Goal: Task Accomplishment & Management: Manage account settings

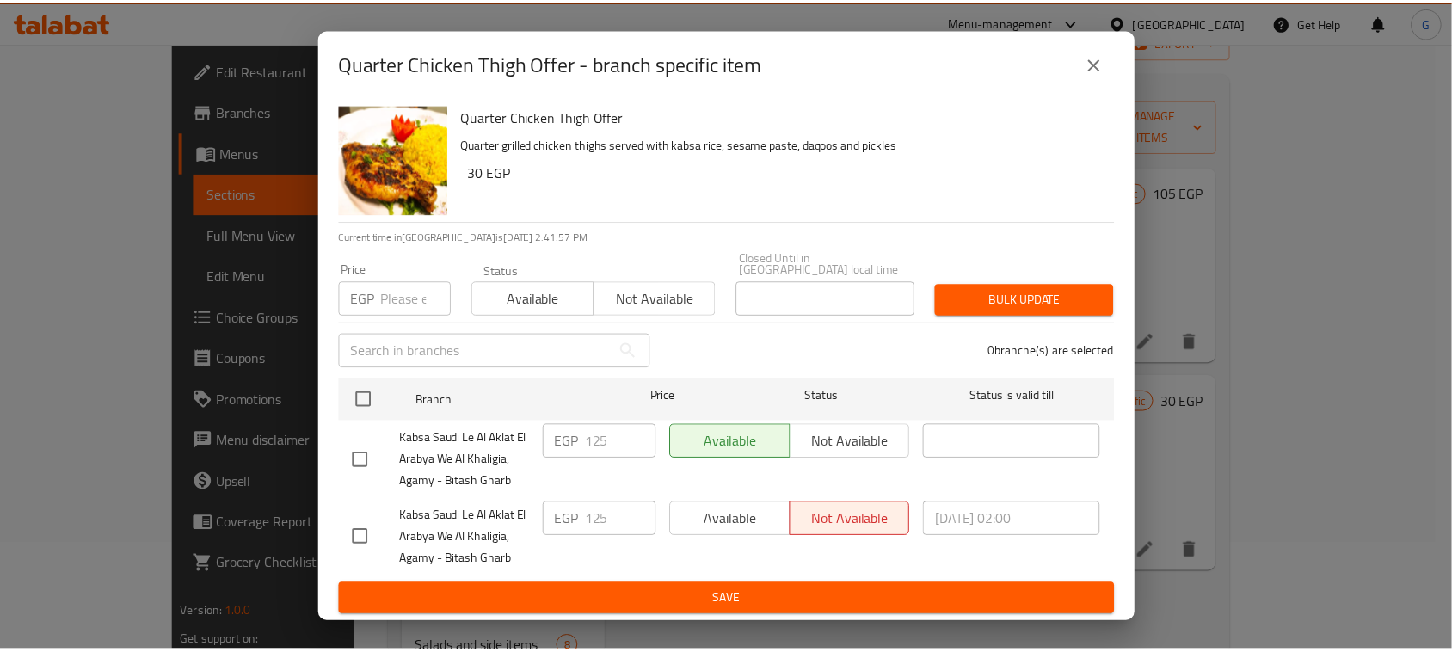
scroll to position [108, 0]
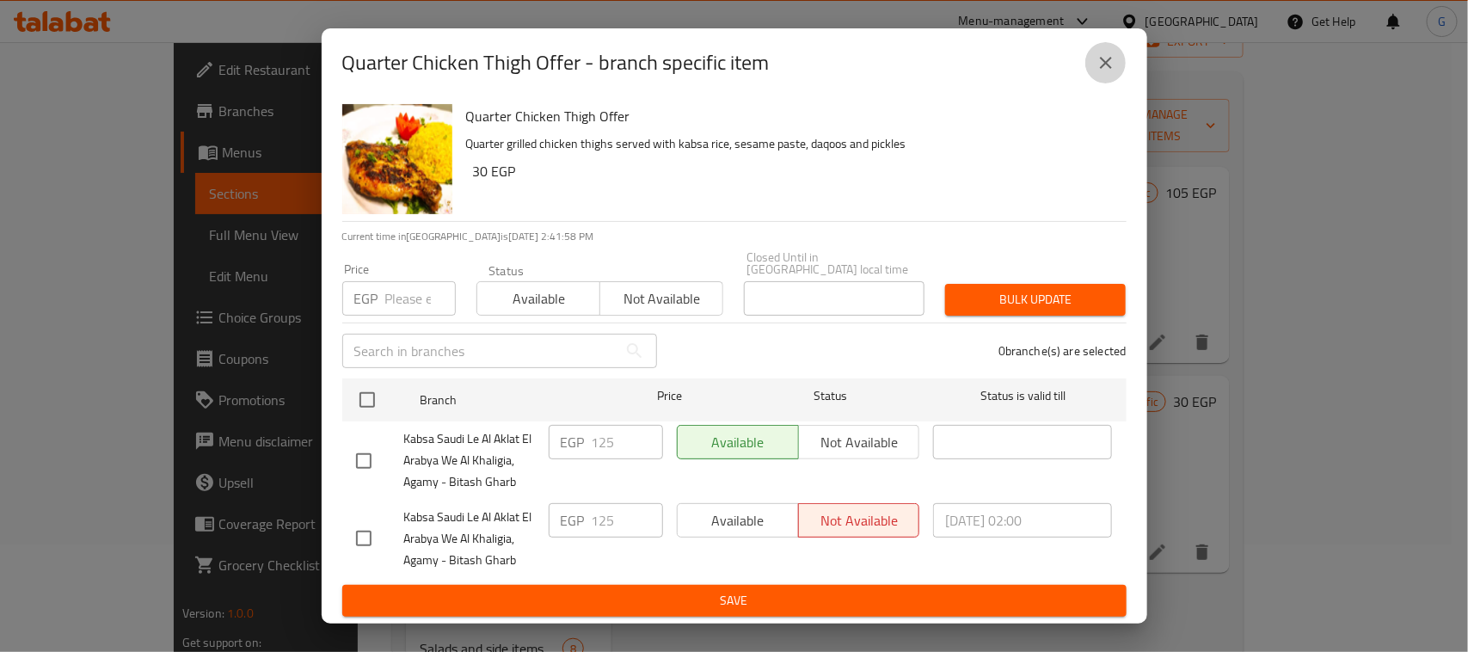
click at [1105, 57] on button "close" at bounding box center [1106, 62] width 41 height 41
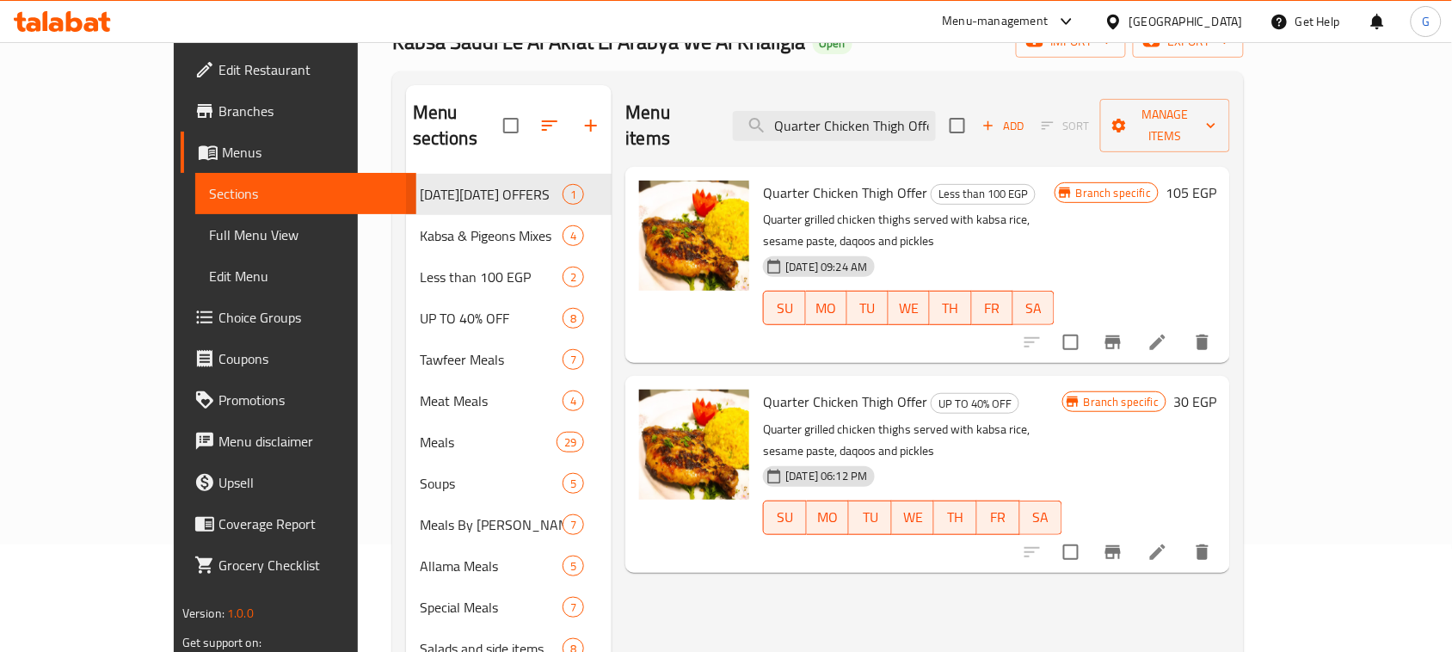
click at [581, 115] on icon "button" at bounding box center [591, 125] width 21 height 21
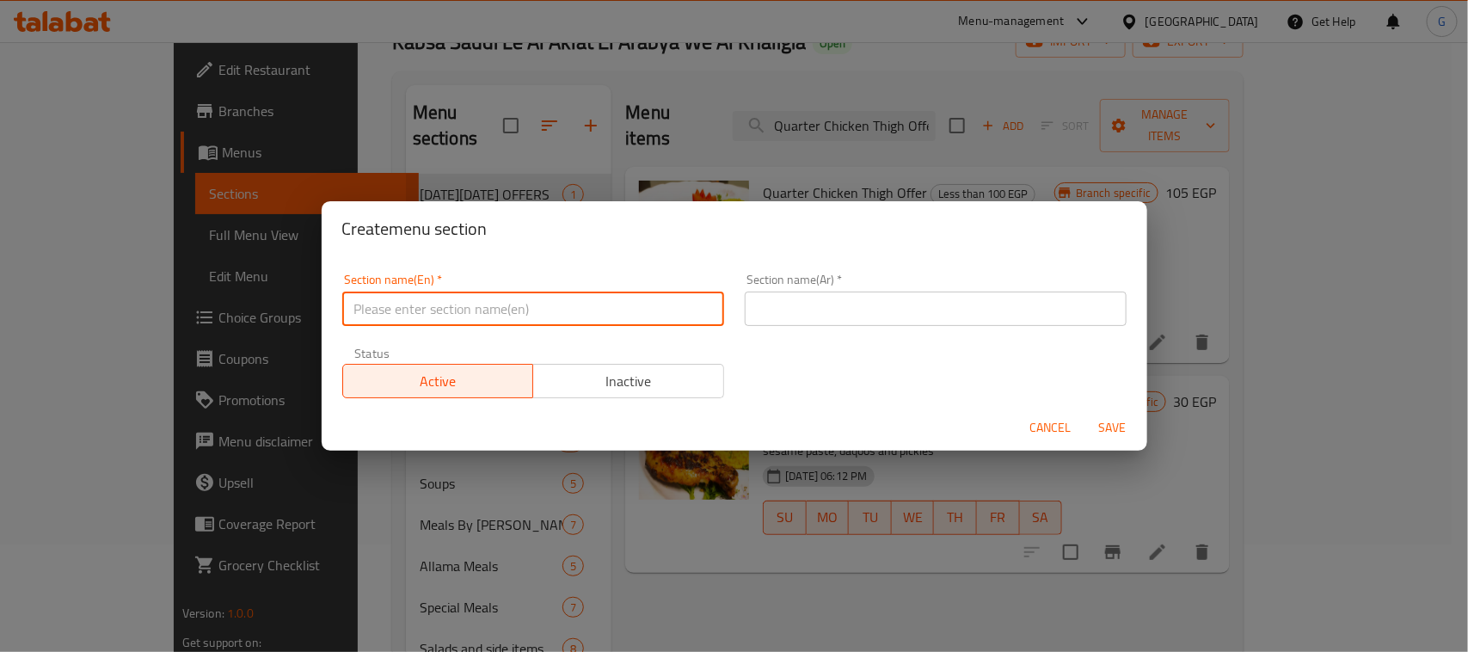
click at [491, 311] on input "text" at bounding box center [533, 309] width 382 height 34
paste input "International [DATE]"
type input "International [DATE]"
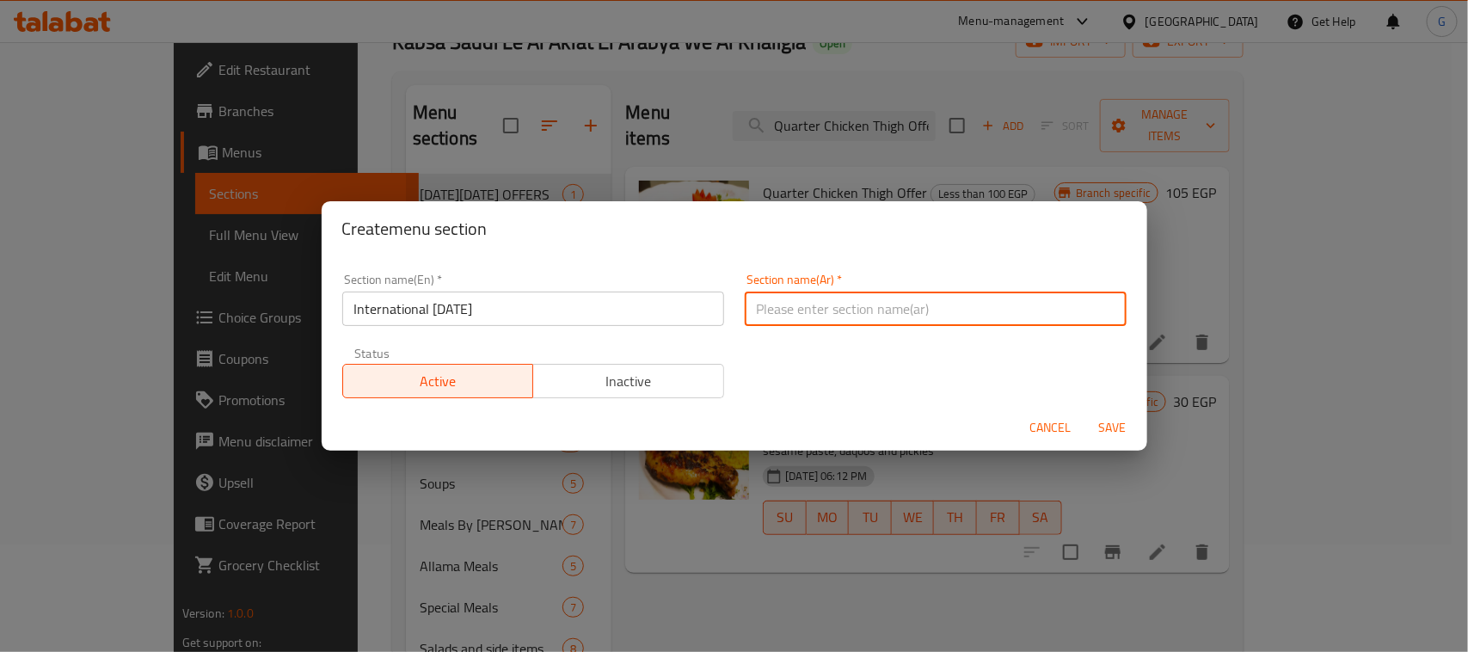
click at [800, 297] on input "text" at bounding box center [936, 309] width 382 height 34
paste input "اليوم العالمي للبطاطس"
type input "اليوم العالمي للبطاطس"
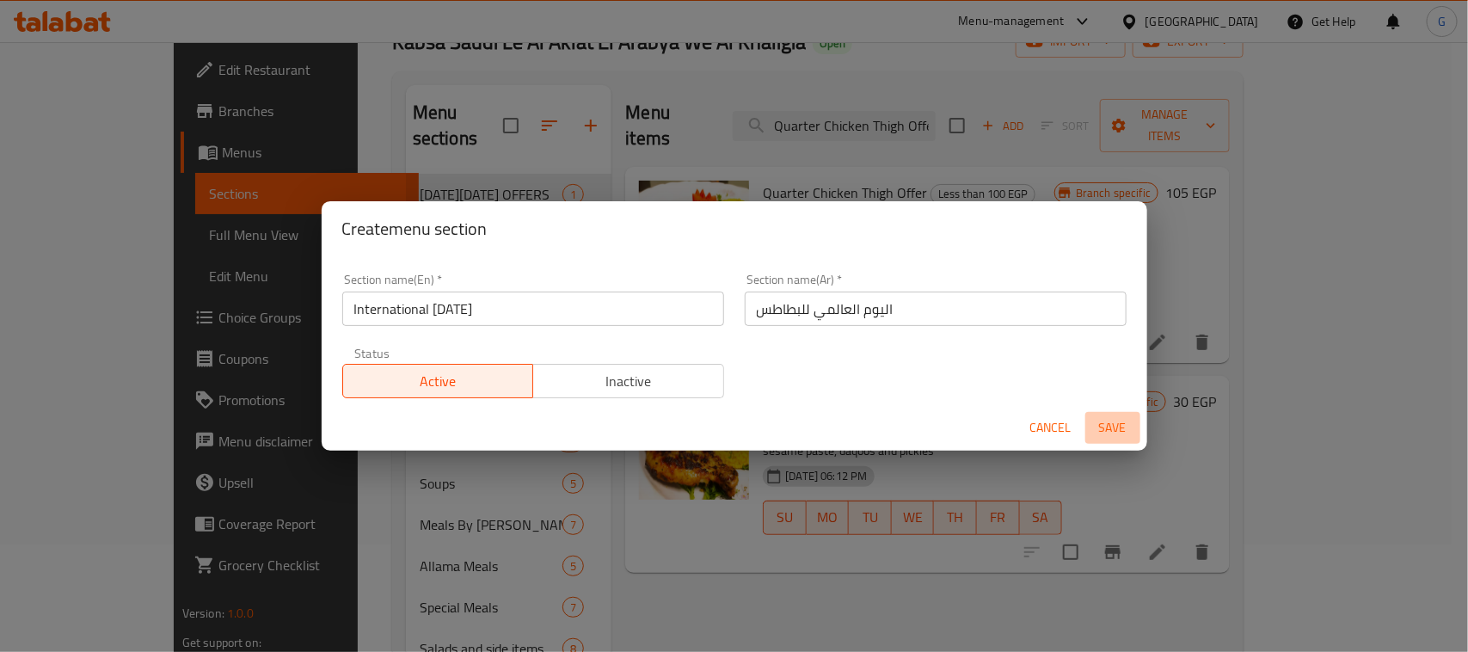
click at [1099, 426] on span "Save" at bounding box center [1112, 428] width 41 height 22
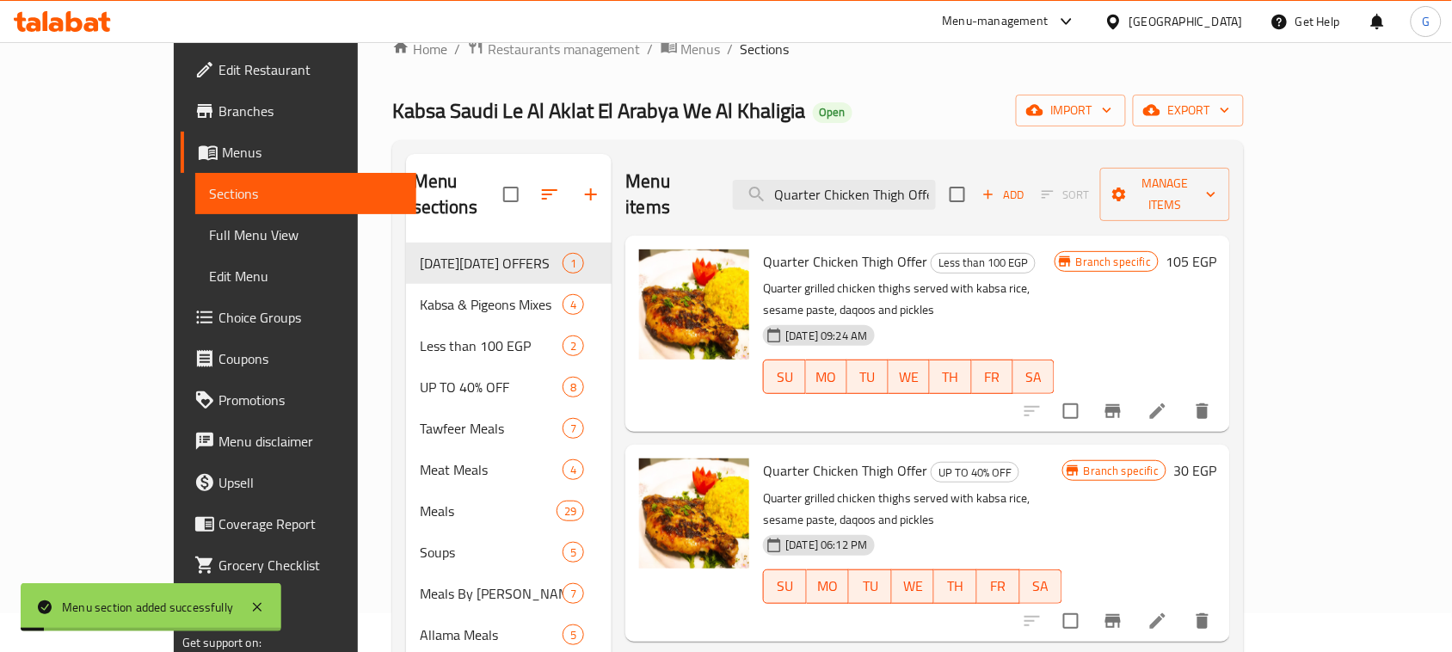
scroll to position [0, 0]
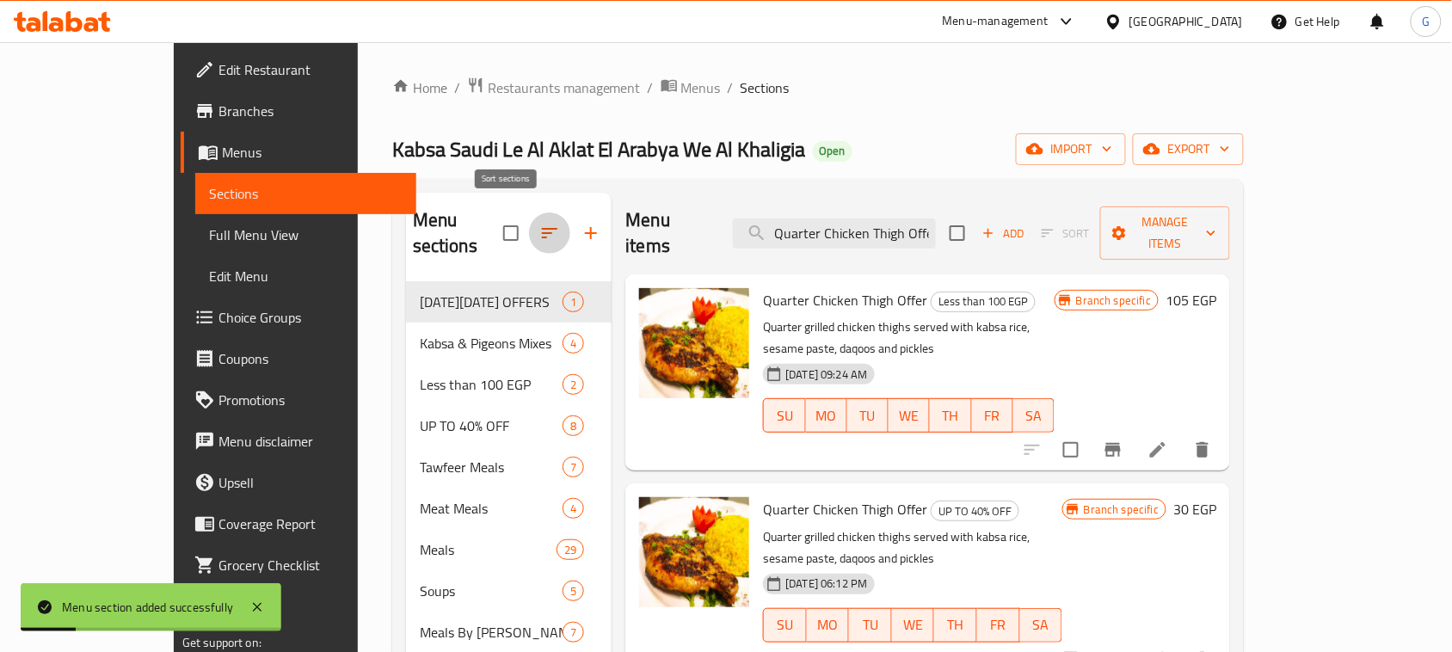
click at [539, 223] on icon "button" at bounding box center [549, 233] width 21 height 21
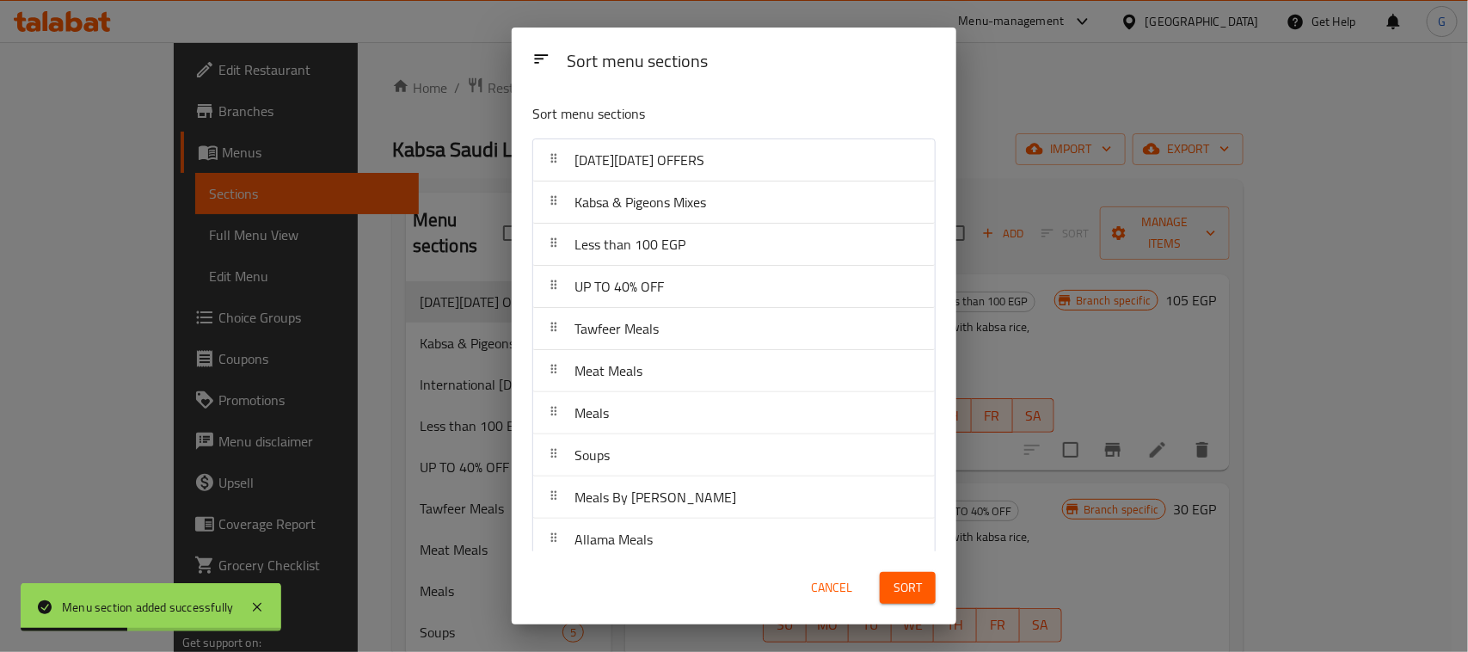
click at [474, 387] on div "Sort menu sections Sort menu sections [DATE][DATE] OFFERS Kabsa & Pigeons Mixes…" at bounding box center [734, 326] width 1468 height 652
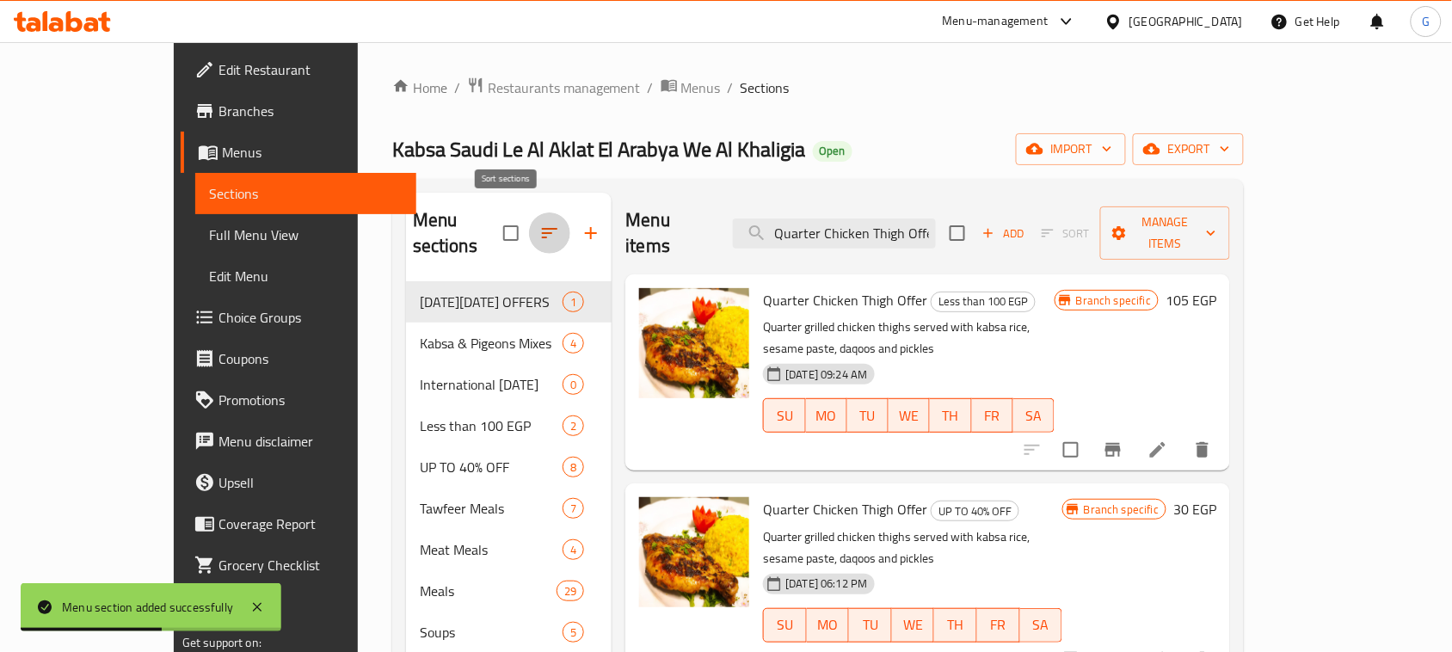
click at [529, 222] on button "button" at bounding box center [549, 232] width 41 height 41
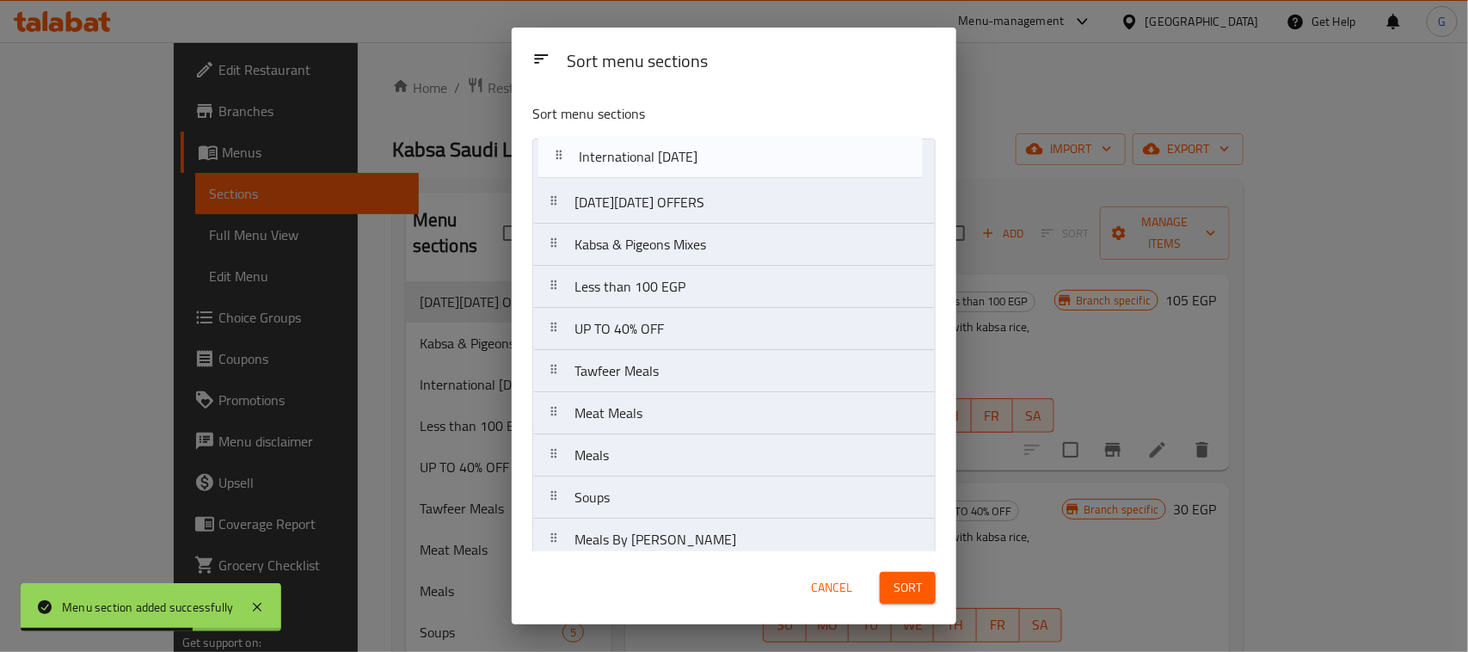
drag, startPoint x: 736, startPoint y: 255, endPoint x: 741, endPoint y: 157, distance: 98.2
click at [741, 157] on nav "[DATE][DATE] OFFERS Kabsa & Pigeons Mixes International [DATE] Less than 100 EG…" at bounding box center [733, 518] width 403 height 760
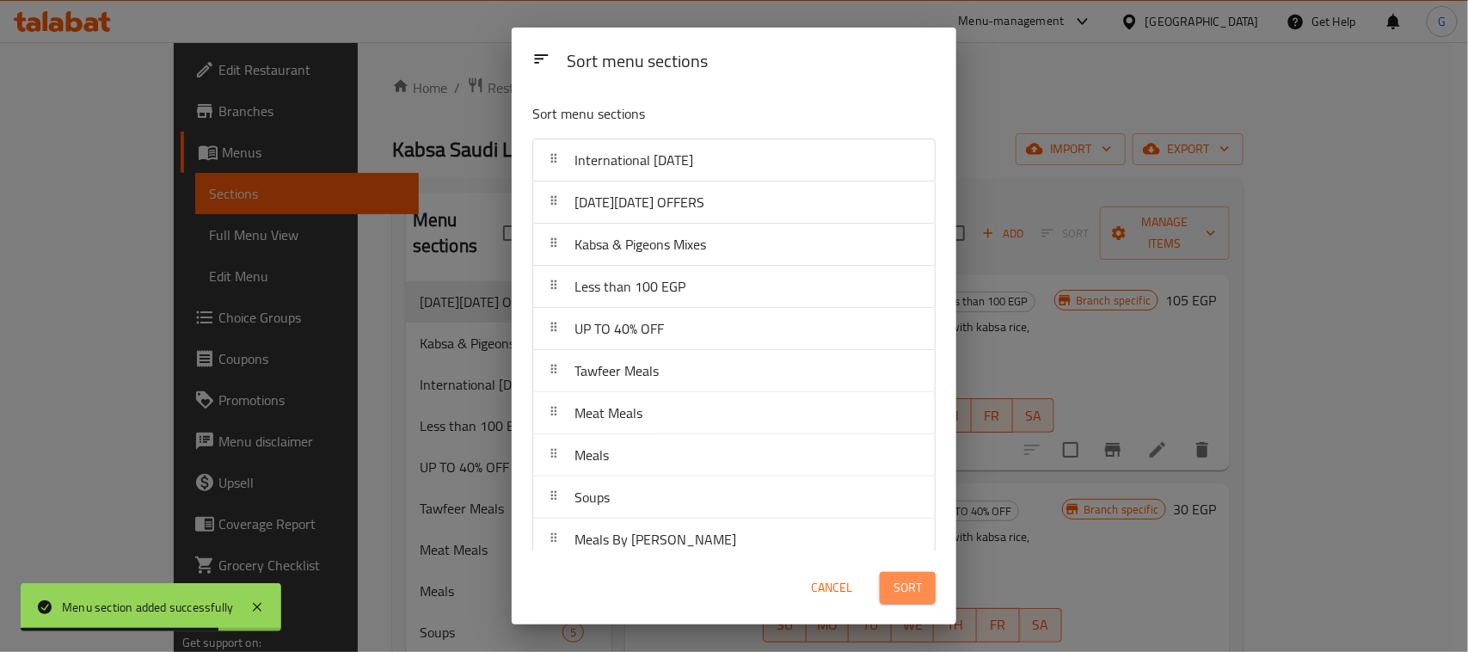
click at [918, 581] on span "Sort" at bounding box center [908, 588] width 28 height 22
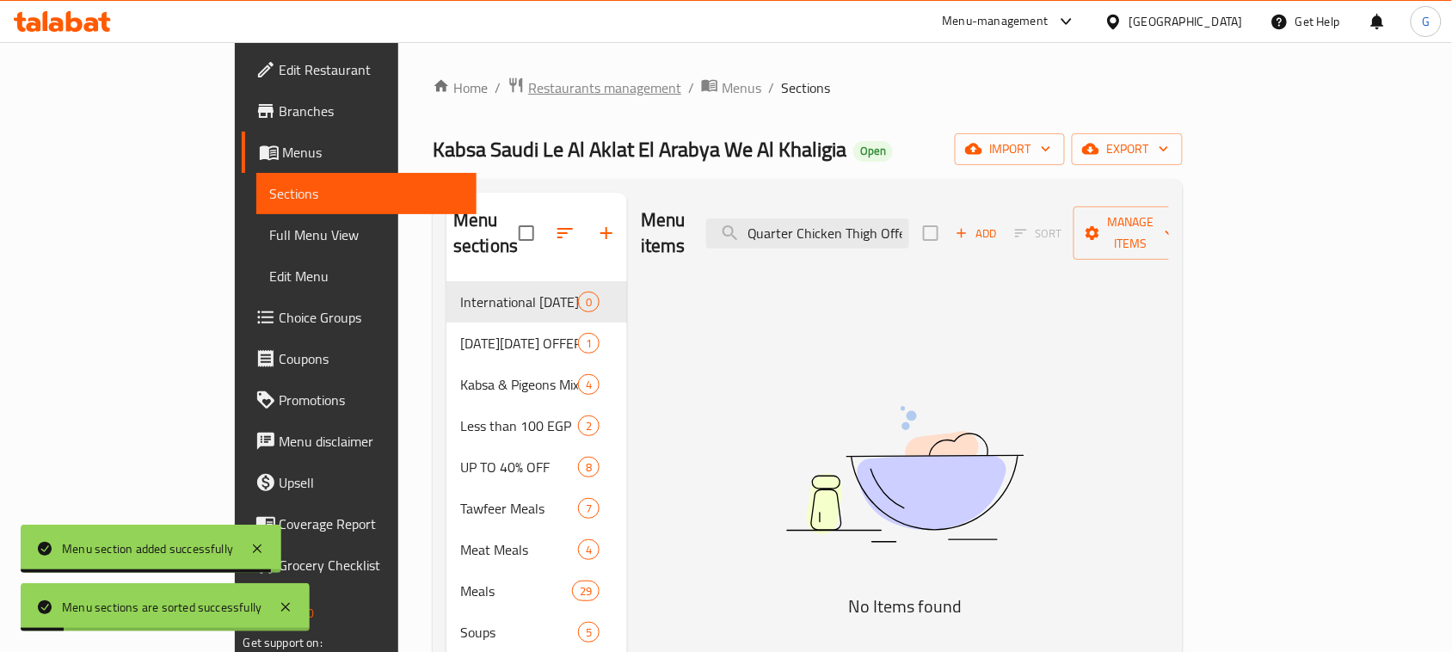
click at [528, 95] on span "Restaurants management" at bounding box center [604, 87] width 153 height 21
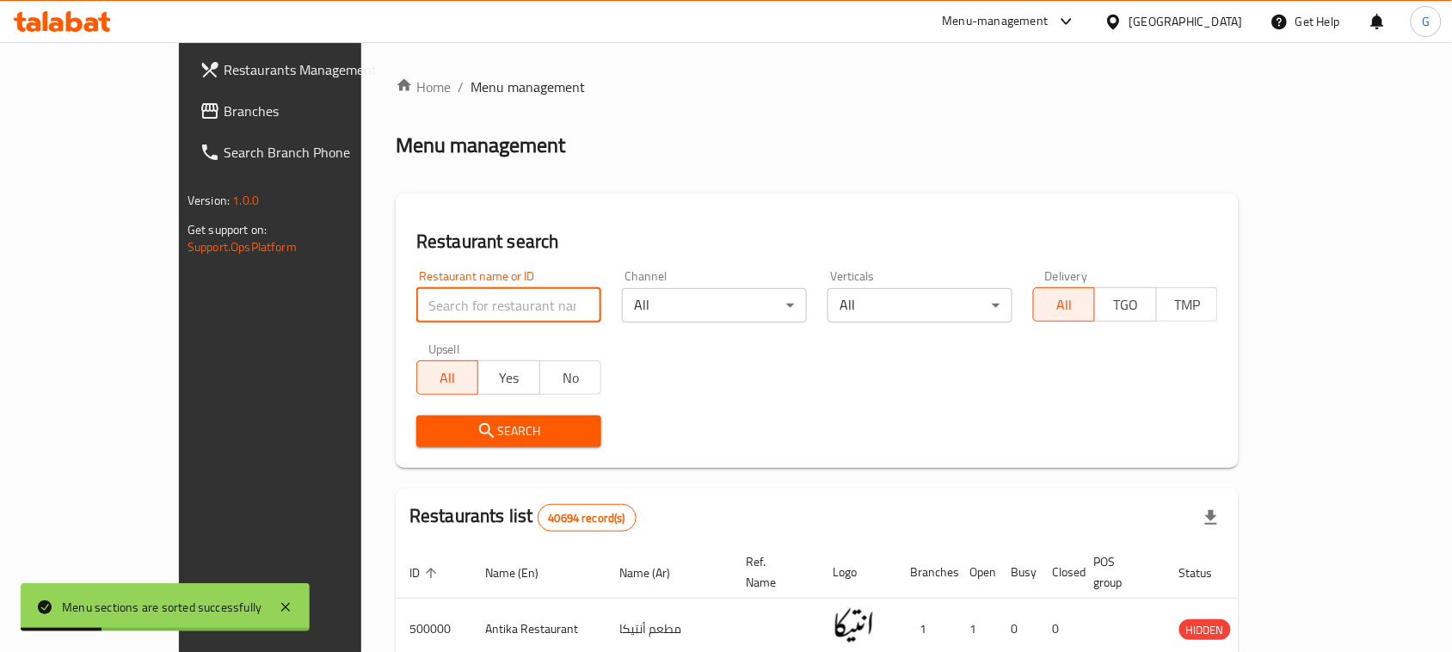
click at [454, 310] on input "search" at bounding box center [508, 305] width 185 height 34
paste input "702028"
type input "702028"
click button "Search" at bounding box center [508, 431] width 185 height 32
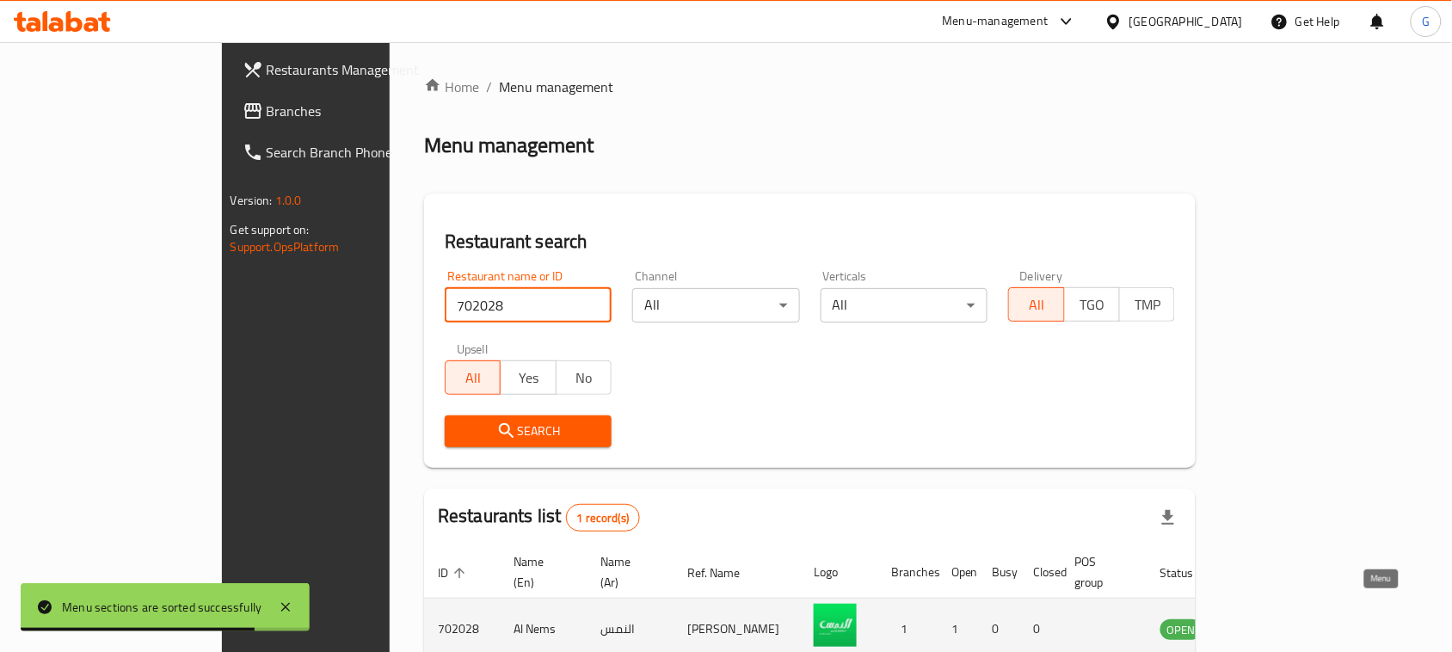
click at [1271, 618] on icon "enhanced table" at bounding box center [1261, 628] width 21 height 21
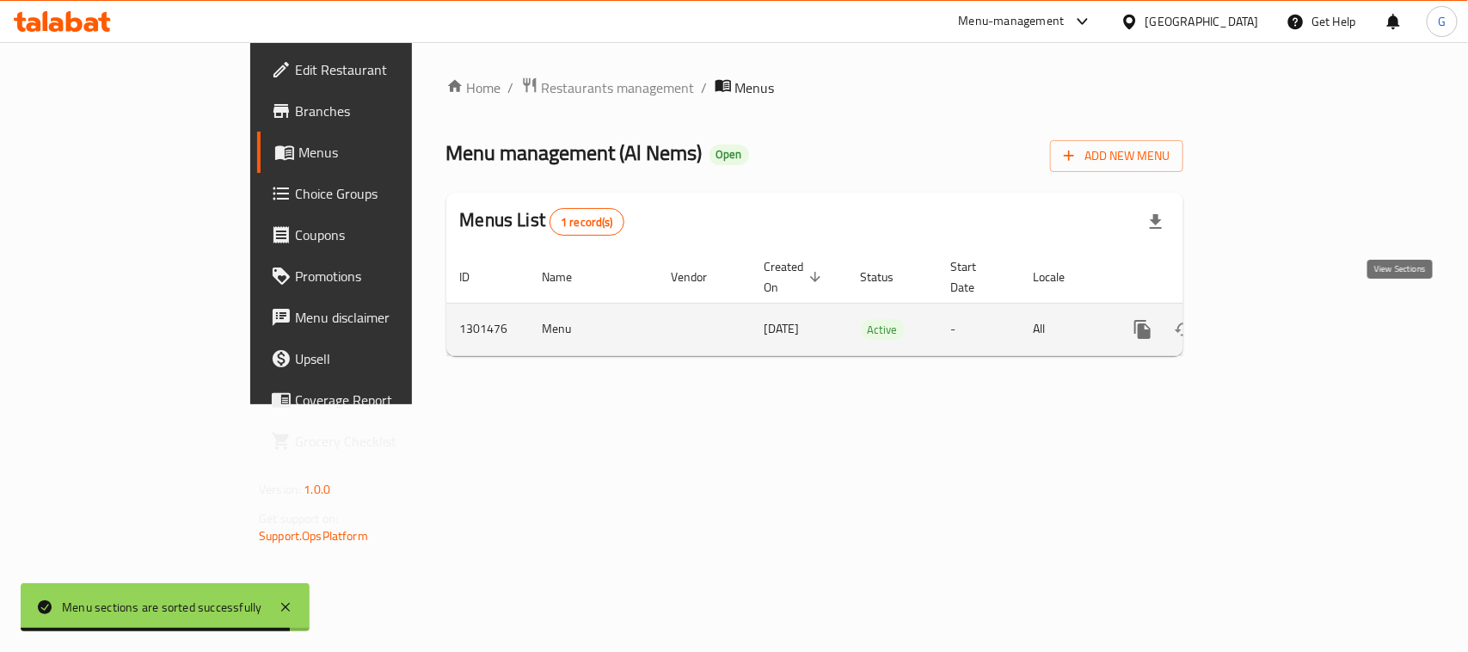
click at [1277, 319] on icon "enhanced table" at bounding box center [1267, 329] width 21 height 21
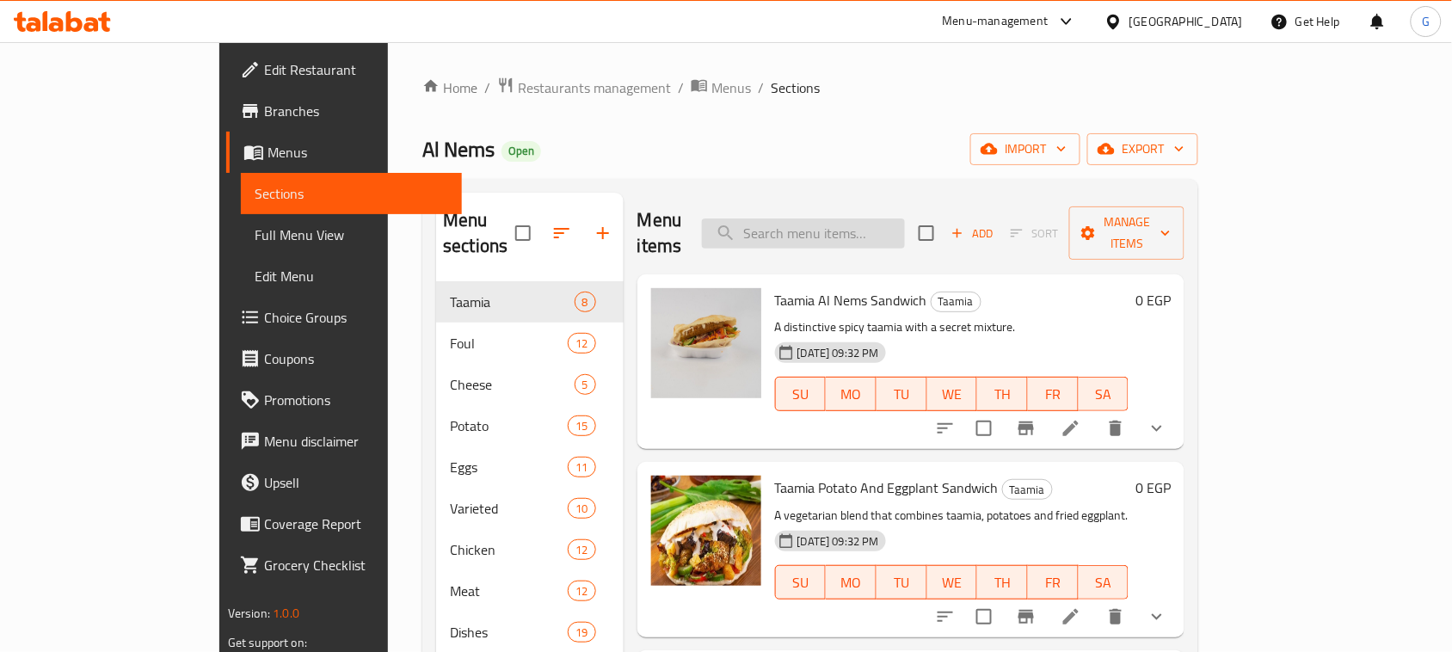
click at [874, 228] on input "search" at bounding box center [803, 233] width 203 height 30
paste input "burger classic single"
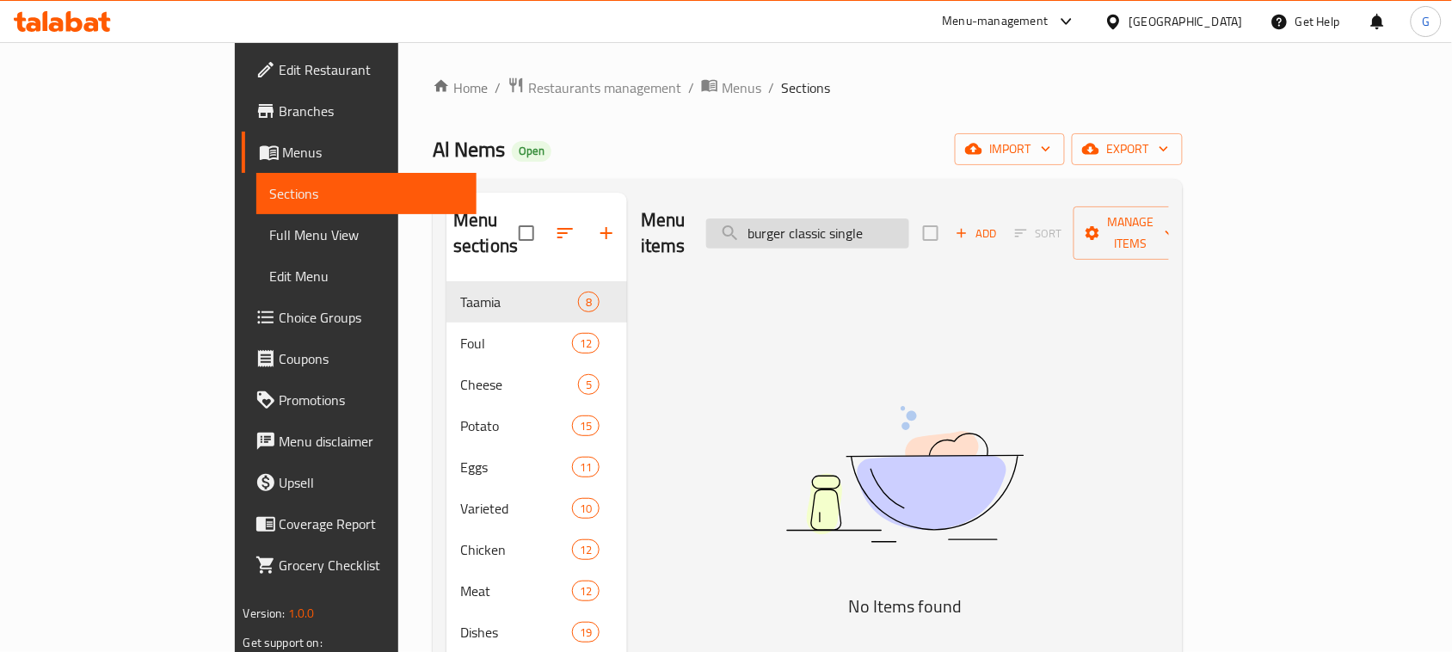
click at [831, 218] on input "burger classic single" at bounding box center [807, 233] width 203 height 30
click at [909, 218] on input "burger classic single" at bounding box center [807, 233] width 203 height 30
click at [849, 220] on input "burger classic" at bounding box center [807, 233] width 203 height 30
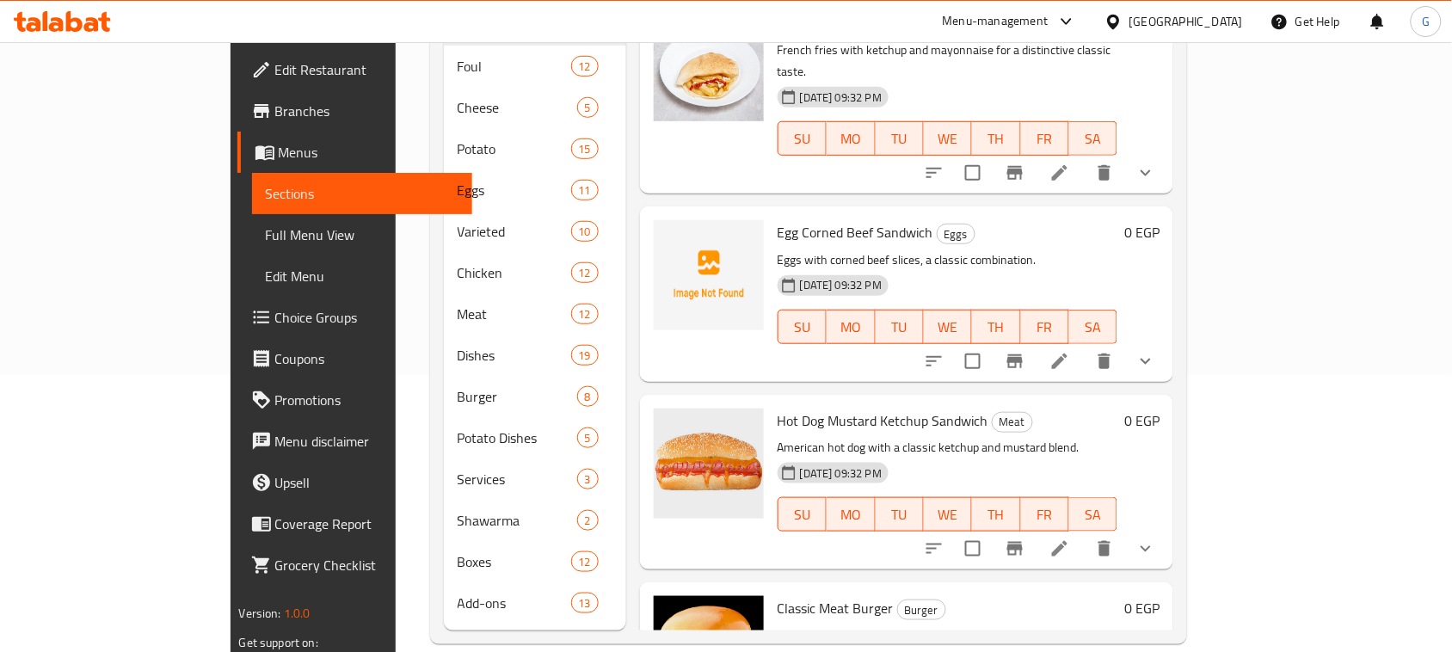
type input "classic"
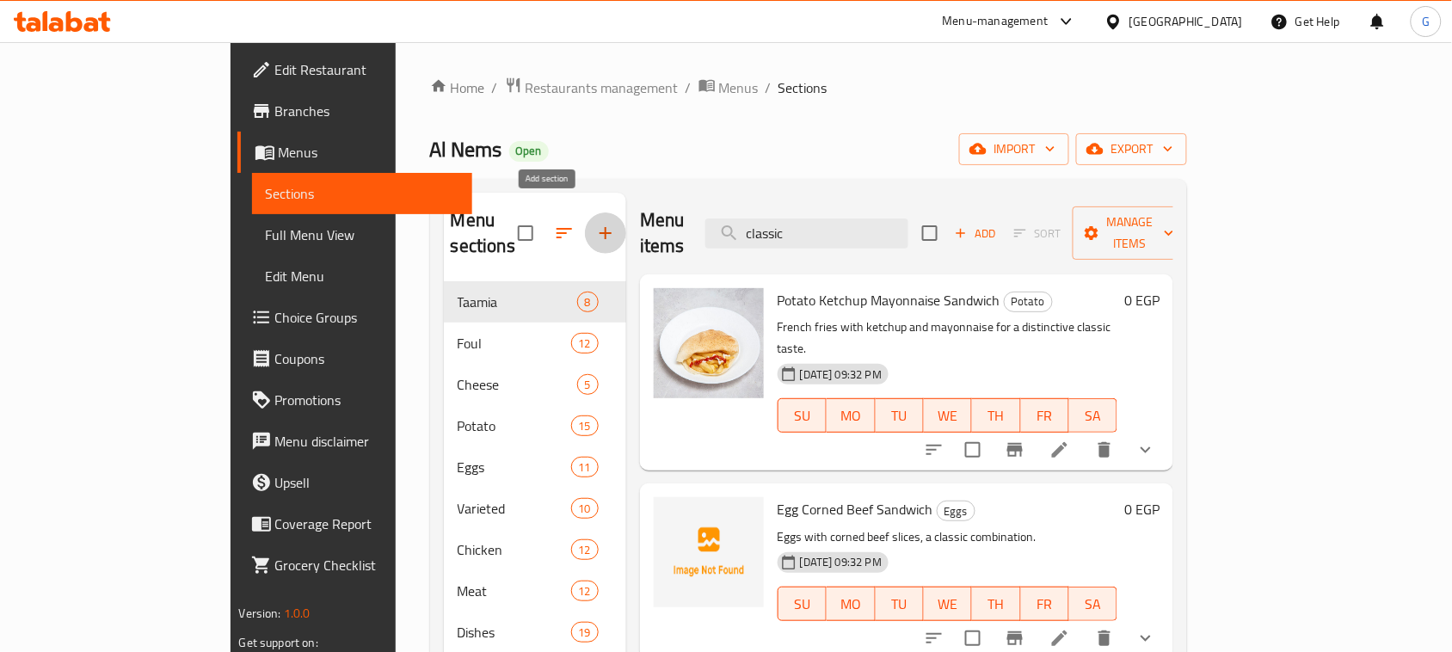
click at [585, 224] on button "button" at bounding box center [605, 232] width 41 height 41
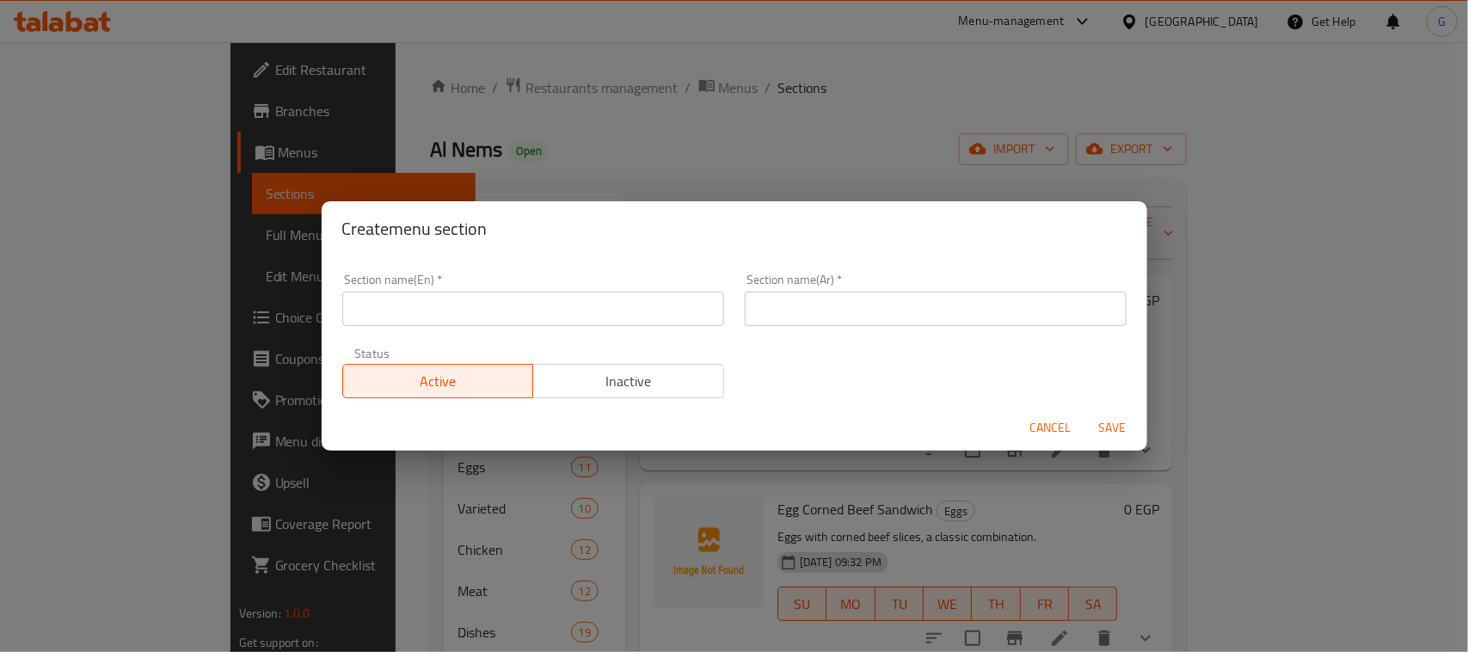
click at [437, 294] on input "text" at bounding box center [533, 309] width 382 height 34
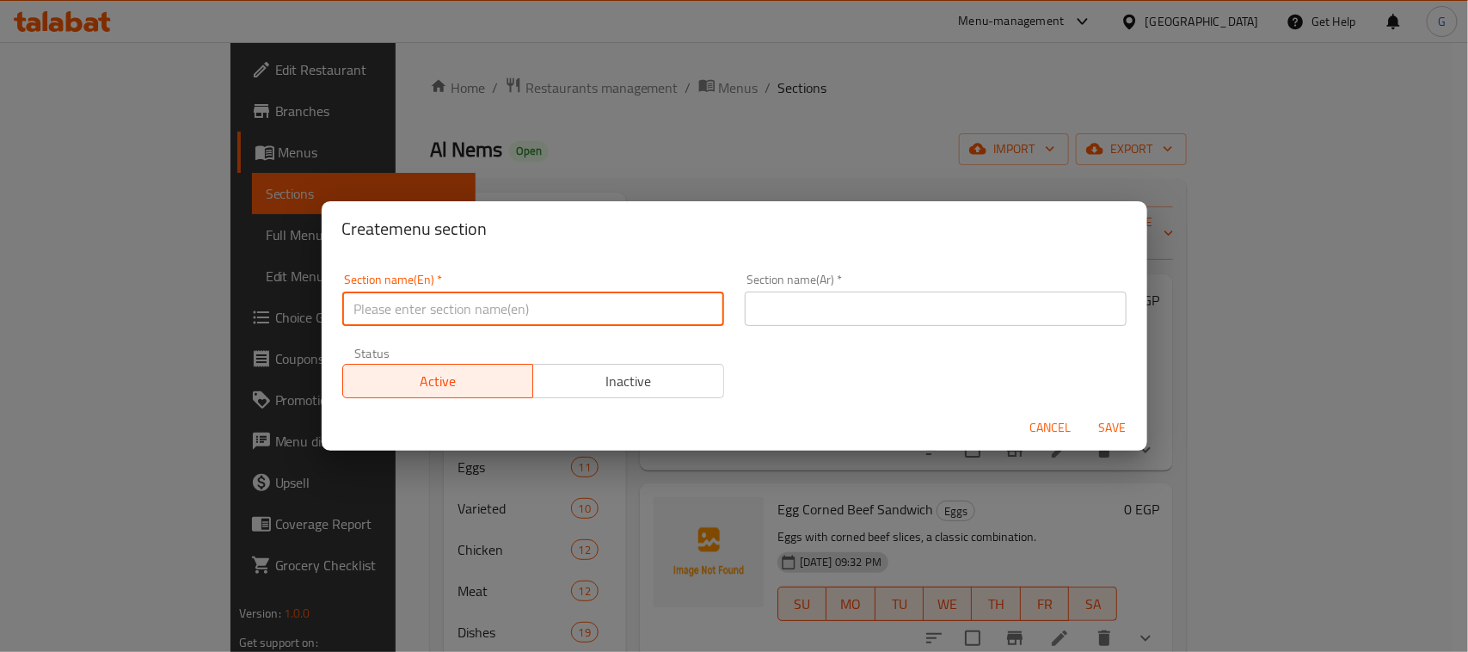
paste input "International [DATE]"
type input "International [DATE]"
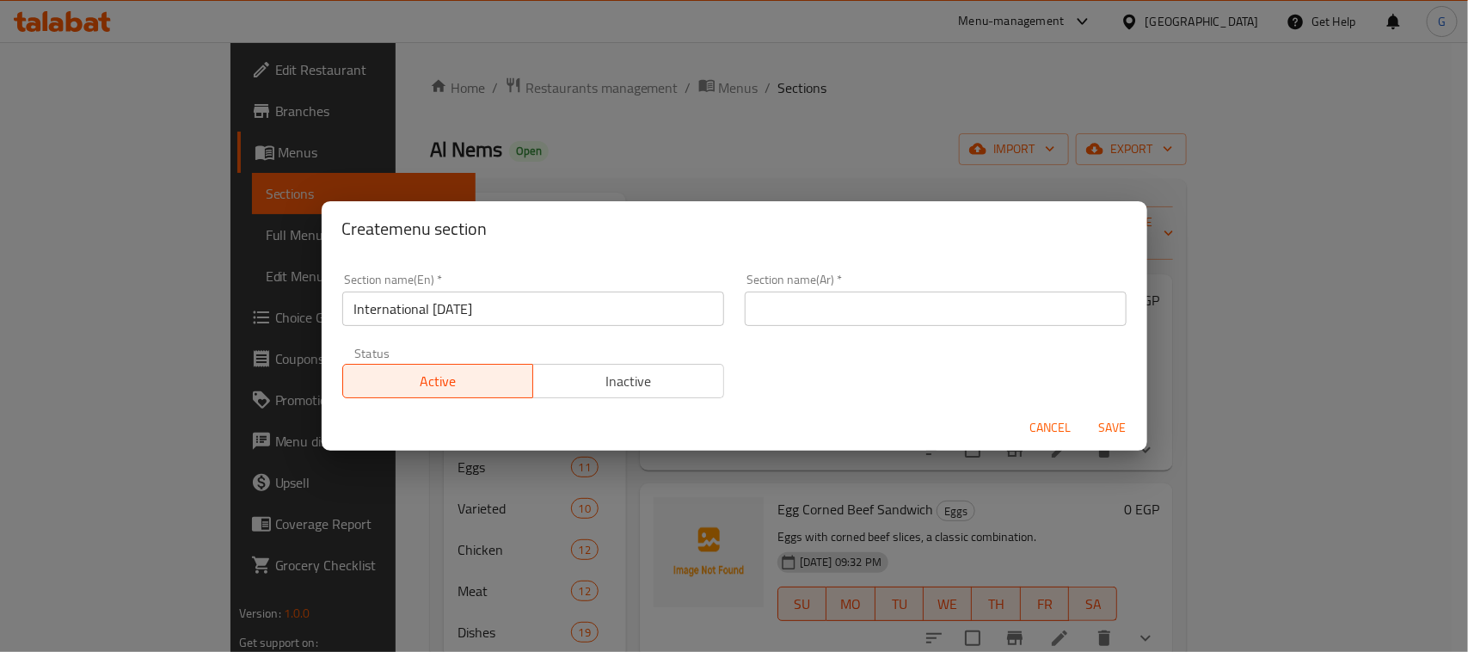
click at [858, 278] on div "Section name(Ar)   * Section name(Ar) *" at bounding box center [936, 300] width 382 height 52
click at [811, 314] on input "text" at bounding box center [936, 309] width 382 height 34
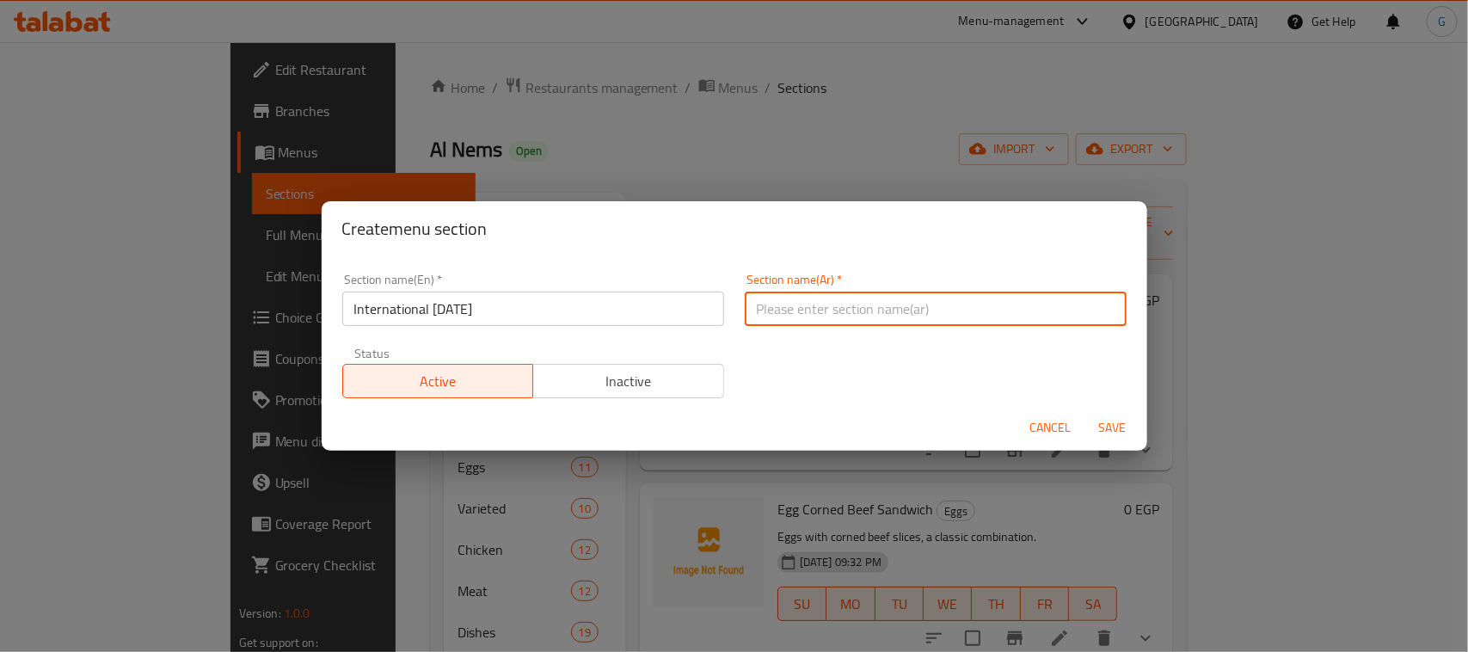
paste input "اليوم العالمي للبطاطس"
type input "اليوم العالمي للبطاطس"
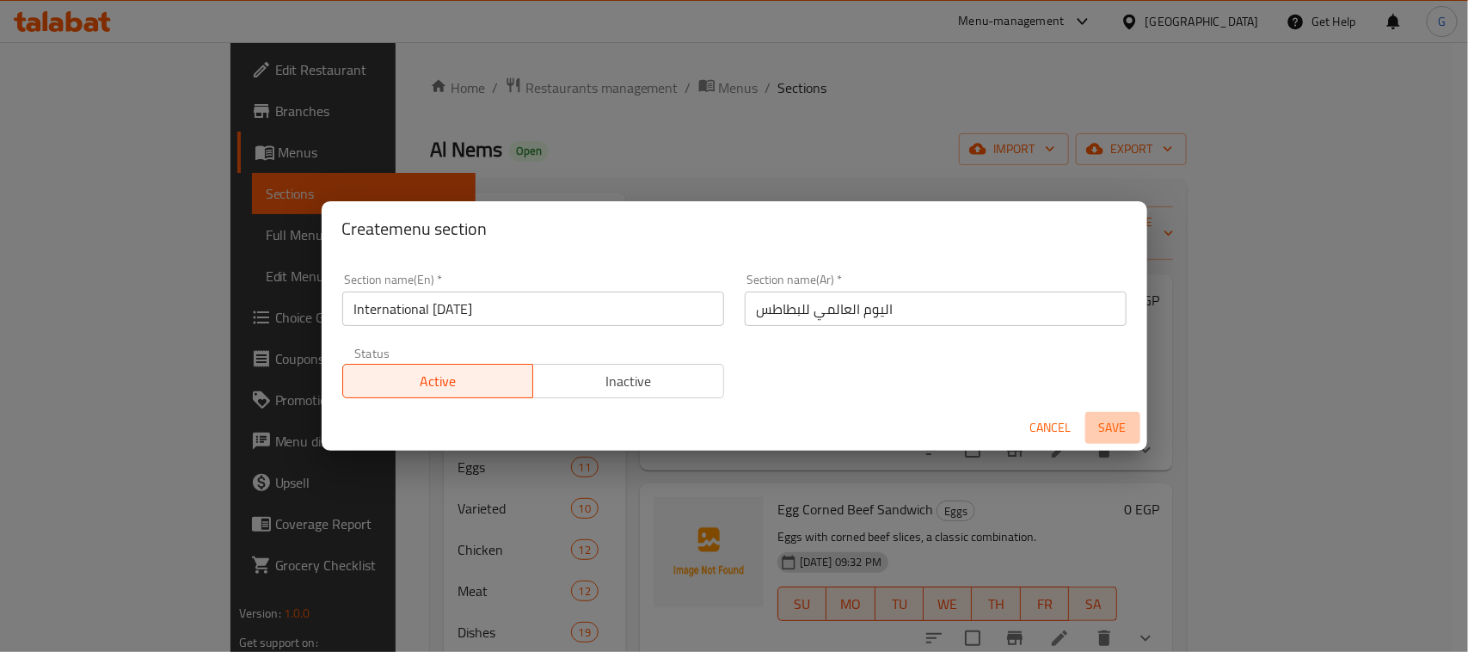
click at [1099, 423] on span "Save" at bounding box center [1112, 428] width 41 height 22
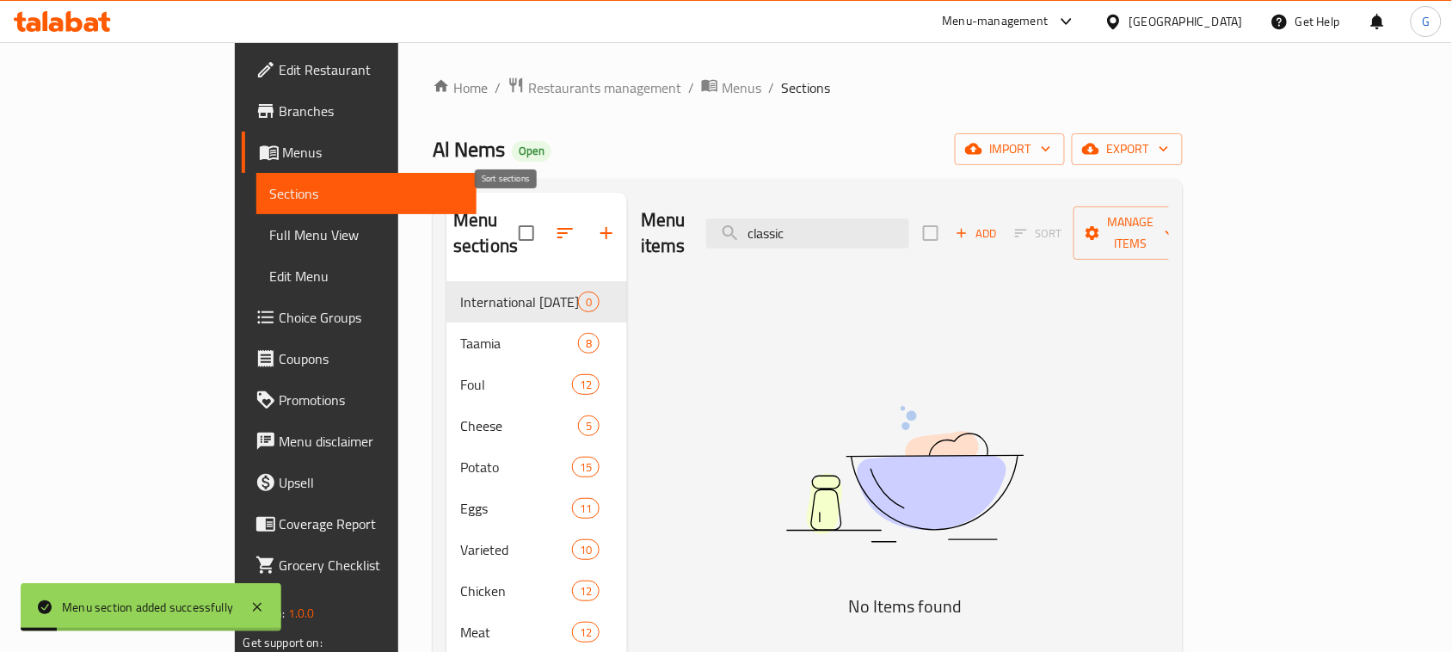
click at [555, 223] on icon "button" at bounding box center [565, 233] width 21 height 21
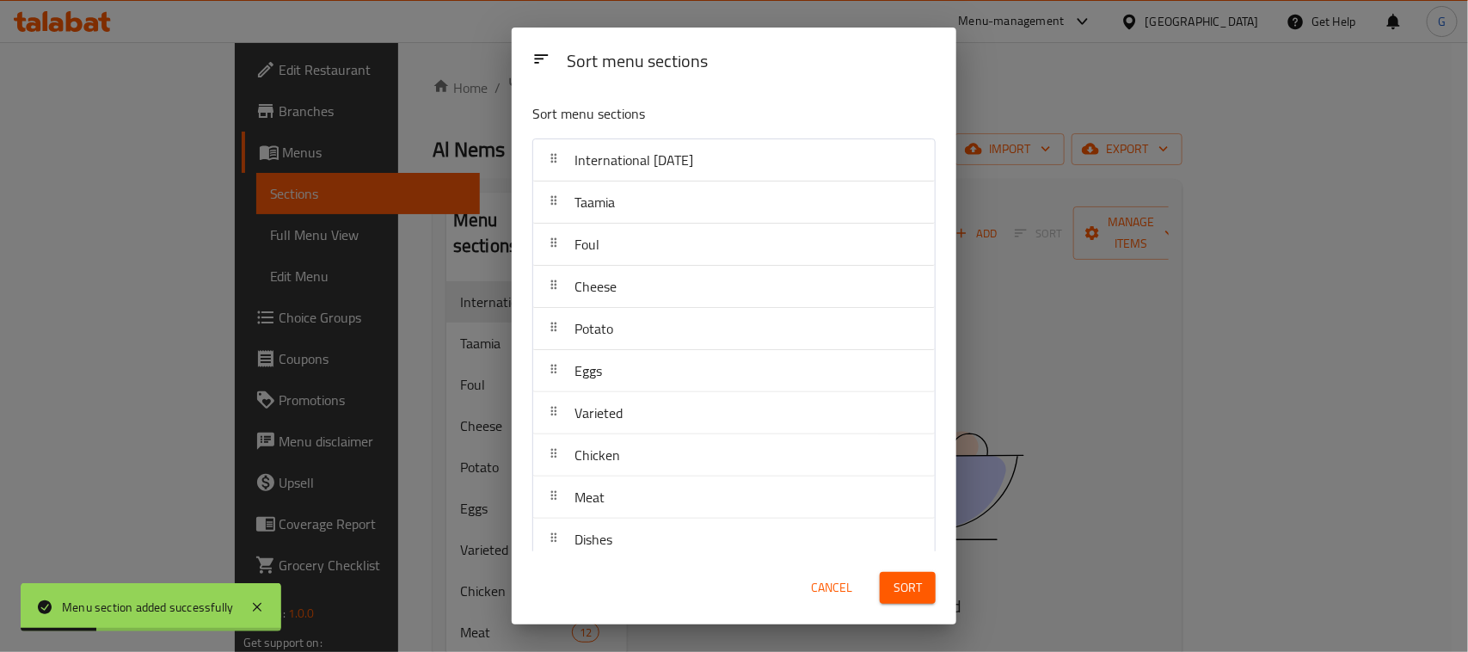
click at [440, 133] on div "Sort menu sections Sort menu sections International [DATE] Taamia Foul Cheese P…" at bounding box center [734, 326] width 1468 height 652
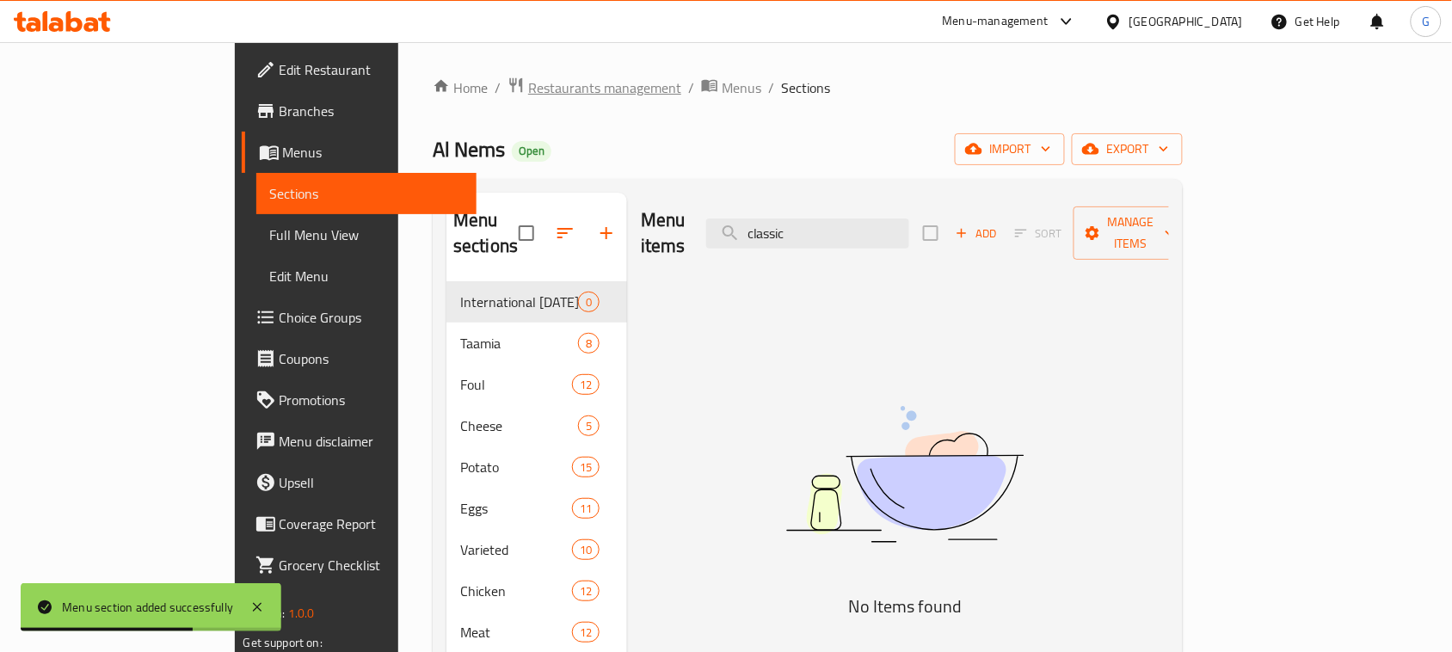
click at [528, 77] on span "Restaurants management" at bounding box center [604, 87] width 153 height 21
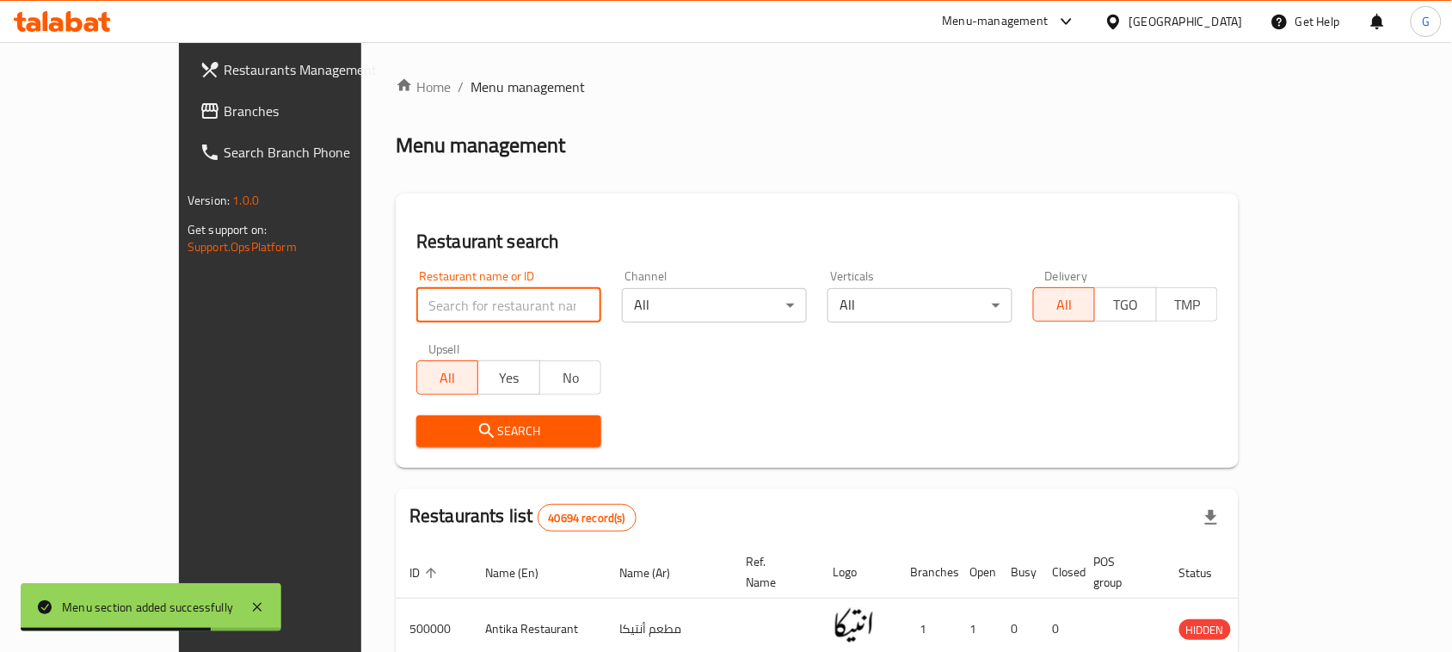
click at [483, 306] on input "search" at bounding box center [508, 305] width 185 height 34
paste input "686402"
type input "686402"
click button "Search" at bounding box center [508, 431] width 185 height 32
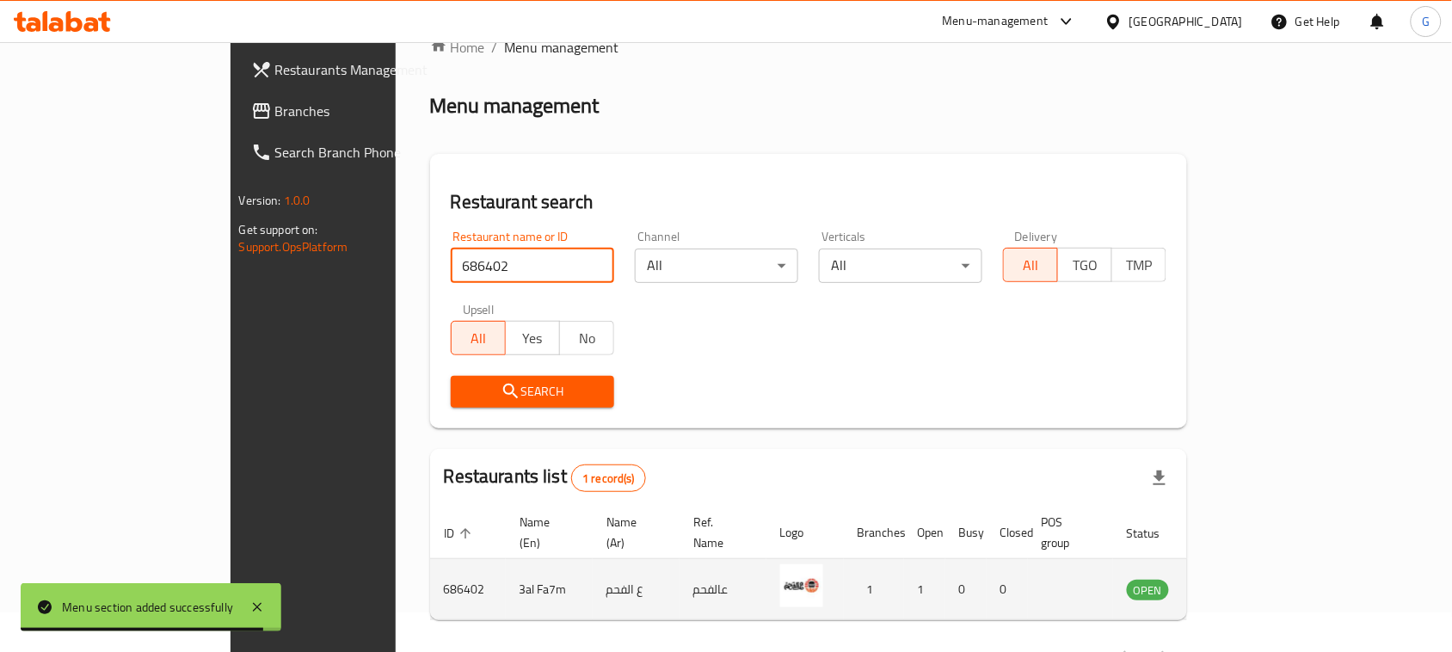
scroll to position [82, 0]
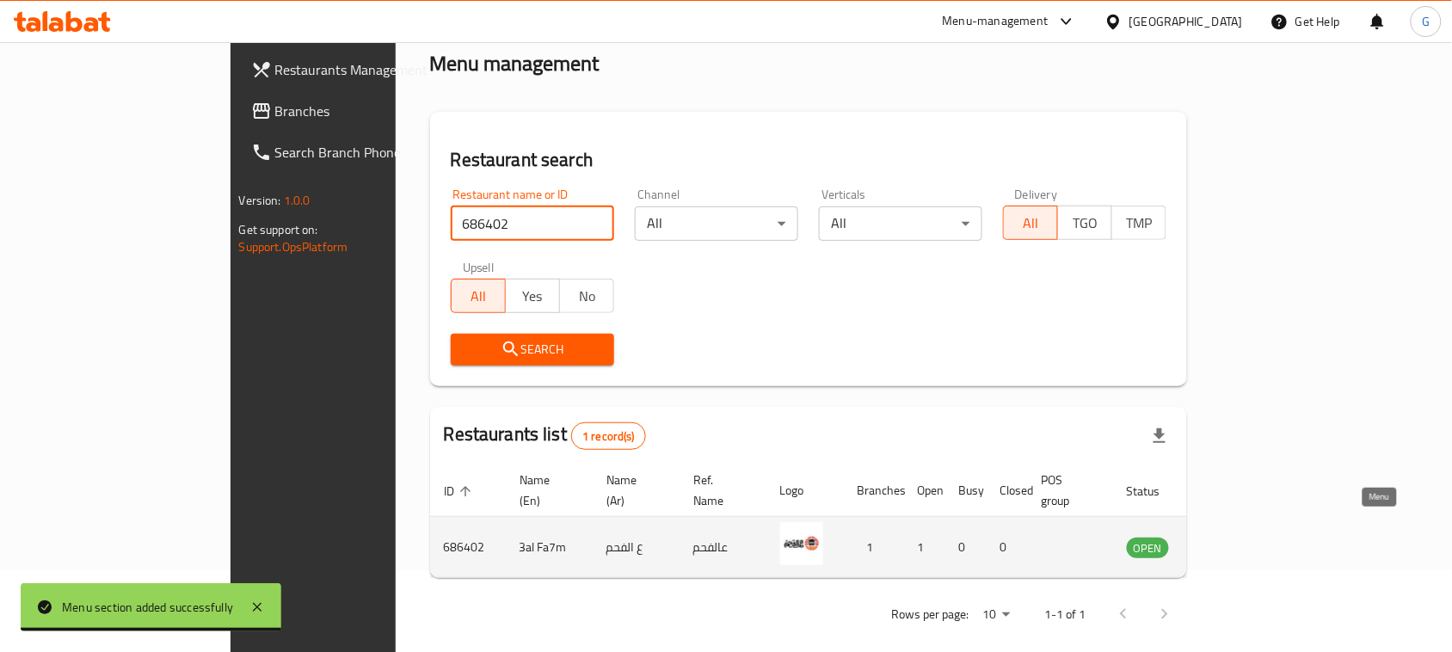
click at [1238, 537] on icon "enhanced table" at bounding box center [1227, 547] width 21 height 21
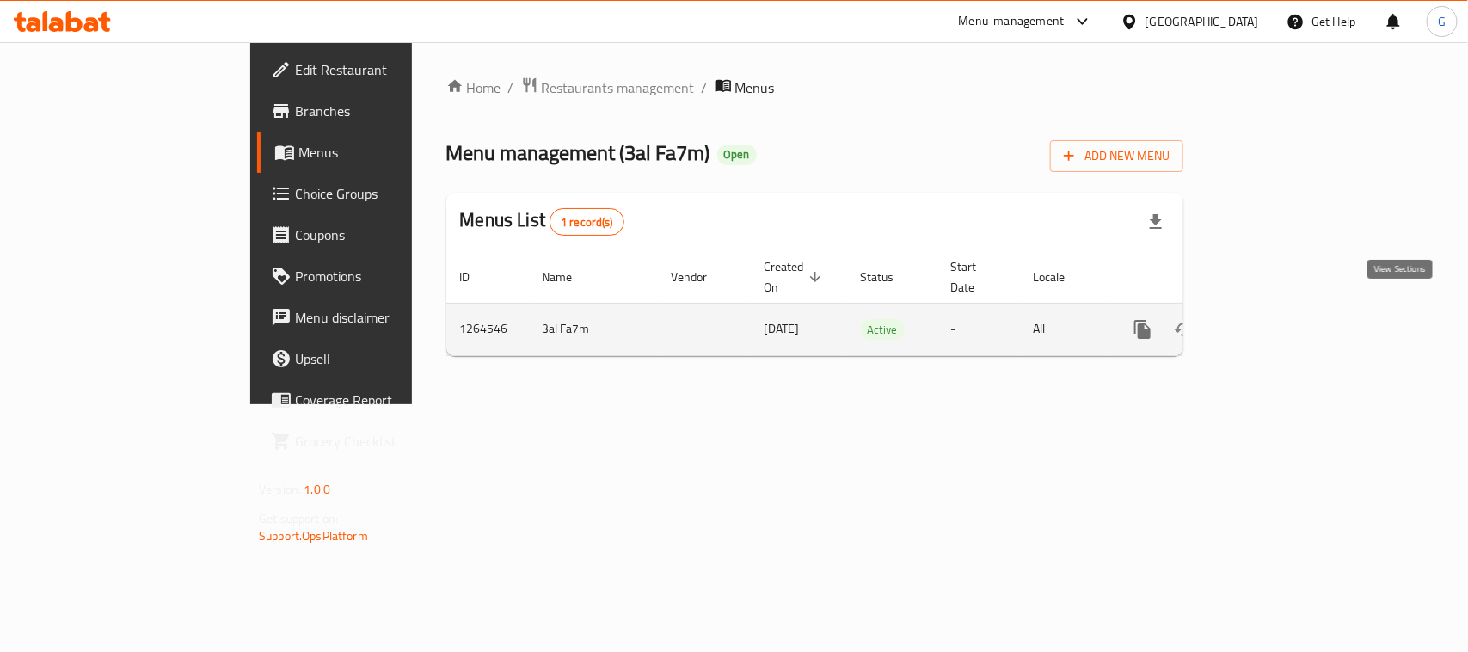
click at [1288, 311] on link "enhanced table" at bounding box center [1266, 329] width 41 height 41
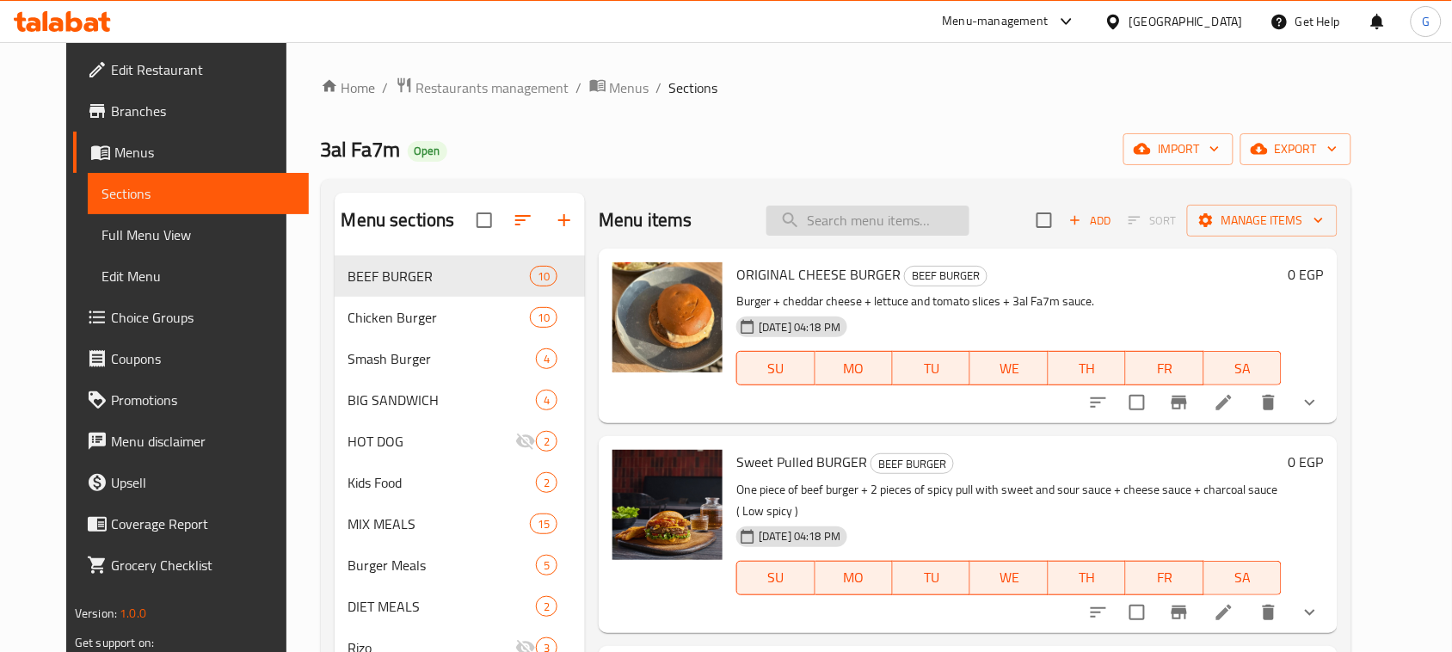
click at [864, 216] on input "search" at bounding box center [867, 221] width 203 height 30
paste input "mix chicken meal"
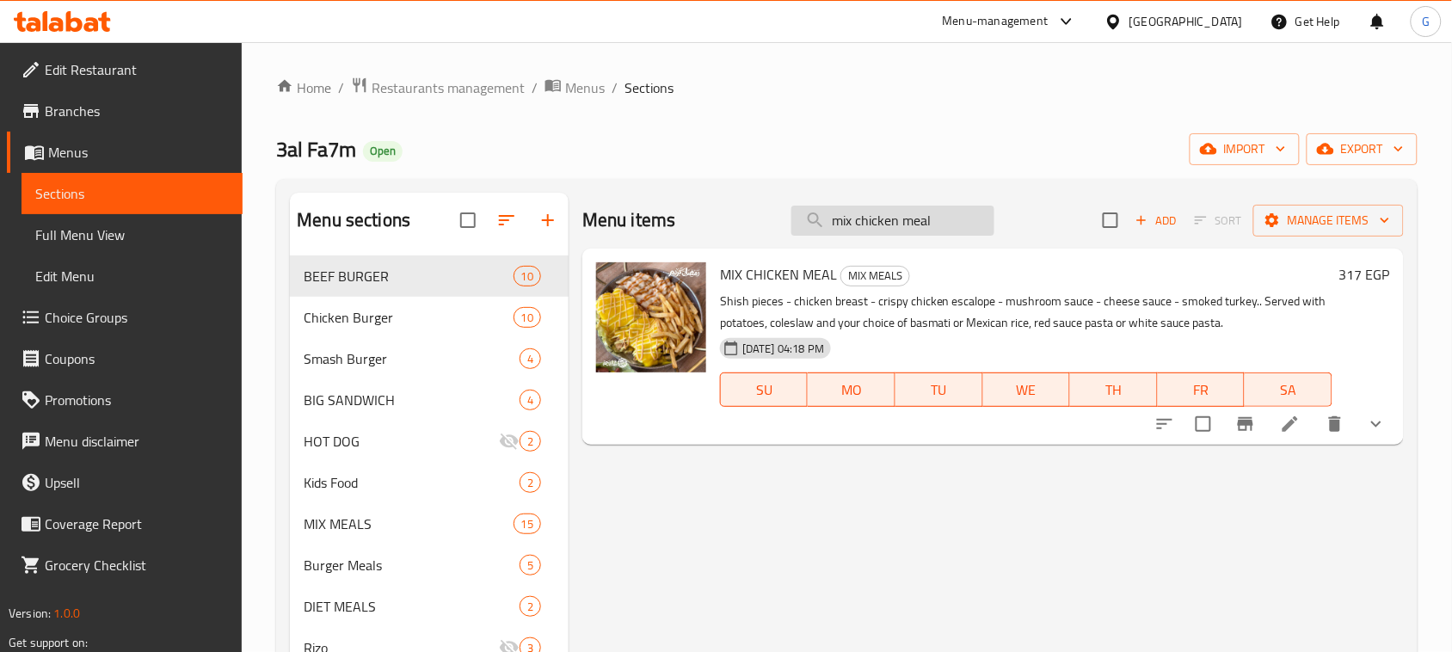
click at [879, 225] on input "mix chicken meal" at bounding box center [892, 221] width 203 height 30
paste input "ac & chees"
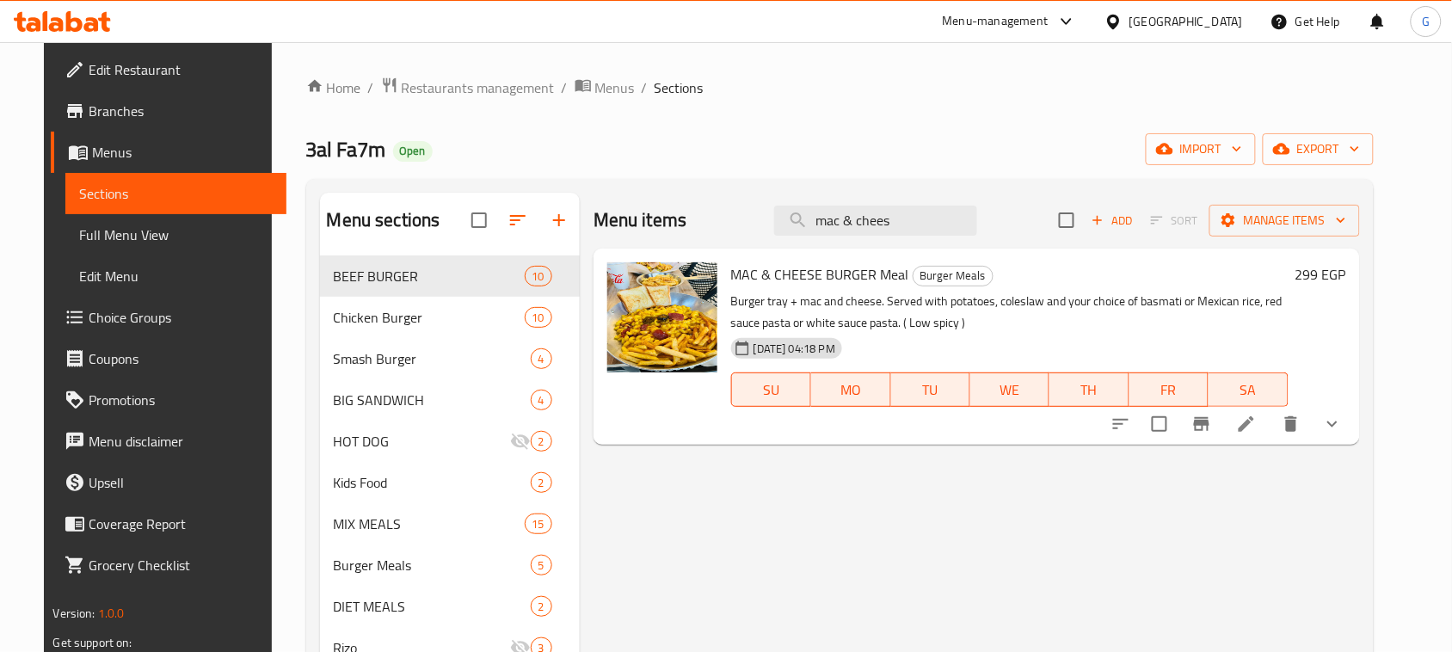
type input "mac & chees"
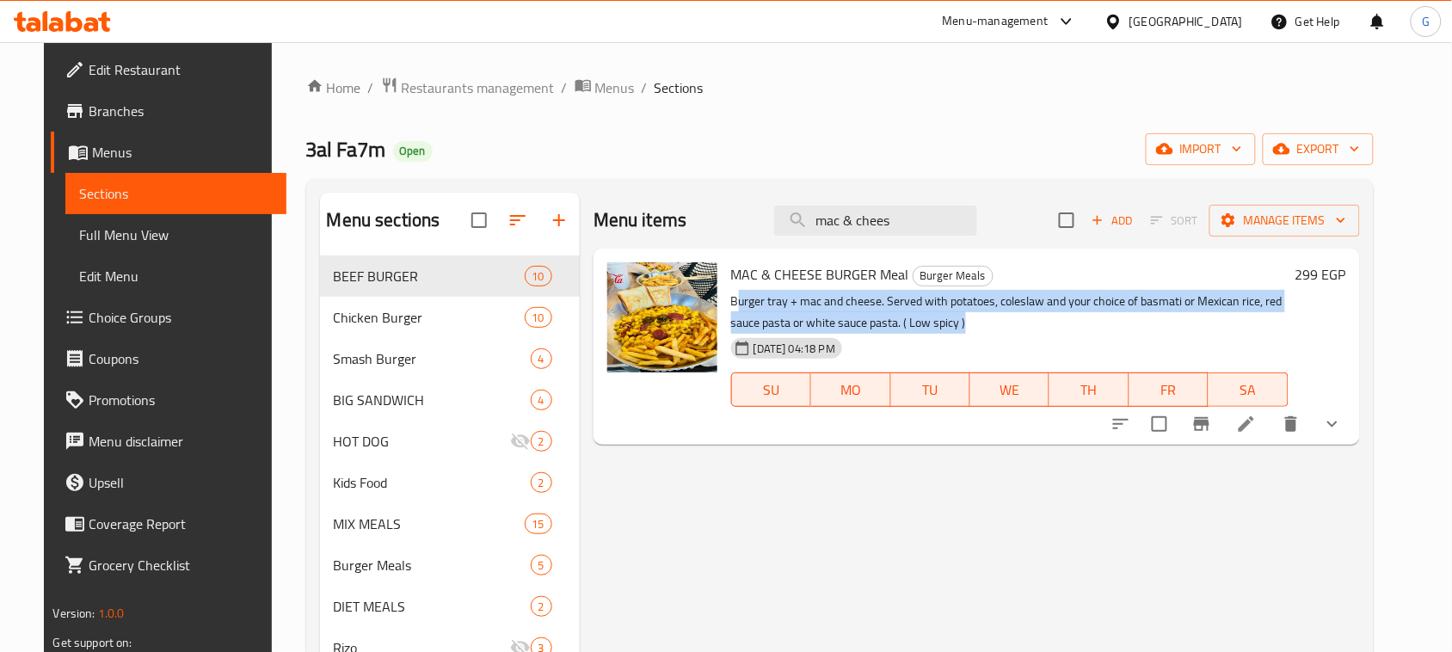
drag, startPoint x: 724, startPoint y: 307, endPoint x: 1086, endPoint y: 316, distance: 362.2
click at [1086, 316] on p "Burger tray + mac and cheese. Served with potatoes, coleslaw and your choice of…" at bounding box center [1009, 312] width 557 height 43
click at [538, 231] on button "button" at bounding box center [558, 220] width 41 height 41
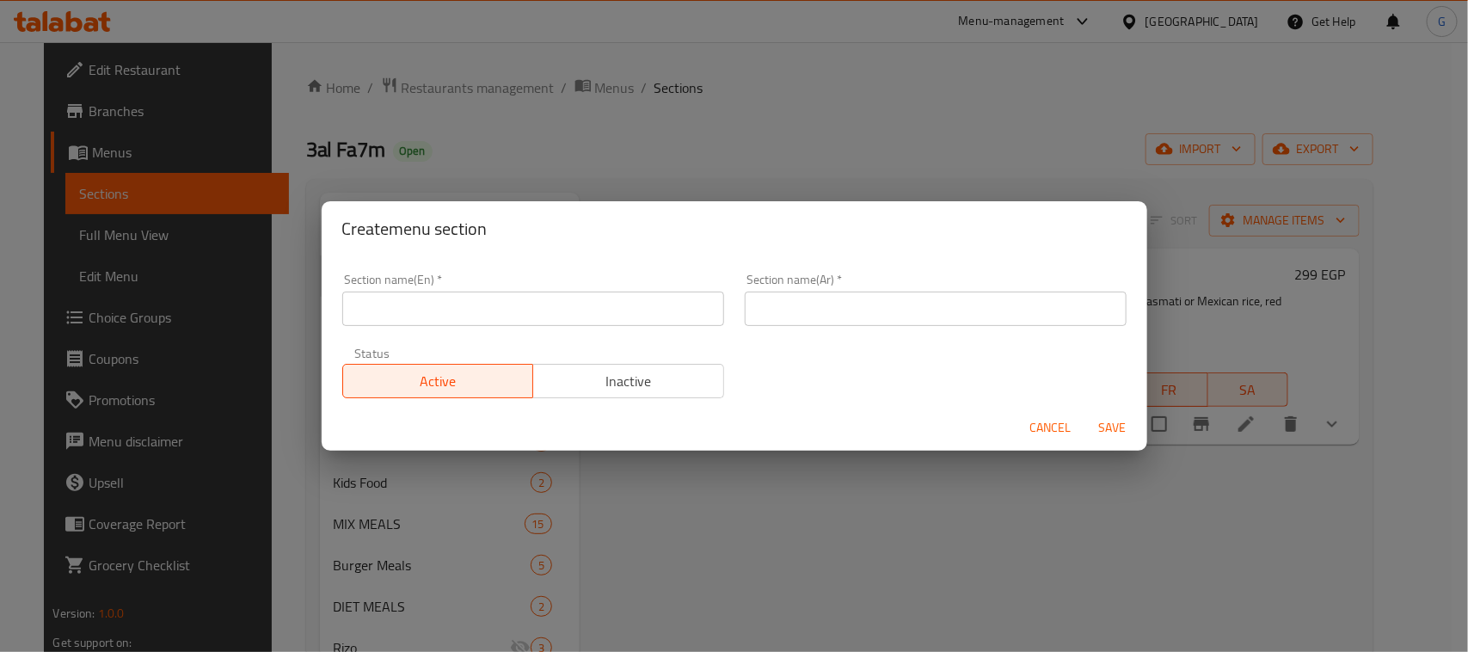
click at [465, 304] on input "text" at bounding box center [533, 309] width 382 height 34
paste input "International [DATE]"
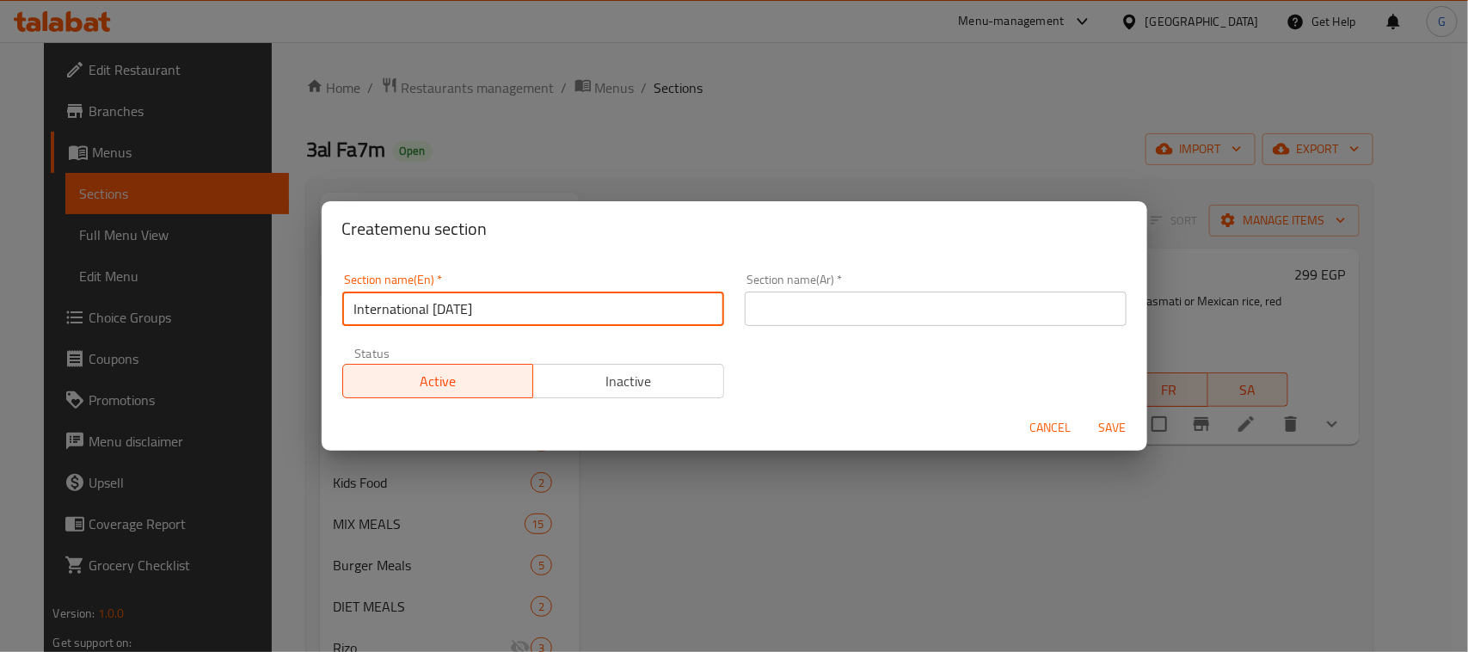
type input "International [DATE]"
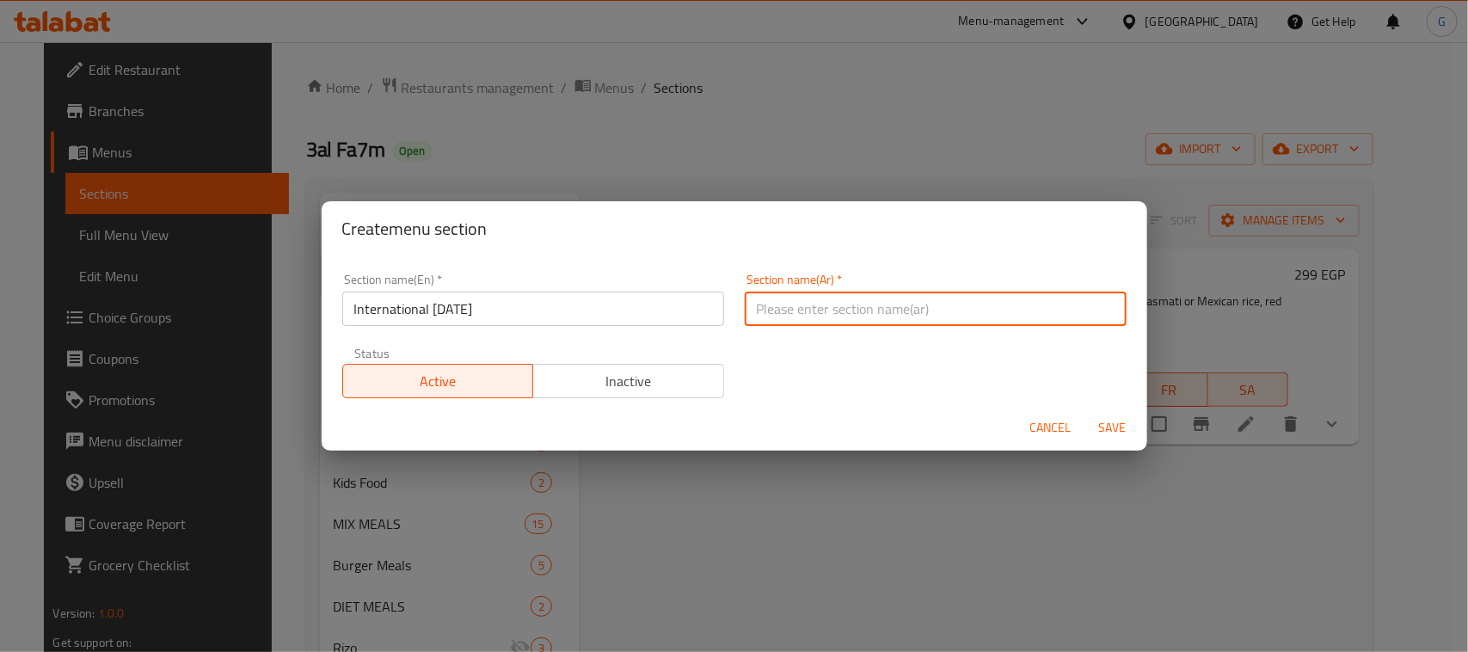
click at [797, 315] on input "text" at bounding box center [936, 309] width 382 height 34
paste input "اليوم العالمي للبطاطس"
type input "اليوم العالمي للبطاطس"
click at [1111, 437] on span "Save" at bounding box center [1112, 428] width 41 height 22
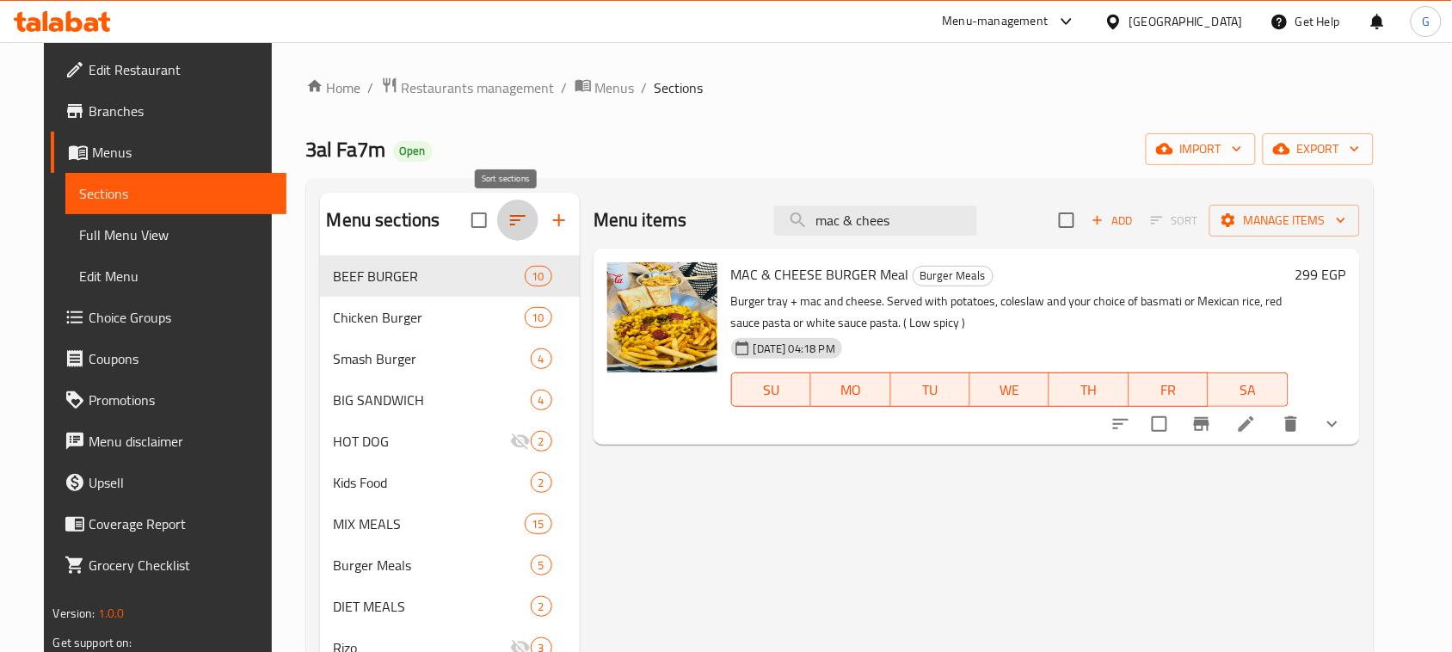
click at [509, 229] on icon "button" at bounding box center [518, 220] width 21 height 21
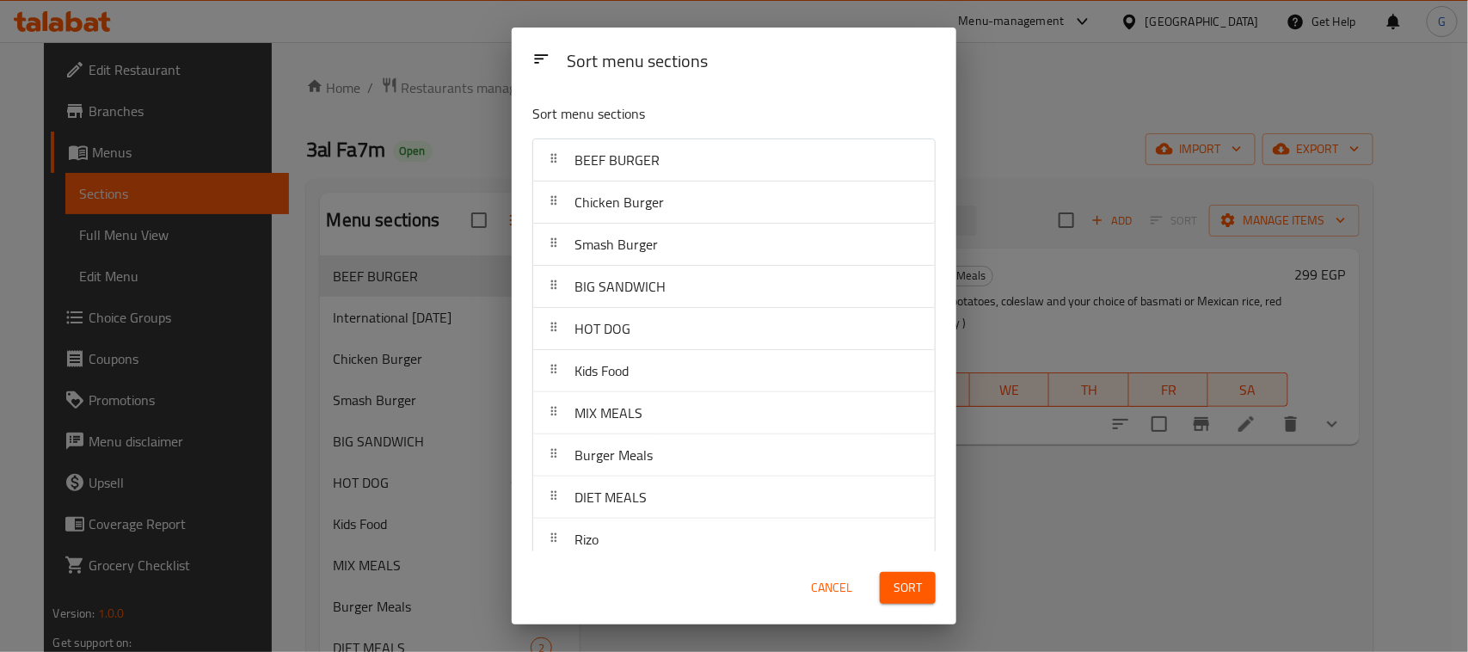
click at [833, 581] on span "Cancel" at bounding box center [831, 588] width 41 height 22
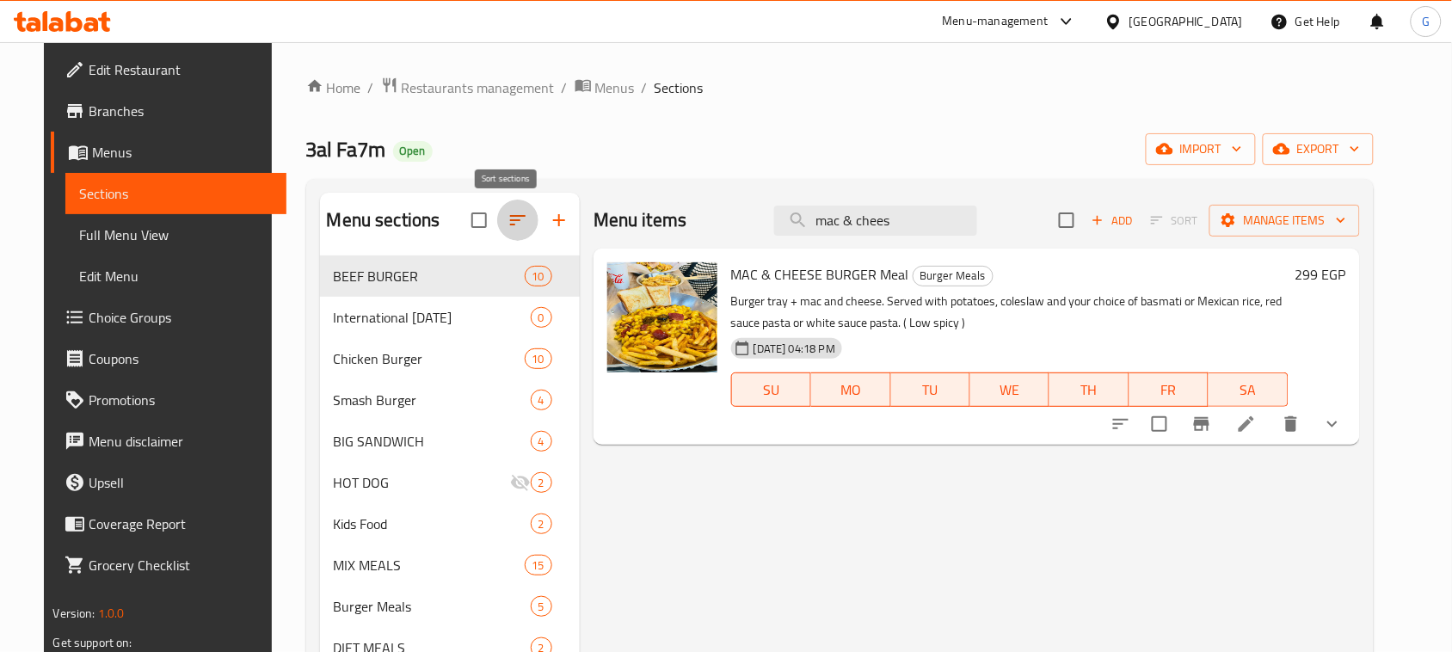
click at [510, 225] on icon "button" at bounding box center [518, 220] width 21 height 21
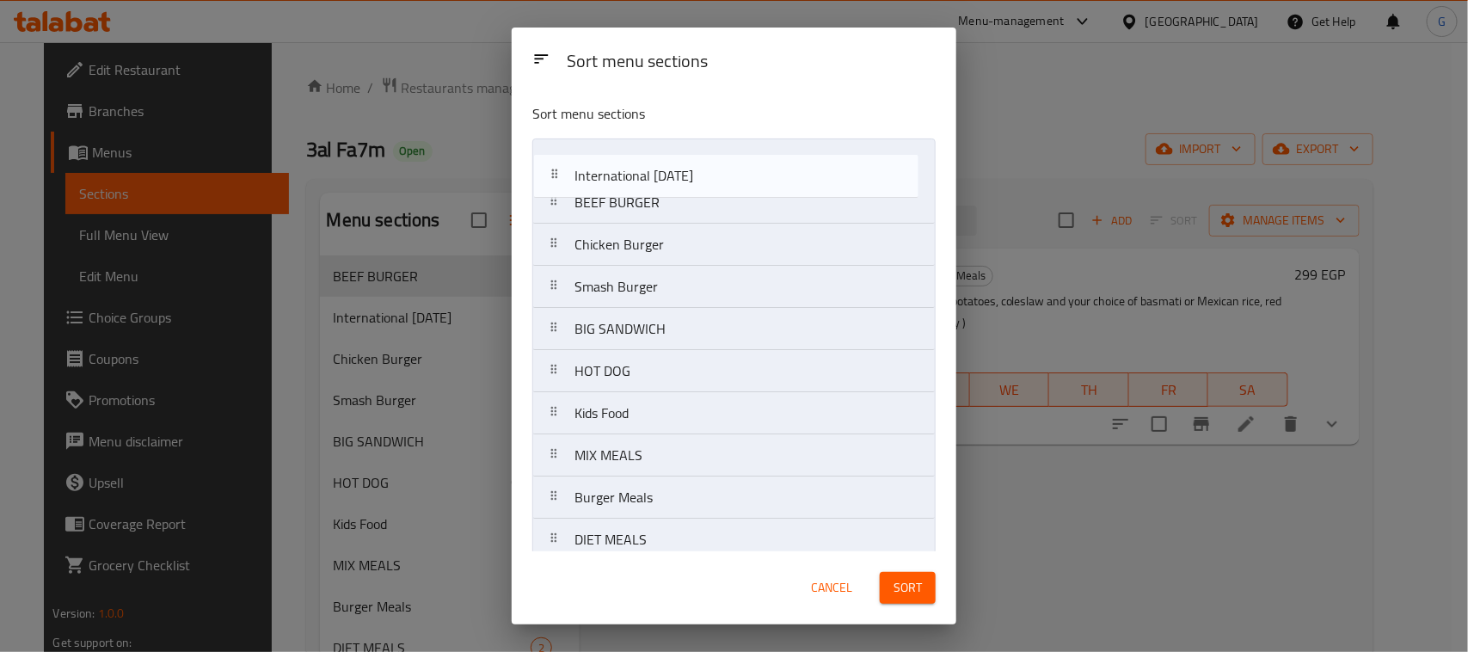
drag, startPoint x: 652, startPoint y: 205, endPoint x: 652, endPoint y: 169, distance: 35.3
click at [652, 169] on nav "BEEF BURGER International [DATE] Chicken Burger Smash Burger BIG SANDWICH HOT D…" at bounding box center [733, 455] width 403 height 634
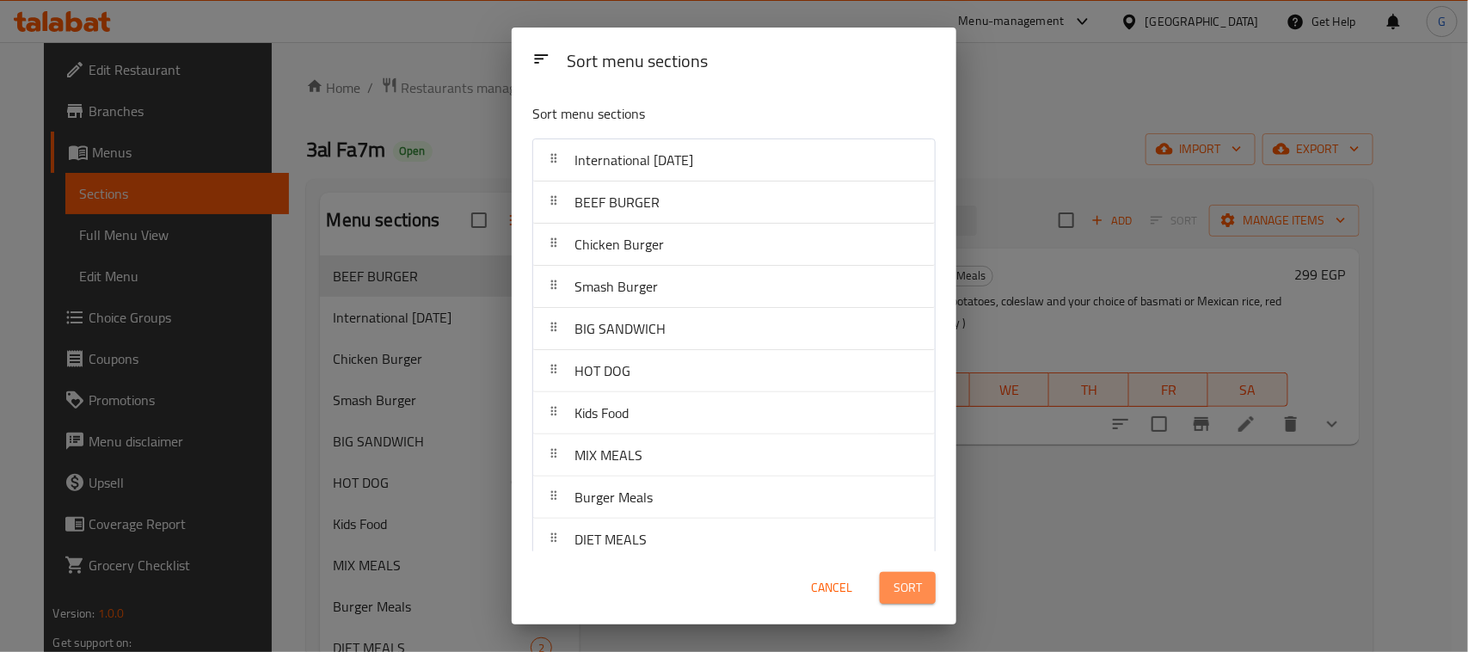
click at [908, 585] on span "Sort" at bounding box center [908, 588] width 28 height 22
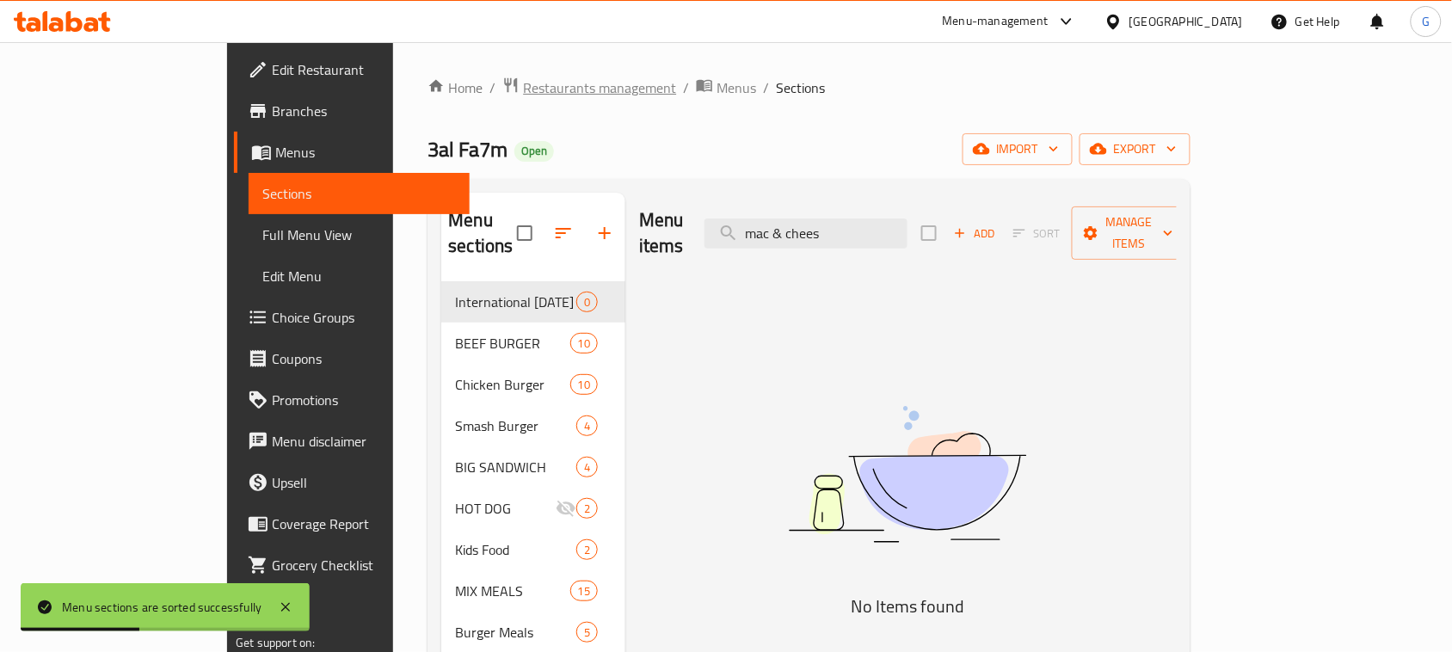
click at [523, 83] on span "Restaurants management" at bounding box center [599, 87] width 153 height 21
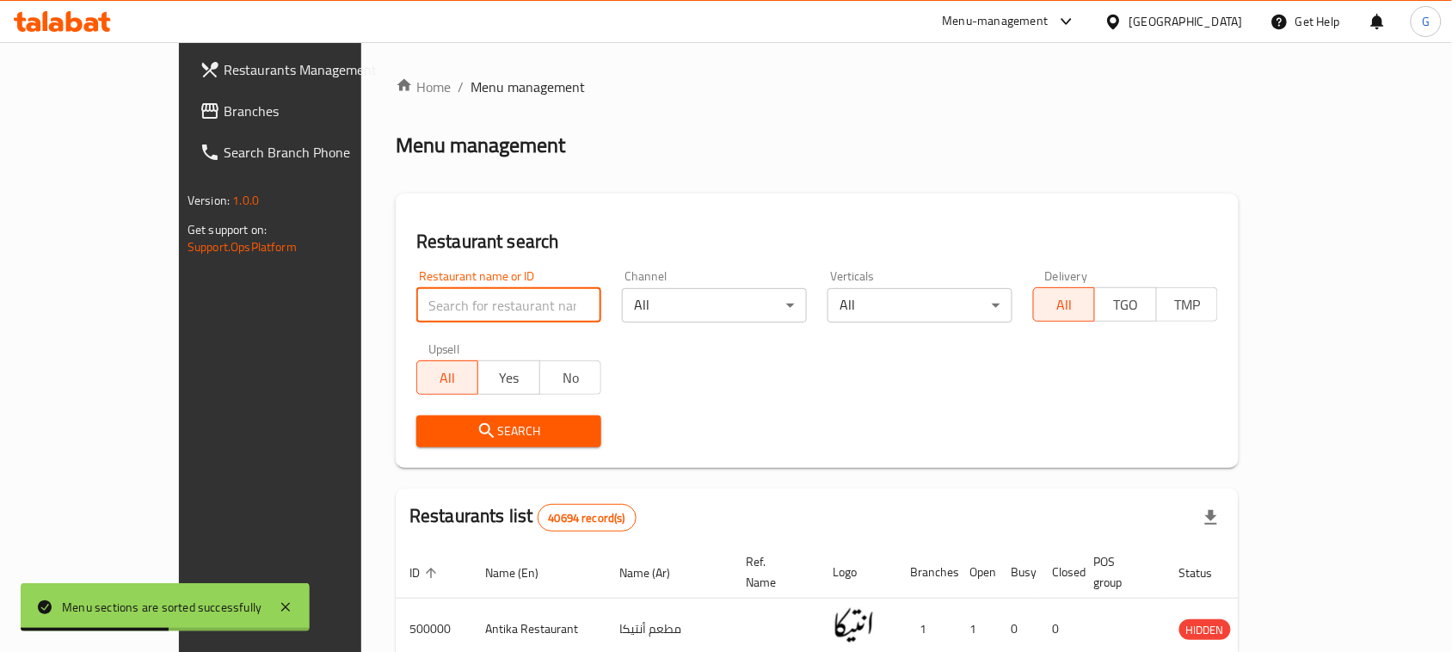
click at [445, 311] on input "search" at bounding box center [508, 305] width 185 height 34
paste input "681790"
type input "681790"
click button "Search" at bounding box center [508, 431] width 185 height 32
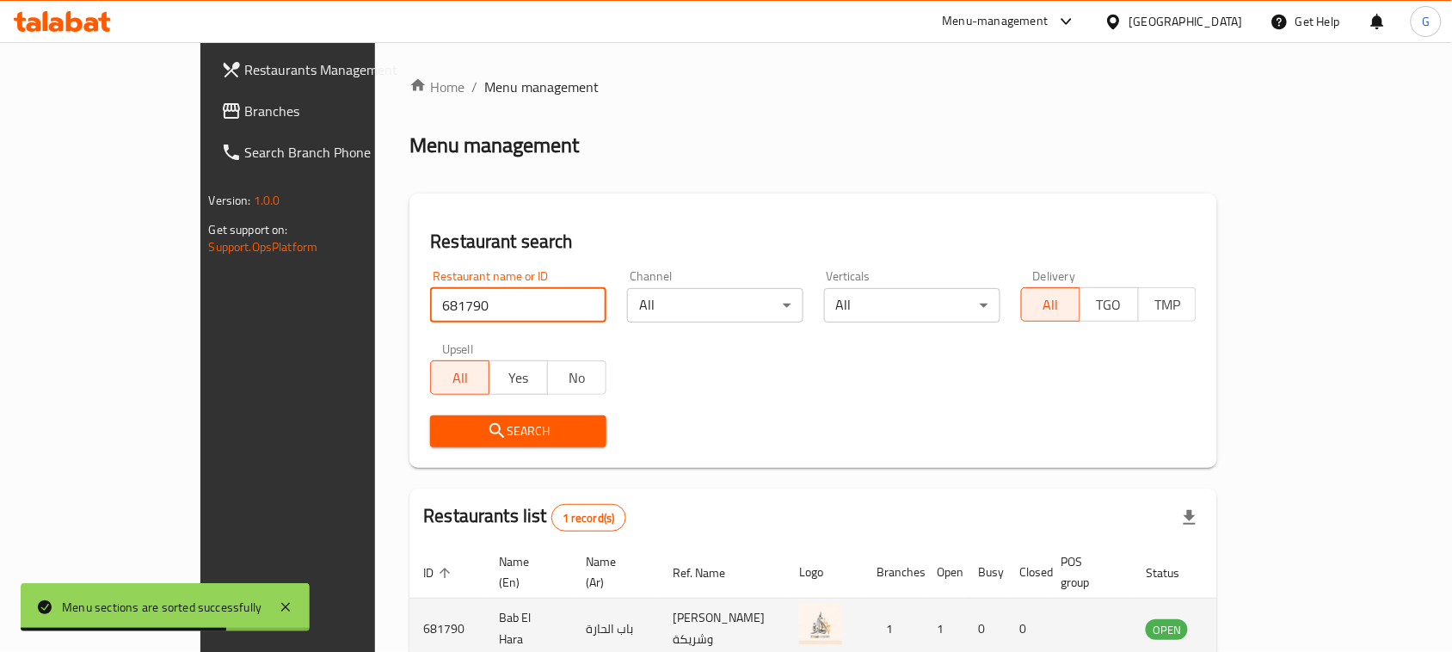
scroll to position [82, 0]
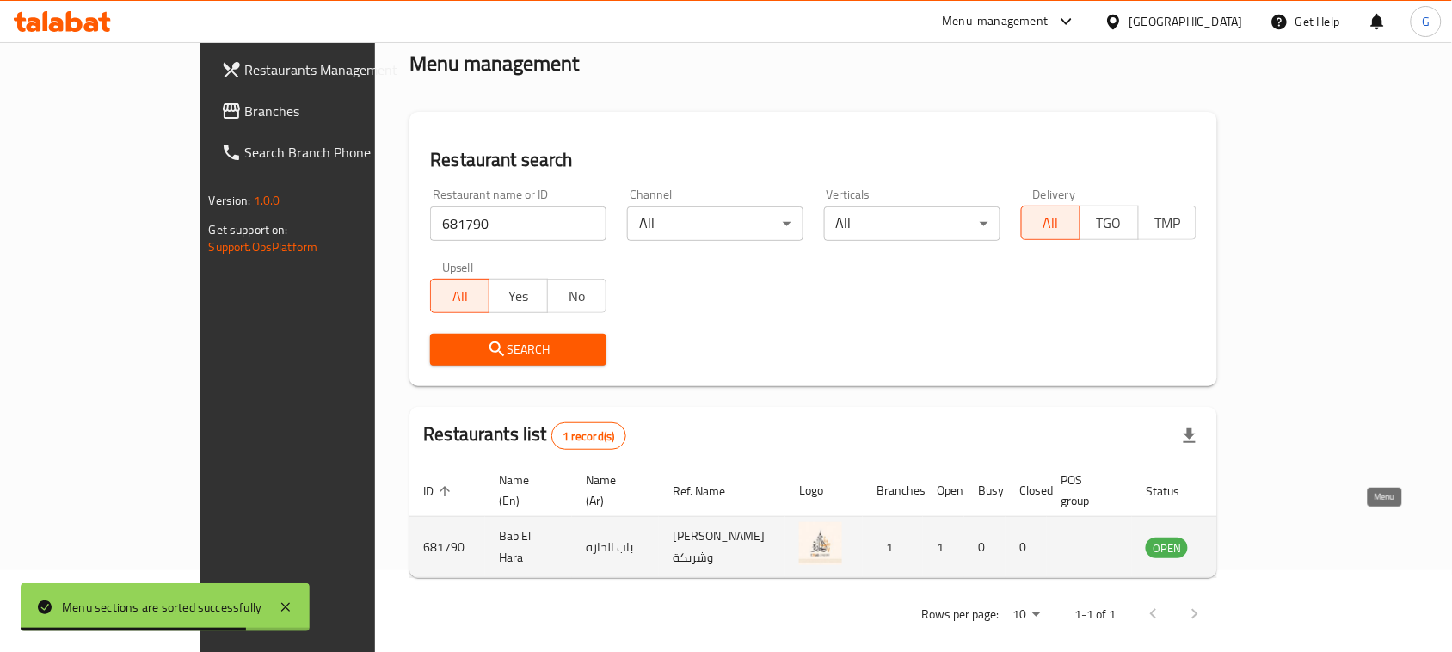
click at [1256, 541] on icon "enhanced table" at bounding box center [1246, 548] width 19 height 15
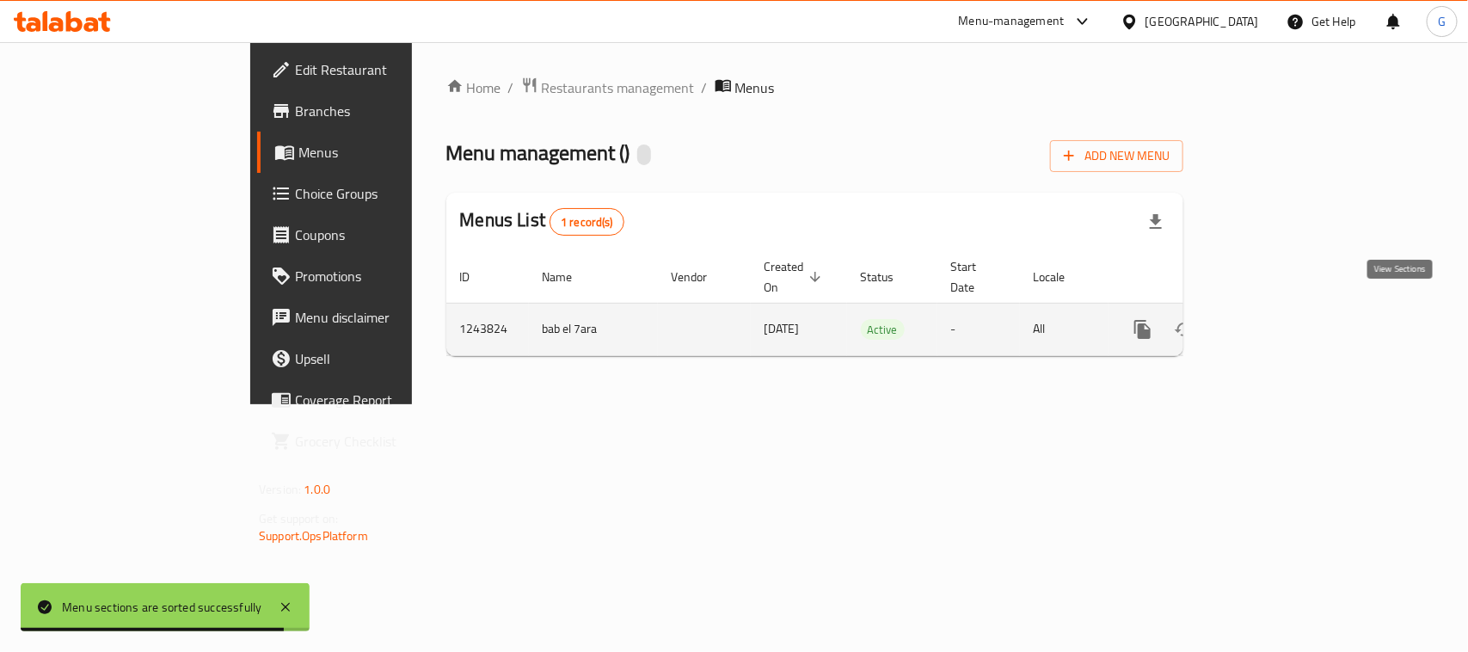
click at [1277, 319] on icon "enhanced table" at bounding box center [1267, 329] width 21 height 21
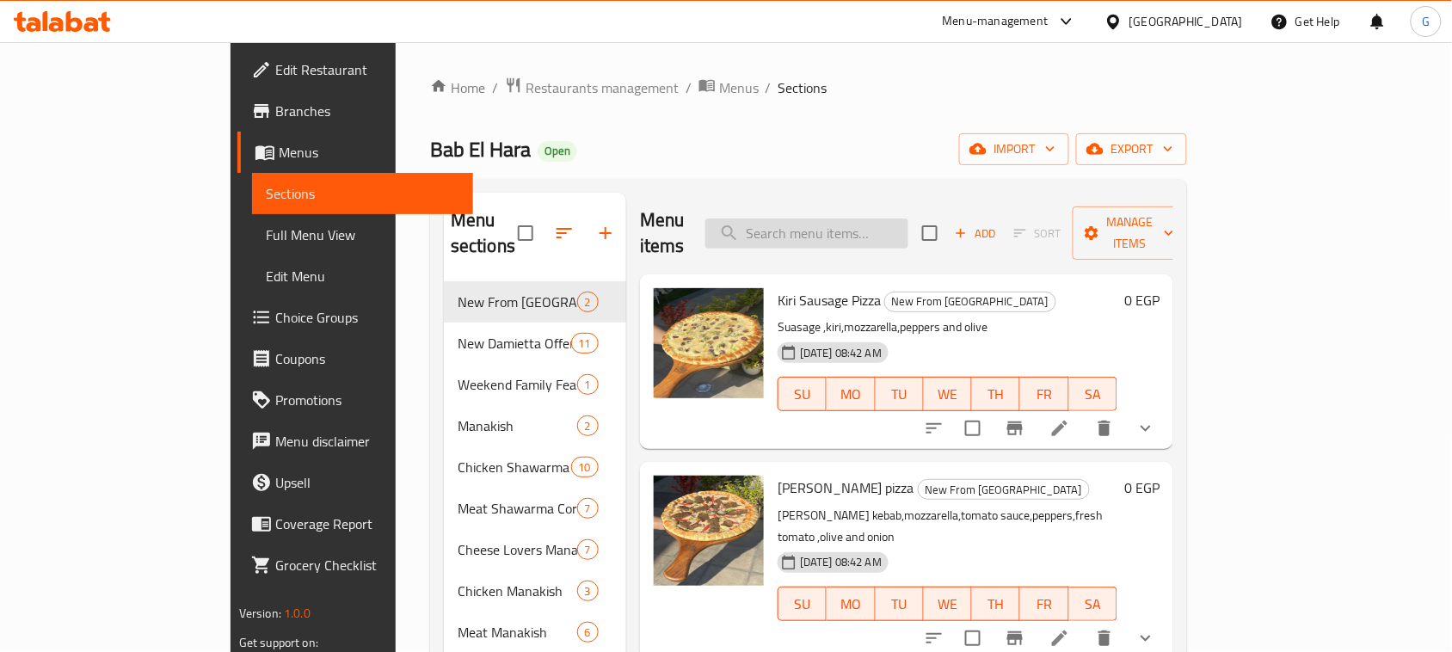
click at [865, 218] on input "search" at bounding box center [806, 233] width 203 height 30
paste input "El-lama Box"
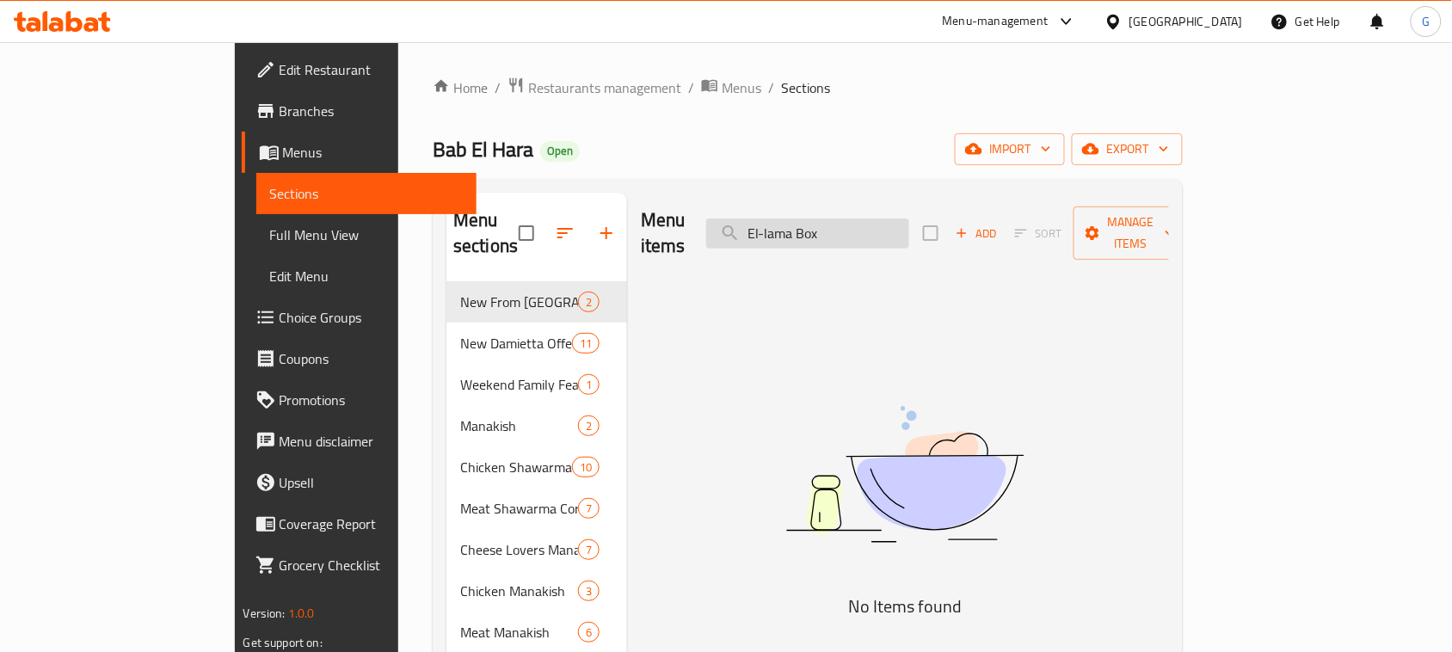
click at [853, 222] on input "El-lama Box" at bounding box center [807, 233] width 203 height 30
click at [848, 222] on input "El-lama Box" at bounding box center [807, 233] width 203 height 30
click at [876, 220] on input "lama Box" at bounding box center [807, 233] width 203 height 30
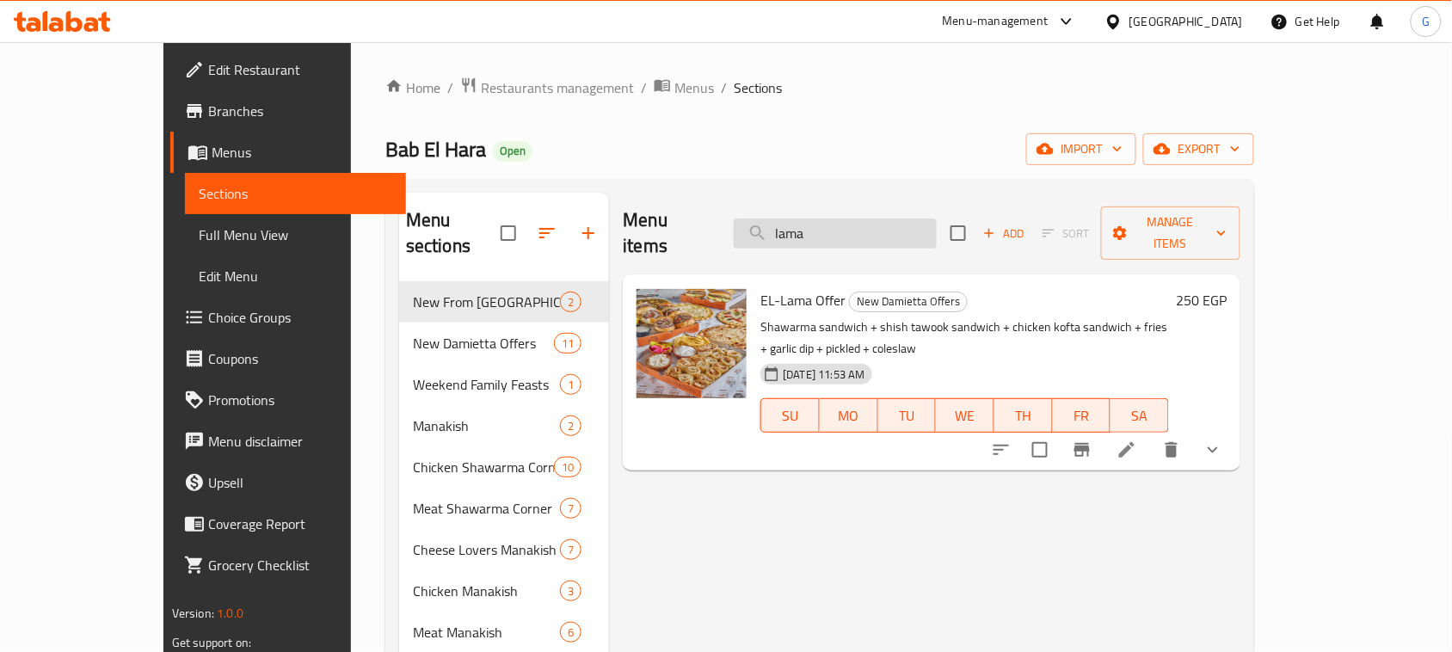
click at [867, 231] on input "lama" at bounding box center [835, 233] width 203 height 30
paste input "Broasted super"
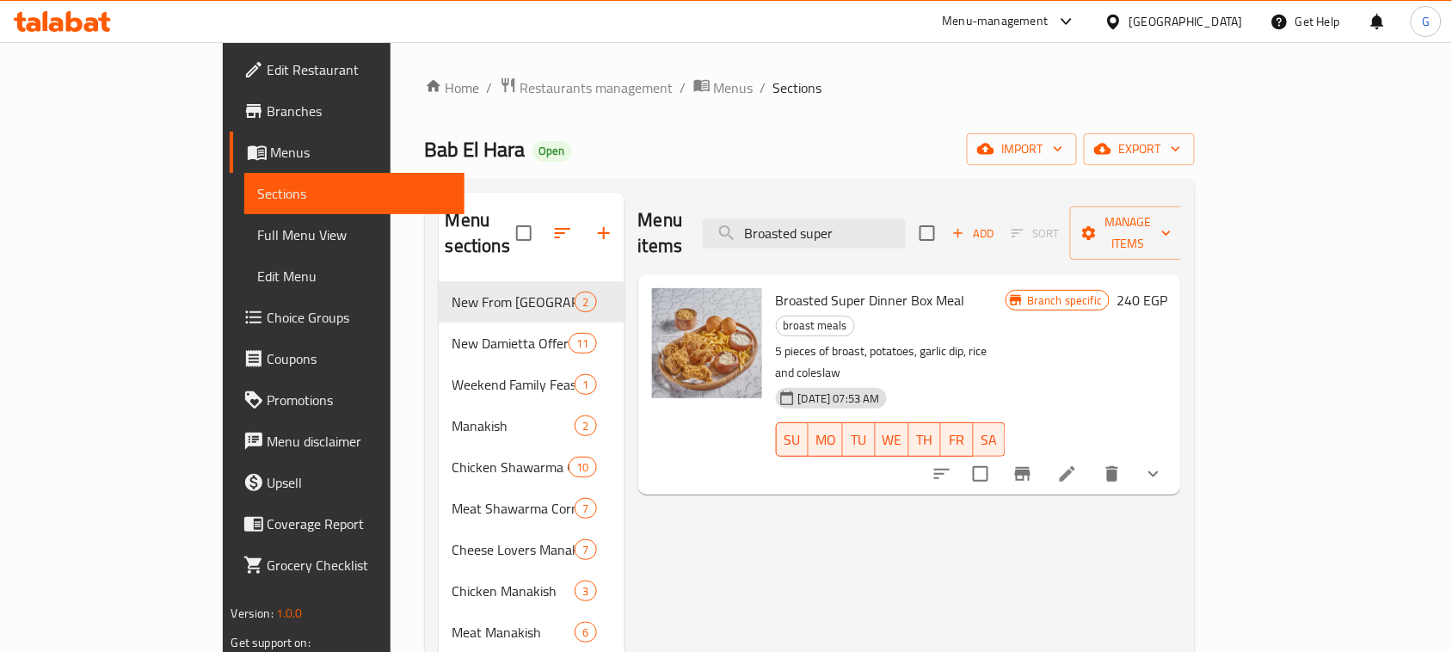
type input "Broasted super"
click at [594, 223] on icon "button" at bounding box center [604, 233] width 21 height 21
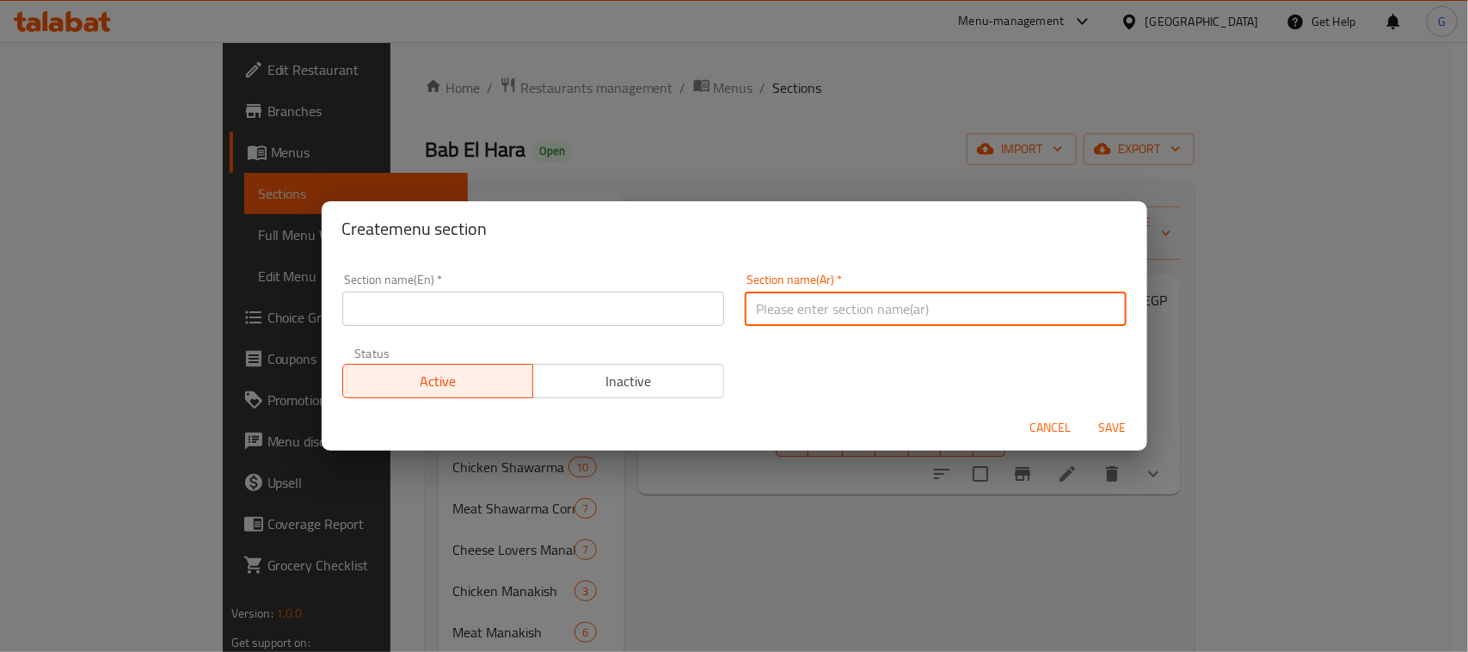
click at [796, 303] on input "text" at bounding box center [936, 309] width 382 height 34
paste input "اليوم العالمي للبطاطس"
type input "اليوم العالمي للبطاطس"
click at [493, 325] on input "text" at bounding box center [533, 309] width 382 height 34
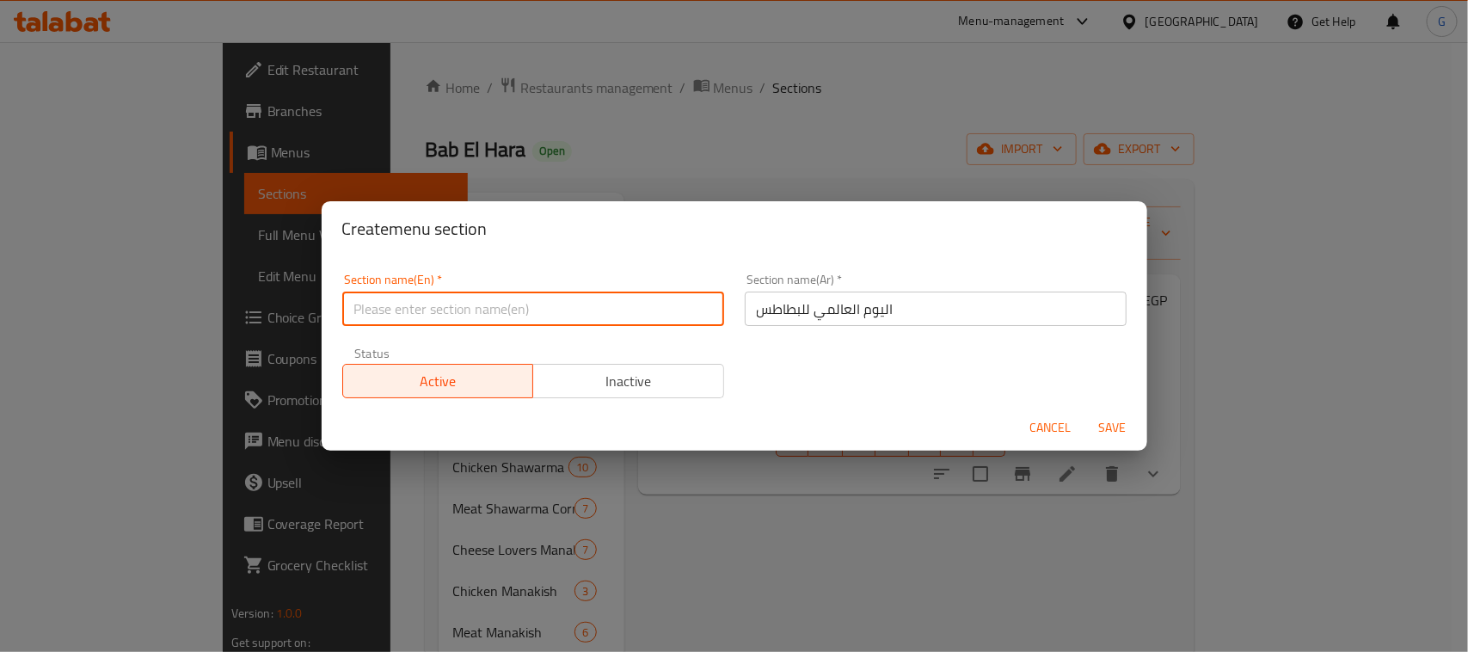
paste input "International [DATE]"
type input "International [DATE]"
click at [1121, 428] on span "Save" at bounding box center [1112, 428] width 41 height 22
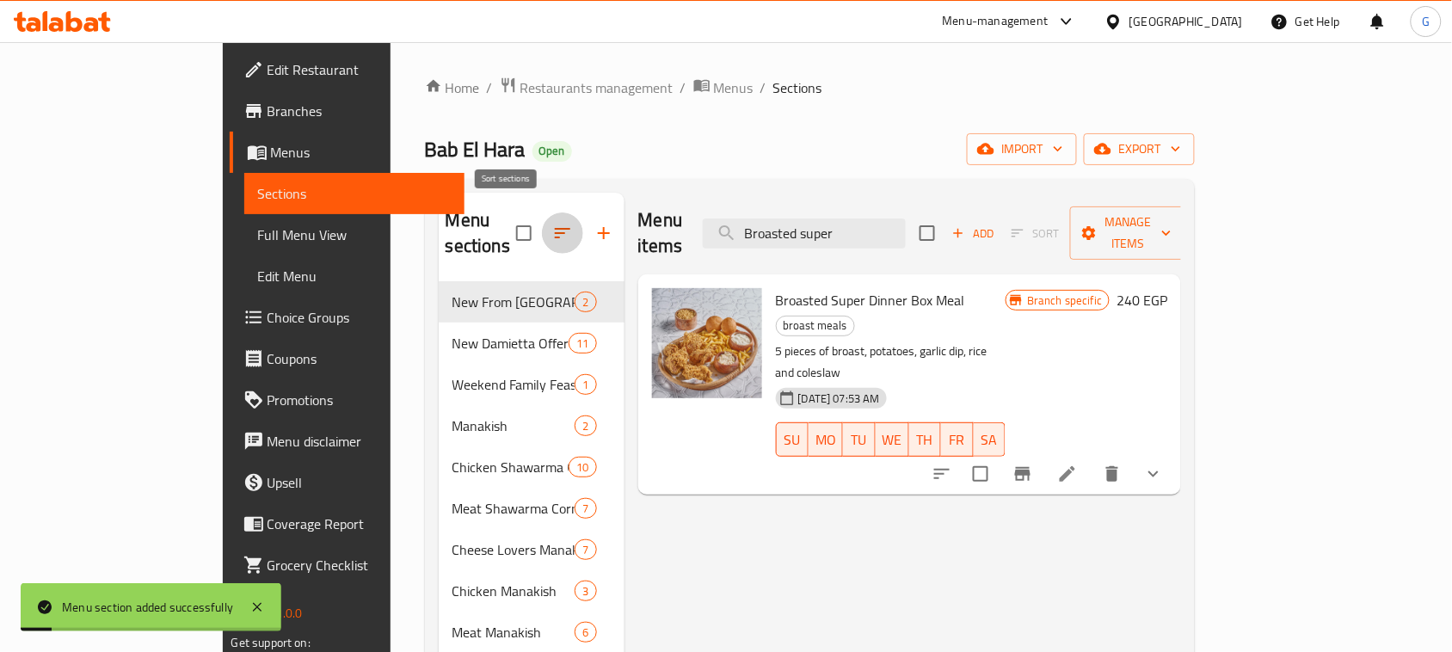
click at [552, 223] on icon "button" at bounding box center [562, 233] width 21 height 21
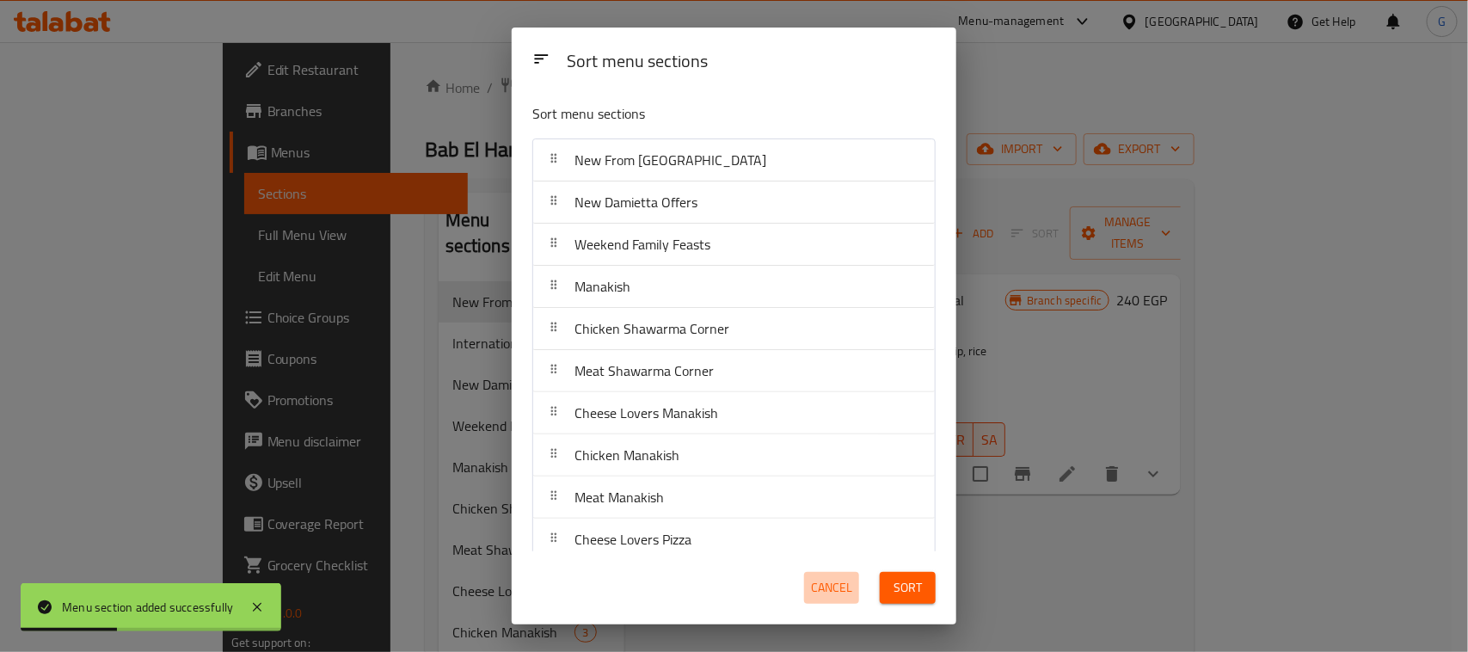
click at [821, 581] on span "Cancel" at bounding box center [831, 588] width 41 height 22
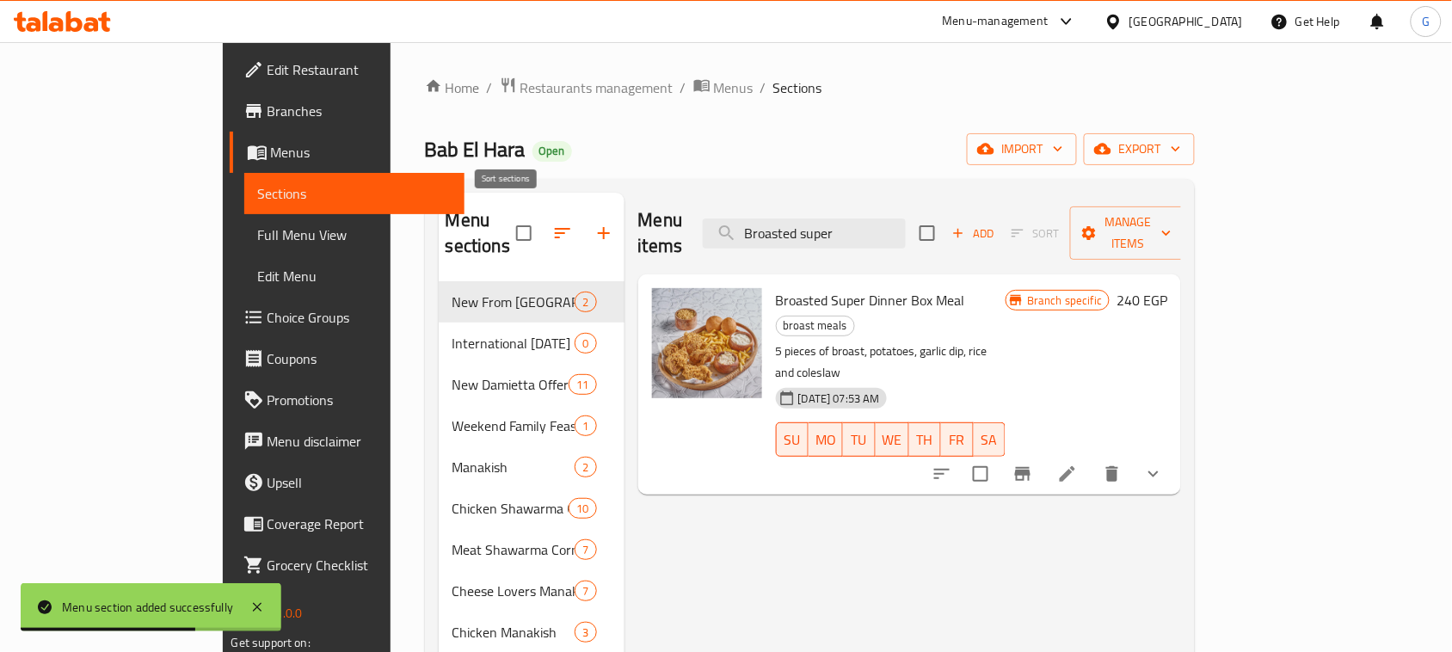
click at [542, 241] on button "button" at bounding box center [562, 232] width 41 height 41
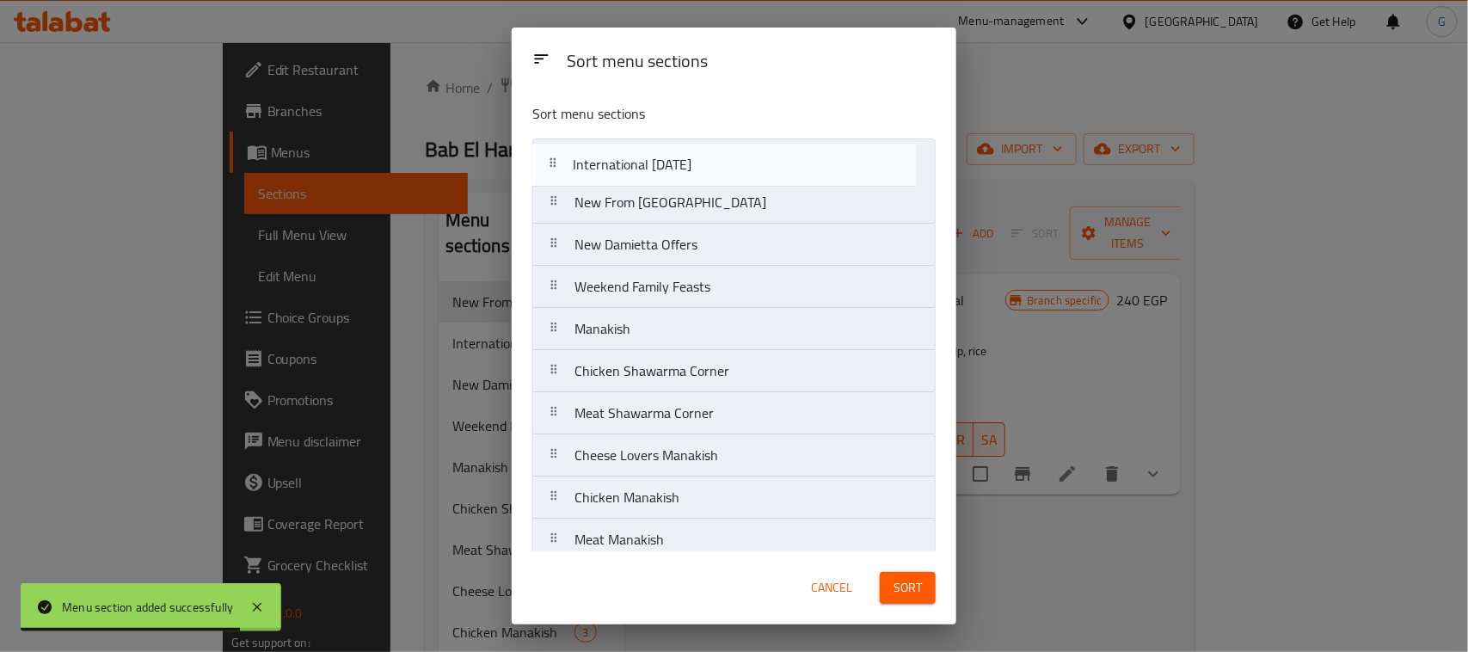
drag, startPoint x: 622, startPoint y: 217, endPoint x: 620, endPoint y: 175, distance: 42.2
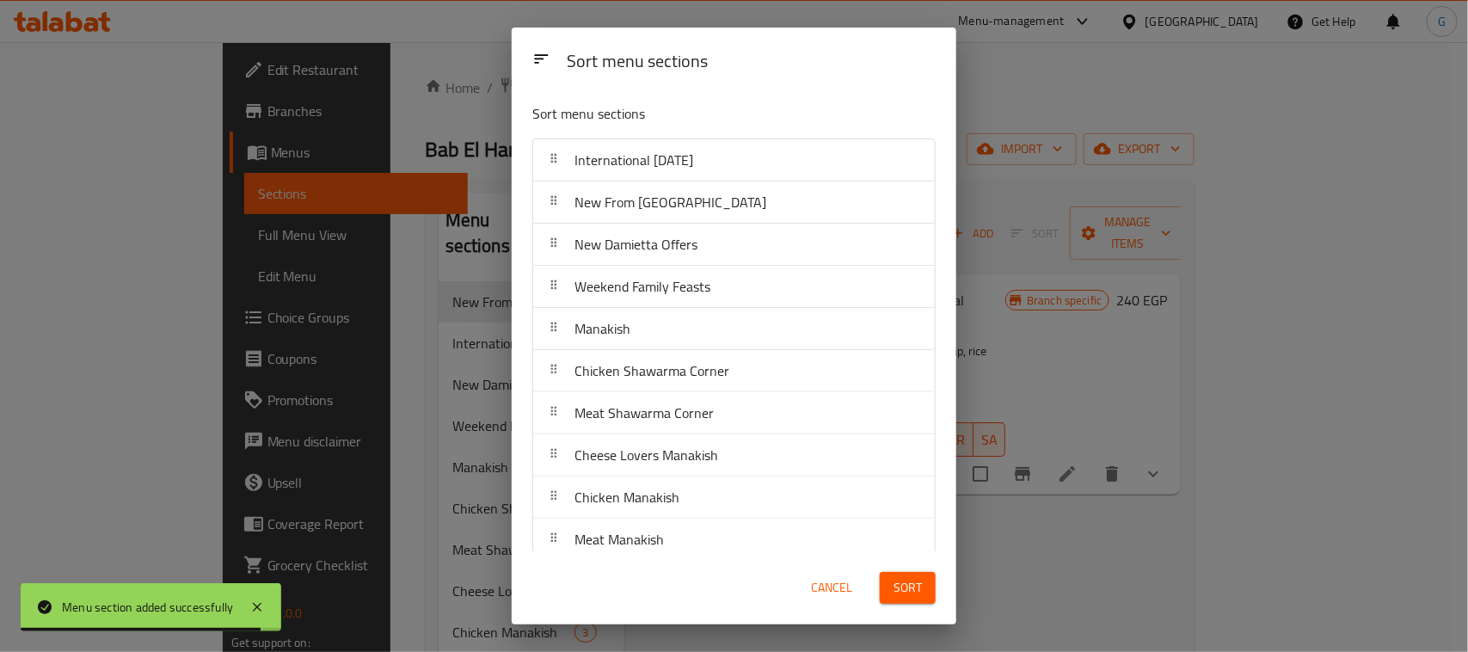
click at [901, 581] on span "Sort" at bounding box center [908, 588] width 28 height 22
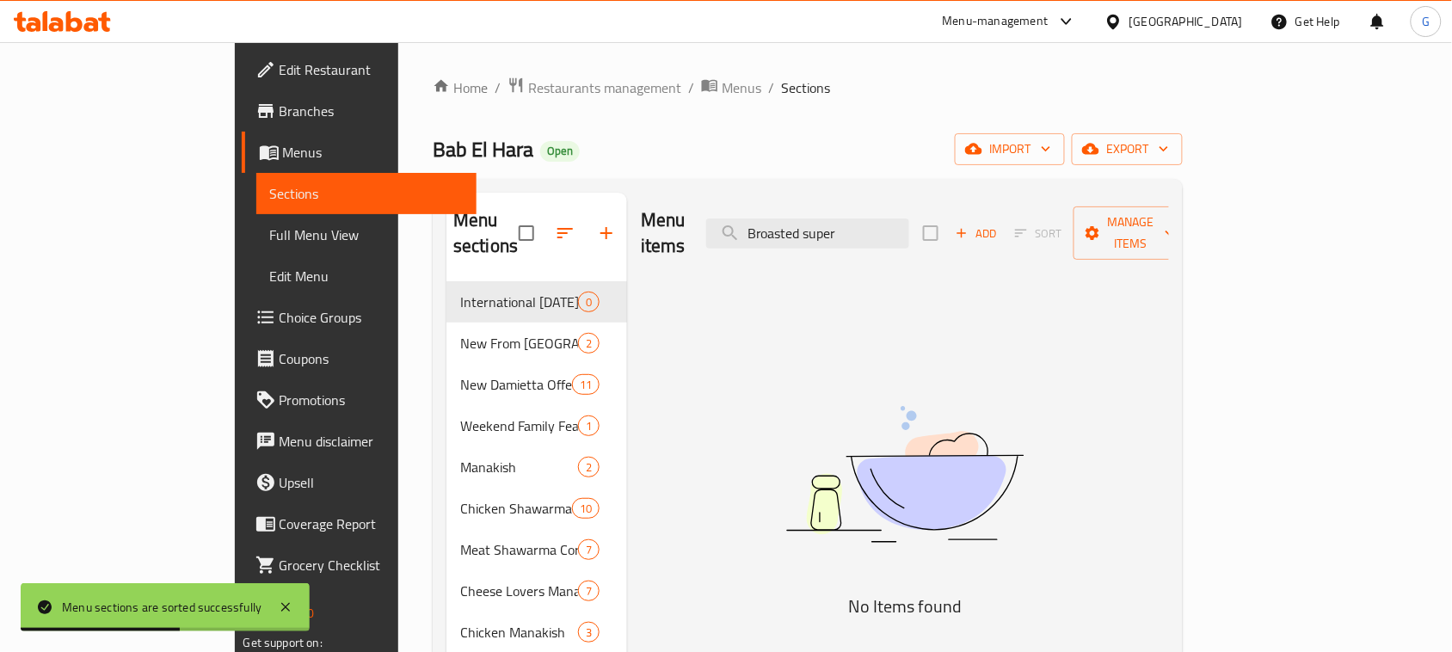
click at [528, 92] on span "Restaurants management" at bounding box center [604, 87] width 153 height 21
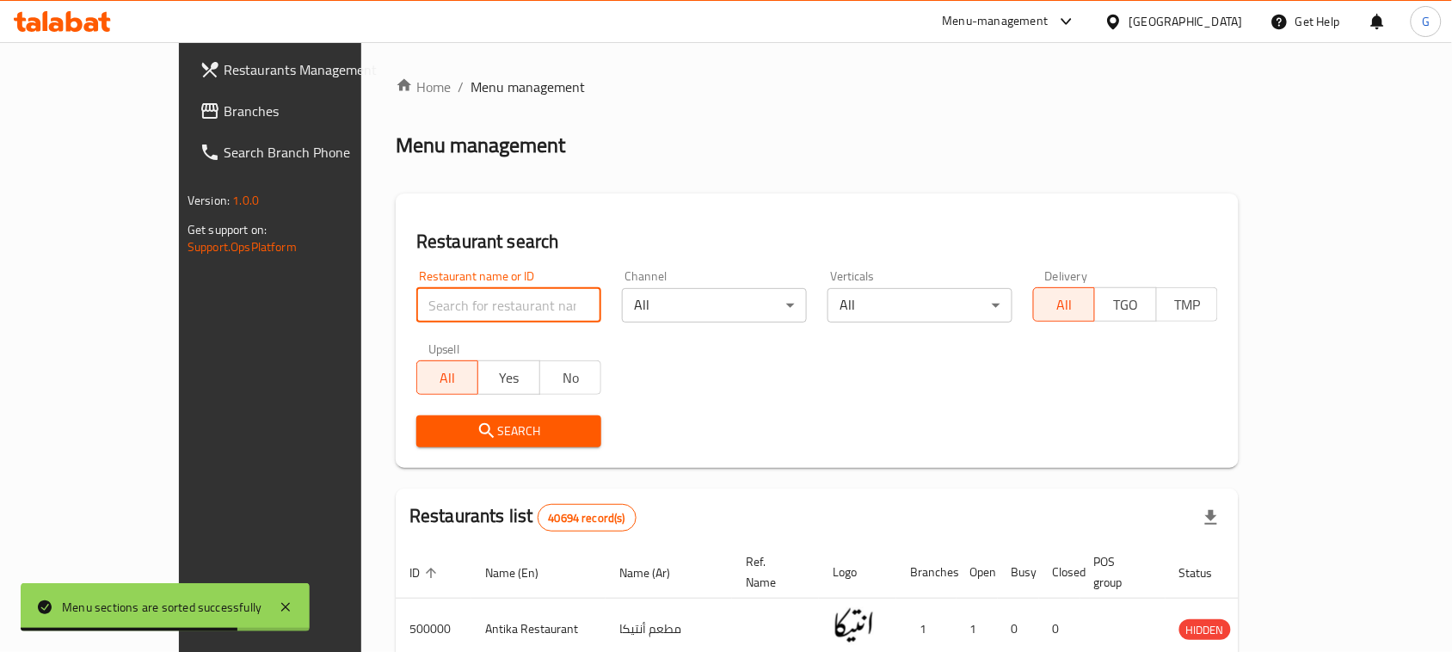
paste input "684359"
type input "684359"
click button "Search" at bounding box center [508, 431] width 185 height 32
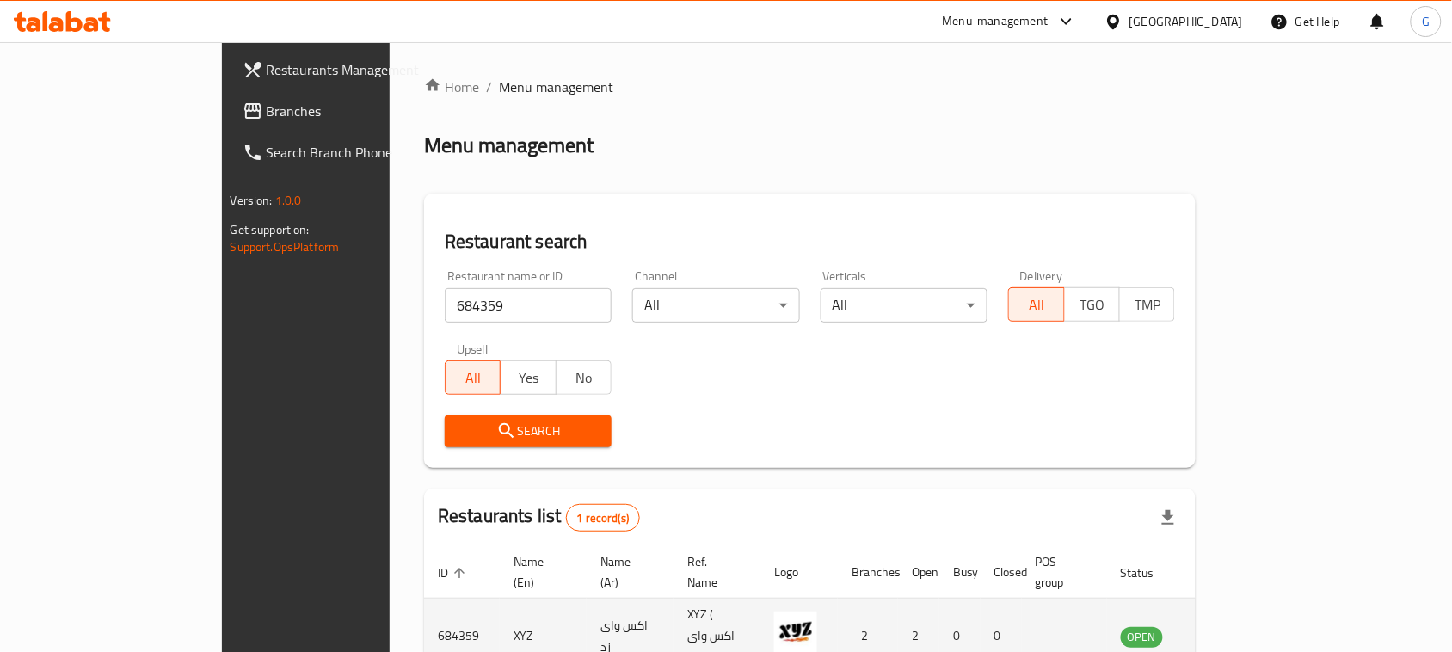
click at [1257, 608] on td "enhanced table" at bounding box center [1226, 637] width 59 height 76
click at [1231, 630] on icon "enhanced table" at bounding box center [1221, 637] width 19 height 15
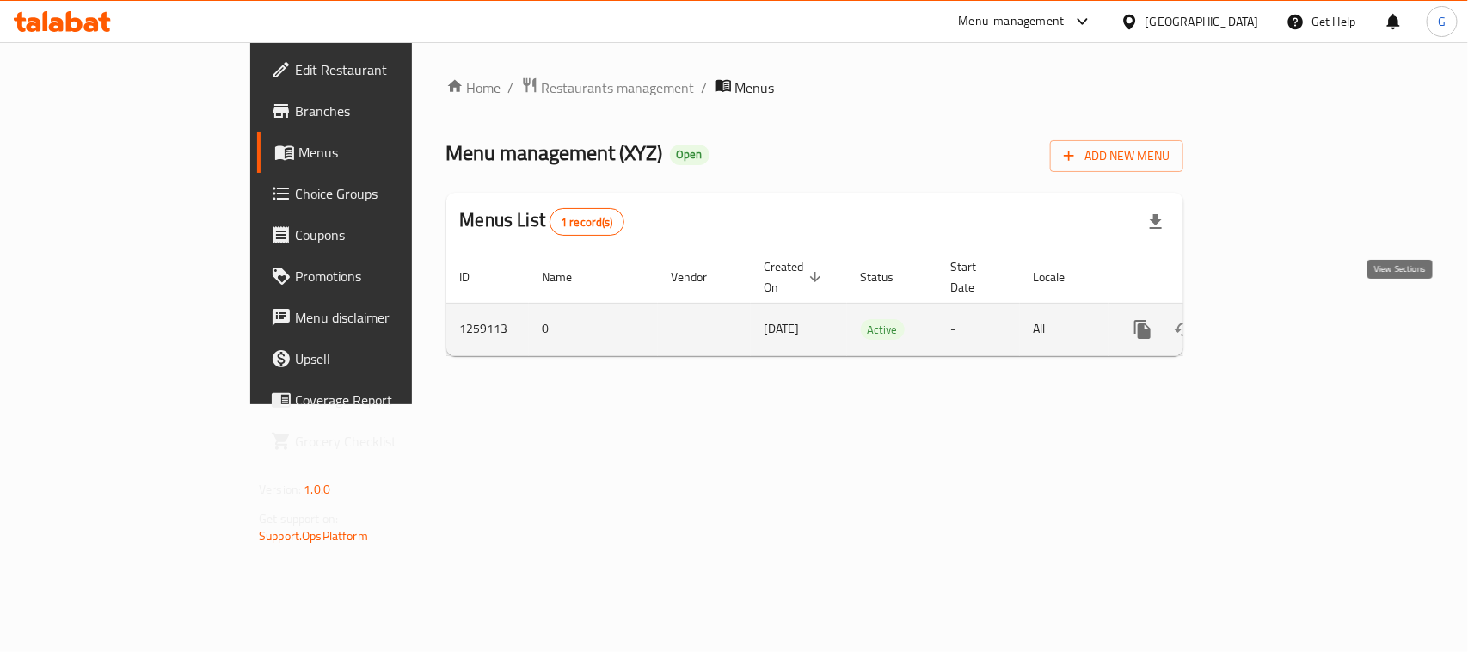
click at [1277, 319] on icon "enhanced table" at bounding box center [1267, 329] width 21 height 21
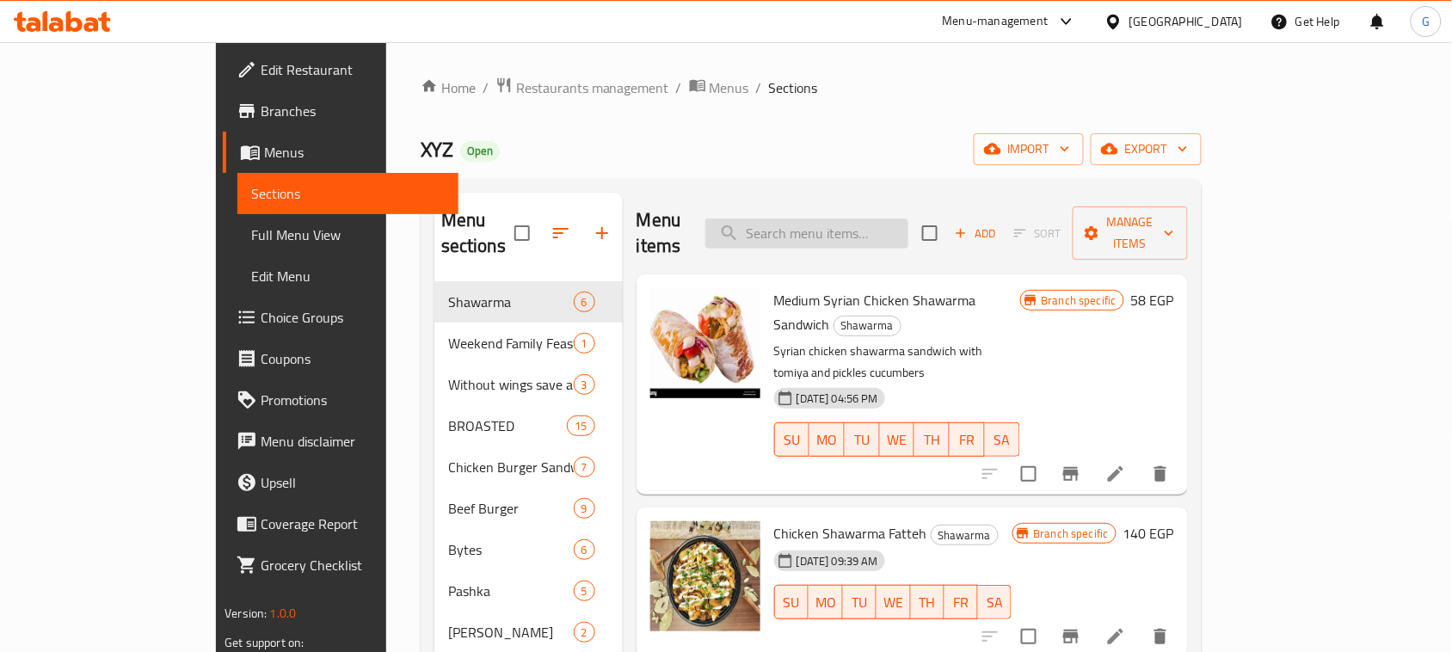
paste input "Dinner Box"
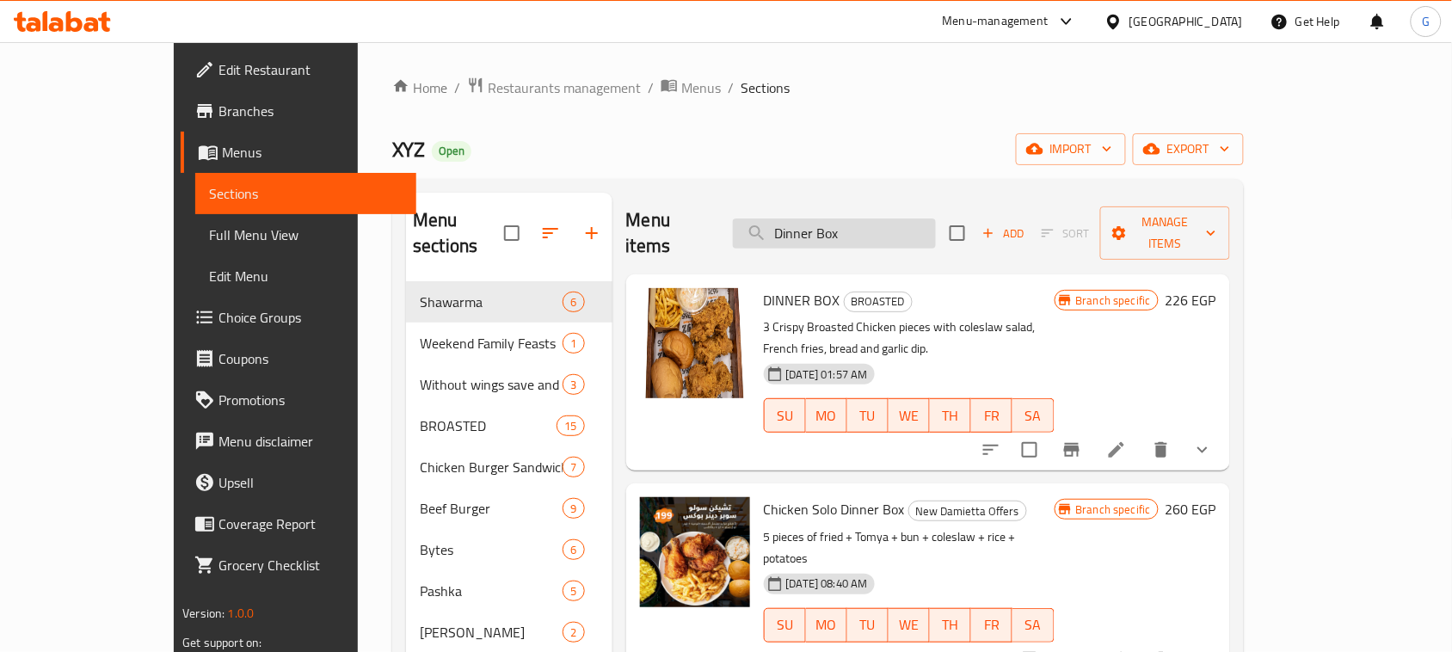
click at [866, 225] on input "Dinner Box" at bounding box center [834, 233] width 203 height 30
paste input "Snack Meal"
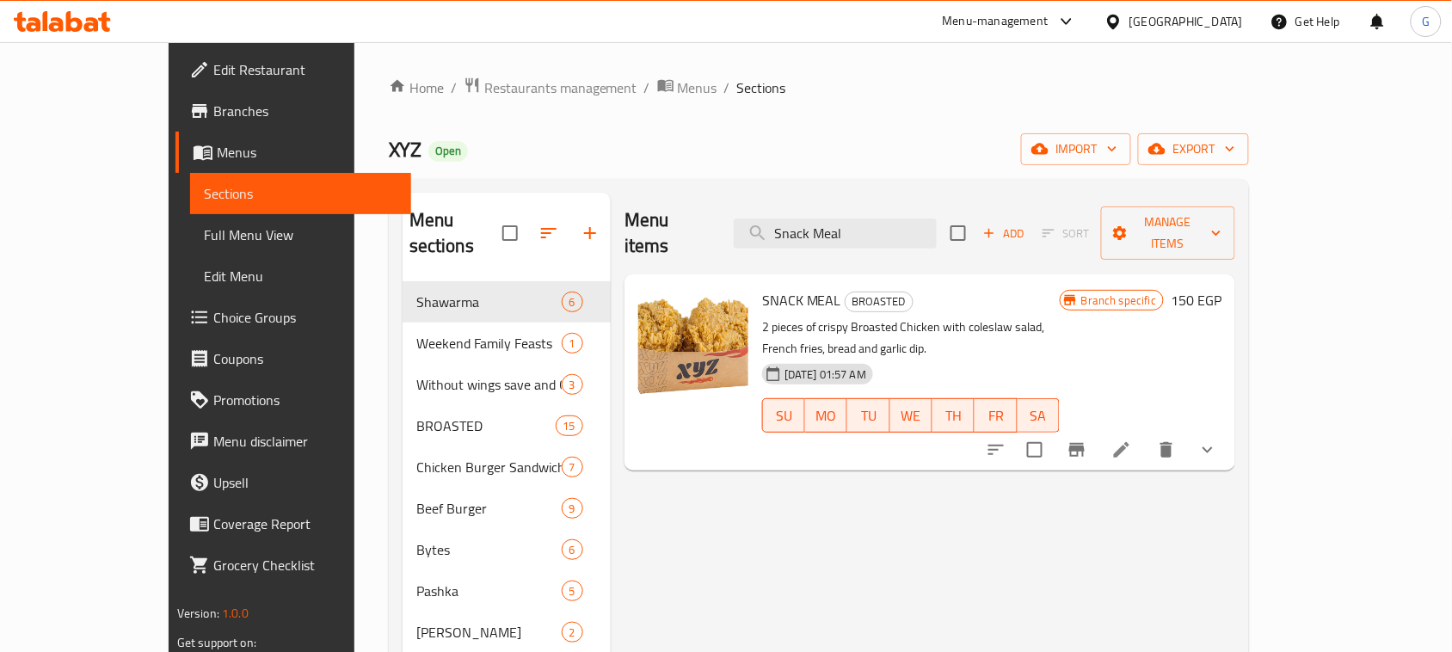
type input "Snack Meal"
click at [484, 86] on span "Restaurants management" at bounding box center [560, 87] width 153 height 21
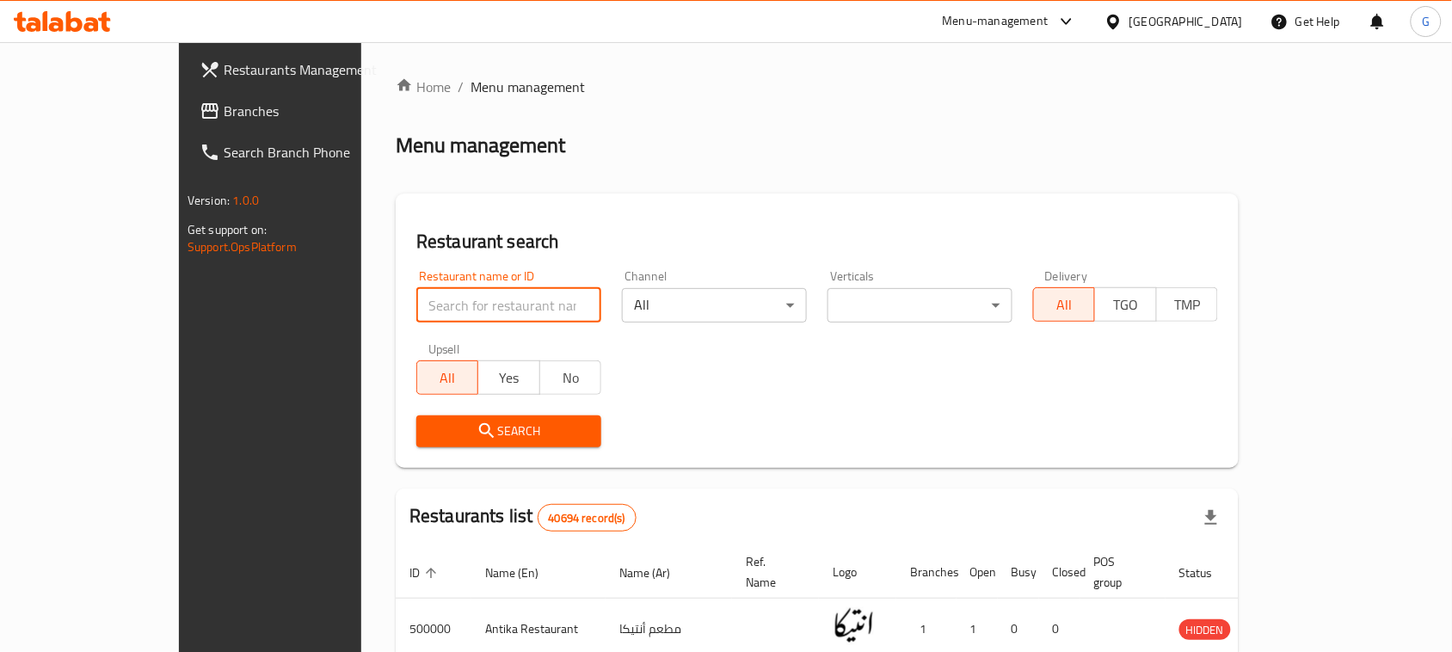
click at [443, 308] on input "search" at bounding box center [508, 305] width 185 height 34
paste input "501372"
type input "501372"
click button "Search" at bounding box center [508, 431] width 185 height 32
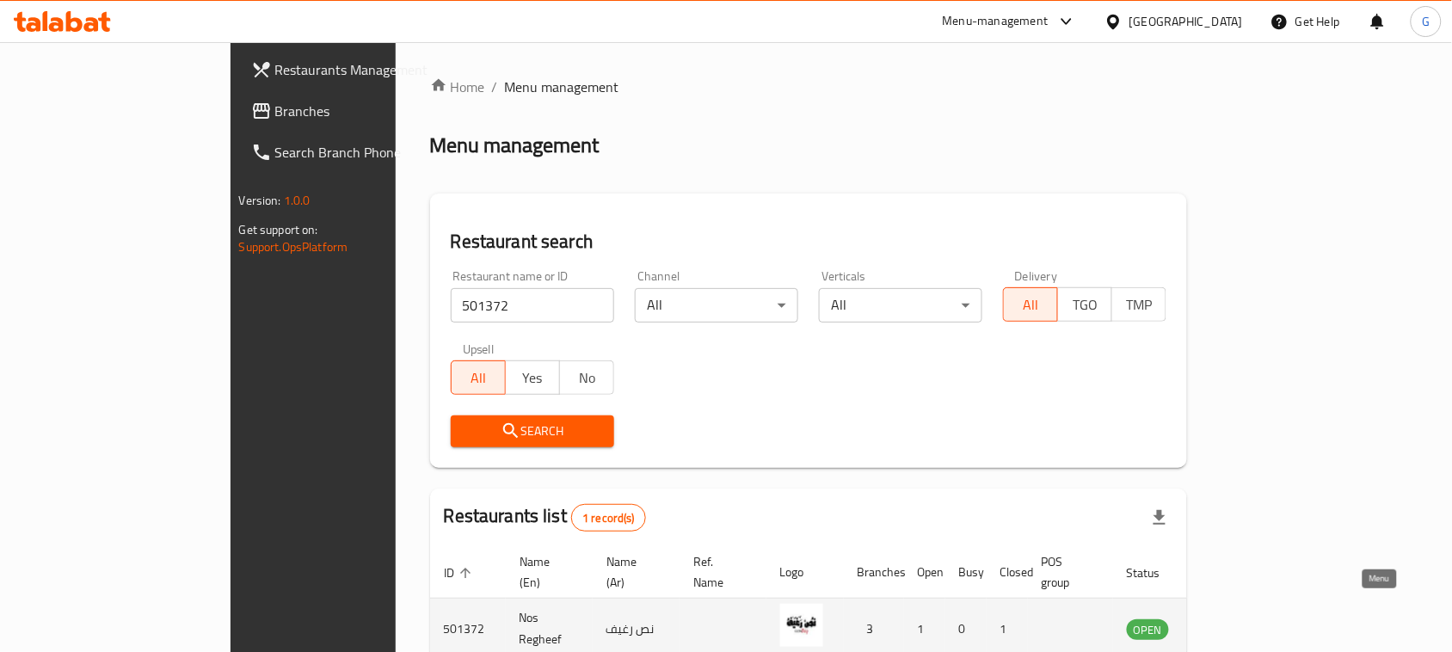
click at [1237, 623] on icon "enhanced table" at bounding box center [1227, 630] width 19 height 15
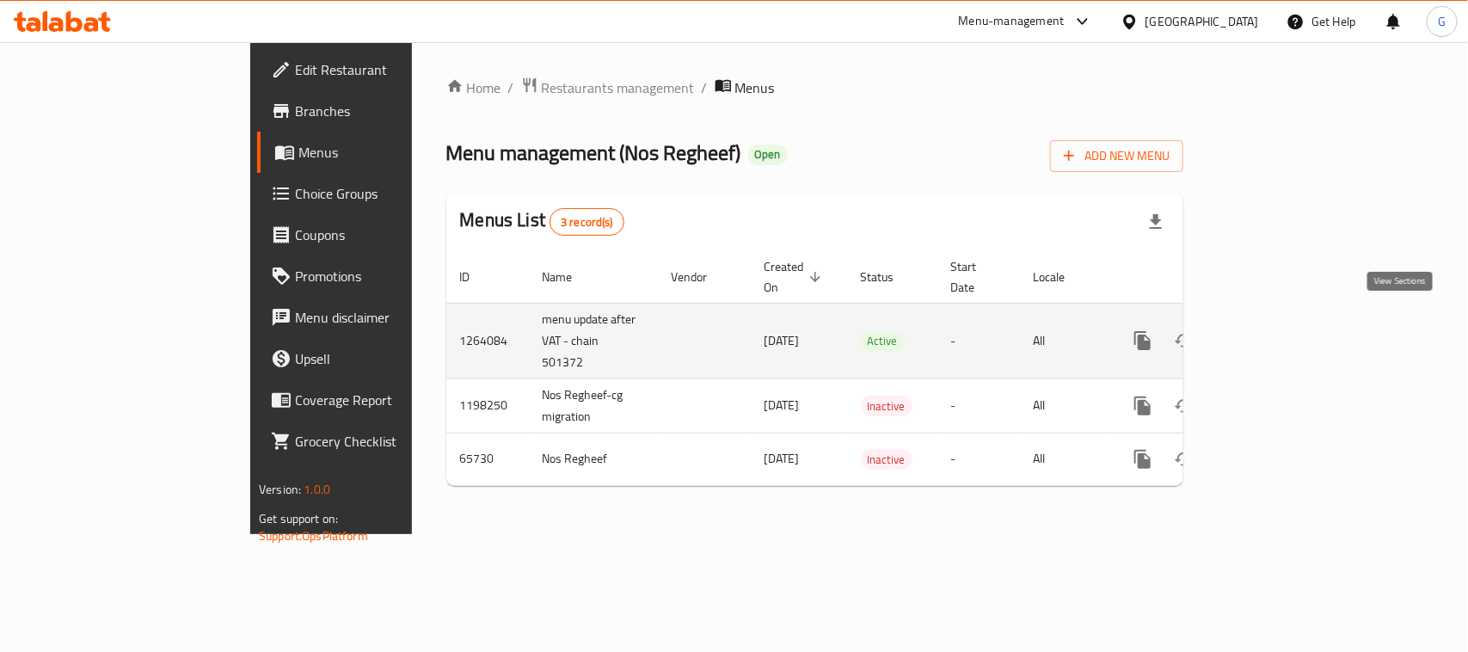
click at [1277, 330] on icon "enhanced table" at bounding box center [1267, 340] width 21 height 21
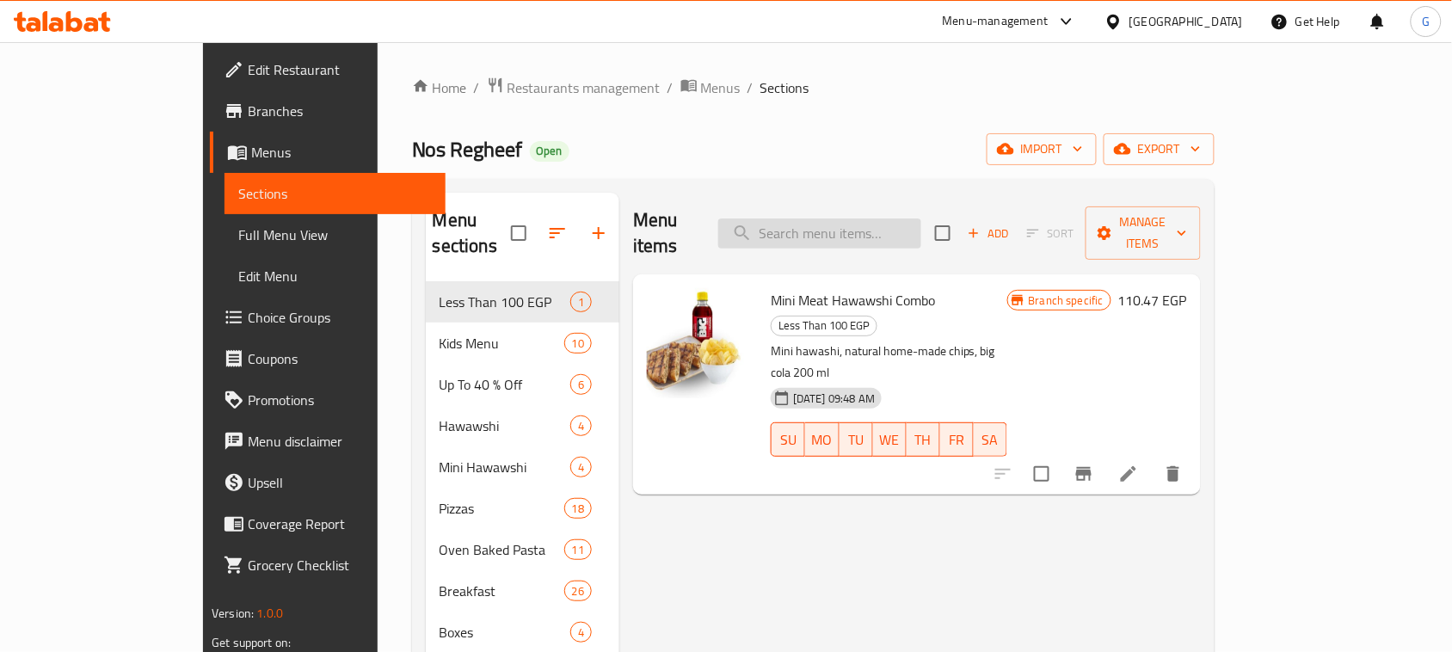
paste input "Mini meat hawawshi combo"
drag, startPoint x: 906, startPoint y: 212, endPoint x: 1158, endPoint y: 216, distance: 252.1
click at [1158, 216] on div "Menu items Mini meat hawawshi combo Add Sort Manage items" at bounding box center [917, 234] width 568 height 82
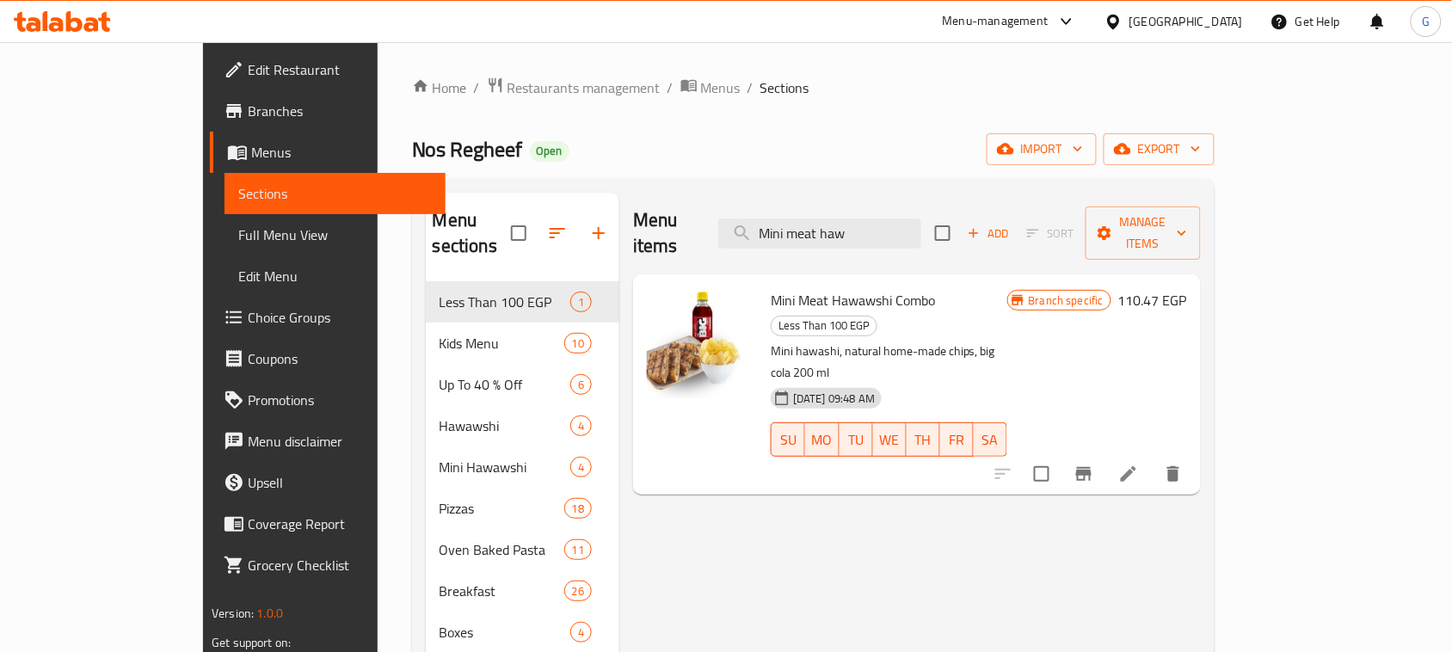
type input "Mini meat haw"
click at [508, 84] on span "Restaurants management" at bounding box center [584, 87] width 153 height 21
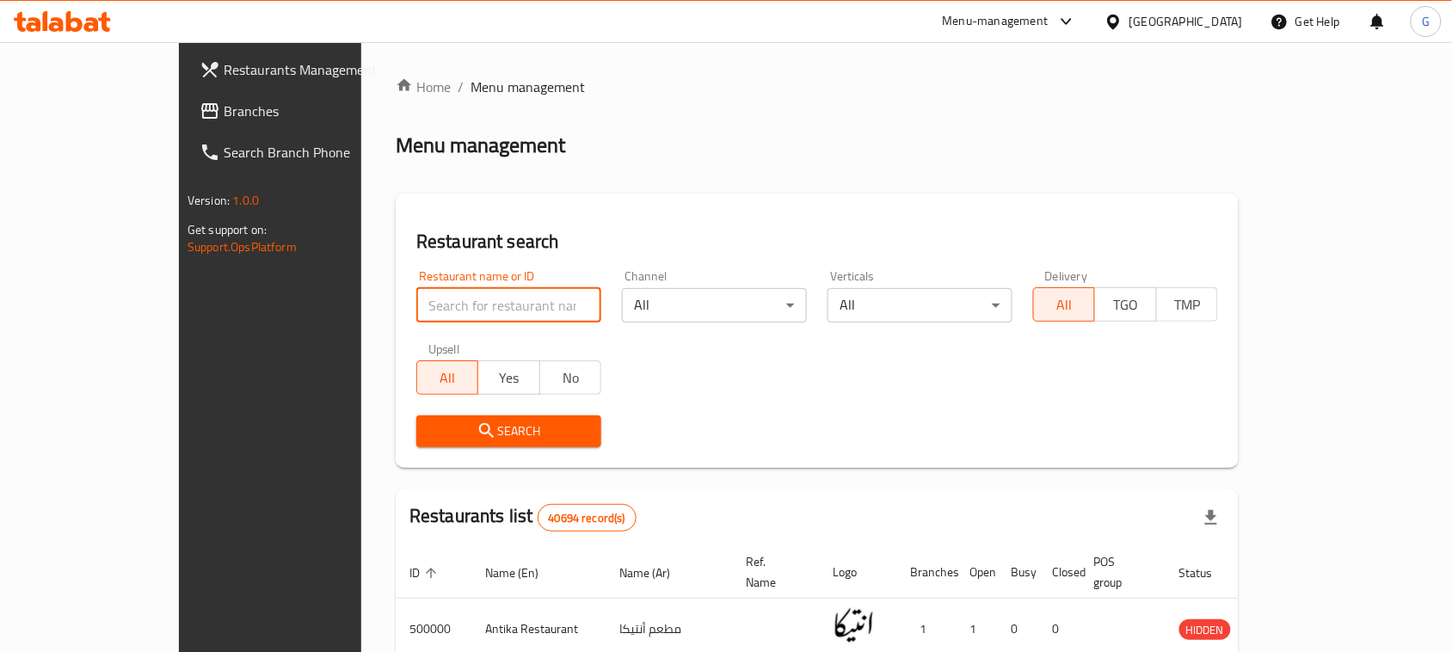
paste input "640640"
paste input "0"
type input "640640"
click button "Search" at bounding box center [508, 431] width 185 height 32
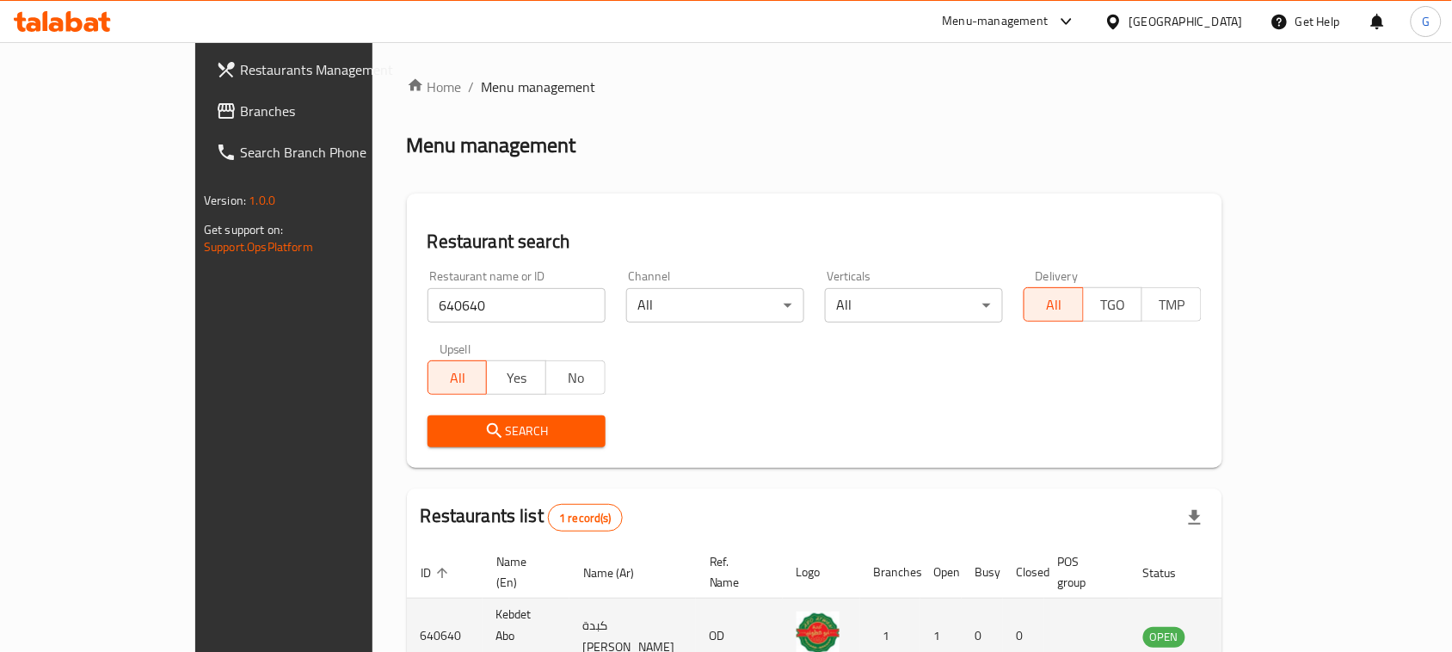
click at [1279, 599] on td "enhanced table" at bounding box center [1249, 637] width 59 height 76
click at [1254, 626] on icon "enhanced table" at bounding box center [1244, 636] width 21 height 21
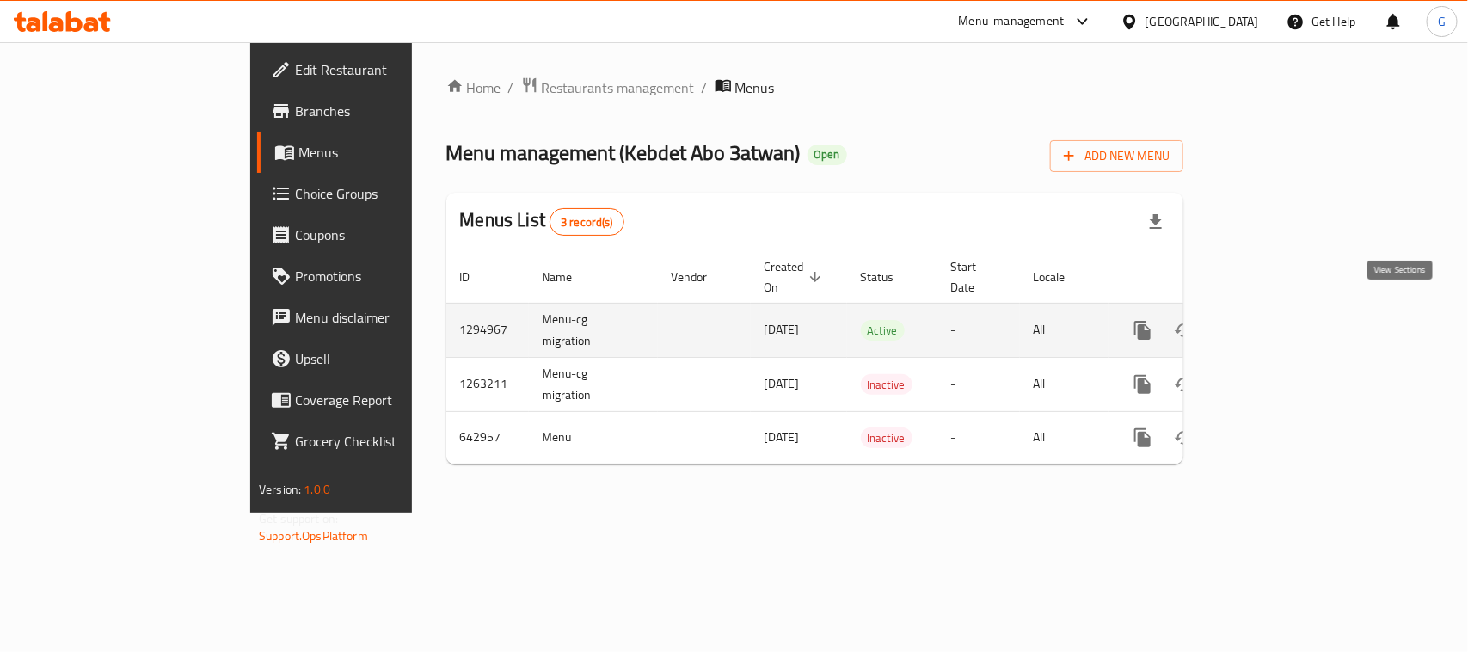
click at [1277, 320] on icon "enhanced table" at bounding box center [1267, 330] width 21 height 21
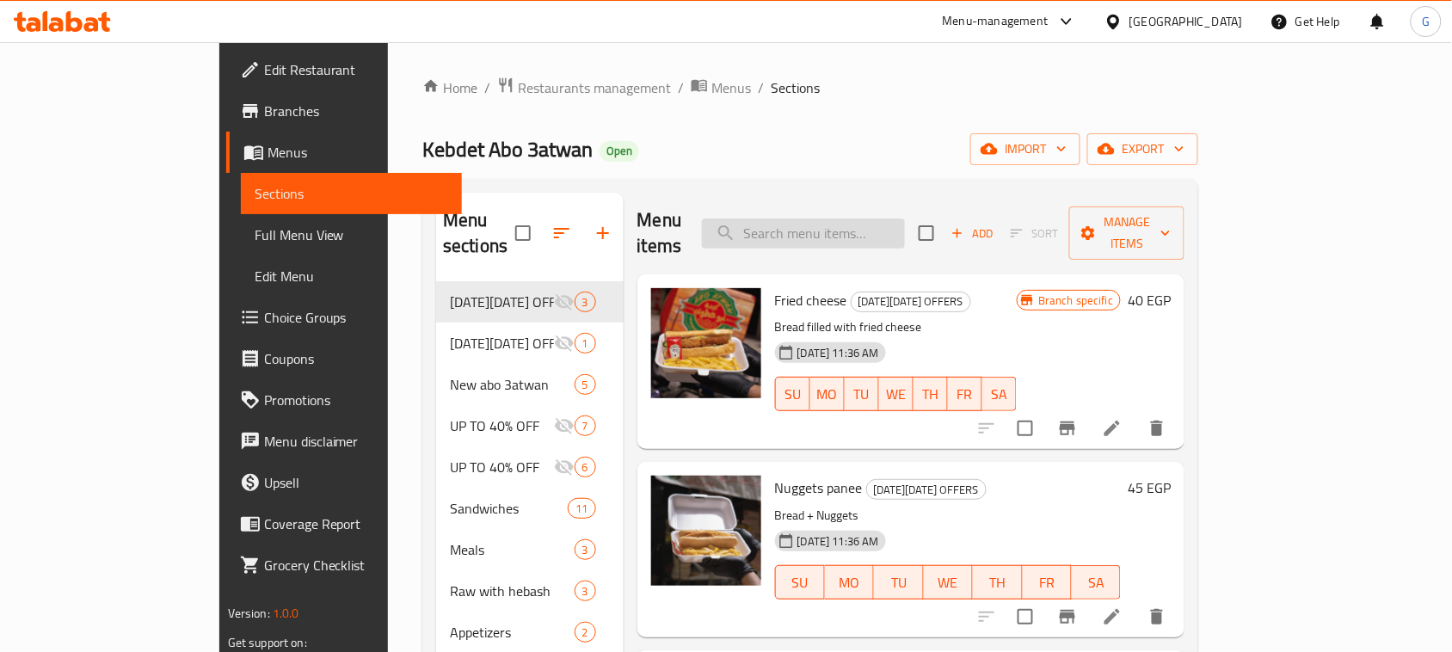
click at [865, 225] on input "search" at bounding box center [803, 233] width 203 height 30
paste input "Kofta Sandwich"
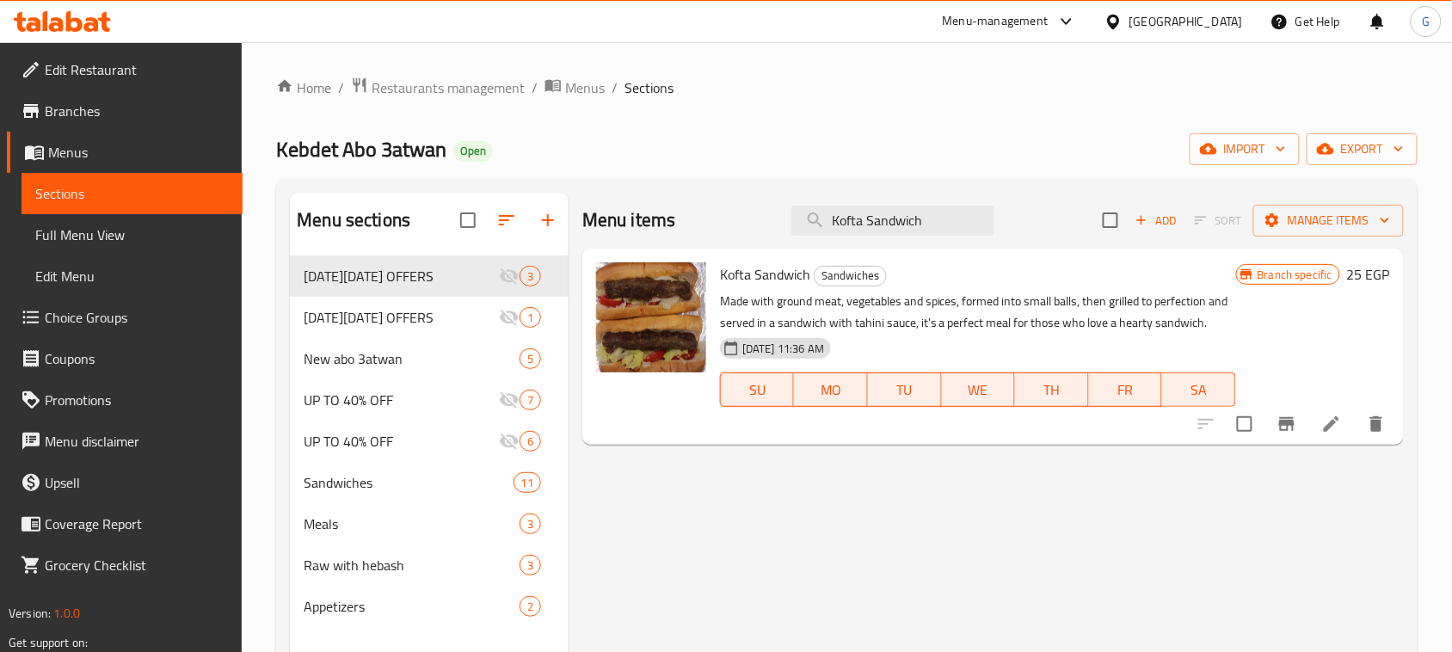
click at [883, 204] on div "Menu items Kofta Sandwich Add Sort Manage items" at bounding box center [992, 221] width 821 height 56
click at [866, 217] on input "Kofta Sandwich" at bounding box center [892, 221] width 203 height 30
paste input "Burger"
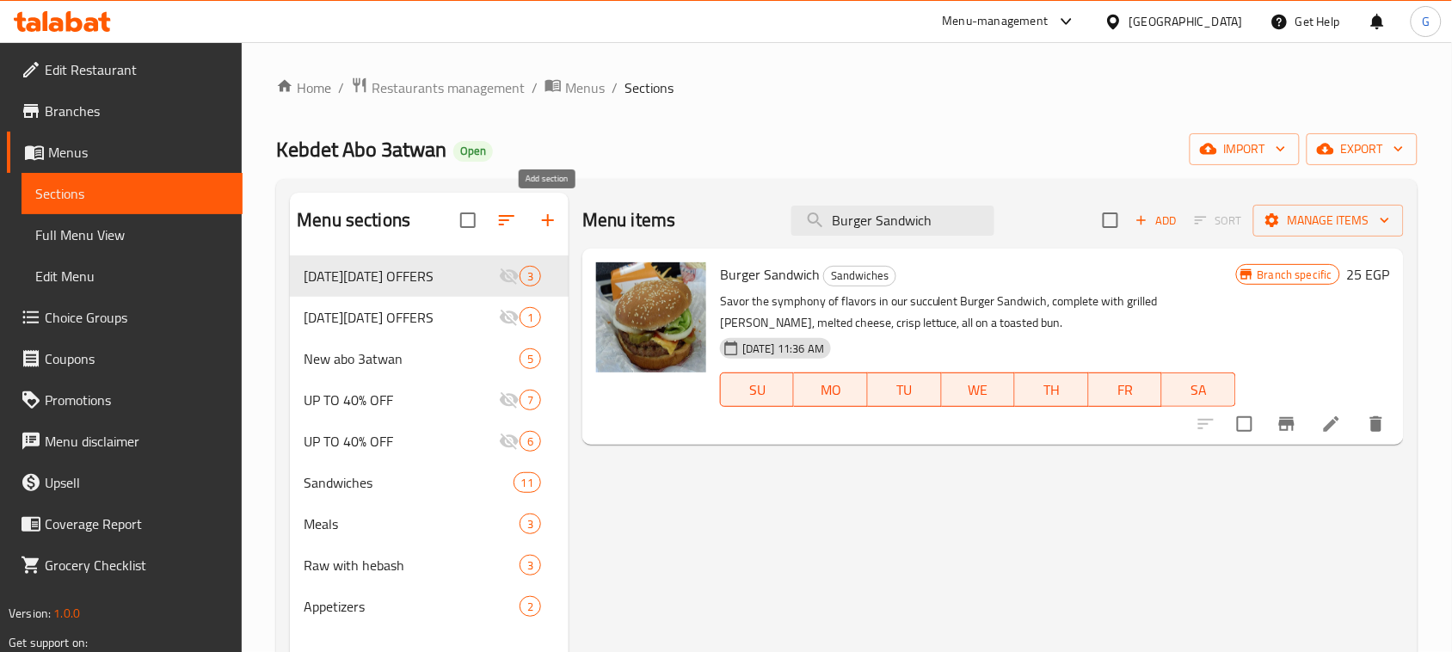
type input "Burger Sandwich"
click at [548, 221] on icon "button" at bounding box center [548, 220] width 12 height 12
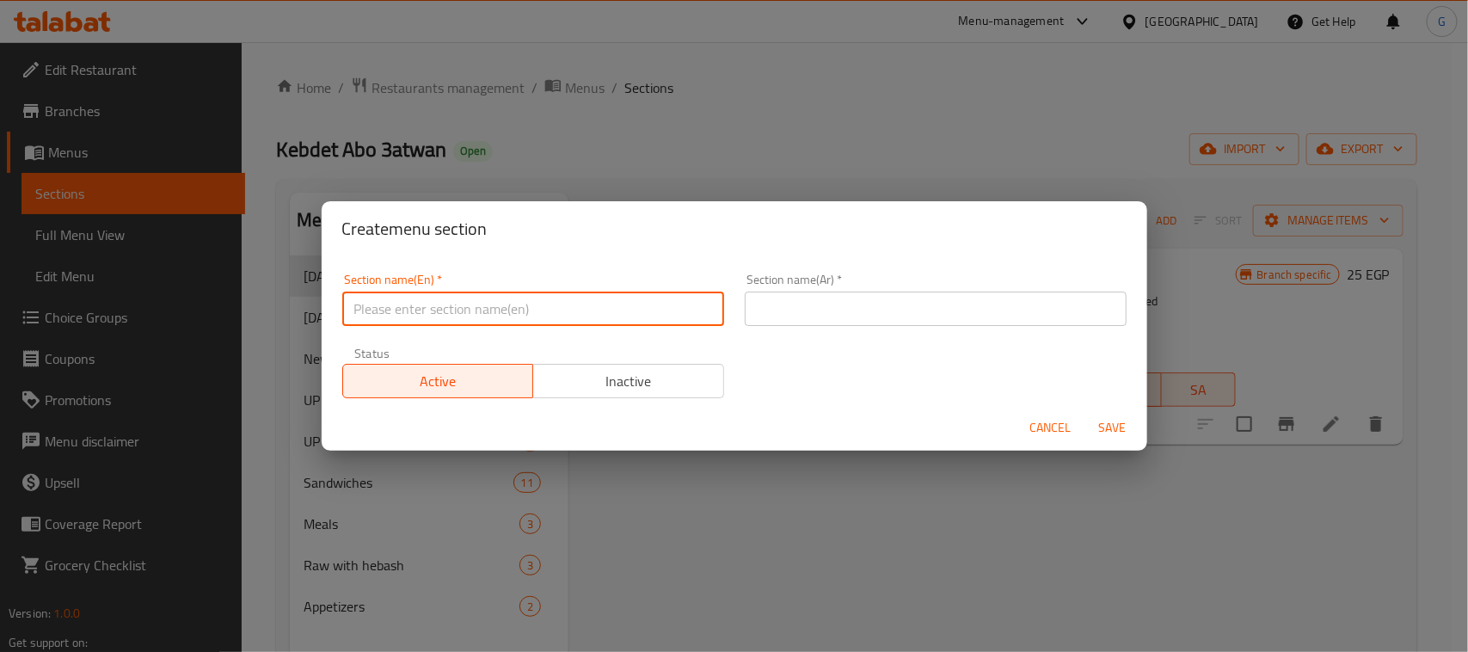
paste input "International [DATE]"
type input "International [DATE]"
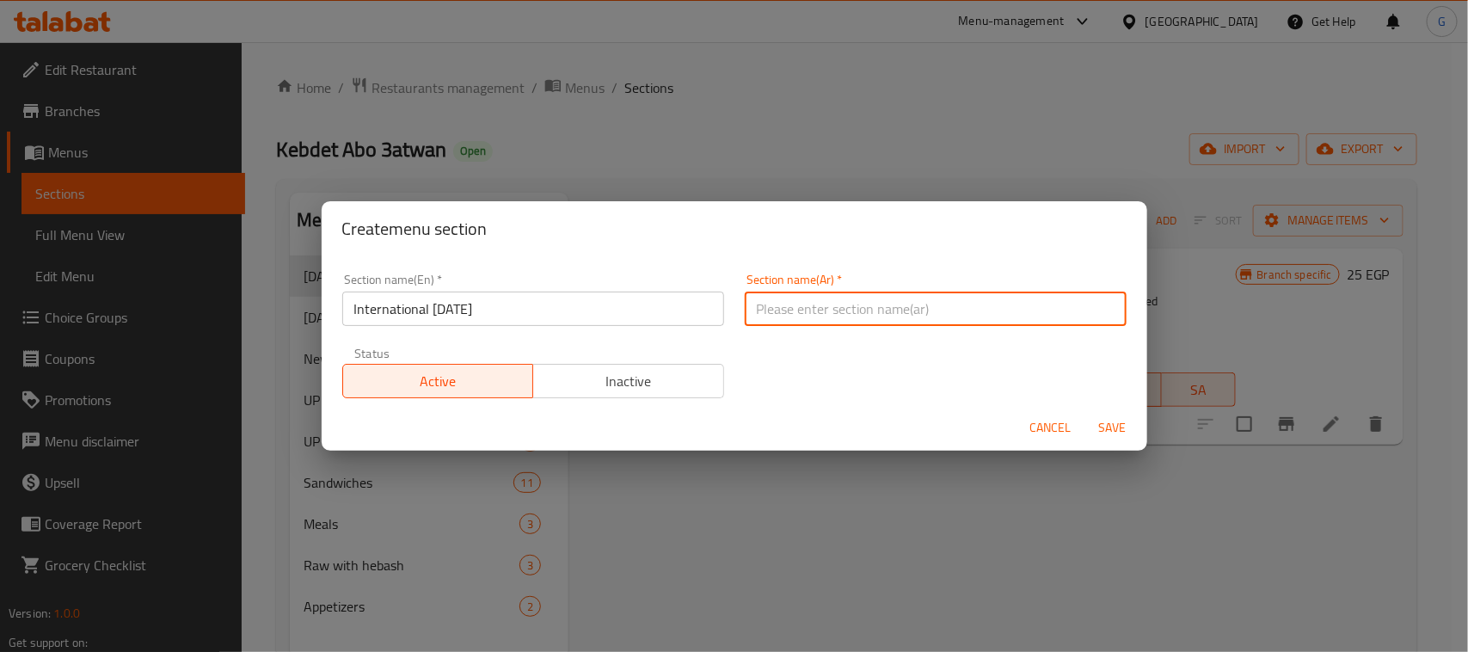
paste input "اليوم العالمي للبطاطس"
type input "اليوم العالمي للبطاطس"
click at [1111, 417] on span "Save" at bounding box center [1112, 428] width 41 height 22
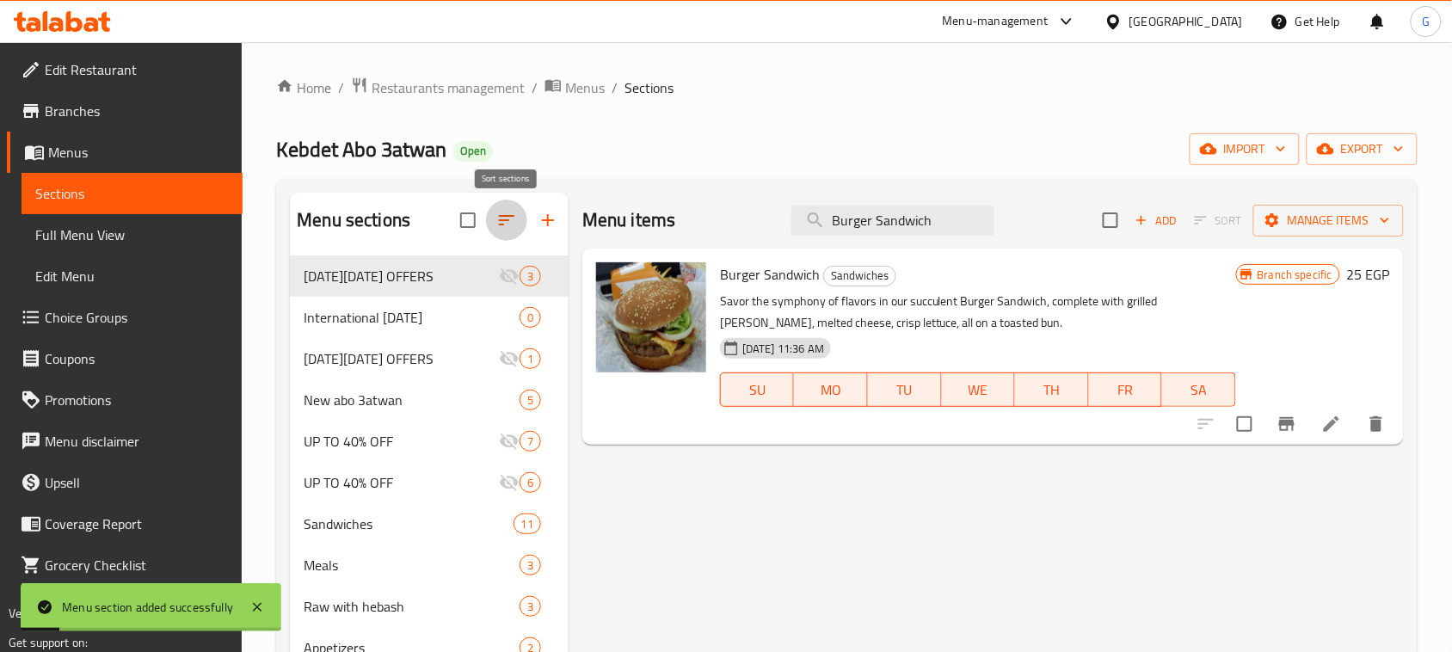
click at [488, 222] on button "button" at bounding box center [506, 220] width 41 height 41
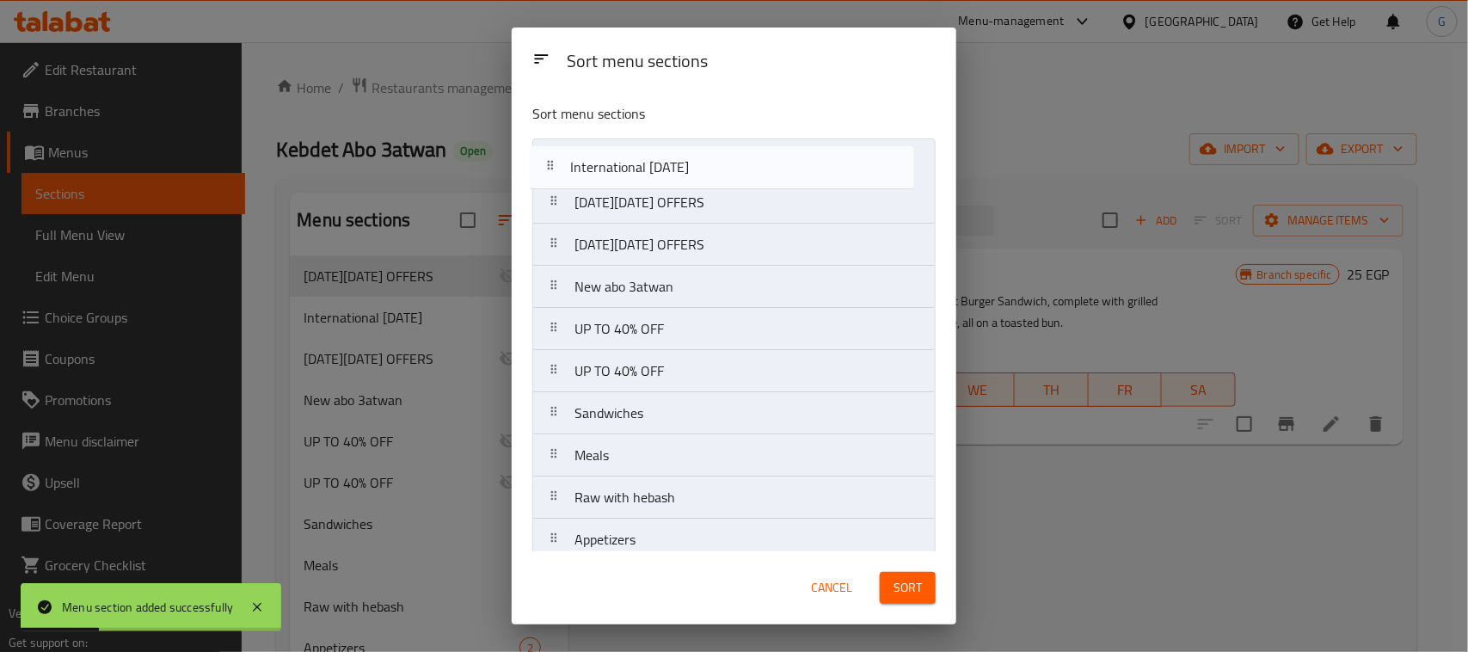
drag, startPoint x: 606, startPoint y: 216, endPoint x: 600, endPoint y: 170, distance: 46.1
click at [600, 170] on nav "[DATE][DATE] OFFERS International [DATE] [DATE][DATE] OFFERS New abo 3atwan UP …" at bounding box center [733, 349] width 403 height 423
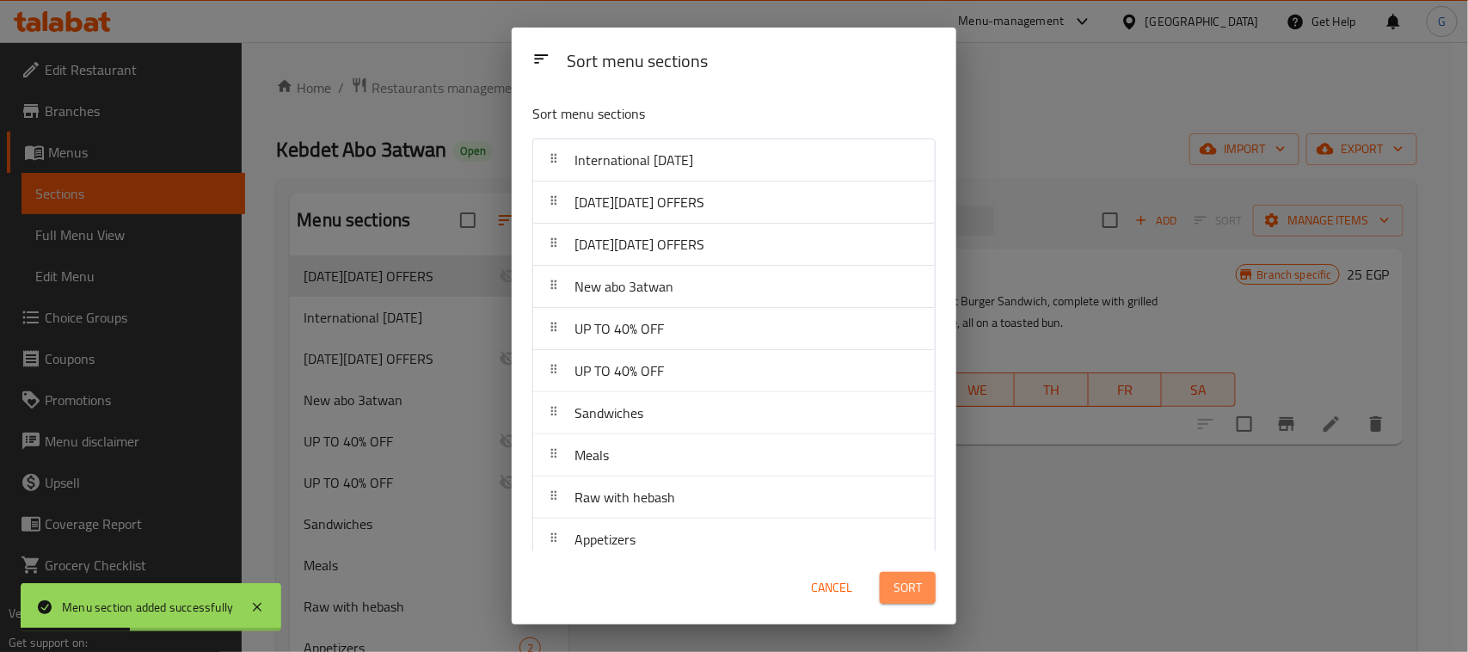
click at [897, 600] on button "Sort" at bounding box center [908, 588] width 56 height 32
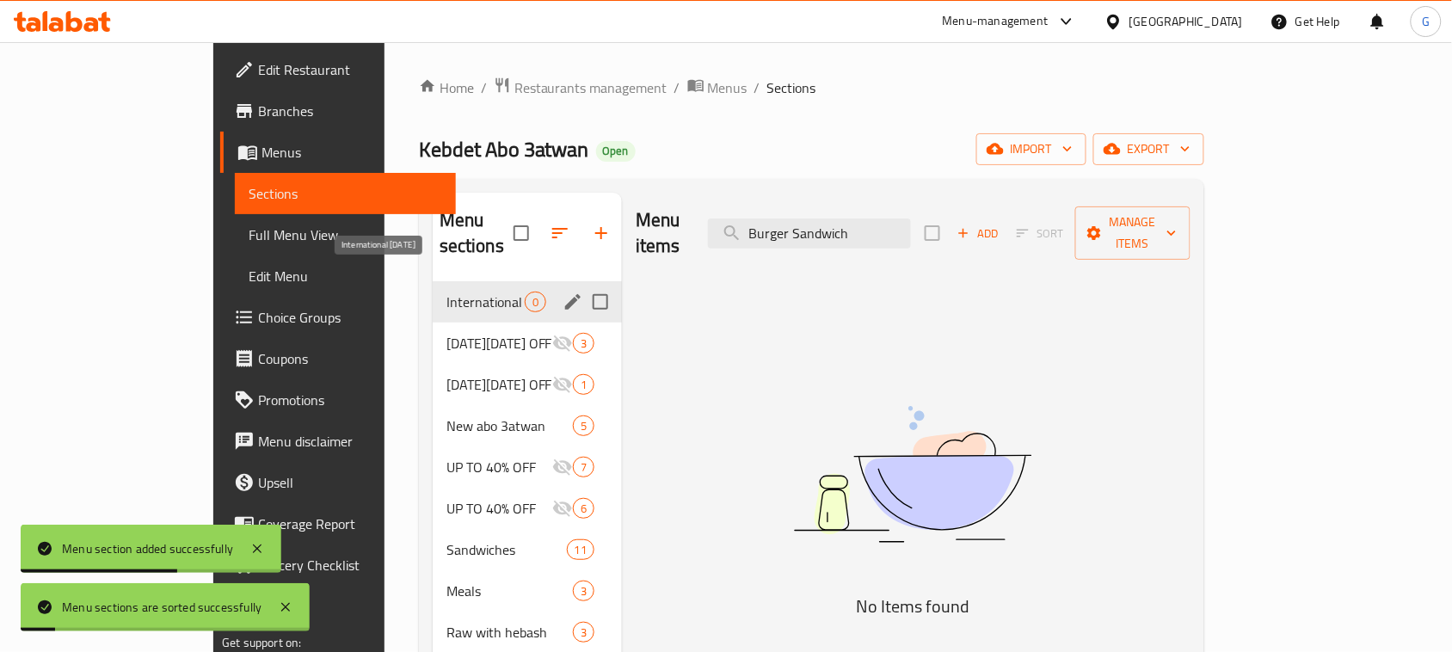
click at [446, 292] on span "International [DATE]" at bounding box center [485, 302] width 78 height 21
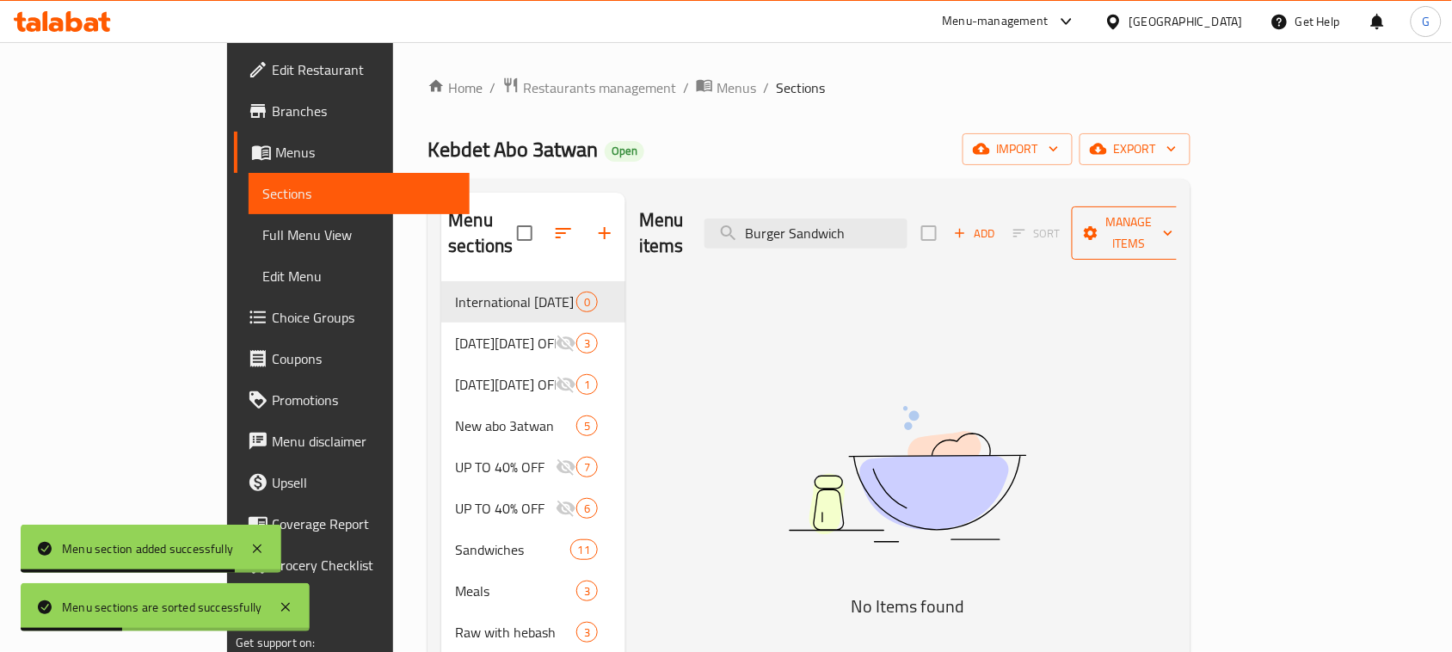
click at [1173, 224] on span "Manage items" at bounding box center [1130, 233] width 88 height 43
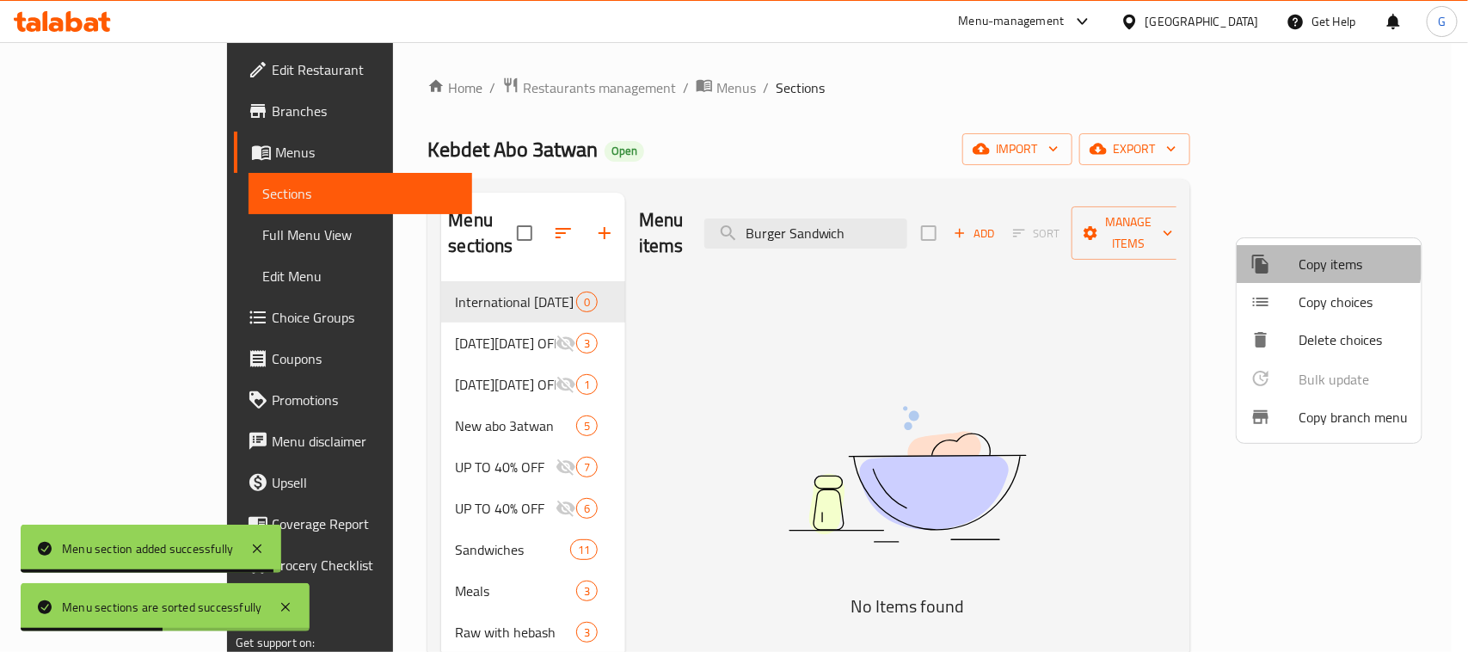
click at [1314, 262] on span "Copy items" at bounding box center [1353, 264] width 109 height 21
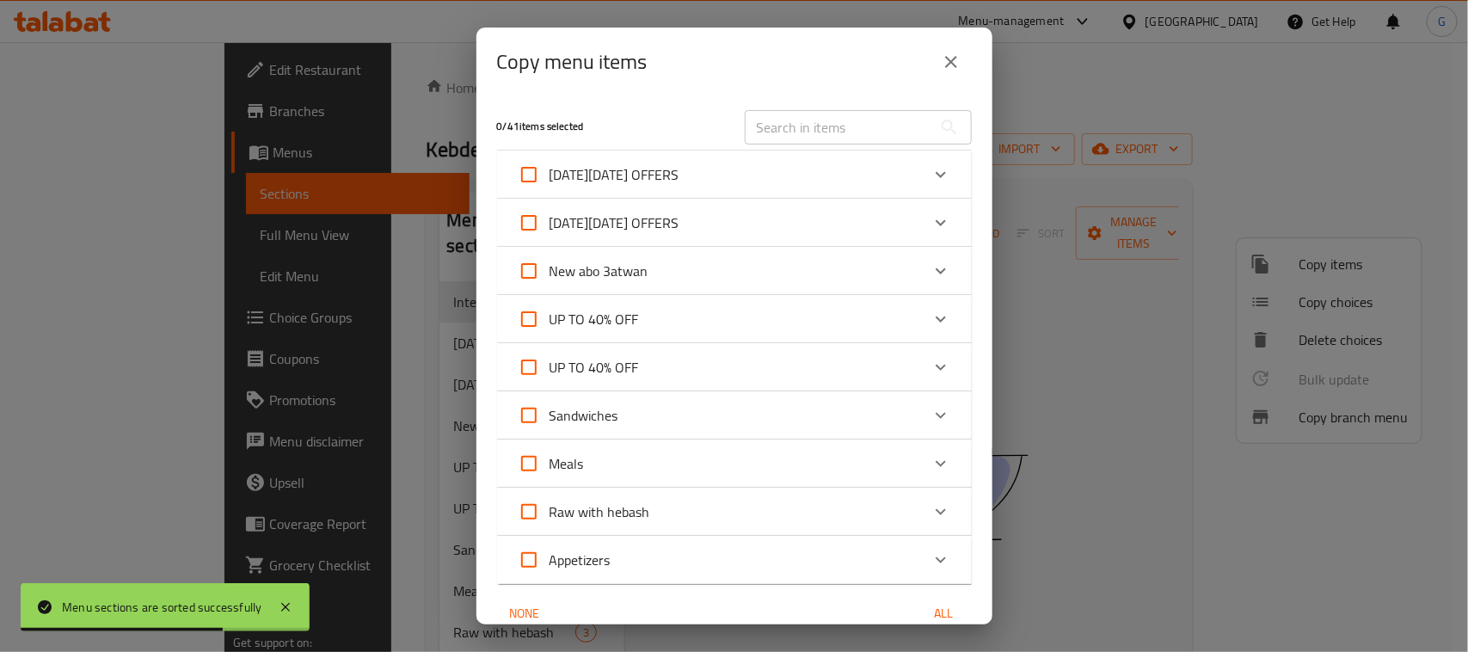
click at [791, 116] on input "text" at bounding box center [839, 127] width 188 height 34
paste input "Kofta Sandwich"
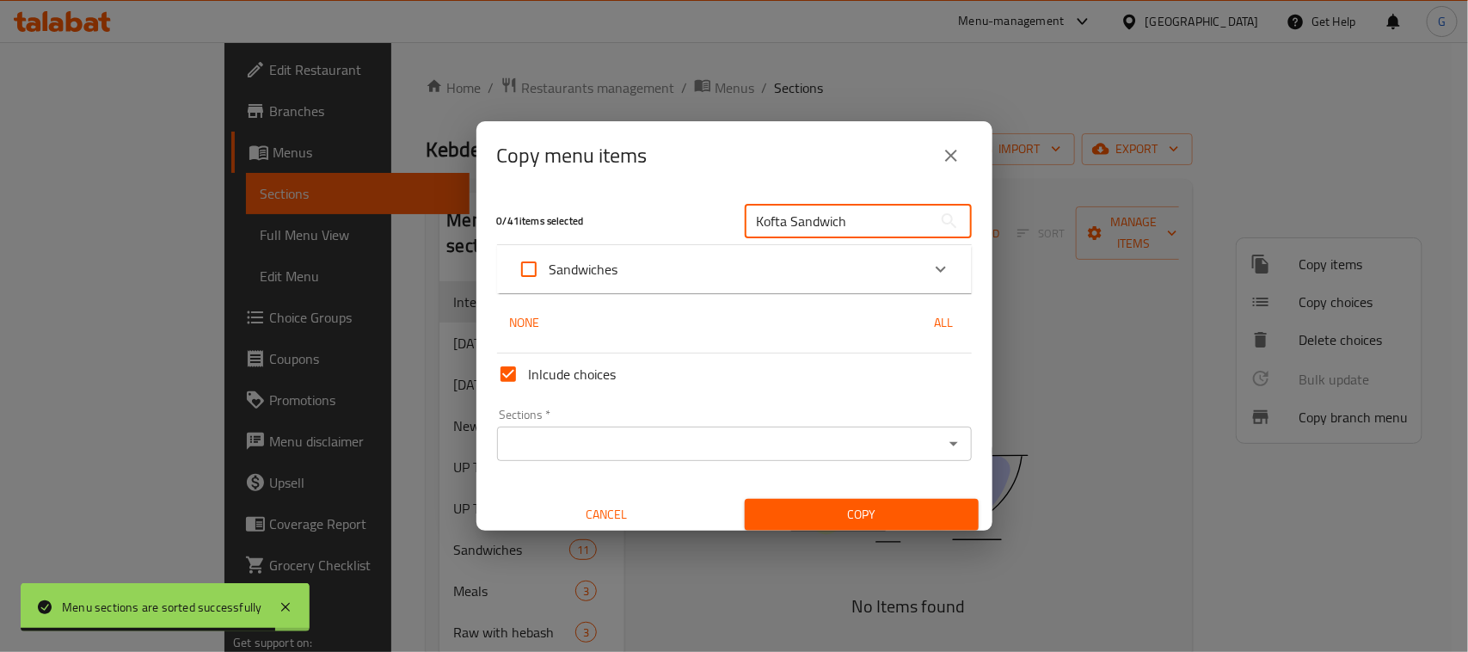
type input "Kofta Sandwich"
click at [662, 262] on div "Sandwiches" at bounding box center [719, 269] width 403 height 41
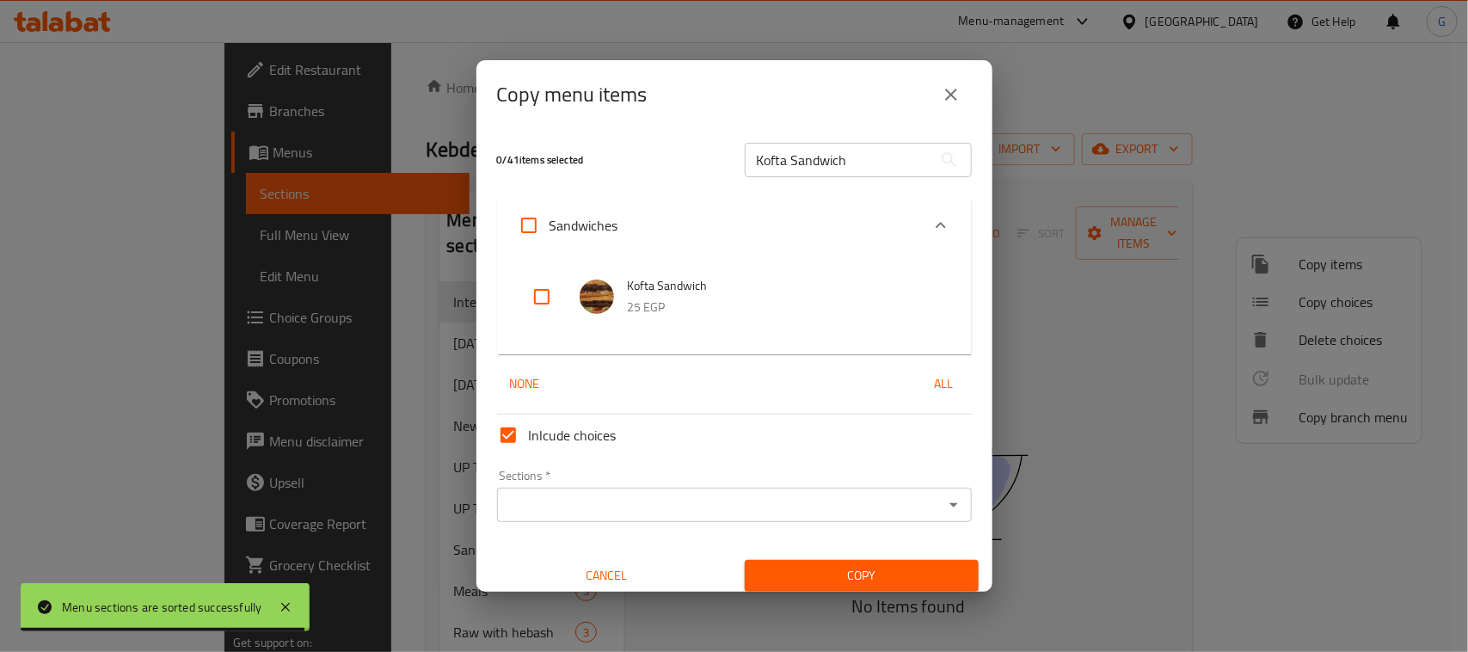
click at [543, 310] on input "checkbox" at bounding box center [541, 296] width 41 height 41
checkbox input "true"
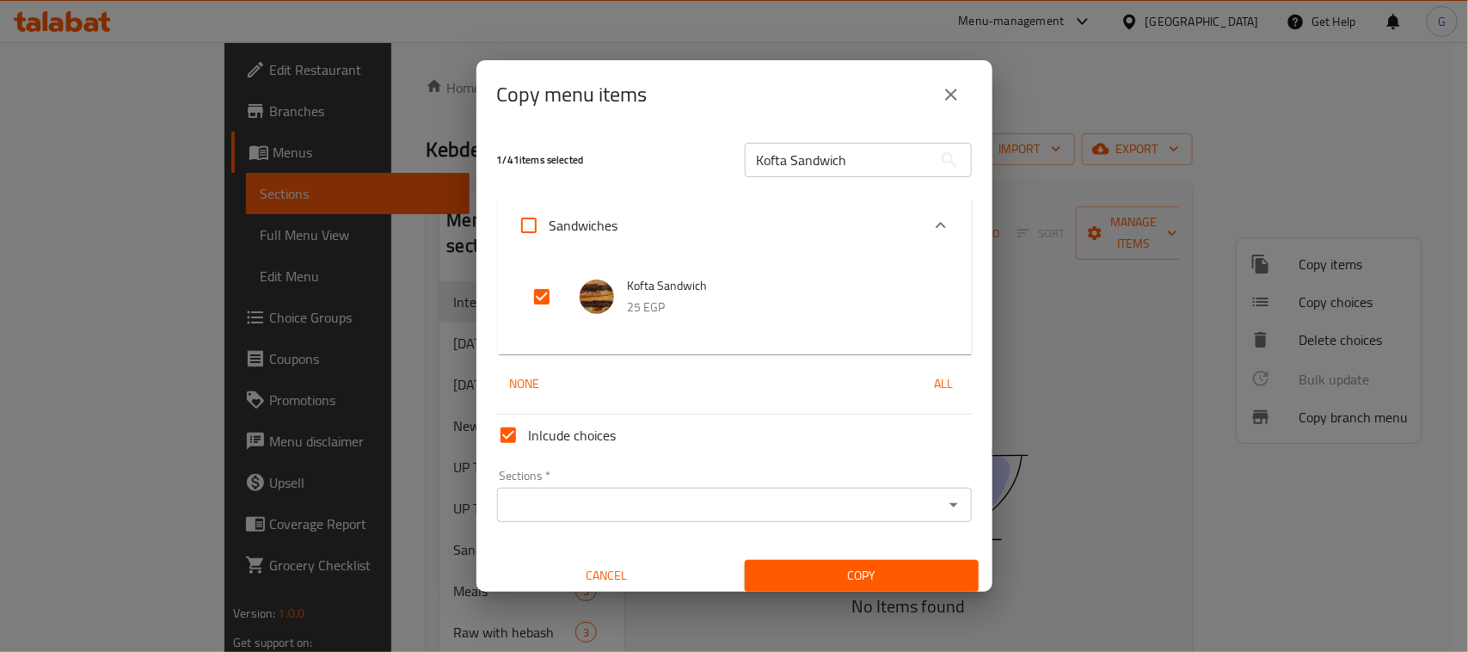
click at [774, 156] on input "Kofta Sandwich" at bounding box center [839, 160] width 188 height 34
paste input "Burger"
type input "Burger Sandwich"
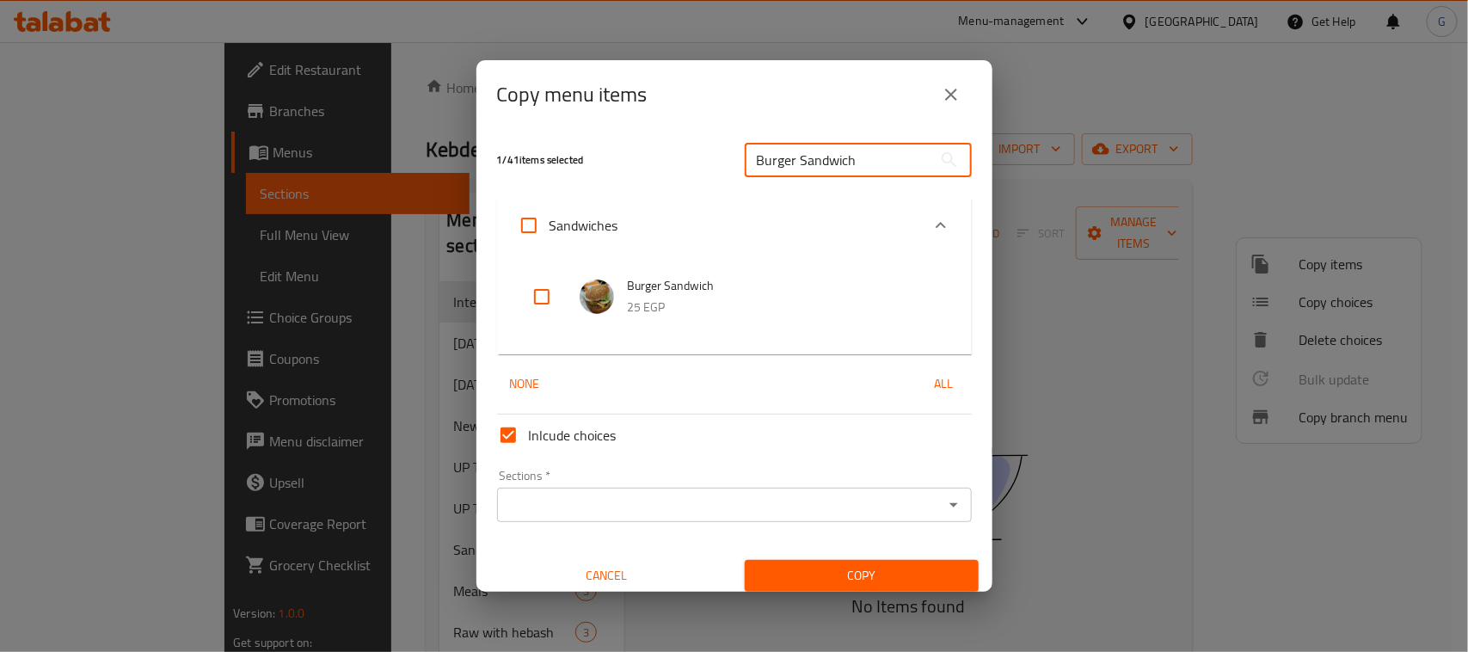
click at [538, 312] on input "checkbox" at bounding box center [541, 296] width 41 height 41
checkbox input "true"
click at [568, 510] on input "Sections   *" at bounding box center [720, 505] width 436 height 24
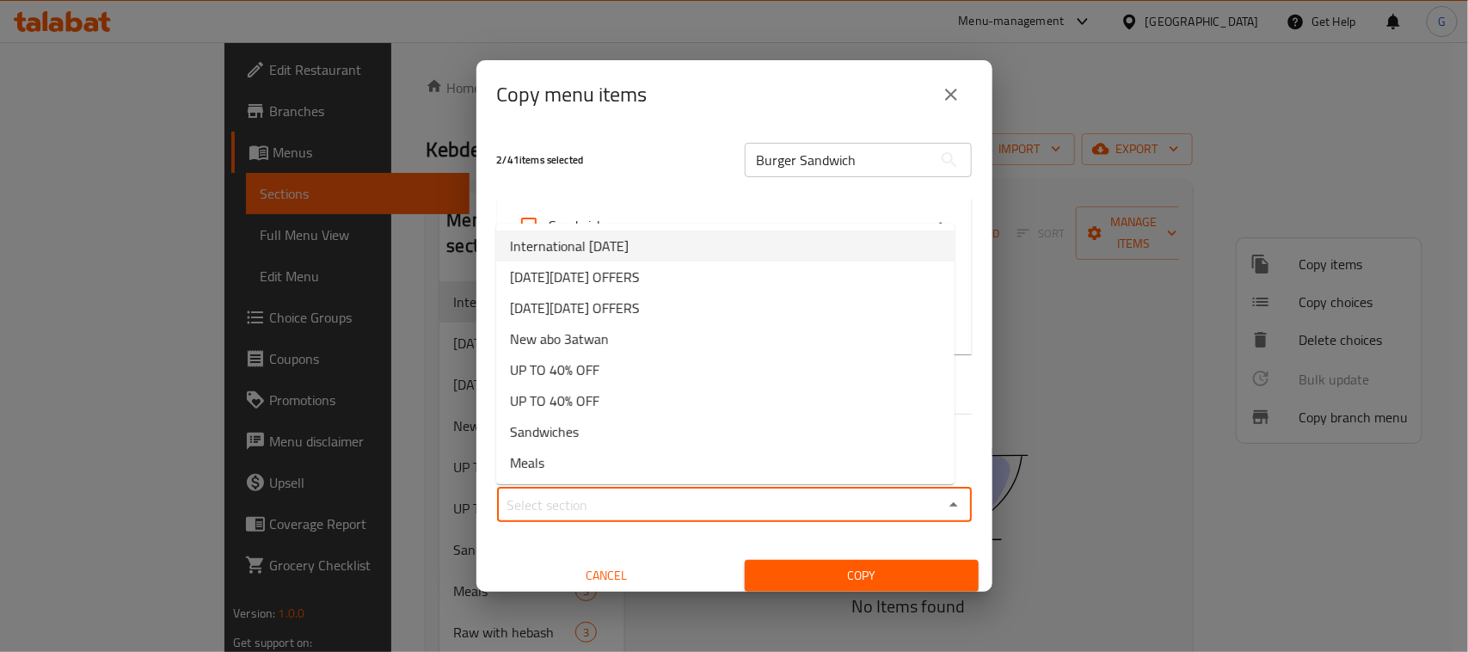
click at [629, 236] on span "International [DATE]" at bounding box center [569, 246] width 119 height 21
type input "International [DATE]"
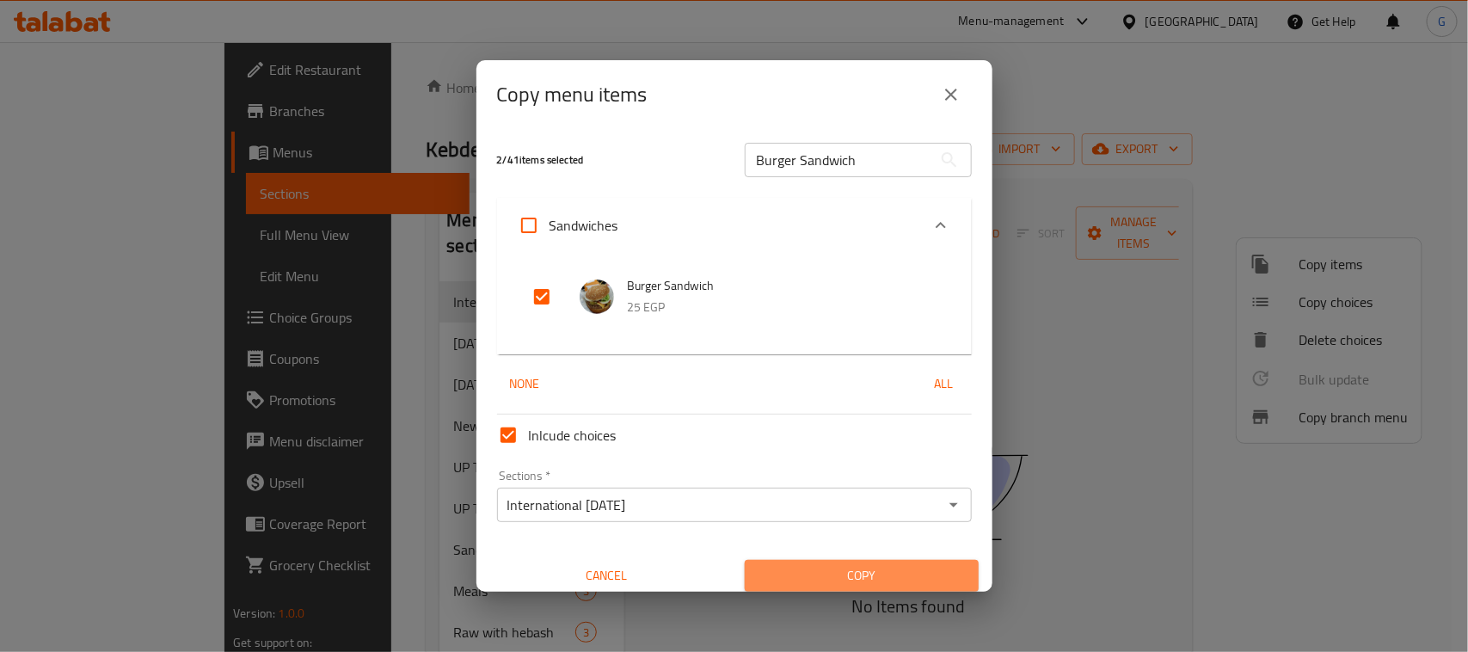
click at [879, 569] on span "Copy" at bounding box center [862, 576] width 206 height 22
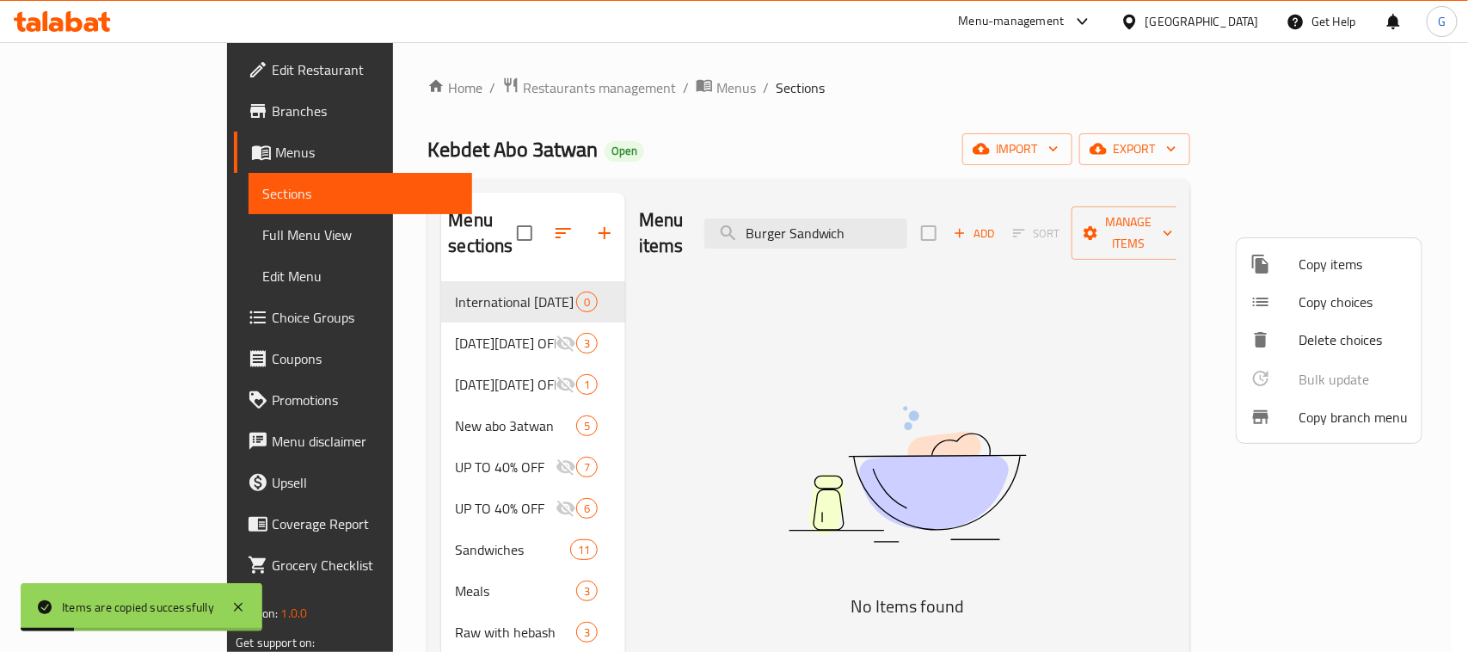
click at [453, 275] on div at bounding box center [734, 326] width 1468 height 652
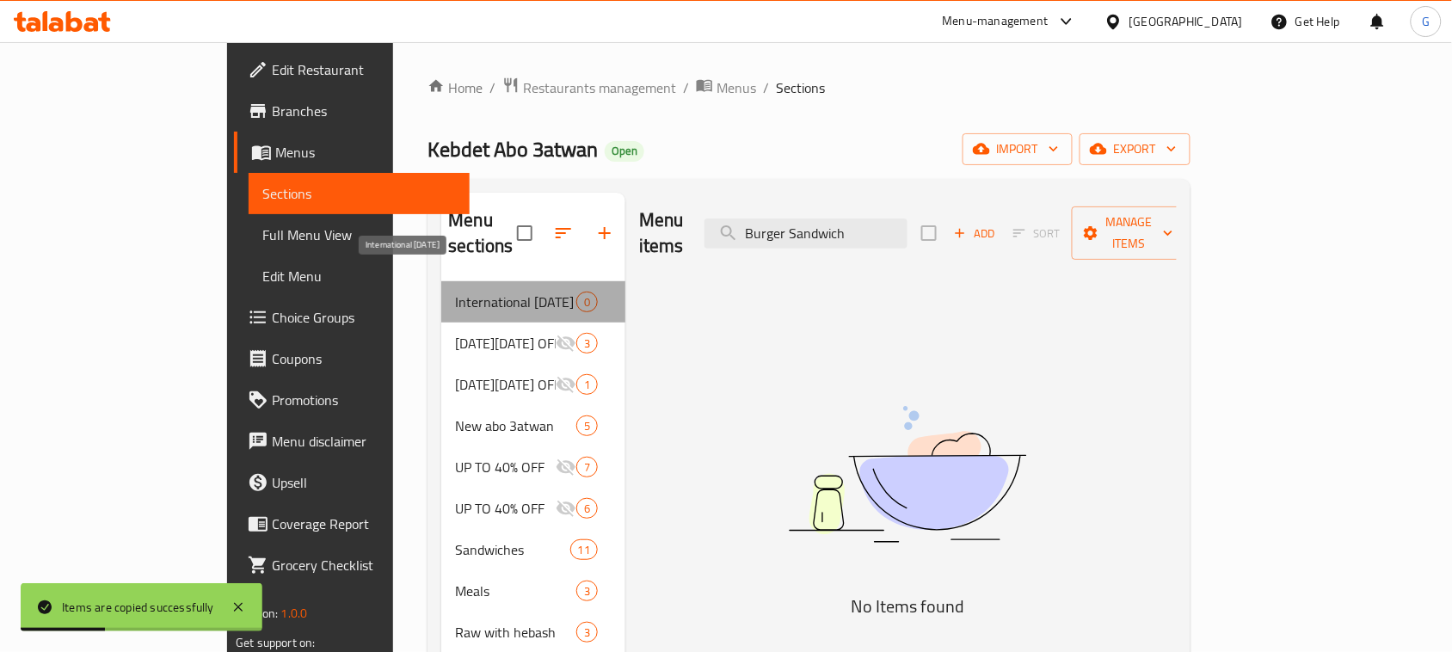
click at [455, 292] on span "International [DATE]" at bounding box center [515, 302] width 120 height 21
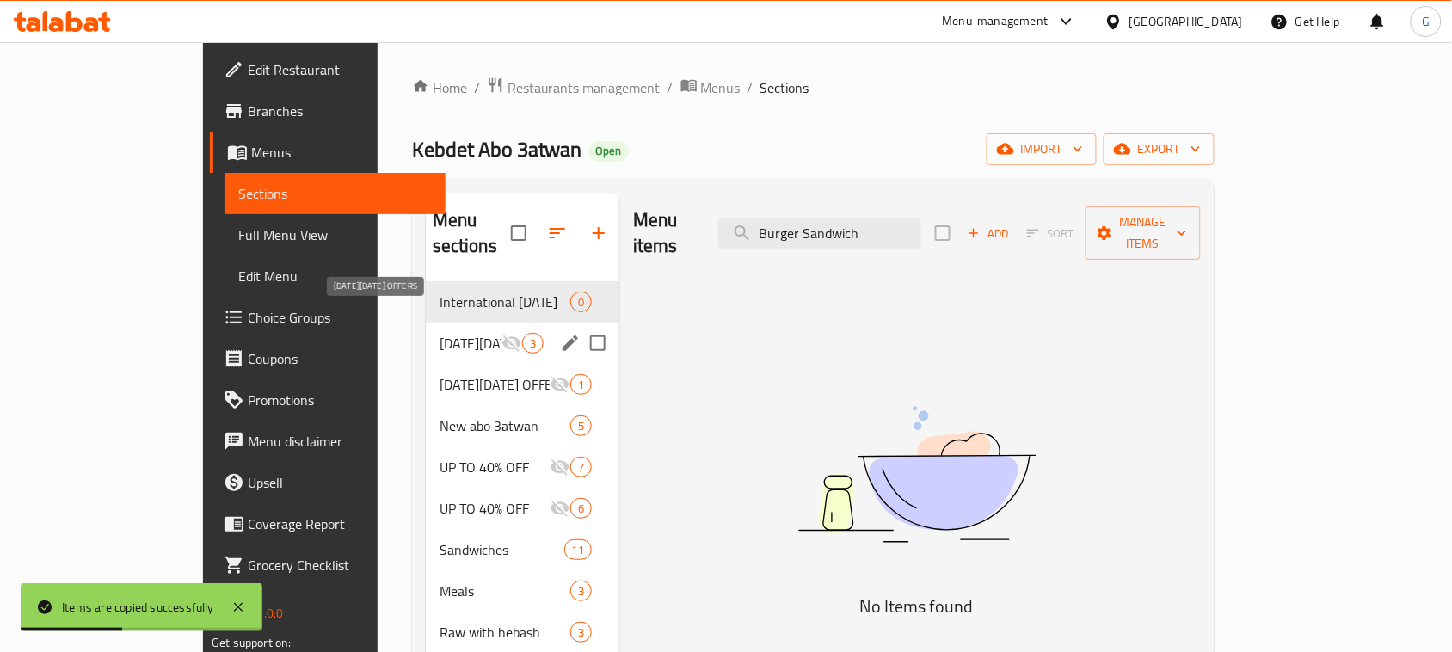
click at [440, 333] on span "[DATE][DATE] OFFERS" at bounding box center [471, 343] width 62 height 21
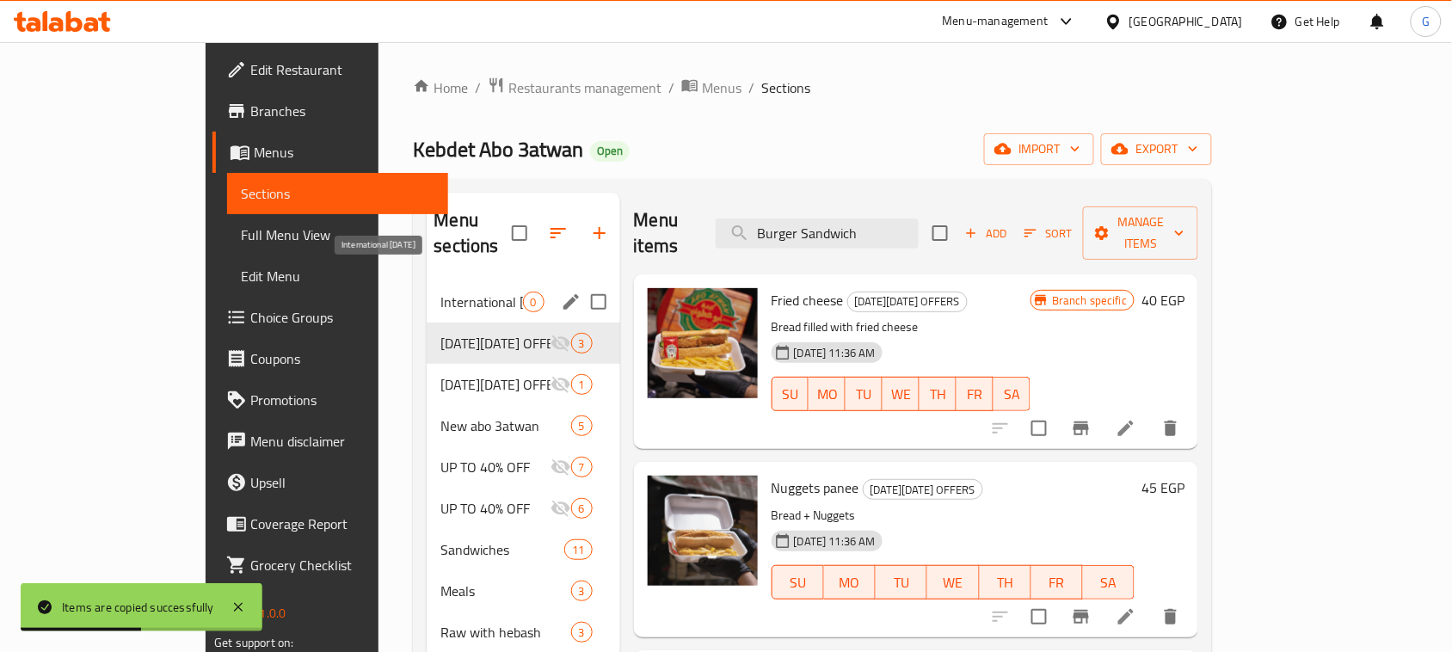
click at [447, 292] on span "International [DATE]" at bounding box center [481, 302] width 82 height 21
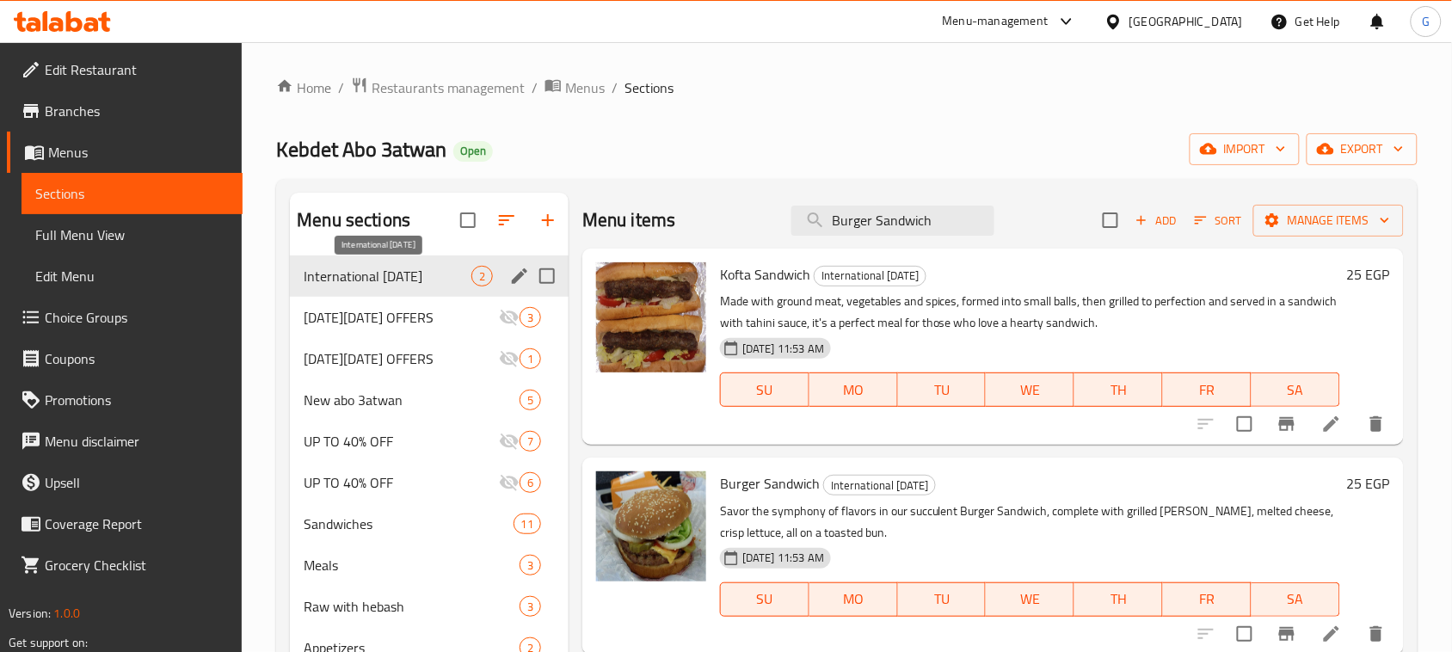
click at [406, 275] on span "International [DATE]" at bounding box center [388, 276] width 168 height 21
click at [1097, 224] on input "checkbox" at bounding box center [1110, 220] width 36 height 36
checkbox input "true"
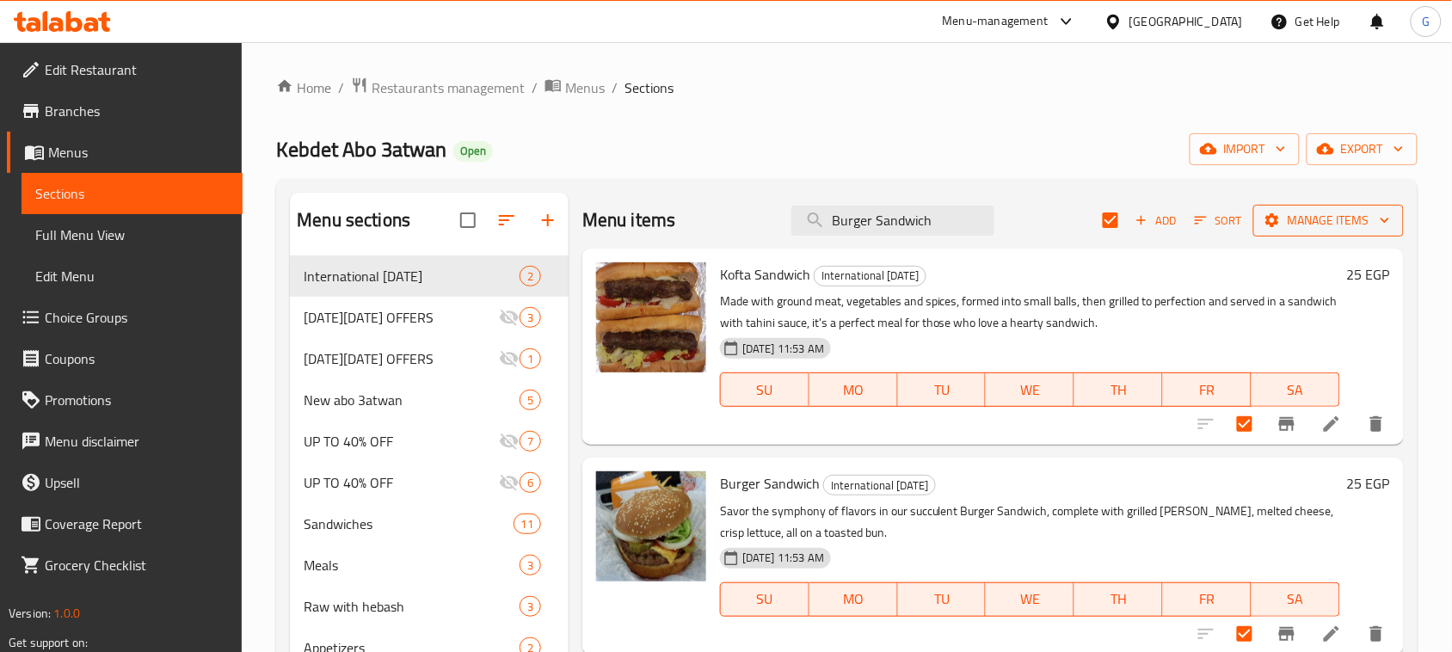
click at [1326, 217] on span "Manage items" at bounding box center [1328, 221] width 123 height 22
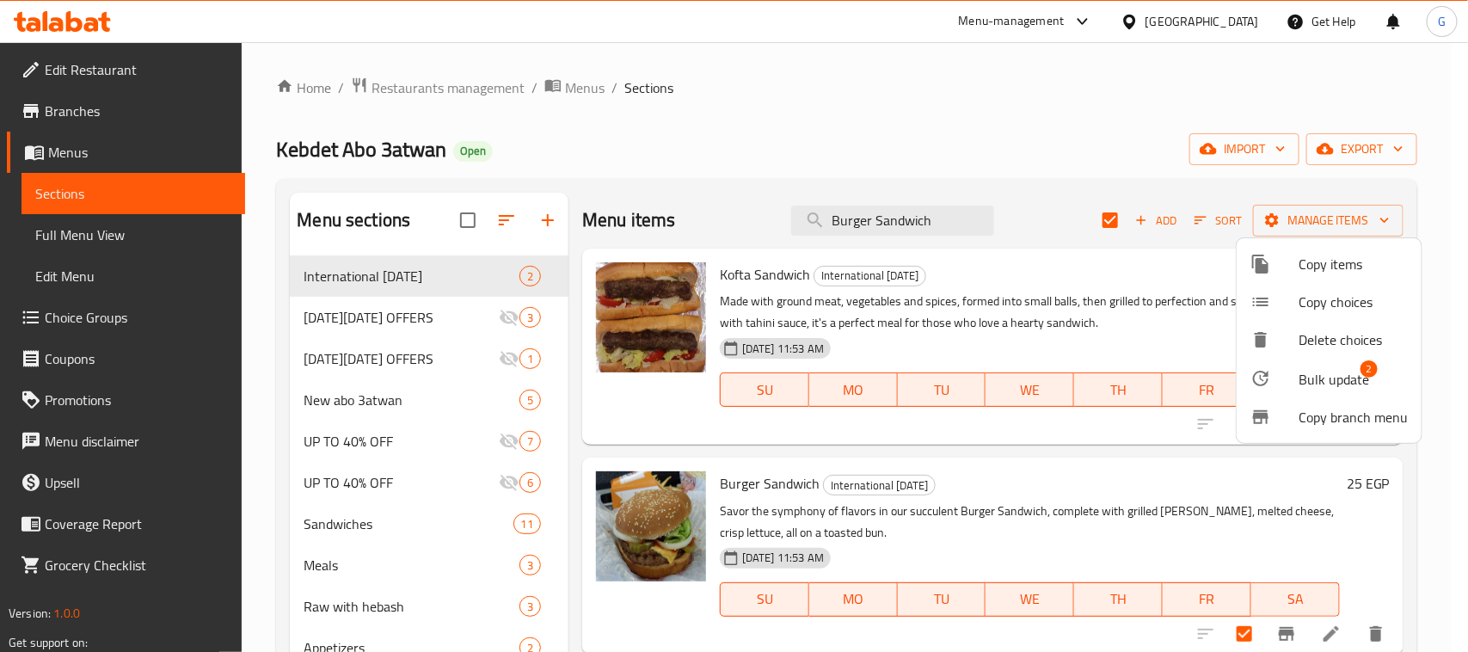
click at [1306, 378] on span "Bulk update" at bounding box center [1334, 379] width 71 height 21
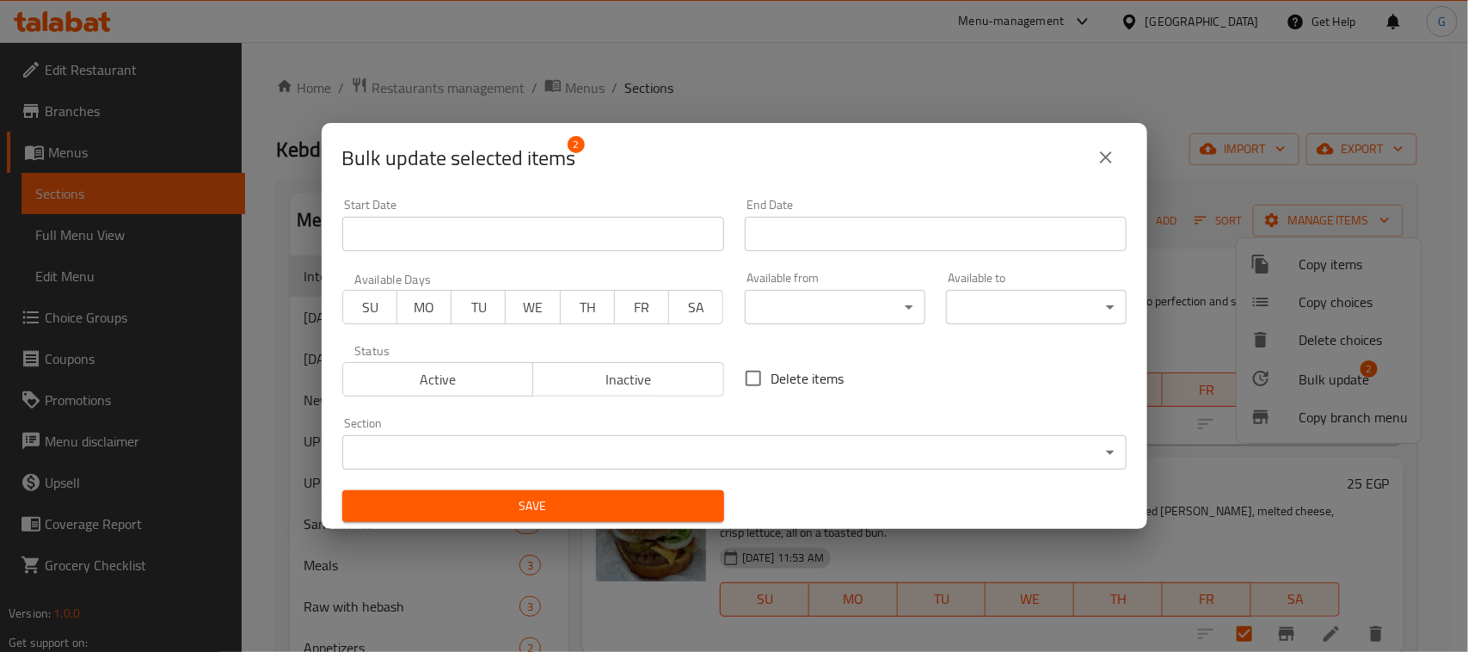
click at [686, 233] on input "Start Date" at bounding box center [533, 234] width 382 height 34
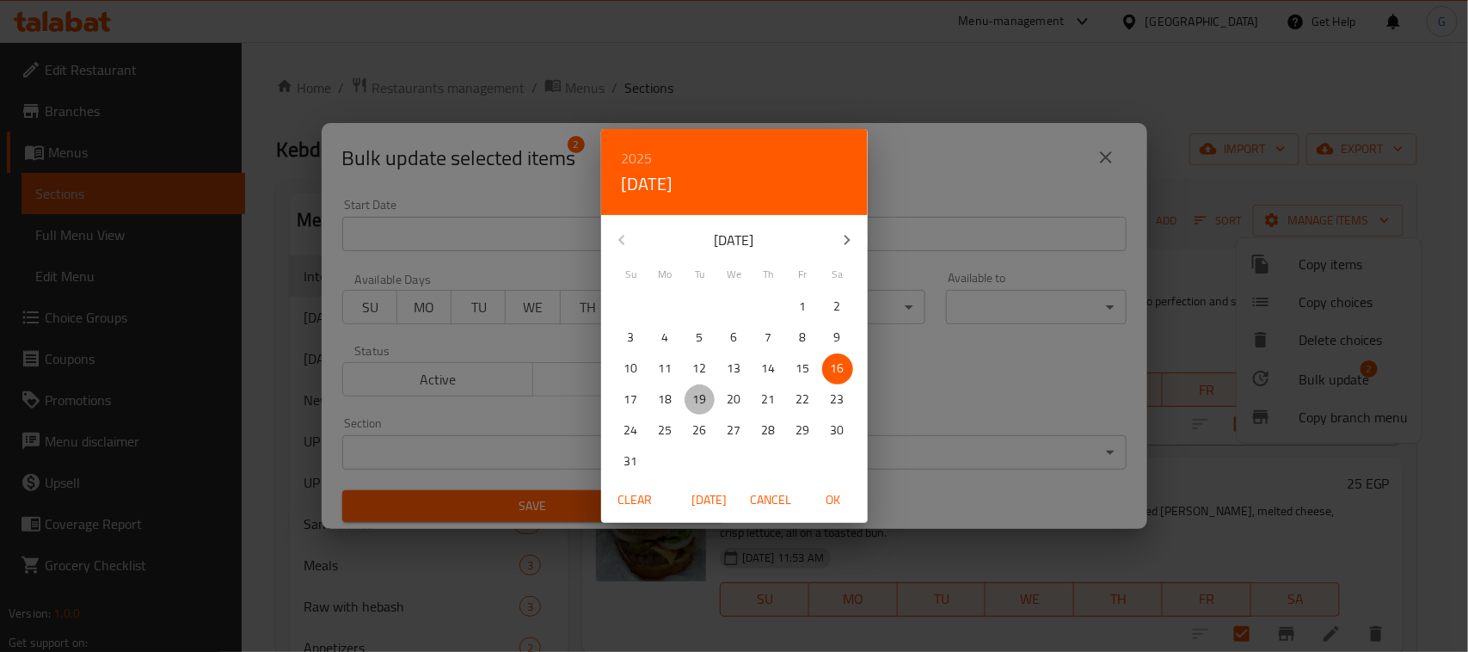
click at [705, 397] on p "19" at bounding box center [700, 400] width 14 height 22
drag, startPoint x: 826, startPoint y: 504, endPoint x: 831, endPoint y: 478, distance: 26.3
click at [826, 503] on span "OK" at bounding box center [833, 500] width 41 height 22
type input "[DATE]"
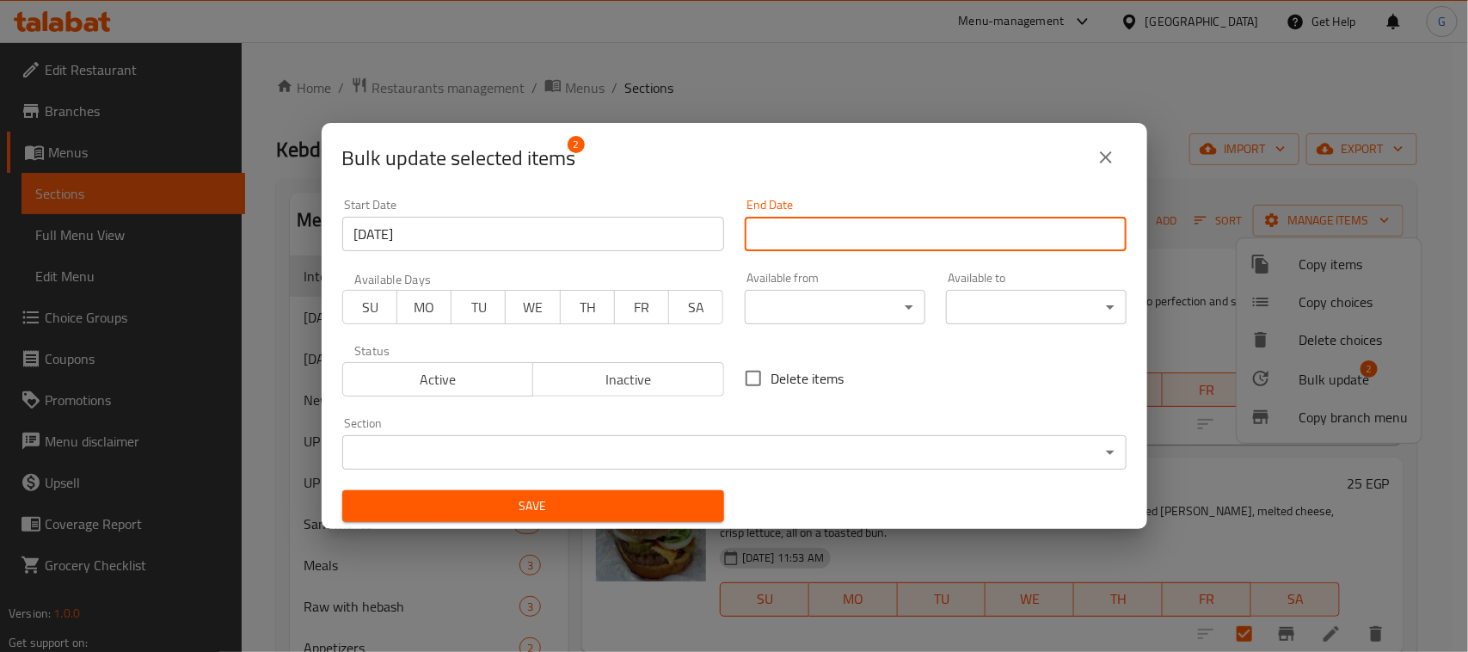
click at [906, 237] on input "Start Date" at bounding box center [936, 234] width 382 height 34
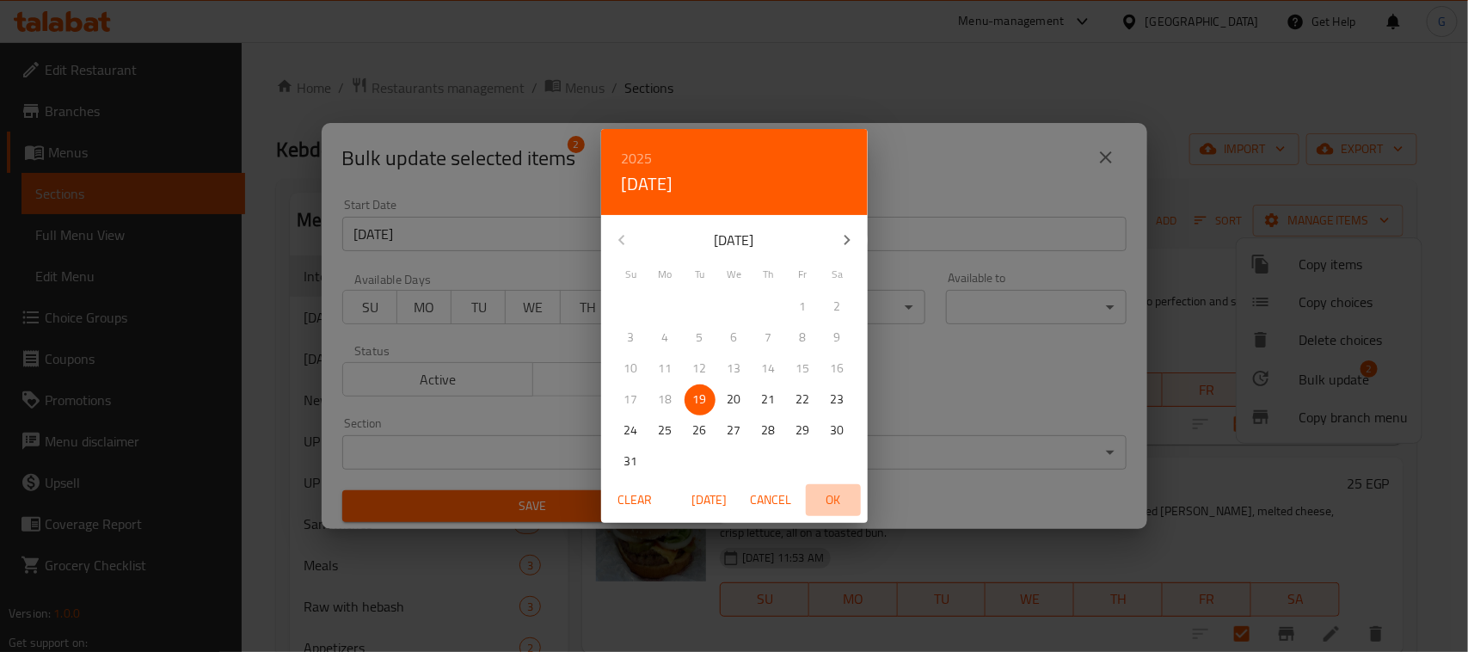
click at [833, 486] on button "OK" at bounding box center [833, 500] width 55 height 32
type input "[DATE]"
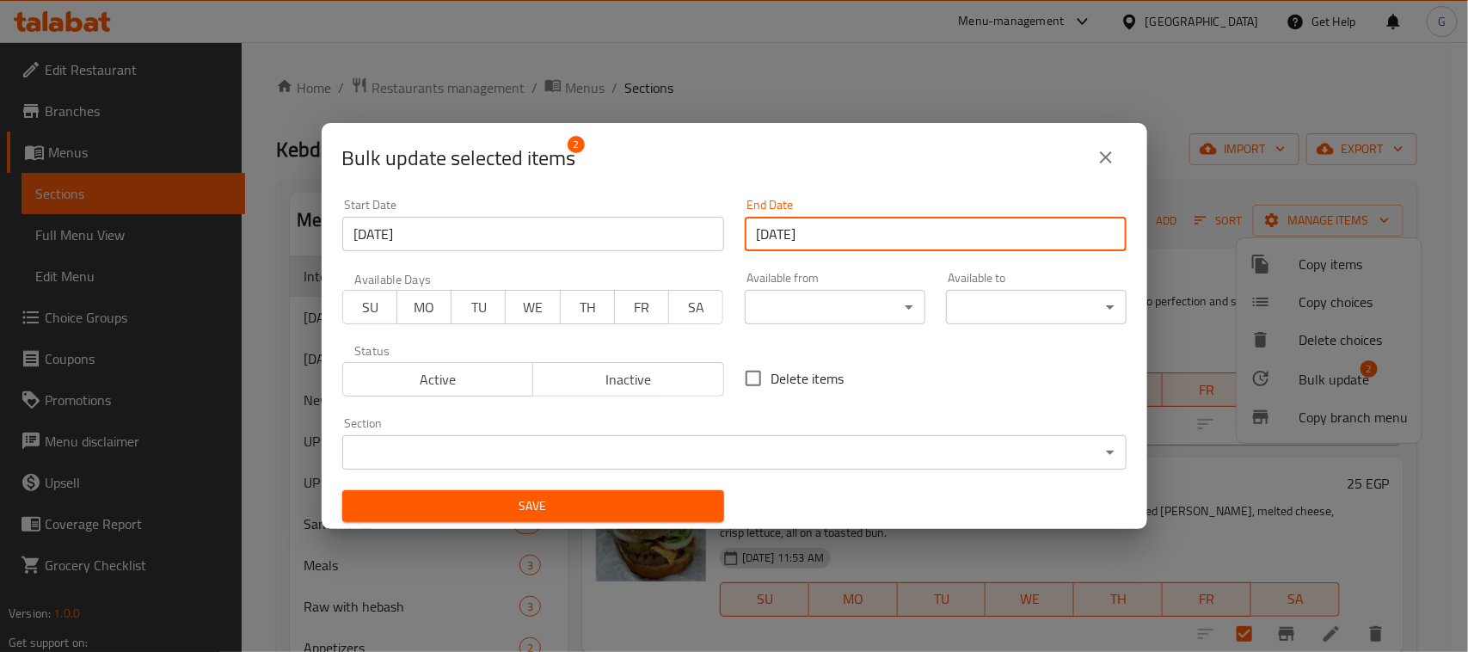
click at [624, 519] on button "Save" at bounding box center [533, 506] width 382 height 32
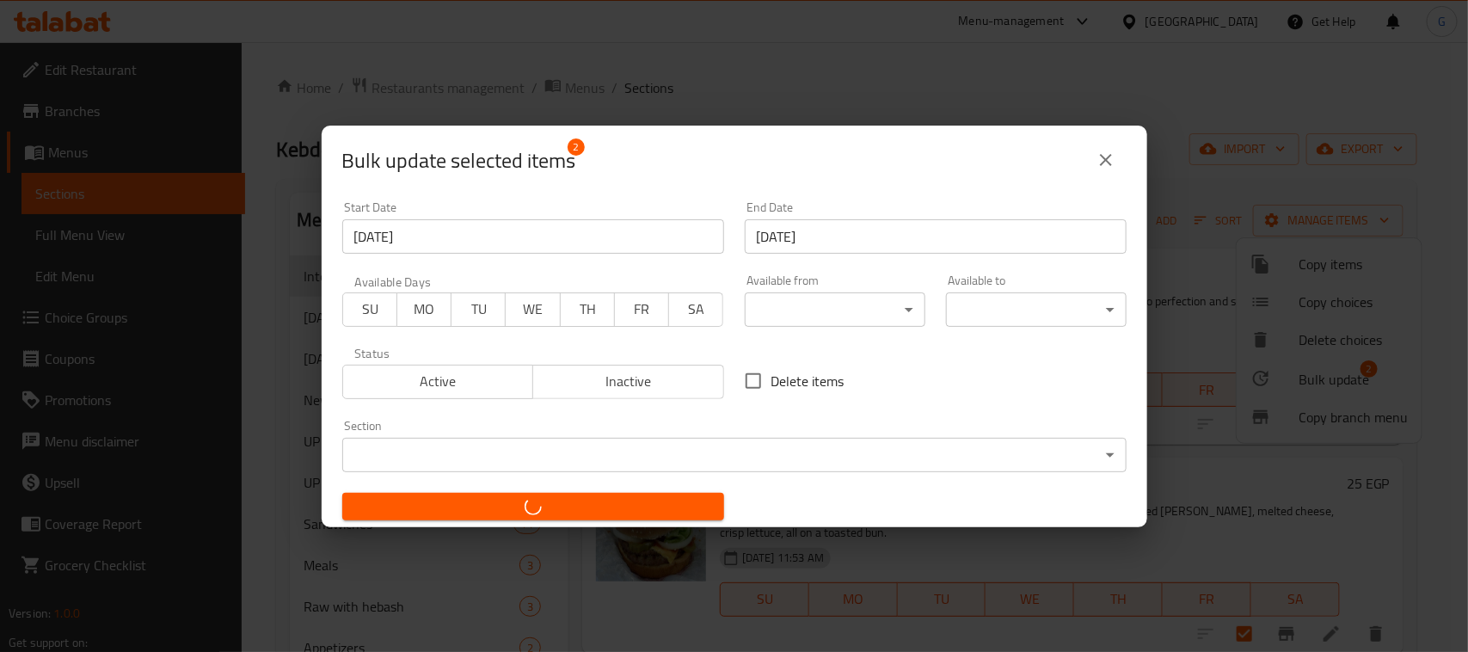
checkbox input "false"
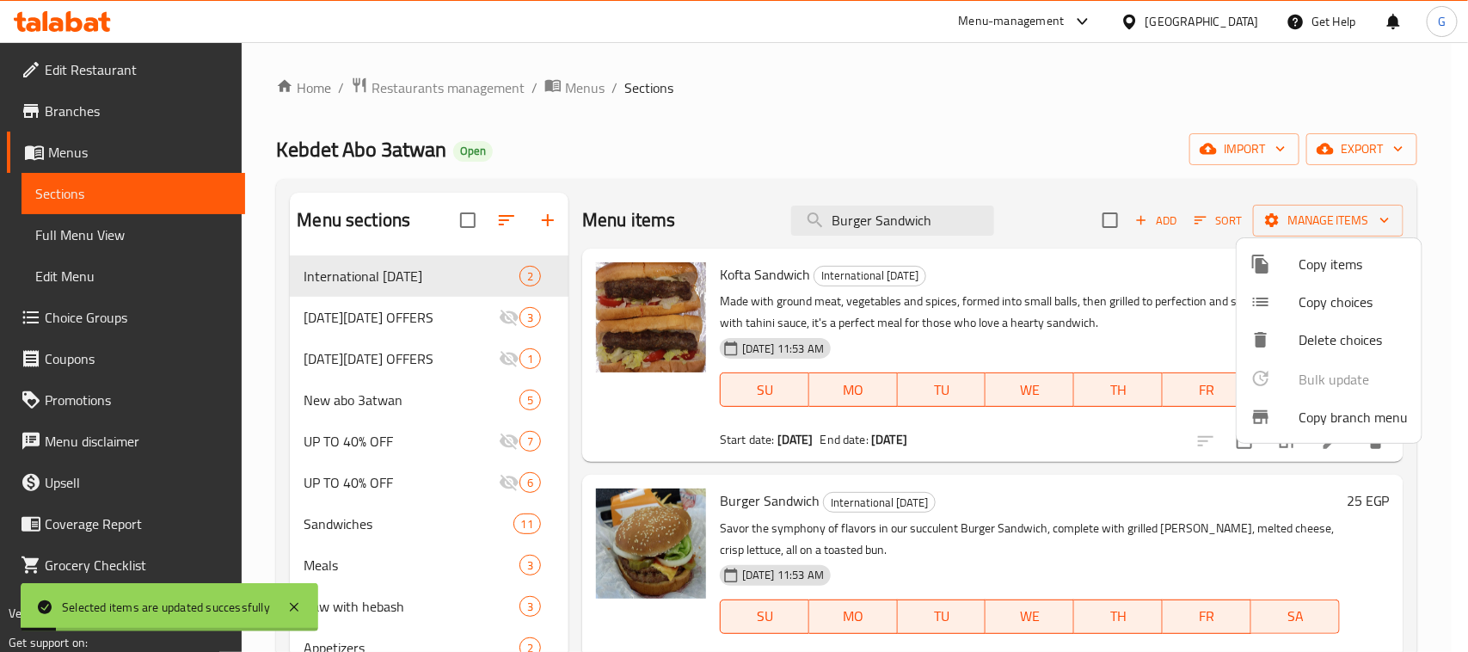
click at [794, 100] on div at bounding box center [734, 326] width 1468 height 652
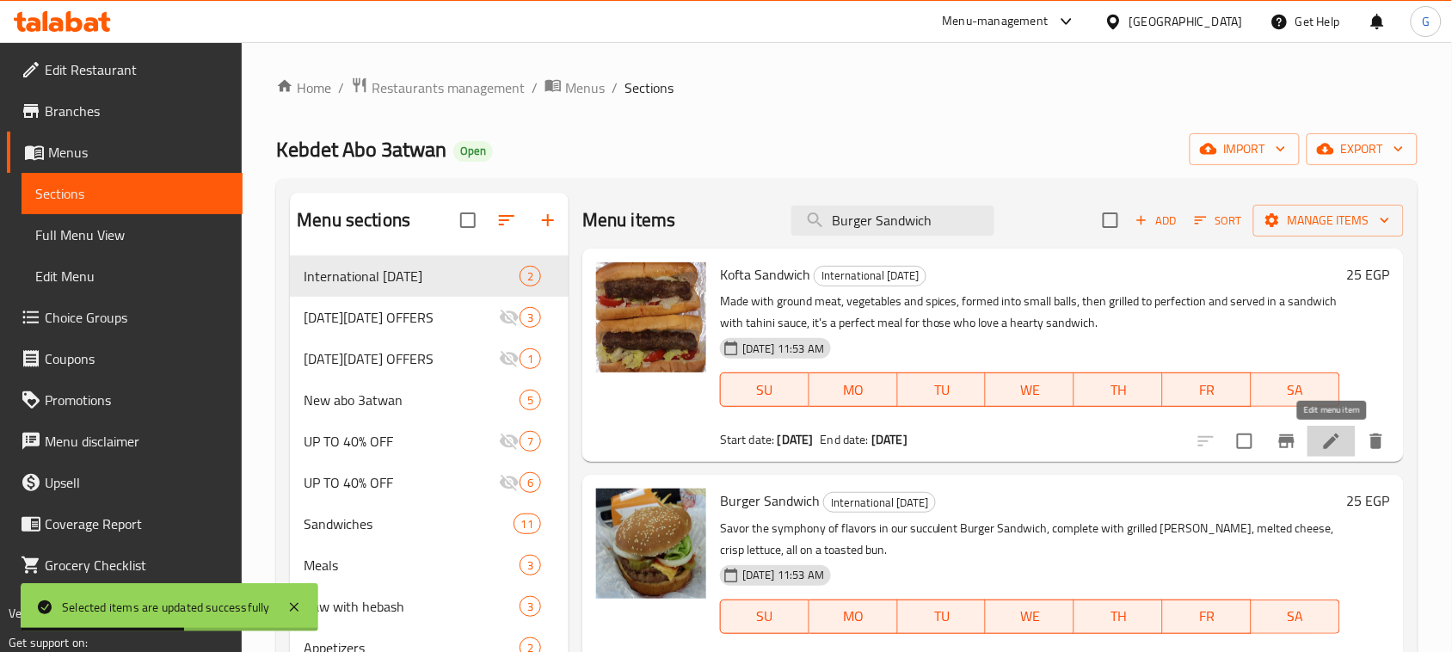
click at [1326, 432] on icon at bounding box center [1331, 441] width 21 height 21
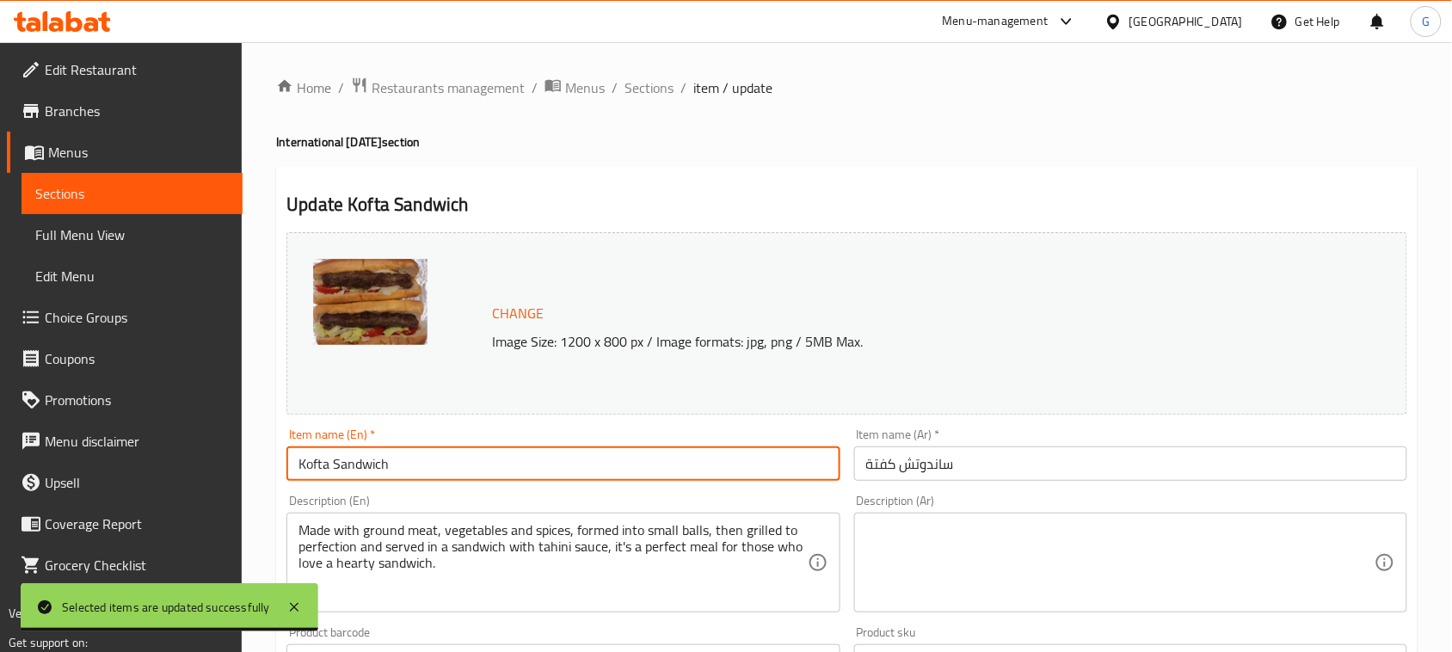
click at [526, 457] on input "Kofta Sandwich" at bounding box center [562, 463] width 553 height 34
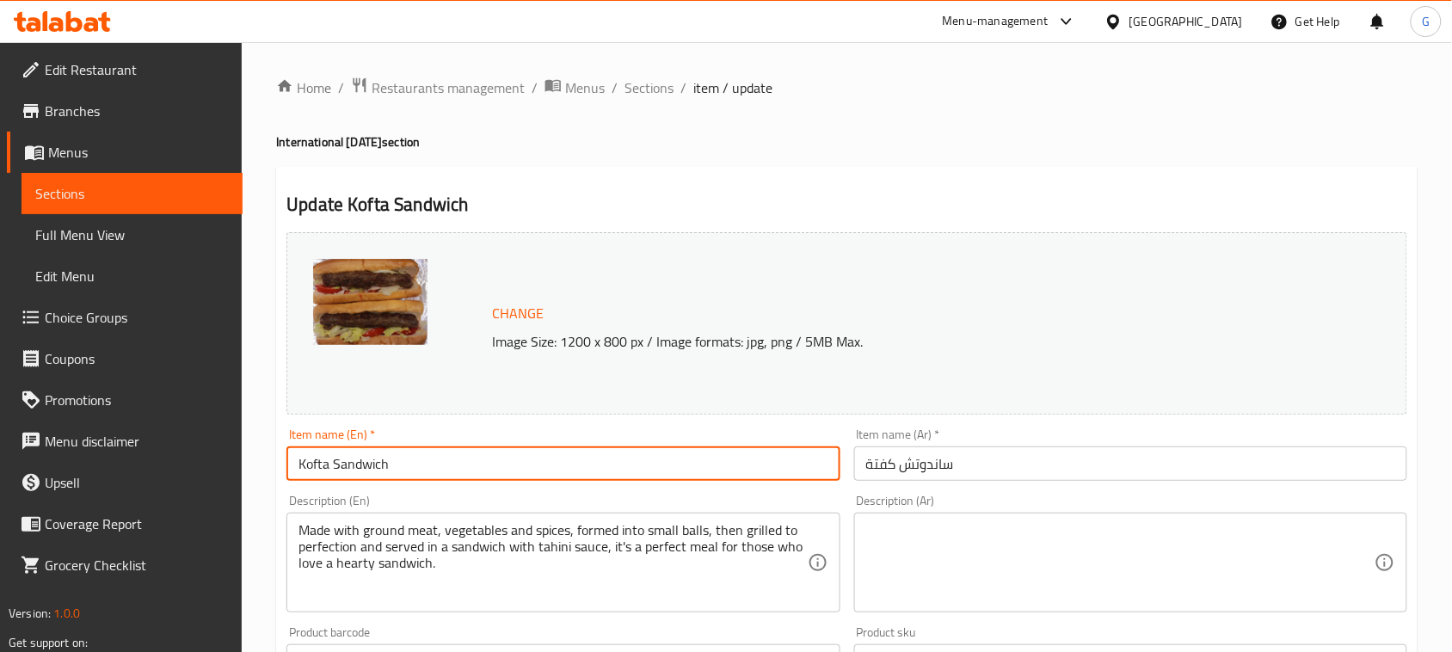
paste input "Comes with A Free Potato"
type input "Kofta Sandwich Comes with A Free Potato"
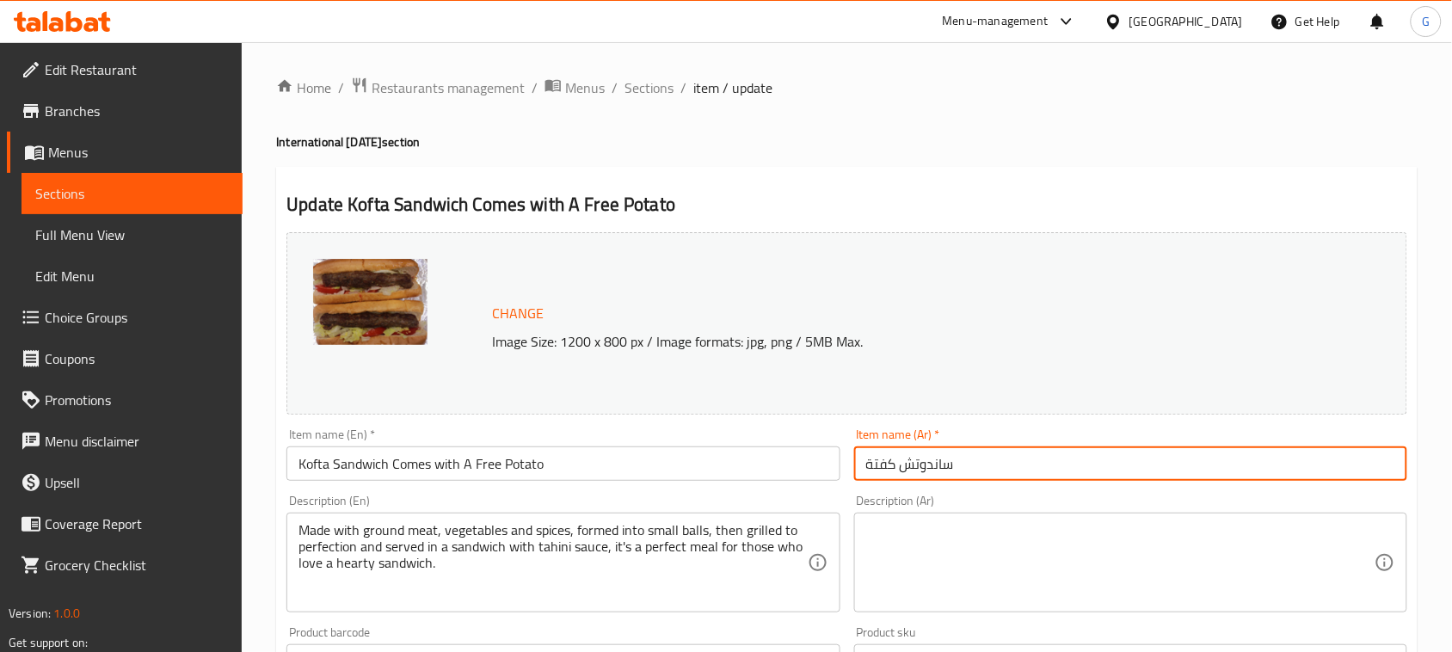
click at [1305, 463] on input "ساندوتش كفتة" at bounding box center [1130, 463] width 553 height 34
paste input "يأتي معه بطاطس مجانية"
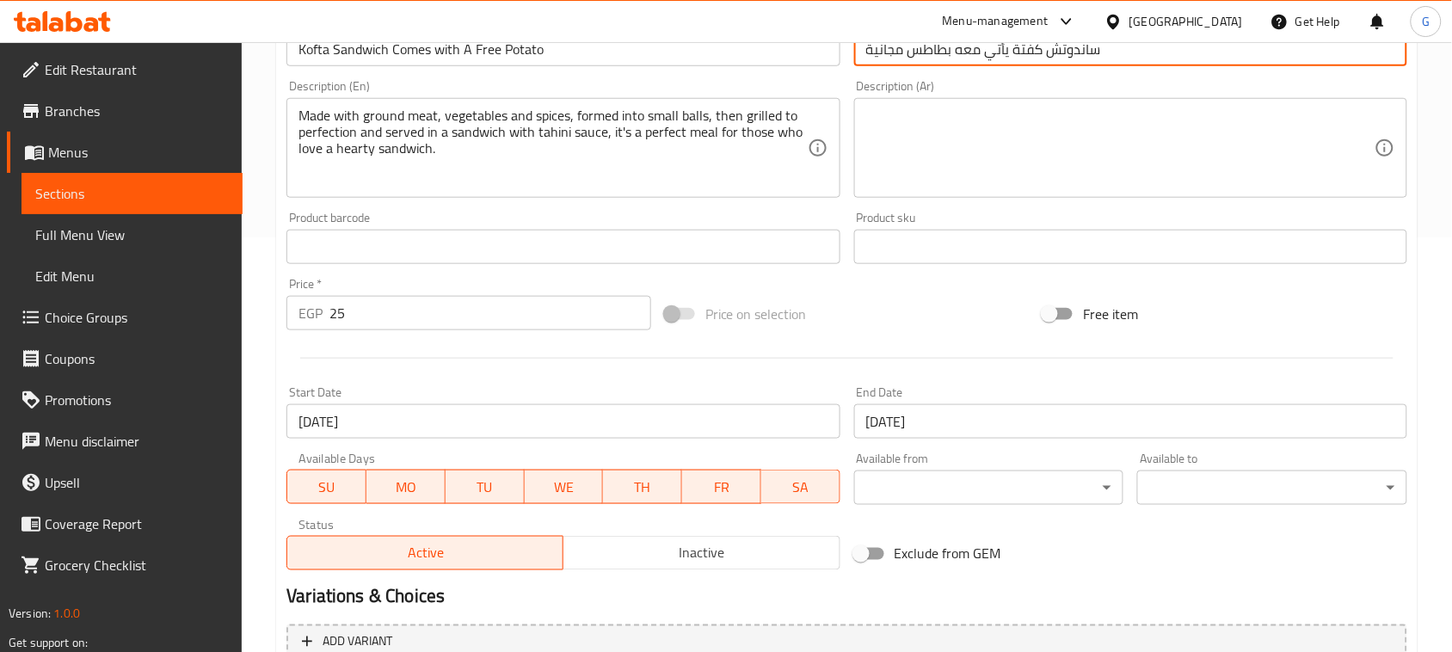
scroll to position [586, 0]
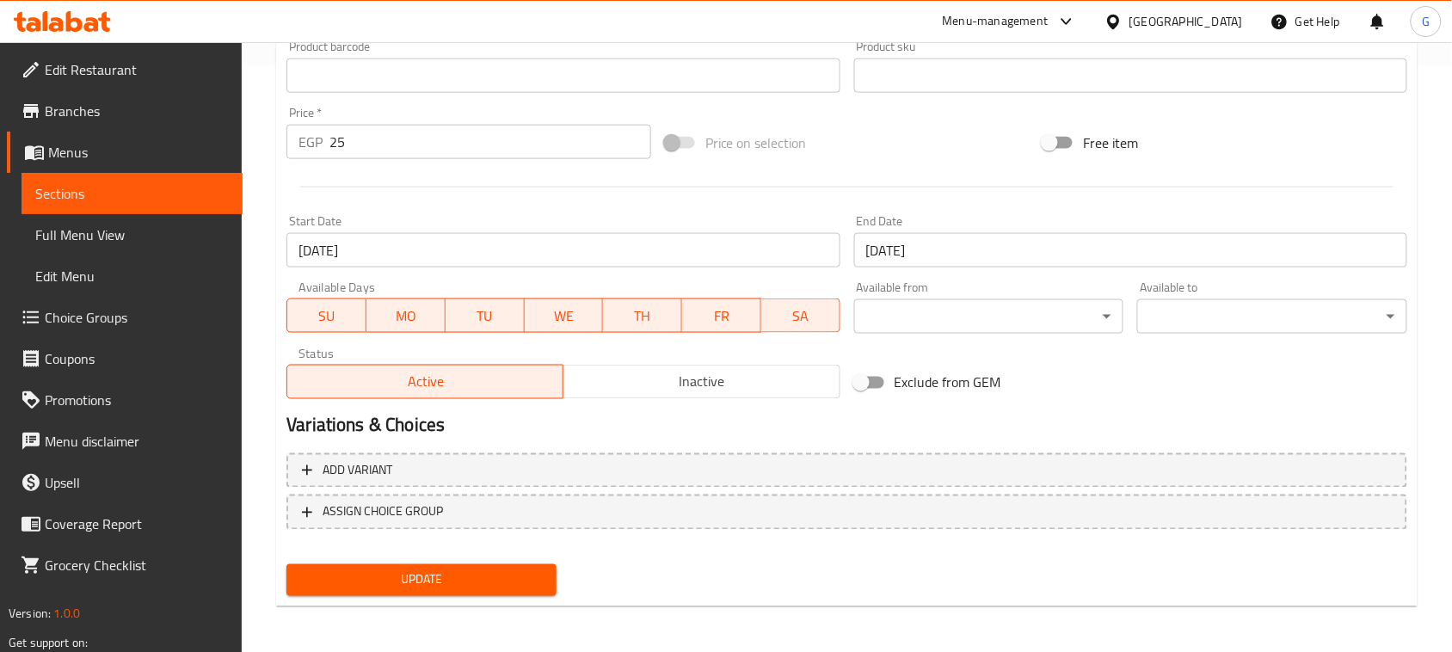
type input "ساندوتش كفتة يأتي معه بطاطس مجانية"
click at [389, 577] on span "Update" at bounding box center [421, 580] width 243 height 22
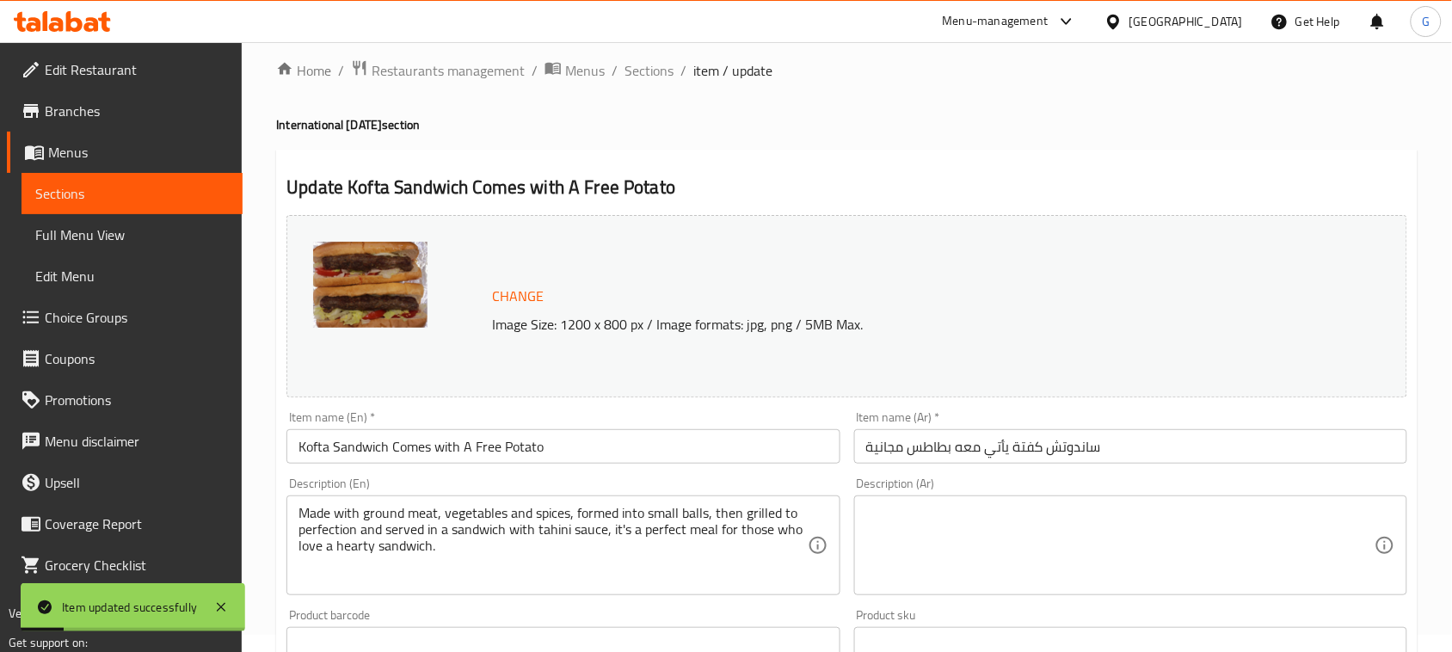
scroll to position [0, 0]
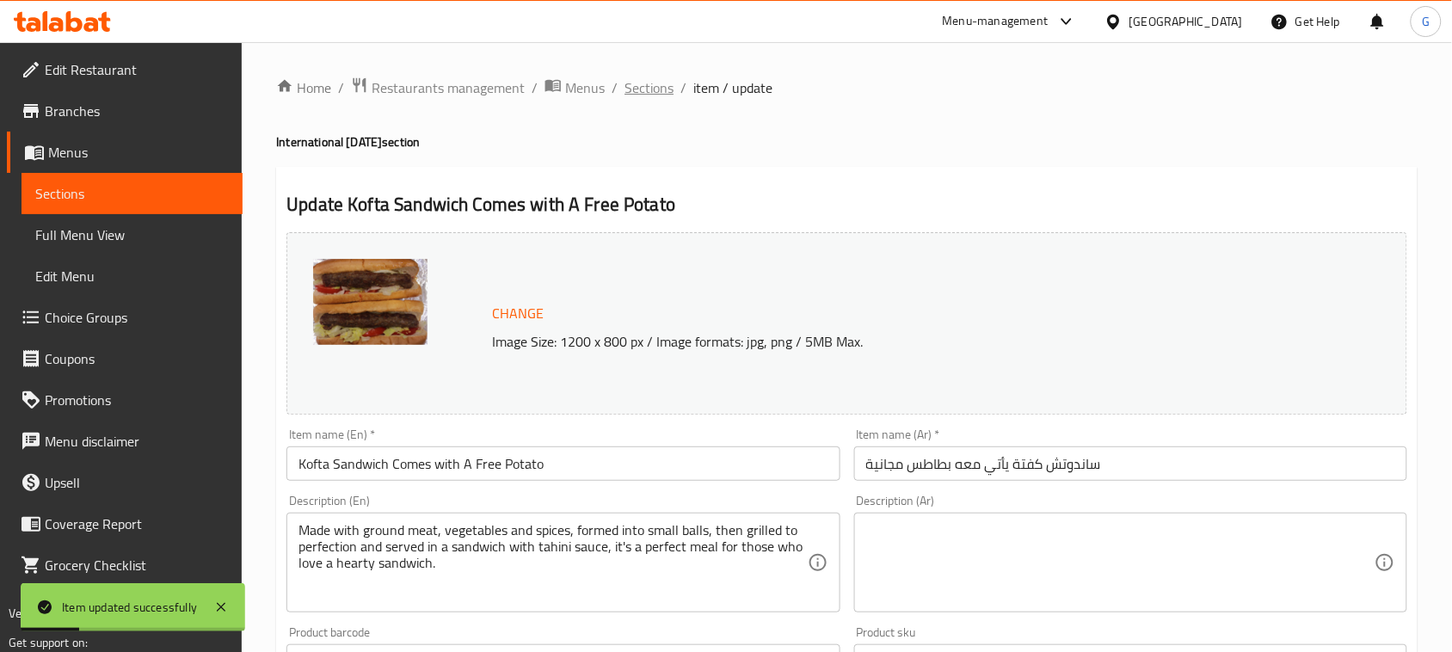
click at [643, 89] on span "Sections" at bounding box center [648, 87] width 49 height 21
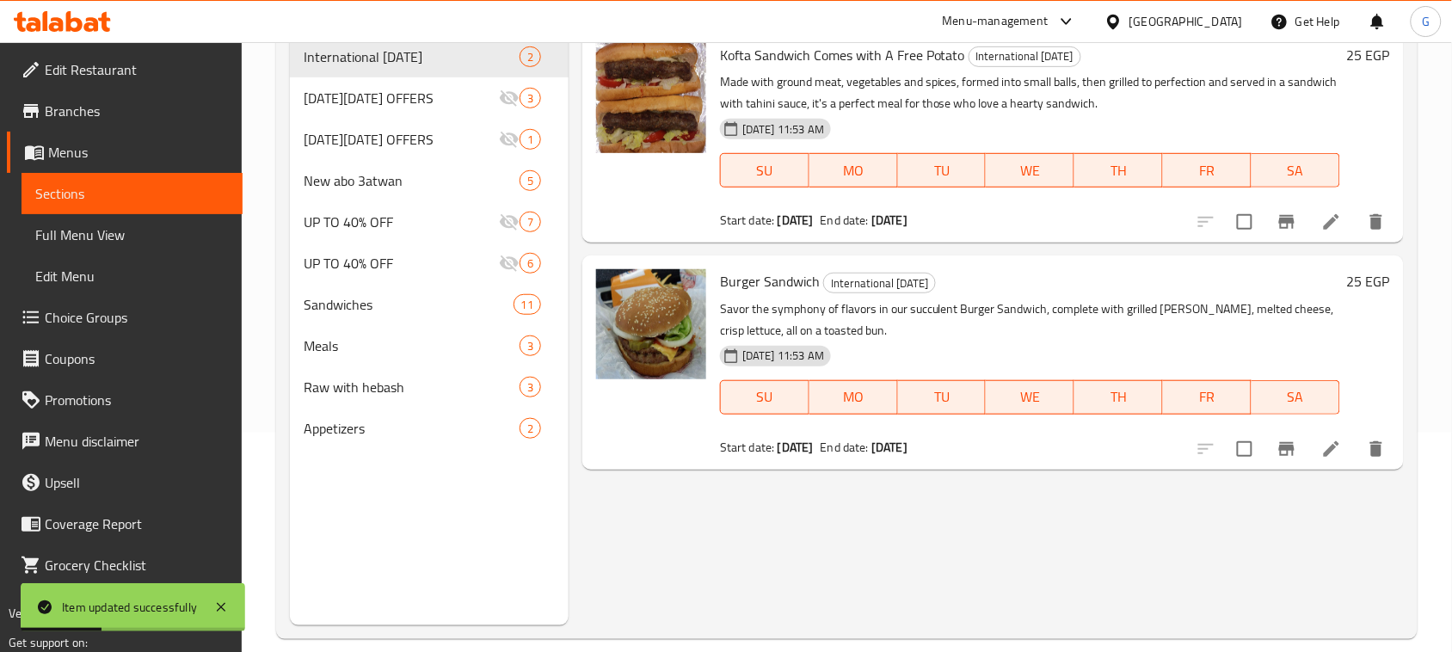
scroll to position [242, 0]
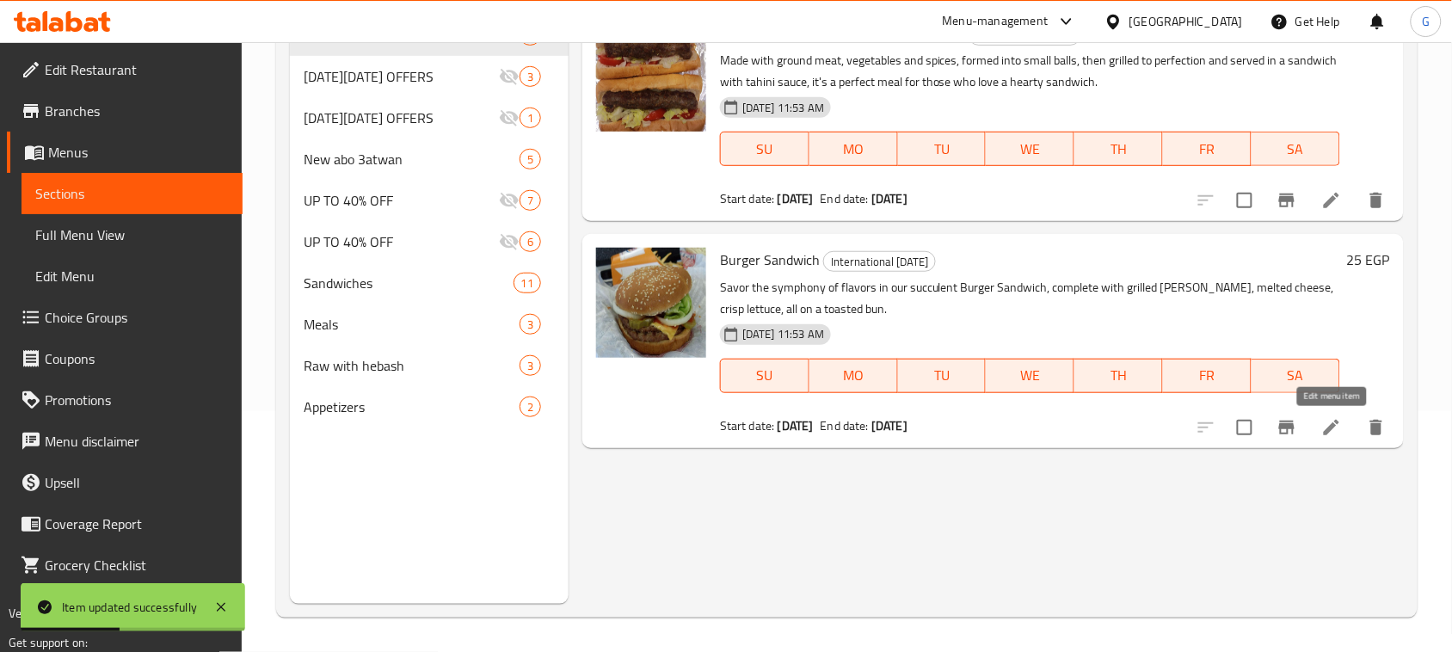
click at [1338, 422] on icon at bounding box center [1331, 427] width 15 height 15
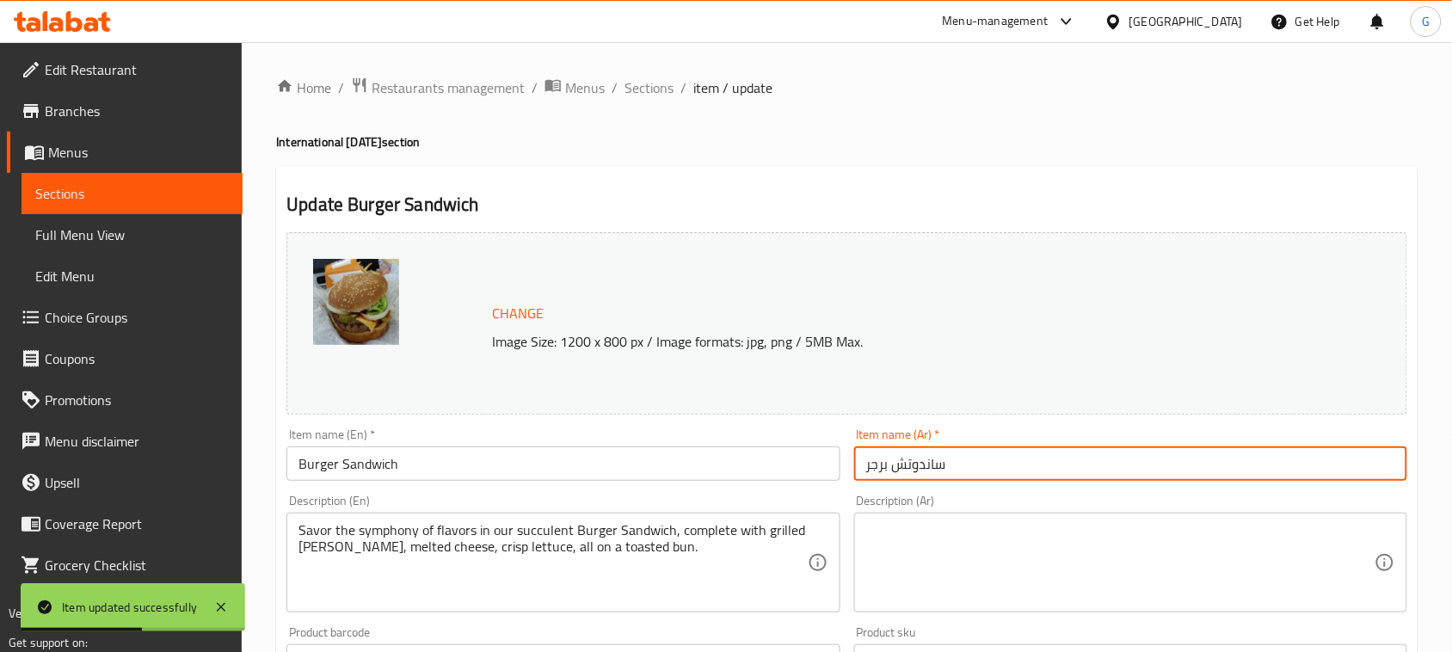
click at [1056, 458] on input "ساندوتش برجر" at bounding box center [1130, 463] width 553 height 34
paste input "يأتي معه بطاطس مجانية"
type input "ساندوتش برجر يأتي معه بطاطس مجانية"
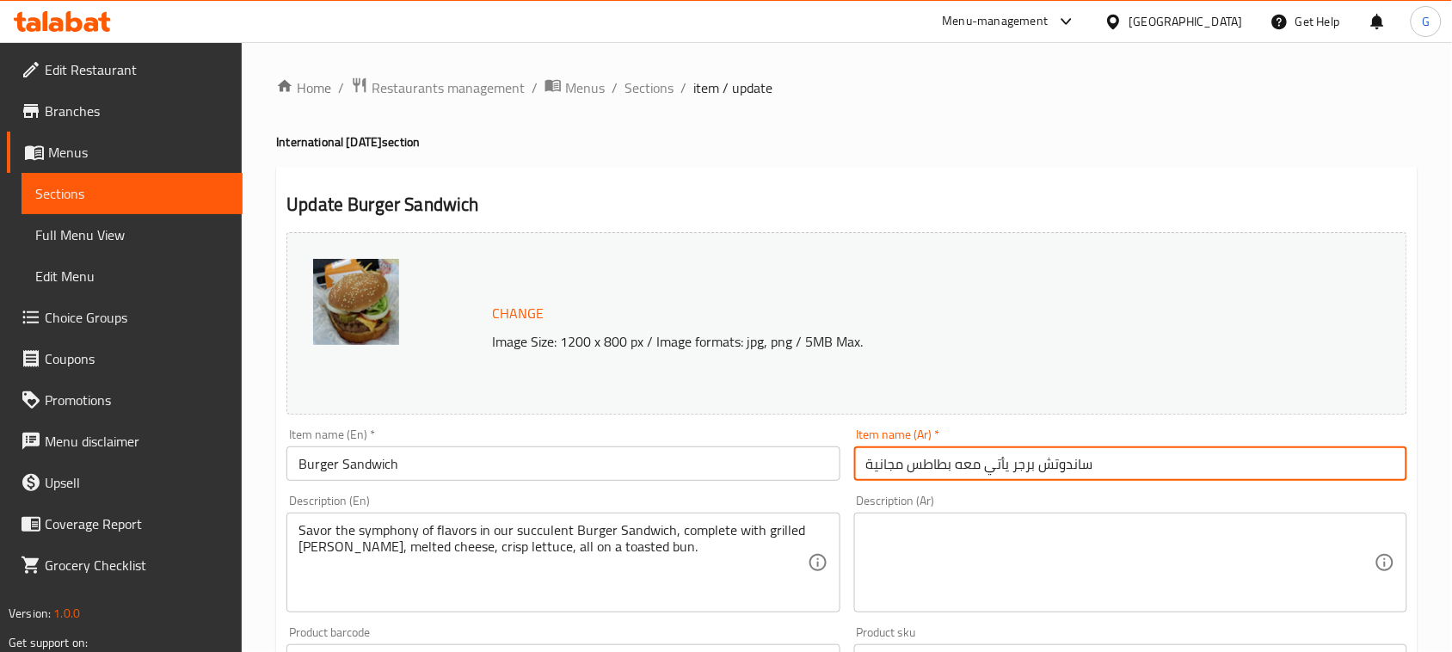
click at [428, 465] on input "Burger Sandwich" at bounding box center [562, 463] width 553 height 34
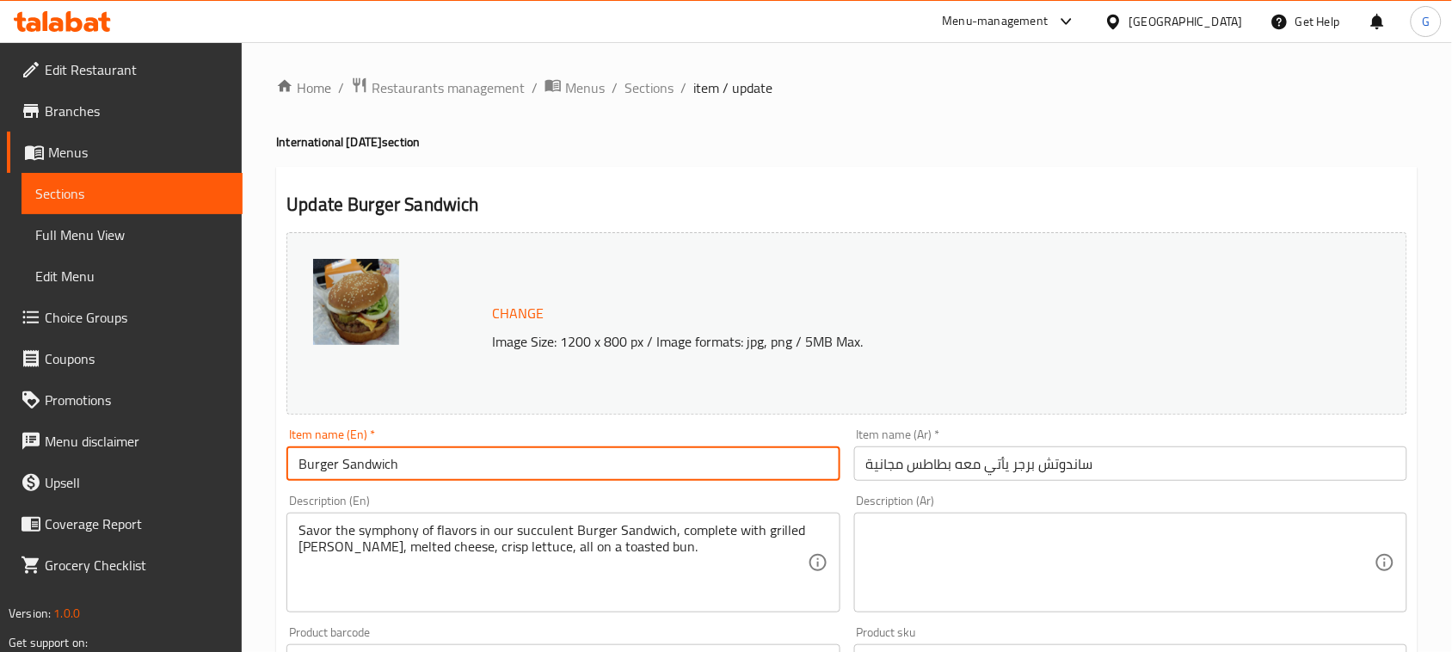
paste input "Comes with A Free Potato"
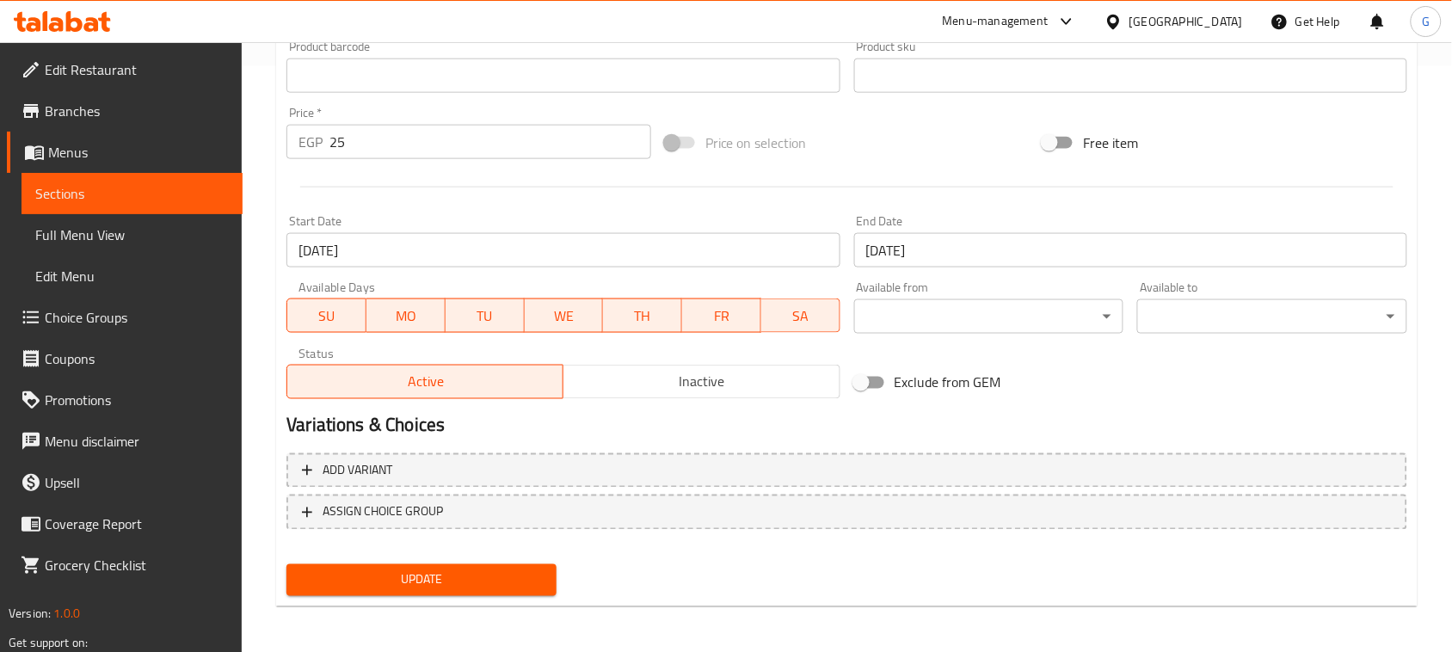
type input "Burger Sandwich Comes with A Free Potato"
click at [390, 583] on span "Update" at bounding box center [421, 580] width 243 height 22
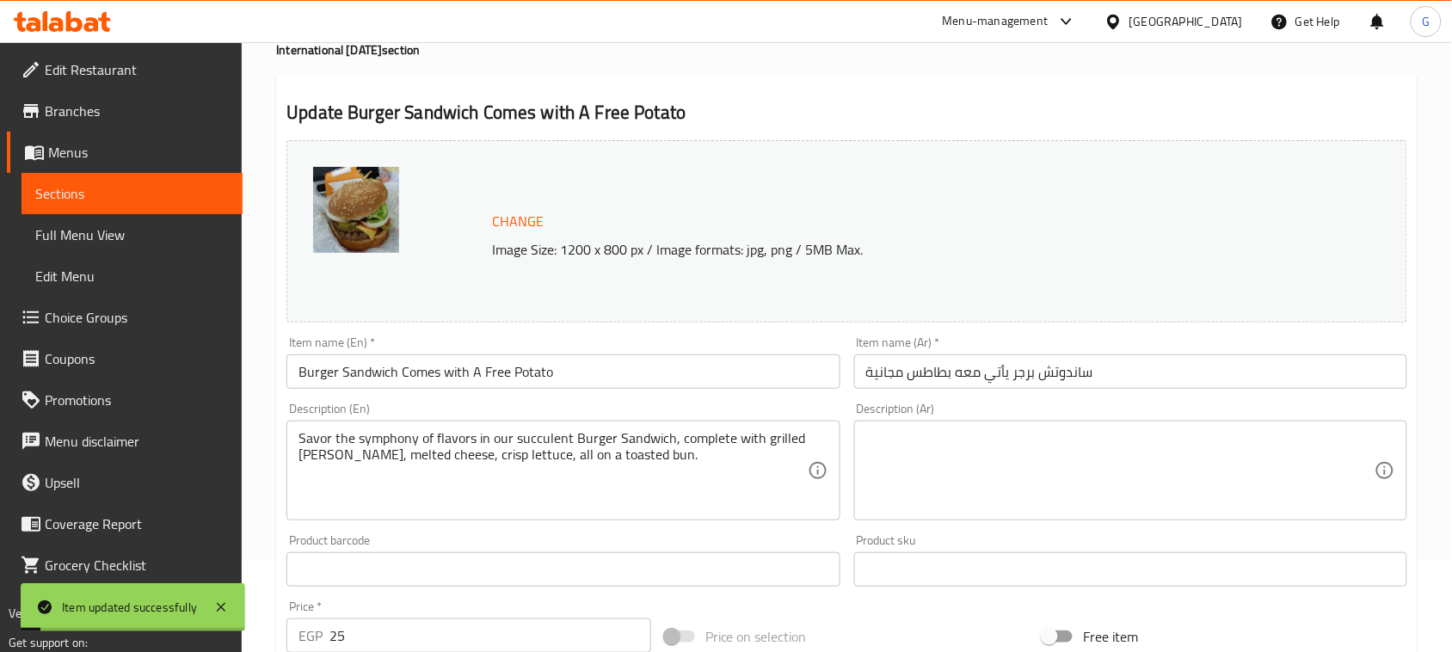
scroll to position [0, 0]
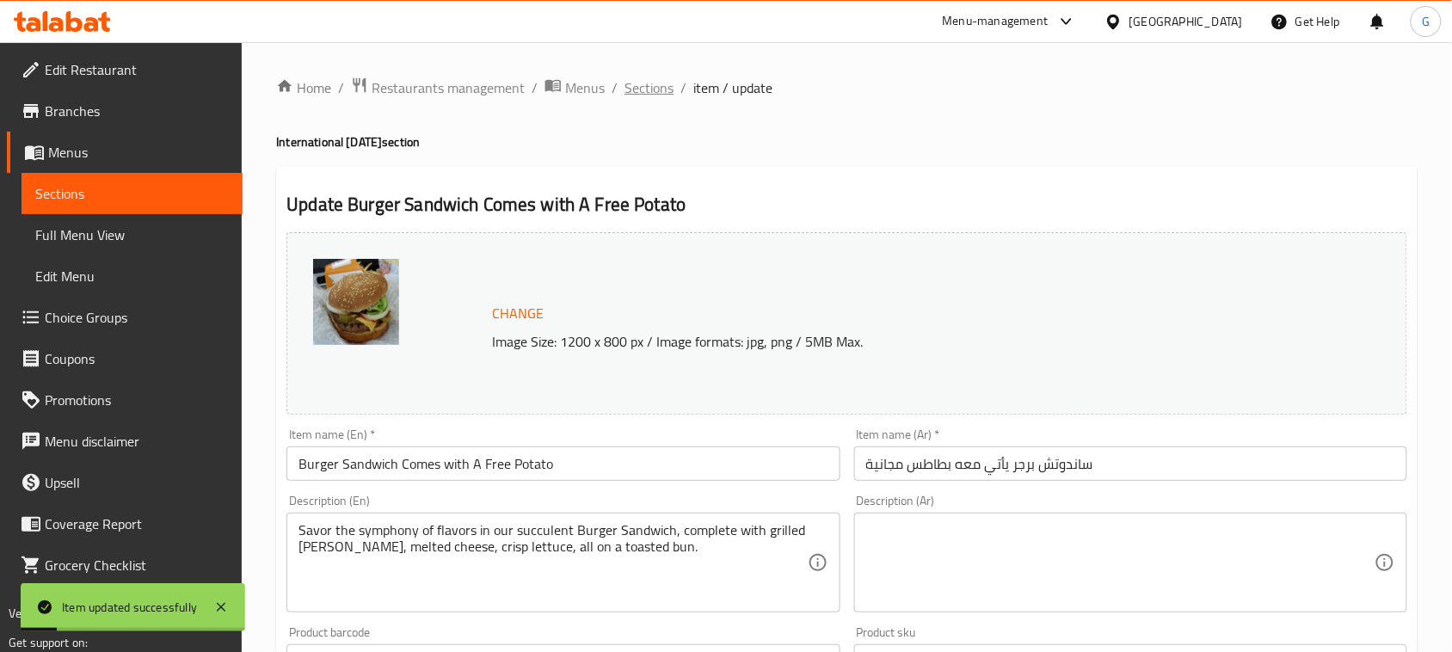
click at [643, 86] on span "Sections" at bounding box center [648, 87] width 49 height 21
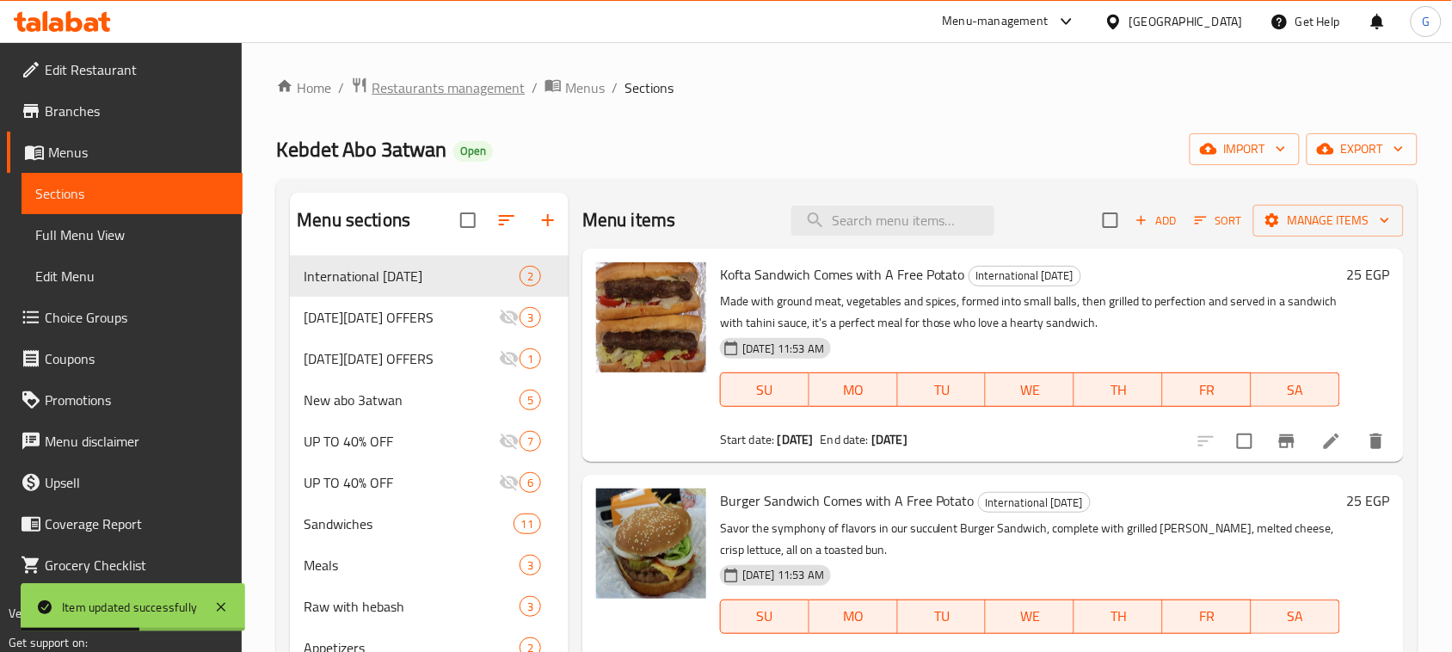
click at [439, 87] on span "Restaurants management" at bounding box center [448, 87] width 153 height 21
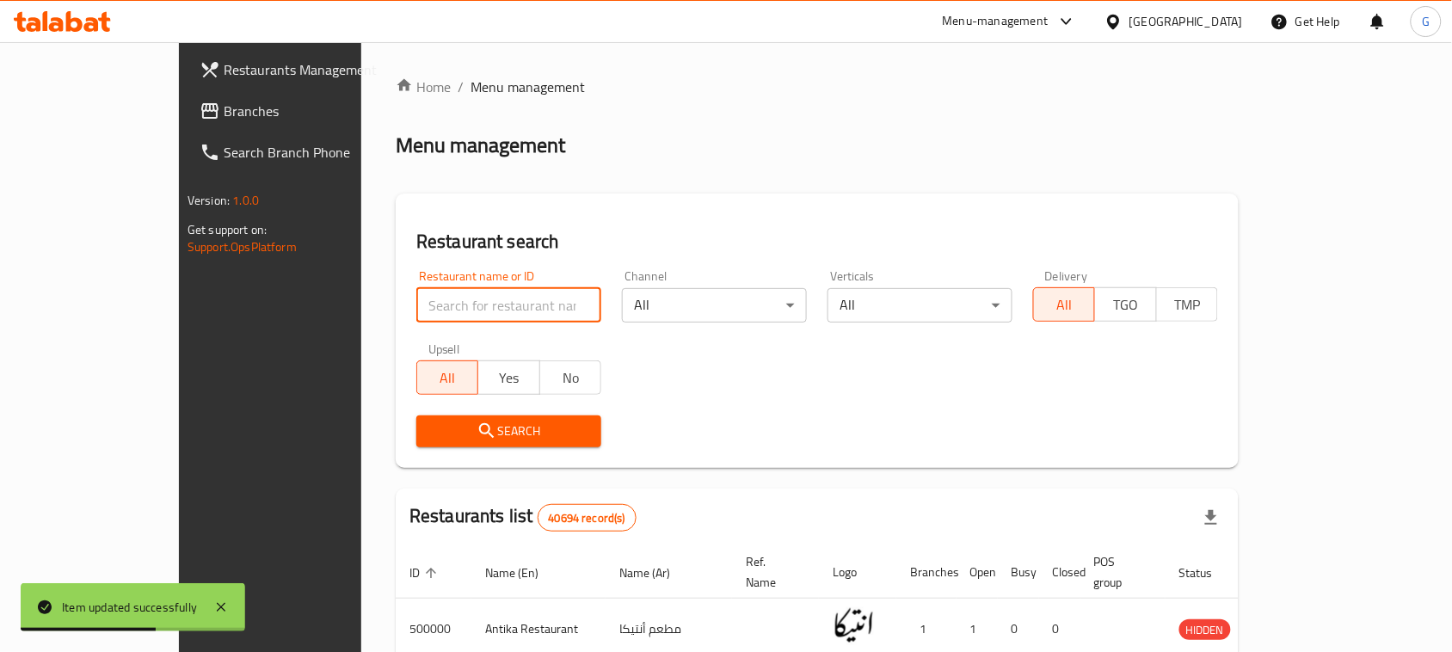
click at [452, 304] on input "search" at bounding box center [508, 305] width 185 height 34
paste input "660298"
type input "660298"
click button "Search" at bounding box center [508, 431] width 185 height 32
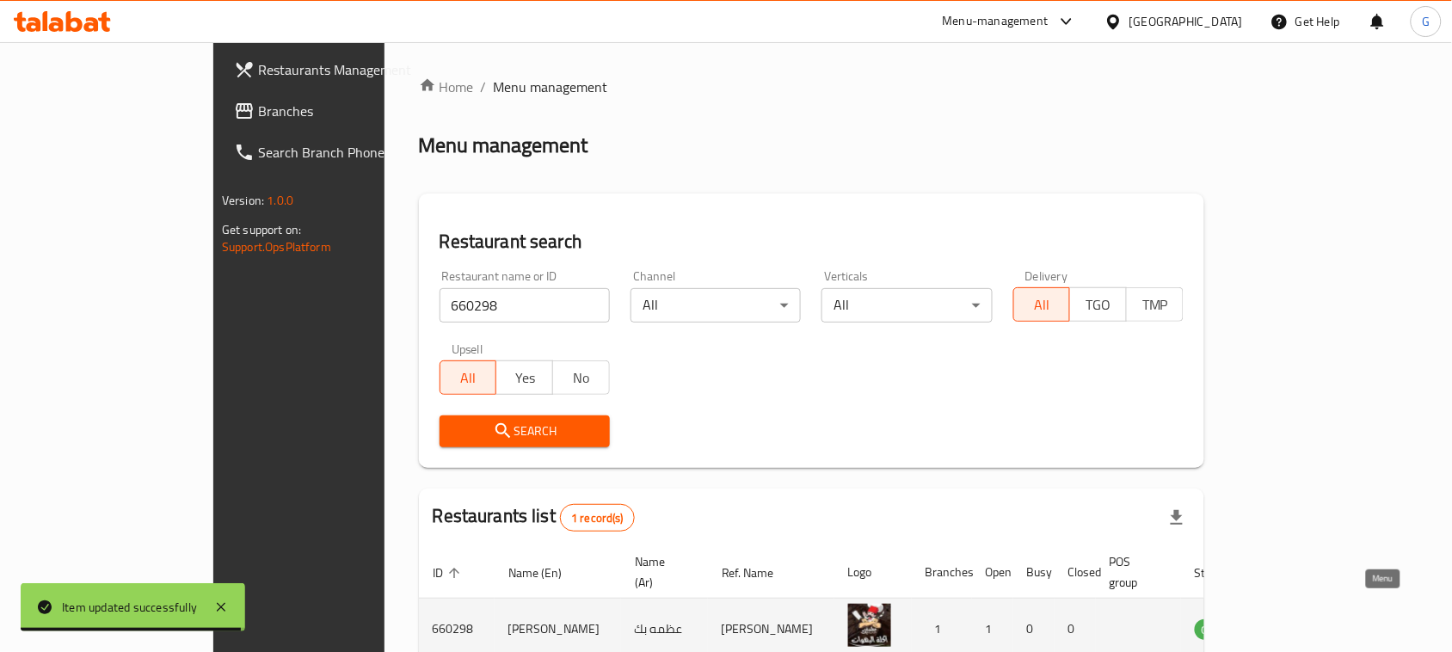
click at [1305, 623] on icon "enhanced table" at bounding box center [1295, 630] width 19 height 15
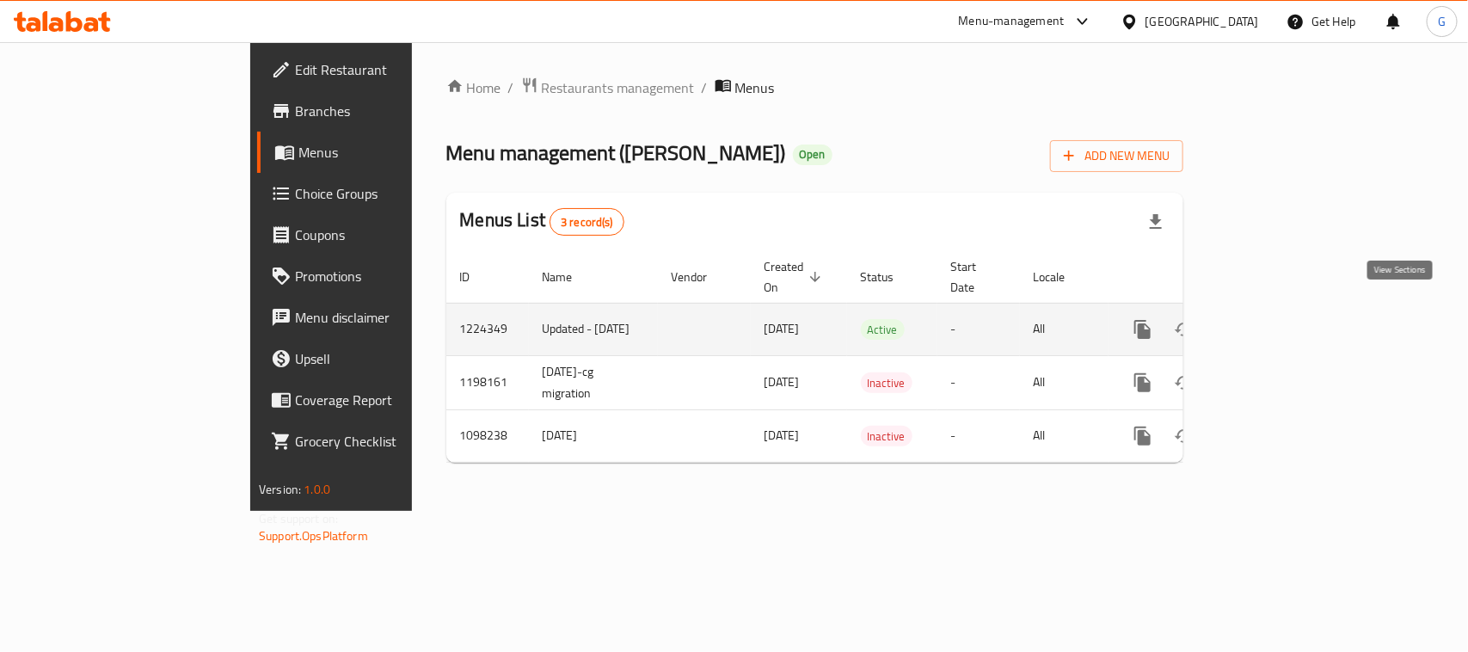
click at [1275, 322] on icon "enhanced table" at bounding box center [1266, 329] width 15 height 15
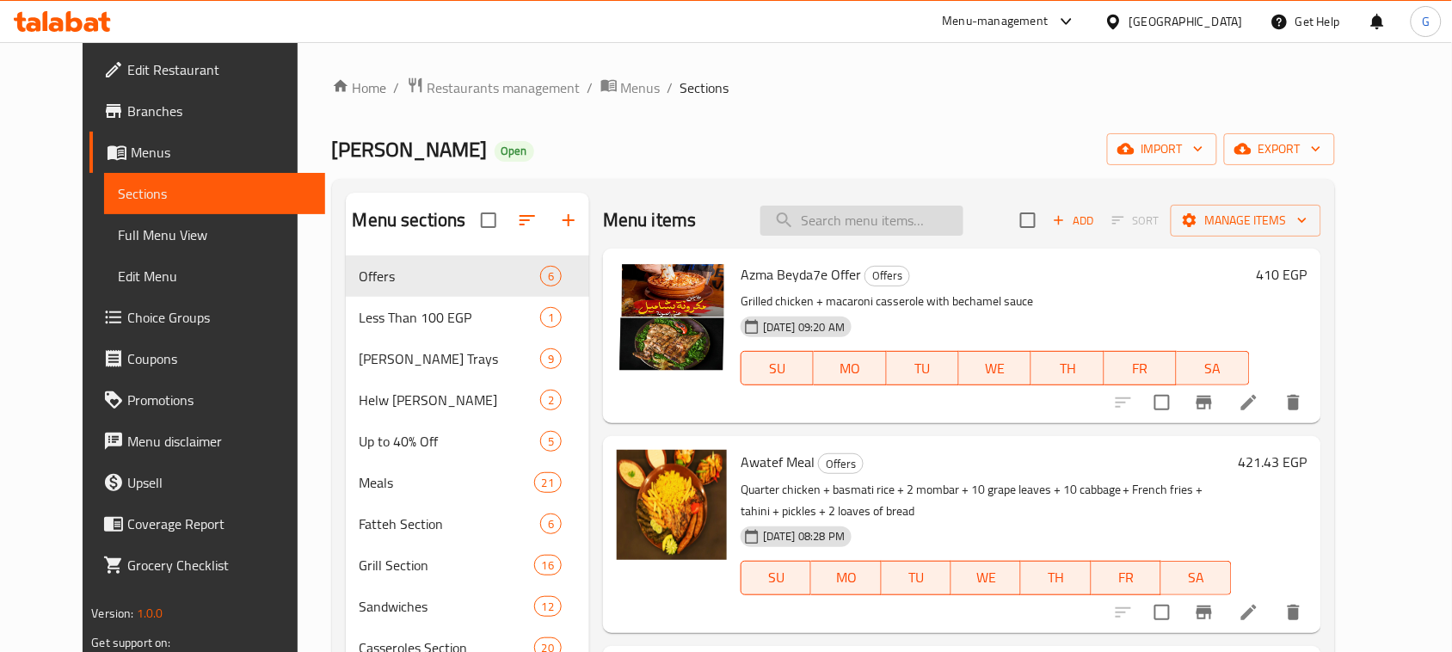
click at [869, 209] on input "search" at bounding box center [861, 221] width 203 height 30
paste input "[PERSON_NAME] Meal"
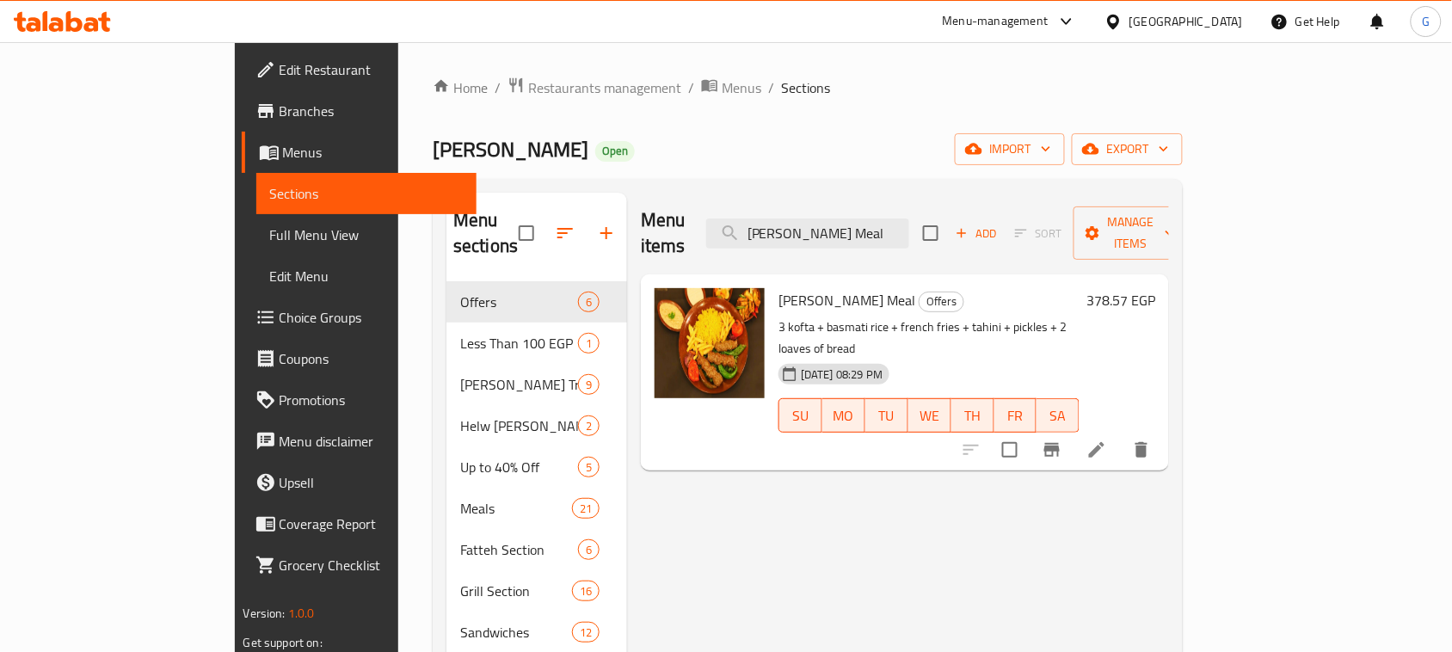
type input "[PERSON_NAME] Meal"
click at [528, 90] on span "Restaurants management" at bounding box center [604, 87] width 153 height 21
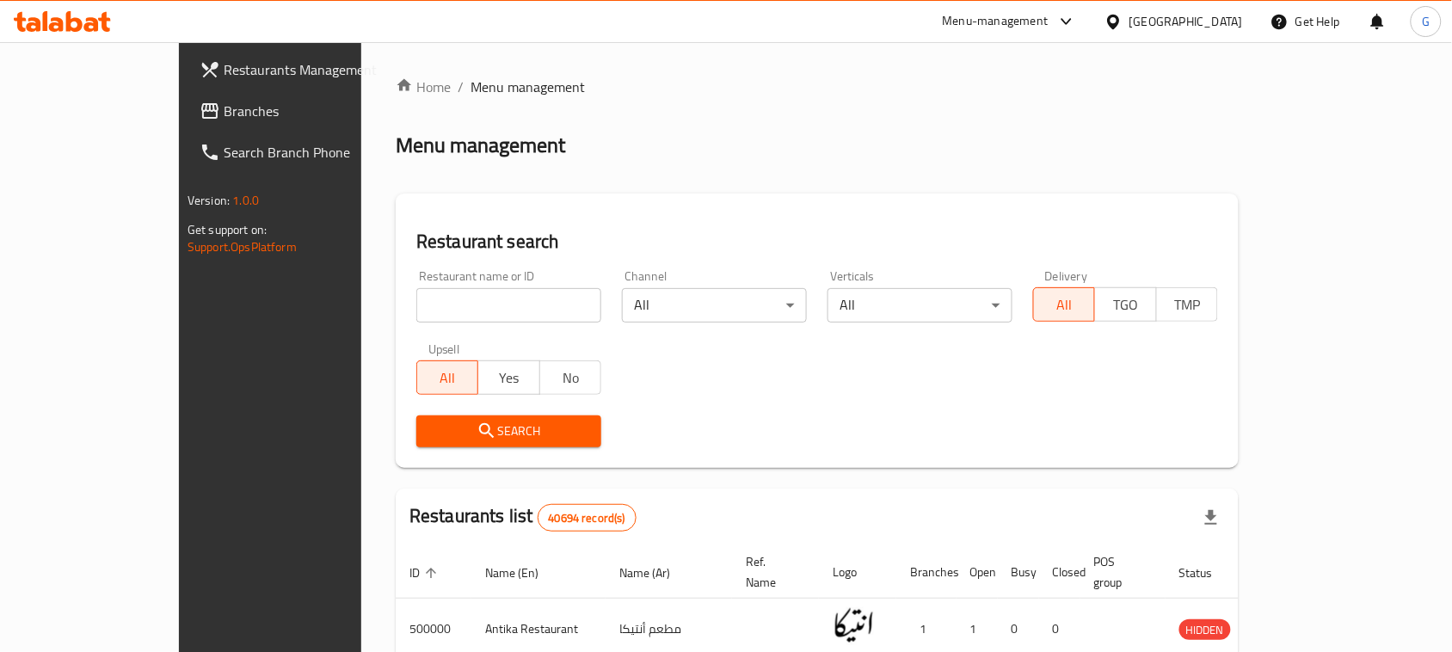
click at [466, 295] on input "search" at bounding box center [508, 305] width 185 height 34
paste input "503503"
type input "503503"
click button "Search" at bounding box center [508, 431] width 185 height 32
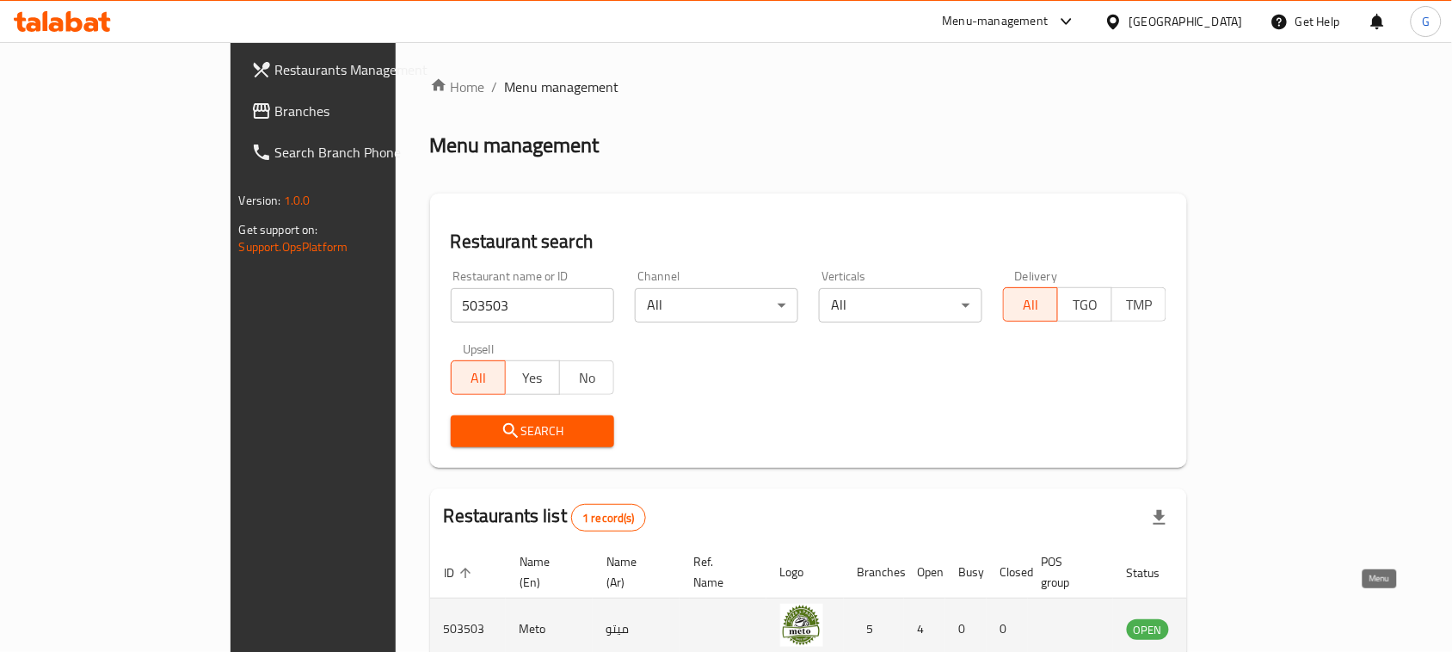
click at [1238, 619] on icon "enhanced table" at bounding box center [1227, 628] width 21 height 21
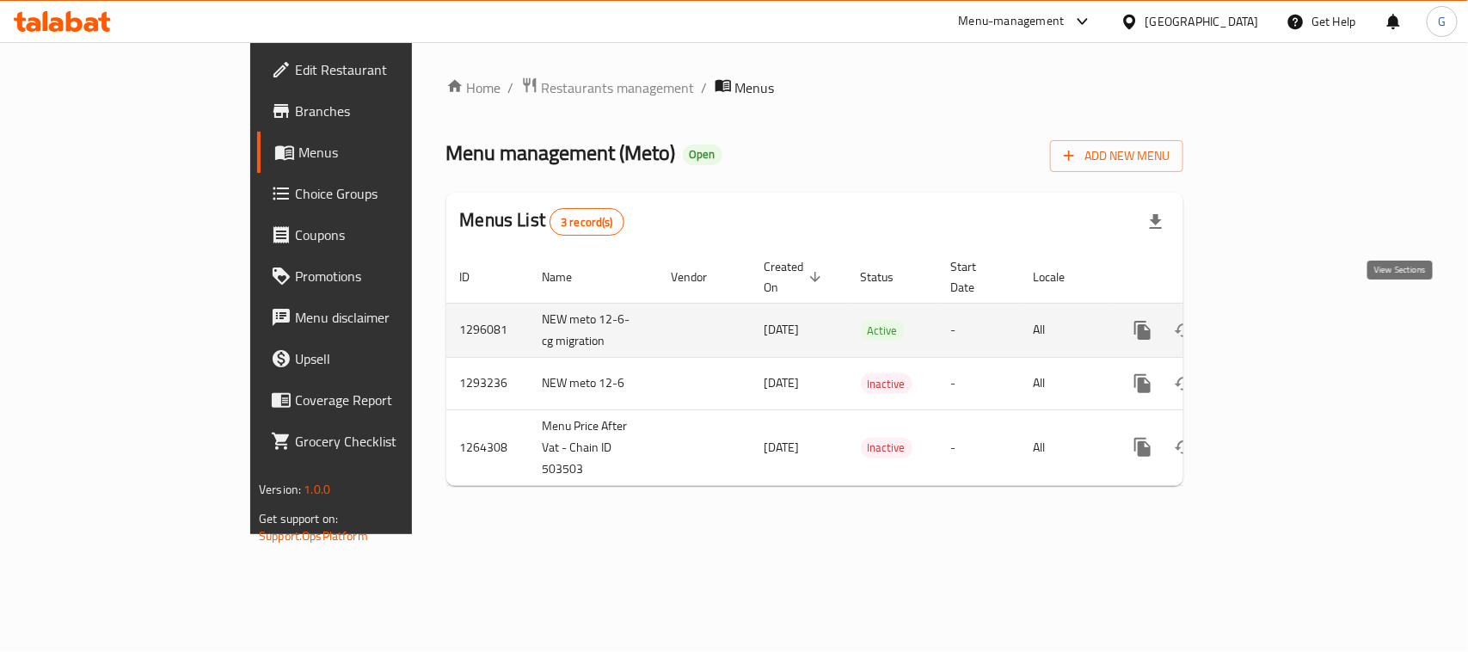
click at [1277, 320] on icon "enhanced table" at bounding box center [1267, 330] width 21 height 21
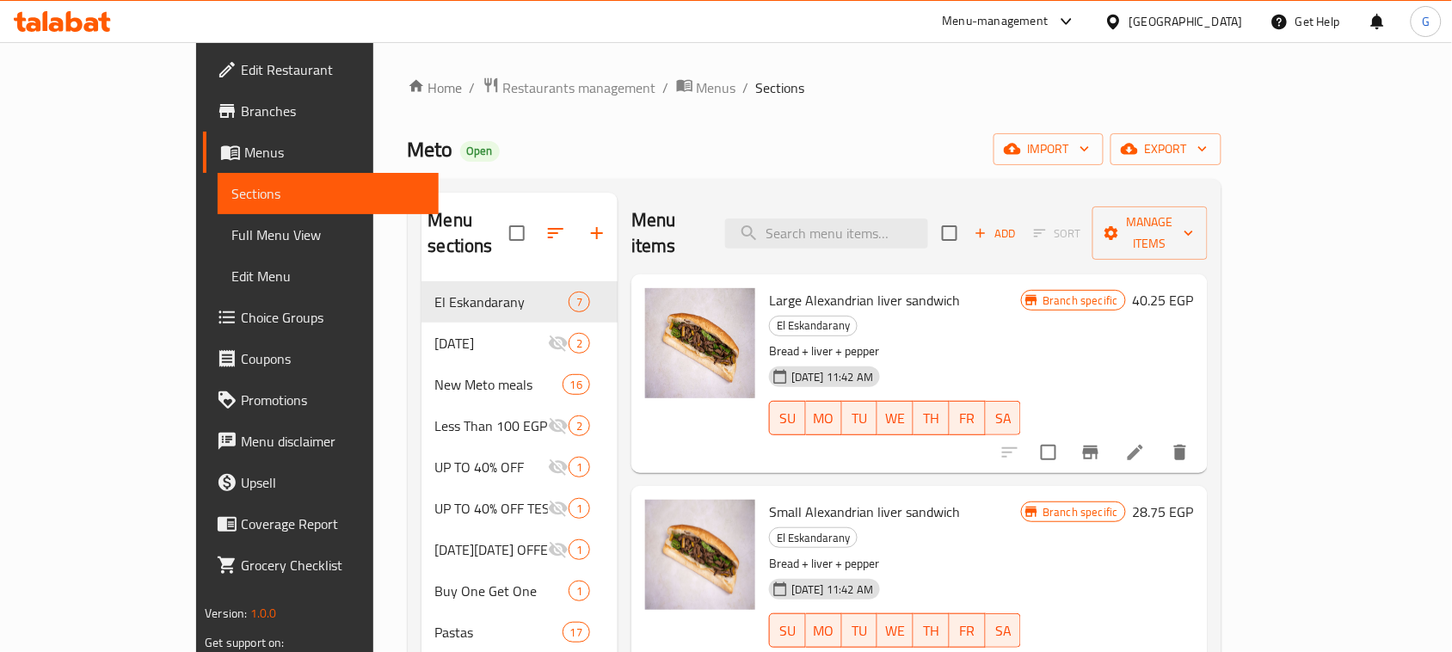
click at [647, 163] on div "Meto Open import export" at bounding box center [815, 149] width 814 height 32
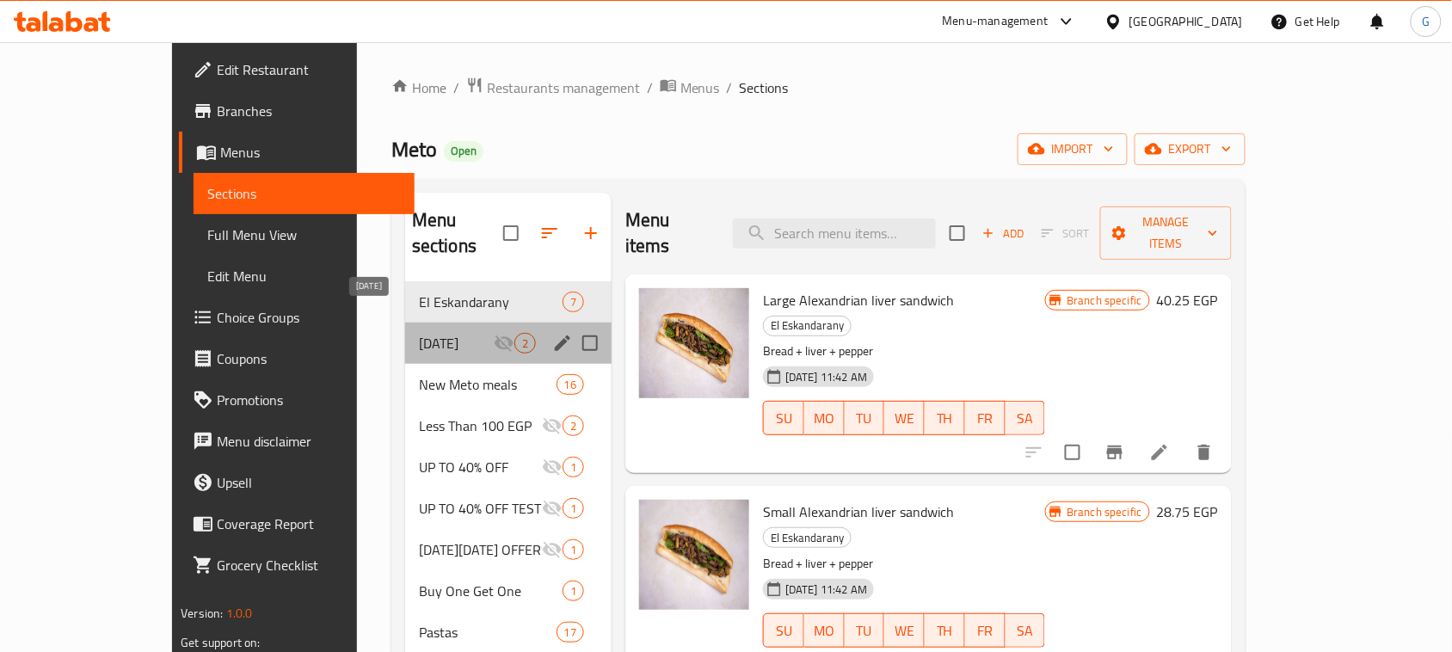
click at [419, 333] on span "[DATE]" at bounding box center [456, 343] width 75 height 21
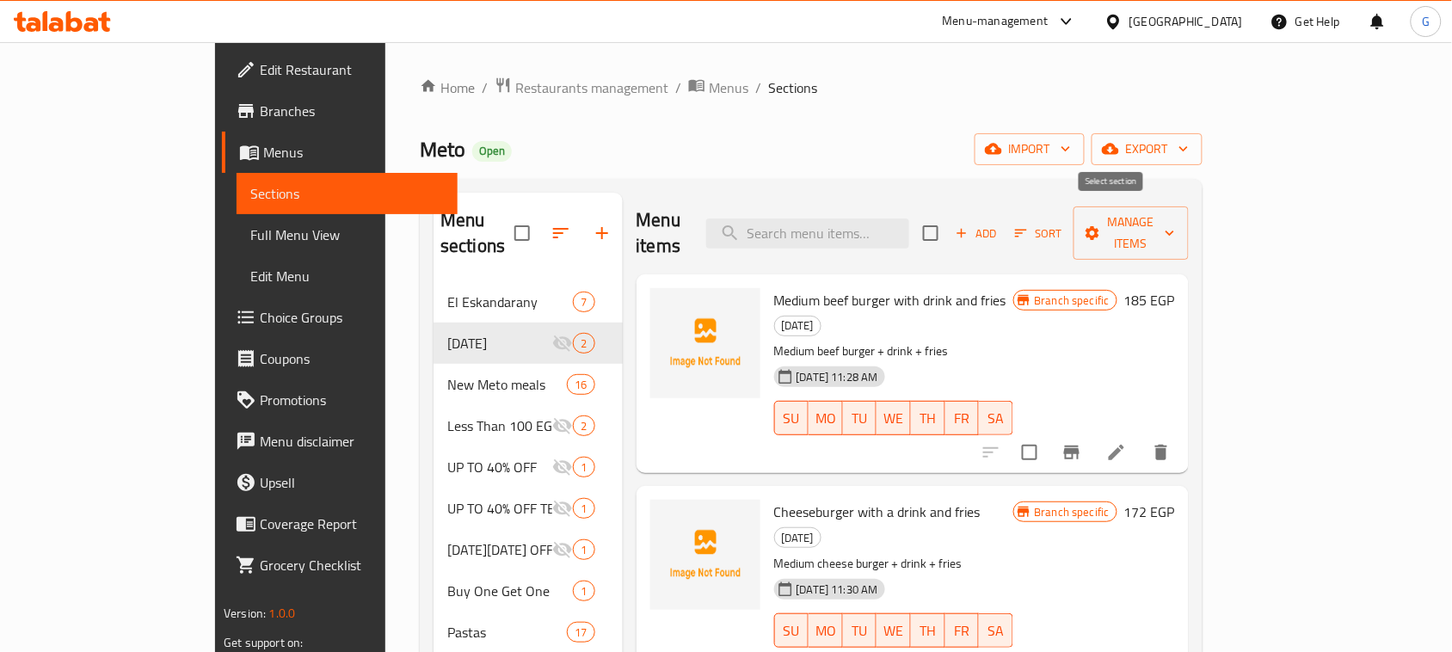
click at [949, 222] on input "checkbox" at bounding box center [931, 233] width 36 height 36
checkbox input "true"
click at [1175, 225] on span "Manage items" at bounding box center [1131, 233] width 88 height 43
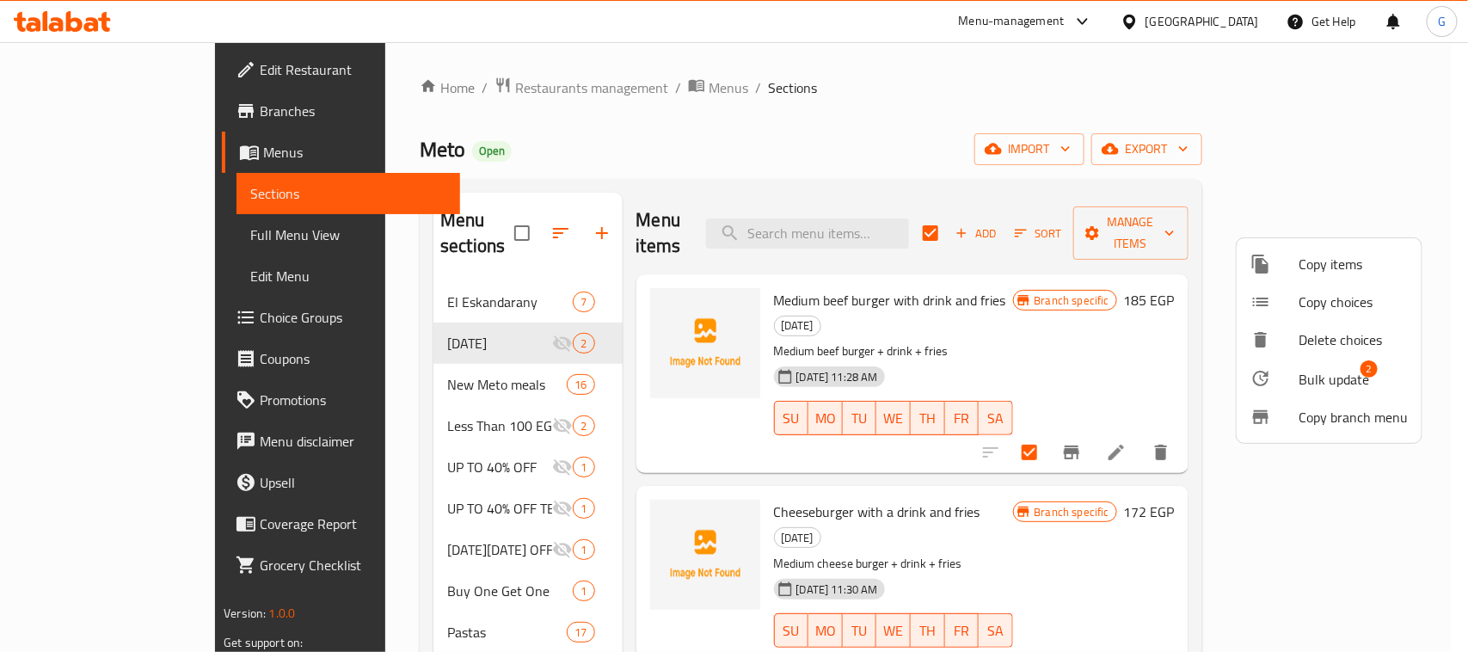
click at [1320, 377] on span "Bulk update" at bounding box center [1334, 379] width 71 height 21
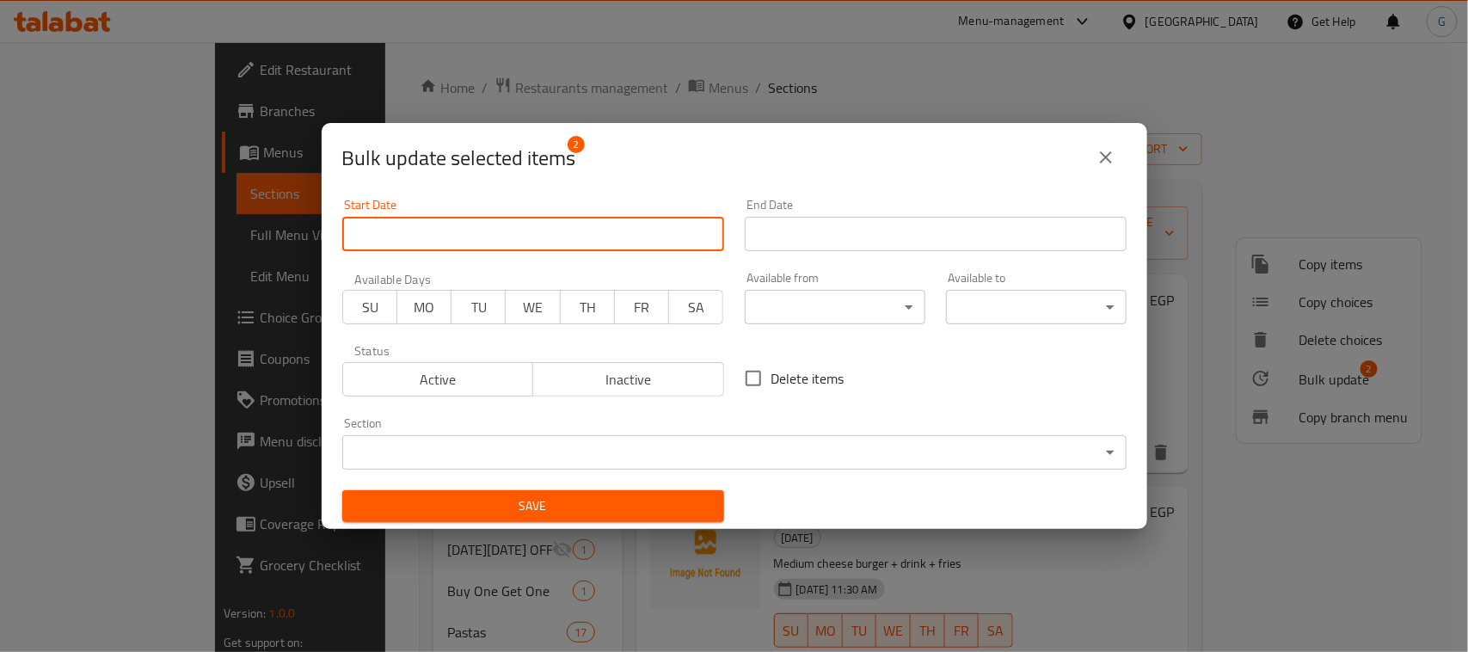
click at [553, 242] on input "Start Date" at bounding box center [533, 234] width 382 height 34
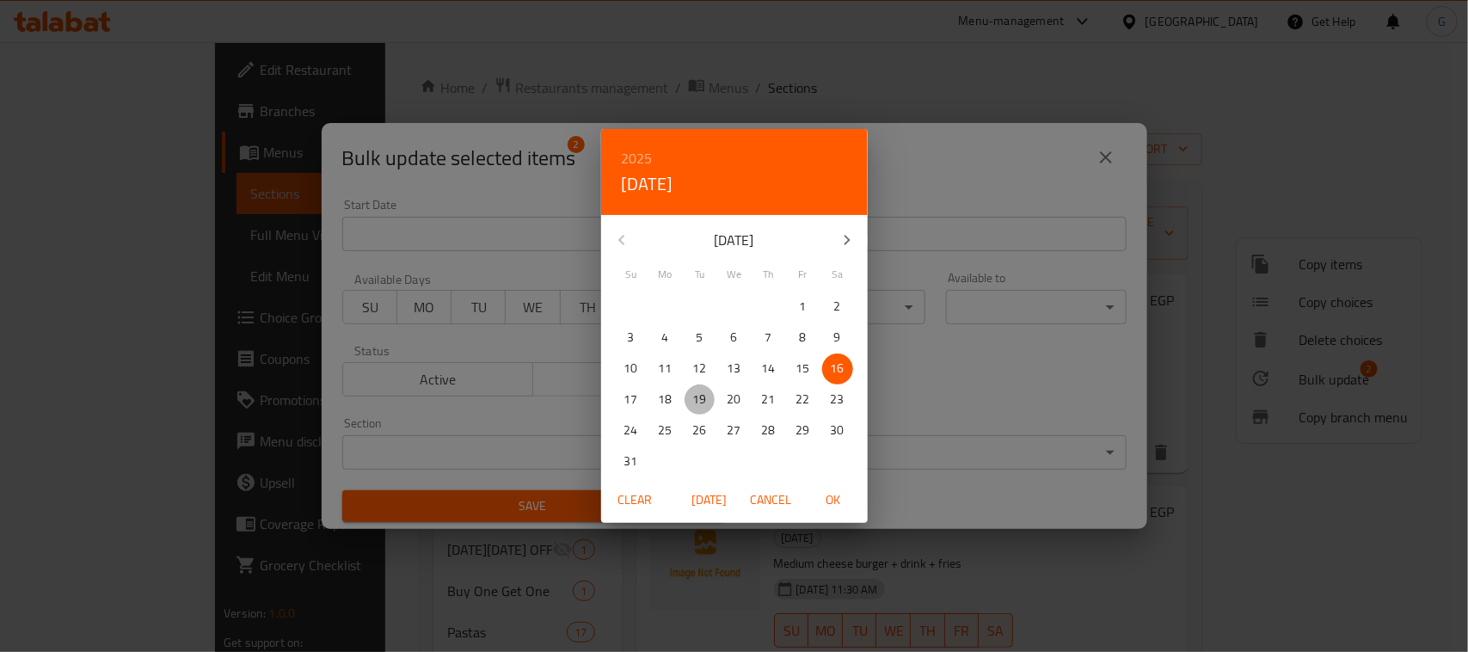
click at [705, 403] on p "19" at bounding box center [700, 400] width 14 height 22
click at [823, 508] on span "OK" at bounding box center [833, 500] width 41 height 22
type input "[DATE]"
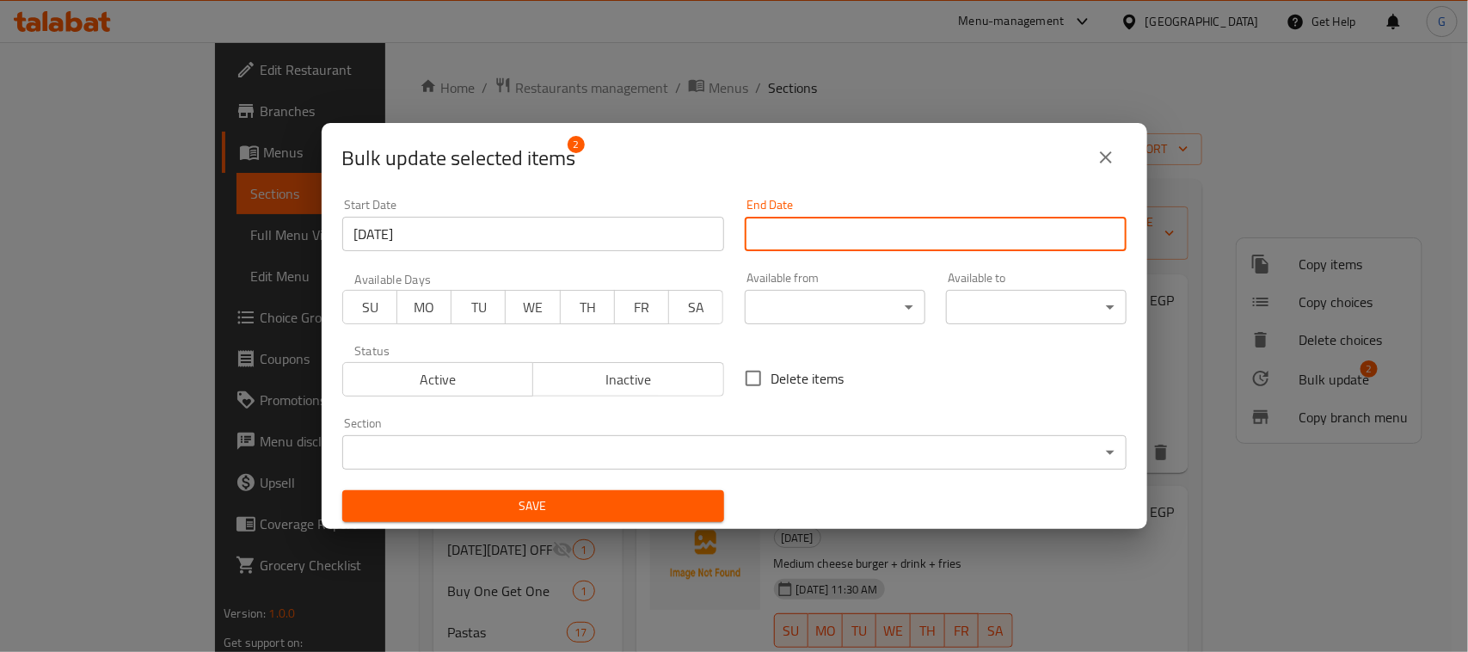
click at [887, 232] on input "Start Date" at bounding box center [936, 234] width 382 height 34
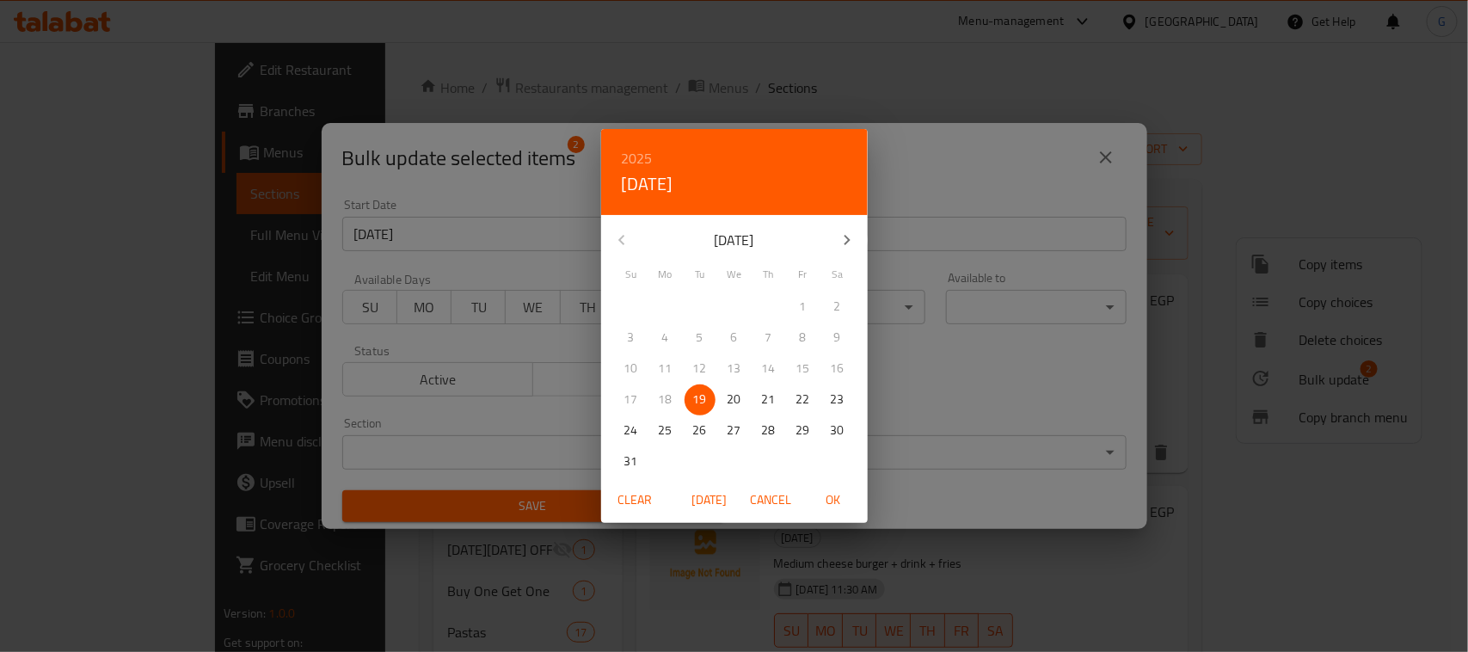
click at [824, 490] on span "OK" at bounding box center [833, 500] width 41 height 22
type input "[DATE]"
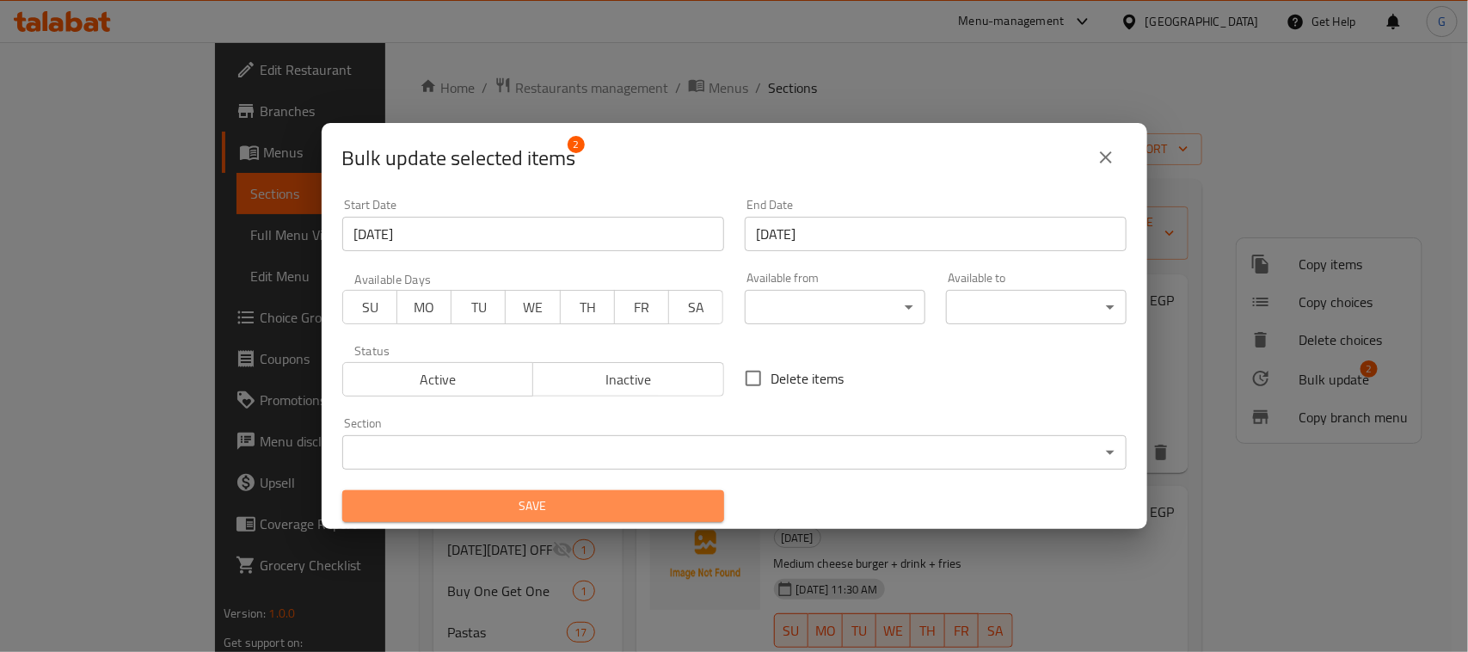
click at [553, 508] on span "Save" at bounding box center [533, 506] width 354 height 22
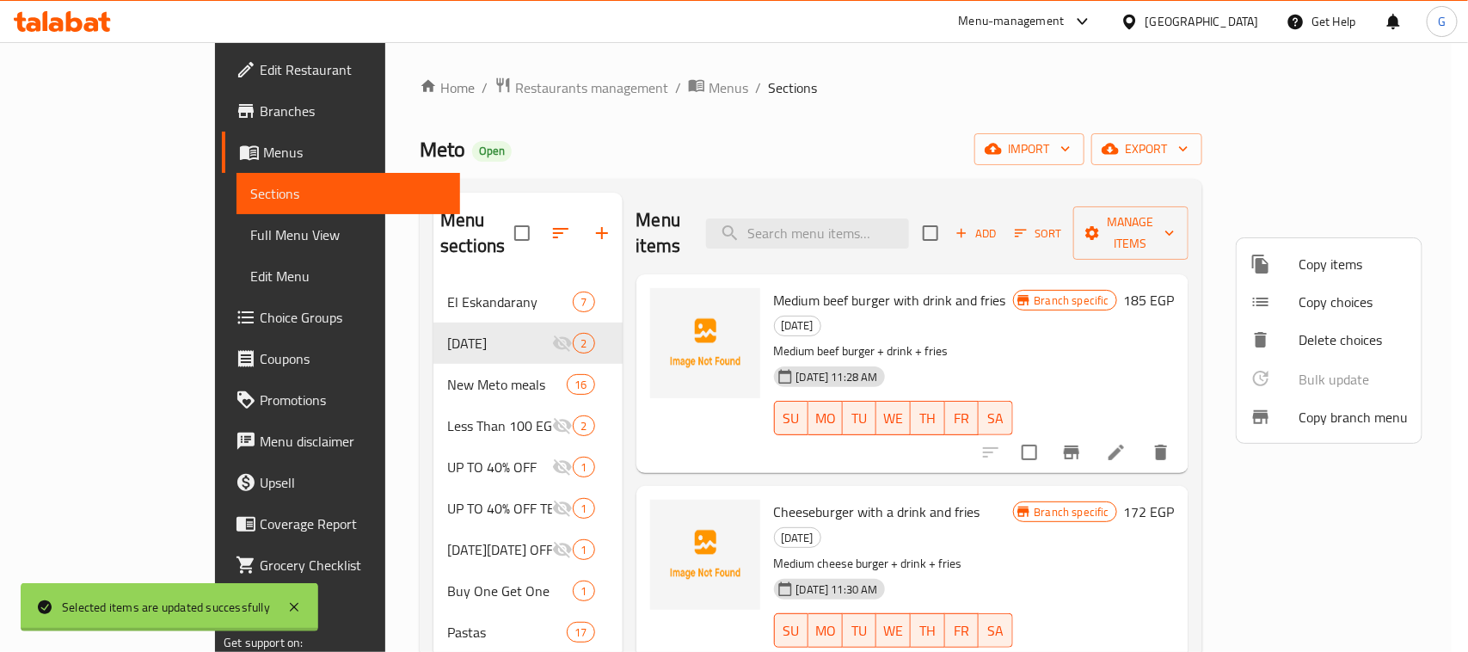
checkbox input "false"
click at [510, 219] on div at bounding box center [734, 326] width 1468 height 652
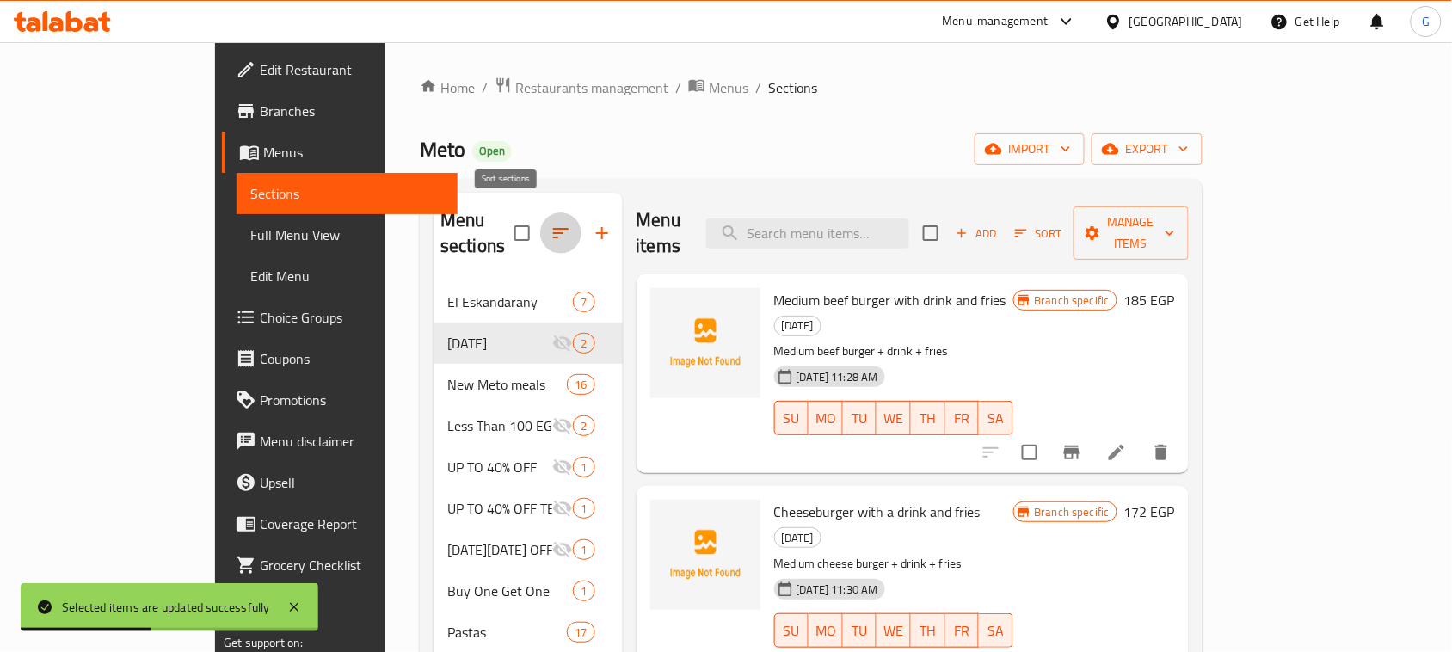
click at [551, 223] on icon "button" at bounding box center [561, 233] width 21 height 21
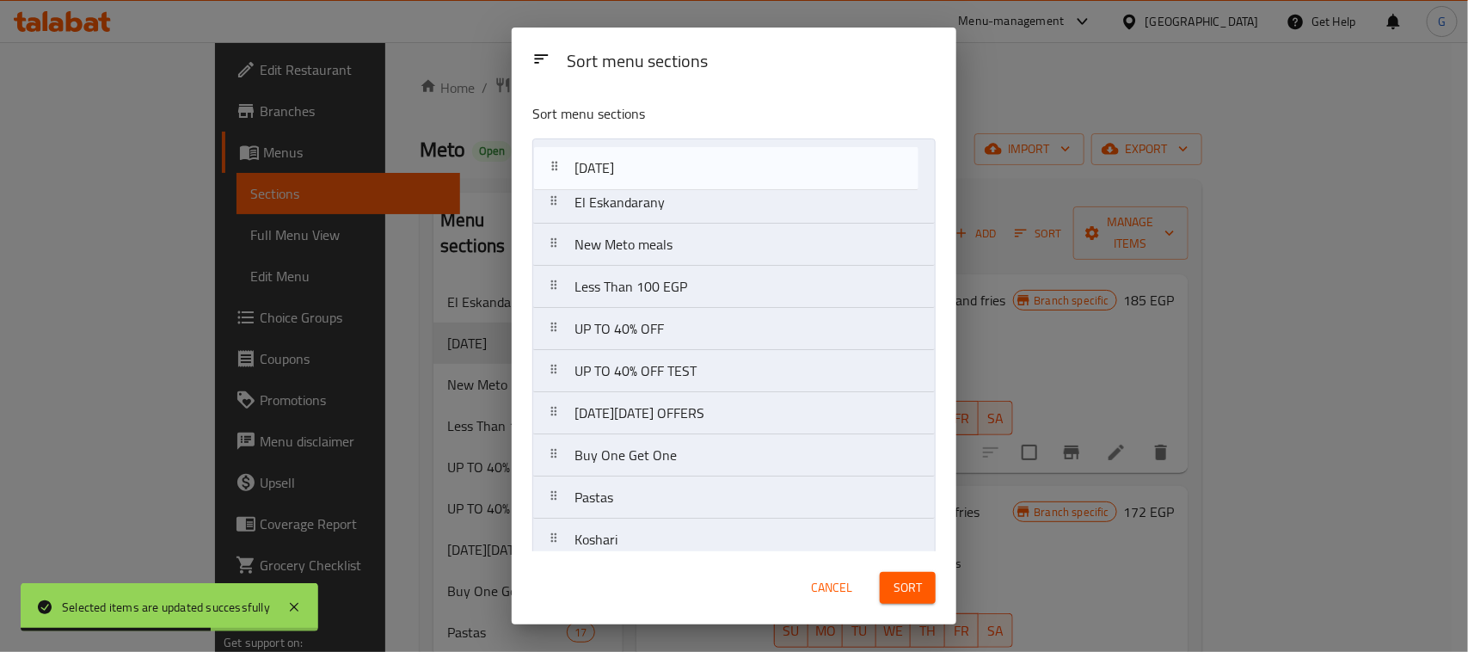
drag, startPoint x: 708, startPoint y: 215, endPoint x: 708, endPoint y: 172, distance: 43.0
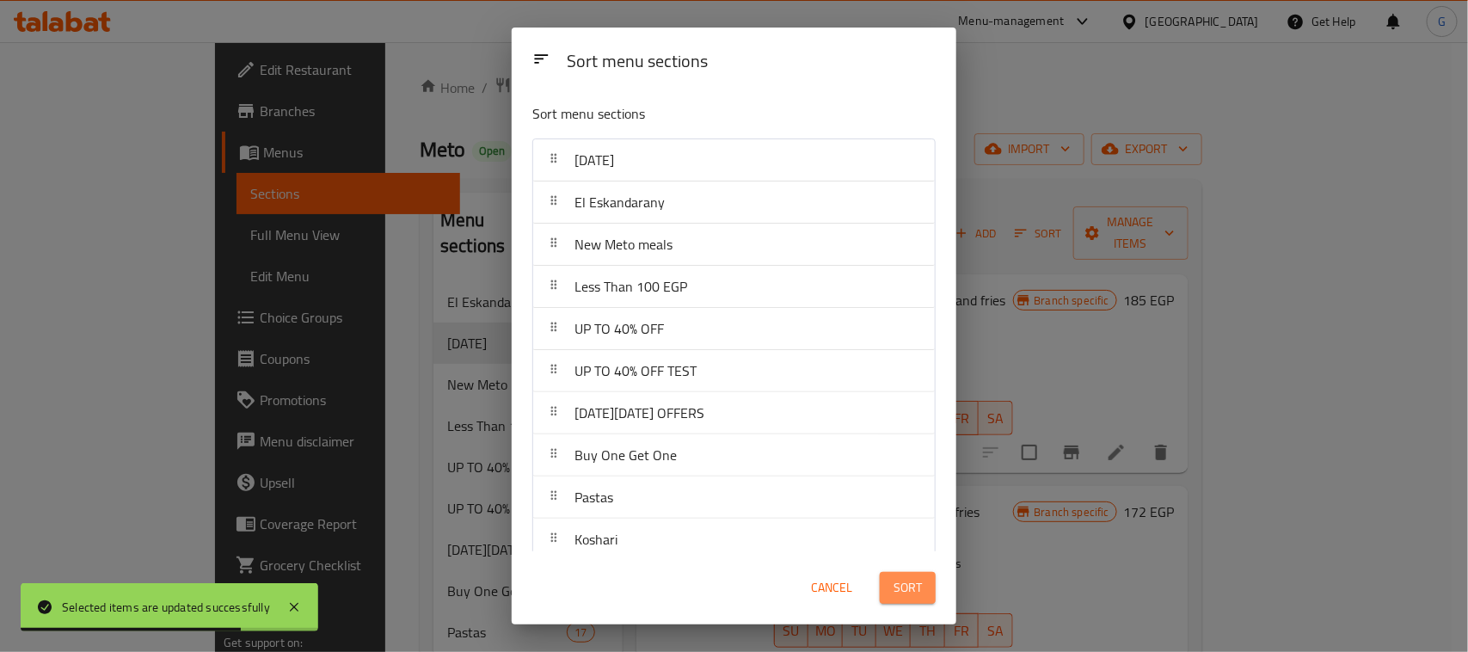
click at [904, 587] on span "Sort" at bounding box center [908, 588] width 28 height 22
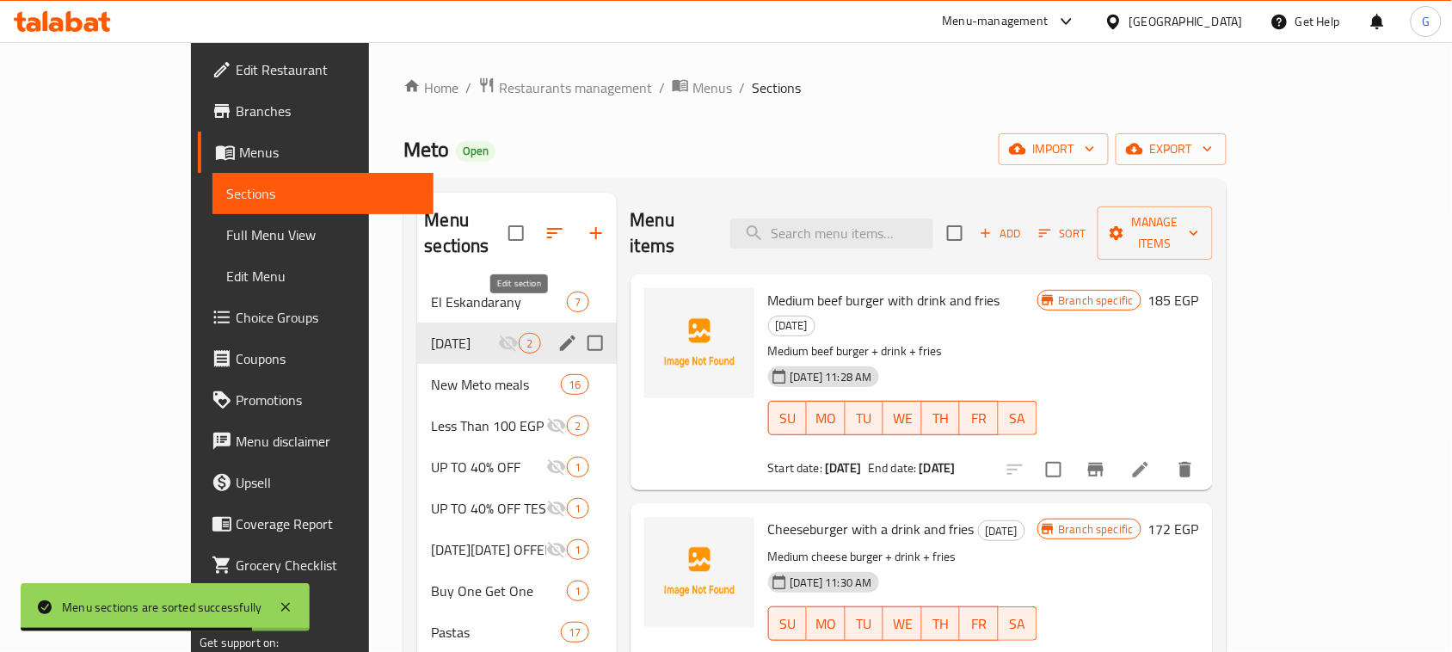
click at [557, 333] on icon "edit" at bounding box center [567, 343] width 21 height 21
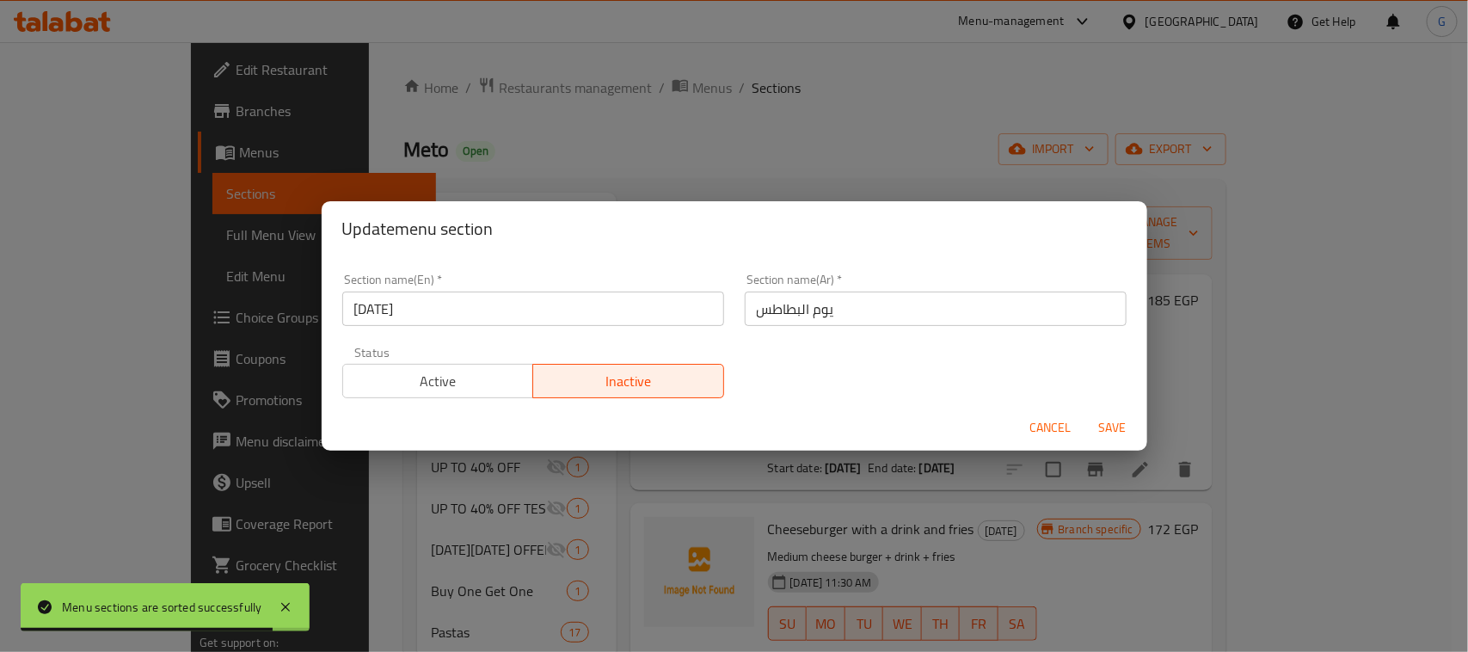
click at [497, 318] on input "[DATE]" at bounding box center [533, 309] width 382 height 34
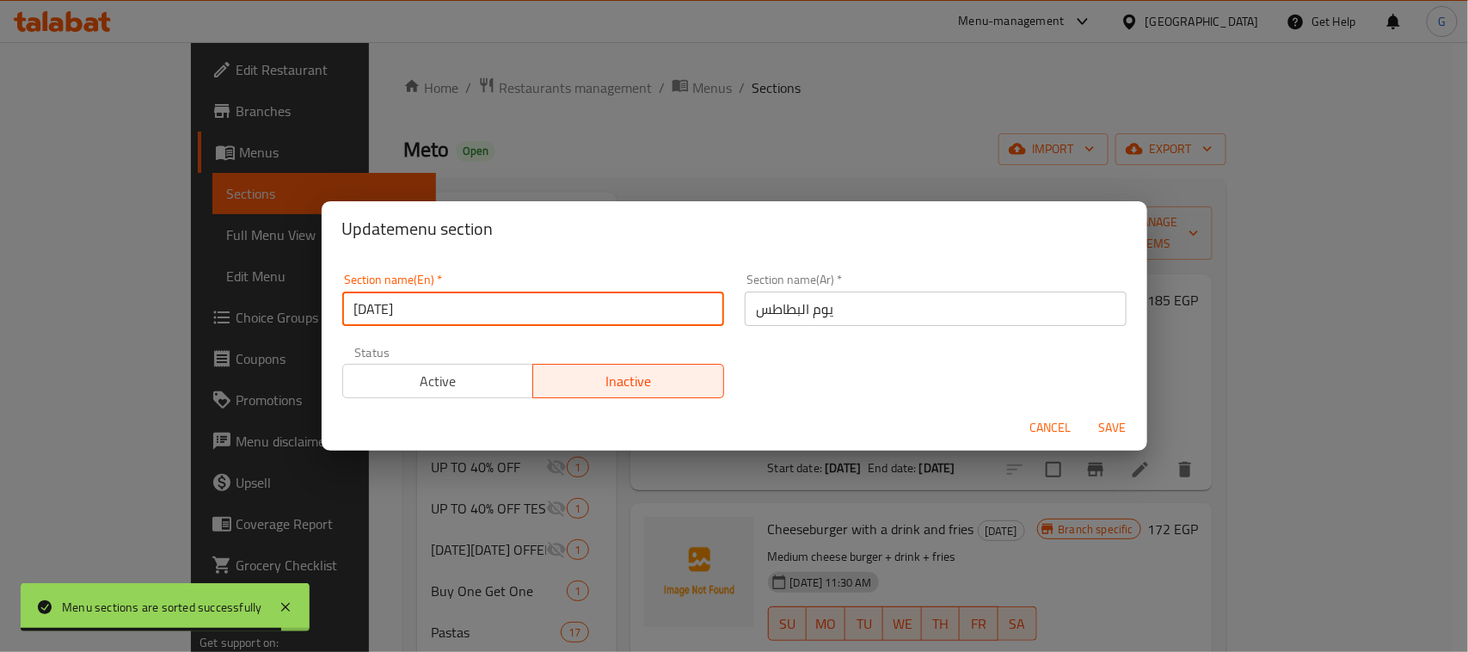
click at [497, 318] on input "[DATE]" at bounding box center [533, 309] width 382 height 34
click at [497, 317] on input "[DATE]" at bounding box center [533, 309] width 382 height 34
paste input "International Potato D"
type input "International [DATE]"
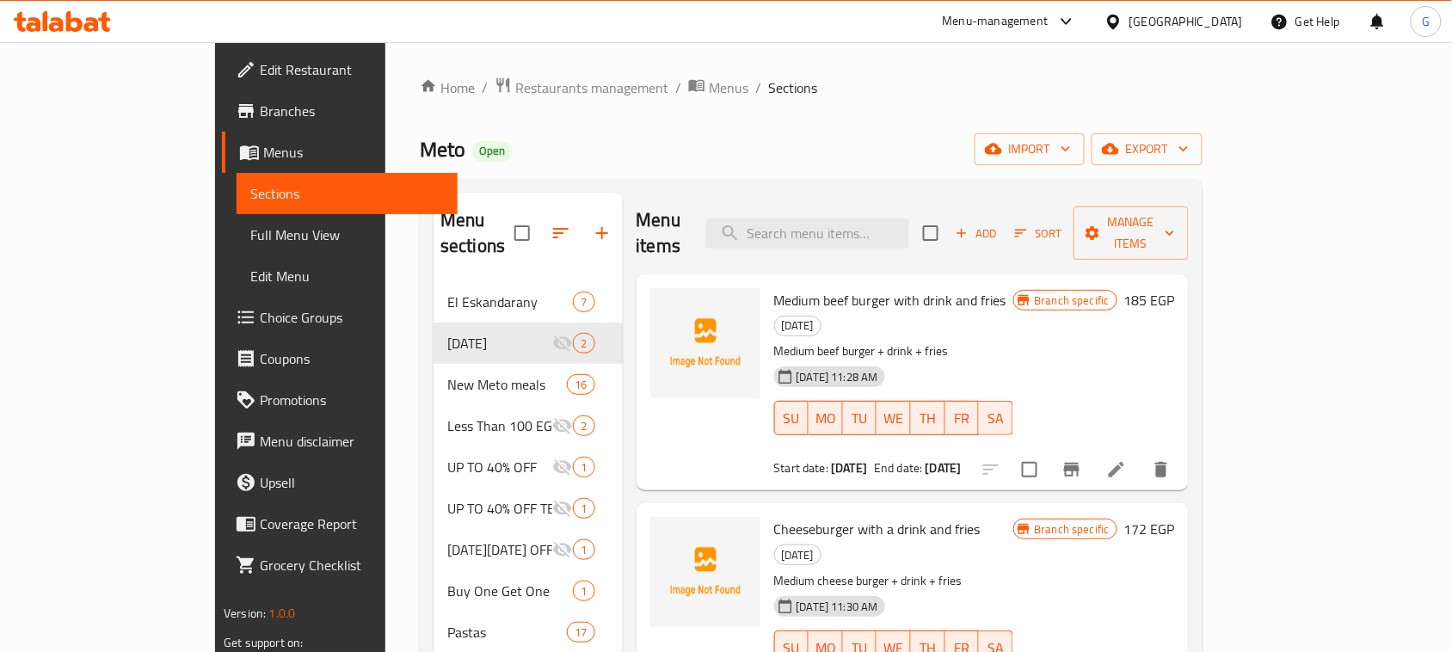
click at [656, 389] on div at bounding box center [705, 382] width 124 height 202
click at [540, 212] on button "button" at bounding box center [560, 232] width 41 height 41
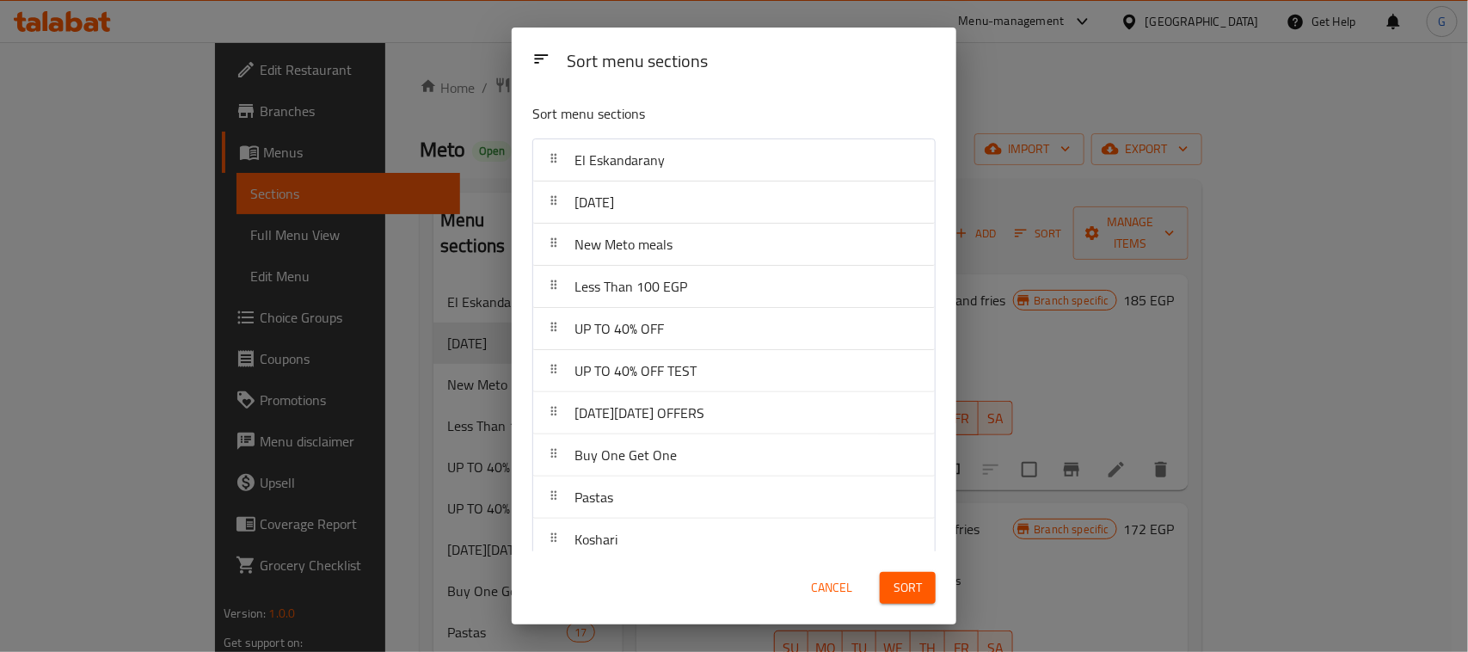
click at [976, 385] on div "Sort menu sections Sort menu sections El Eskandarany [DATE] New Meto meals Less…" at bounding box center [734, 326] width 1468 height 652
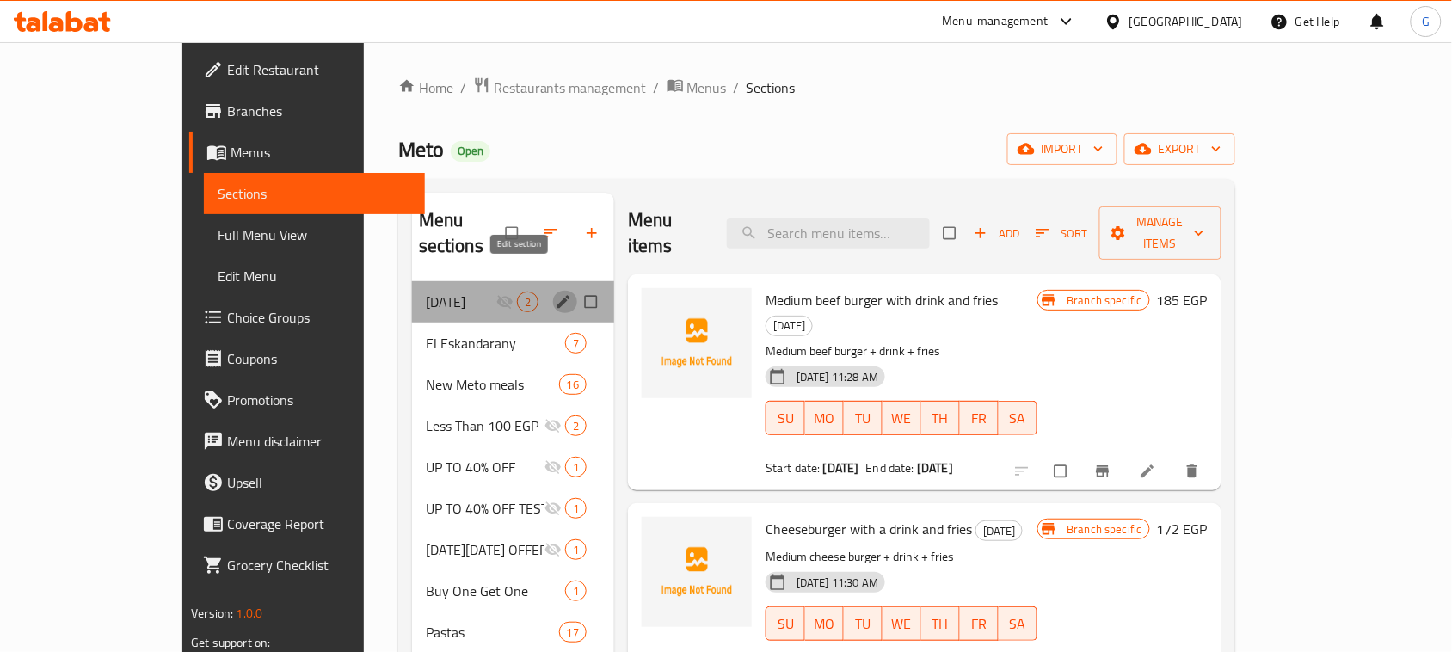
click at [555, 293] on icon "edit" at bounding box center [563, 301] width 17 height 17
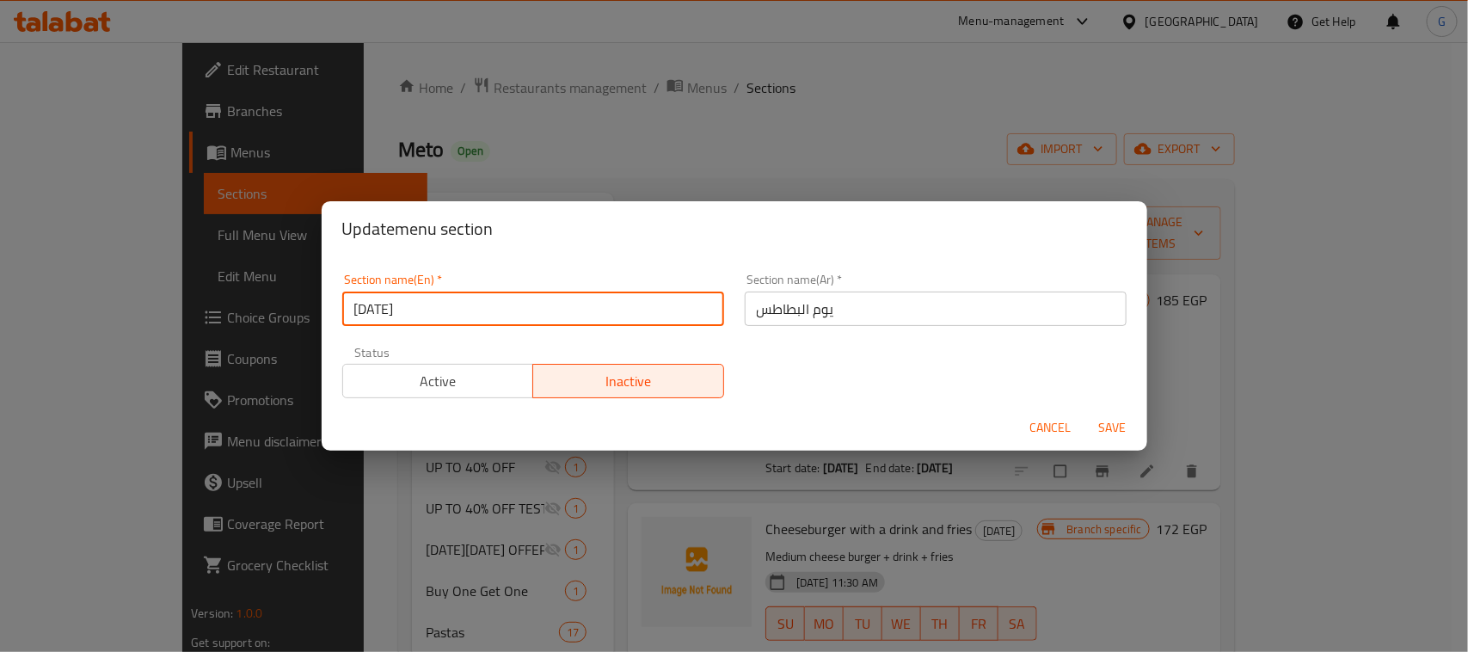
click at [514, 319] on input "[DATE]" at bounding box center [533, 309] width 382 height 34
paste input "International Potato D"
type input "International [DATE]"
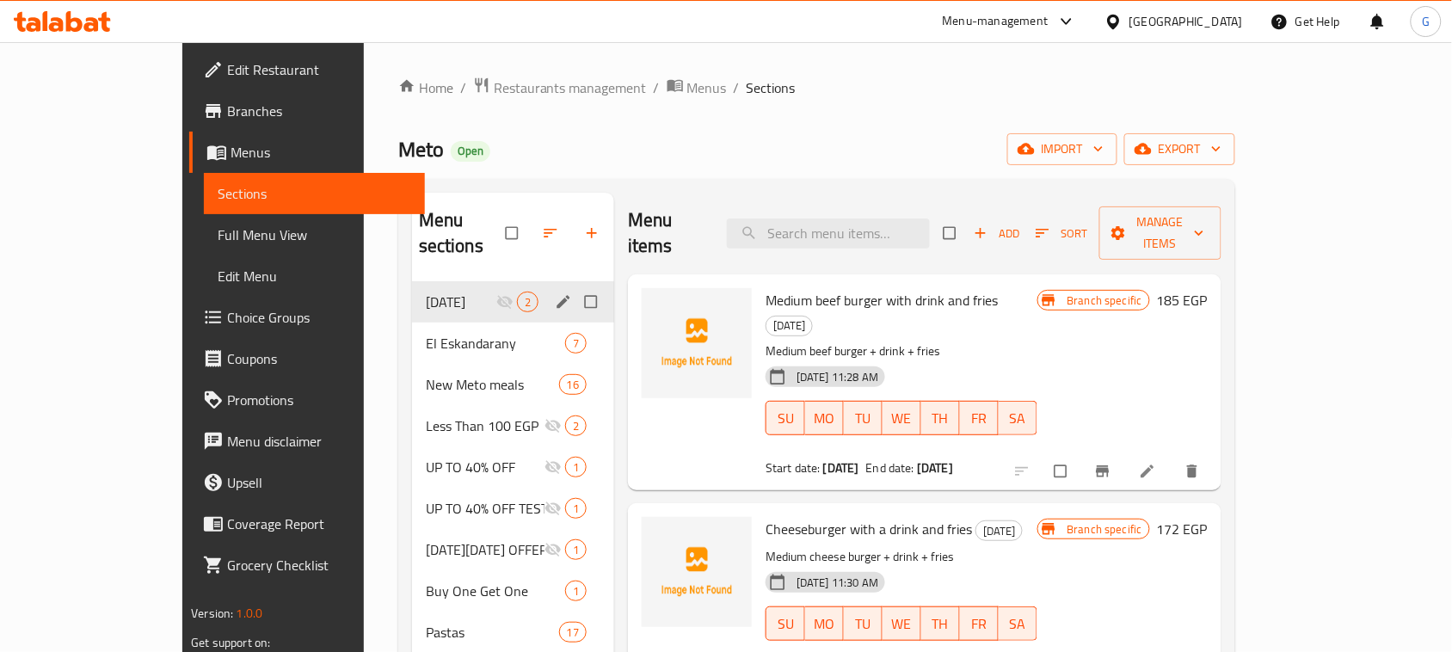
click at [575, 286] on input "Menu sections" at bounding box center [593, 302] width 36 height 33
checkbox input "true"
click at [552, 291] on button "edit" at bounding box center [565, 302] width 26 height 22
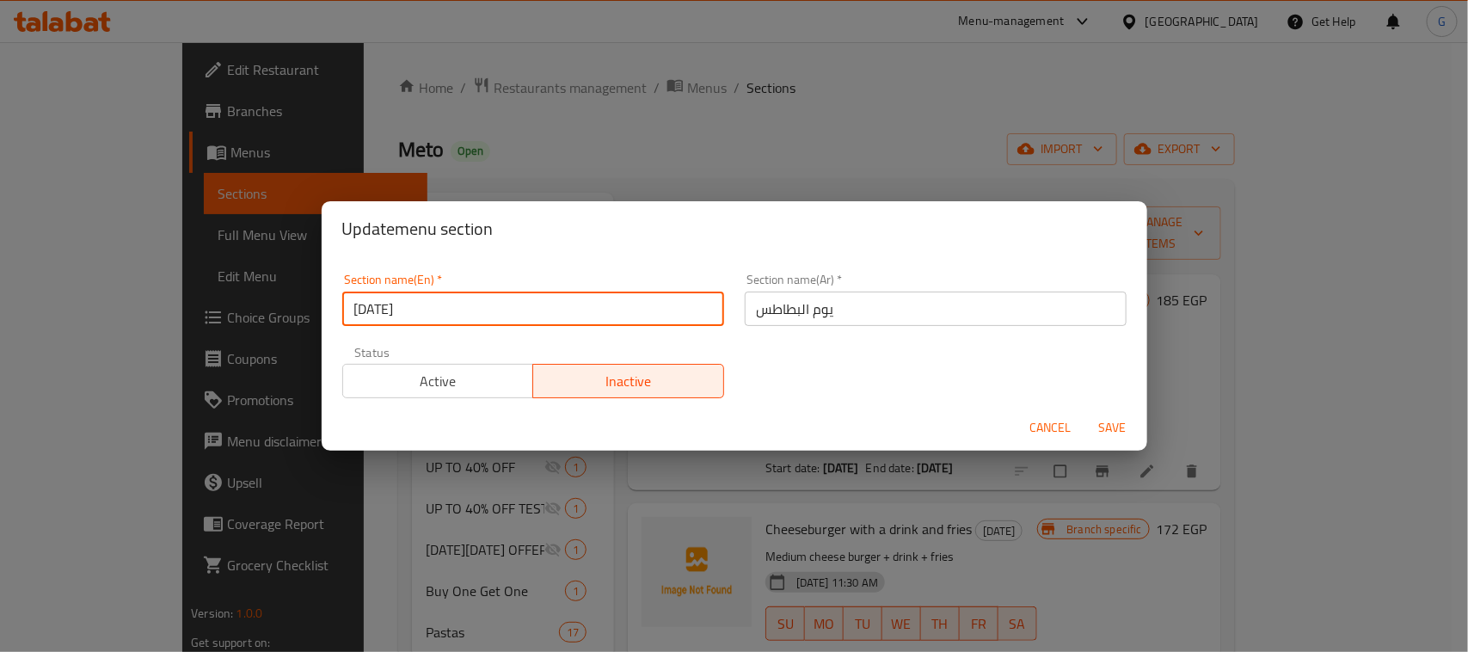
click at [501, 302] on input "[DATE]" at bounding box center [533, 309] width 382 height 34
paste input "International Potato D"
click at [501, 302] on input "potato International Potato Day" at bounding box center [533, 309] width 382 height 34
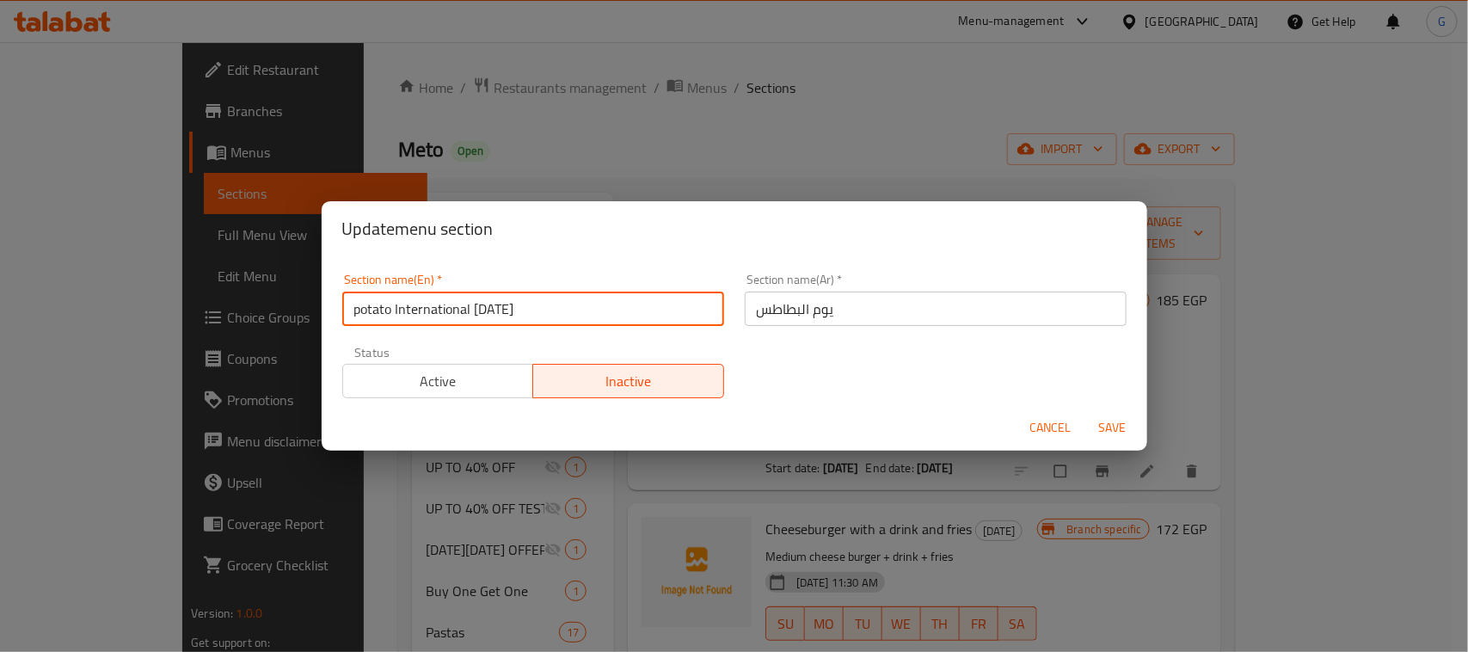
click at [501, 302] on input "potato International Potato Day" at bounding box center [533, 309] width 382 height 34
paste input "text"
type input "International [DATE]"
click at [822, 306] on input "يوم البطاطس" at bounding box center [936, 309] width 382 height 34
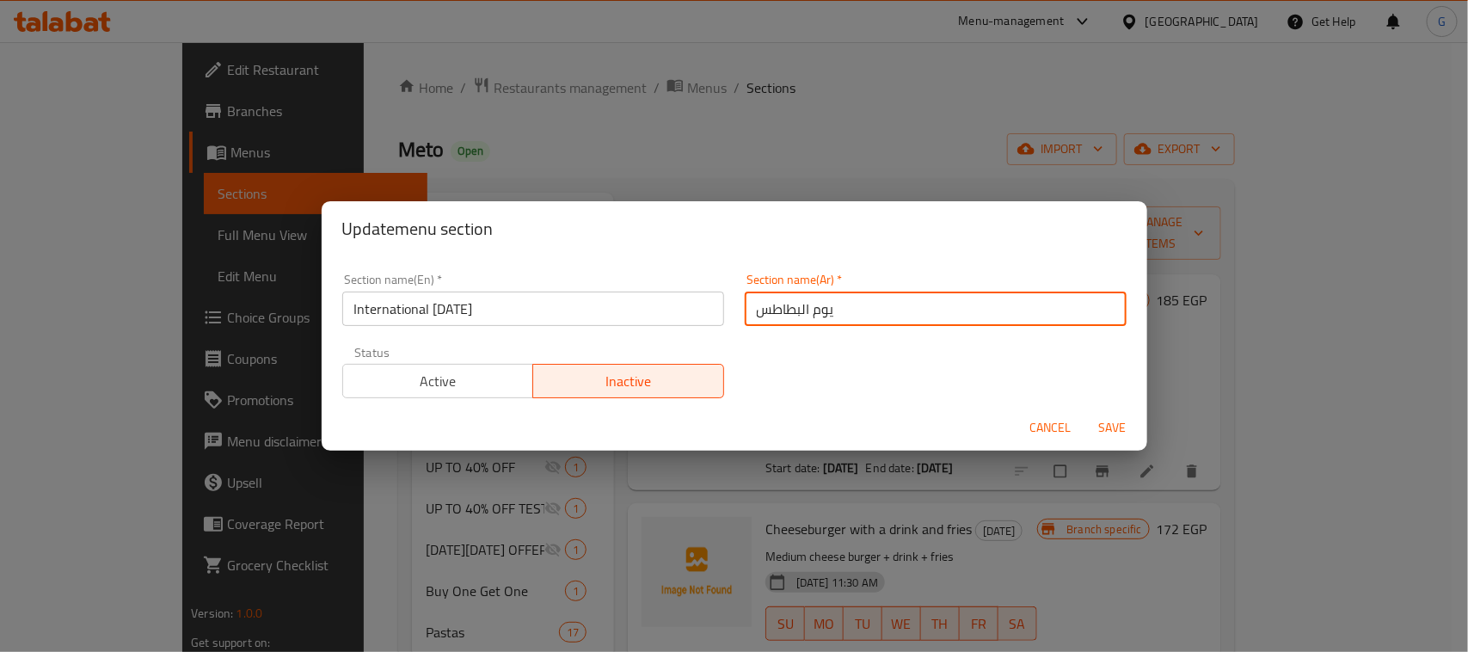
click at [822, 306] on input "يوم البطاطس" at bounding box center [936, 309] width 382 height 34
paste input "اليوم العالمي ل"
type input "اليوم العالمي للبطاطس"
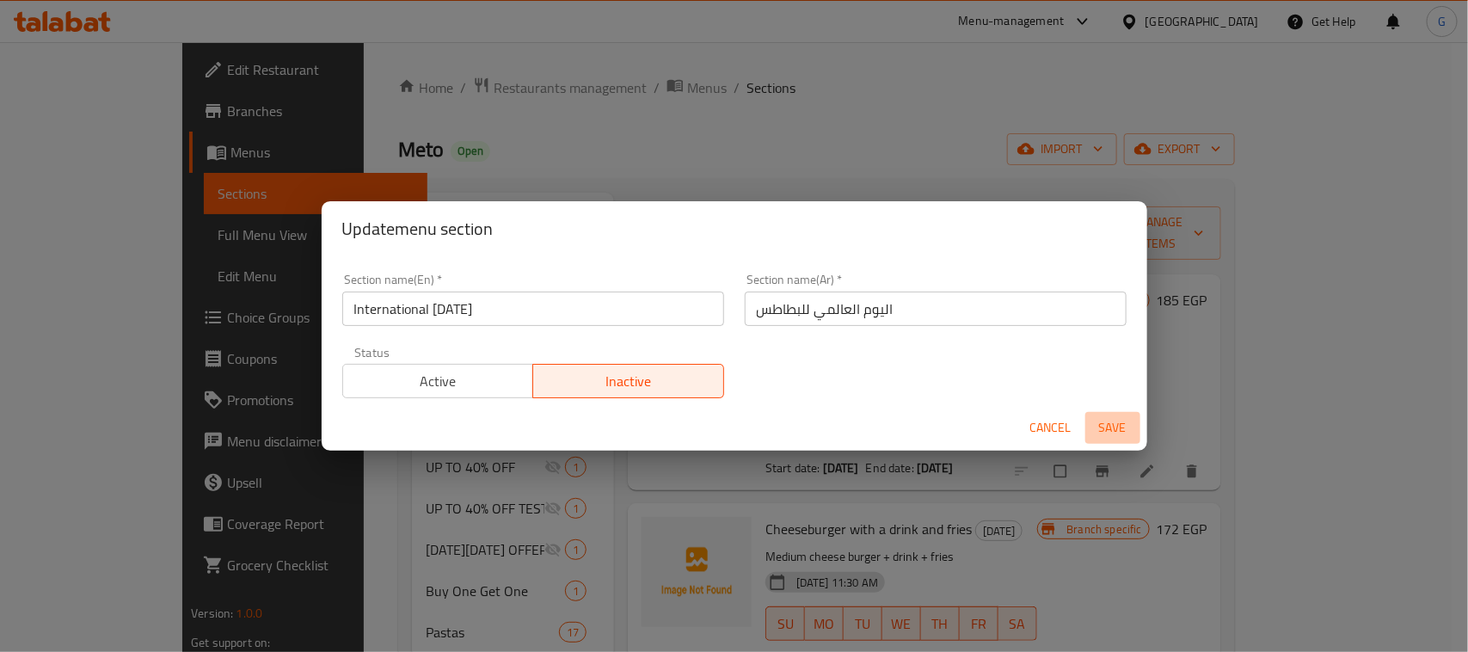
click at [1107, 424] on span "Save" at bounding box center [1112, 428] width 41 height 22
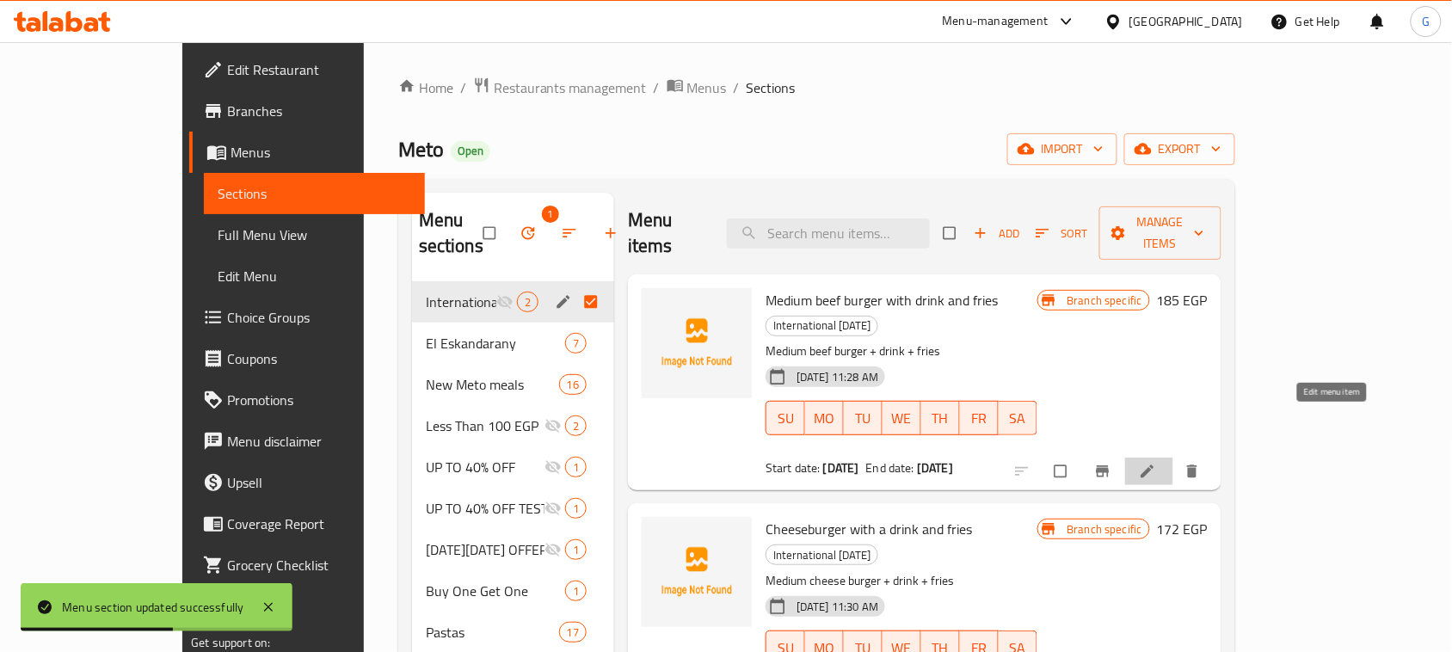
click at [1156, 463] on icon at bounding box center [1147, 471] width 17 height 17
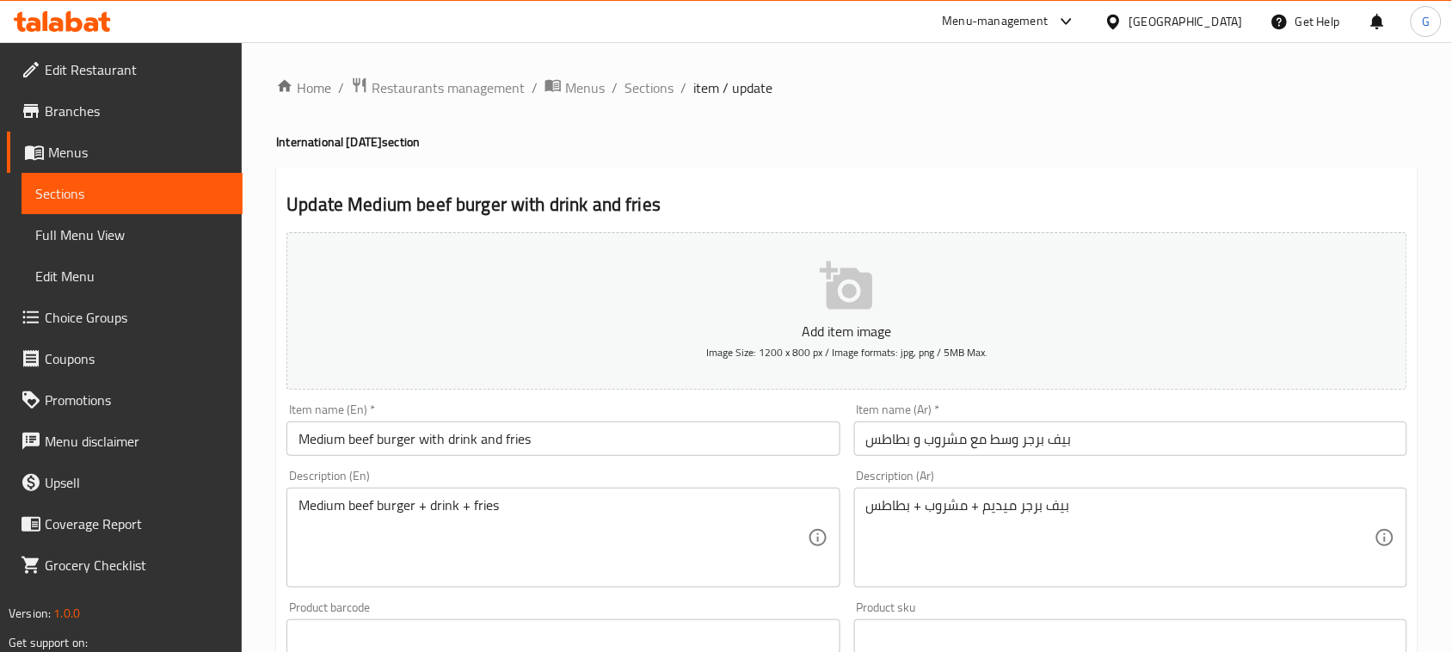
drag, startPoint x: 503, startPoint y: 432, endPoint x: 504, endPoint y: 445, distance: 12.9
click at [503, 432] on input "Medium beef burger with drink and fries" at bounding box center [562, 438] width 553 height 34
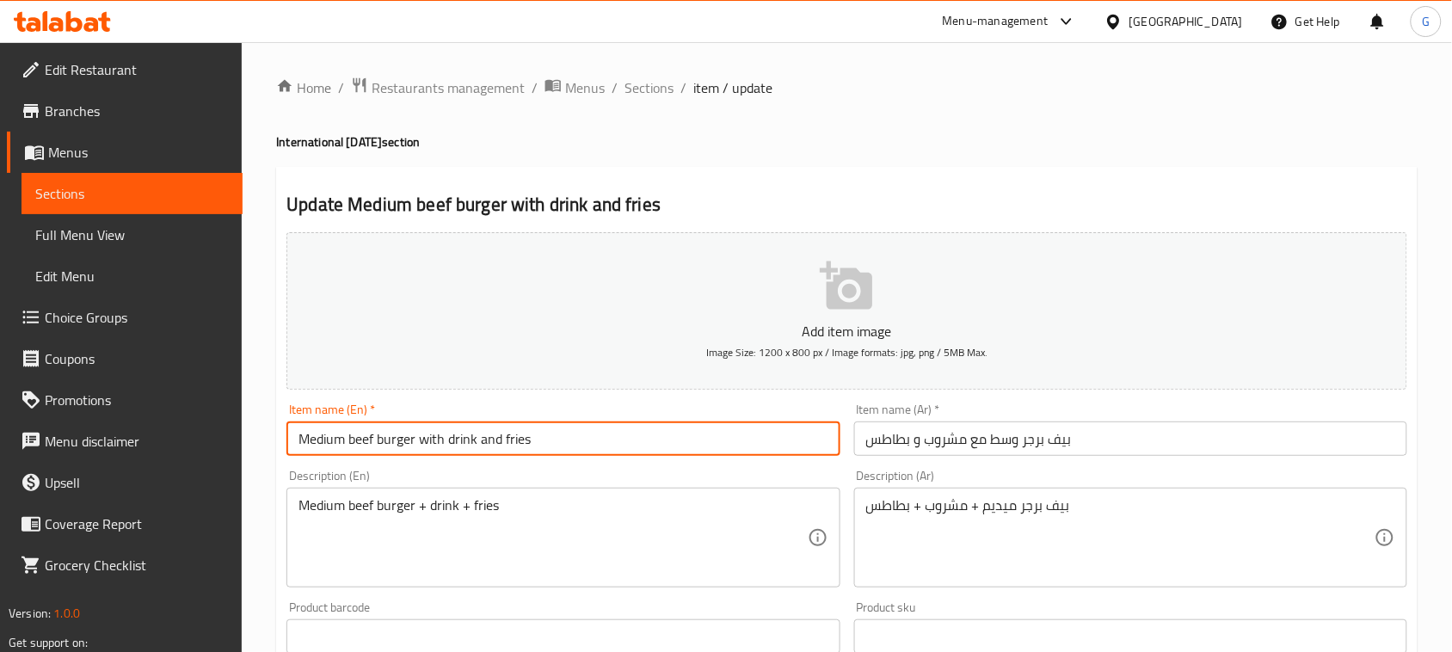
paste input "Free"
click at [697, 409] on div "Item name (En)   * Medium beef burger with drink and Free fries Item name (En) *" at bounding box center [562, 429] width 553 height 52
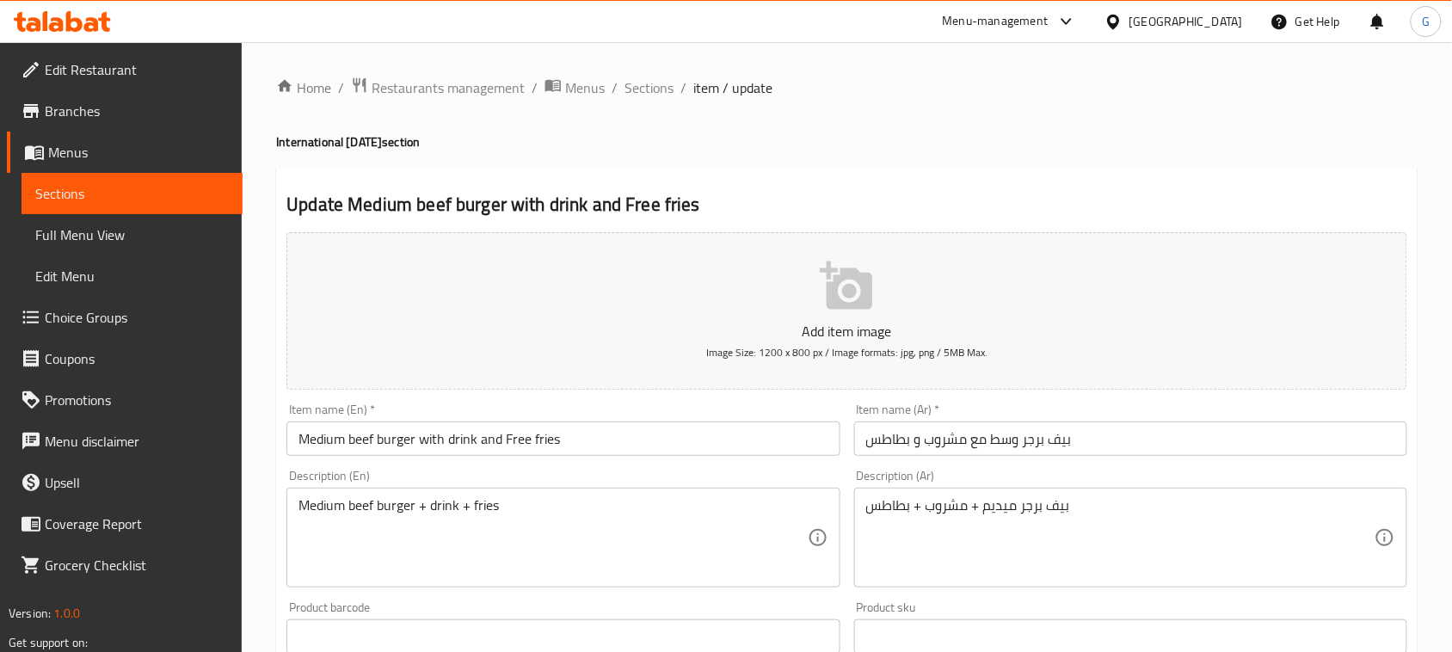
click at [655, 435] on input "Medium beef burger with drink and Free fries" at bounding box center [562, 438] width 553 height 34
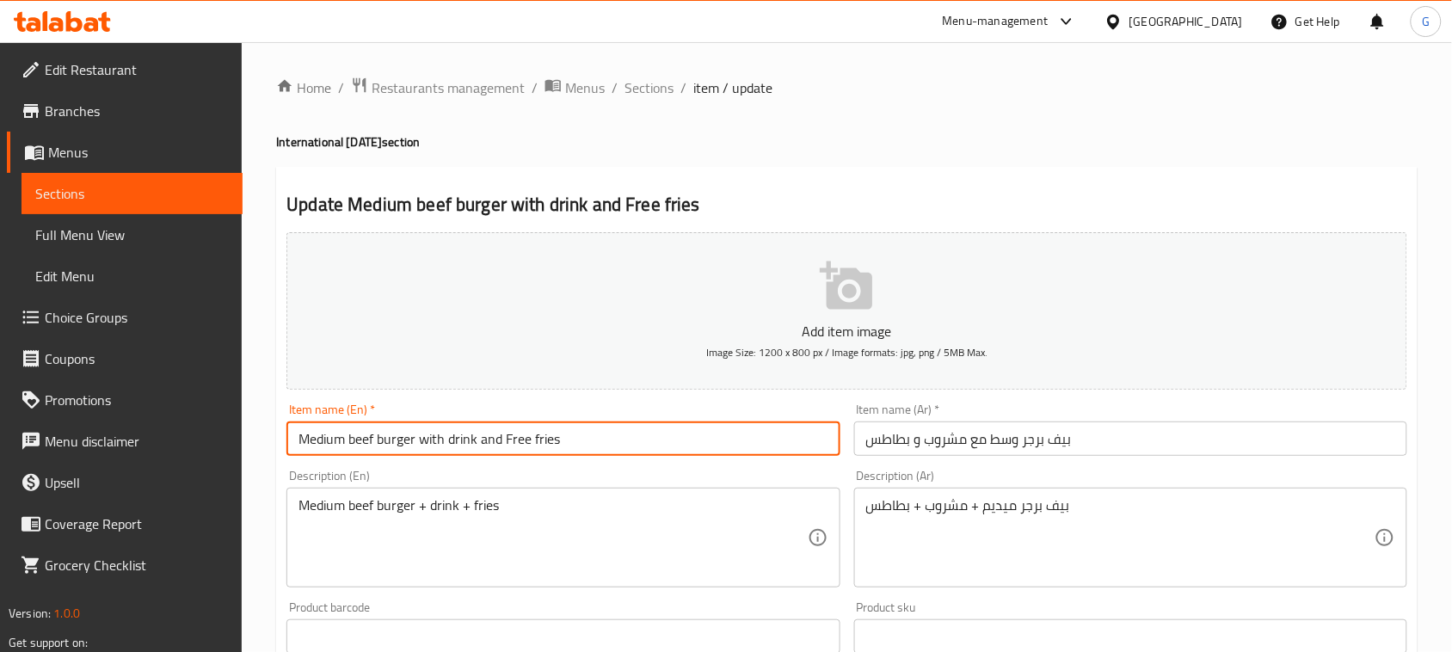
click at [655, 435] on input "Medium beef burger with drink and Free fries" at bounding box center [562, 438] width 553 height 34
type input "Medium Beef Burger with Drink and Free Fries"
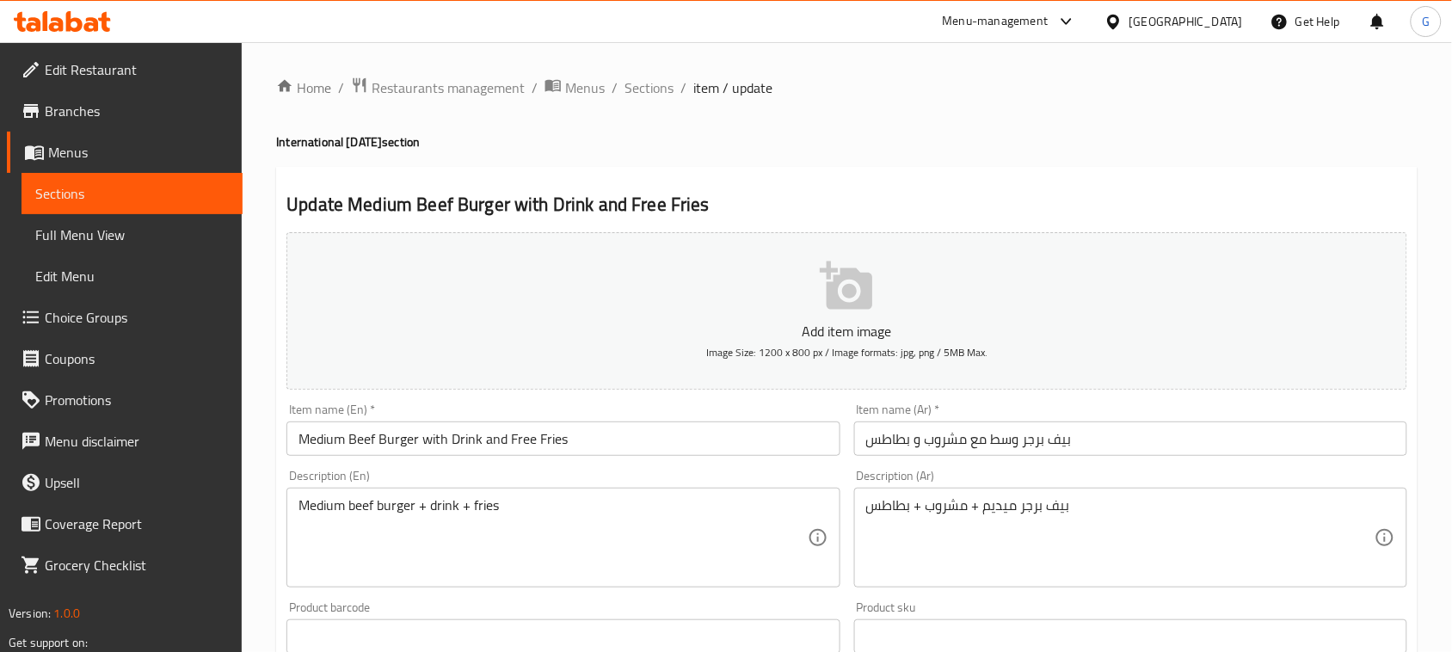
click at [596, 462] on div "Item name (En)   * Medium Beef Burger with Drink and Free Fries Item name (En) *" at bounding box center [563, 430] width 567 height 66
click at [873, 445] on input "بيف برجر وسط مع مشروب و بطاطس" at bounding box center [1130, 438] width 553 height 34
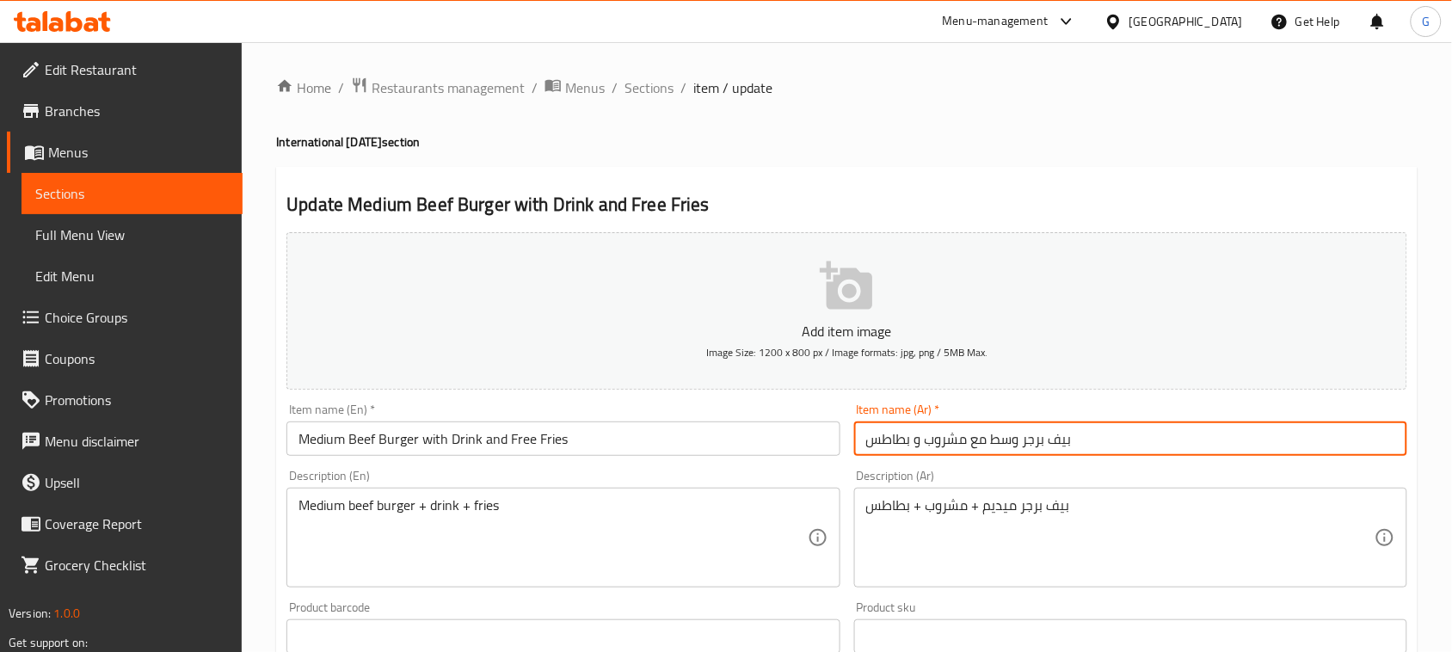
paste input "مجانية"
click at [1111, 444] on input "بيف برجر وسط مع مشروب و بطاطس" at bounding box center [1130, 438] width 553 height 34
paste input "مجانية"
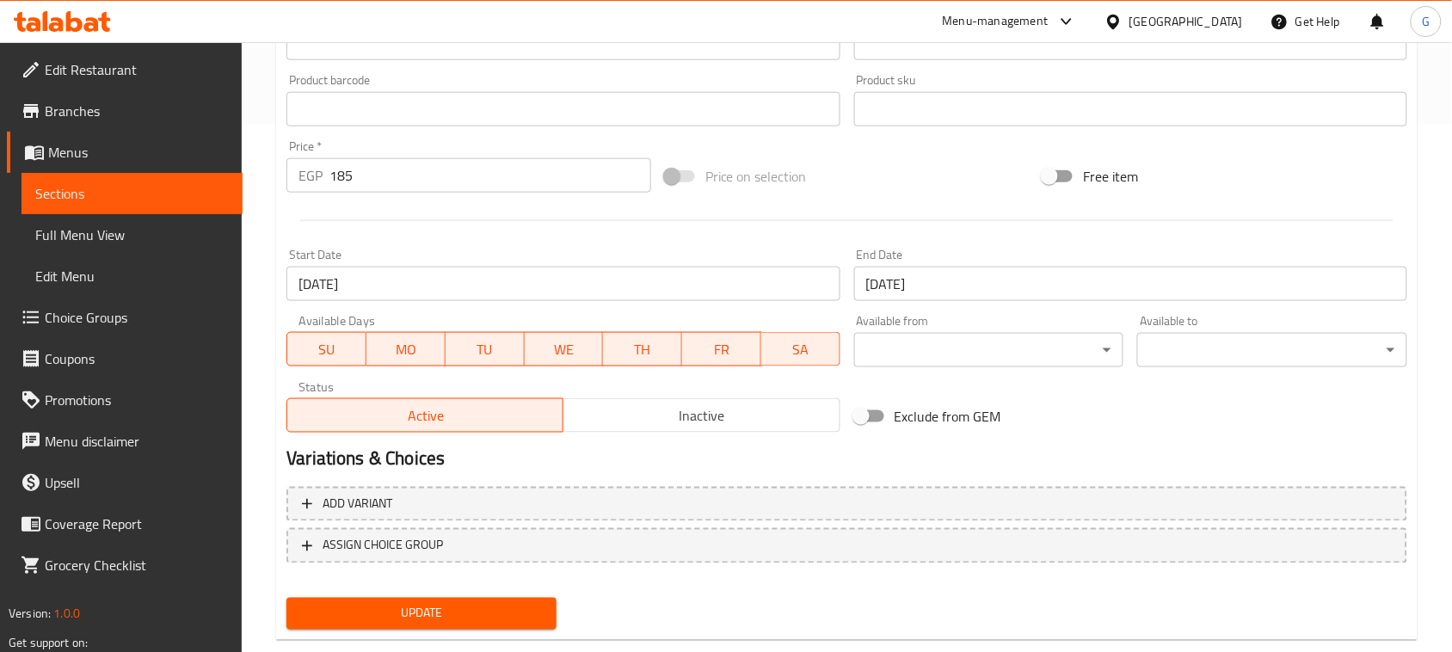
scroll to position [560, 0]
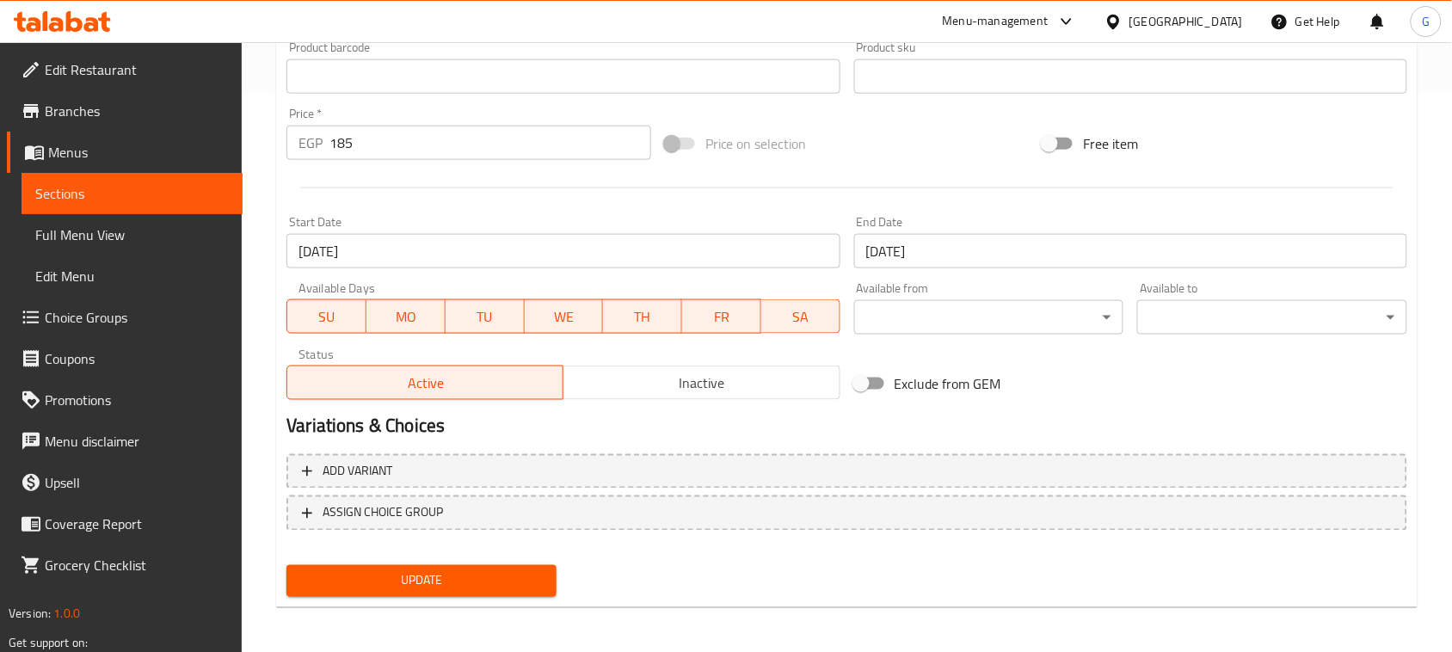
type input "بيف برجر وسط مع مشروب و بطاطس مجانية"
click at [439, 583] on span "Update" at bounding box center [421, 581] width 243 height 22
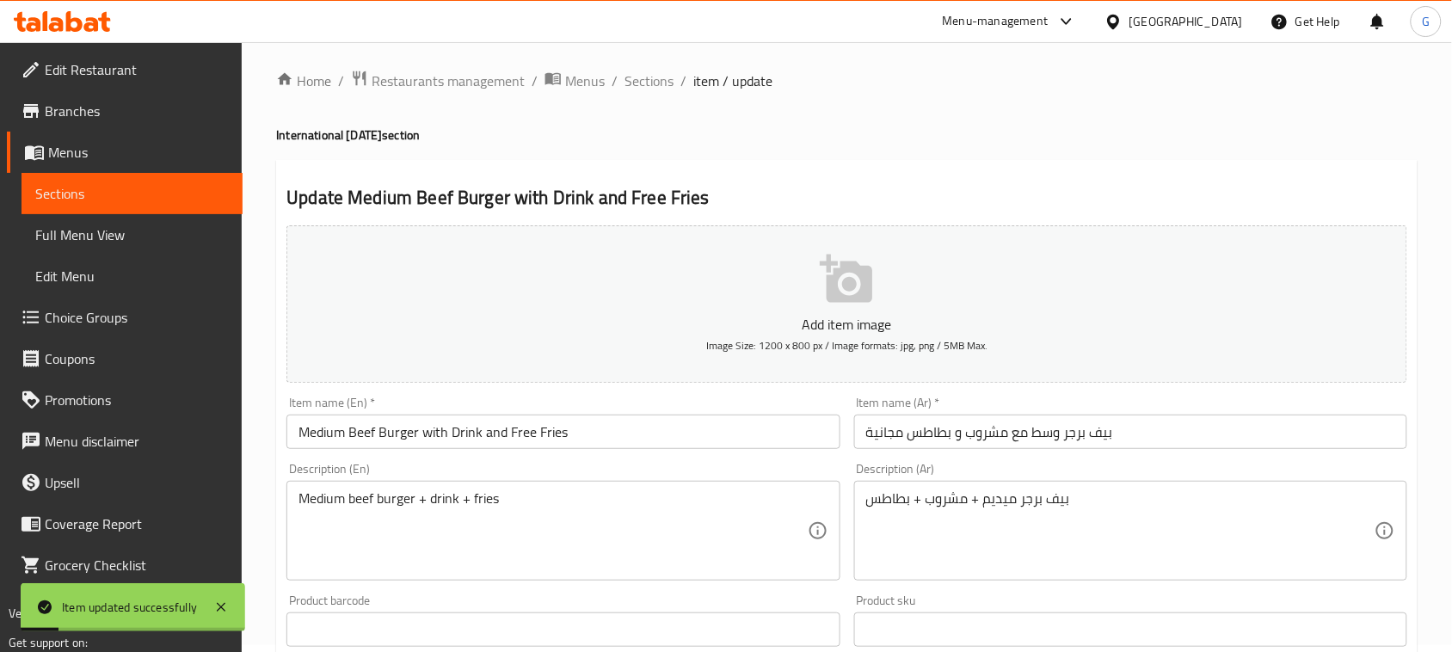
scroll to position [0, 0]
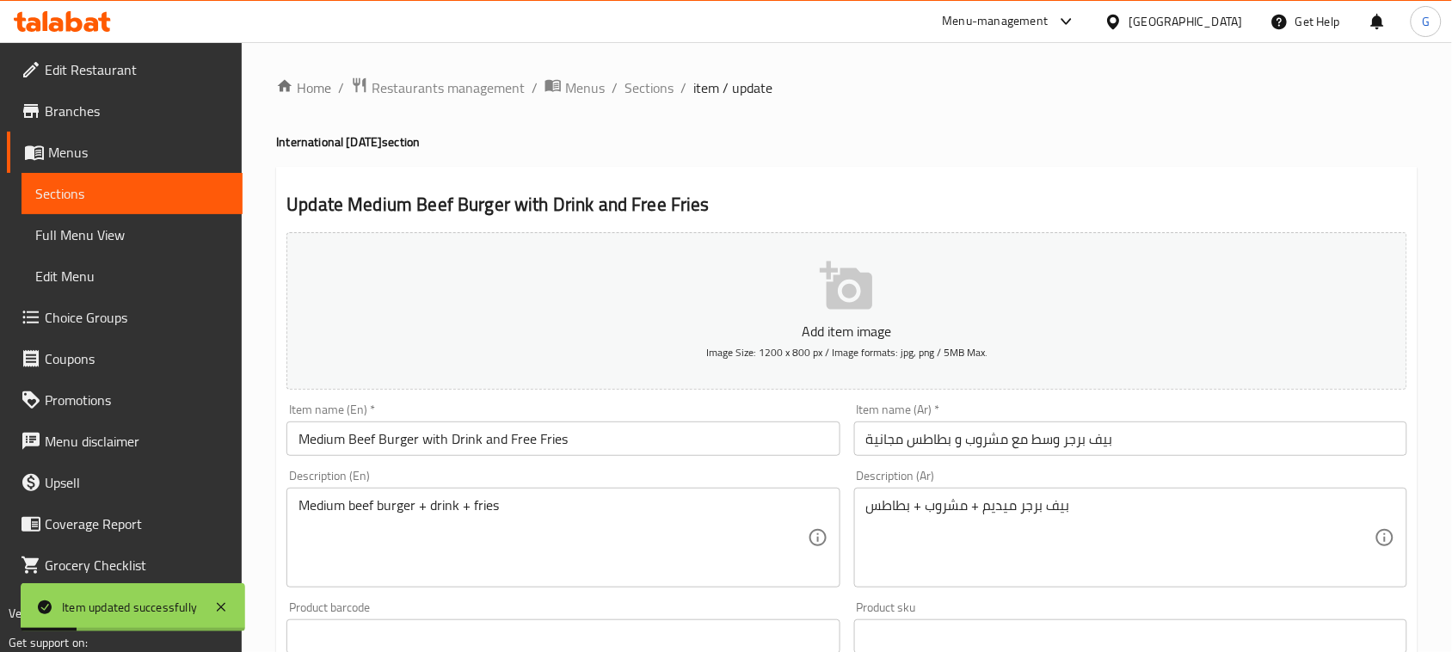
click at [642, 105] on div "Home / Restaurants management / Menus / Sections / item / update International …" at bounding box center [846, 629] width 1141 height 1104
click at [645, 96] on span "Sections" at bounding box center [648, 87] width 49 height 21
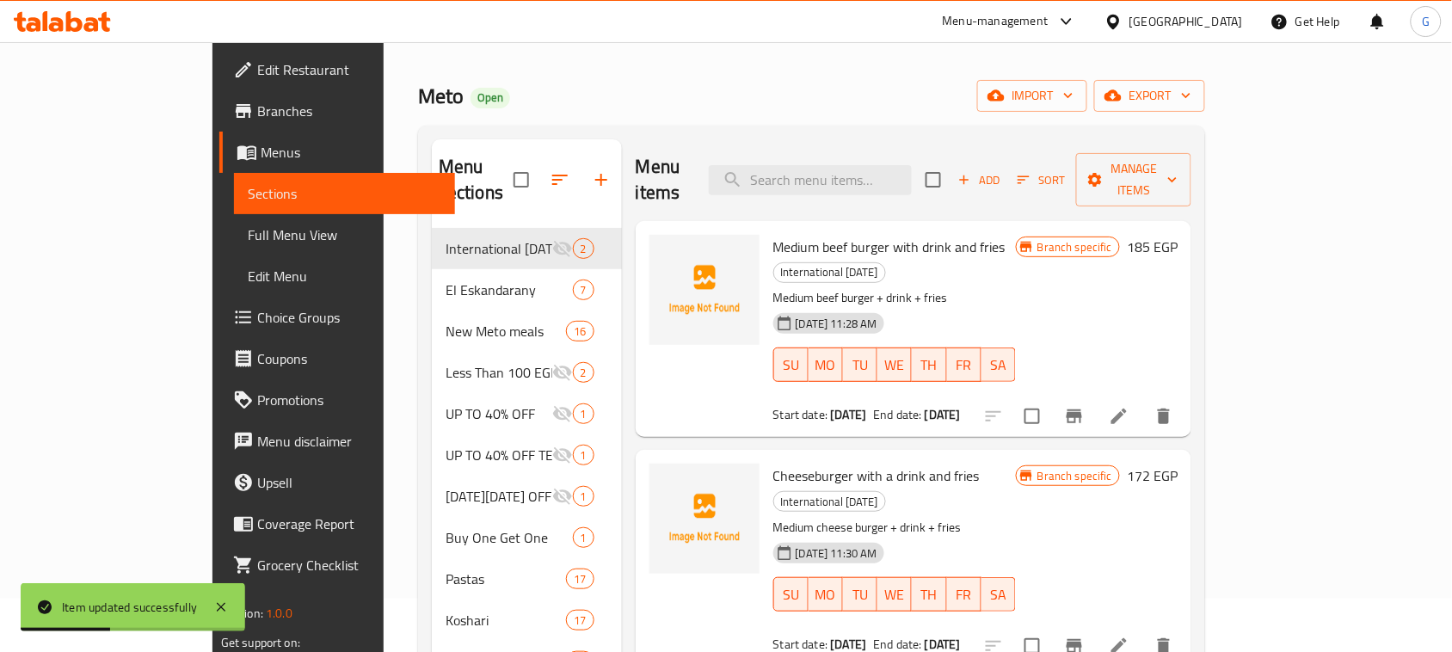
scroll to position [108, 0]
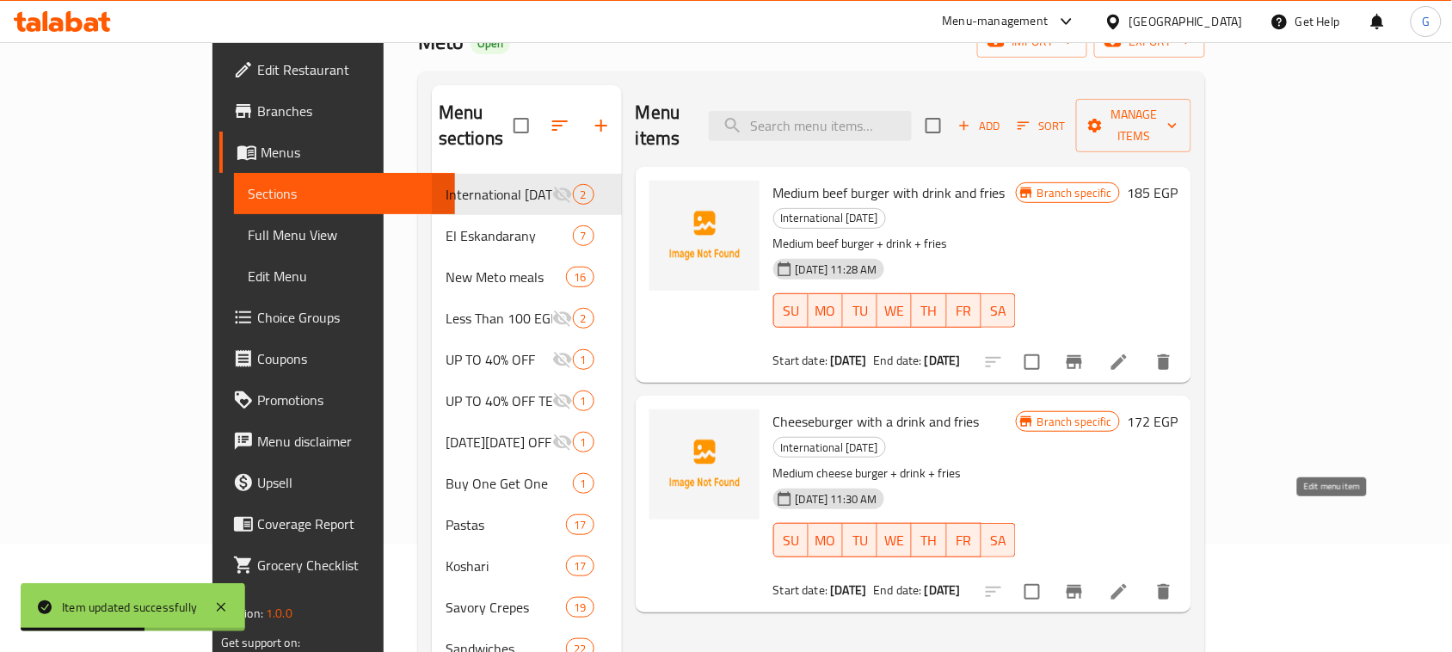
click at [1129, 581] on icon at bounding box center [1119, 591] width 21 height 21
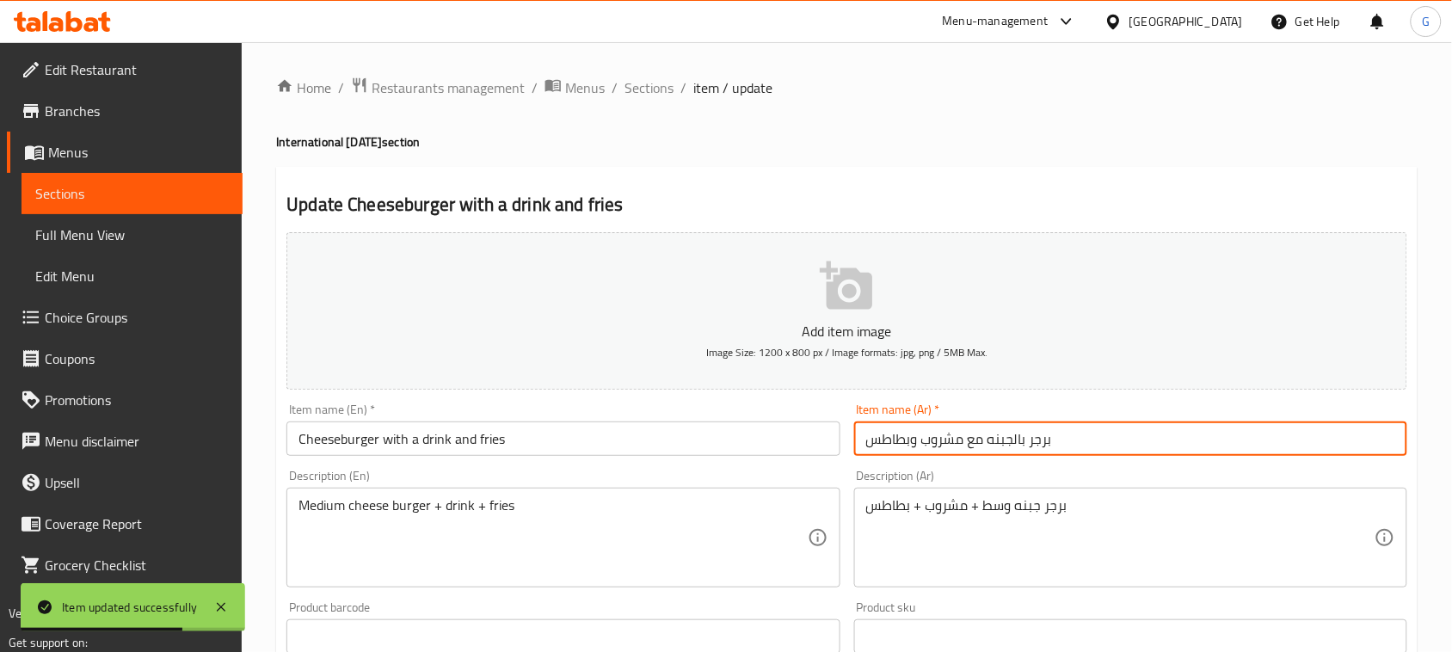
click at [1118, 447] on input "برجر بالجبنه مع مشروب وبطاطس" at bounding box center [1130, 438] width 553 height 34
paste input "مجانية"
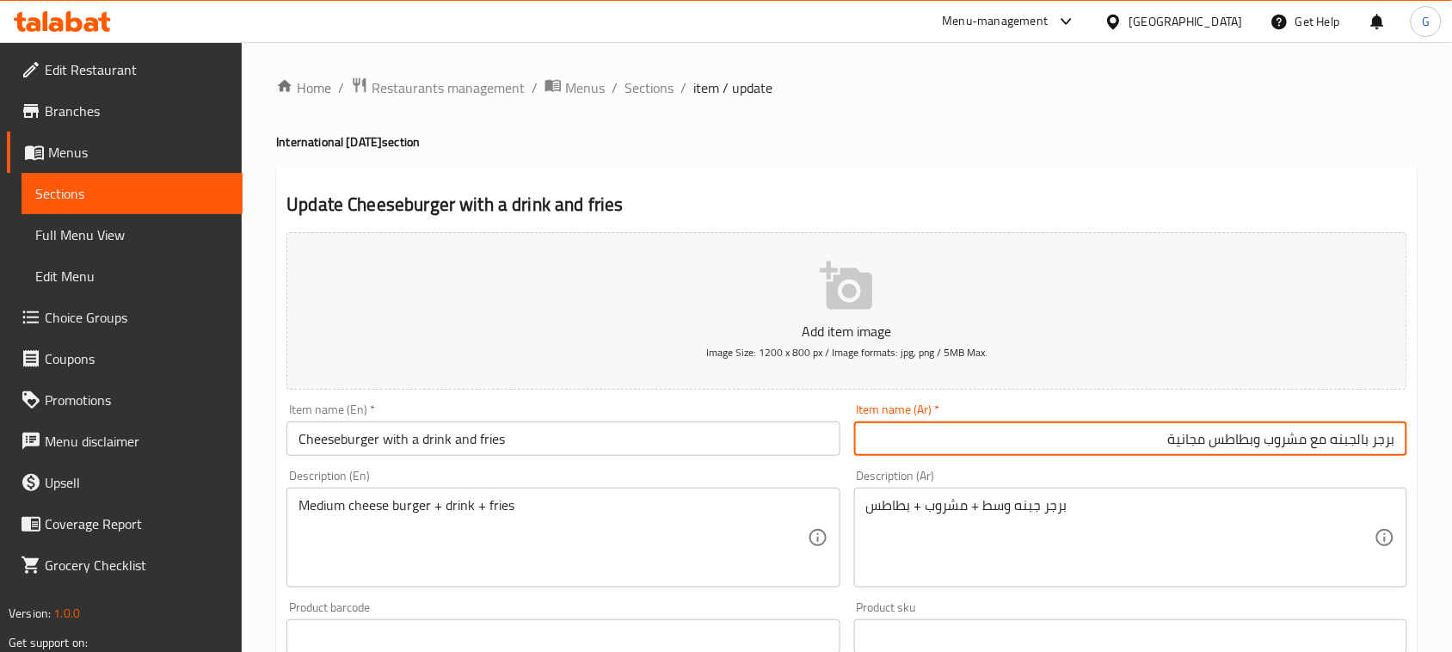
type input "برجر بالجبنه مع مشروب وبطاطس مجانية"
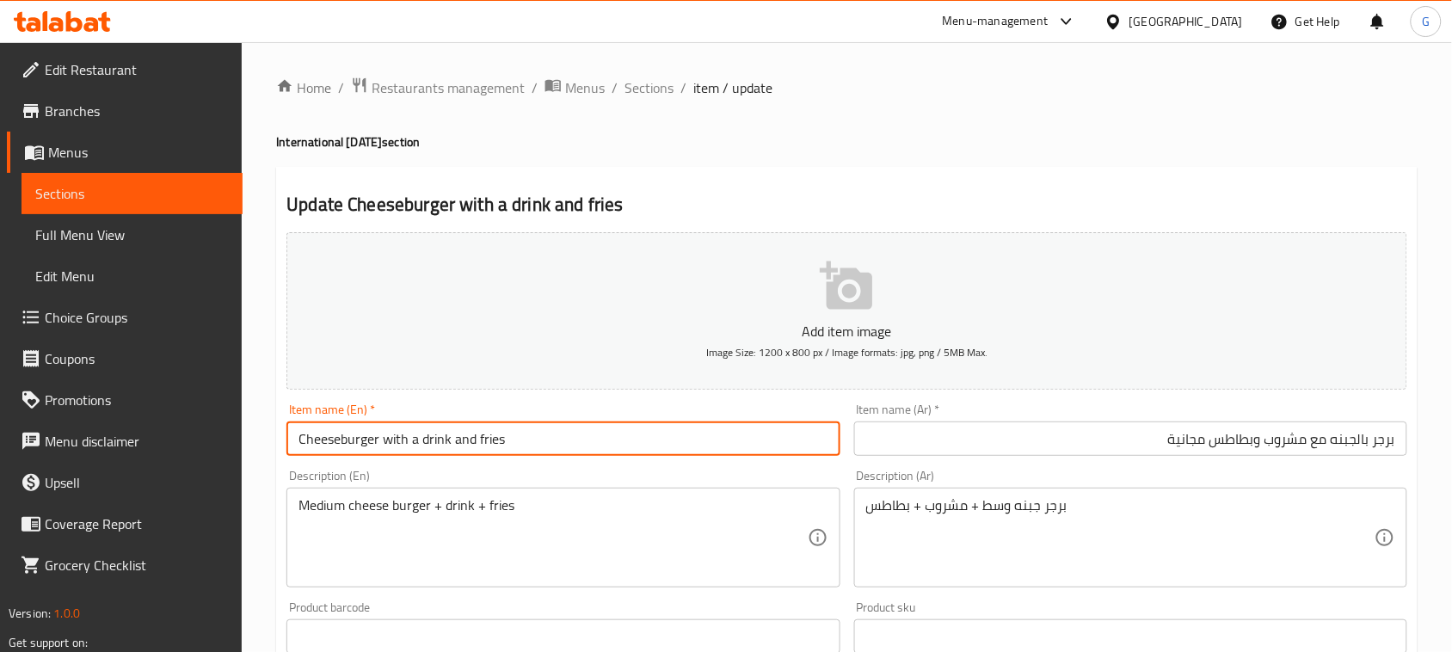
drag, startPoint x: 471, startPoint y: 439, endPoint x: 475, endPoint y: 454, distance: 15.9
click at [471, 439] on input "Cheeseburger with a drink and fries" at bounding box center [562, 438] width 553 height 34
paste input "Free"
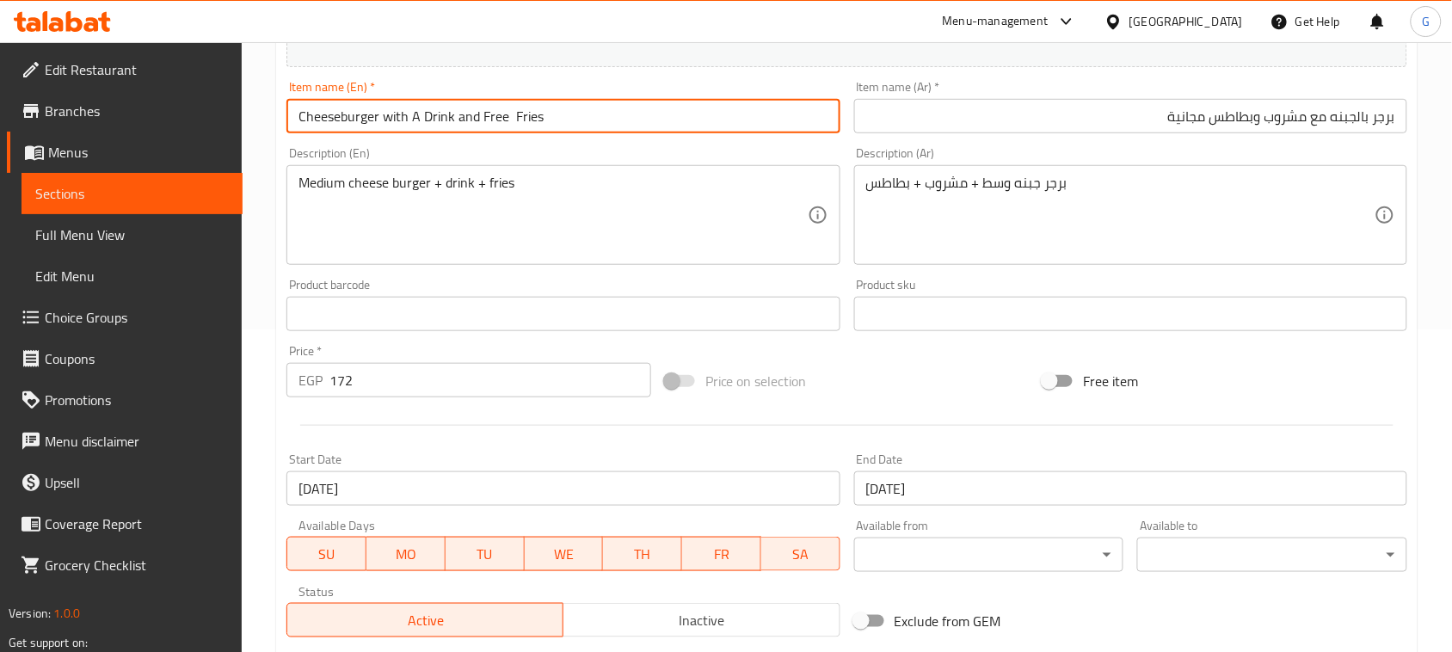
scroll to position [543, 0]
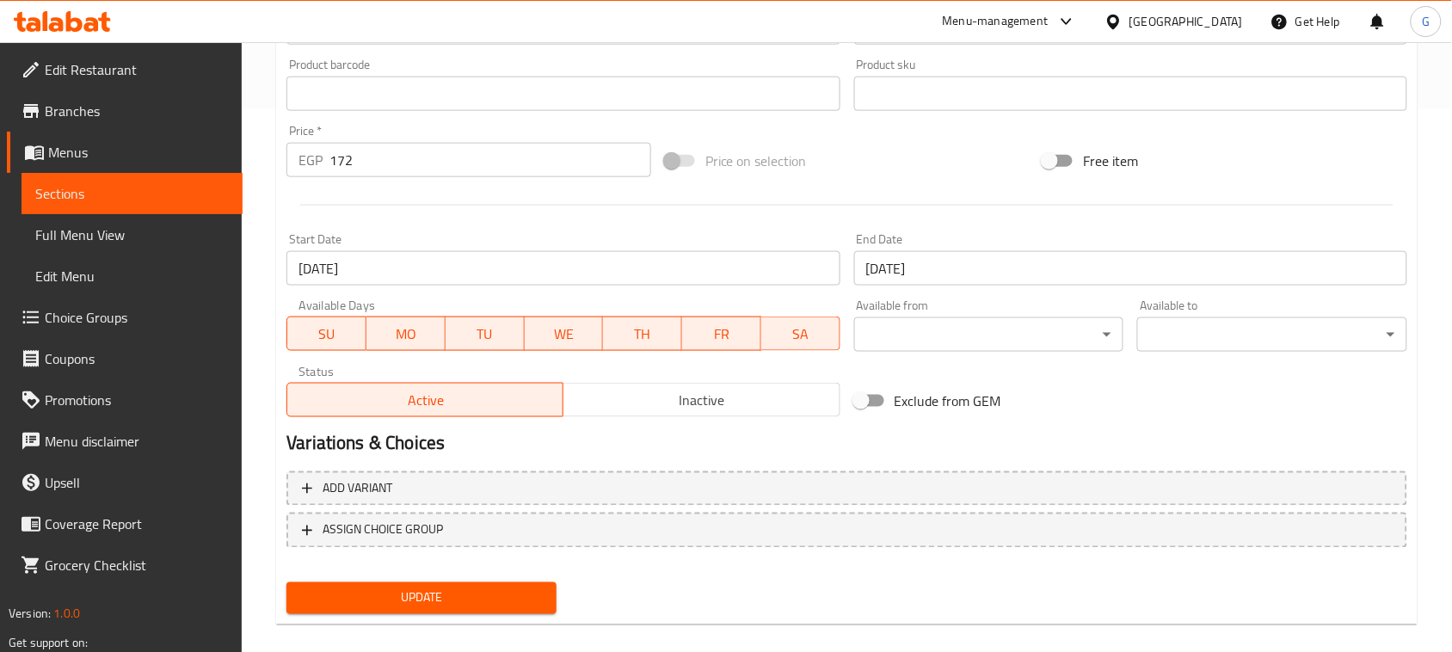
type input "Cheeseburger with A Drink and Free Fries"
click at [501, 598] on span "Update" at bounding box center [421, 599] width 243 height 22
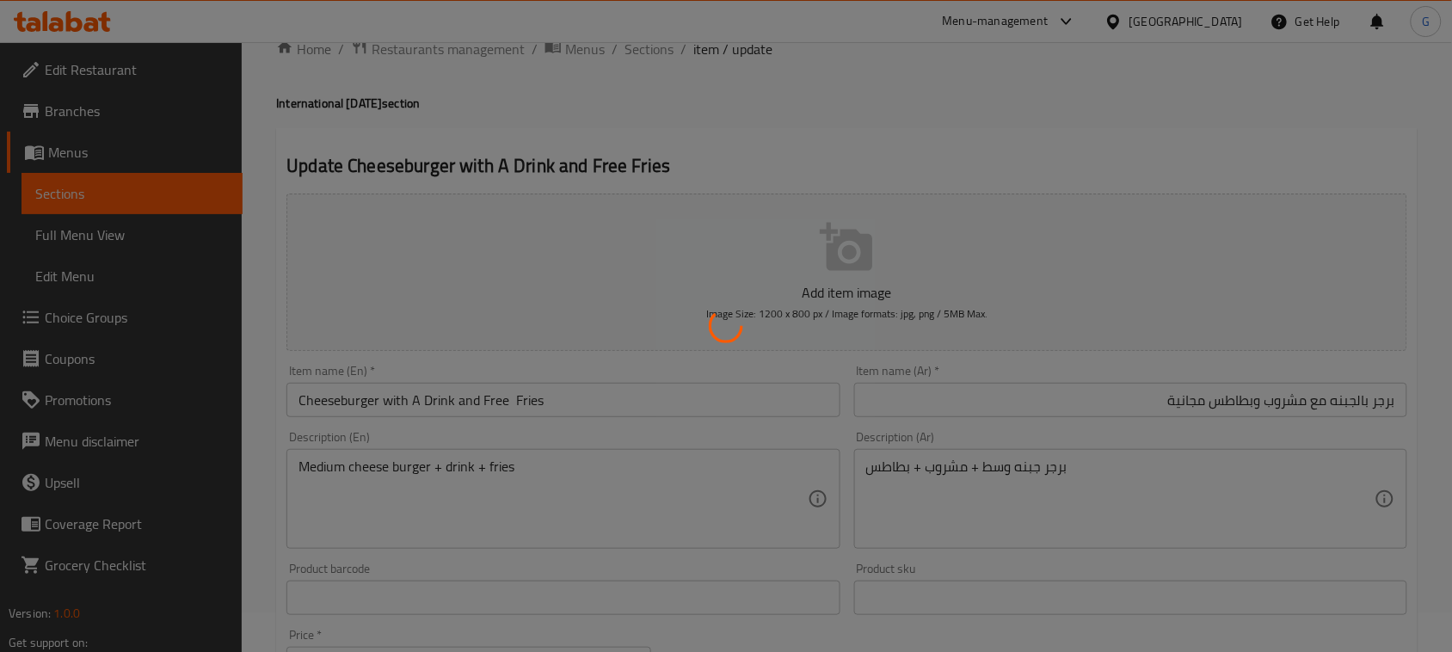
scroll to position [0, 0]
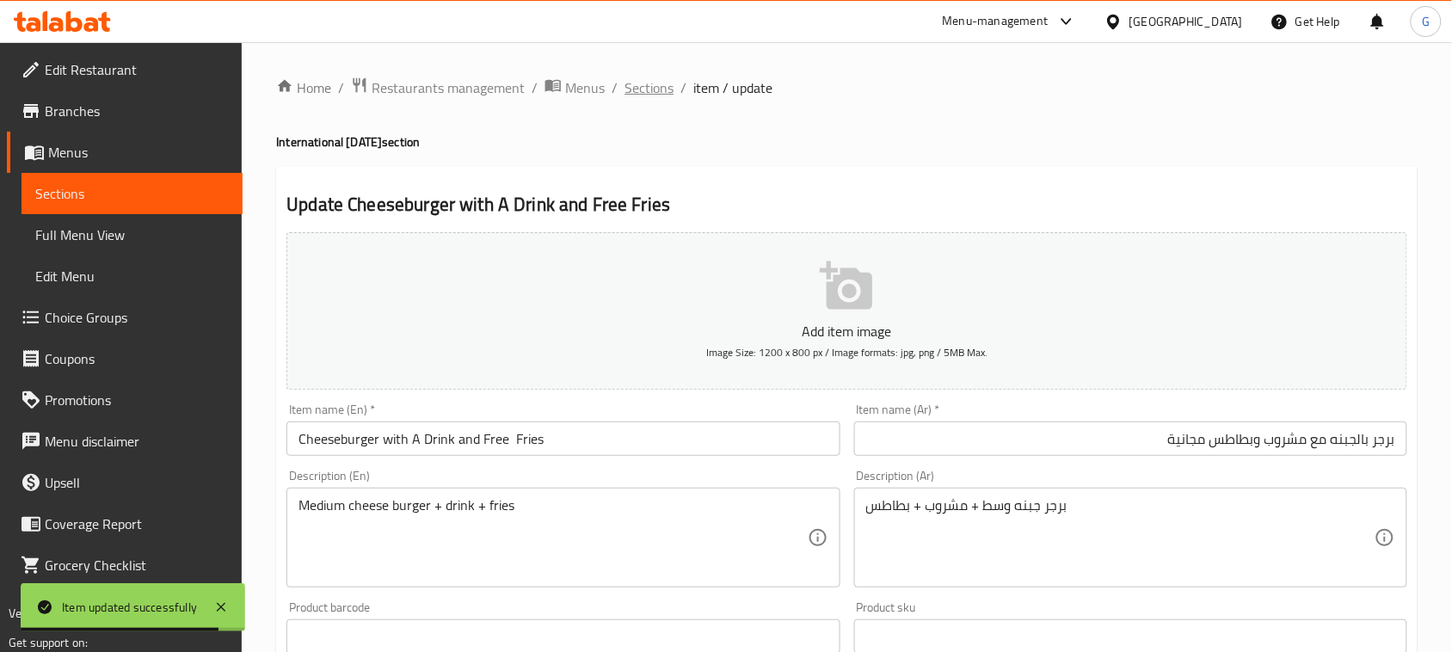
click at [643, 84] on span "Sections" at bounding box center [648, 87] width 49 height 21
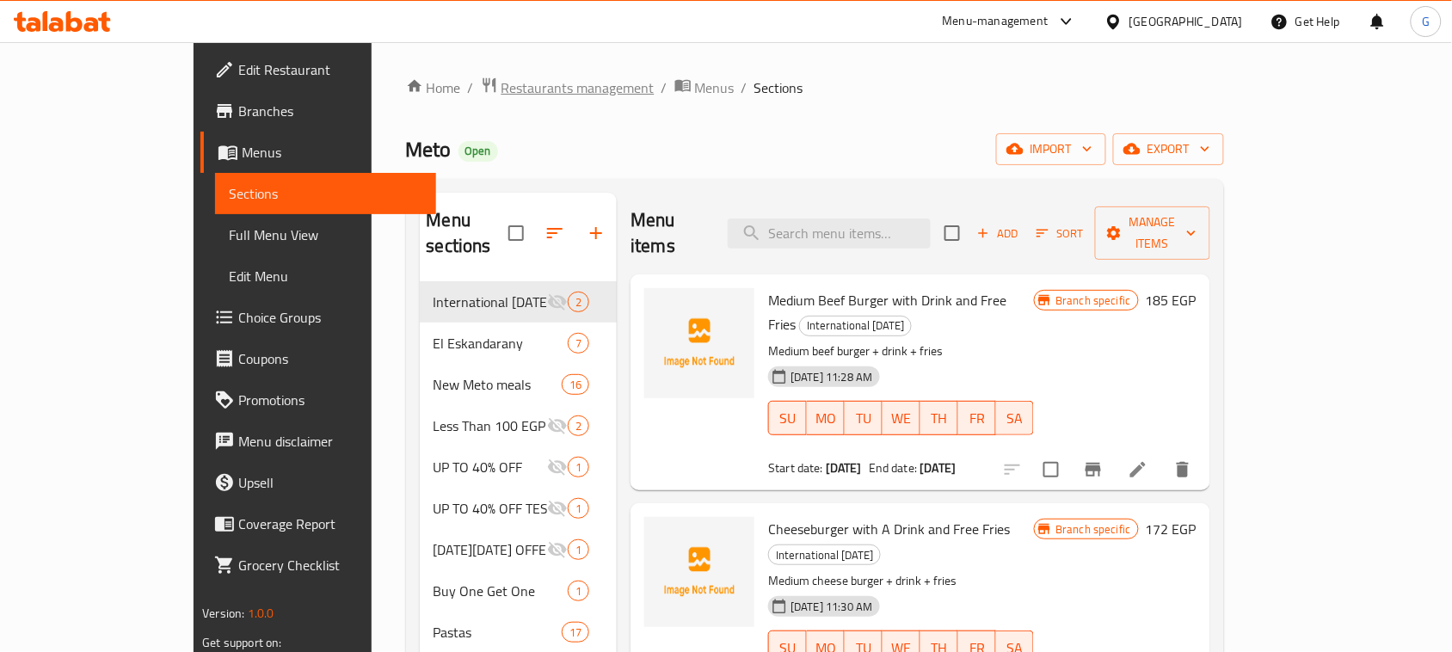
click at [501, 82] on span "Restaurants management" at bounding box center [577, 87] width 153 height 21
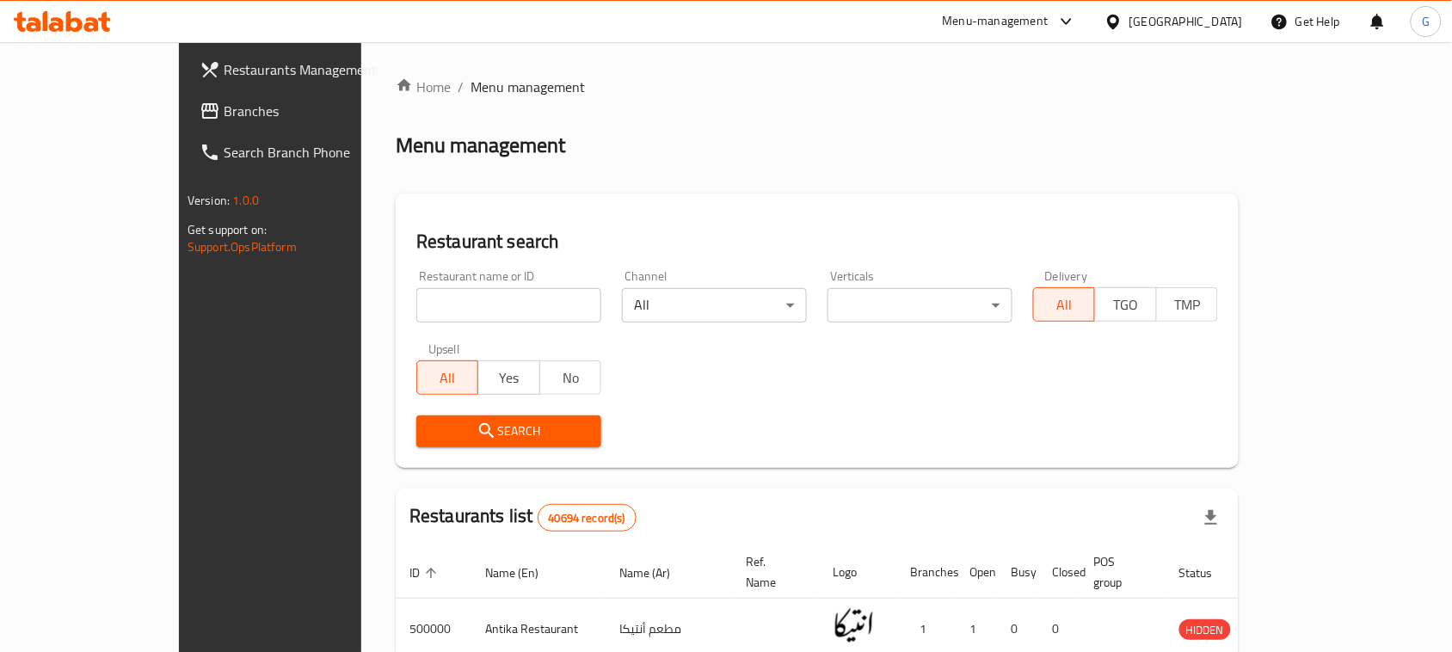
click at [427, 298] on input "search" at bounding box center [508, 305] width 185 height 34
paste input "680793"
type input "680793"
click button "Search" at bounding box center [508, 431] width 185 height 32
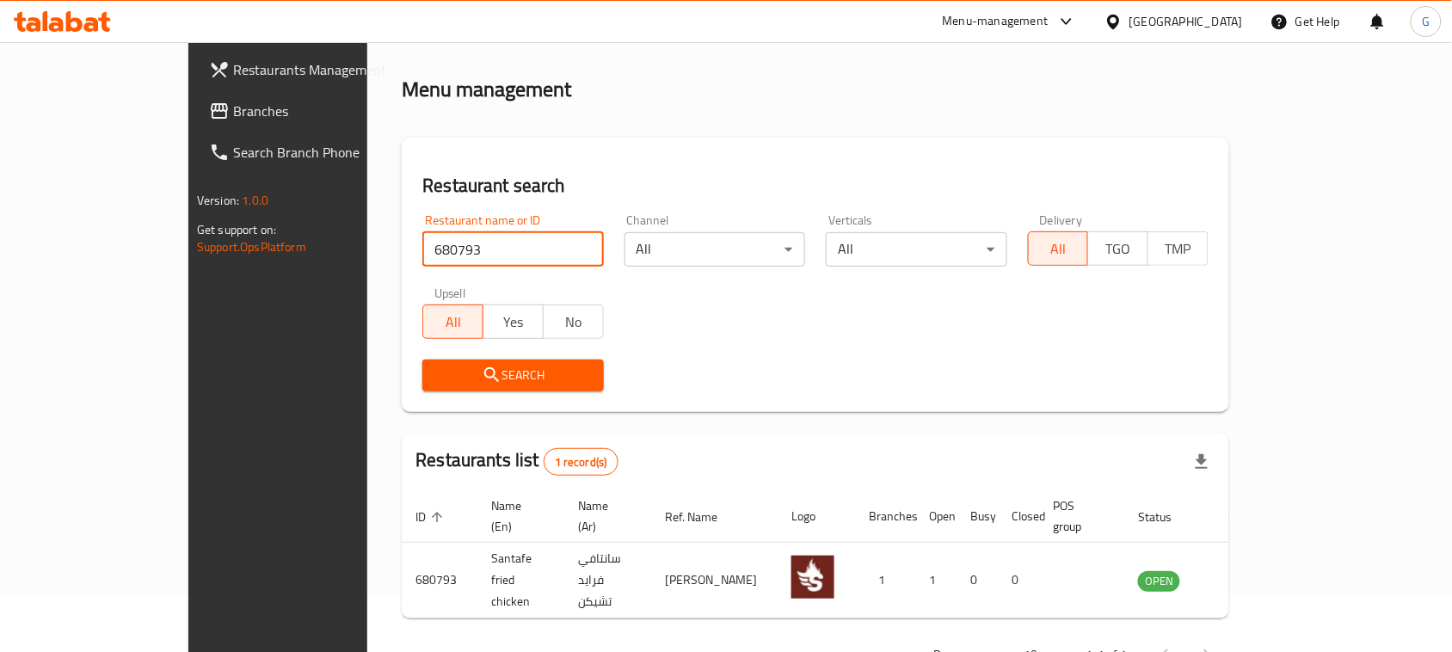
scroll to position [82, 0]
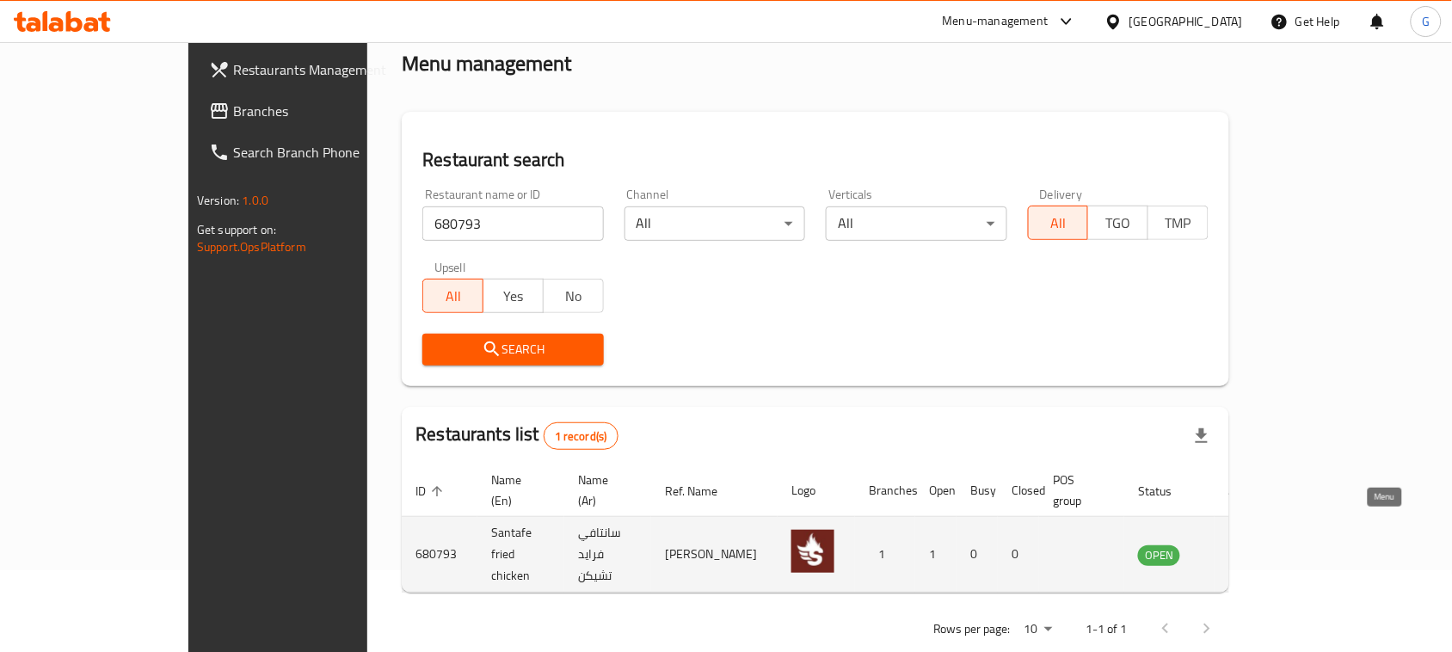
click at [1249, 544] on icon "enhanced table" at bounding box center [1238, 554] width 21 height 21
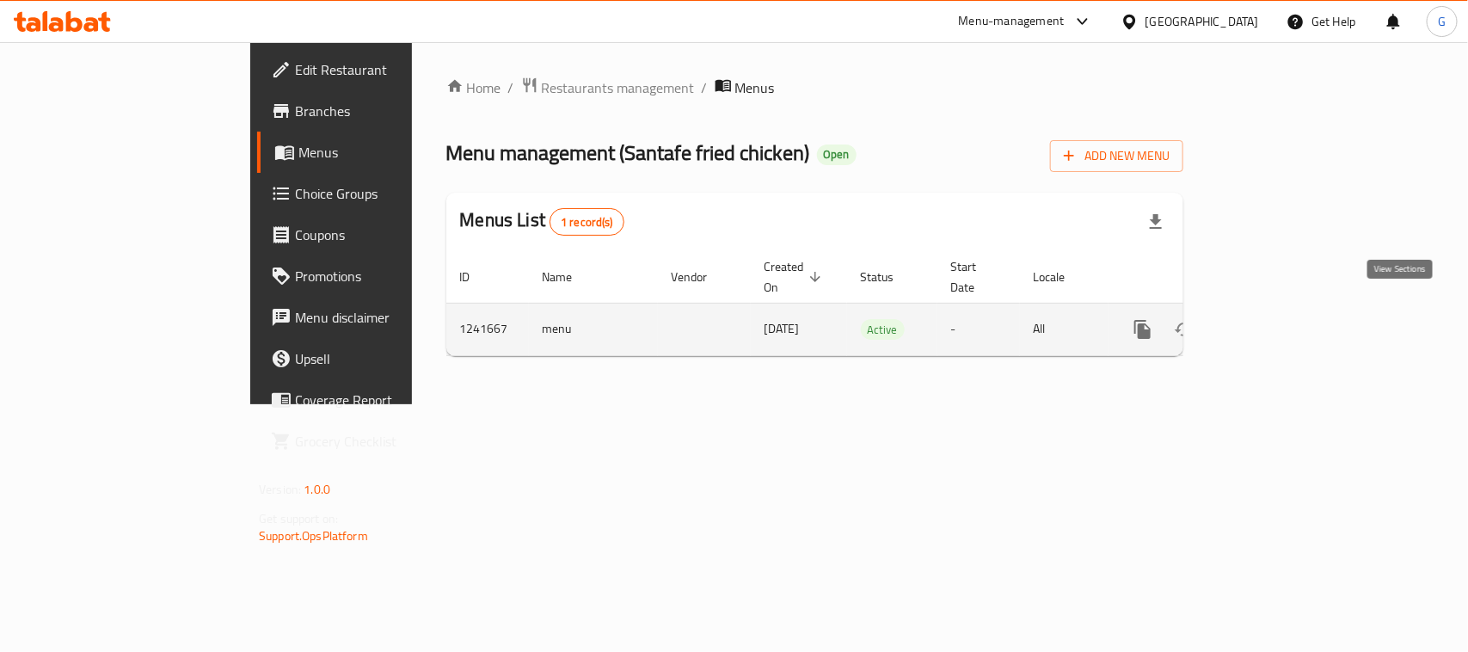
click at [1277, 319] on icon "enhanced table" at bounding box center [1267, 329] width 21 height 21
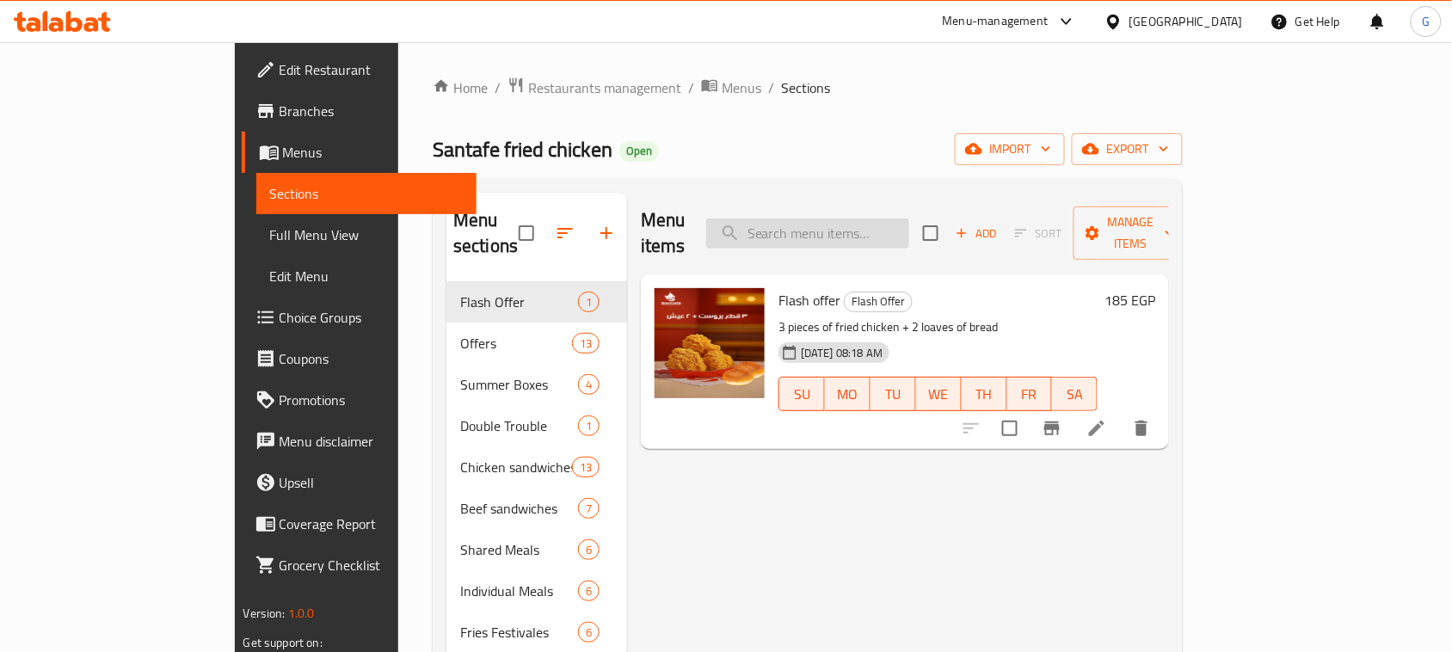
click at [878, 218] on input "search" at bounding box center [807, 233] width 203 height 30
paste input "Party meal"
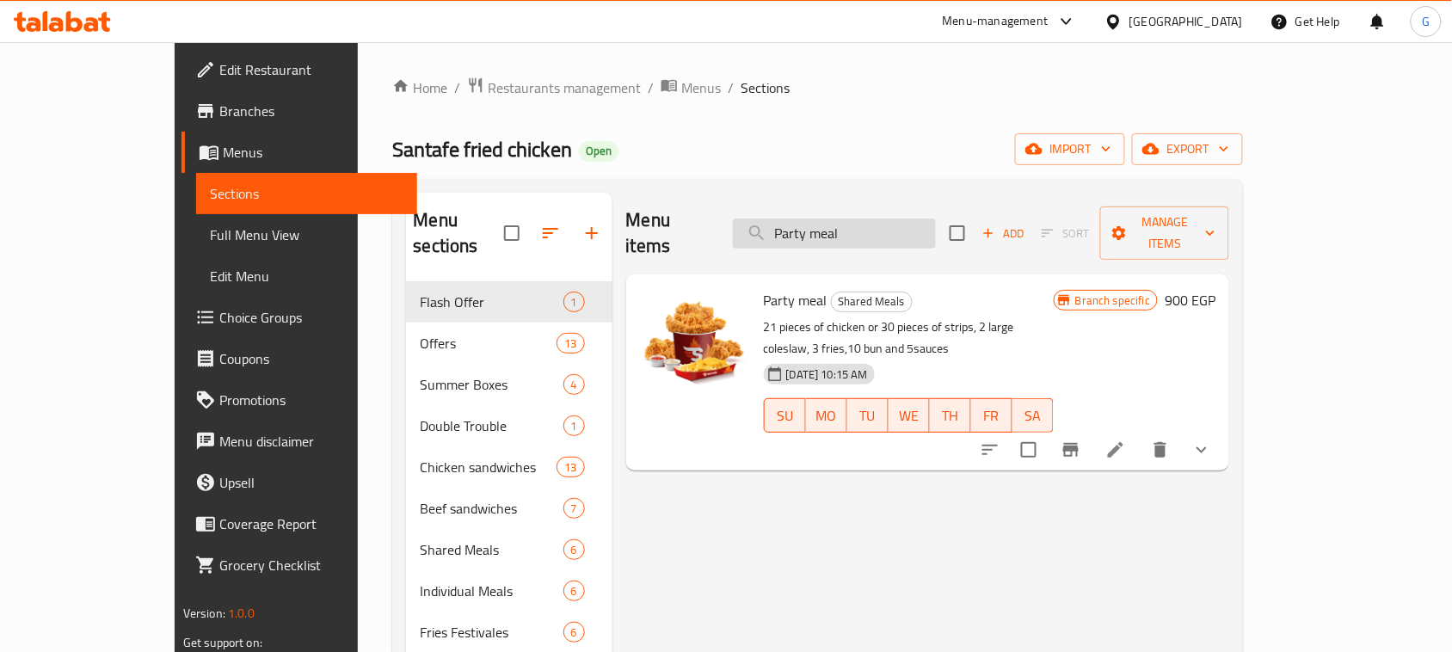
click at [852, 225] on input "Party meal" at bounding box center [834, 233] width 203 height 30
click at [852, 224] on input "Party meal" at bounding box center [834, 233] width 203 height 30
paste input "Family M"
click at [852, 224] on input "Party meal" at bounding box center [834, 233] width 203 height 30
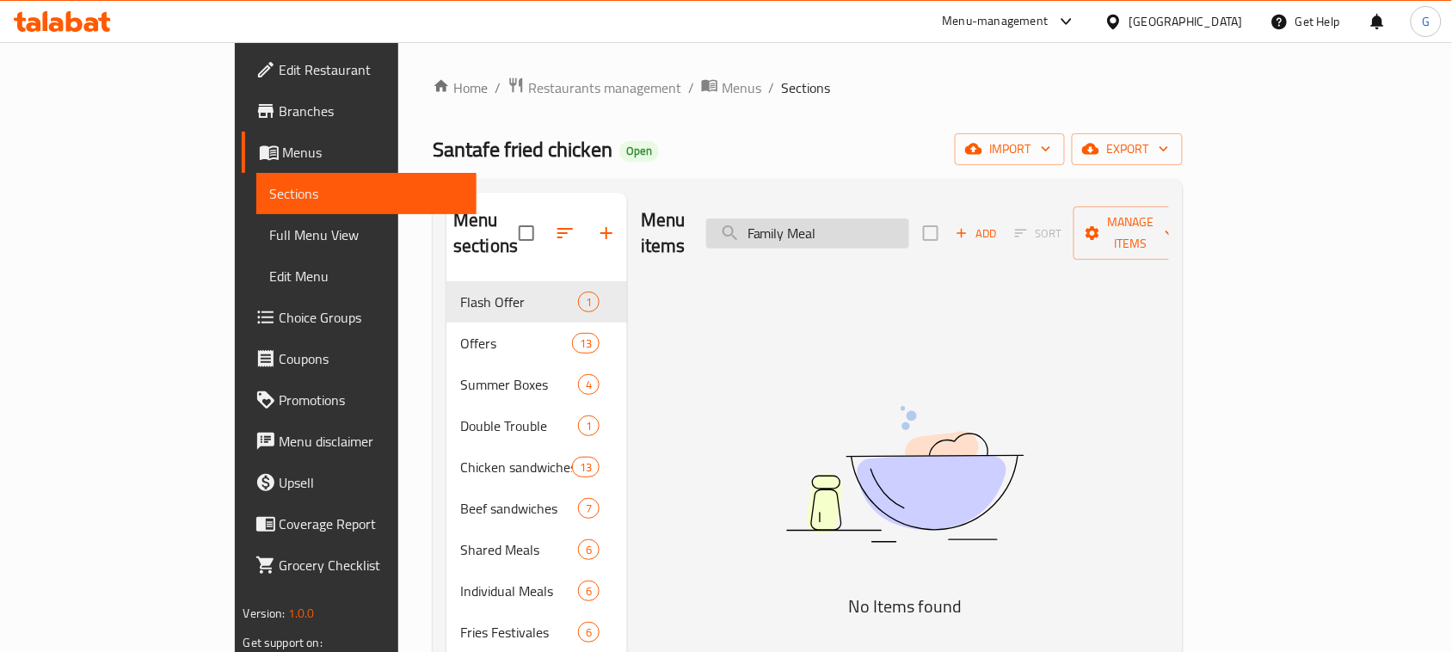
click at [836, 224] on input "Family Meal" at bounding box center [807, 233] width 203 height 30
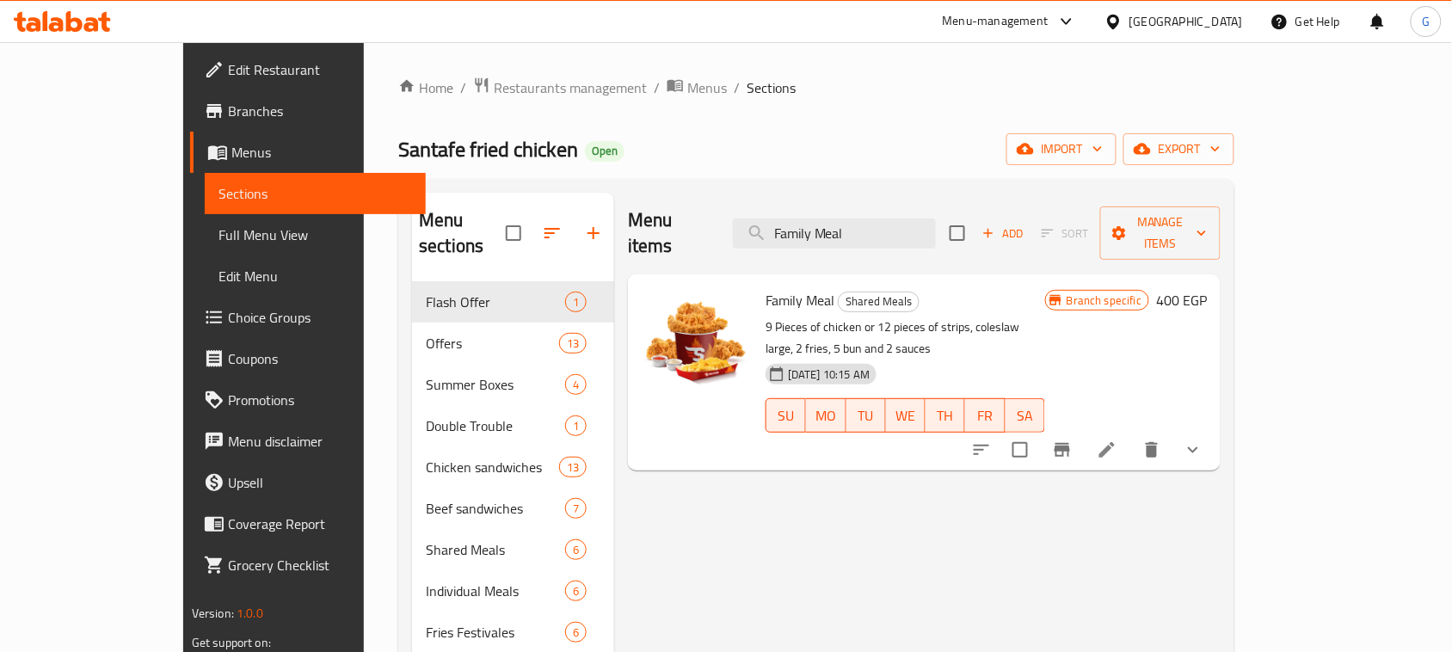
type input "Family Meal"
drag, startPoint x: 1141, startPoint y: 307, endPoint x: 1009, endPoint y: 304, distance: 132.5
click at [1012, 317] on p "9 Pieces of chicken or 12 pieces of strips, coleslaw large, 2 fries, 5 bun and …" at bounding box center [906, 338] width 280 height 43
drag, startPoint x: 407, startPoint y: 104, endPoint x: 409, endPoint y: 92, distance: 12.2
click at [409, 100] on div "Home / Restaurants management / Menus / Sections Santafe fried chicken Open imp…" at bounding box center [816, 468] width 836 height 782
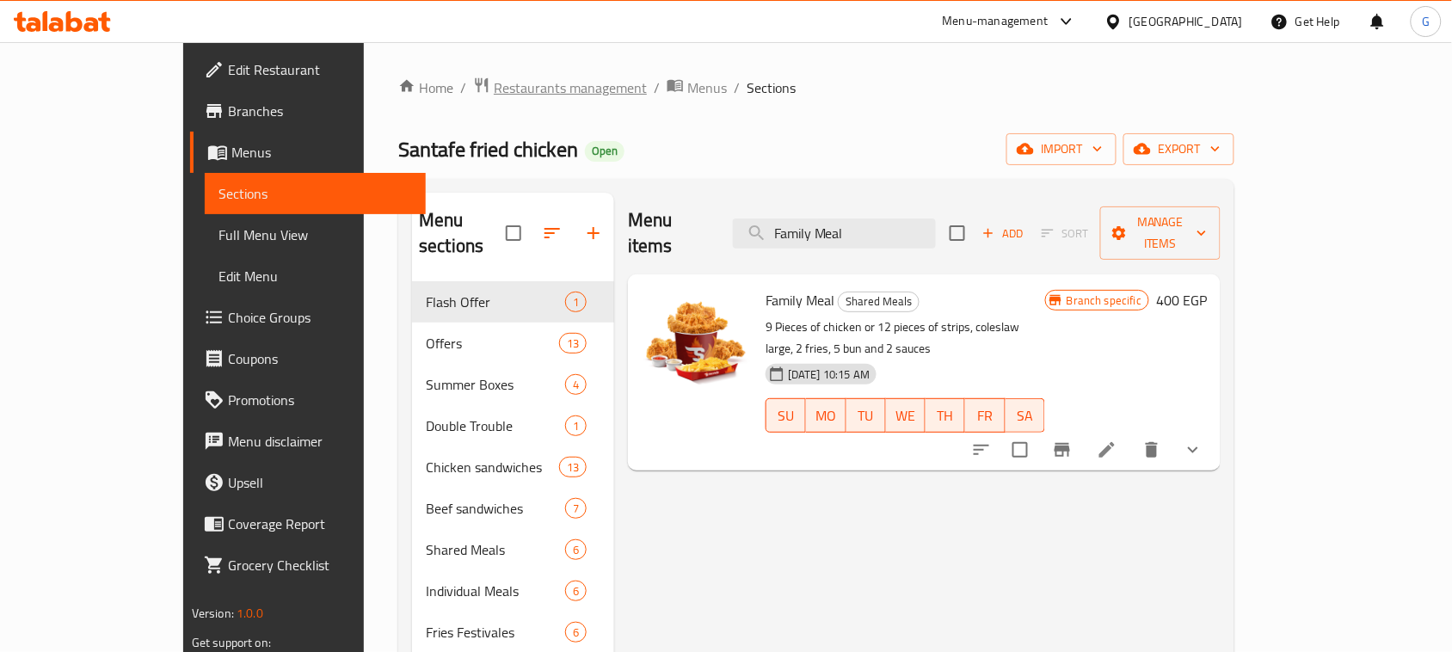
click at [494, 92] on span "Restaurants management" at bounding box center [570, 87] width 153 height 21
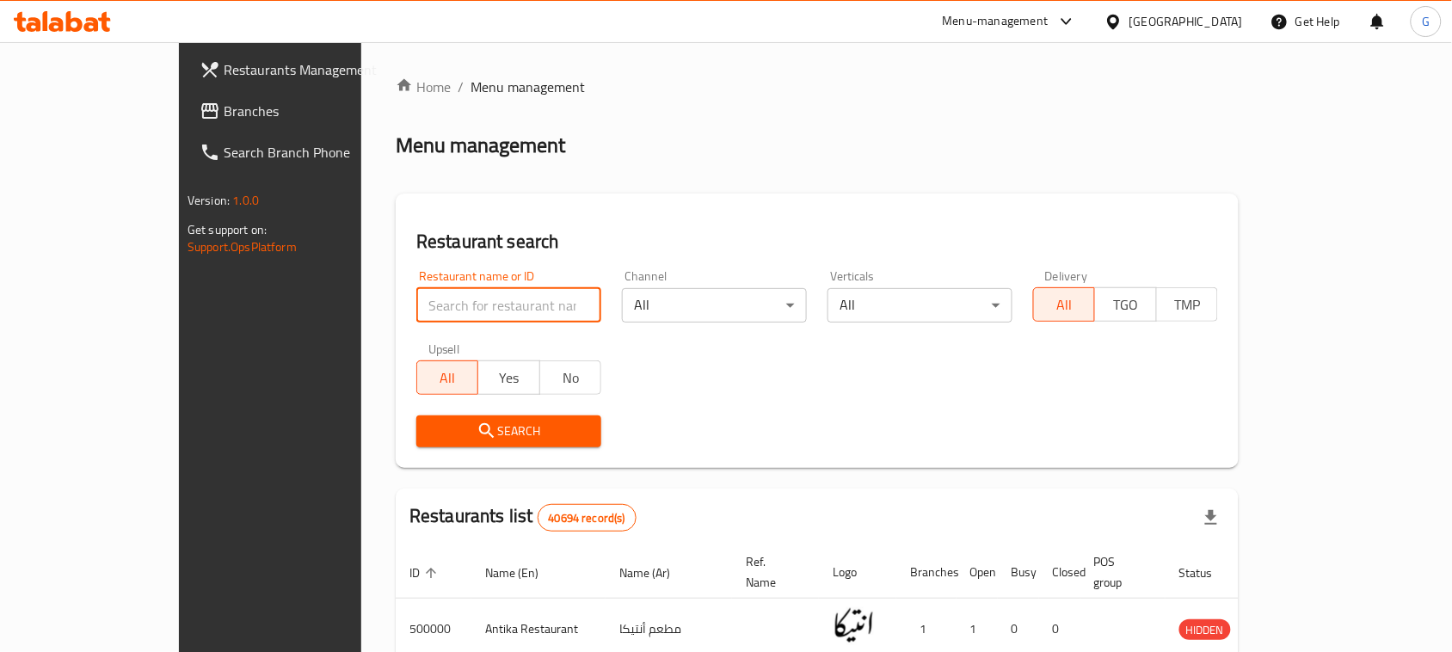
click at [418, 295] on input "search" at bounding box center [508, 305] width 185 height 34
paste input "692341"
type input "692341"
click button "Search" at bounding box center [508, 431] width 185 height 32
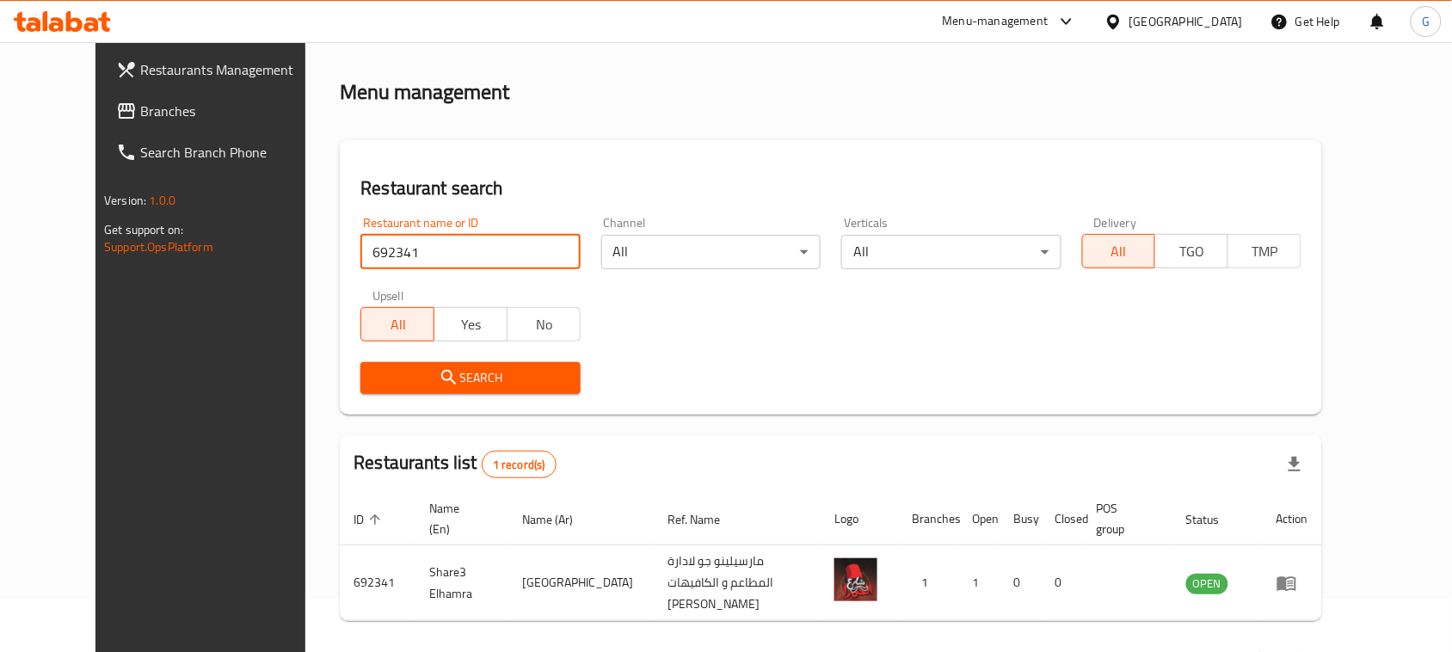
scroll to position [101, 0]
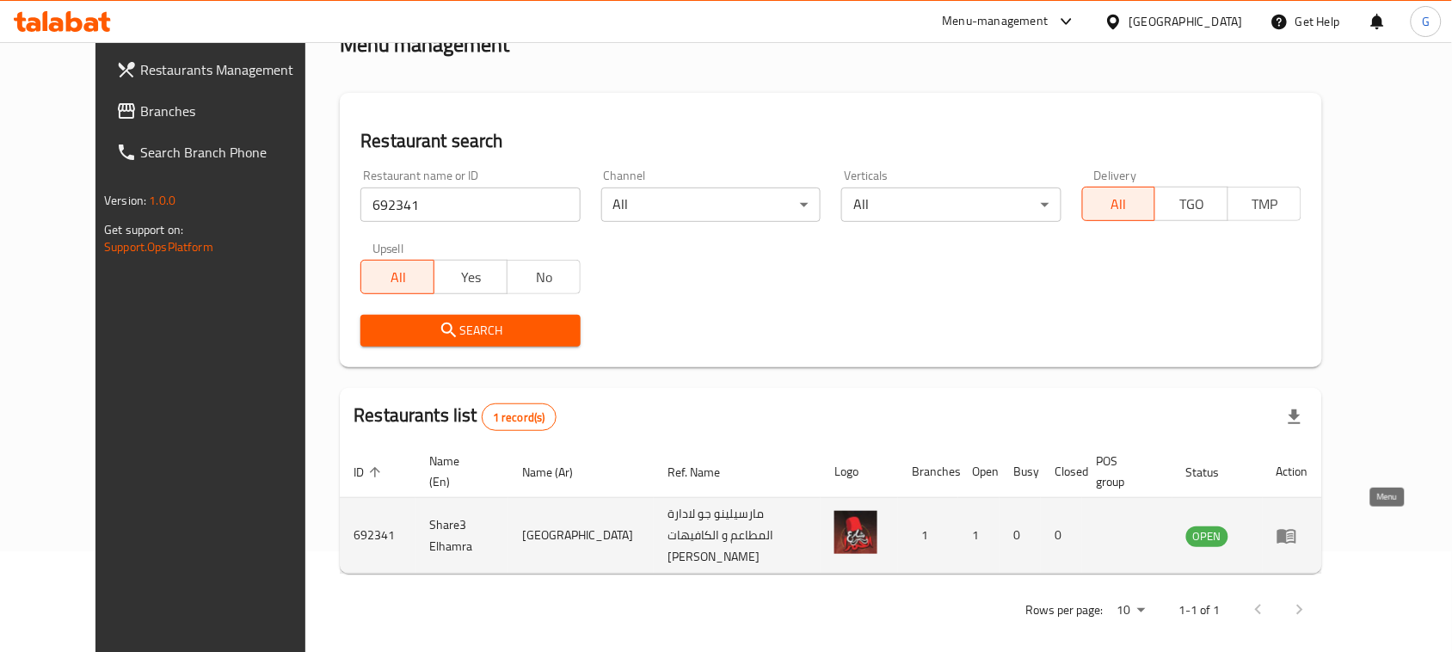
click at [1296, 531] on icon "enhanced table" at bounding box center [1286, 536] width 19 height 15
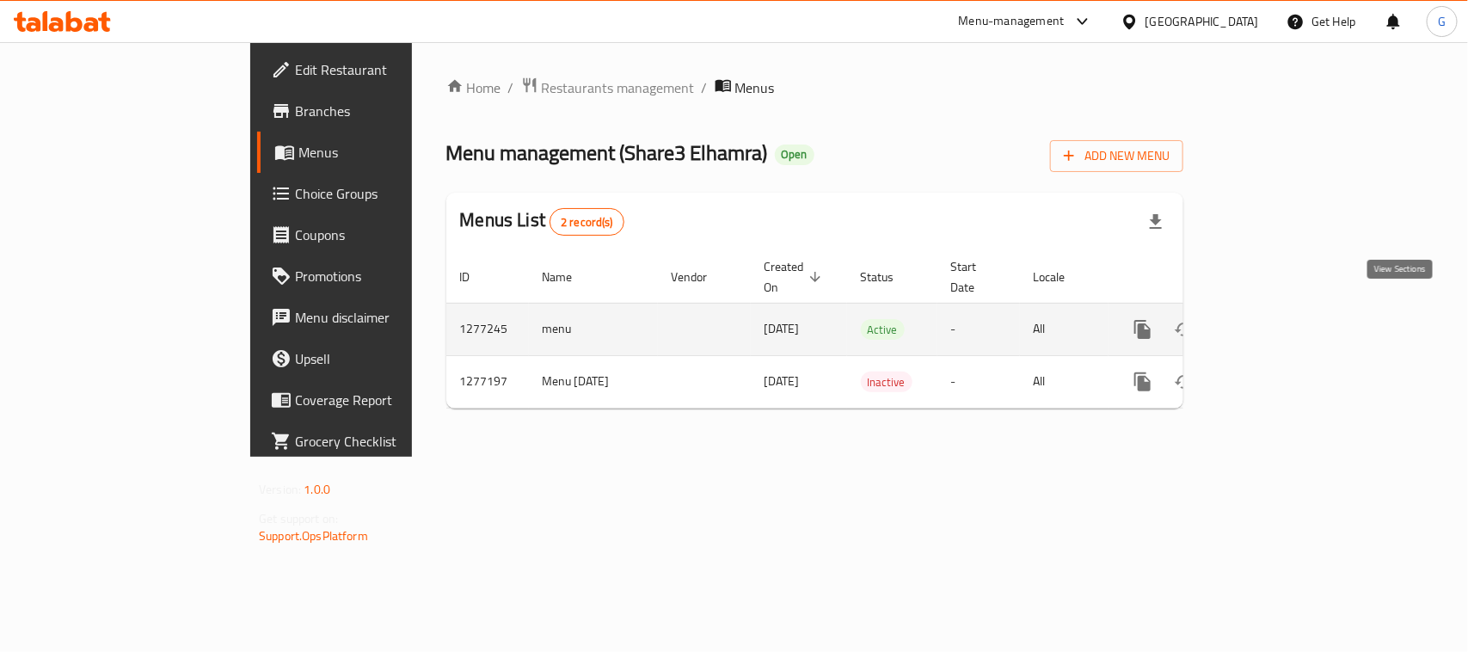
click at [1288, 316] on link "enhanced table" at bounding box center [1266, 329] width 41 height 41
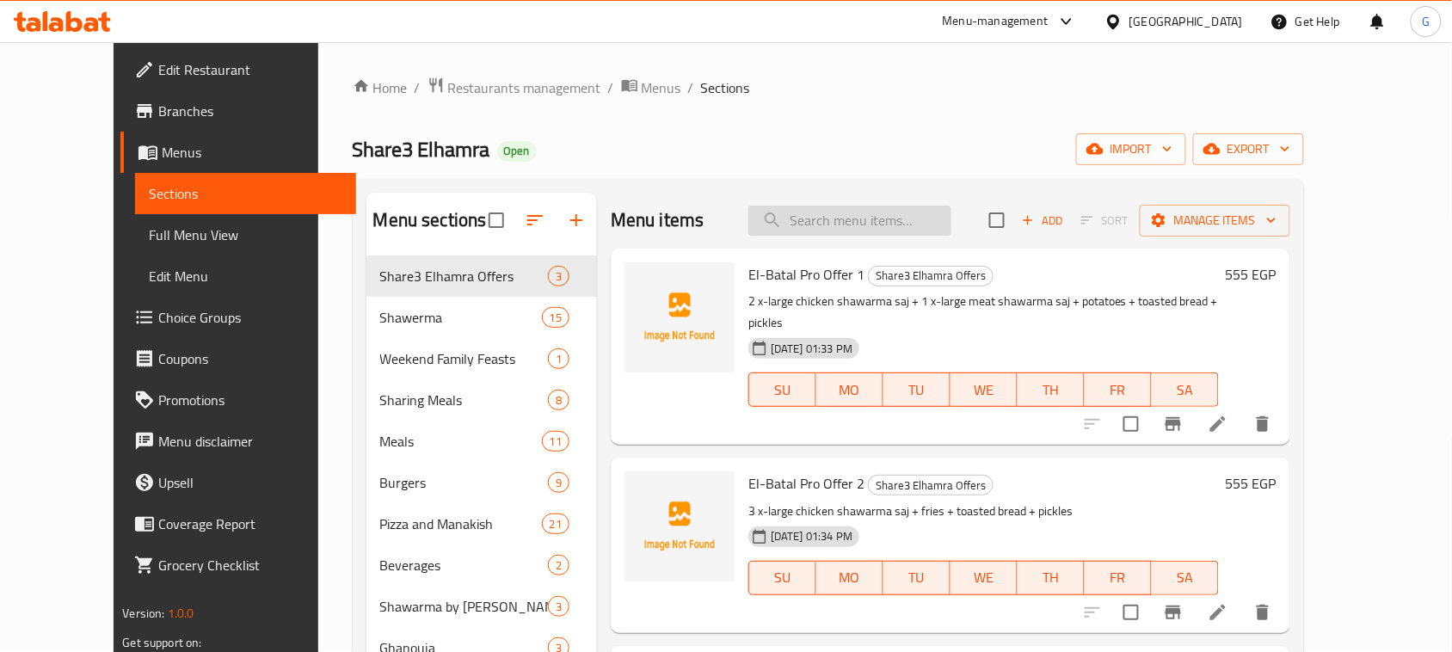
click at [858, 231] on input "search" at bounding box center [849, 221] width 203 height 30
paste input "El-Batal Pro Offer"
type input "El-Batal Pro Offer"
click at [492, 97] on span "Restaurants management" at bounding box center [524, 87] width 153 height 21
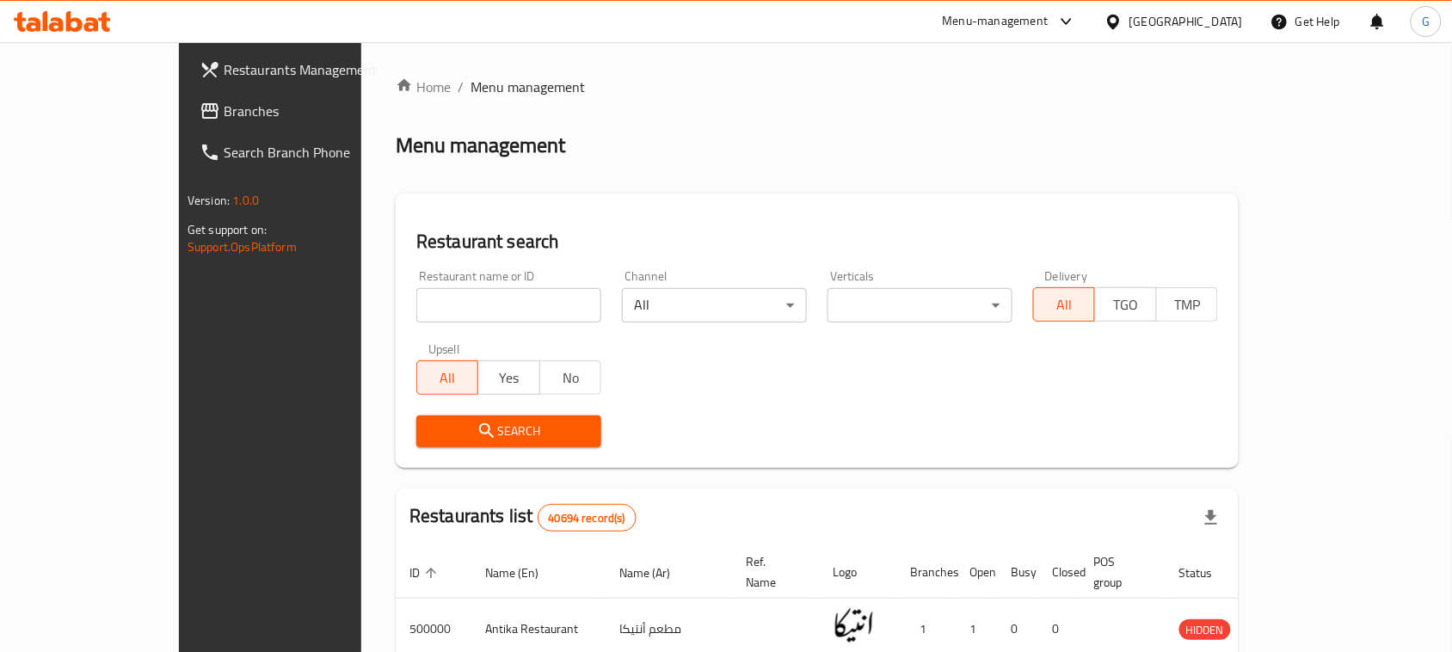
click at [445, 310] on input "search" at bounding box center [508, 305] width 185 height 34
paste input "695562"
type input "695562"
click button "Search" at bounding box center [508, 431] width 185 height 32
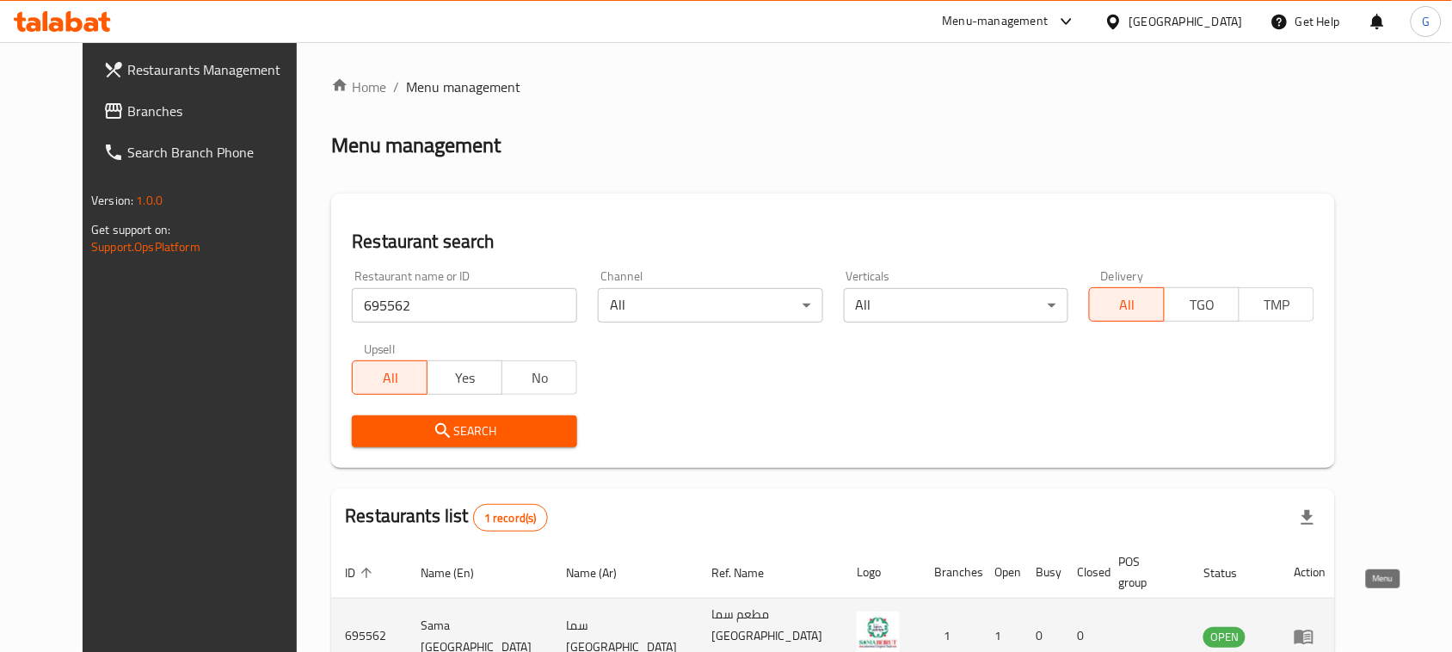
click at [1314, 626] on icon "enhanced table" at bounding box center [1304, 636] width 21 height 21
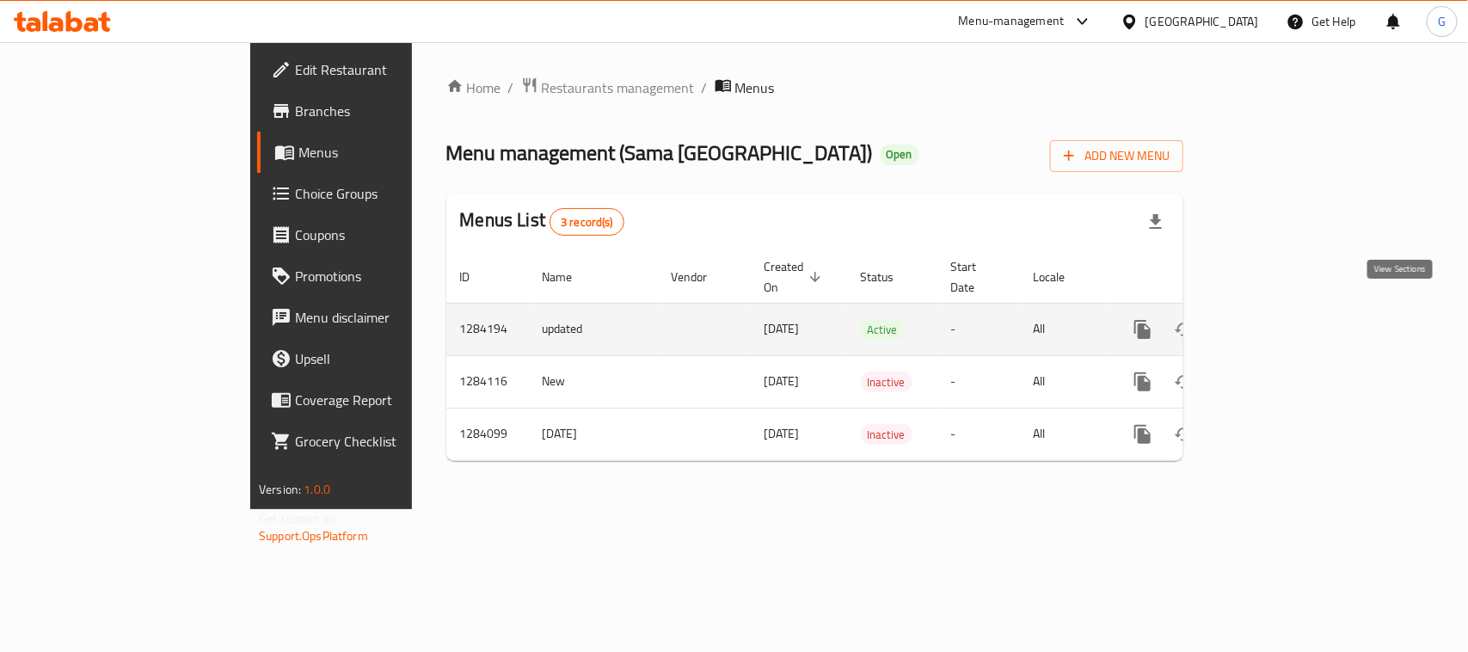
click at [1288, 309] on link "enhanced table" at bounding box center [1266, 329] width 41 height 41
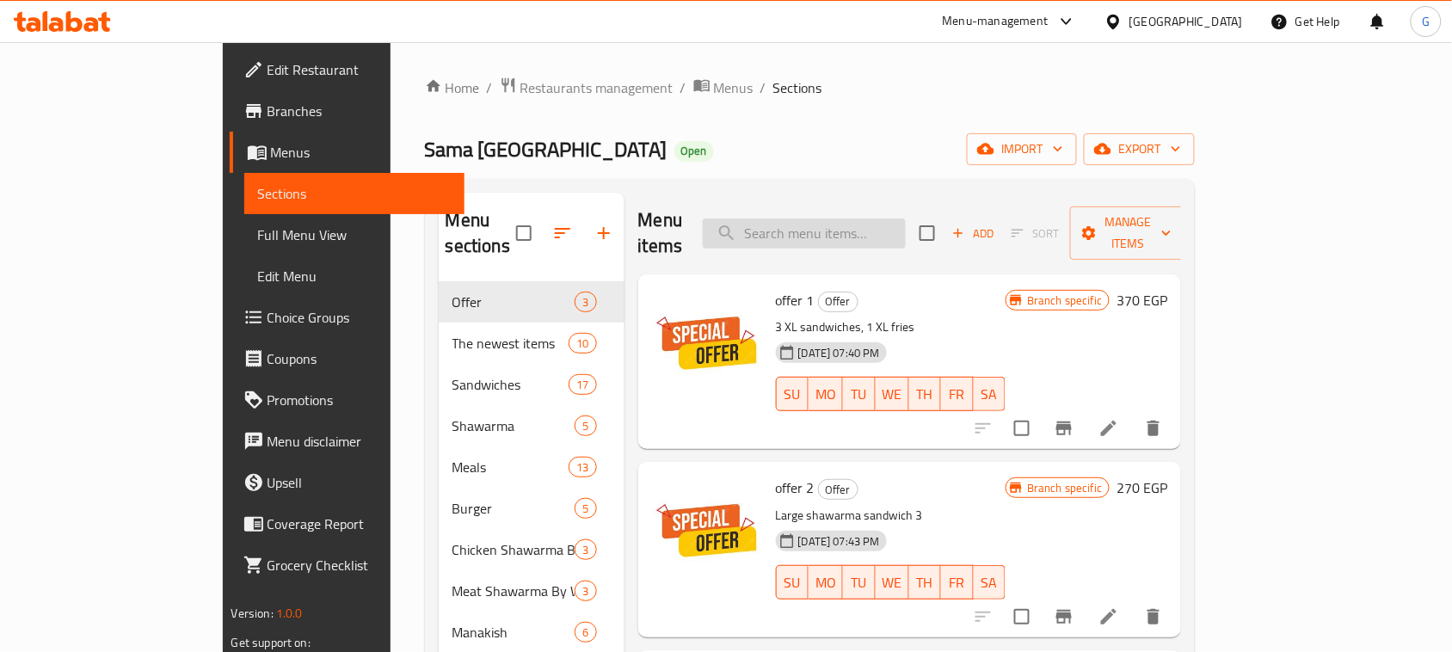
click at [878, 224] on input "search" at bounding box center [804, 233] width 203 height 30
paste input "Crispy 3 Pcs"
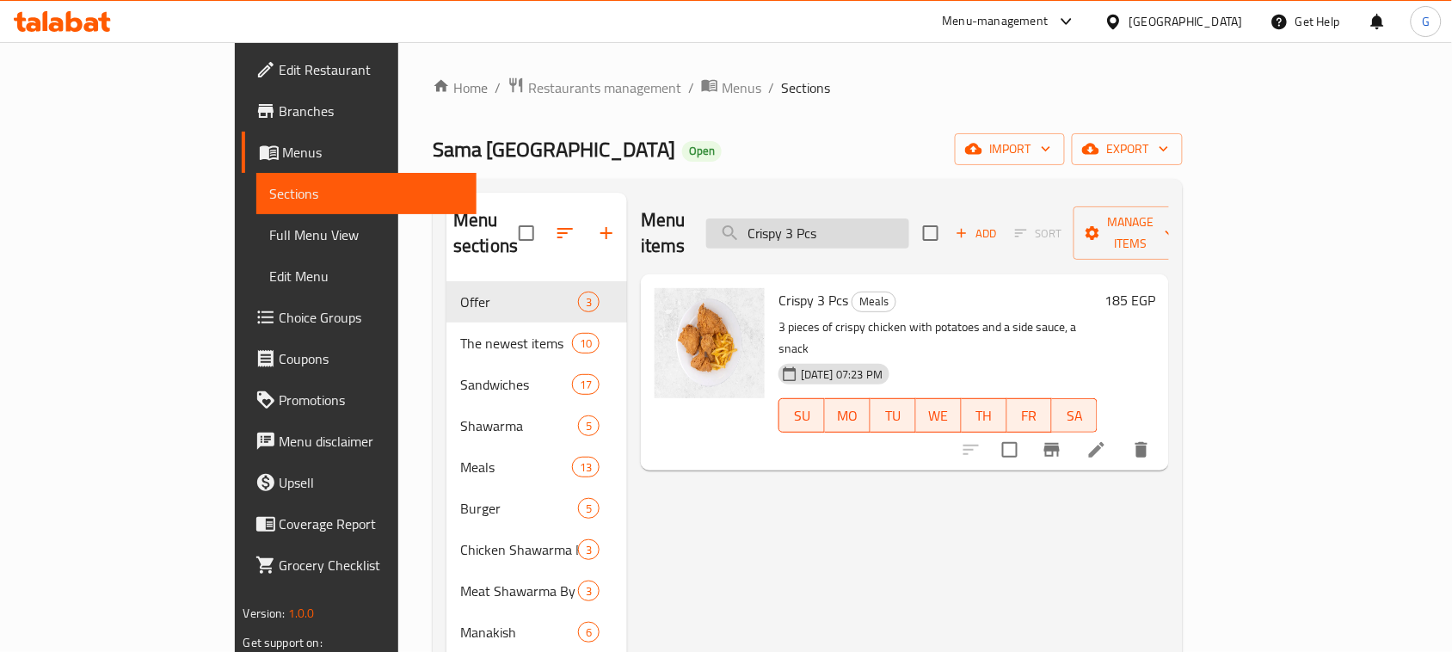
click at [852, 233] on input "Crispy 3 Pcs" at bounding box center [807, 233] width 203 height 30
paste input "6 Piece"
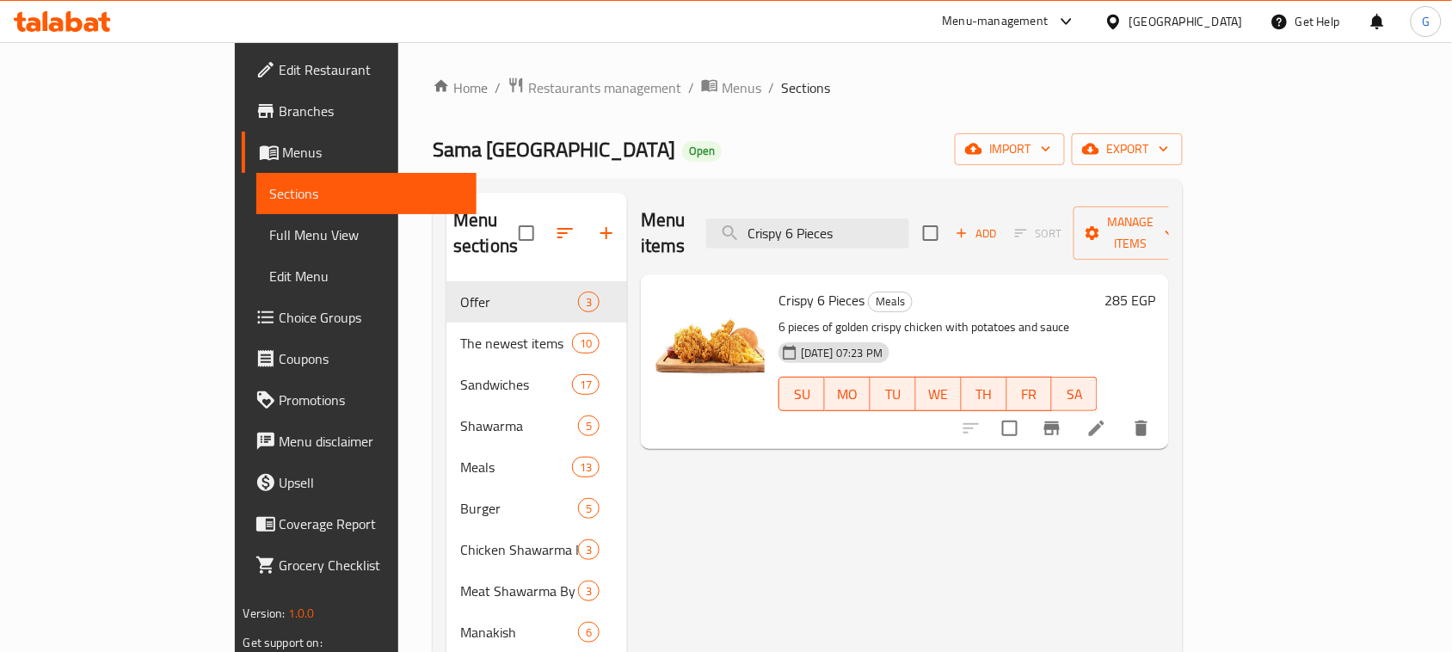
type input "Crispy 6 Pieces"
click at [528, 87] on span "Restaurants management" at bounding box center [604, 87] width 153 height 21
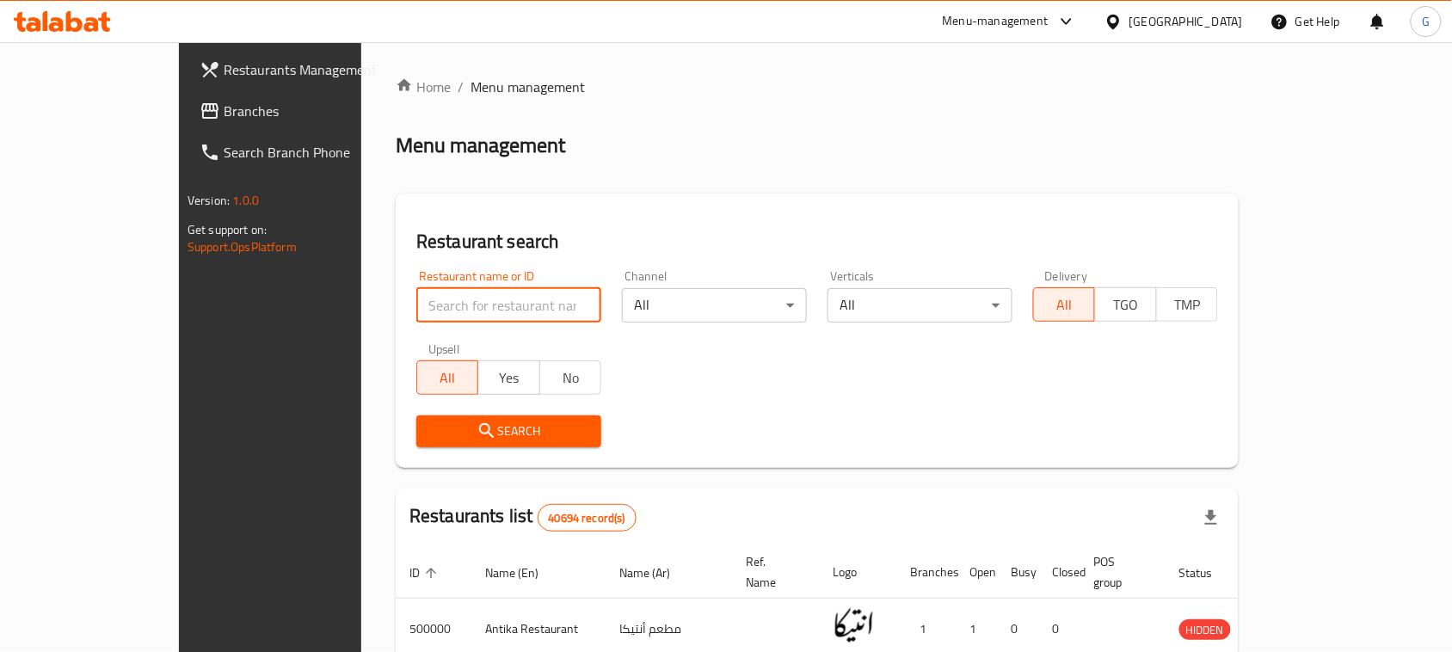
paste input "691904"
type input "691904"
click button "Search" at bounding box center [508, 431] width 185 height 32
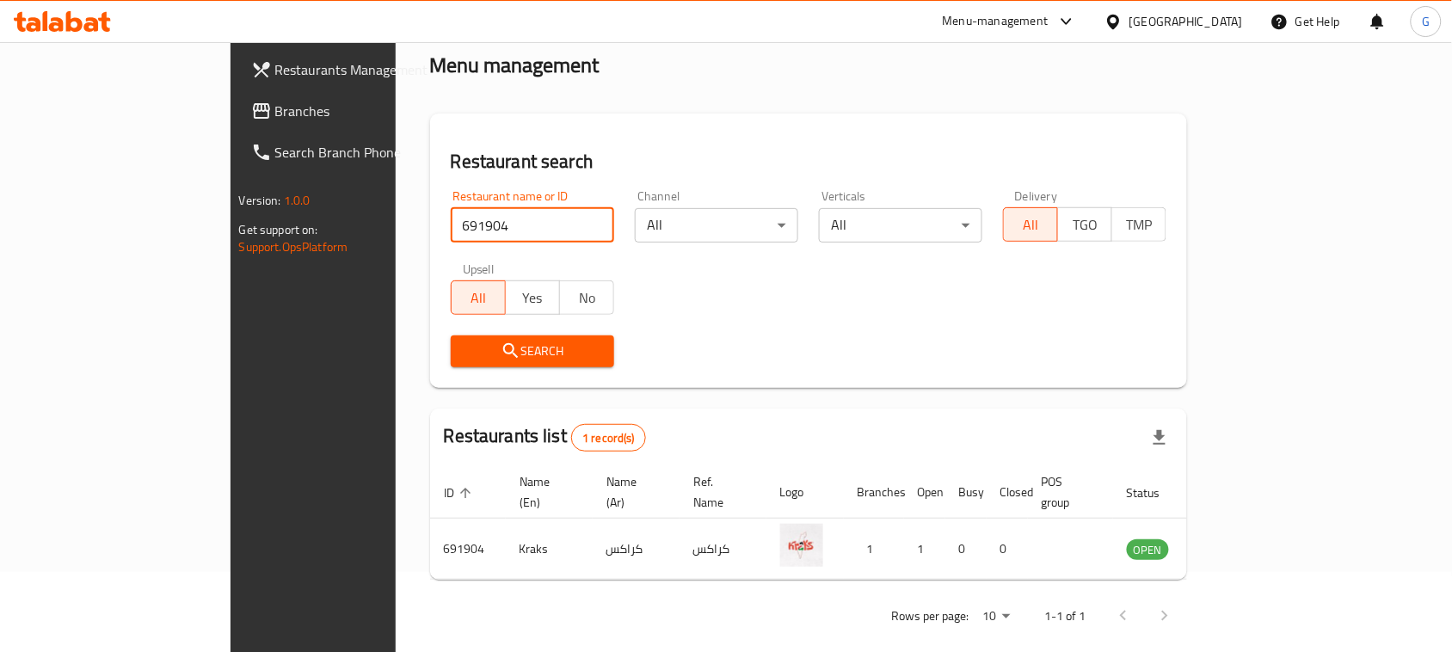
scroll to position [82, 0]
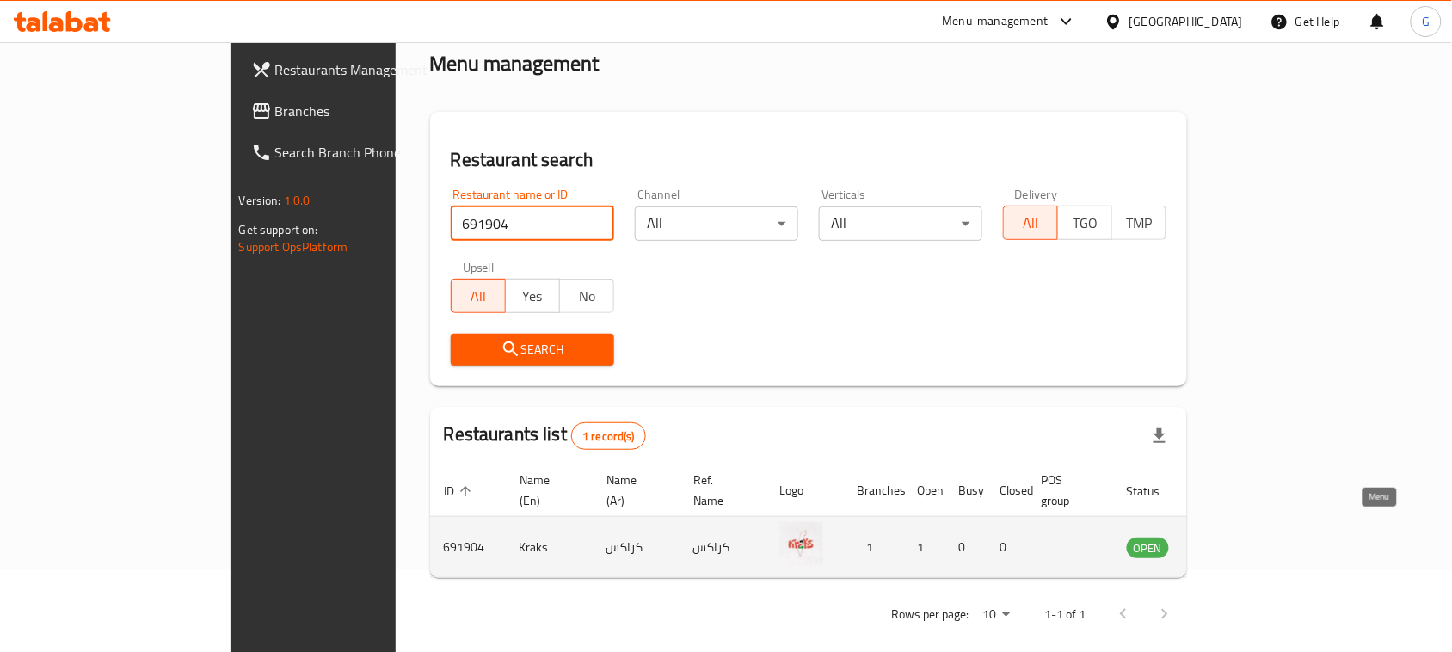
click at [1238, 538] on icon "enhanced table" at bounding box center [1227, 547] width 21 height 21
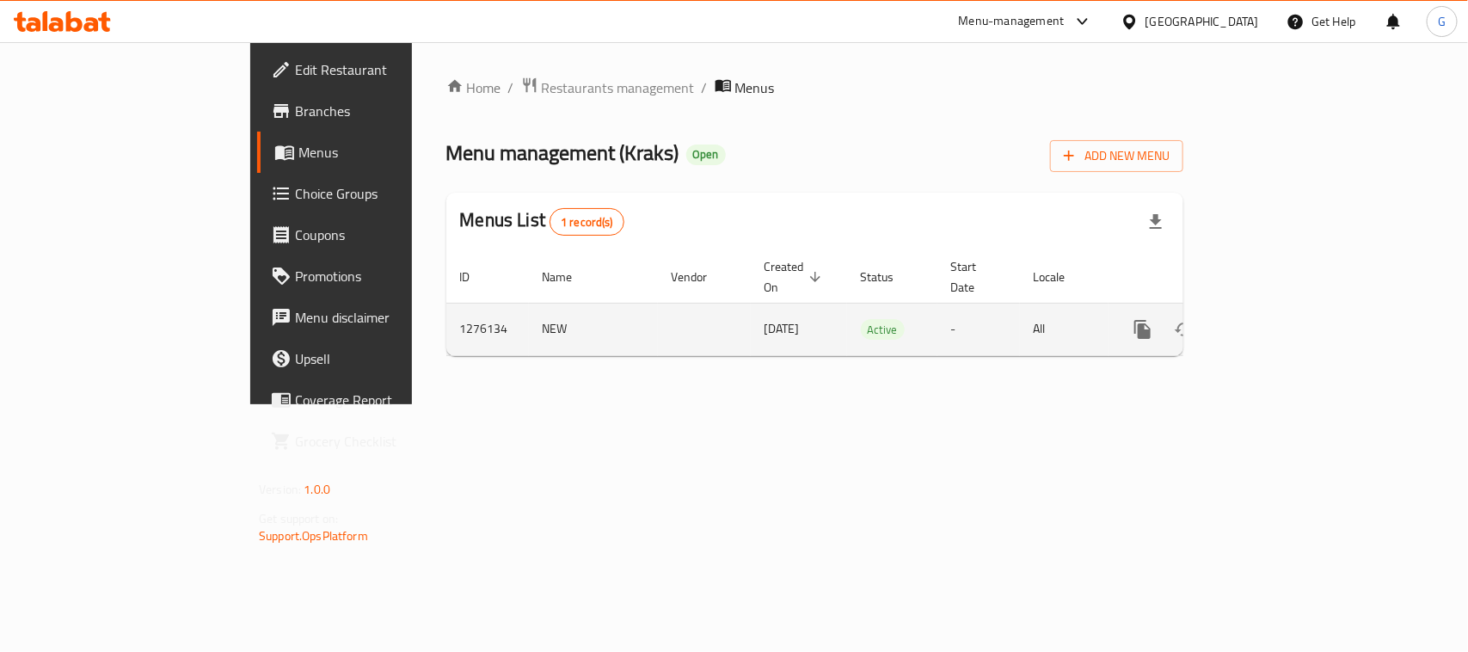
click at [1275, 322] on icon "enhanced table" at bounding box center [1266, 329] width 15 height 15
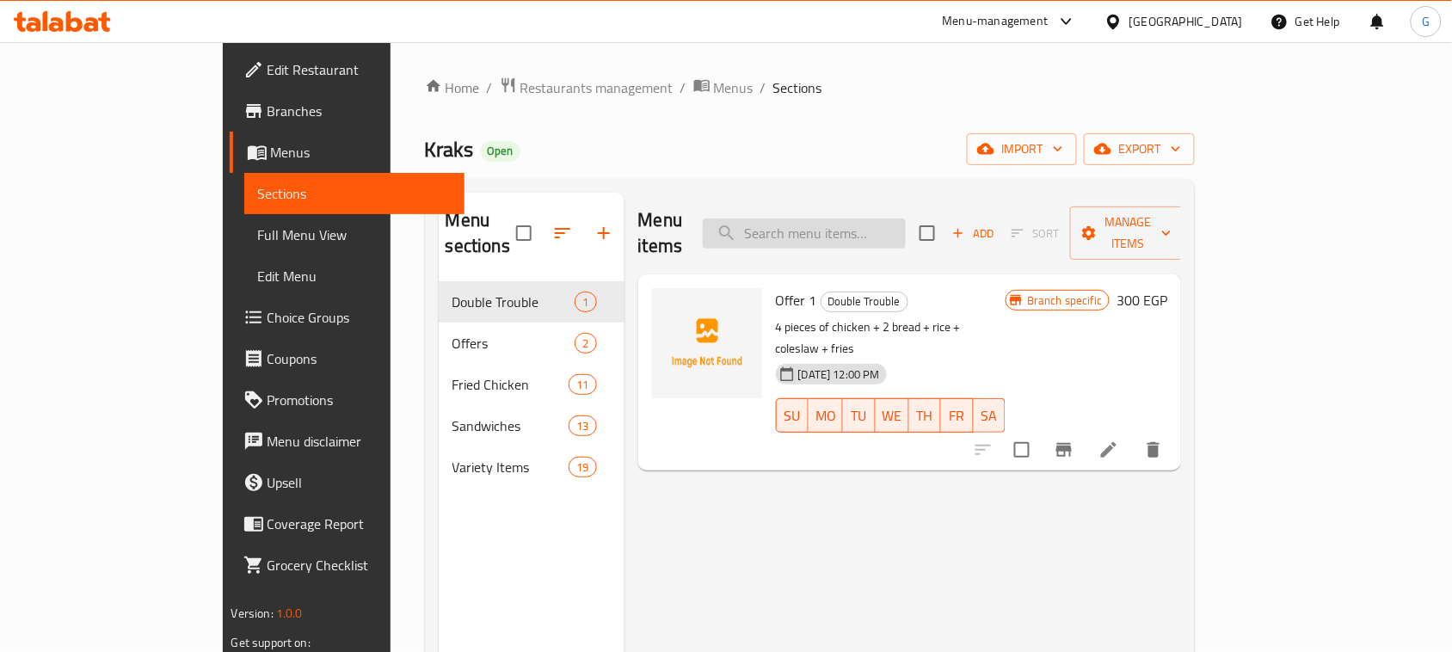
click at [895, 219] on input "search" at bounding box center [804, 233] width 203 height 30
paste input "F4"
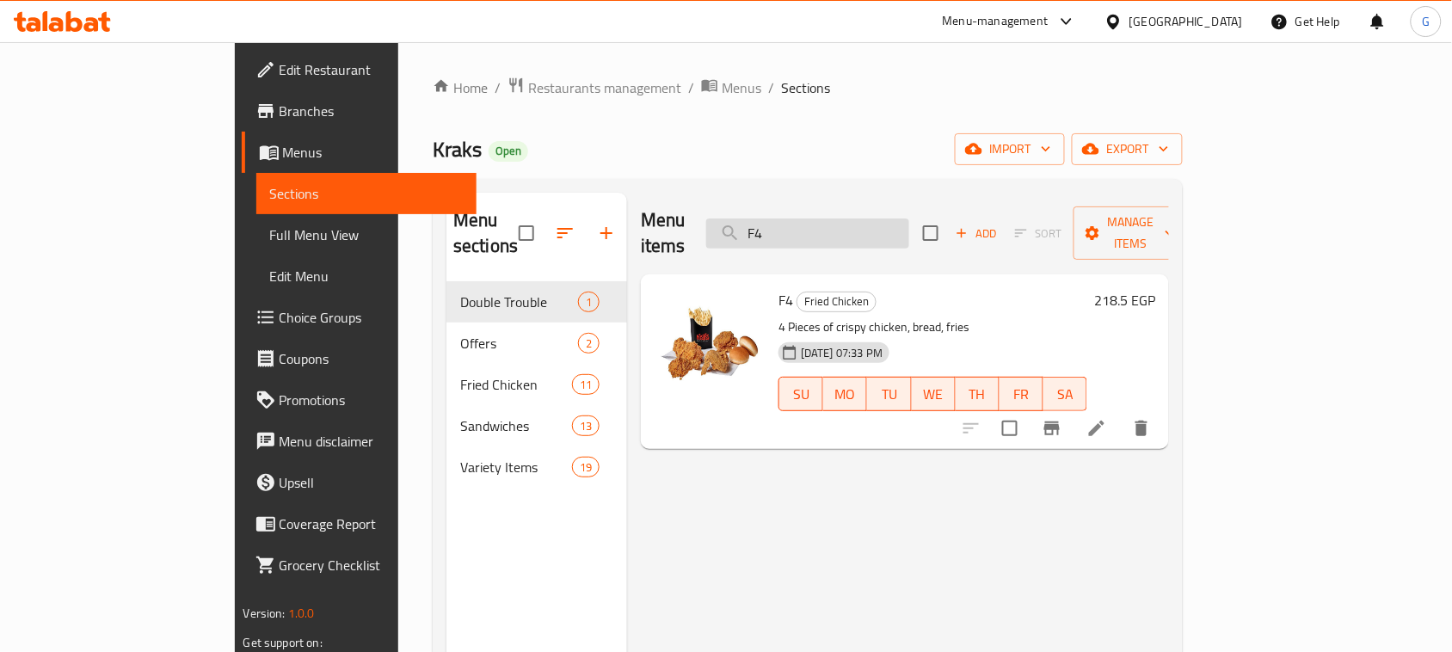
click at [861, 220] on input "F4" at bounding box center [807, 233] width 203 height 30
paste input "3"
click at [897, 218] on input "F3" at bounding box center [807, 233] width 203 height 30
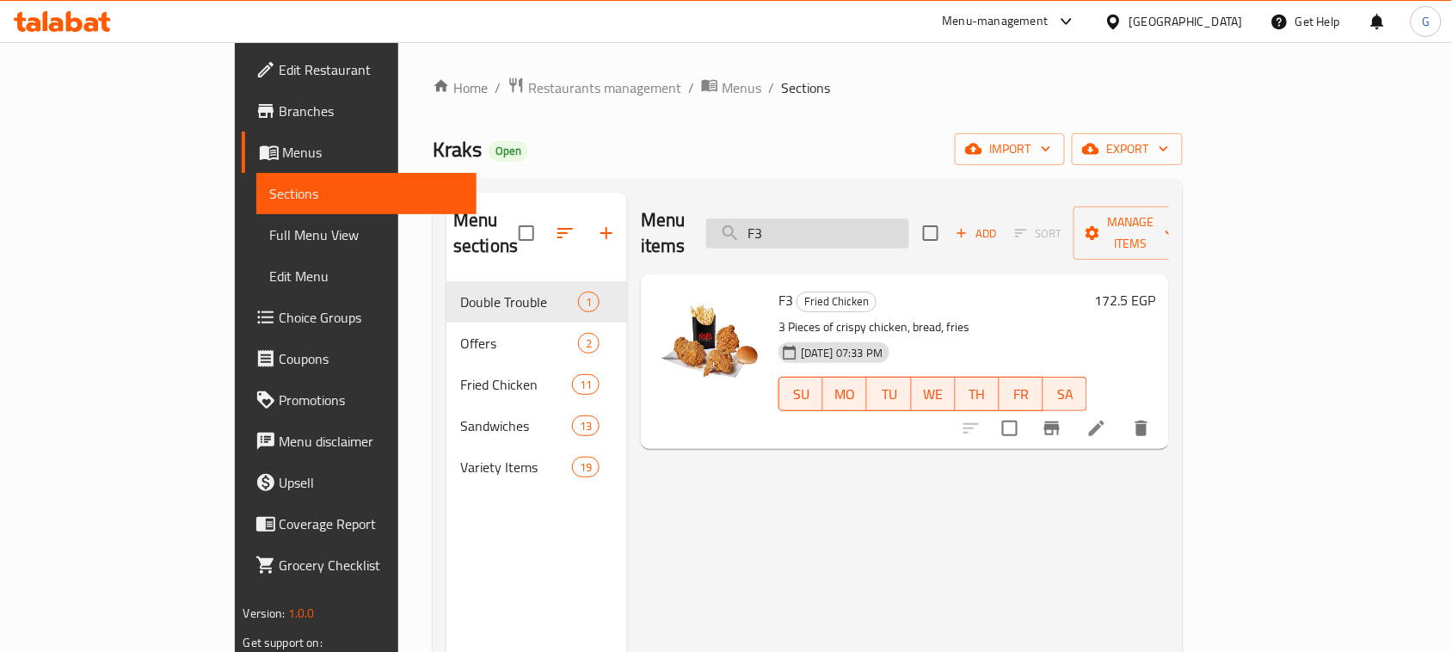
paste input "2"
click at [895, 220] on input "F2" at bounding box center [807, 233] width 203 height 30
paste input "1"
type input "F12"
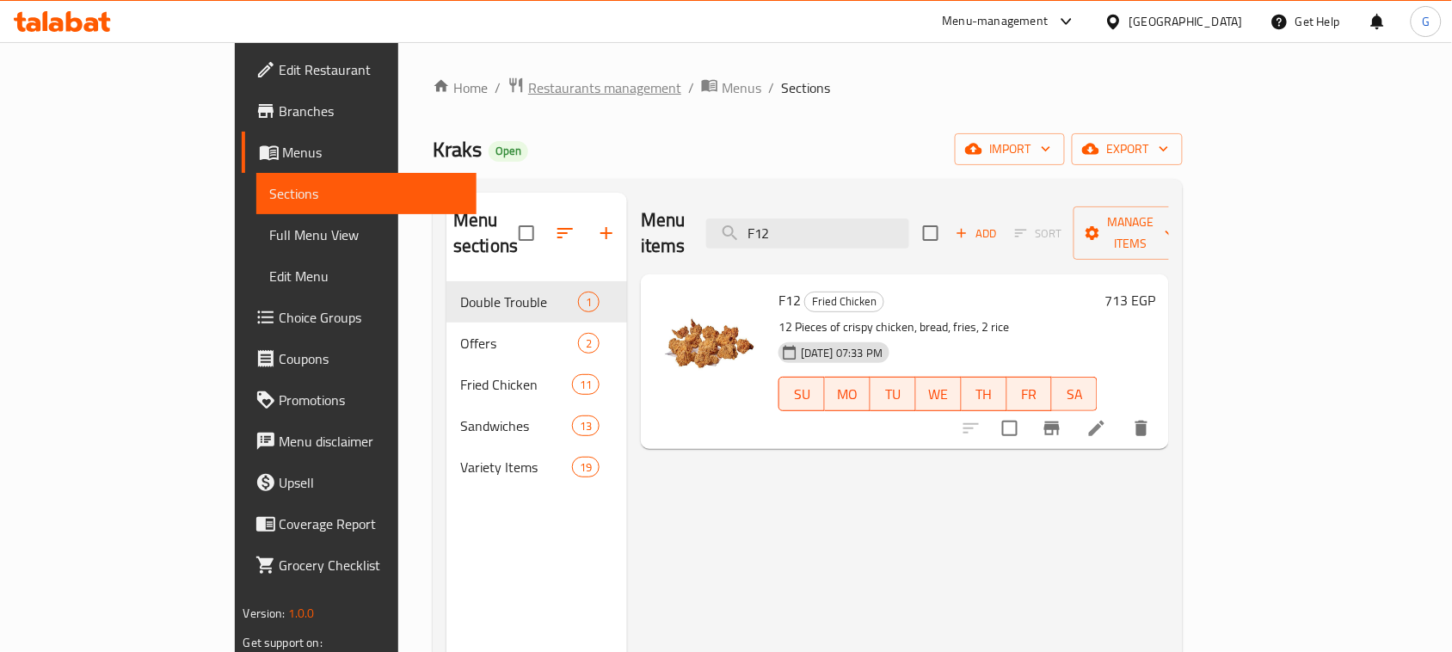
click at [528, 80] on span "Restaurants management" at bounding box center [604, 87] width 153 height 21
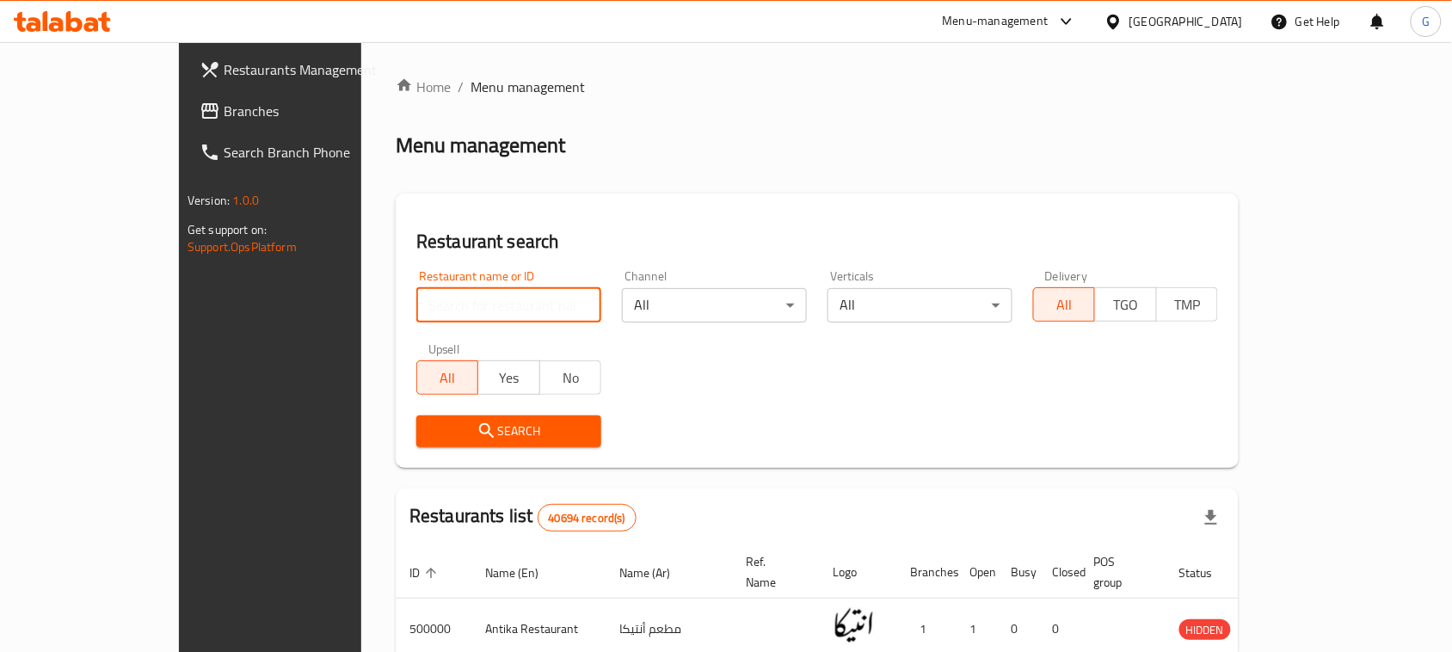
paste input "694368"
type input "694368"
click button "Search" at bounding box center [508, 431] width 185 height 32
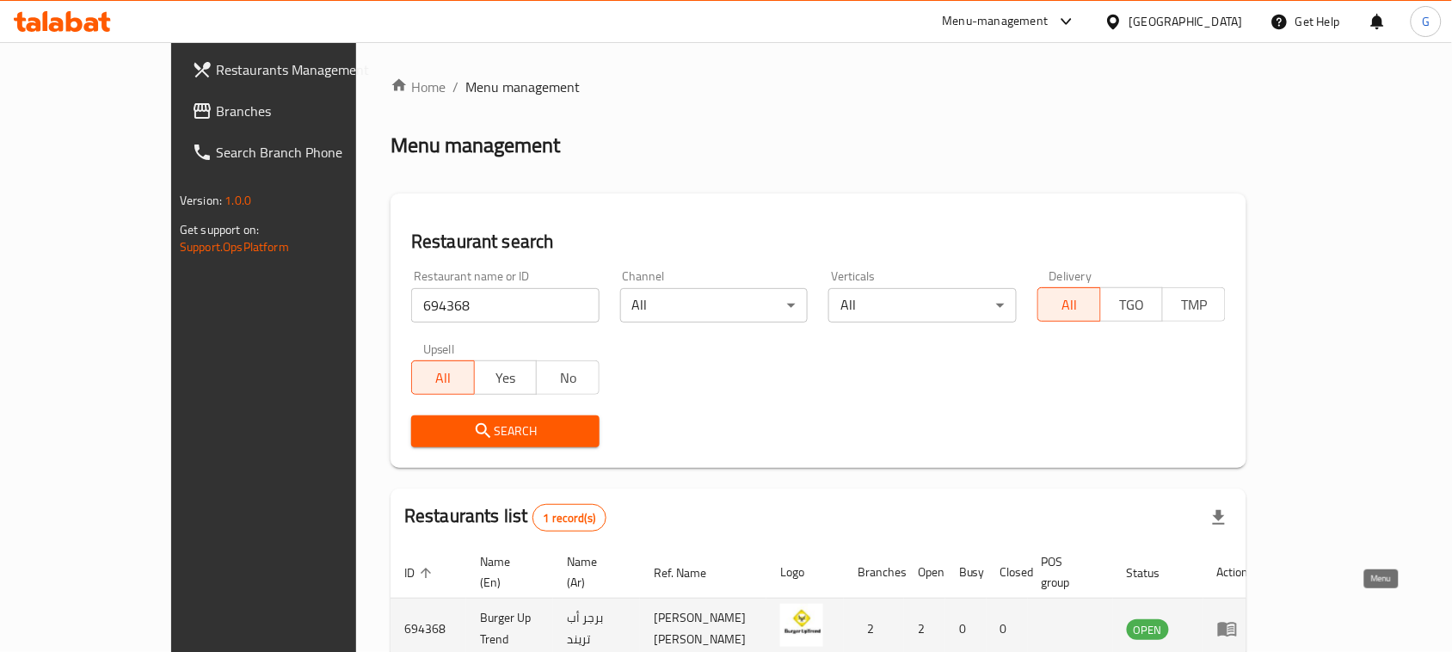
click at [1238, 618] on icon "enhanced table" at bounding box center [1227, 628] width 21 height 21
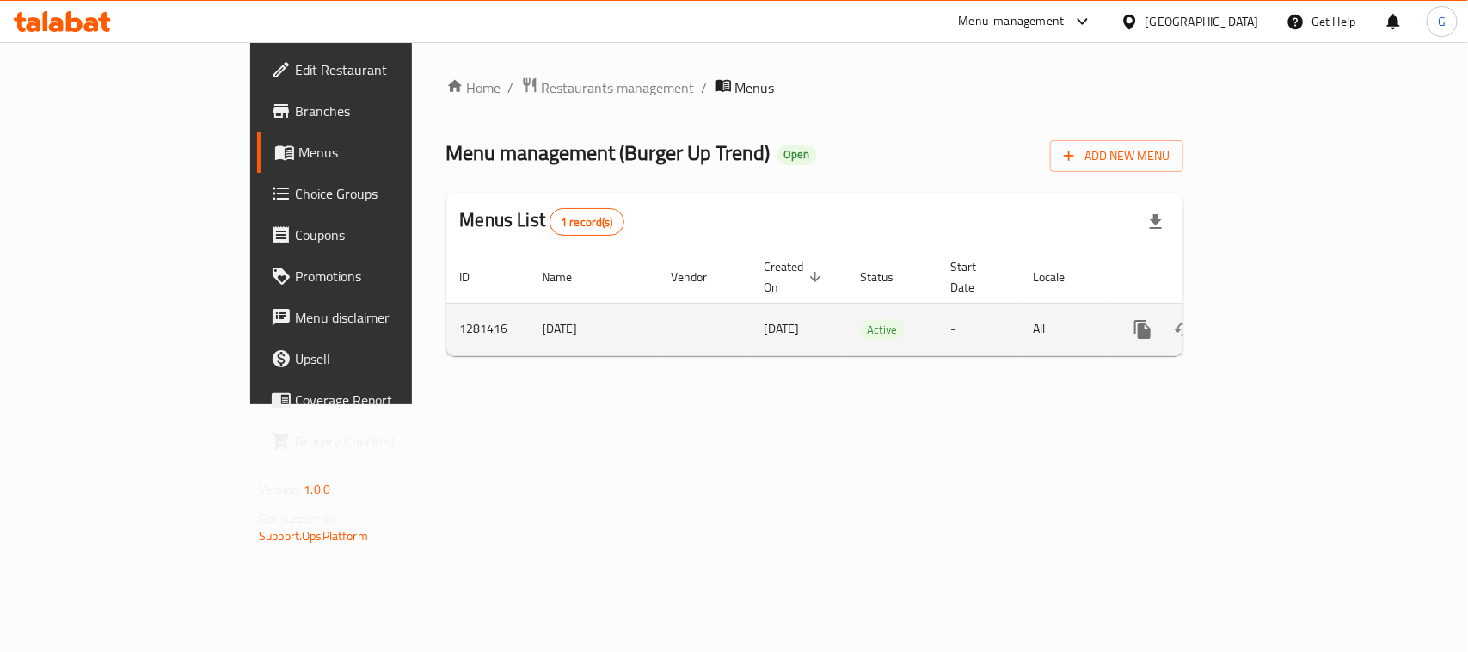
click at [1277, 319] on icon "enhanced table" at bounding box center [1267, 329] width 21 height 21
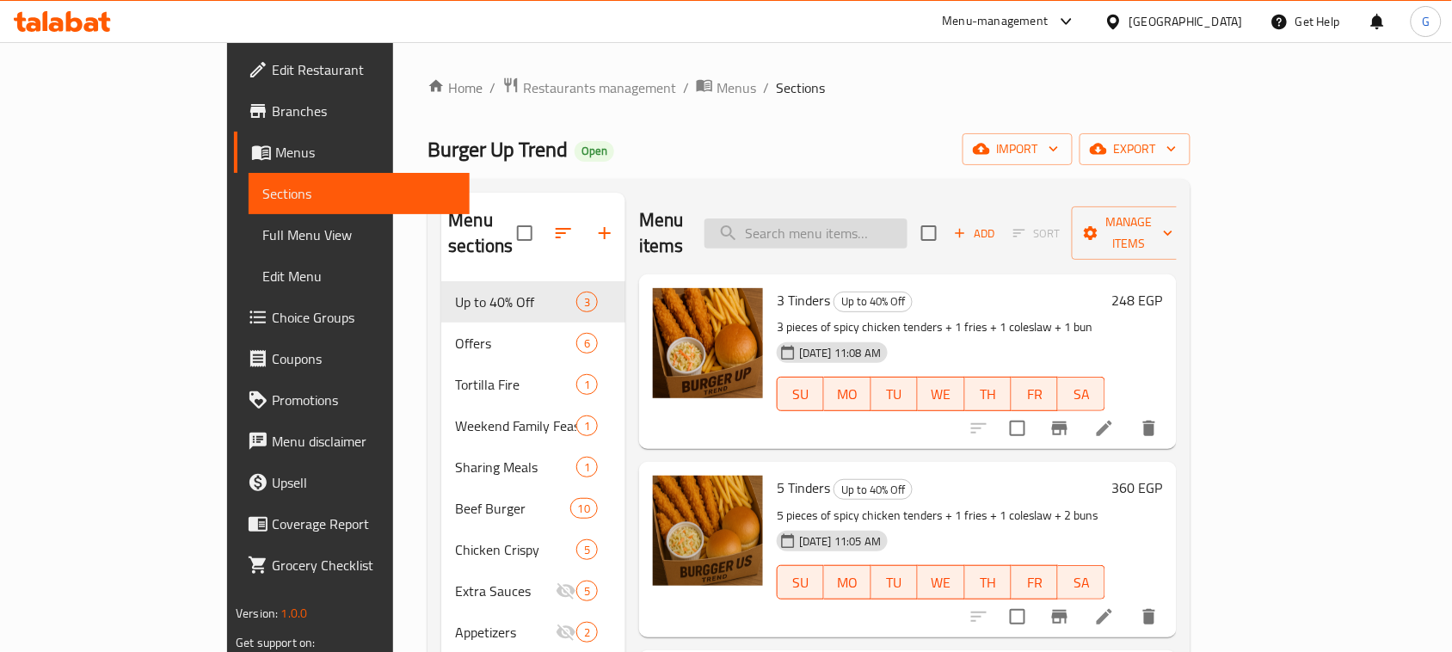
click at [889, 218] on input "search" at bounding box center [805, 233] width 203 height 30
click at [523, 83] on span "Restaurants management" at bounding box center [599, 87] width 153 height 21
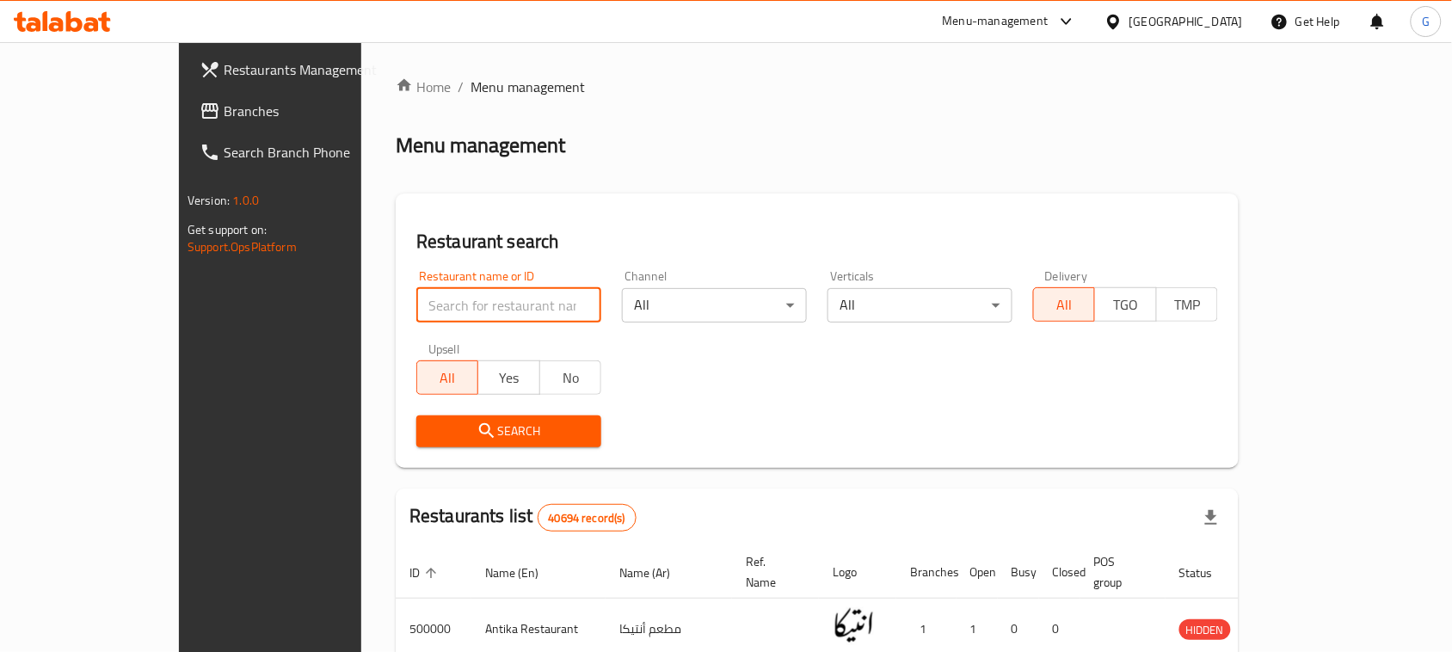
paste input "686670"
type input "686670"
click button "Search" at bounding box center [508, 431] width 185 height 32
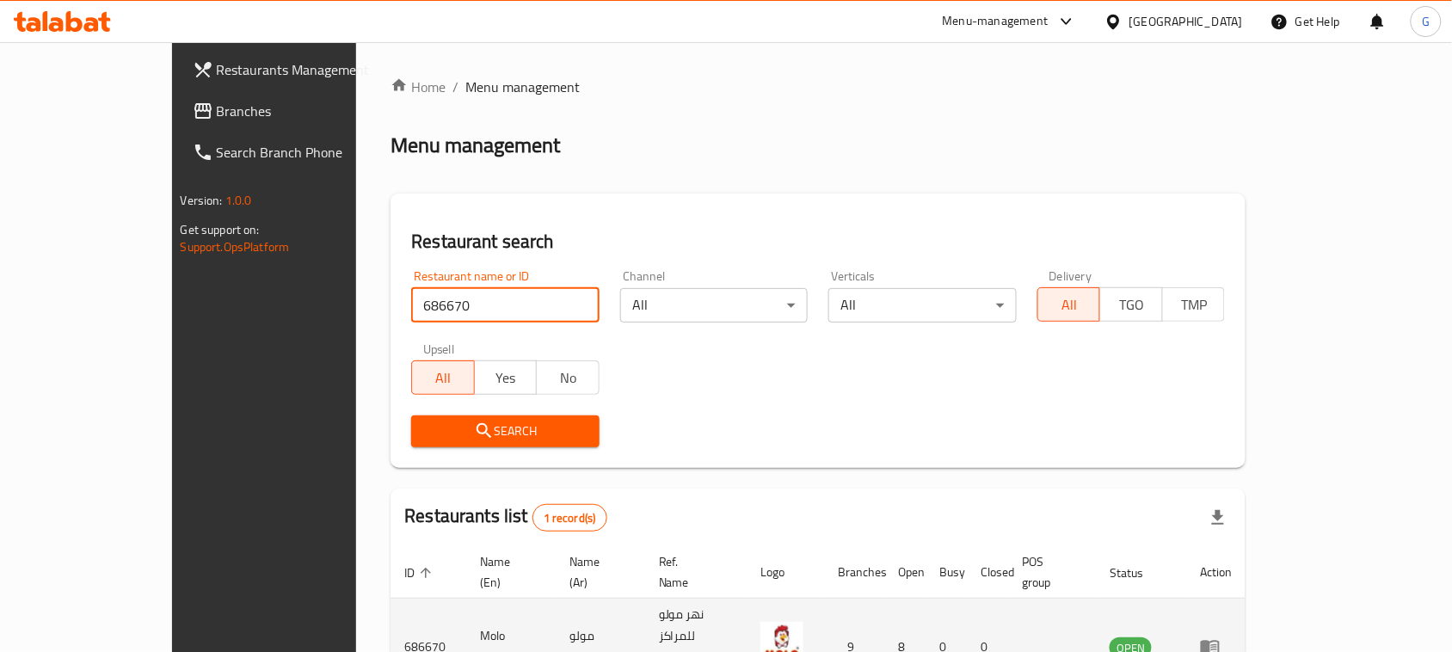
scroll to position [82, 0]
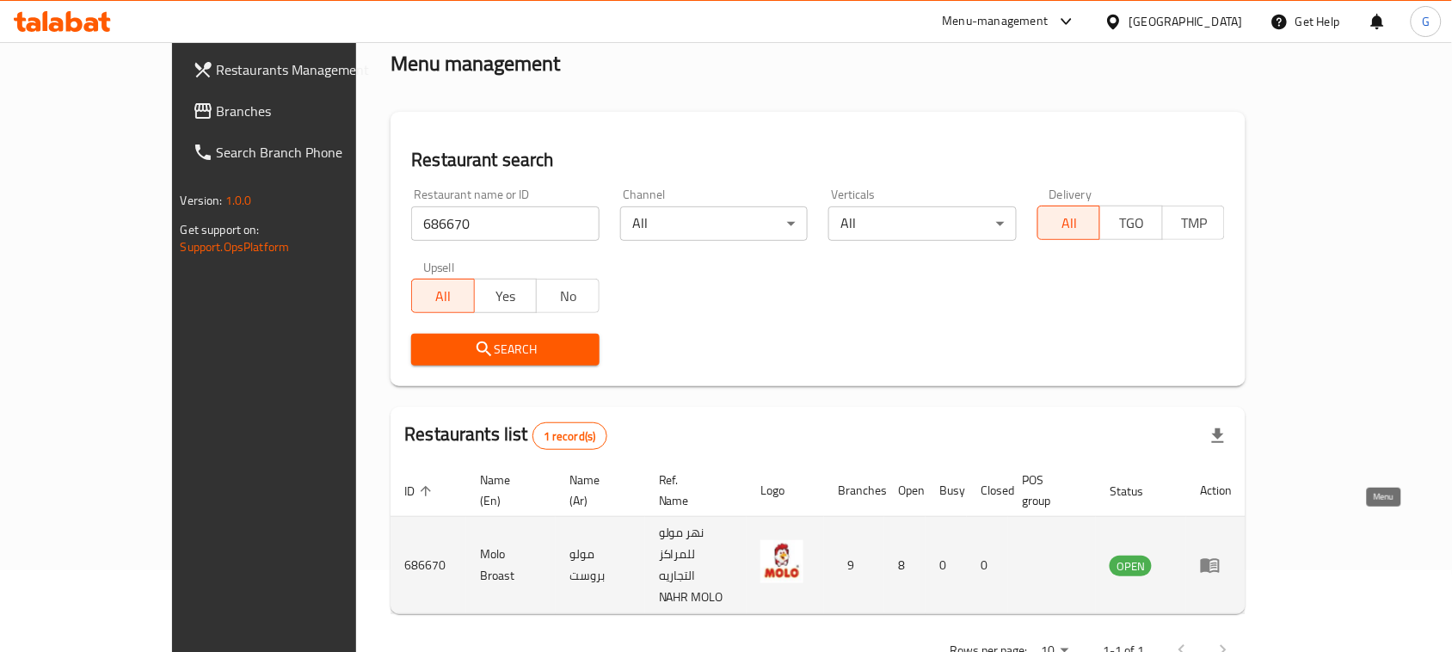
click at [1221, 555] on icon "enhanced table" at bounding box center [1210, 565] width 21 height 21
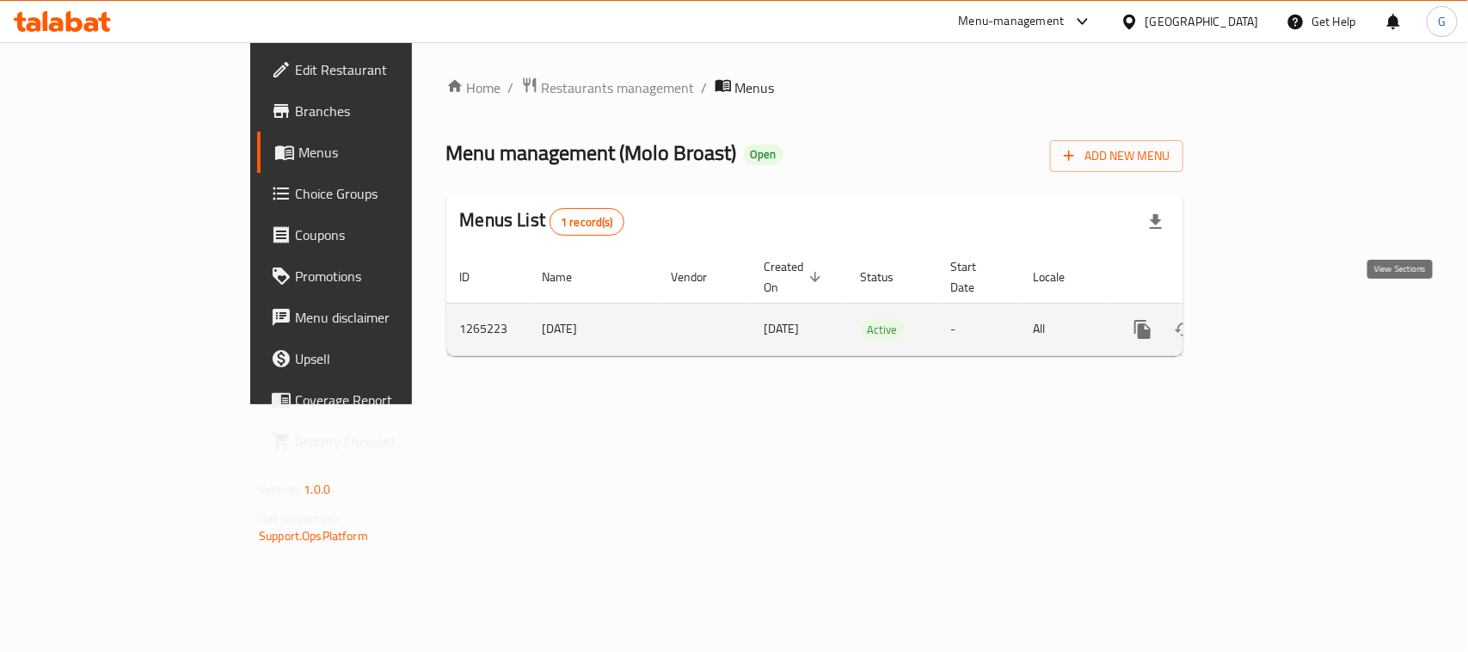
click at [1275, 322] on icon "enhanced table" at bounding box center [1266, 329] width 15 height 15
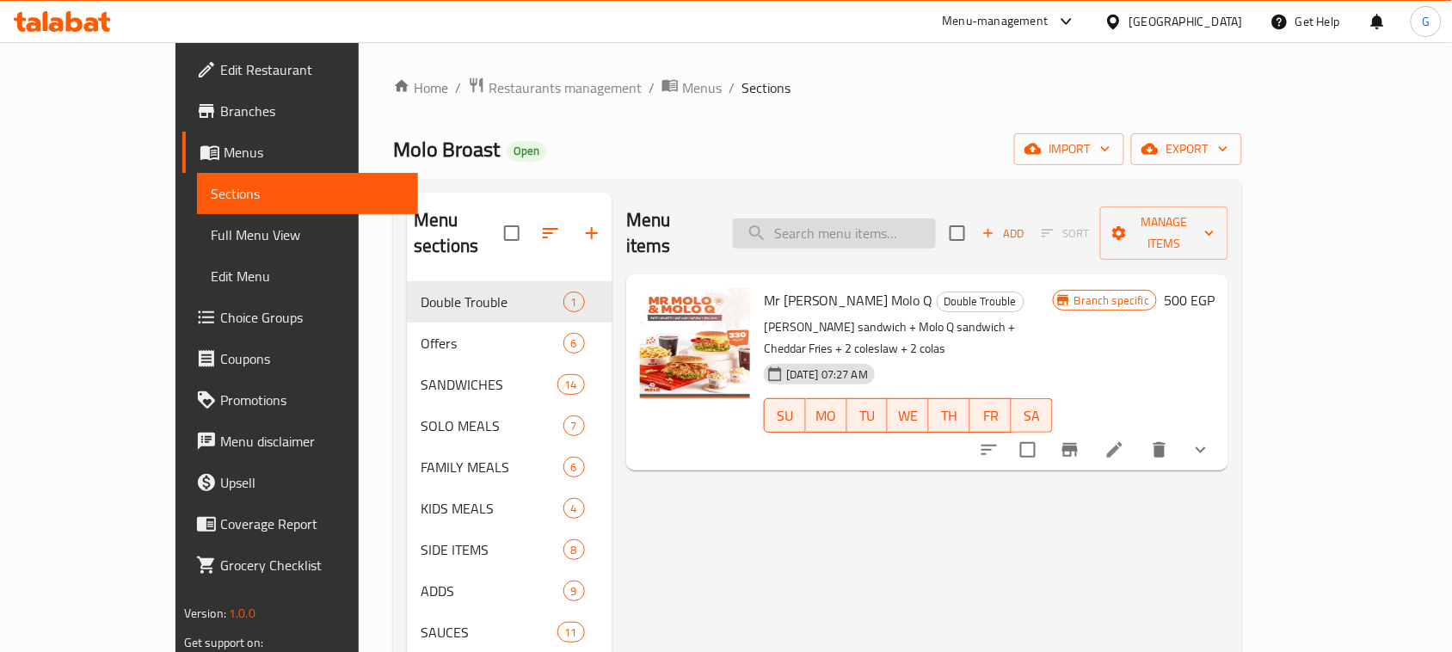
paste input "Molo Dinner"
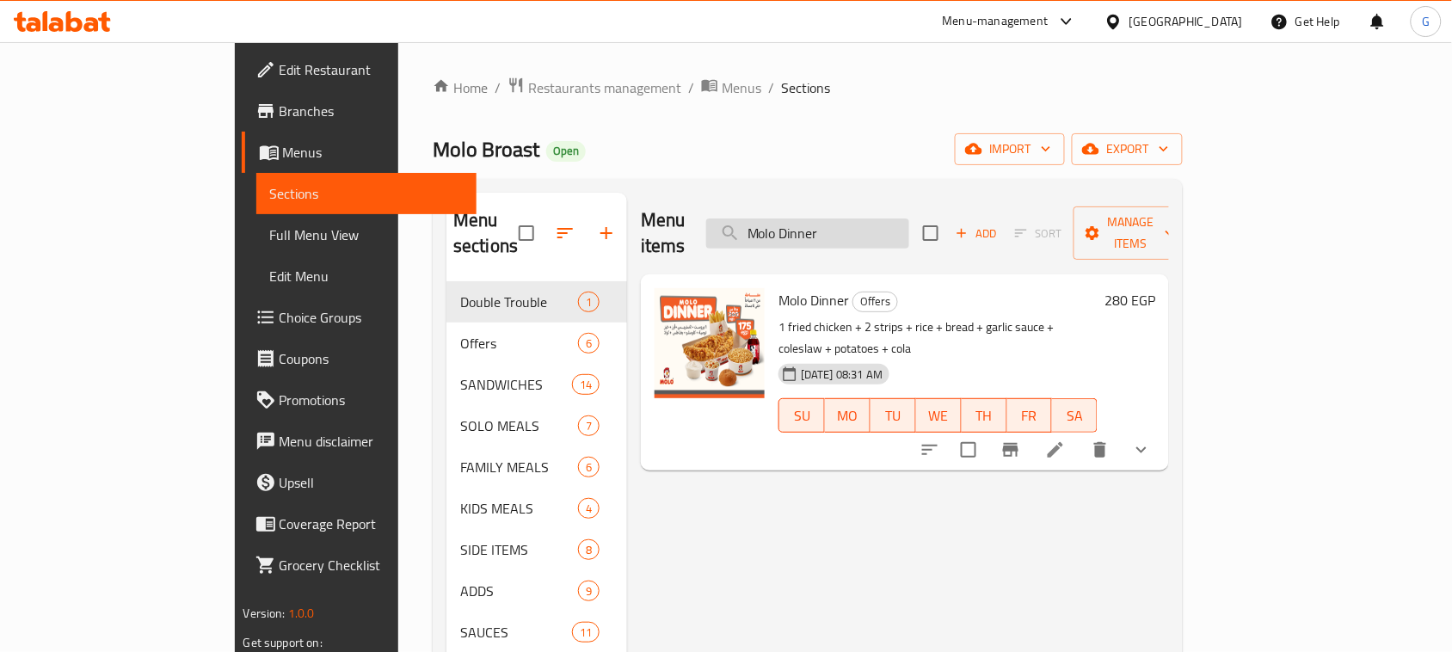
click at [906, 226] on input "Molo Dinner" at bounding box center [807, 233] width 203 height 30
paste input "Dorizo Offer"
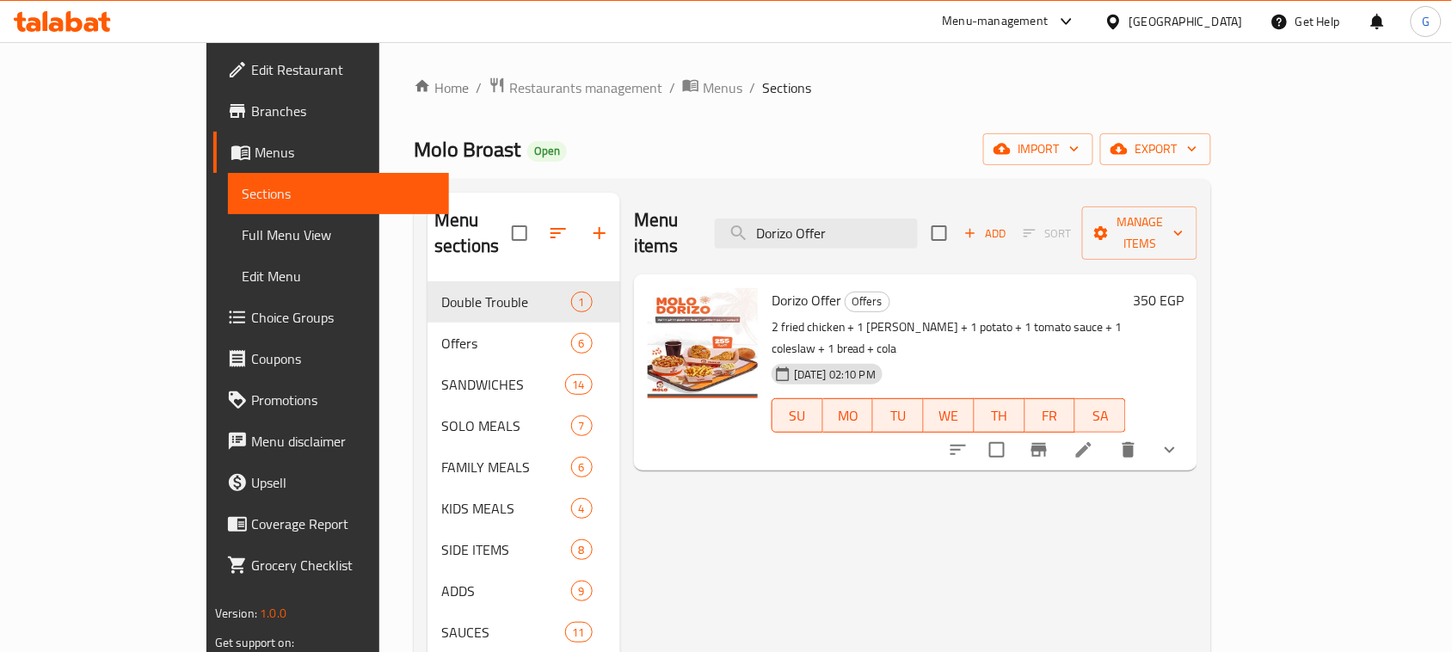
type input "Dorizo Offer"
click at [509, 93] on span "Restaurants management" at bounding box center [585, 87] width 153 height 21
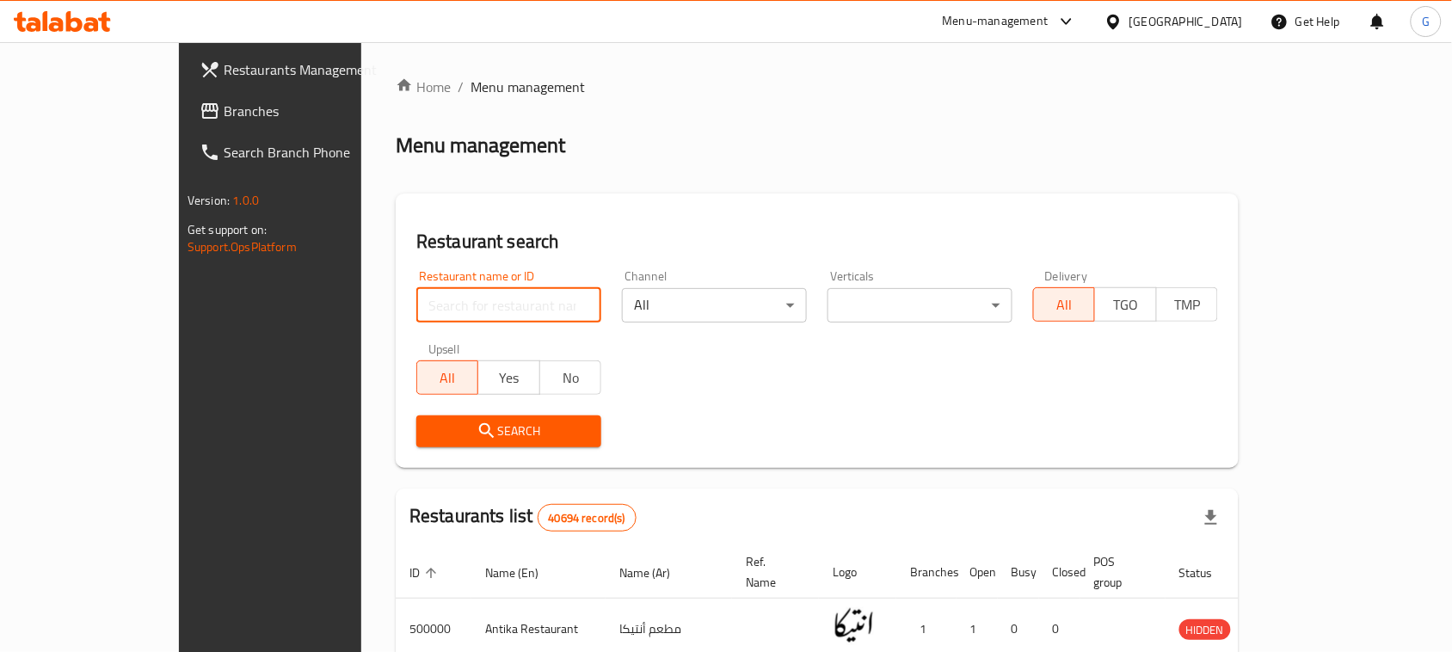
paste input "604135"
type input "604135"
click button "Search" at bounding box center [508, 431] width 185 height 32
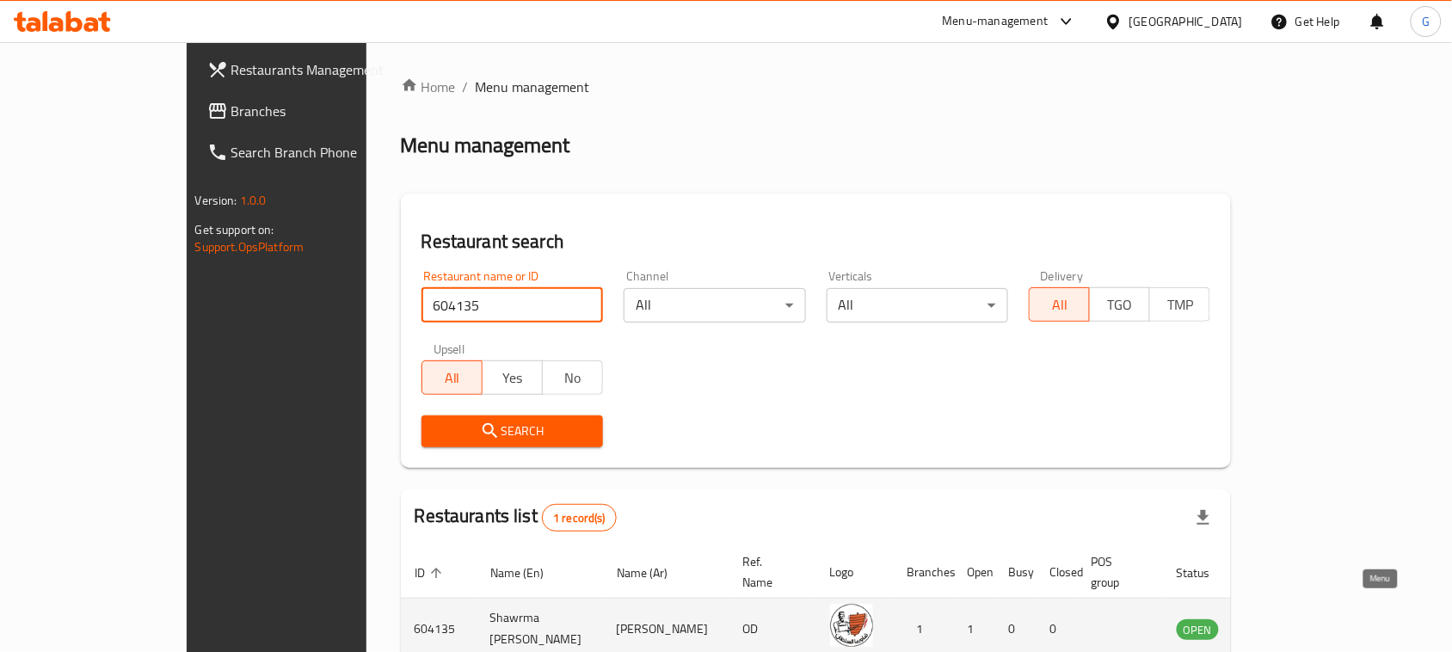
click at [1287, 623] on icon "enhanced table" at bounding box center [1277, 630] width 19 height 15
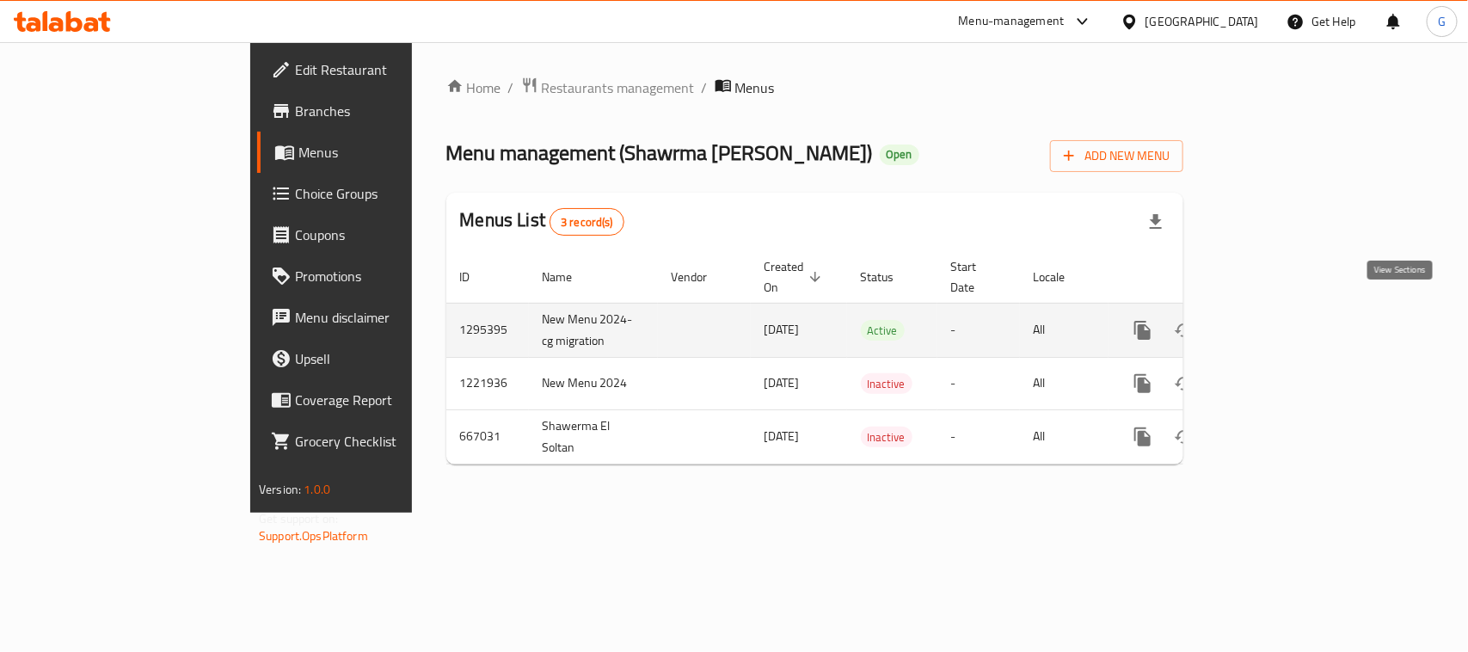
click at [1288, 317] on link "enhanced table" at bounding box center [1266, 330] width 41 height 41
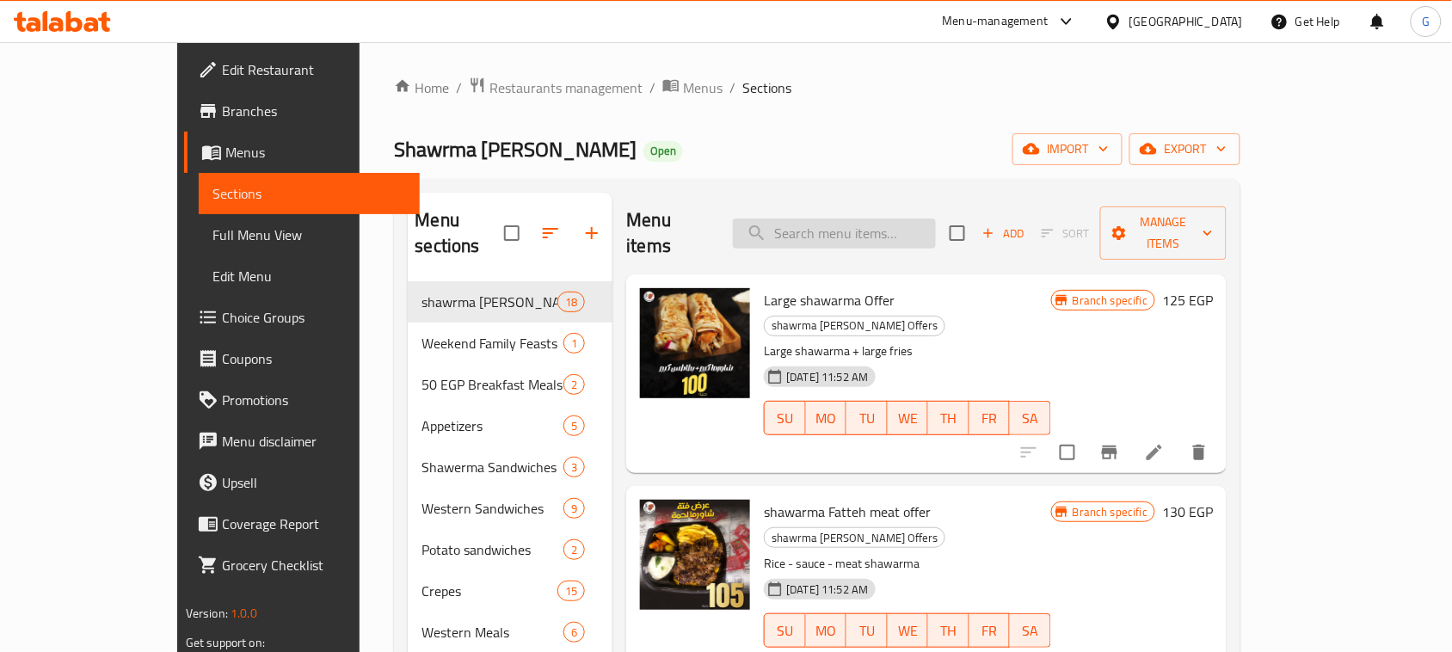
click at [876, 218] on input "search" at bounding box center [834, 233] width 203 height 30
paste input "2 double Arabic meals"
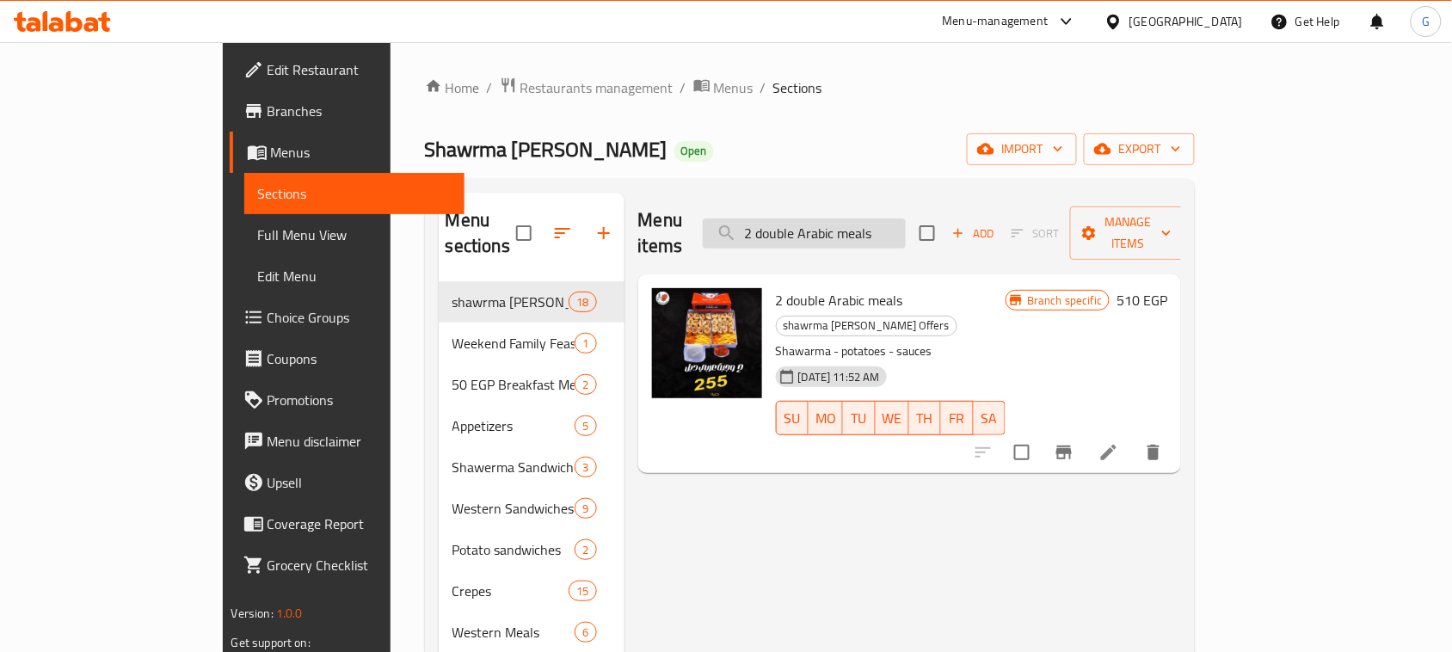
click at [883, 232] on input "2 double Arabic meals" at bounding box center [804, 233] width 203 height 30
paste input "EL-Lama Box Offer"
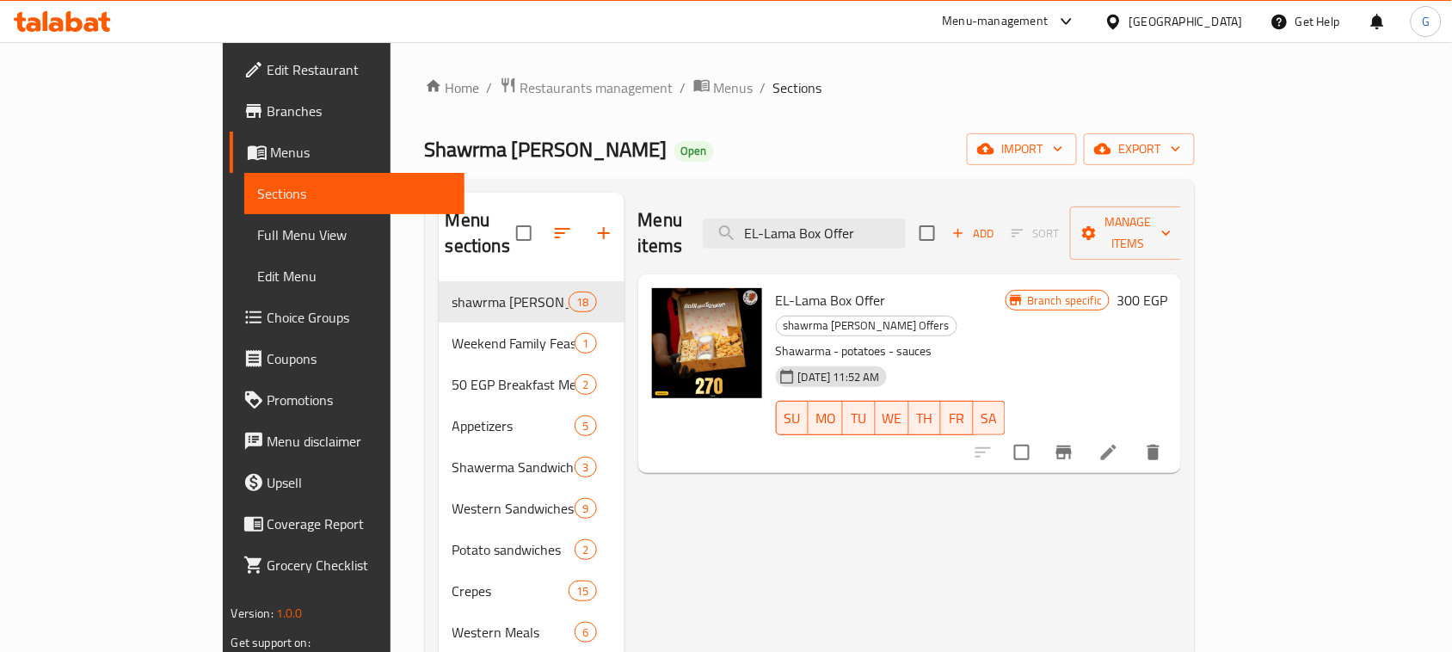
type input "EL-Lama Box Offer"
click at [520, 87] on span "Restaurants management" at bounding box center [596, 87] width 153 height 21
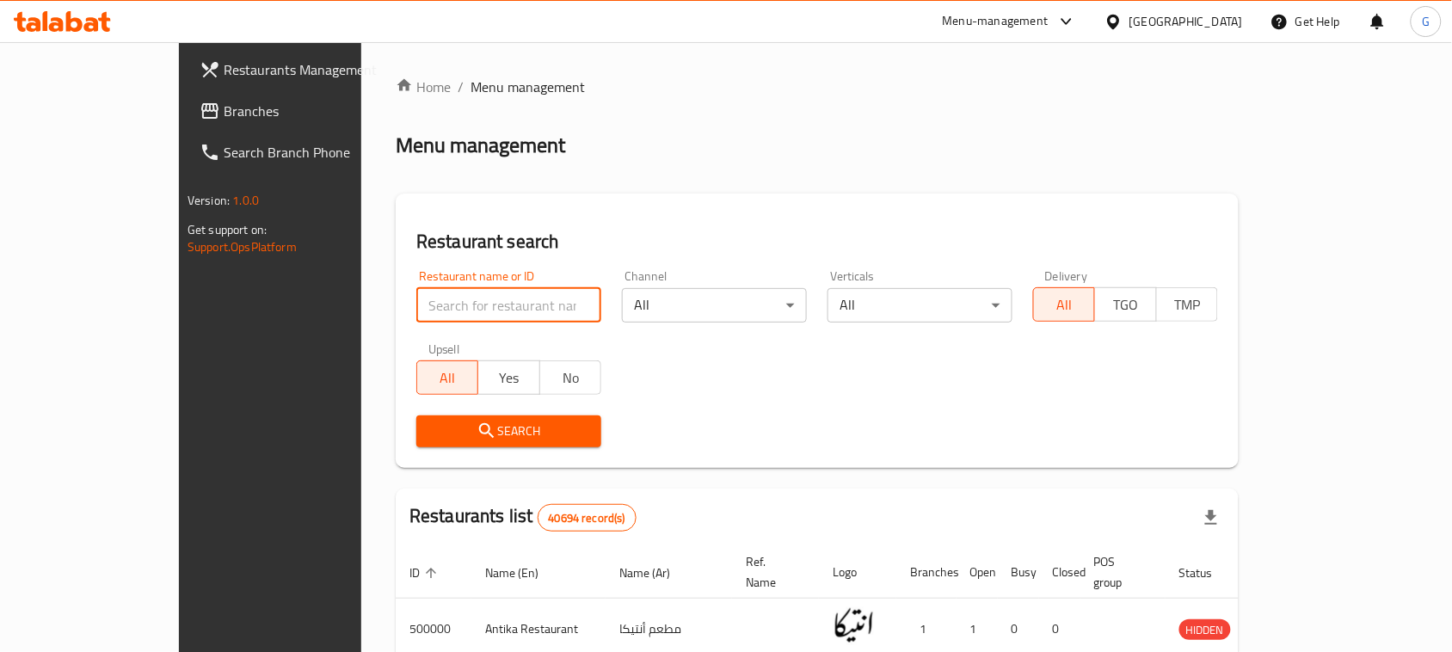
click at [431, 316] on input "search" at bounding box center [508, 305] width 185 height 34
paste input "692174"
type input "692174"
click button "Search" at bounding box center [508, 431] width 185 height 32
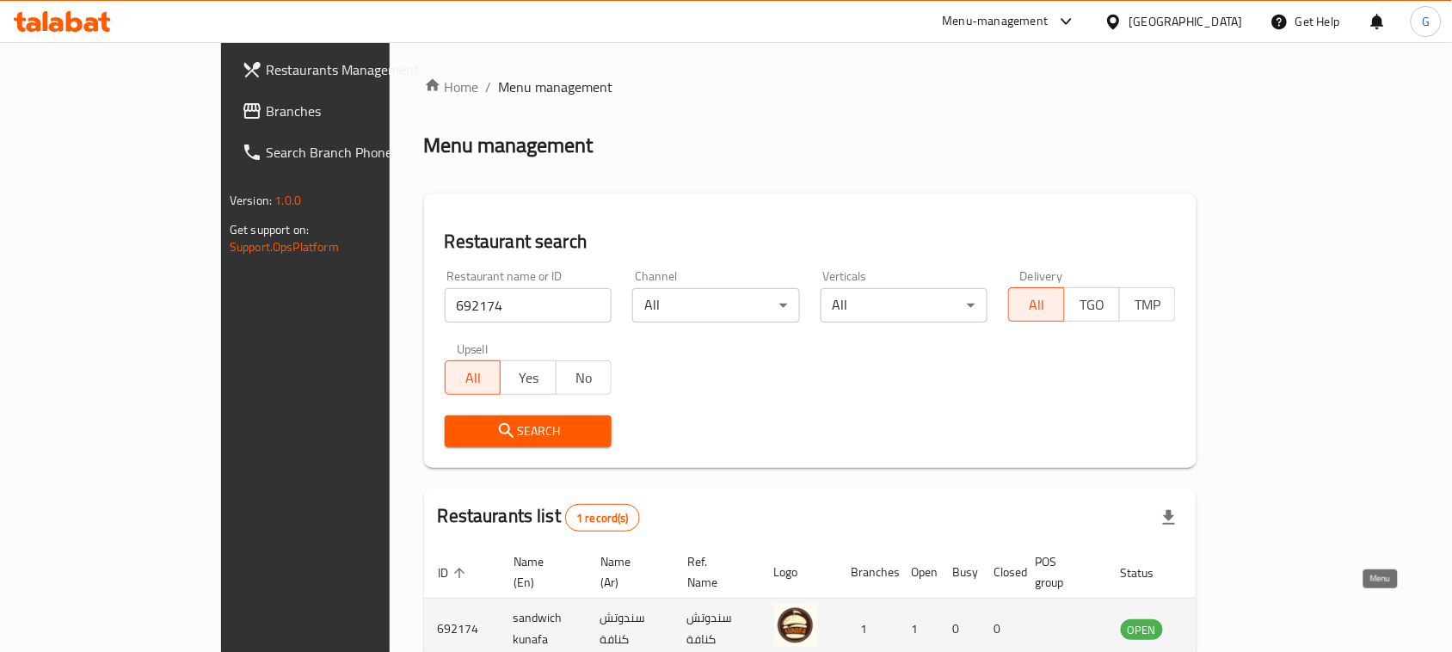
click at [1232, 618] on icon "enhanced table" at bounding box center [1221, 628] width 21 height 21
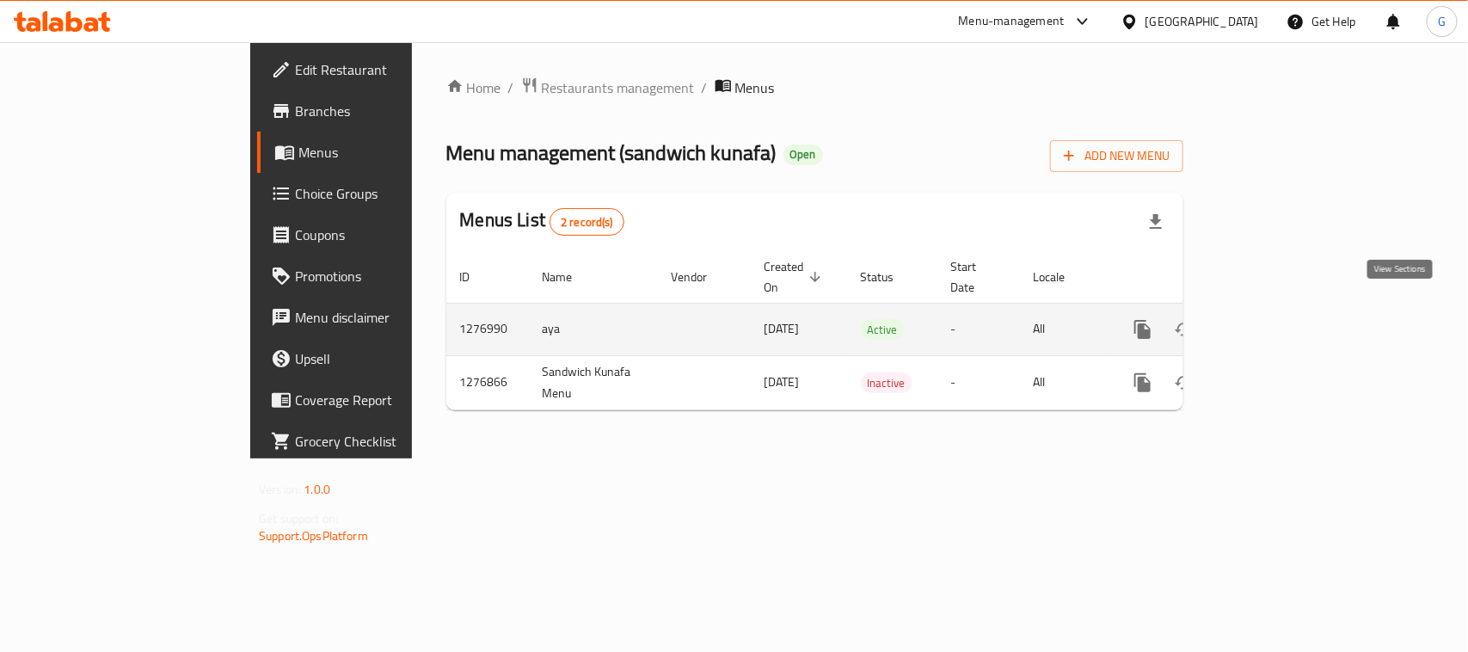
click at [1288, 309] on link "enhanced table" at bounding box center [1266, 329] width 41 height 41
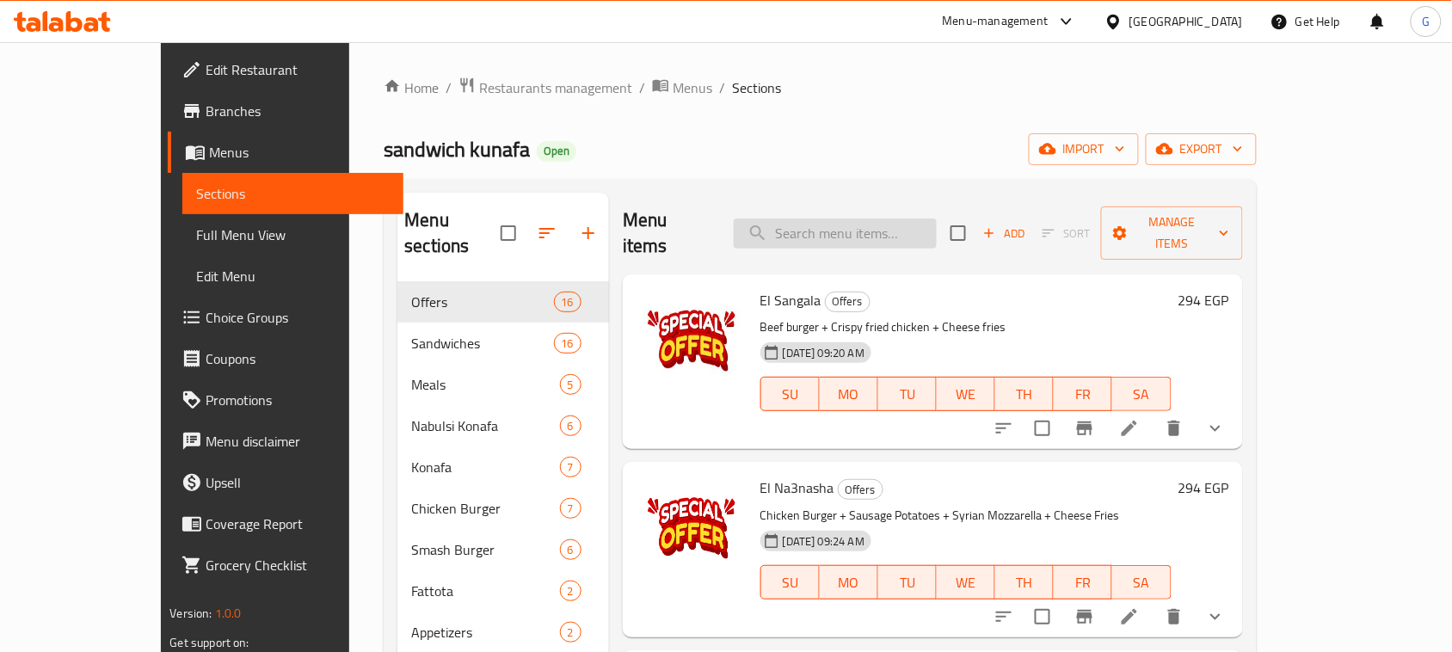
click at [858, 222] on input "search" at bounding box center [835, 233] width 203 height 30
paste input "Mazag Box"
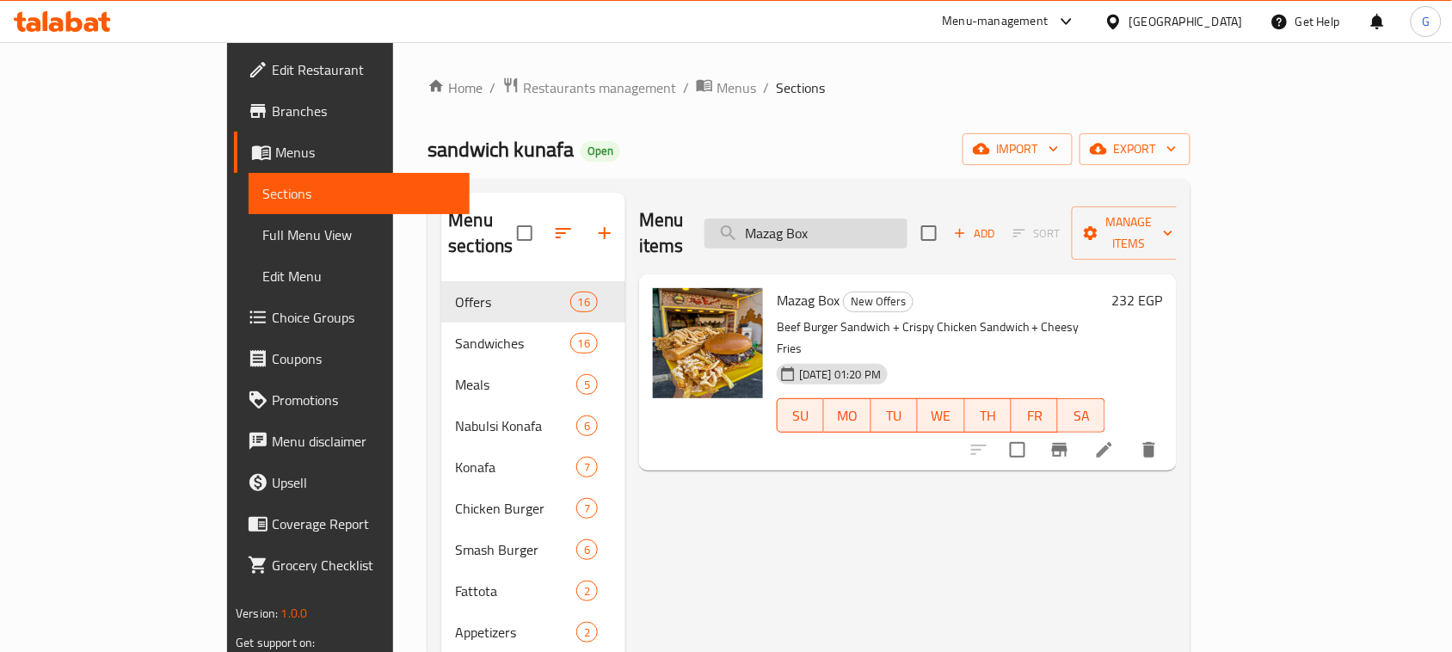
click at [880, 228] on input "Mazag Box" at bounding box center [805, 233] width 203 height 30
paste input "El-akeel"
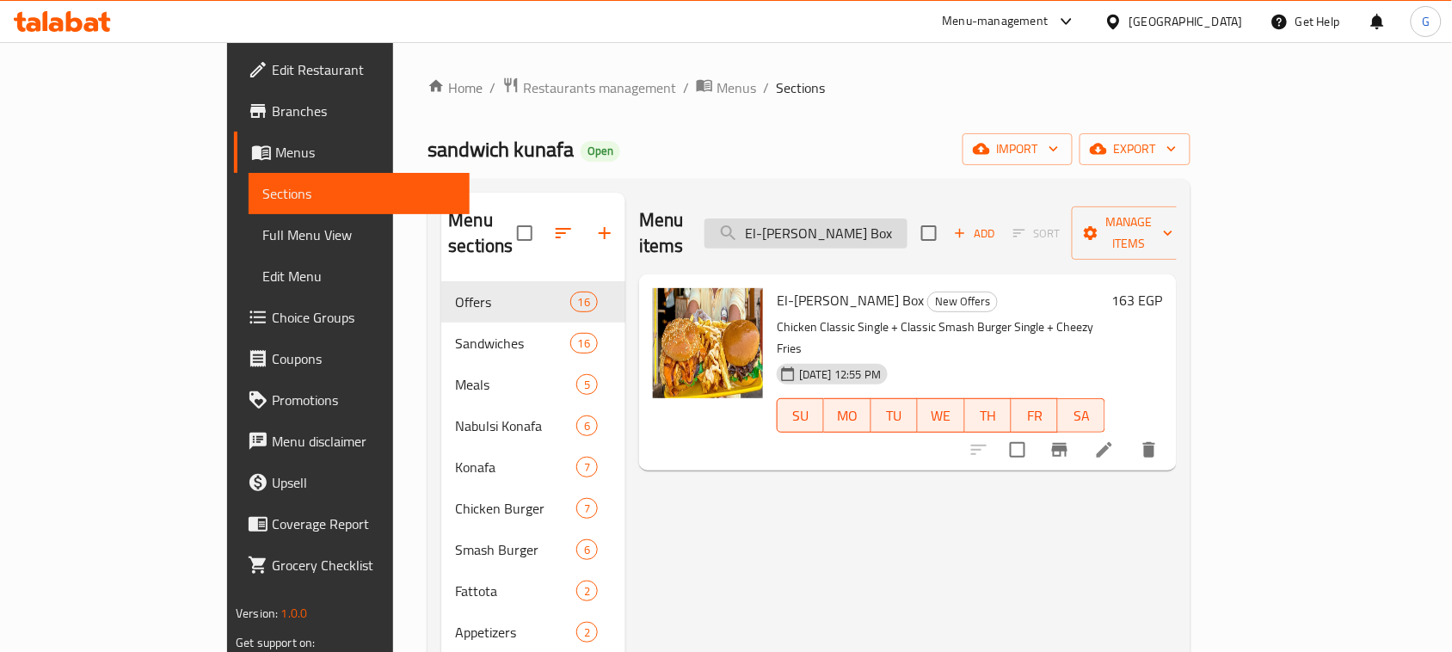
click at [907, 222] on input "El-akeel Box" at bounding box center [805, 233] width 203 height 30
paste input "Tarweka"
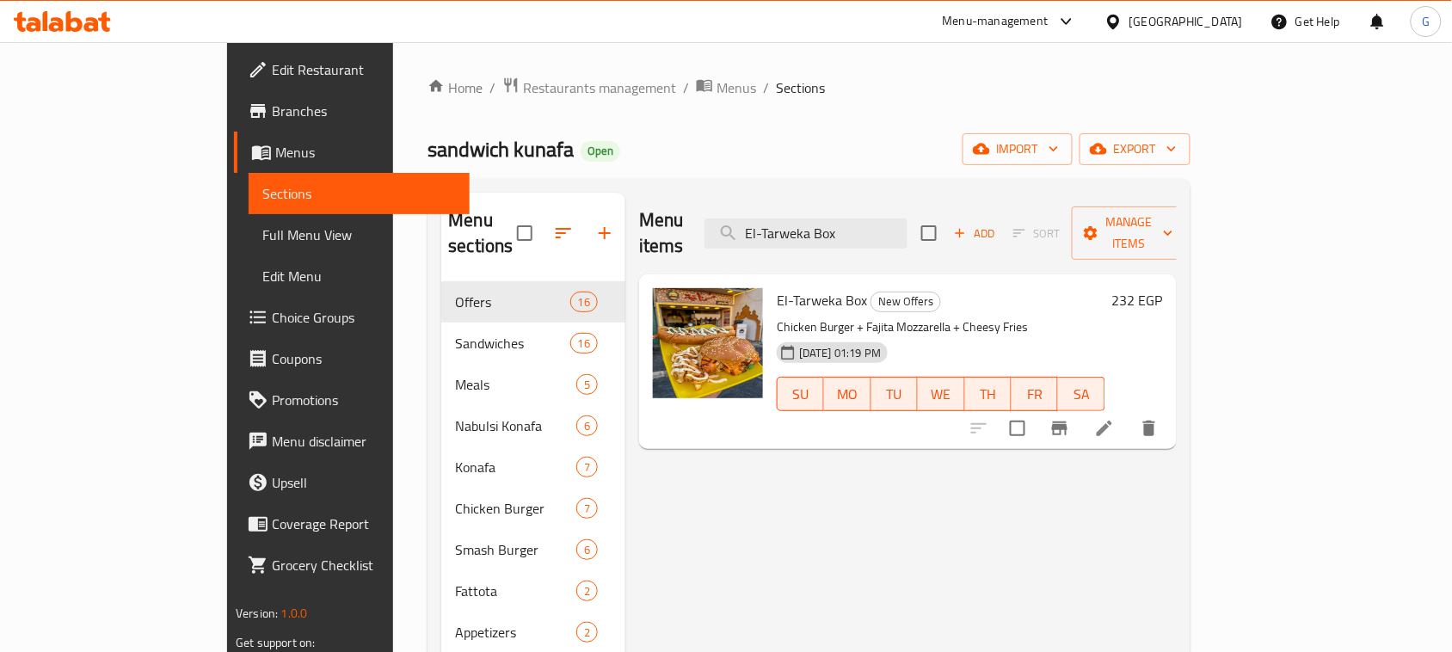
type input "El-Tarweka Box"
drag, startPoint x: 905, startPoint y: 305, endPoint x: 1000, endPoint y: 303, distance: 94.7
click at [1000, 317] on p "Chicken Burger + Fajita Mozzarella + Cheesy Fries" at bounding box center [941, 328] width 329 height 22
copy p "Cheesy Fries"
click at [523, 82] on span "Restaurants management" at bounding box center [599, 87] width 153 height 21
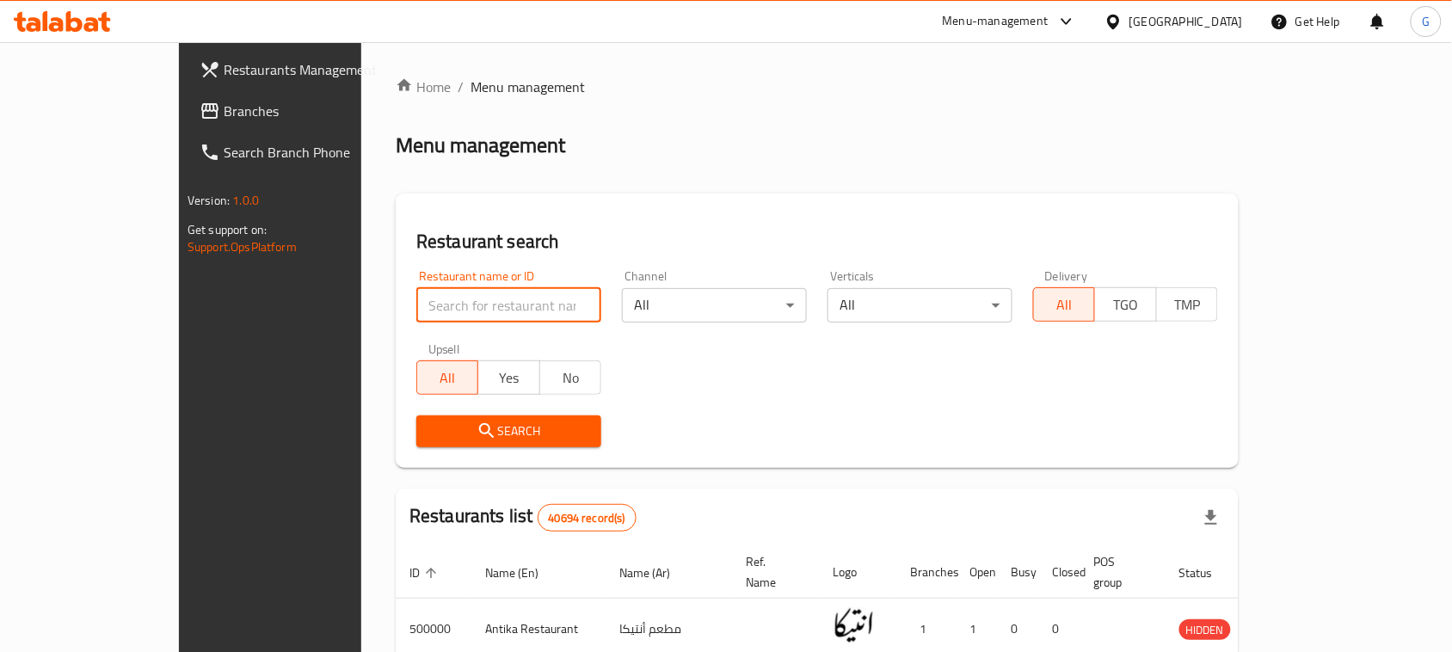
paste input "621232"
type input "621232"
click button "Search" at bounding box center [508, 431] width 185 height 32
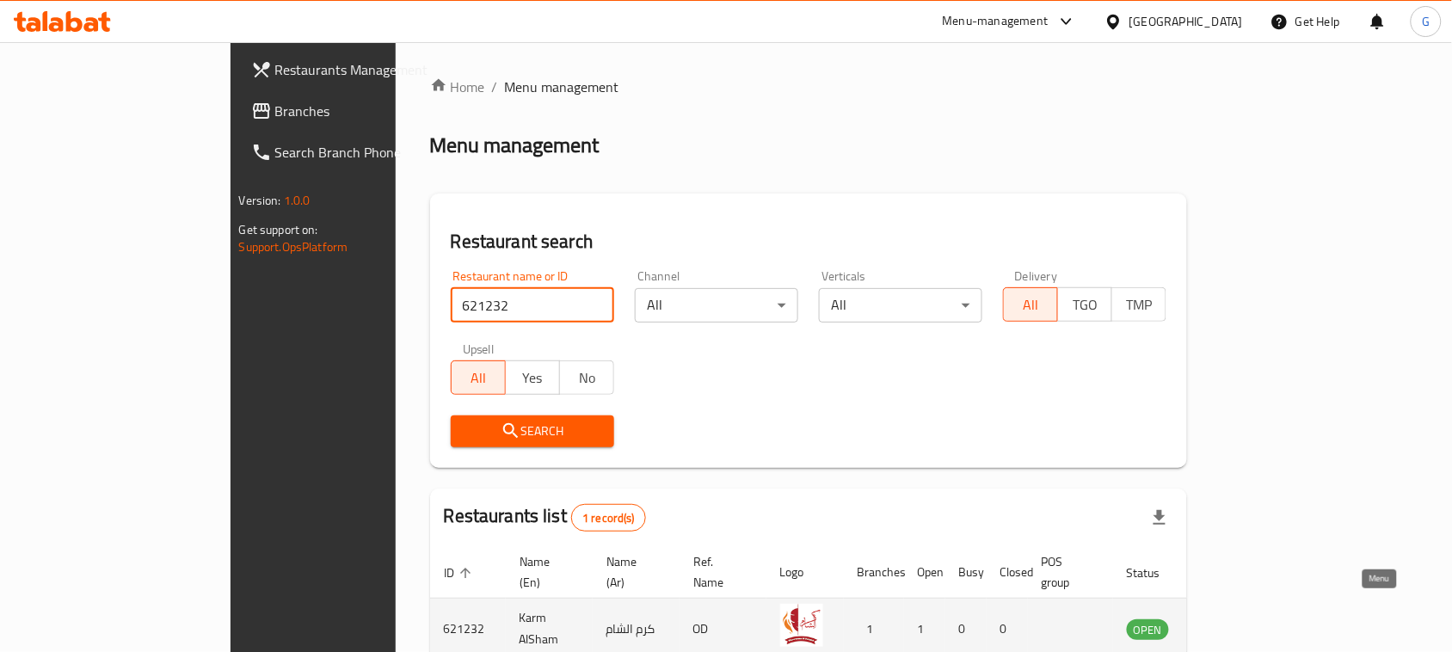
click at [1238, 618] on icon "enhanced table" at bounding box center [1227, 628] width 21 height 21
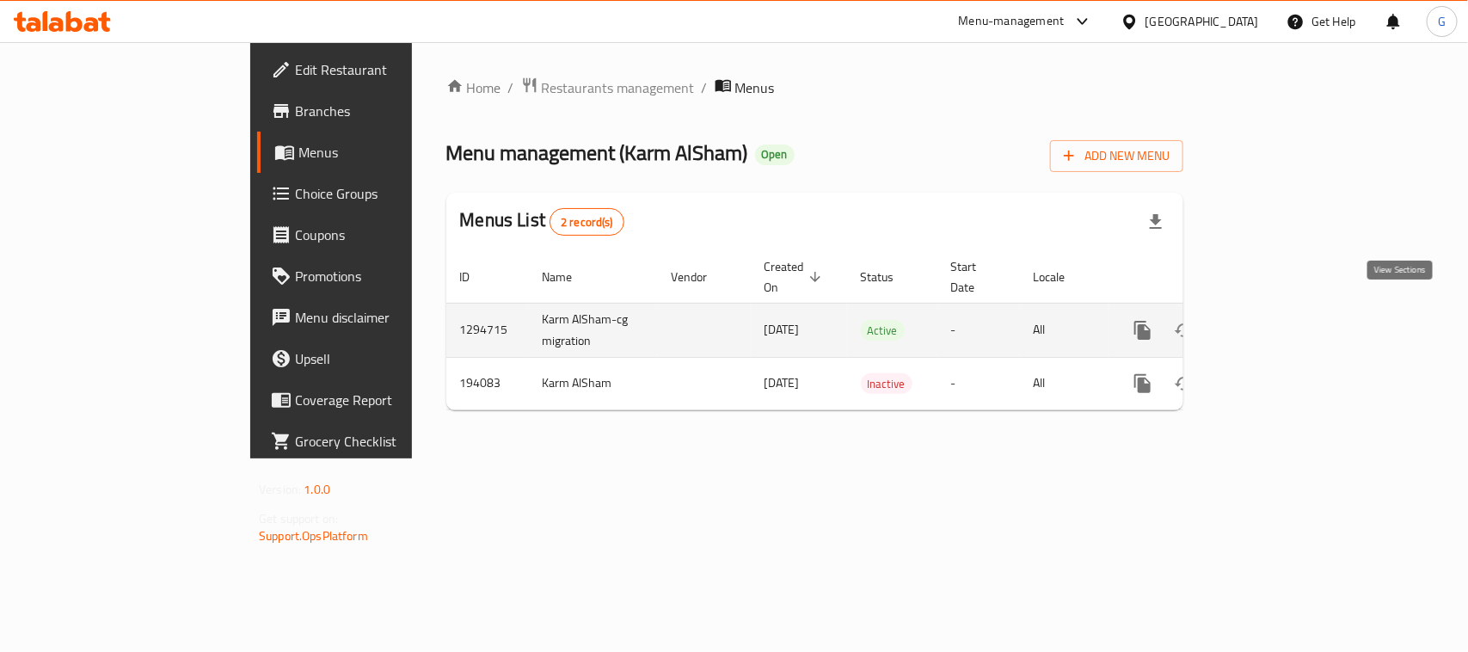
click at [1277, 320] on icon "enhanced table" at bounding box center [1267, 330] width 21 height 21
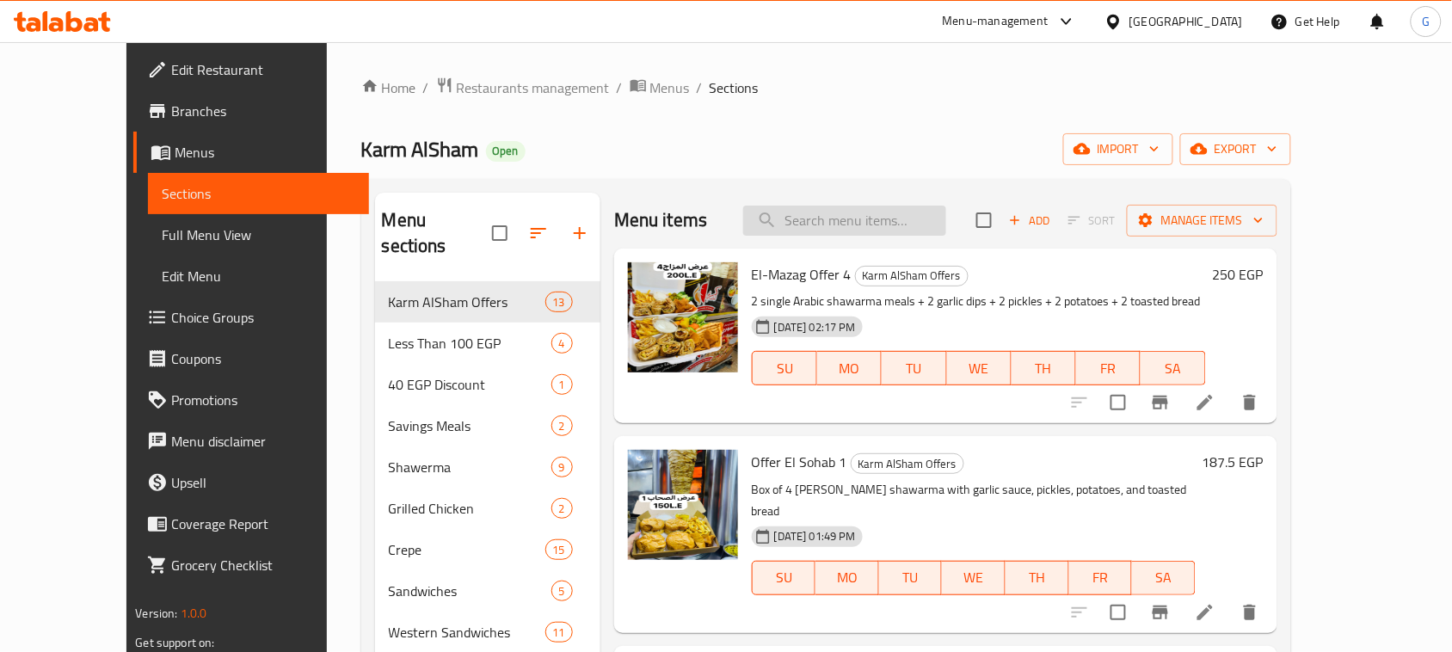
click at [918, 234] on input "search" at bounding box center [844, 221] width 203 height 30
paste input "Offer El Sohab 1"
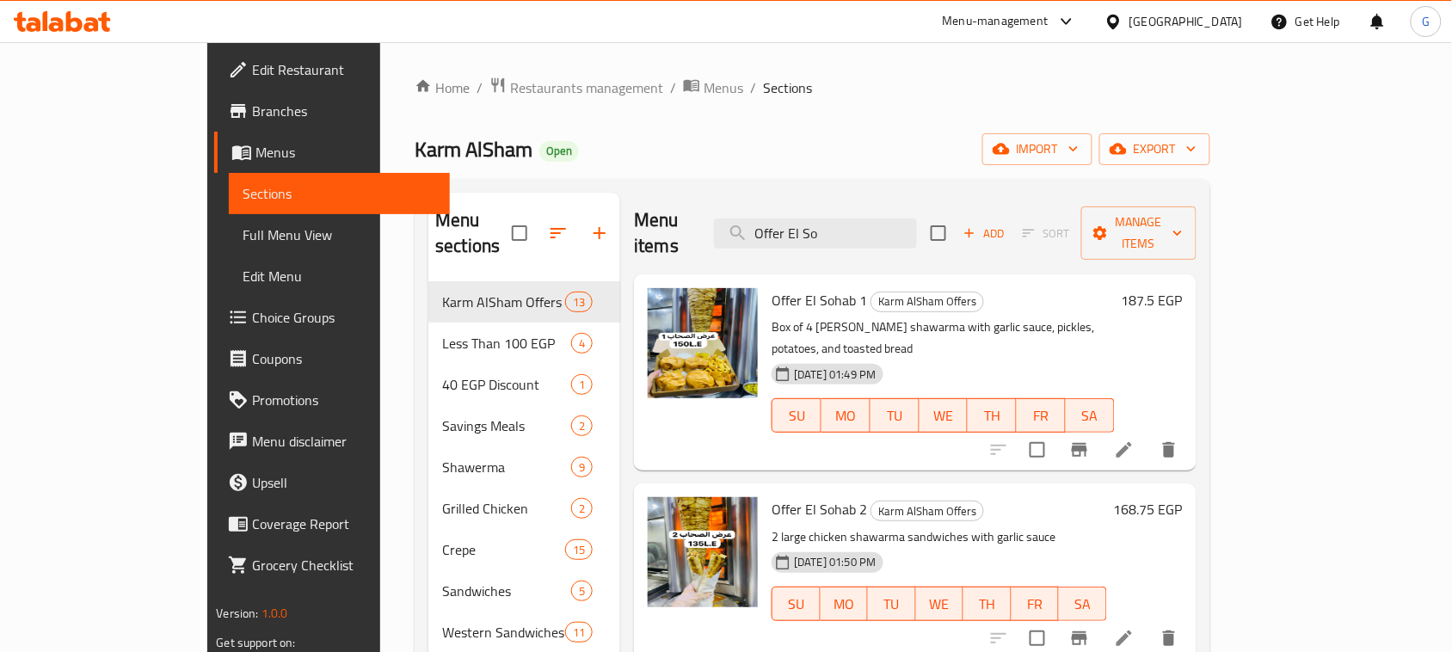
click at [957, 317] on p "Box of 4 Kaiser shawarma with garlic sauce, pickles, potatoes, and toasted bread" at bounding box center [943, 338] width 342 height 43
click at [864, 218] on input "Offer El So" at bounding box center [815, 233] width 203 height 30
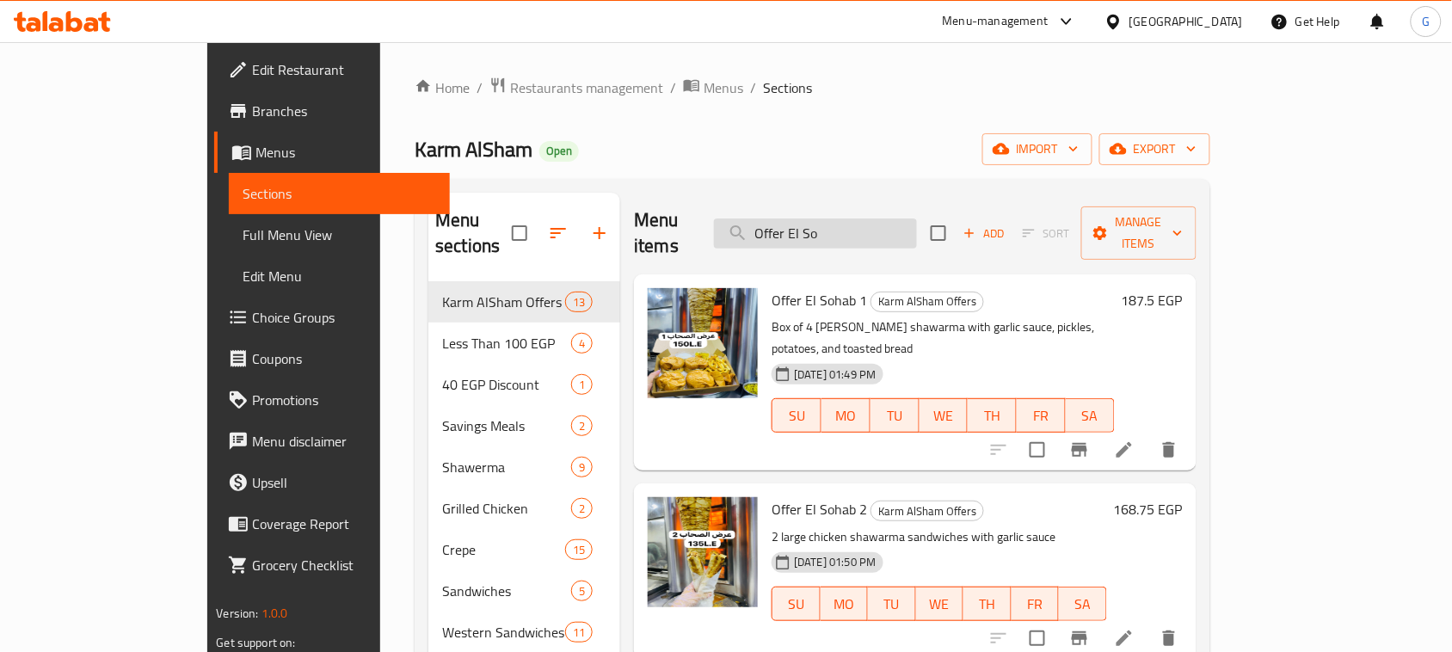
paste input "Mazag"
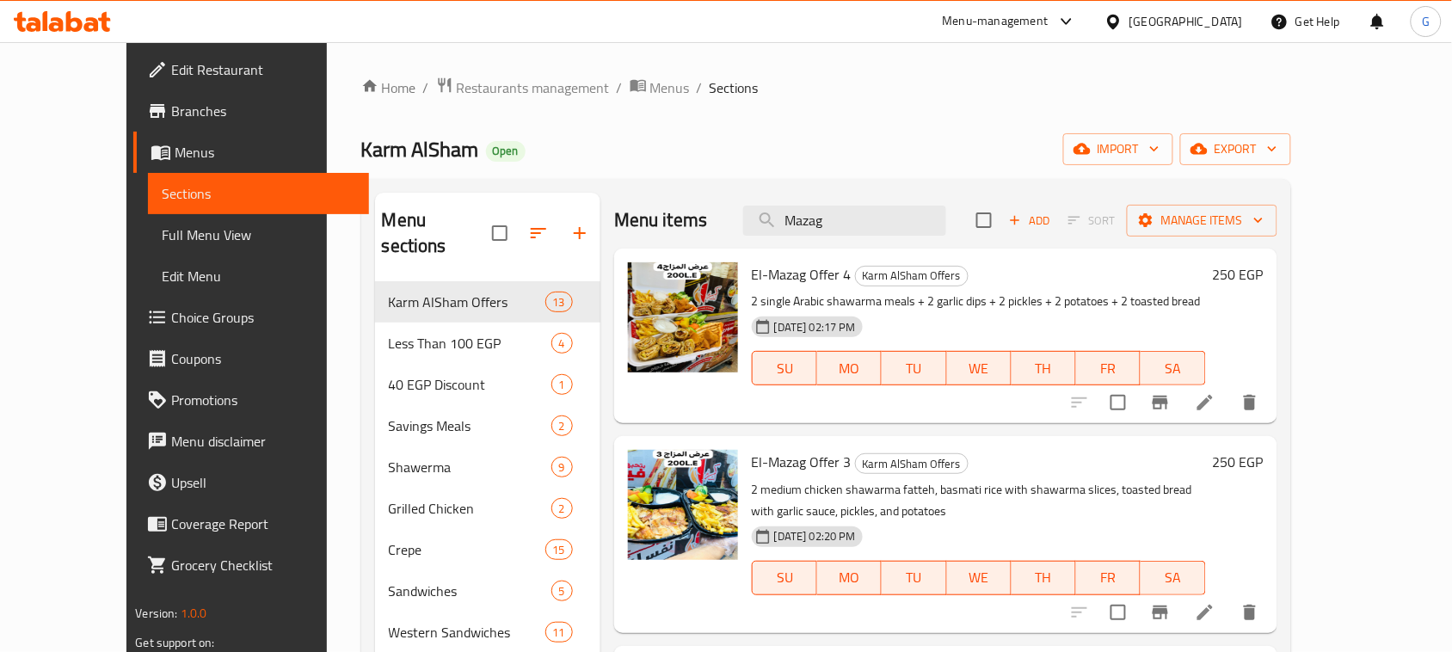
scroll to position [242, 0]
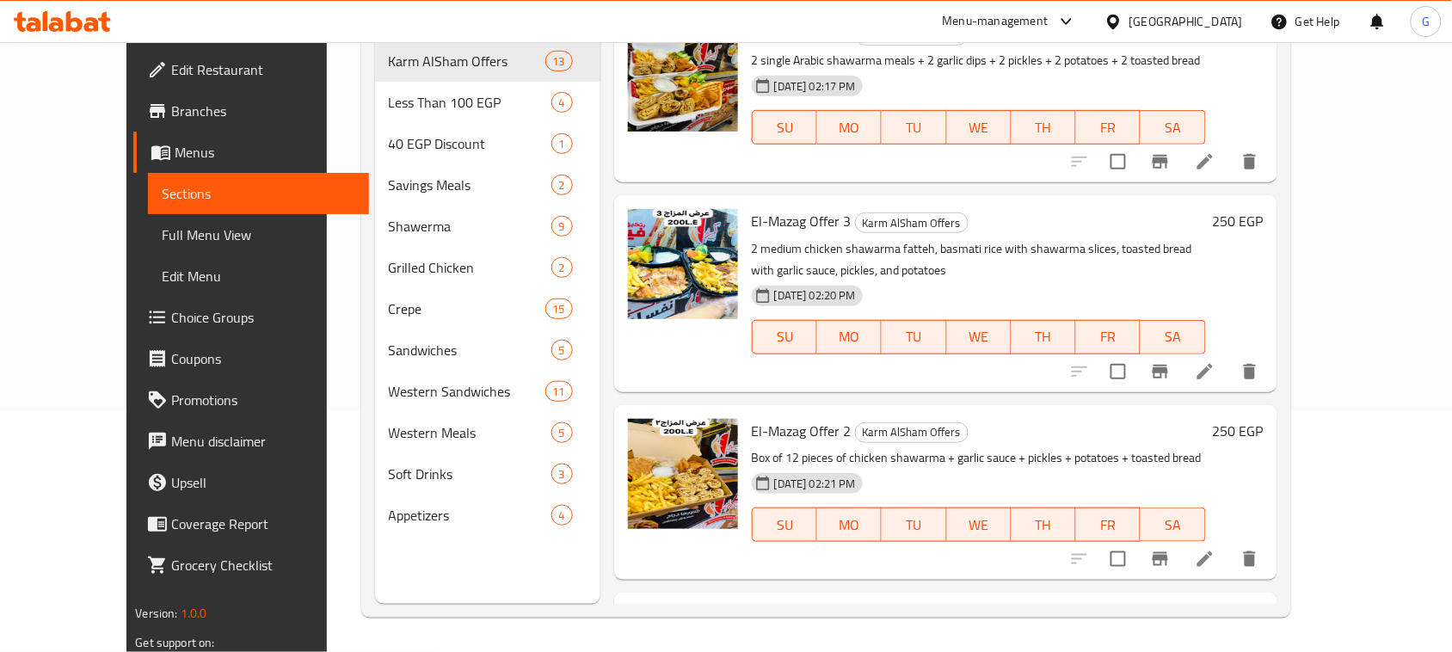
type input "Mazag"
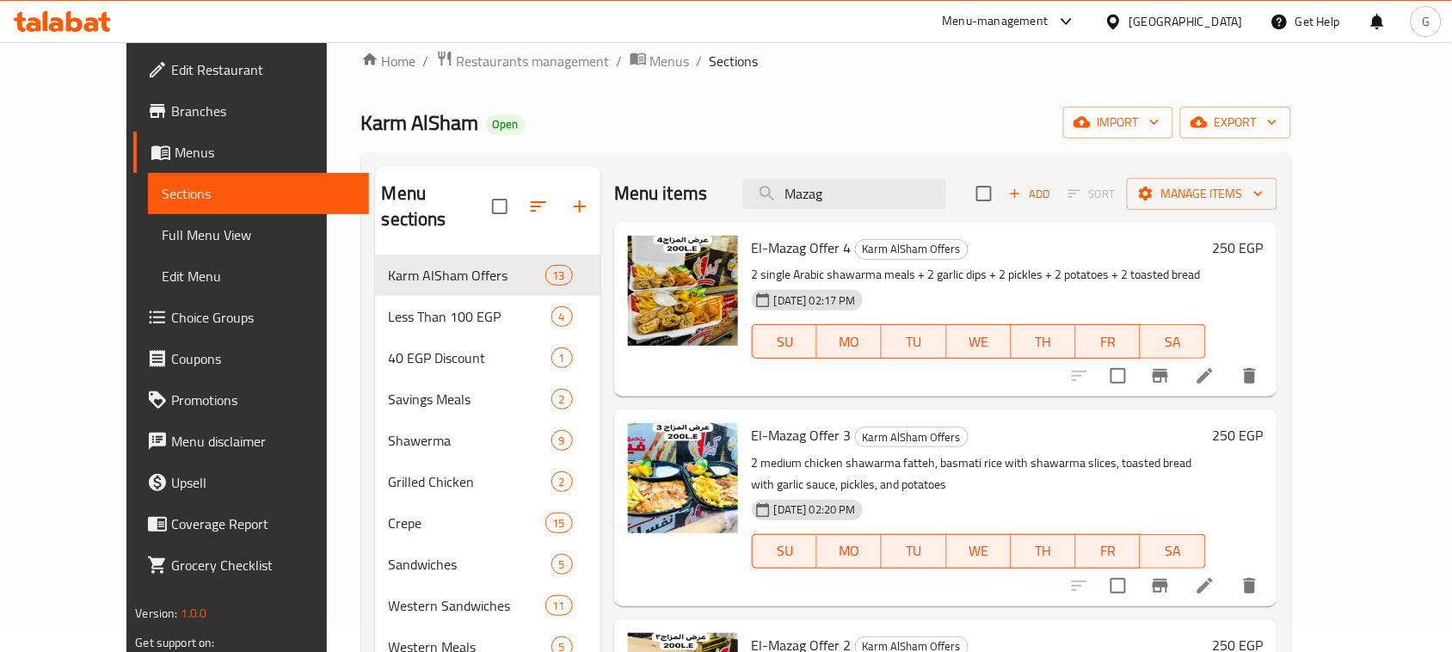
scroll to position [0, 0]
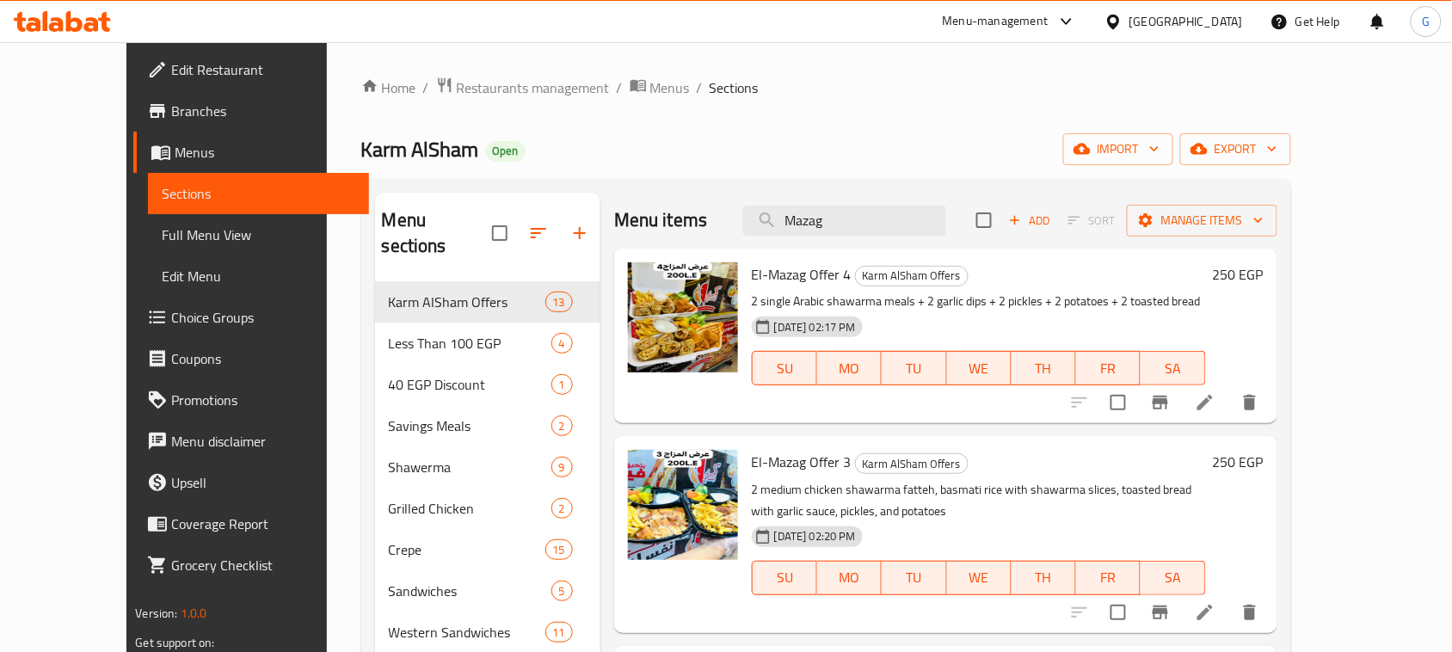
click at [453, 65] on div "Home / Restaurants management / Menus / Sections Karm AlSham Open import export…" at bounding box center [826, 467] width 999 height 851
click at [457, 79] on span "Restaurants management" at bounding box center [533, 87] width 153 height 21
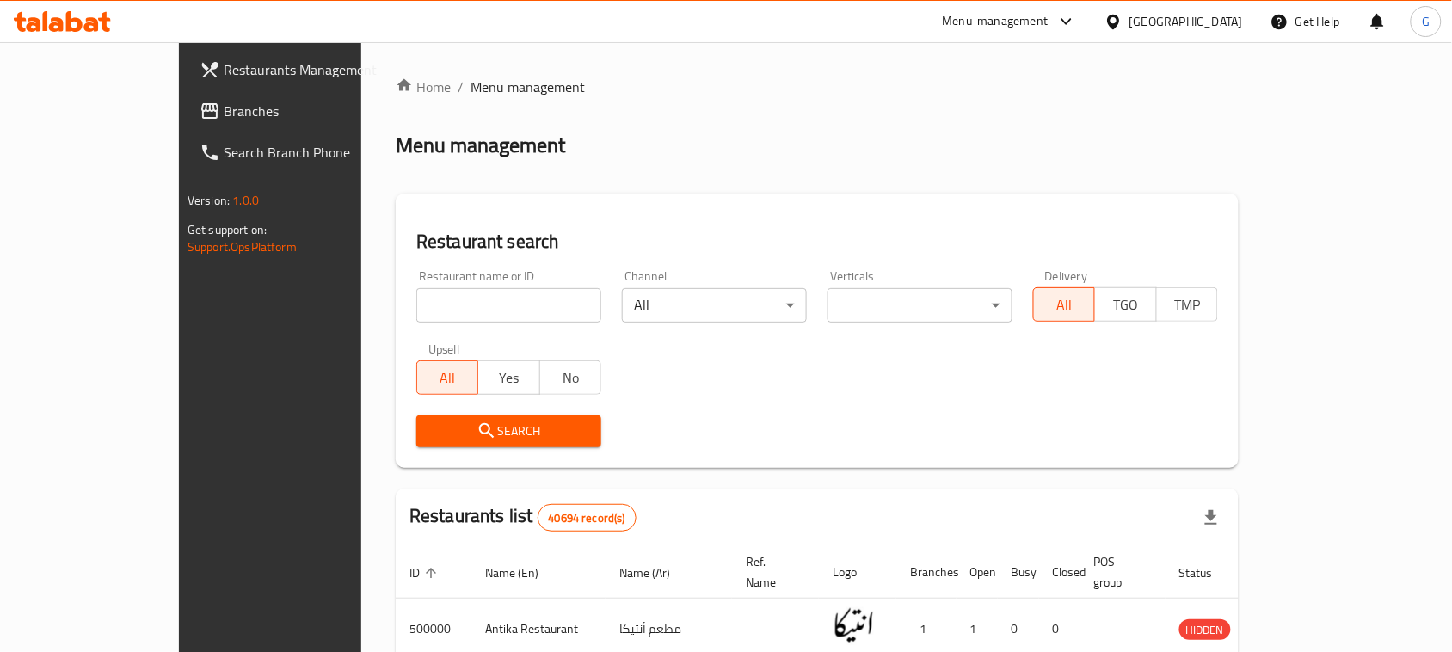
click at [428, 315] on input "search" at bounding box center [508, 305] width 185 height 34
paste input "697354"
type input "697354"
click button "Search" at bounding box center [508, 431] width 185 height 32
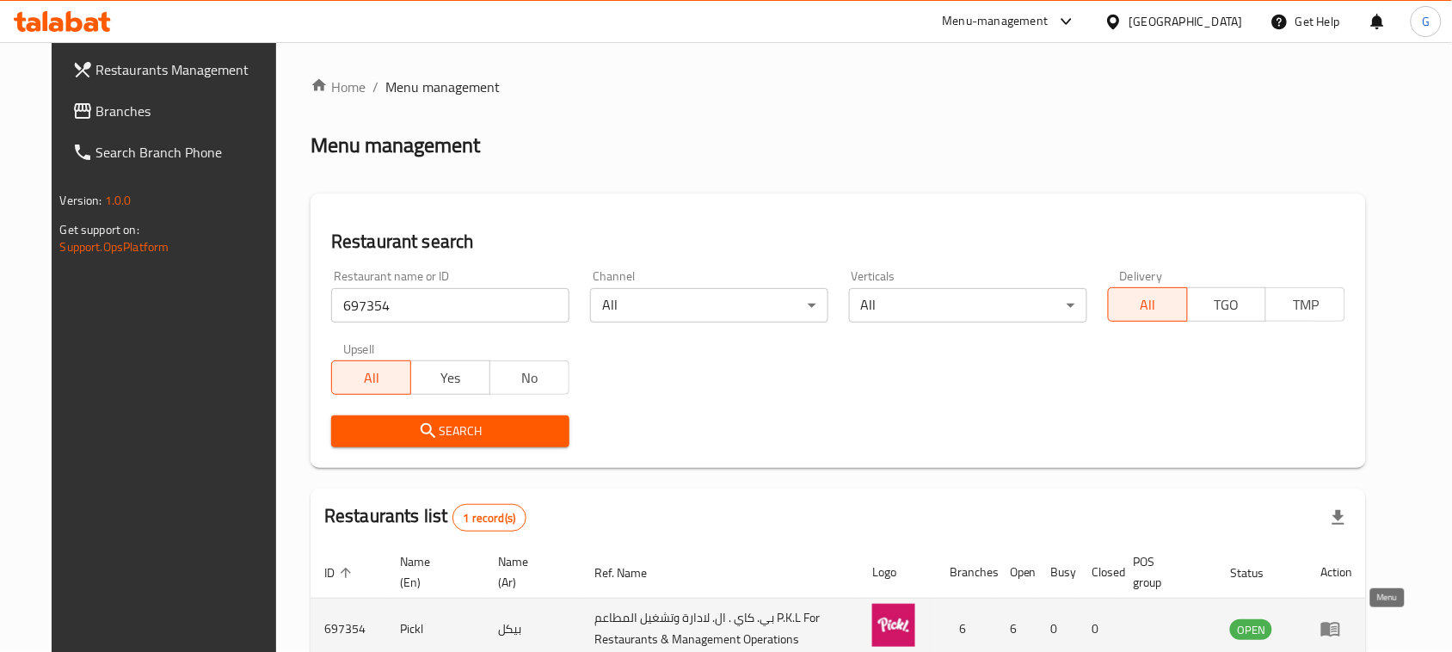
click at [1338, 633] on icon "enhanced table" at bounding box center [1335, 629] width 6 height 7
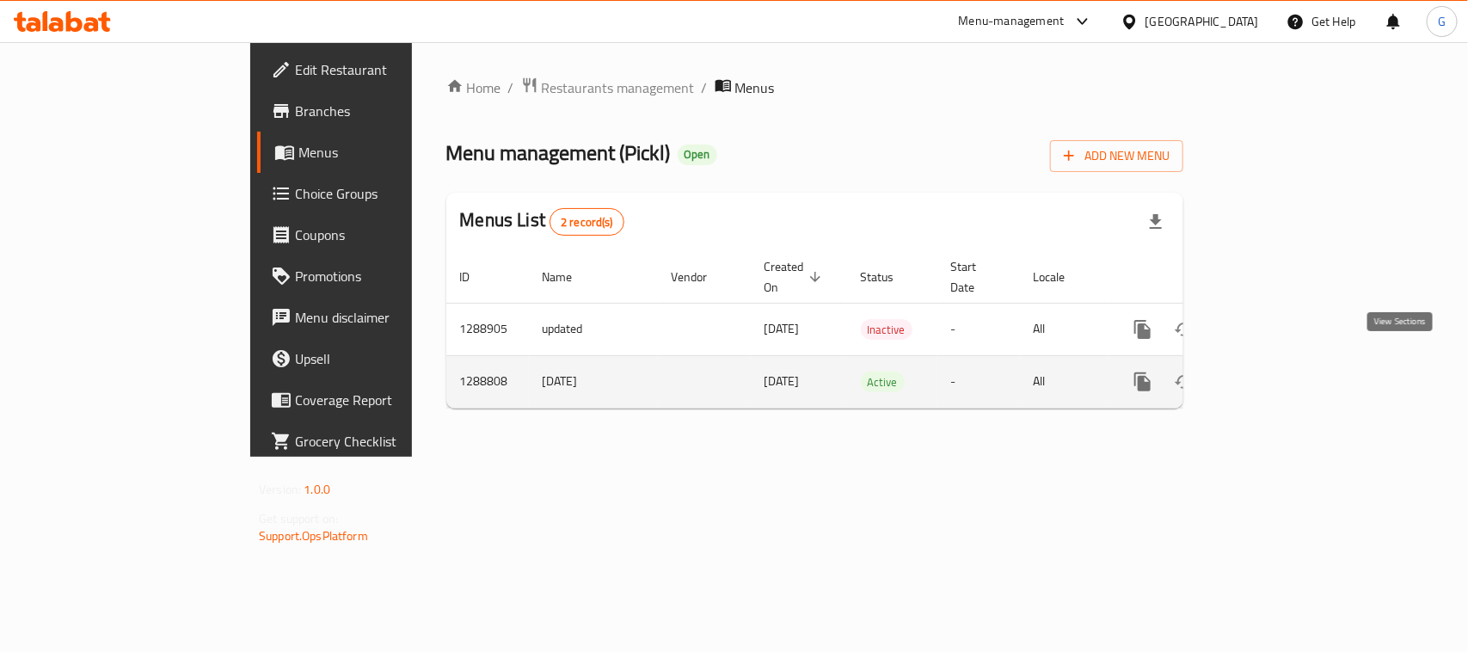
click at [1275, 374] on icon "enhanced table" at bounding box center [1266, 381] width 15 height 15
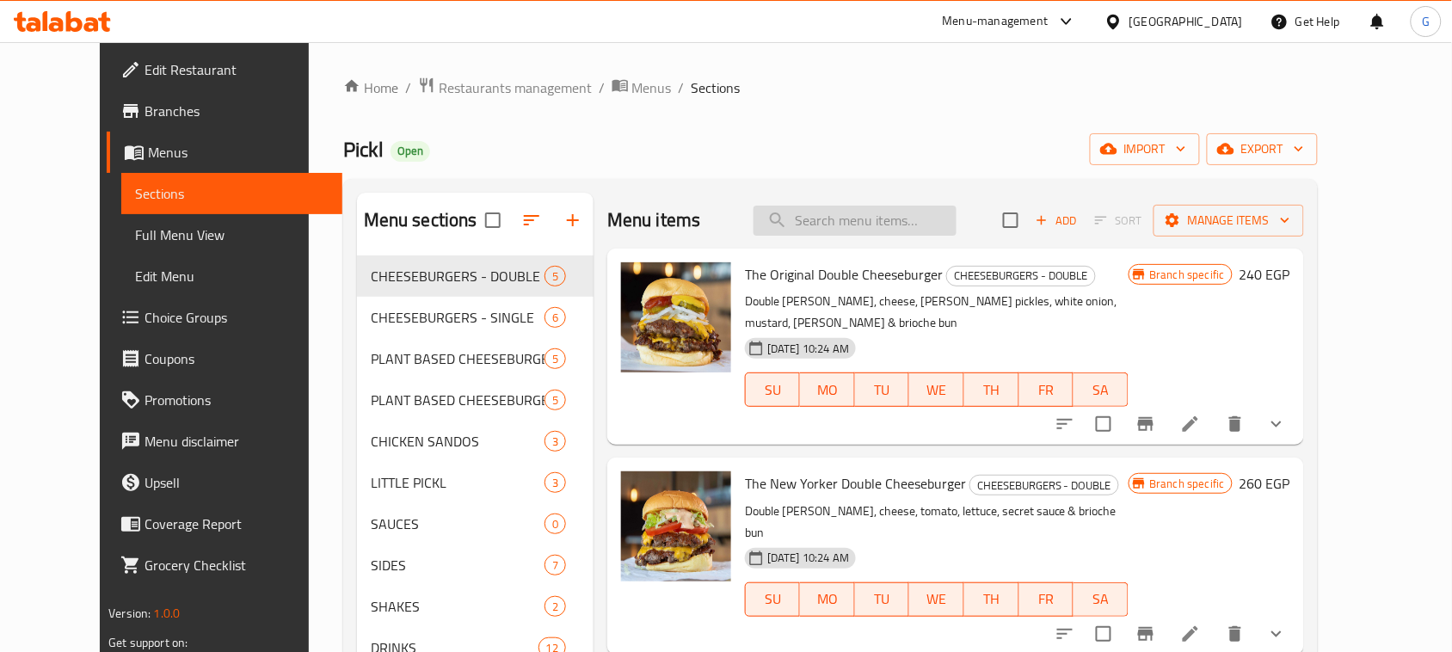
click at [888, 215] on input "search" at bounding box center [855, 221] width 203 height 30
paste input "single offer"
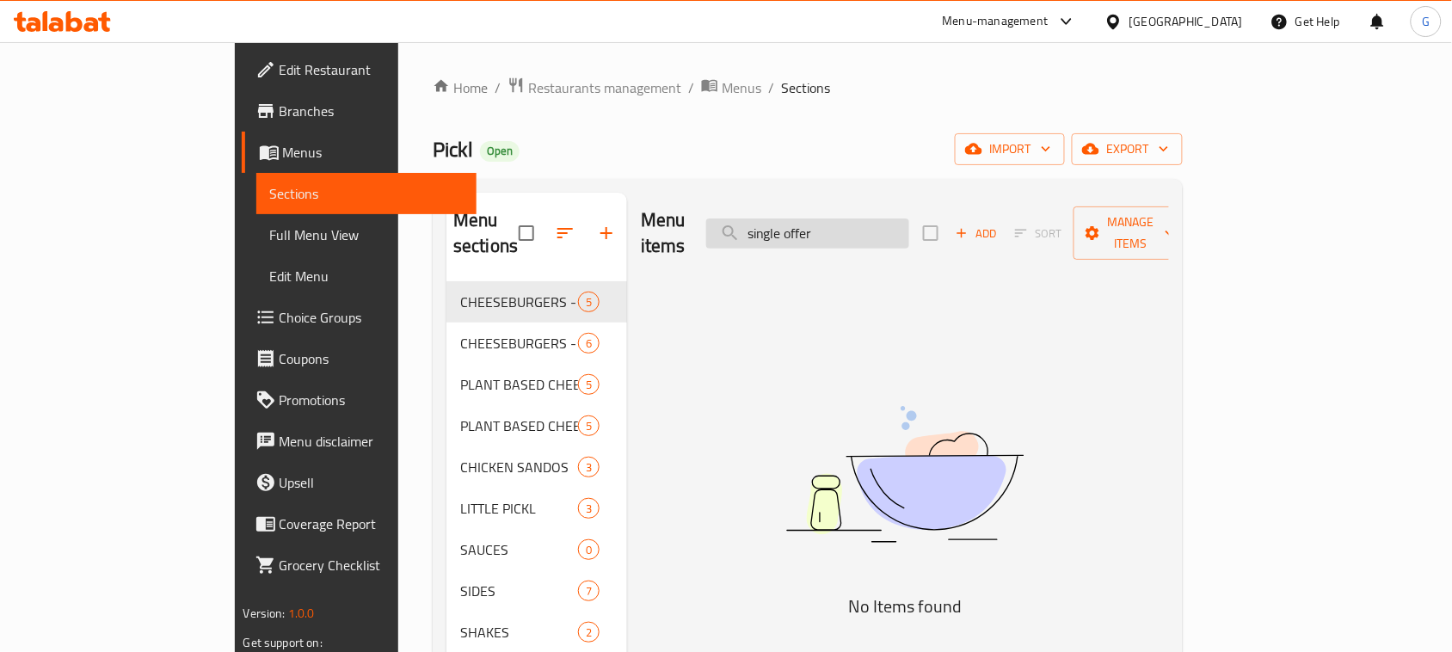
click at [893, 228] on input "single offer" at bounding box center [807, 233] width 203 height 30
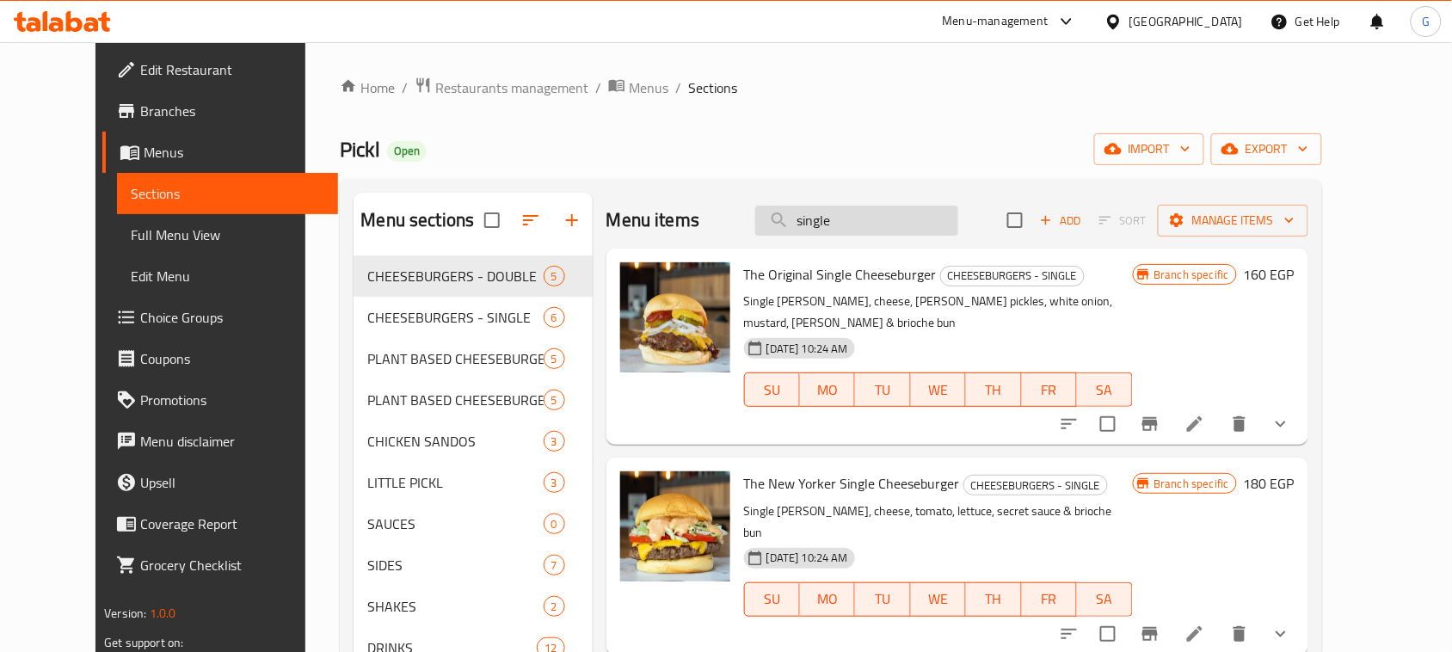
click at [828, 220] on input "single" at bounding box center [856, 221] width 203 height 30
drag, startPoint x: 1405, startPoint y: 335, endPoint x: 1392, endPoint y: 394, distance: 59.9
click at [1321, 397] on div "Menu sections CHEESEBURGERS - DOUBLE 5 CHEESEBURGERS - SINGLE 6 PLANT BASED CHE…" at bounding box center [830, 519] width 981 height 680
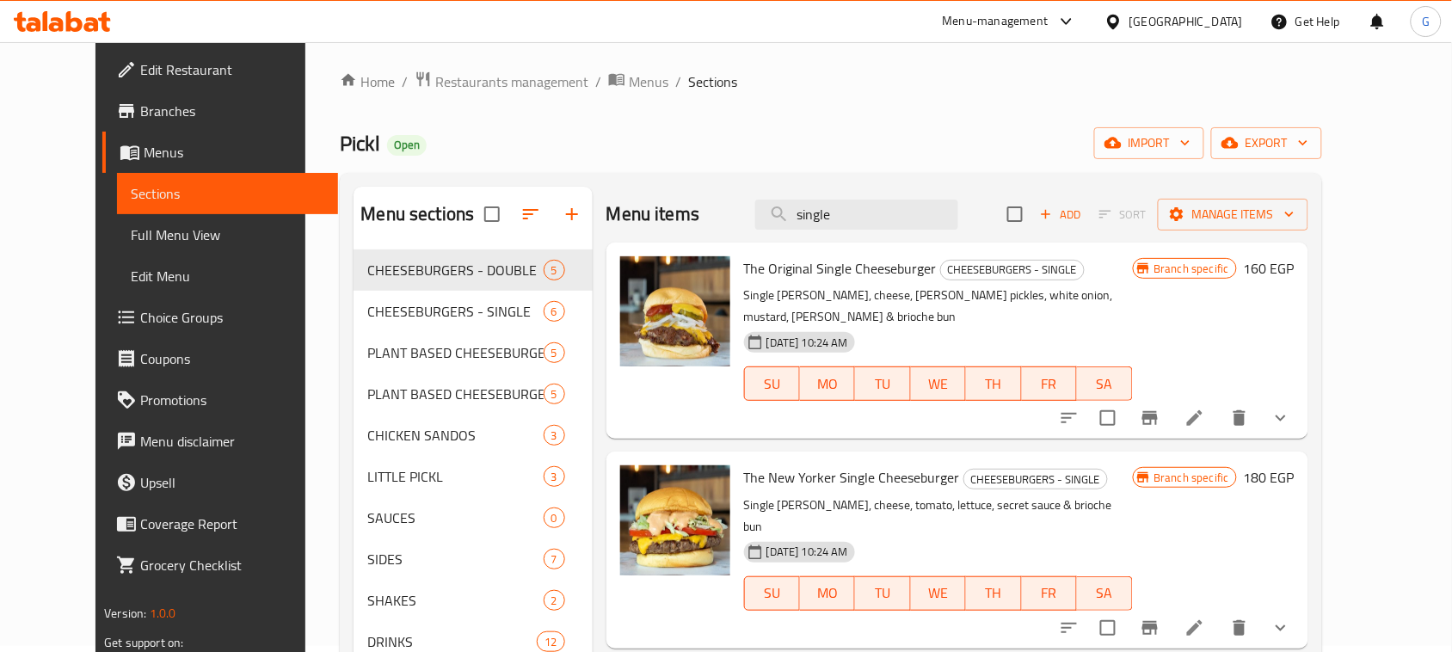
scroll to position [1, 0]
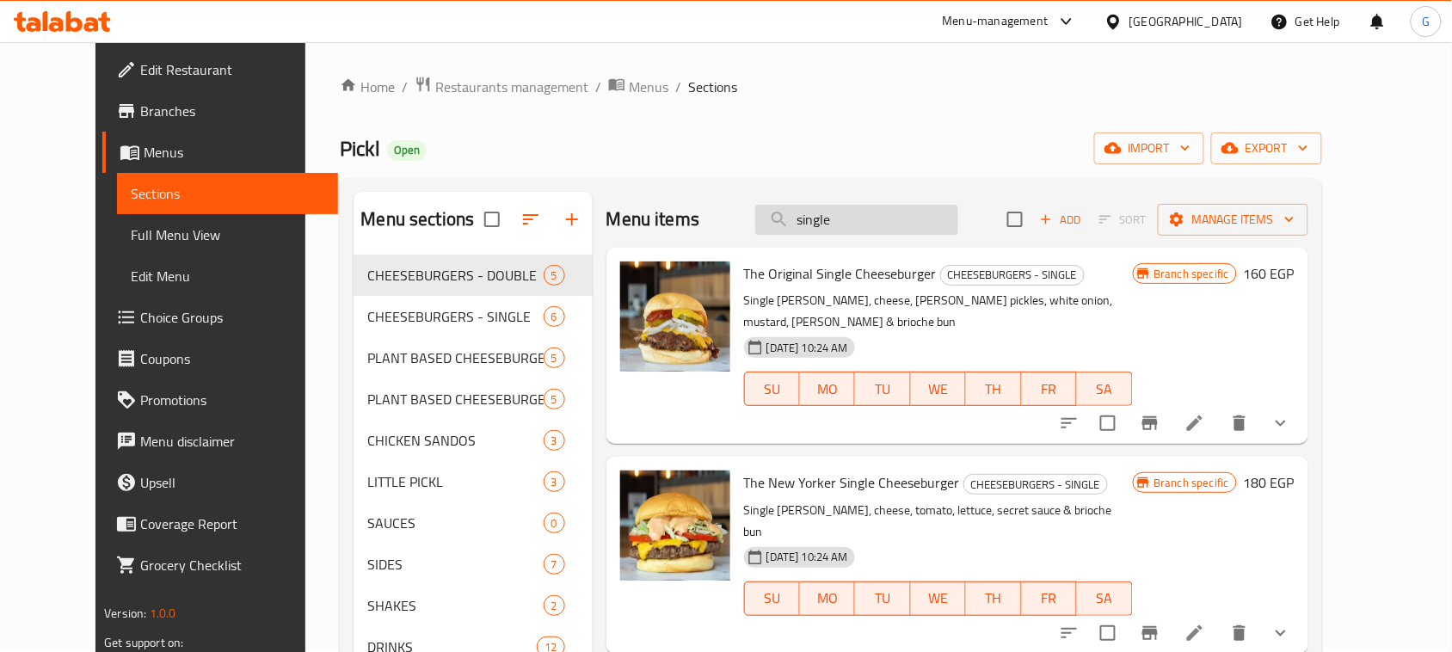
click at [886, 228] on input "single" at bounding box center [856, 220] width 203 height 30
paste input "double"
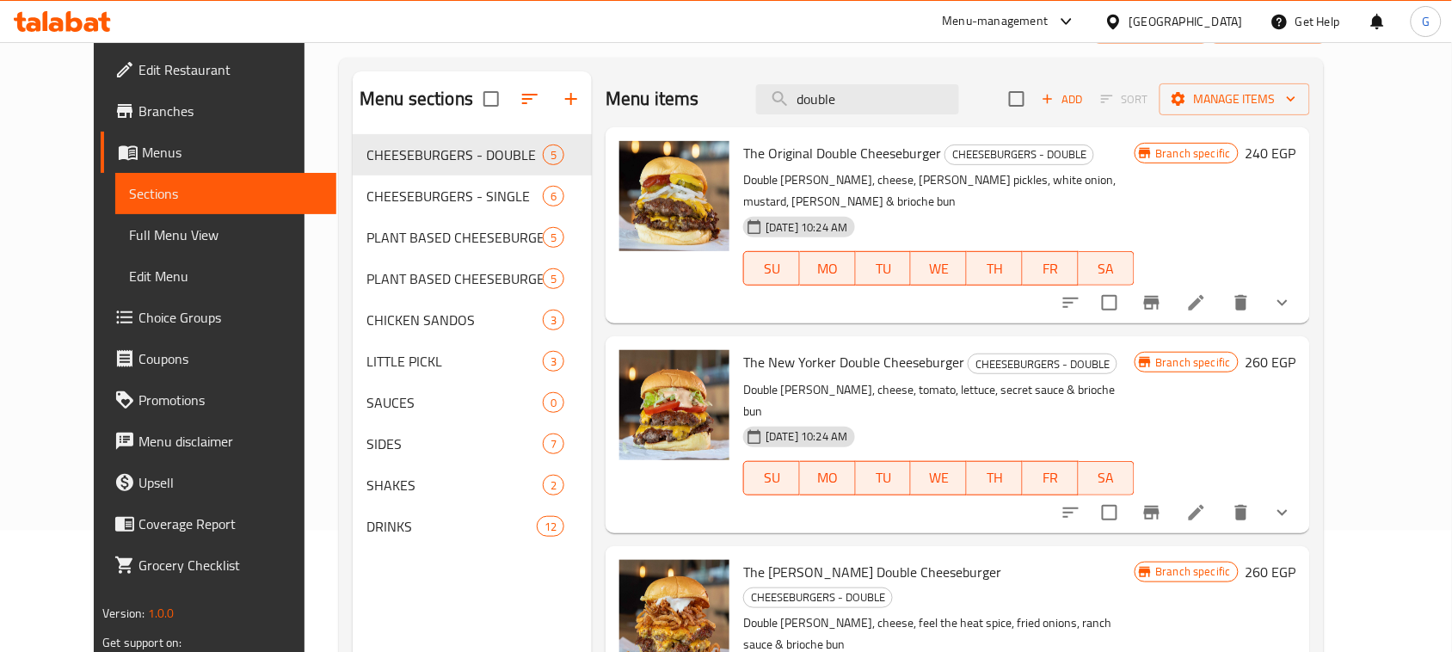
scroll to position [0, 0]
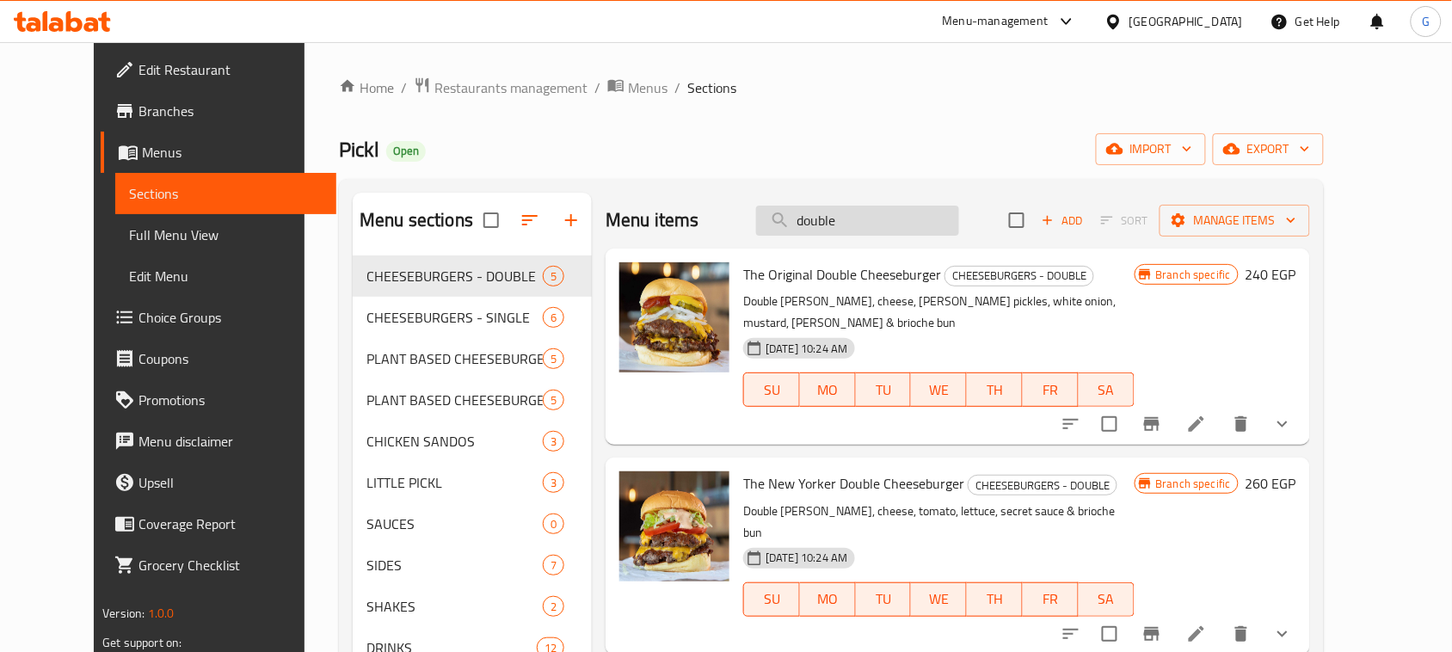
click at [830, 219] on input "double" at bounding box center [857, 221] width 203 height 30
paste input "offer"
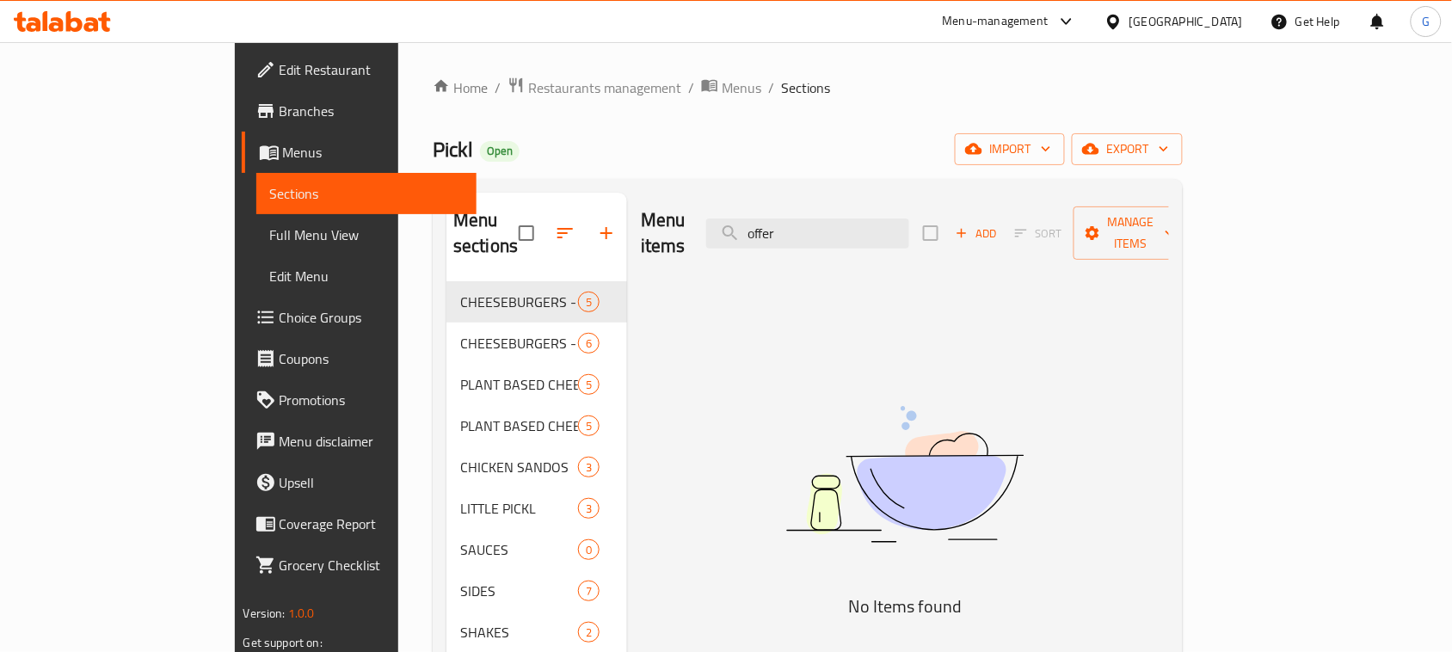
type input "offer"
click at [528, 84] on span "Restaurants management" at bounding box center [604, 87] width 153 height 21
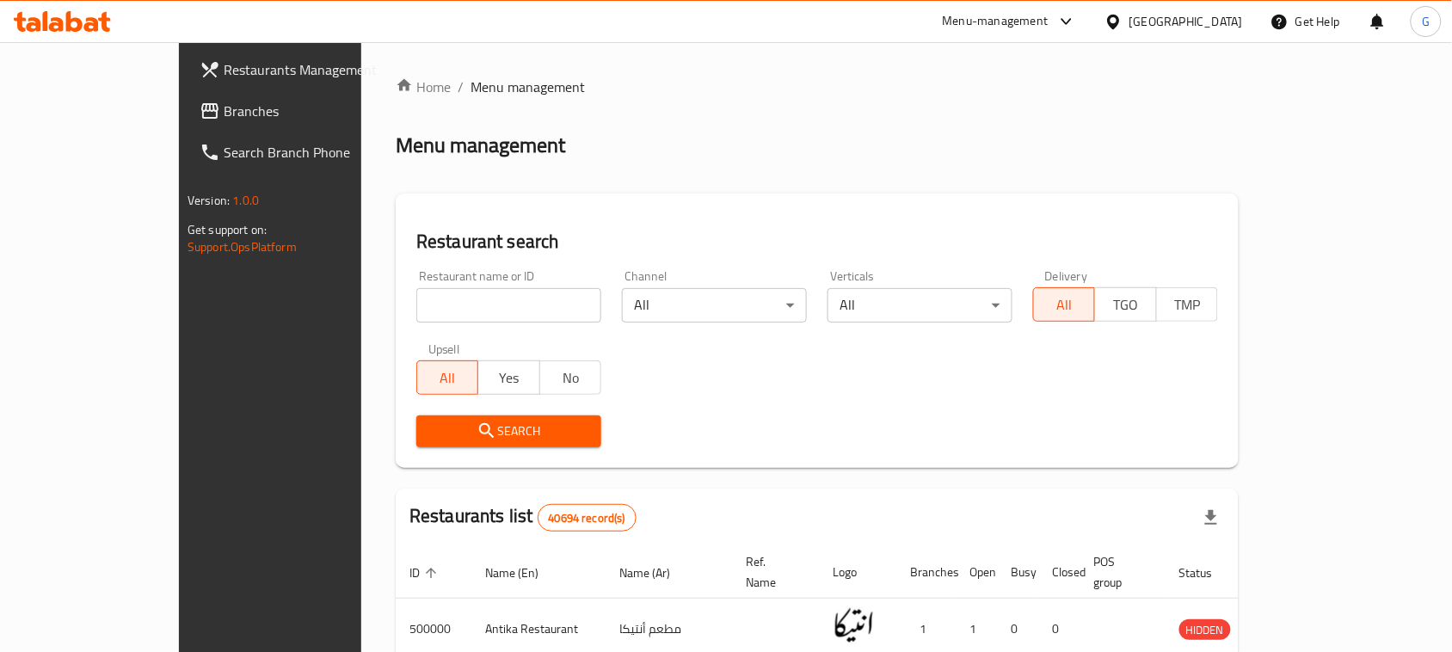
click at [430, 291] on input "search" at bounding box center [508, 305] width 185 height 34
paste input "692277"
type input "692277"
click button "Search" at bounding box center [508, 431] width 185 height 32
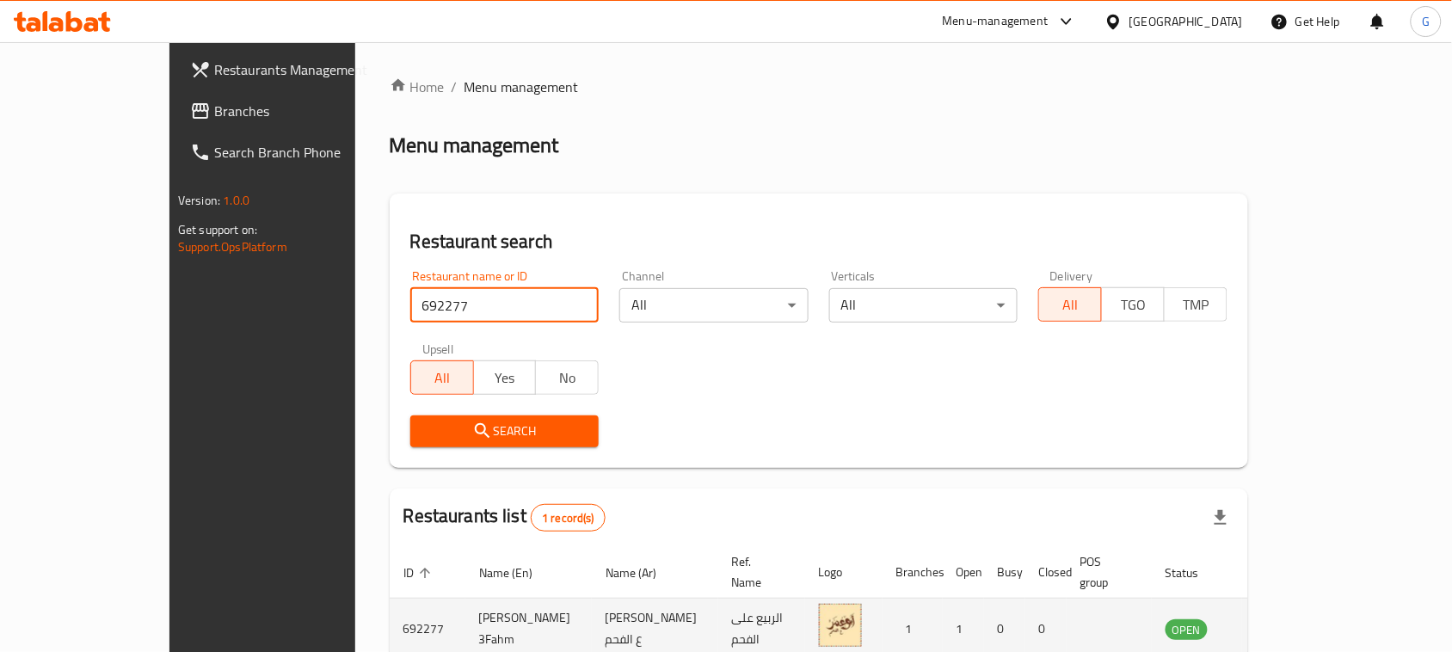
click at [1276, 623] on icon "enhanced table" at bounding box center [1266, 630] width 19 height 15
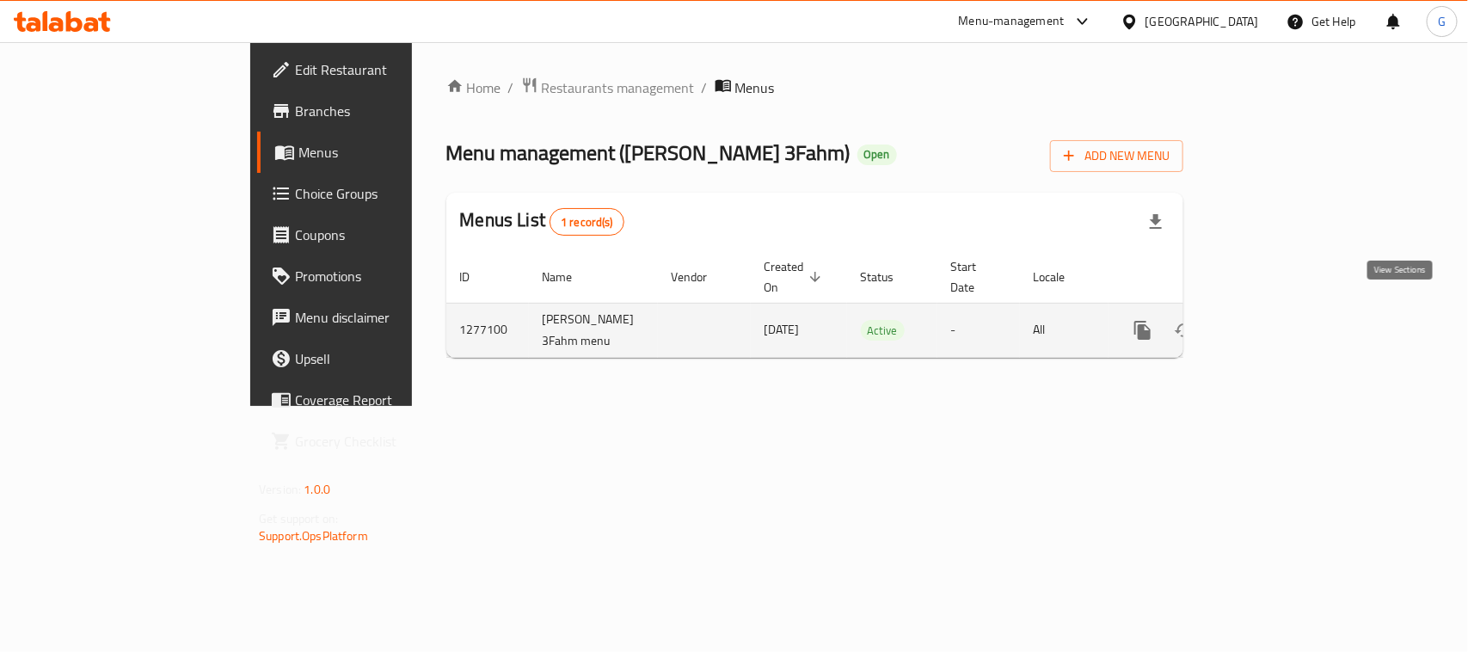
click at [1277, 320] on icon "enhanced table" at bounding box center [1267, 330] width 21 height 21
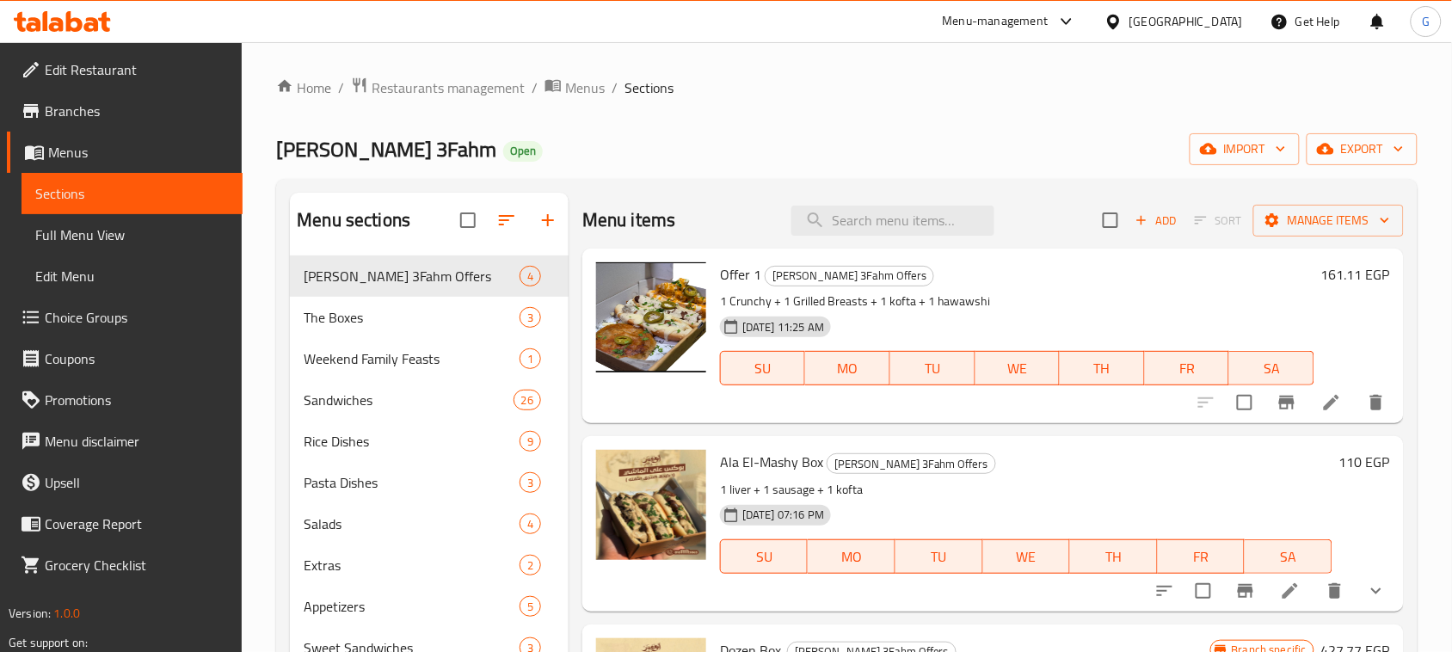
click at [844, 241] on div "Menu items Add Sort Manage items" at bounding box center [992, 221] width 821 height 56
click at [845, 221] on input "search" at bounding box center [892, 221] width 203 height 30
paste input "Box Al-Moallem"
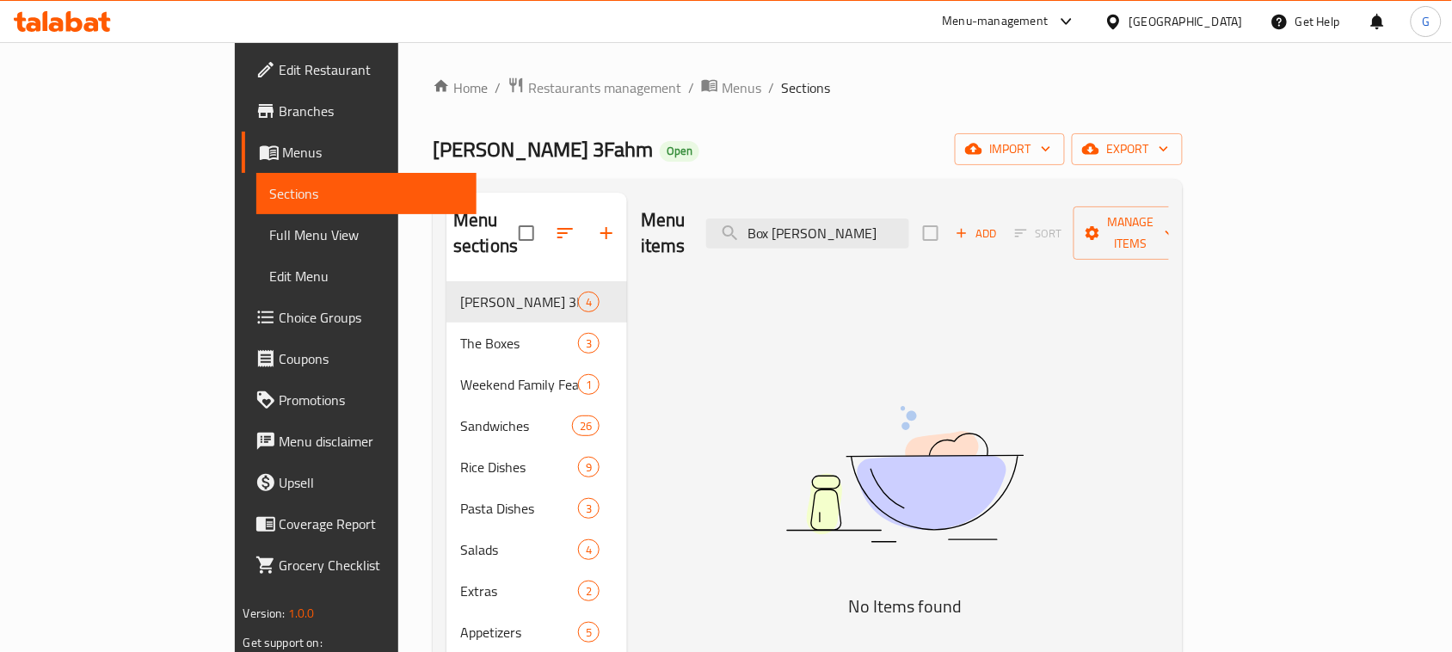
drag, startPoint x: 877, startPoint y: 225, endPoint x: 818, endPoint y: 243, distance: 62.3
click at [815, 243] on div "Menu items Box Al-Moallem Add Sort Manage items" at bounding box center [905, 234] width 528 height 82
click at [852, 218] on input "Moallem" at bounding box center [807, 233] width 203 height 30
type input "h"
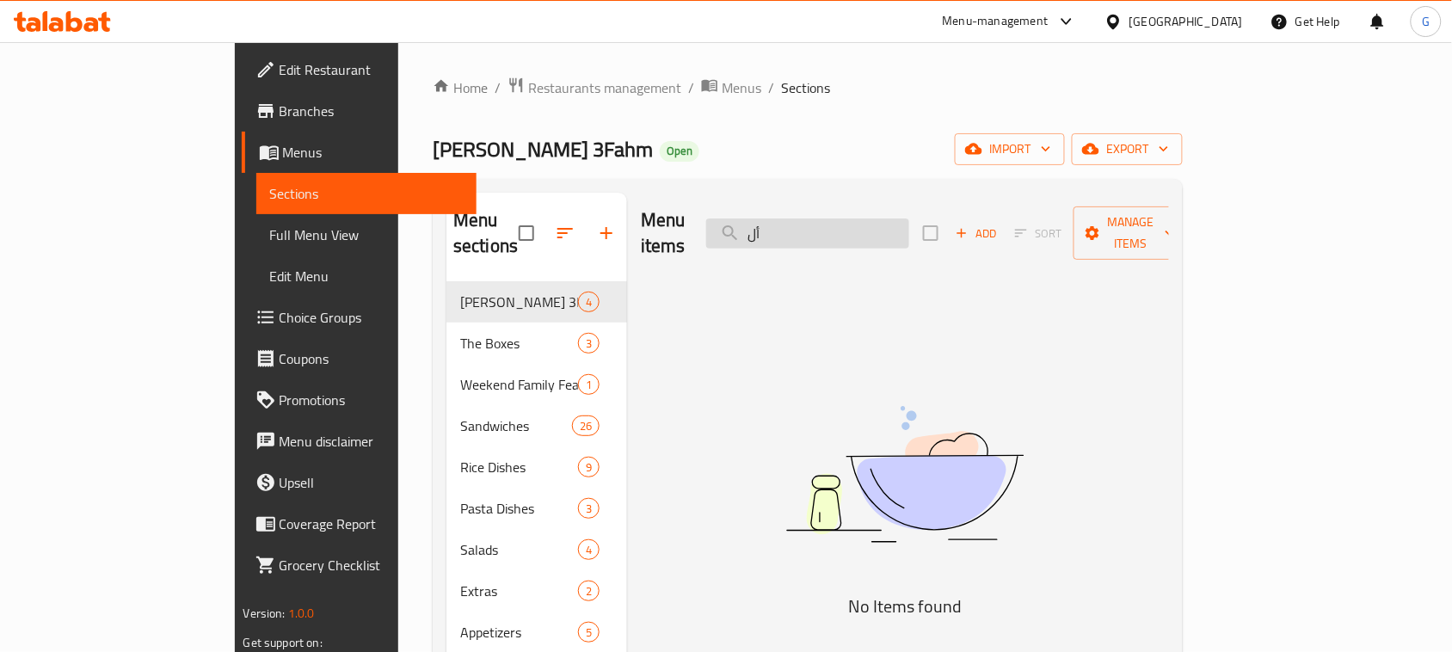
type input "أ"
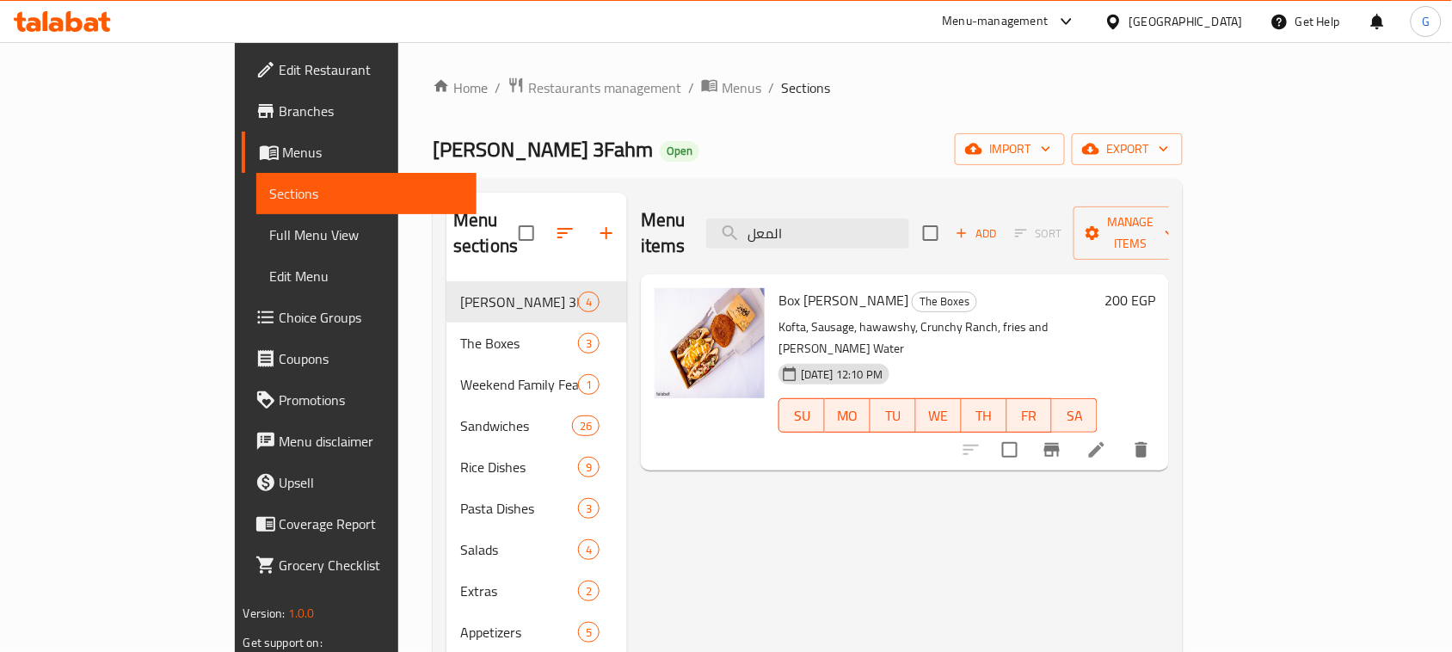
click at [973, 317] on p "Kofta, Sausage, hawawshy, Crunchy Ranch, fries and Seltzer Water" at bounding box center [937, 338] width 319 height 43
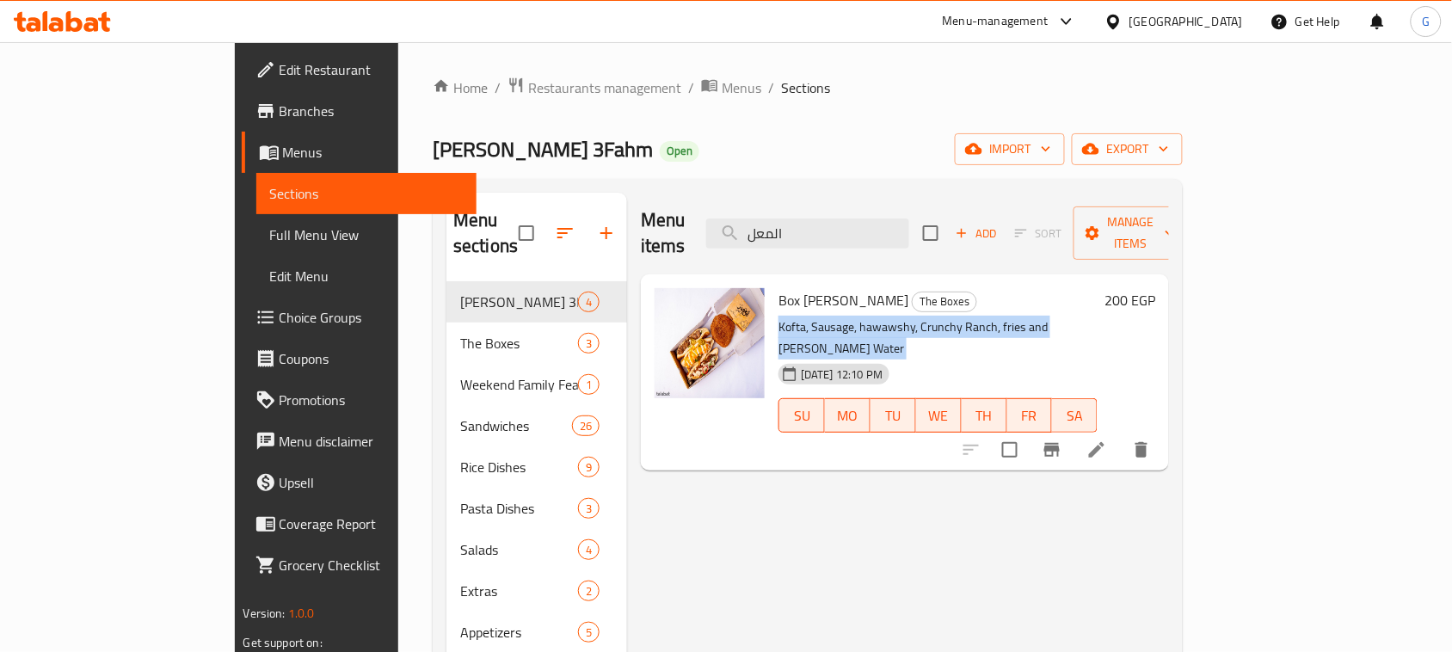
click at [973, 317] on p "Kofta, Sausage, hawawshy, Crunchy Ranch, fries and Seltzer Water" at bounding box center [937, 338] width 319 height 43
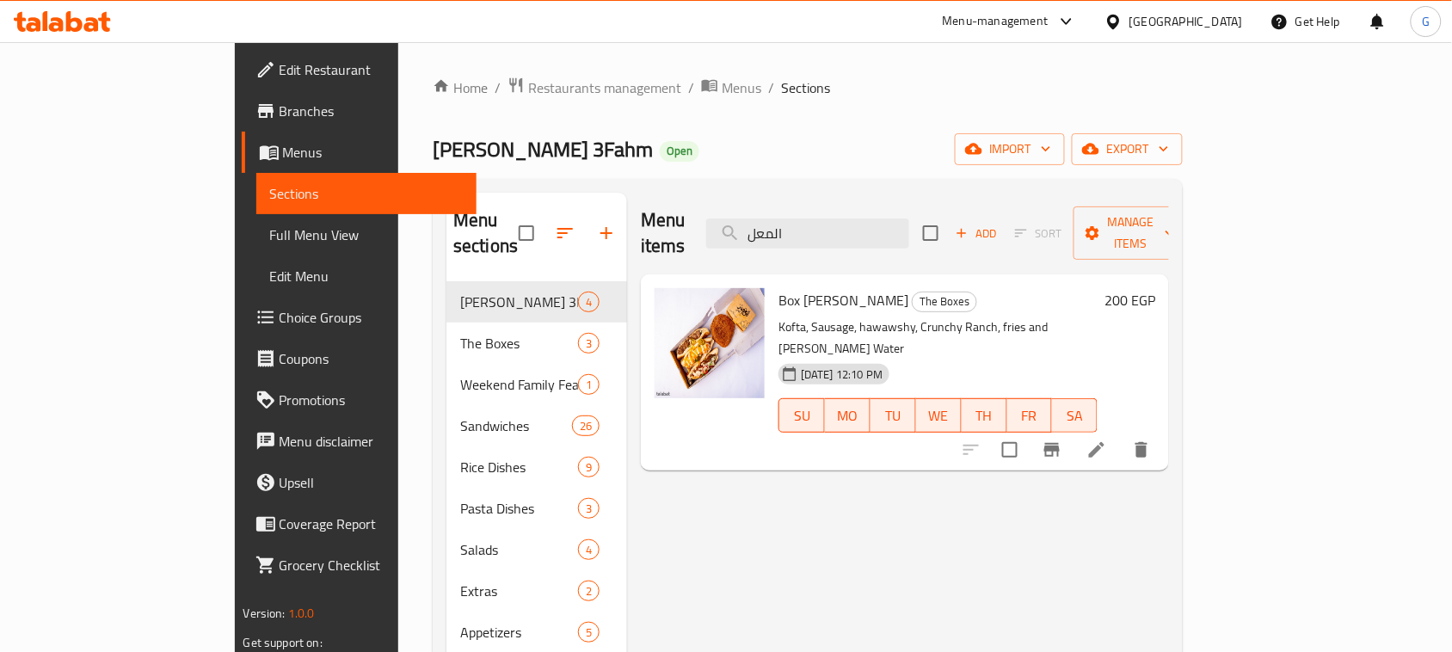
click at [778, 287] on span "Box Al-Moallem" at bounding box center [843, 300] width 130 height 26
copy h6 "Box Al-Moallem"
click at [858, 218] on input "المعل" at bounding box center [807, 233] width 203 height 30
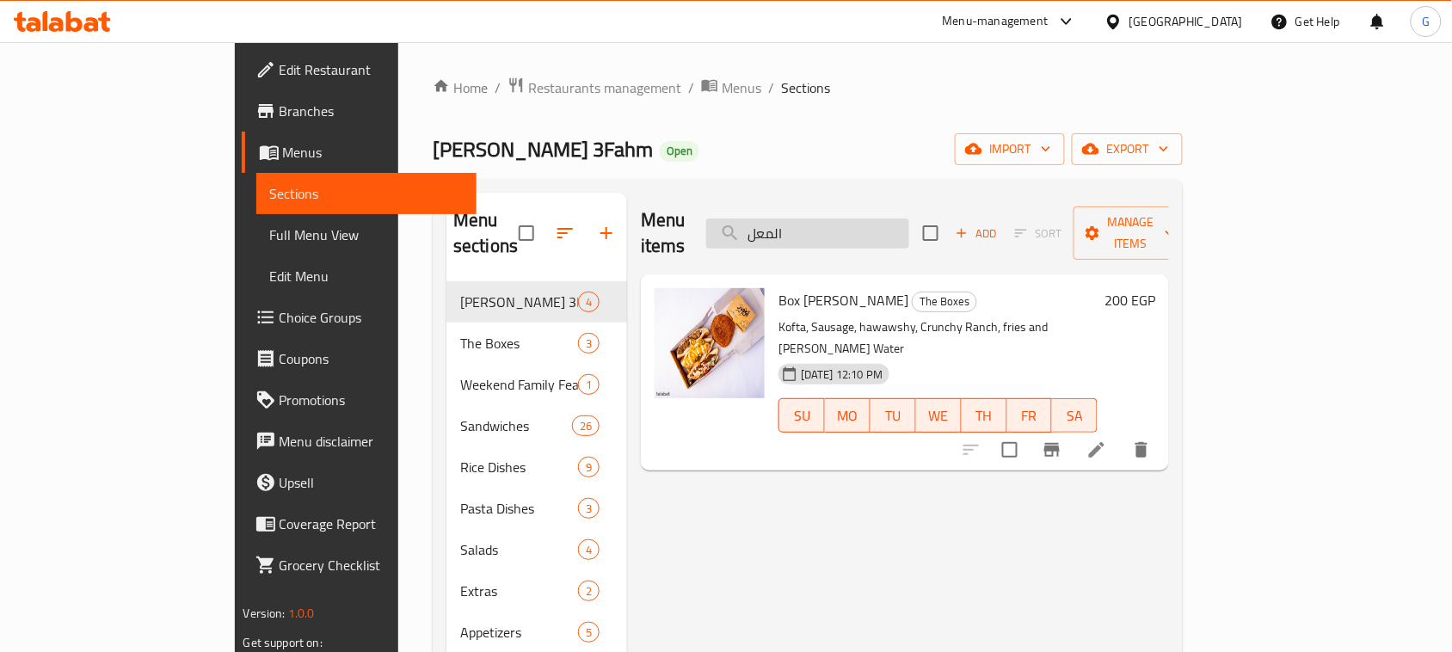
click at [854, 218] on input "المعل" at bounding box center [807, 233] width 203 height 30
paste input "Sahab"
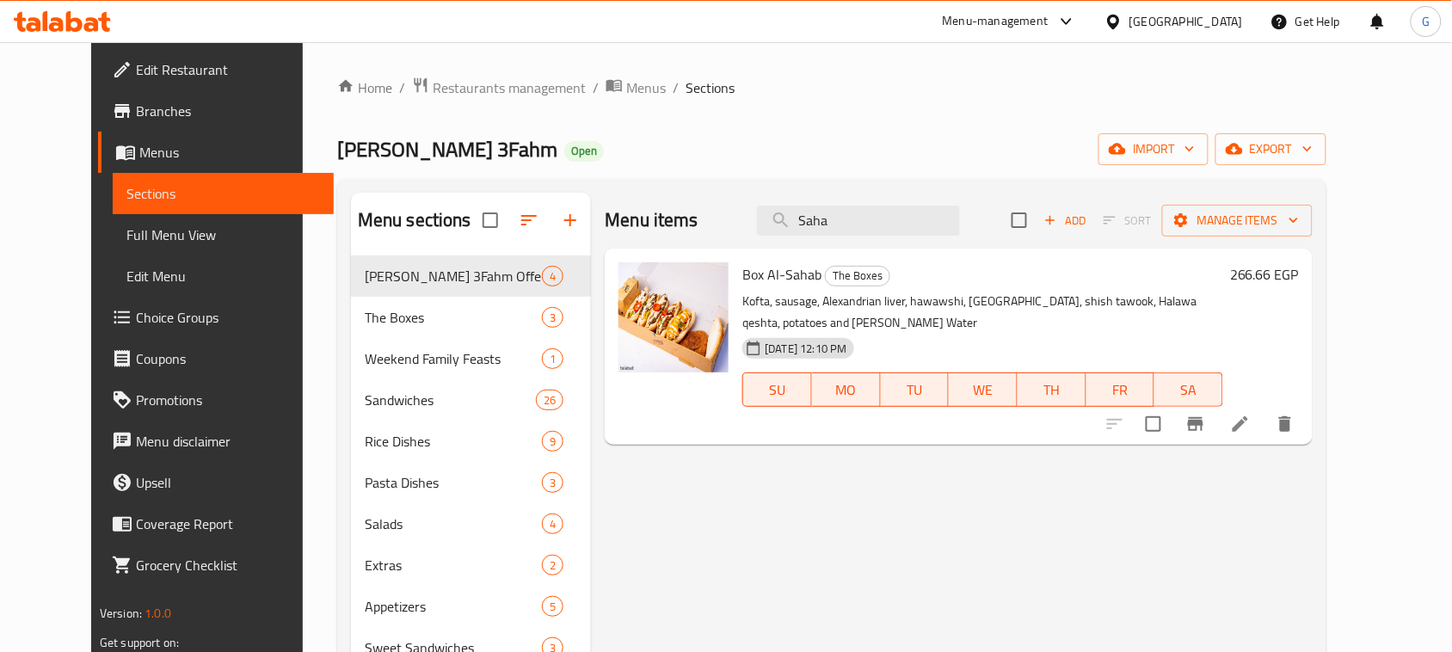
type input "Saha"
click at [762, 281] on span "Box Al-Sahab" at bounding box center [781, 274] width 79 height 26
copy h6 "Box Al-Sahab"
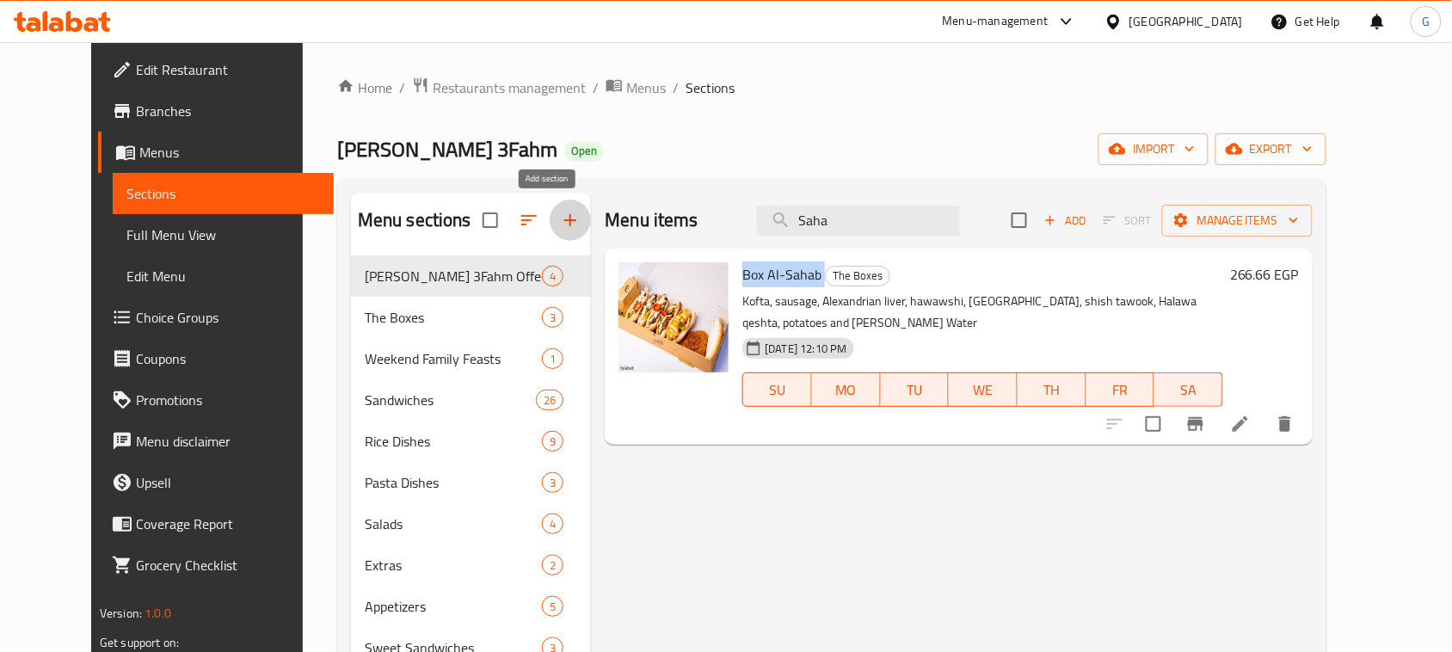
click at [560, 225] on icon "button" at bounding box center [570, 220] width 21 height 21
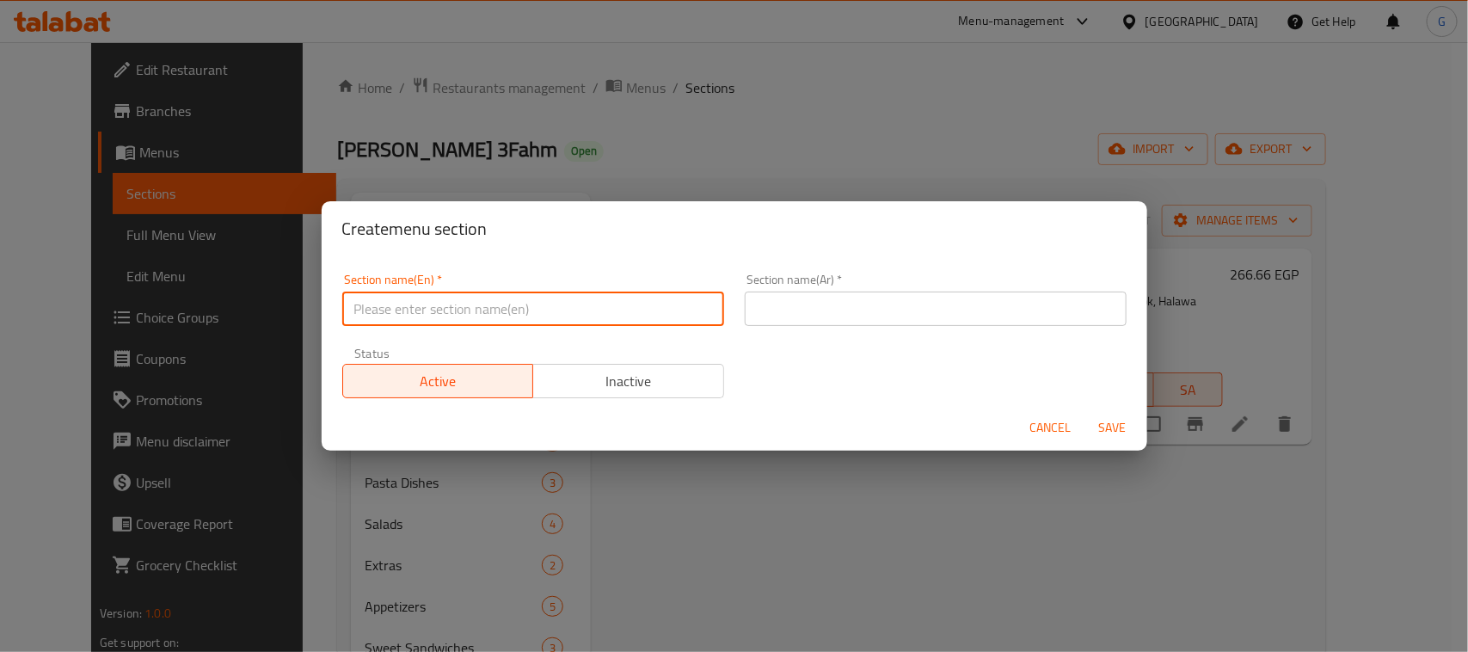
click at [458, 295] on input "text" at bounding box center [533, 309] width 382 height 34
paste input "International [DATE]"
type input "International [DATE]"
click at [882, 307] on input "text" at bounding box center [936, 309] width 382 height 34
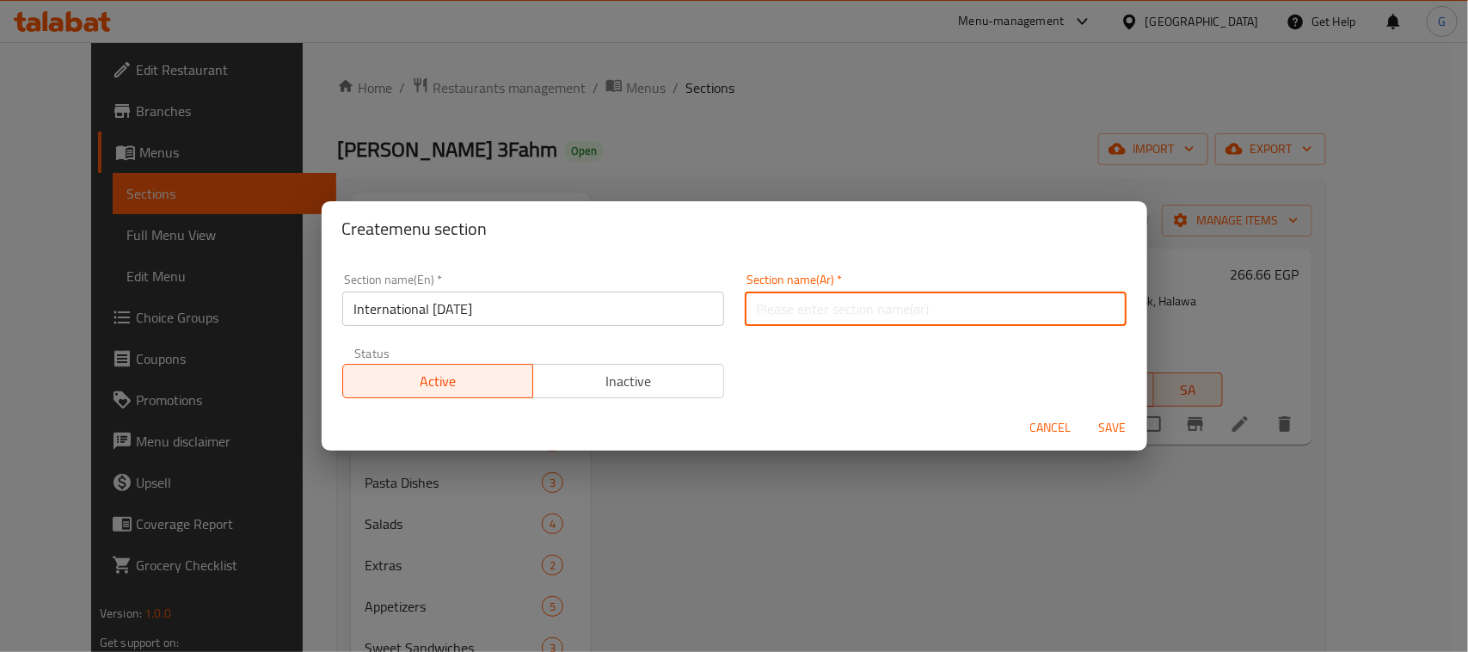
paste input "اليوم العالمي للبطاطس"
type input "اليوم العالمي للبطاطس"
click at [1108, 428] on span "Save" at bounding box center [1112, 428] width 41 height 22
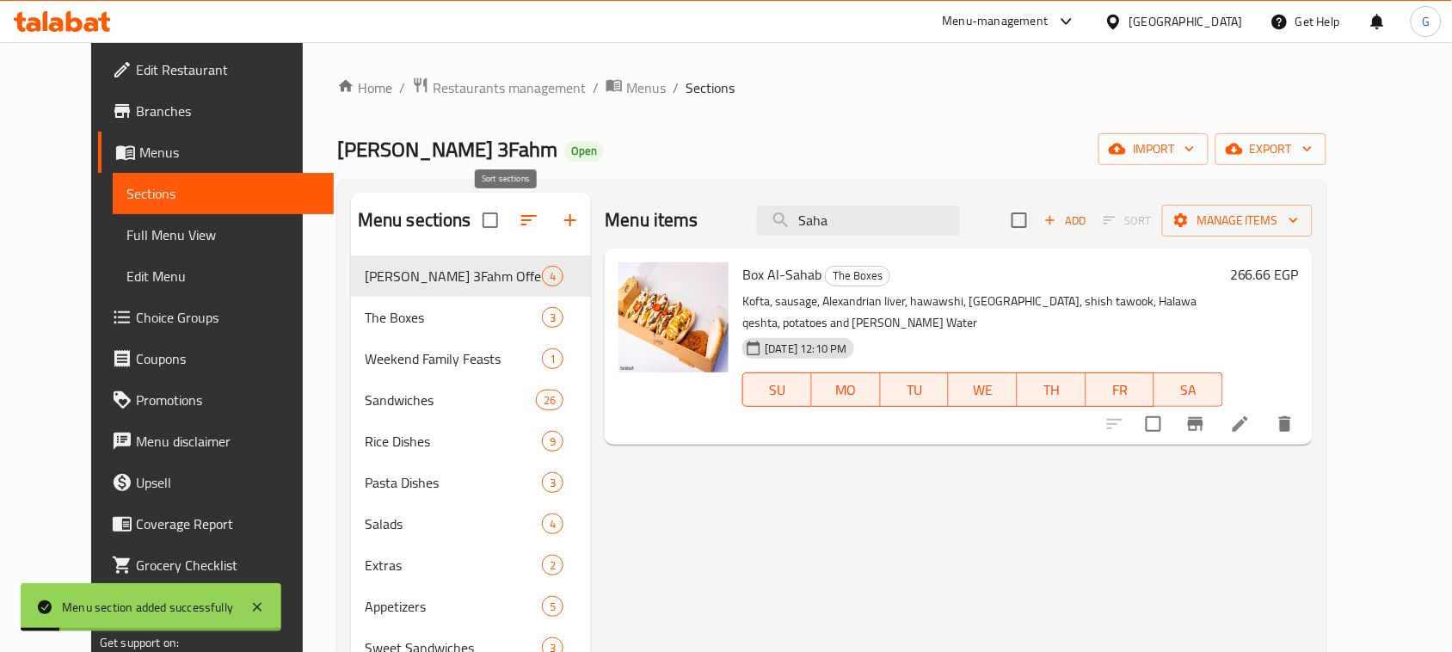
click at [519, 212] on icon "button" at bounding box center [529, 220] width 21 height 21
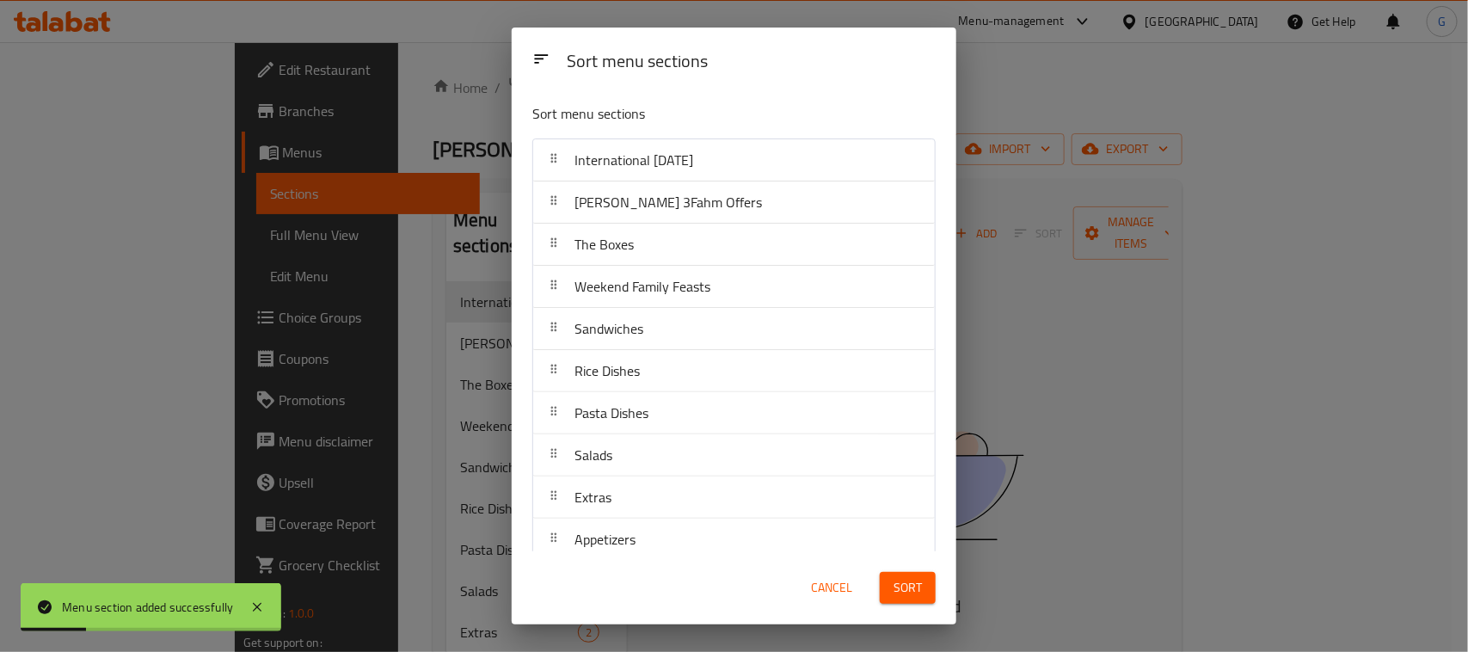
click at [1150, 332] on div "Sort menu sections Sort menu sections International Potato Day Abo Omar 3Fahm O…" at bounding box center [734, 326] width 1468 height 652
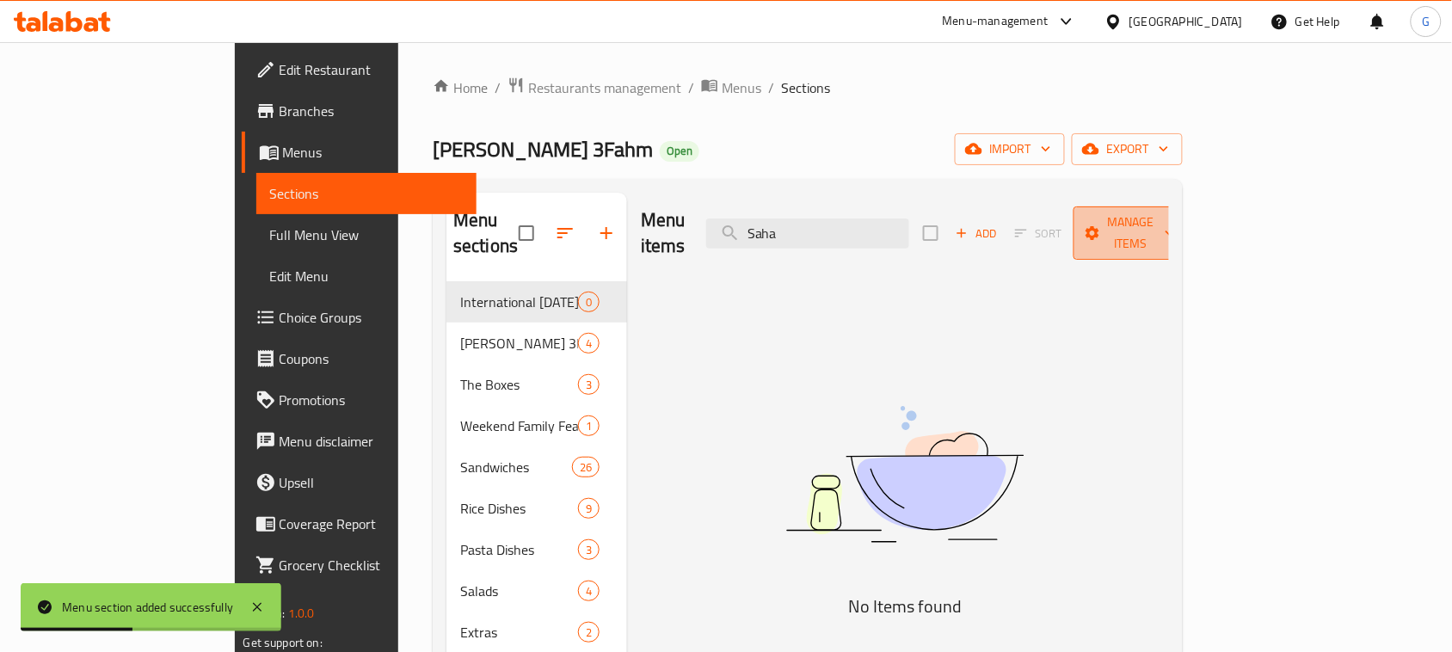
click at [1175, 225] on span "Manage items" at bounding box center [1131, 233] width 88 height 43
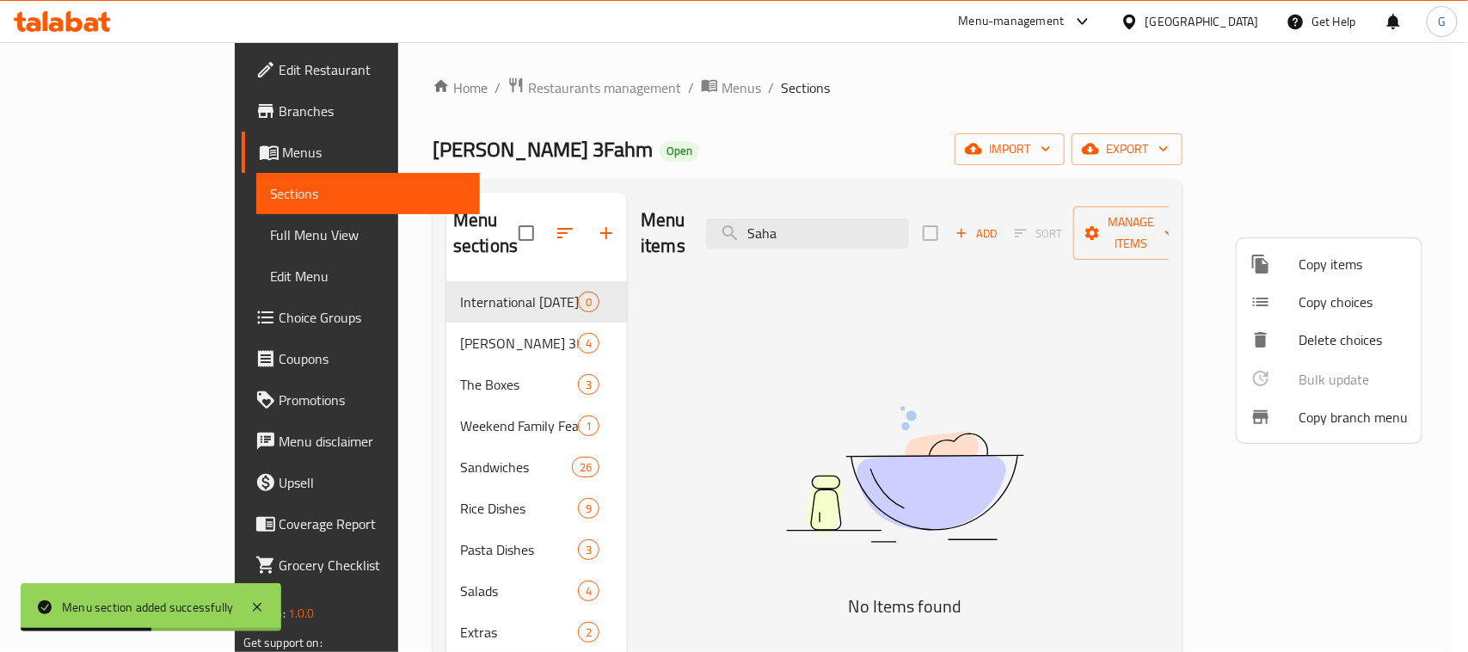
click at [1326, 277] on li "Copy items" at bounding box center [1329, 264] width 185 height 38
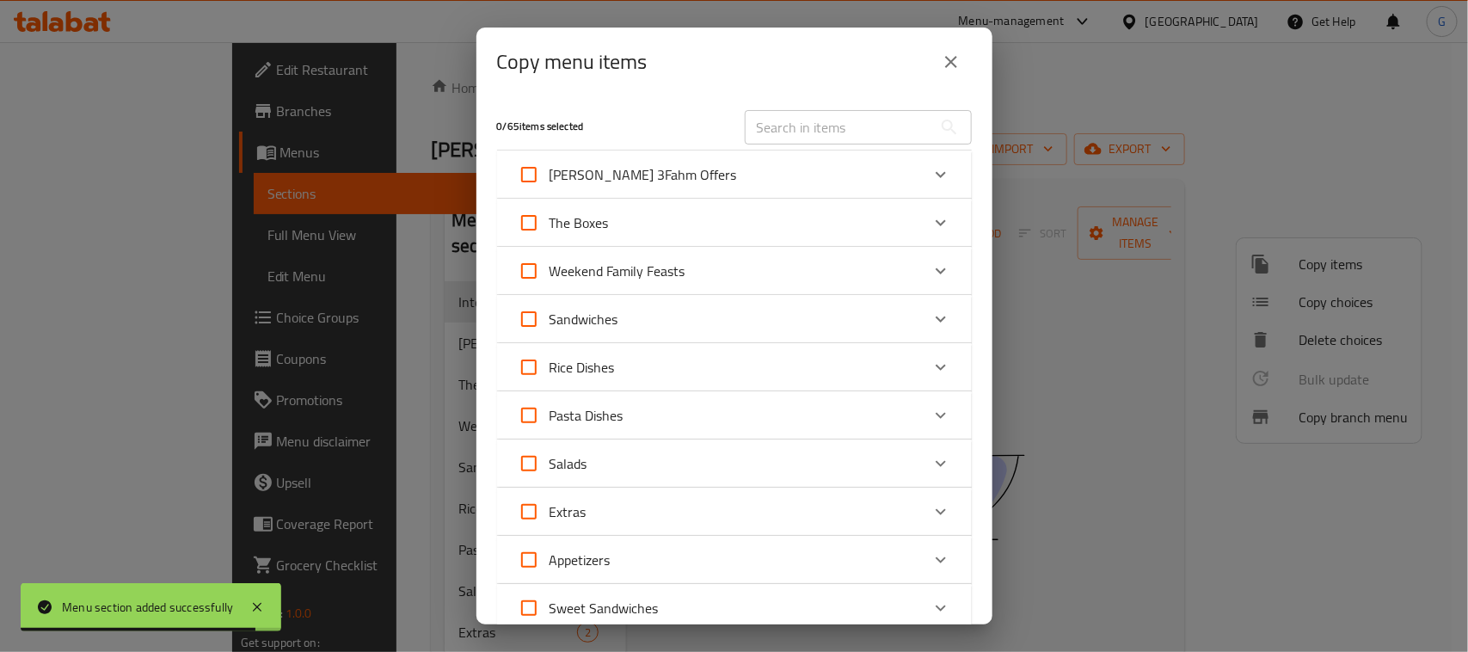
drag, startPoint x: 686, startPoint y: 116, endPoint x: 706, endPoint y: 114, distance: 20.0
click at [686, 116] on div "0 / 65 items selected" at bounding box center [611, 127] width 248 height 68
click at [776, 126] on input "text" at bounding box center [839, 127] width 188 height 34
paste input "Box Al-Moallem"
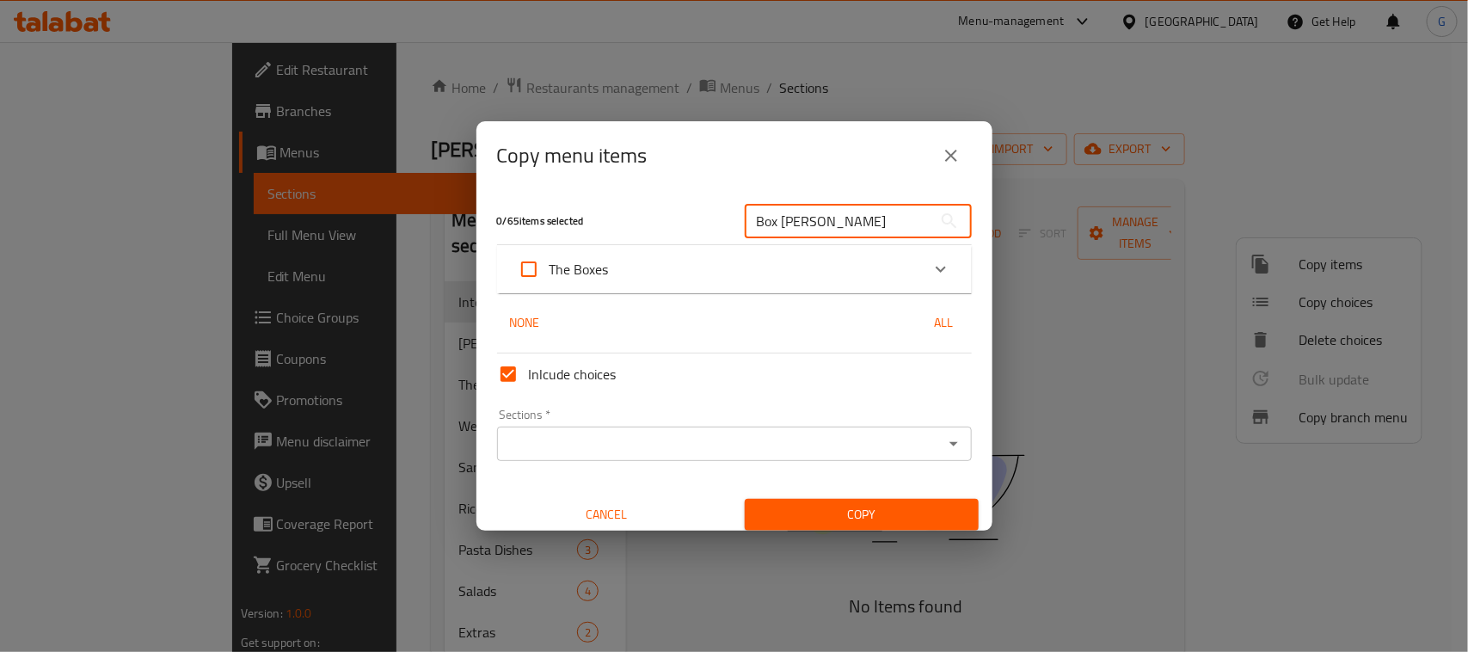
type input "Box Al-Moallem"
click at [933, 262] on icon "Expand" at bounding box center [941, 269] width 21 height 21
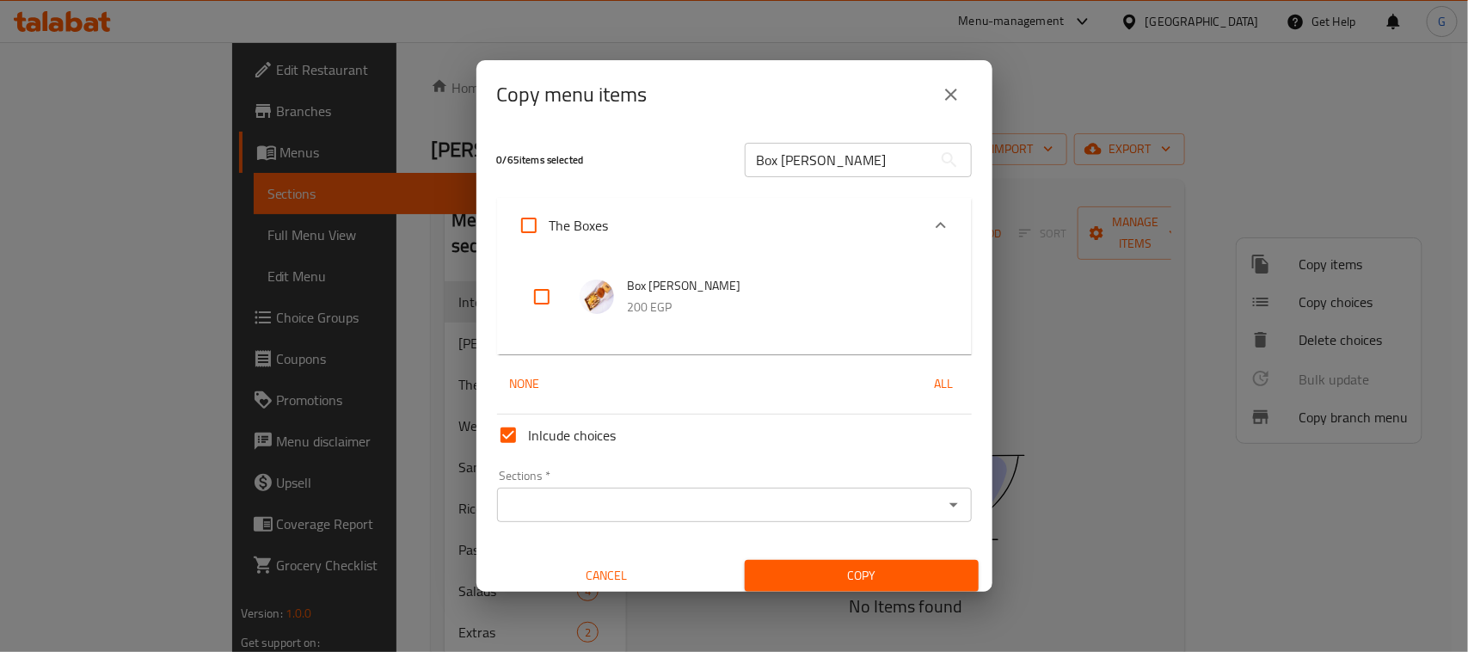
click at [549, 293] on input "checkbox" at bounding box center [541, 296] width 41 height 41
checkbox input "true"
drag, startPoint x: 652, startPoint y: 143, endPoint x: 704, endPoint y: 138, distance: 51.9
click at [659, 142] on div "1 / 65 items selected" at bounding box center [611, 160] width 248 height 68
click at [793, 181] on div "Box Al-Moallem ​" at bounding box center [859, 159] width 248 height 55
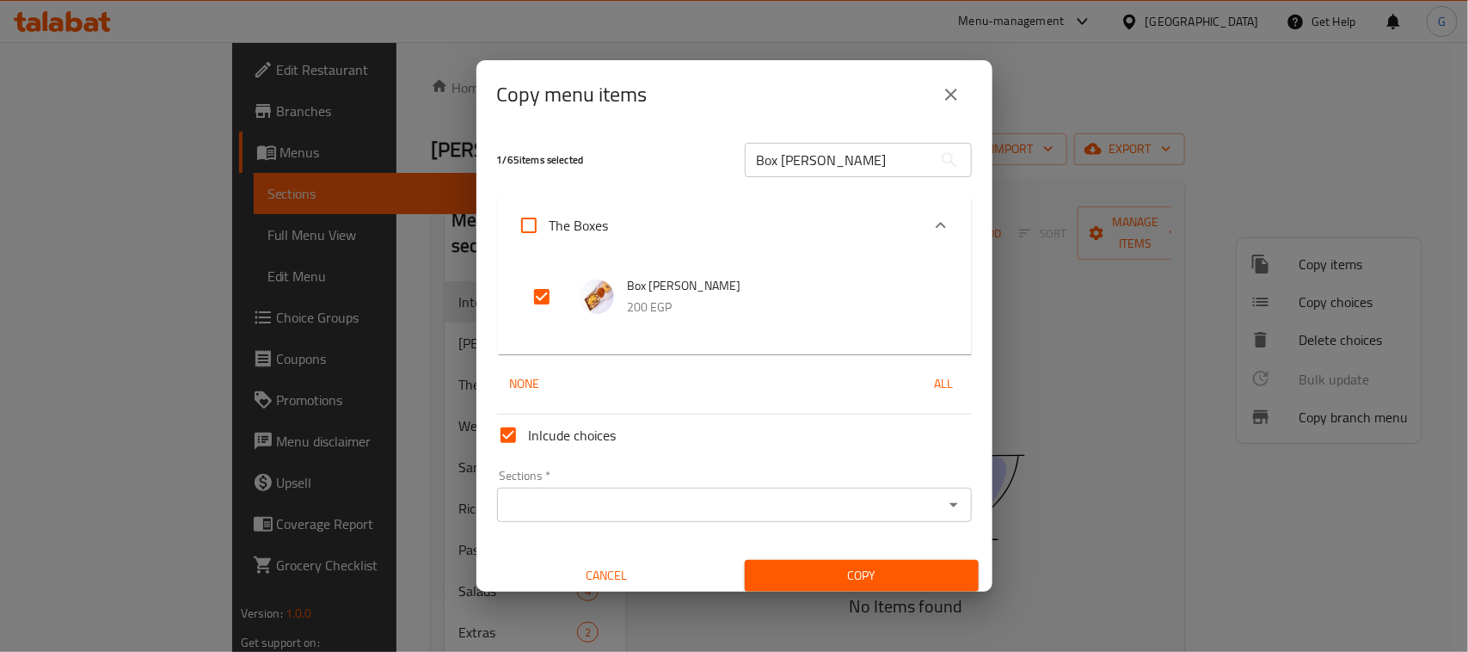
click at [790, 169] on input "Box Al-Moallem" at bounding box center [839, 160] width 188 height 34
paste input "Sahab"
type input "Box Al-Sahab"
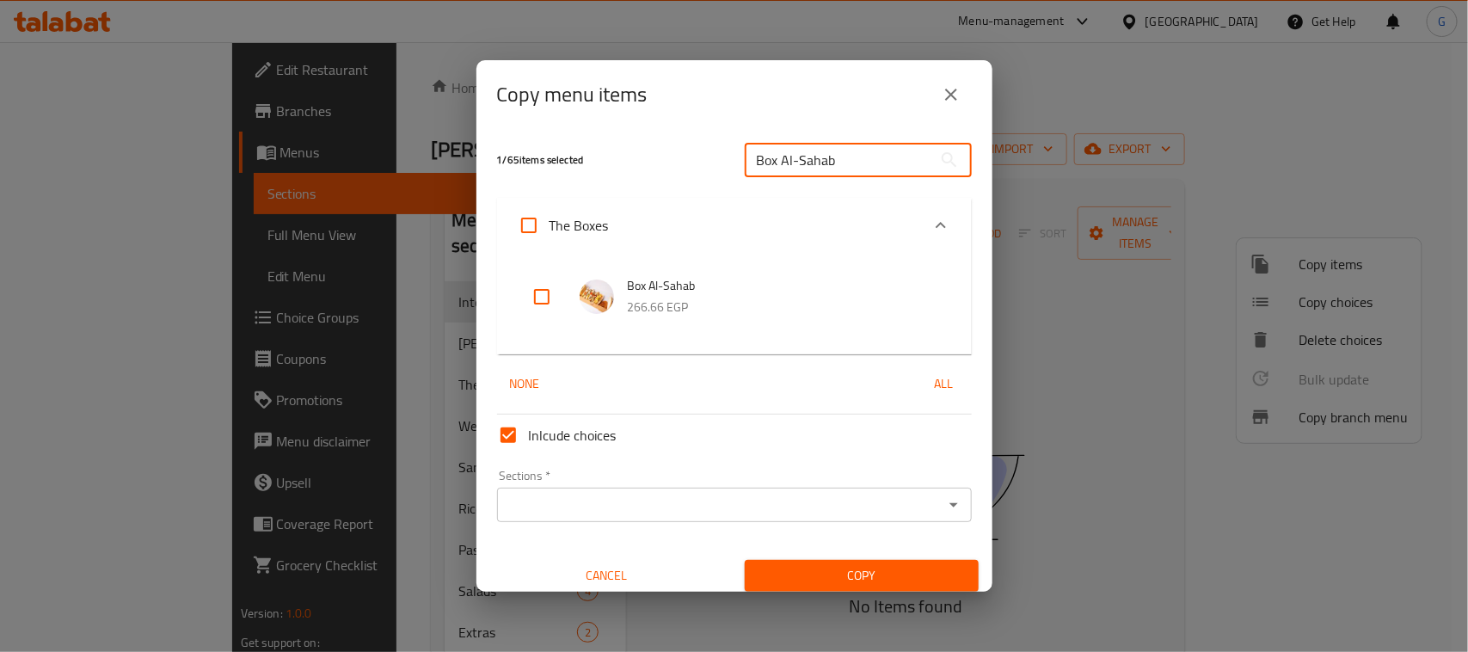
click at [536, 297] on input "checkbox" at bounding box center [541, 296] width 41 height 41
checkbox input "true"
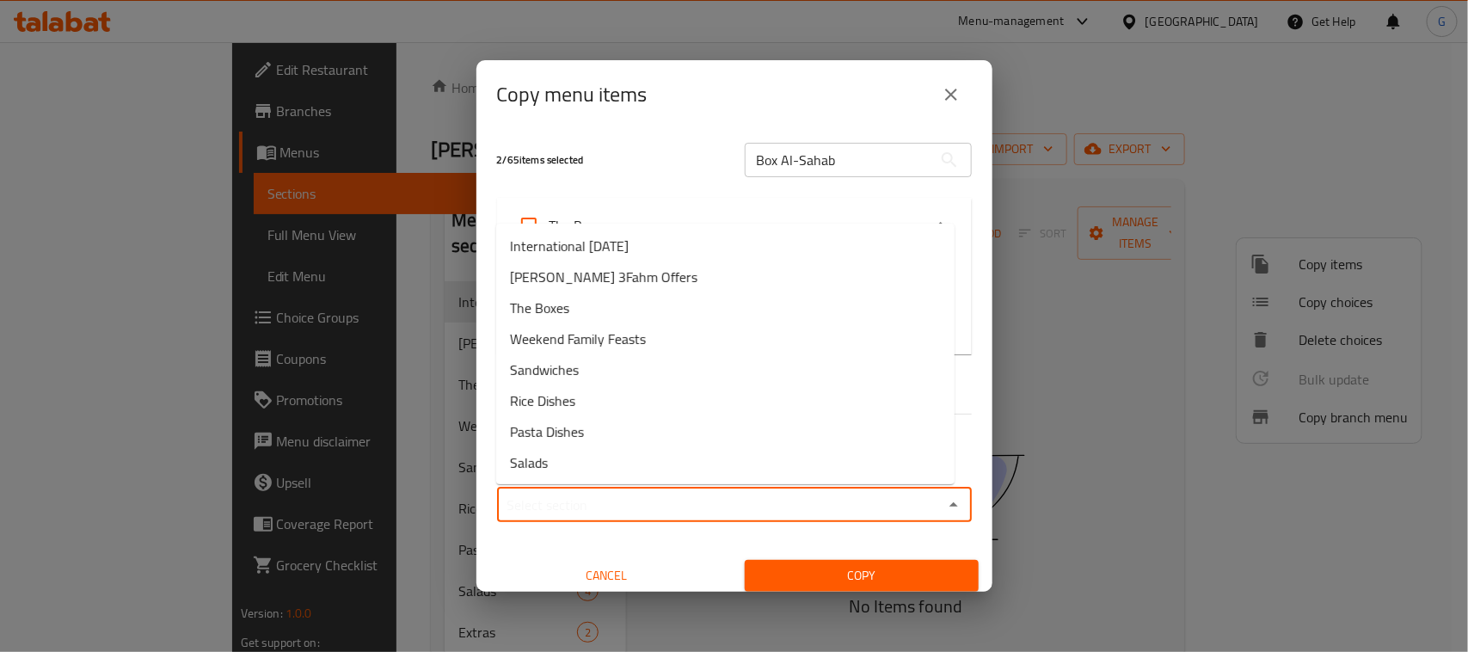
click at [667, 506] on input "Sections   *" at bounding box center [720, 505] width 436 height 24
drag, startPoint x: 655, startPoint y: 249, endPoint x: 686, endPoint y: 336, distance: 92.2
click at [655, 249] on li "International [DATE]" at bounding box center [725, 246] width 458 height 31
type input "International [DATE]"
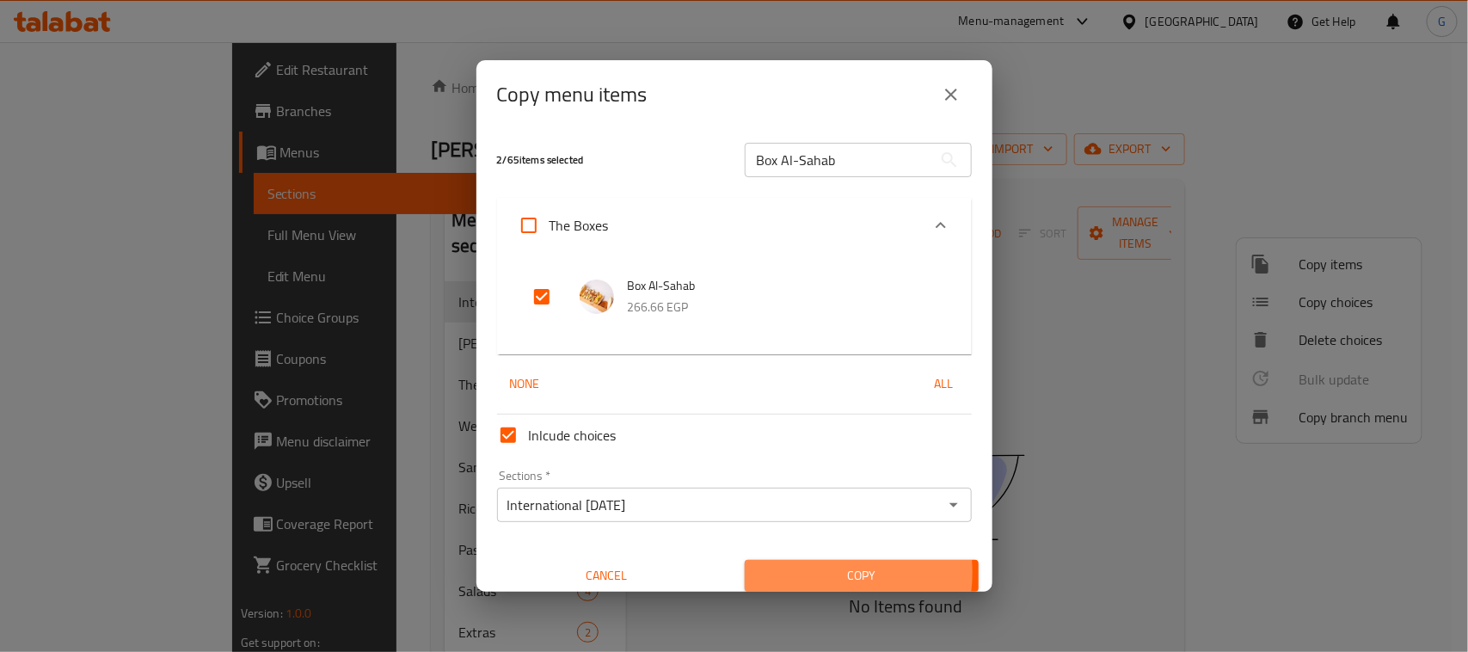
click at [804, 573] on span "Copy" at bounding box center [862, 576] width 206 height 22
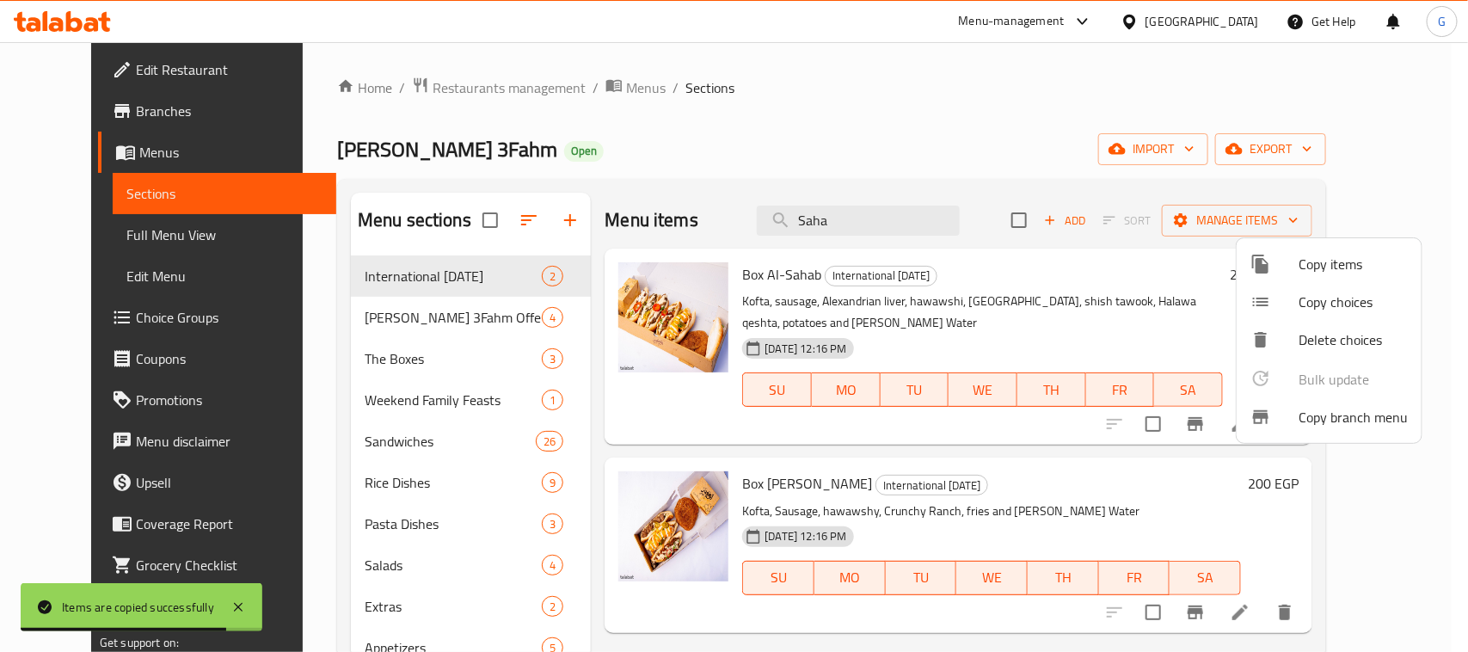
click at [1114, 230] on div at bounding box center [734, 326] width 1468 height 652
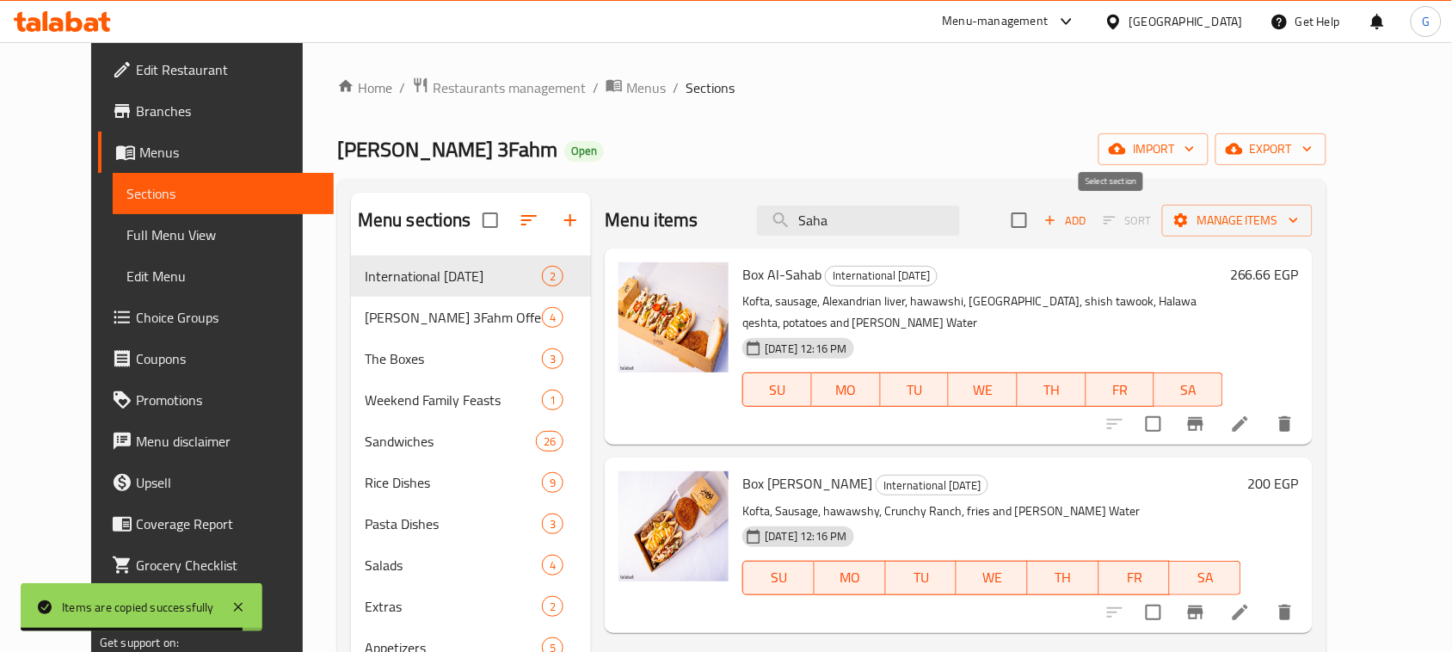
click at [1037, 230] on input "checkbox" at bounding box center [1019, 220] width 36 height 36
checkbox input "true"
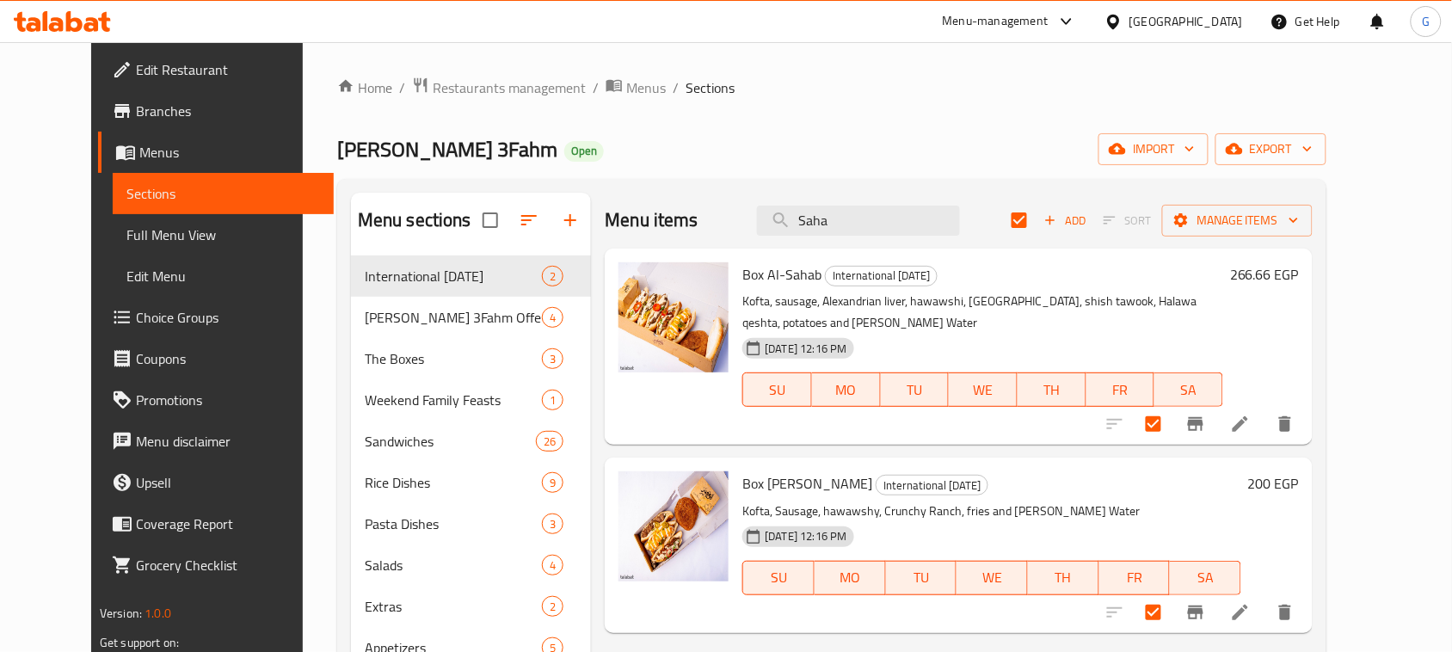
click at [1312, 242] on div "Menu items Saha Add Sort Manage items" at bounding box center [959, 221] width 708 height 56
click at [1299, 217] on span "Manage items" at bounding box center [1237, 221] width 123 height 22
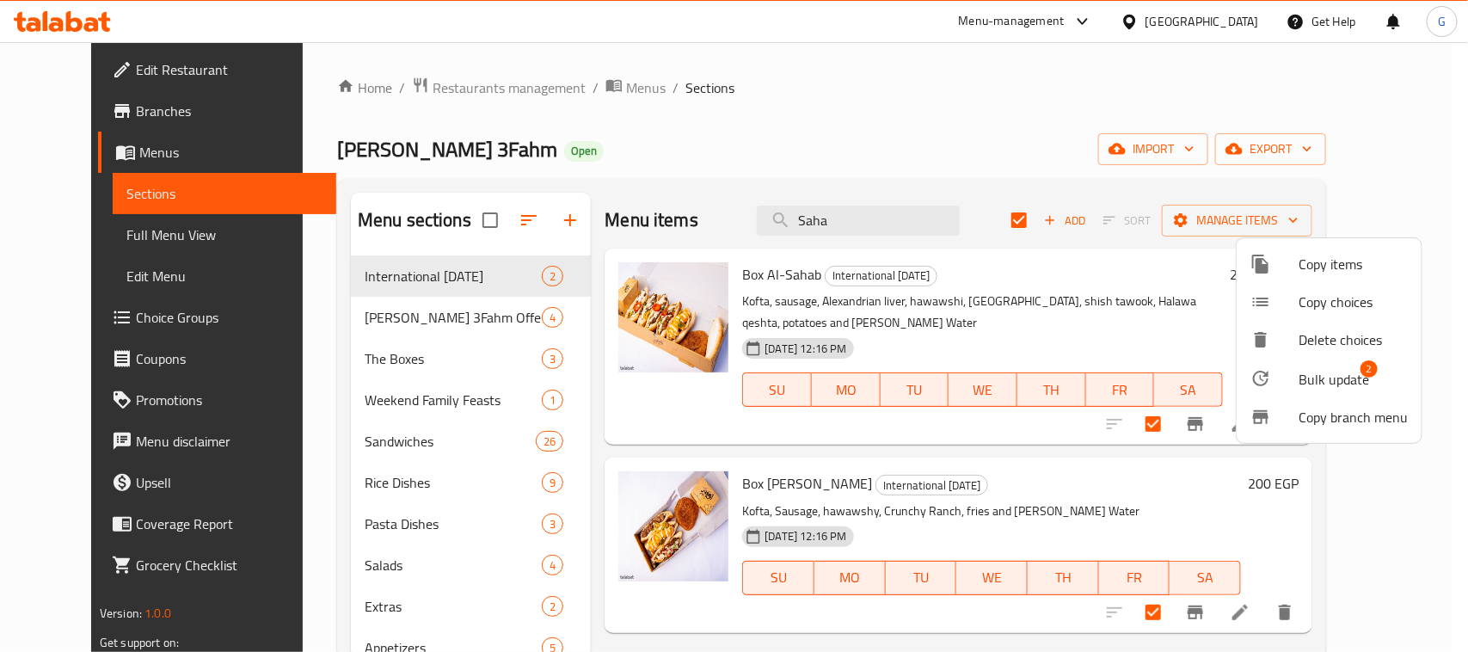
click at [1326, 380] on span "Bulk update" at bounding box center [1334, 379] width 71 height 21
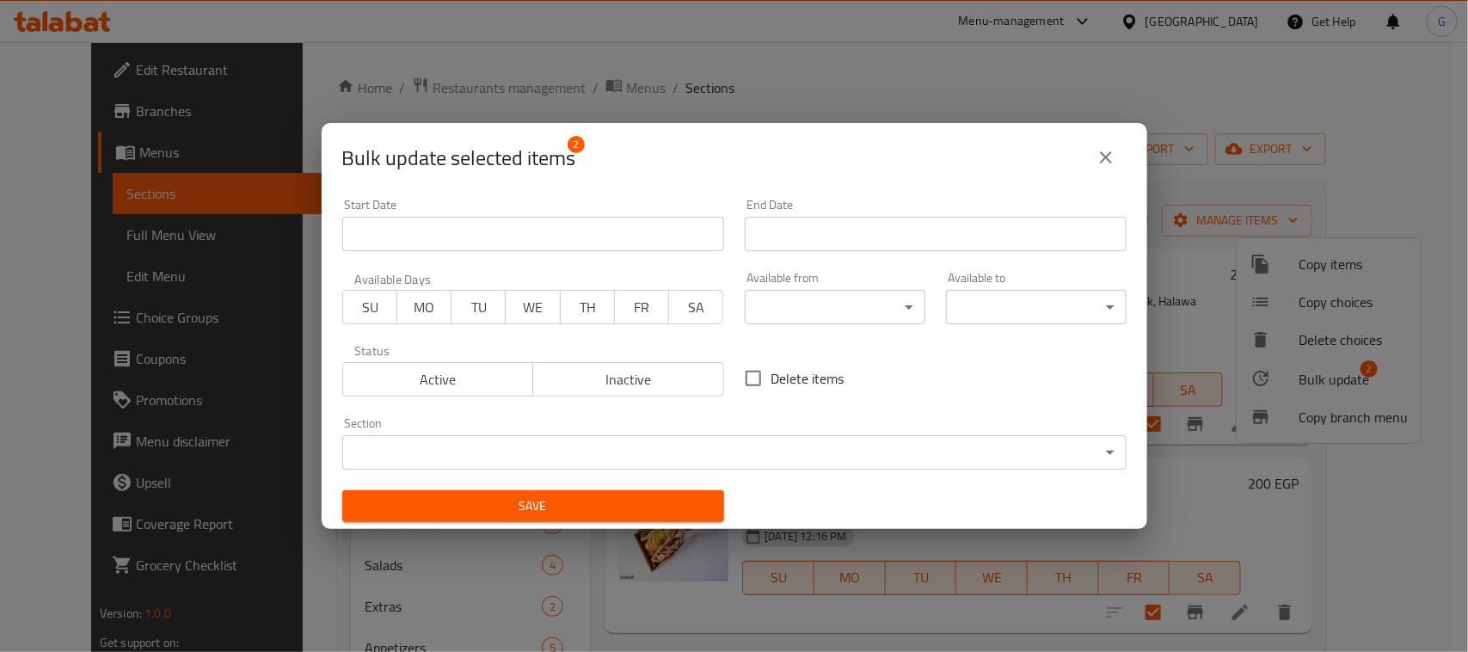
click at [504, 255] on div "Start Date Start Date" at bounding box center [533, 224] width 403 height 73
click at [519, 232] on input "Start Date" at bounding box center [533, 234] width 382 height 34
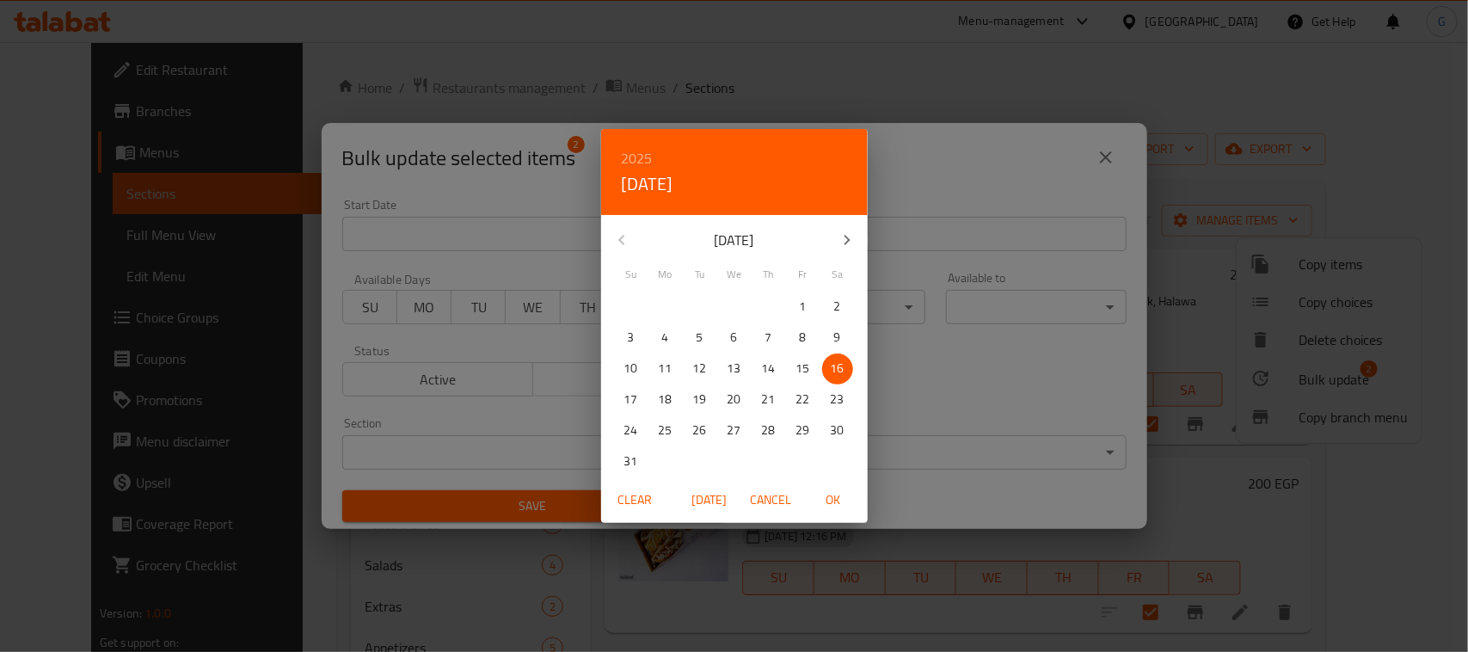
click at [702, 403] on p "19" at bounding box center [700, 400] width 14 height 22
click at [831, 505] on span "OK" at bounding box center [833, 500] width 41 height 22
type input "[DATE]"
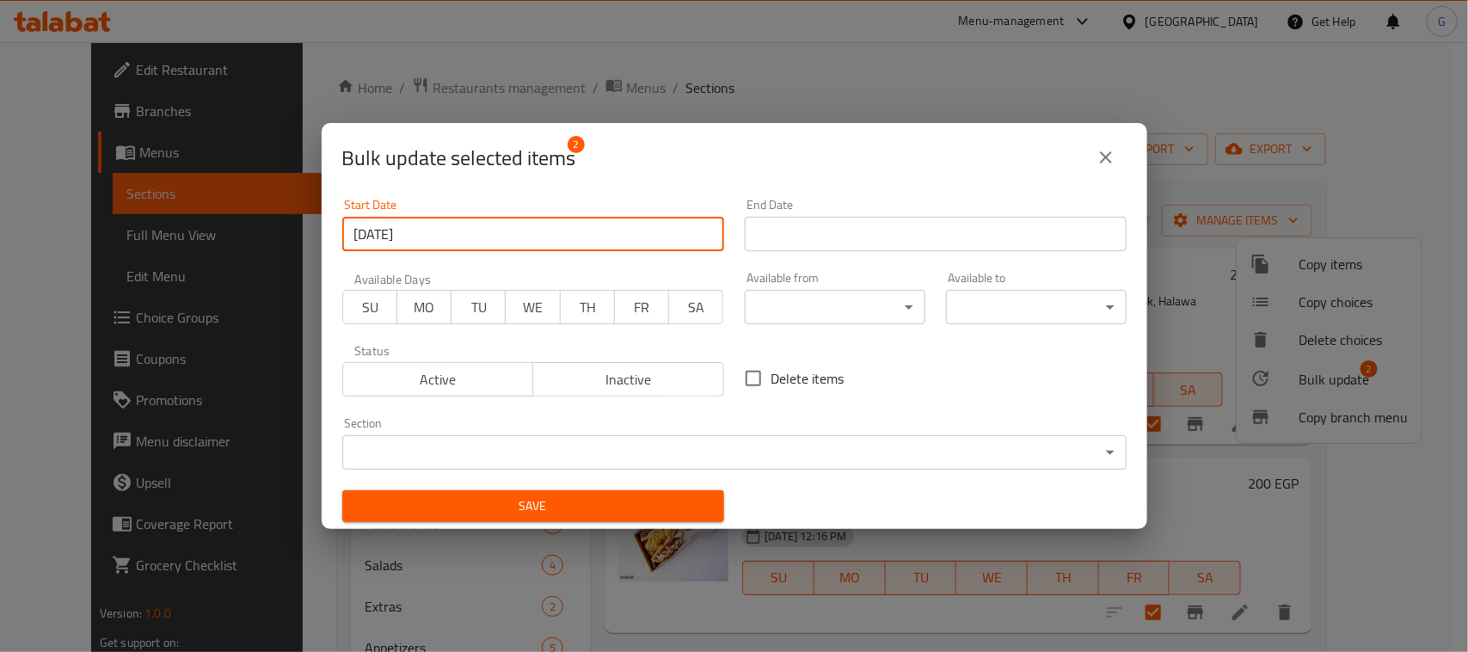
click at [904, 254] on div "End Date End Date" at bounding box center [936, 224] width 403 height 73
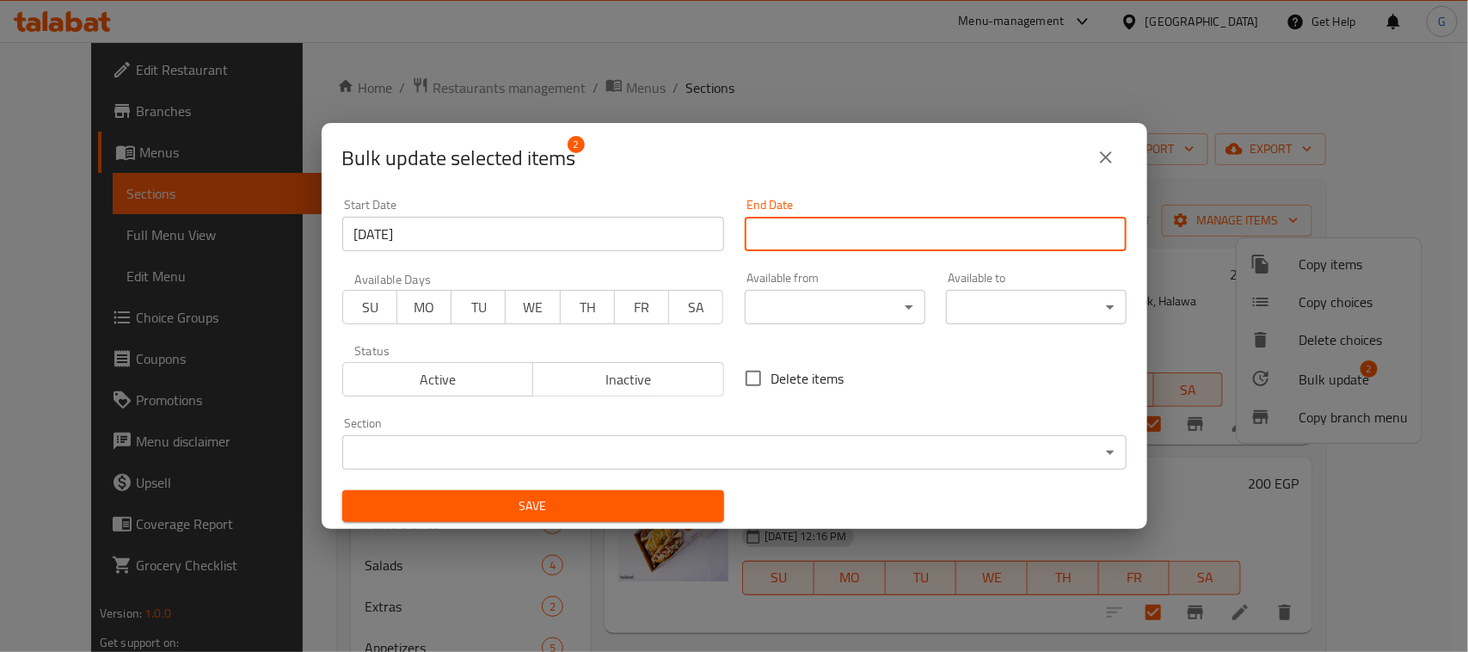
click at [905, 243] on input "Start Date" at bounding box center [936, 234] width 382 height 34
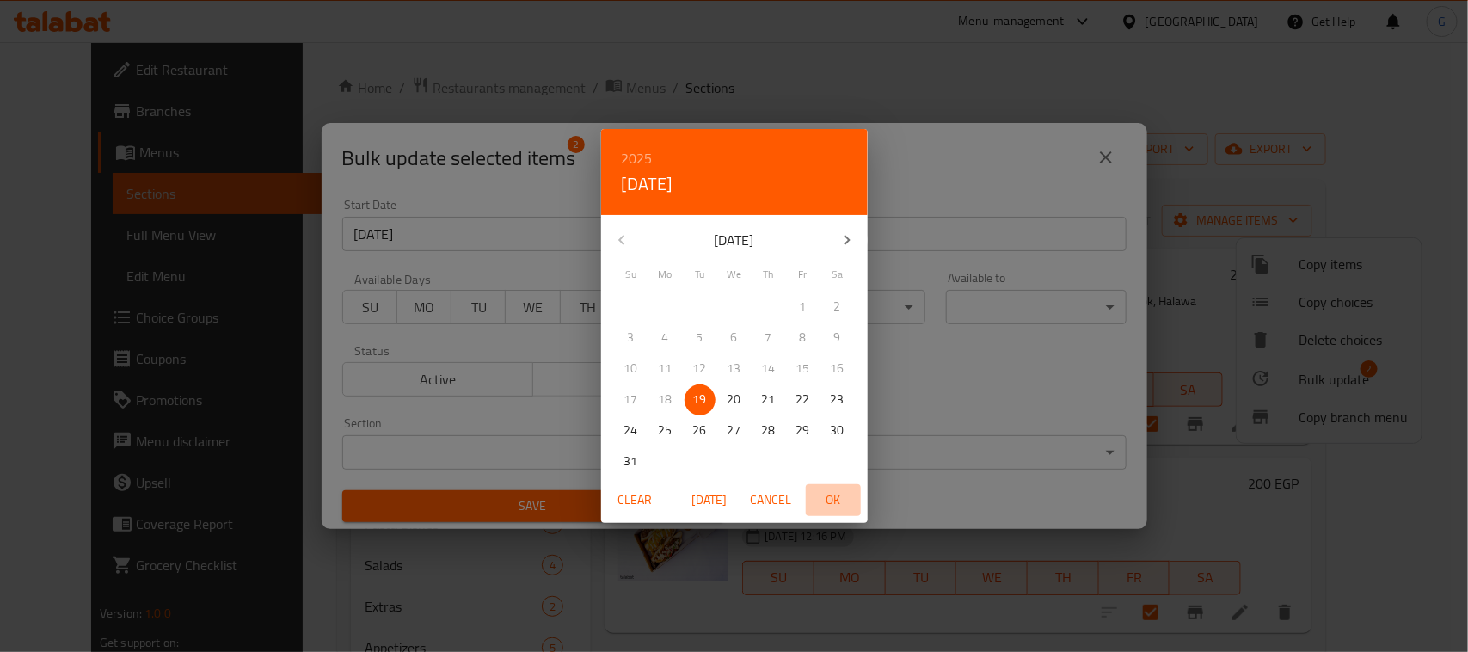
click at [840, 490] on span "OK" at bounding box center [833, 500] width 41 height 22
type input "[DATE]"
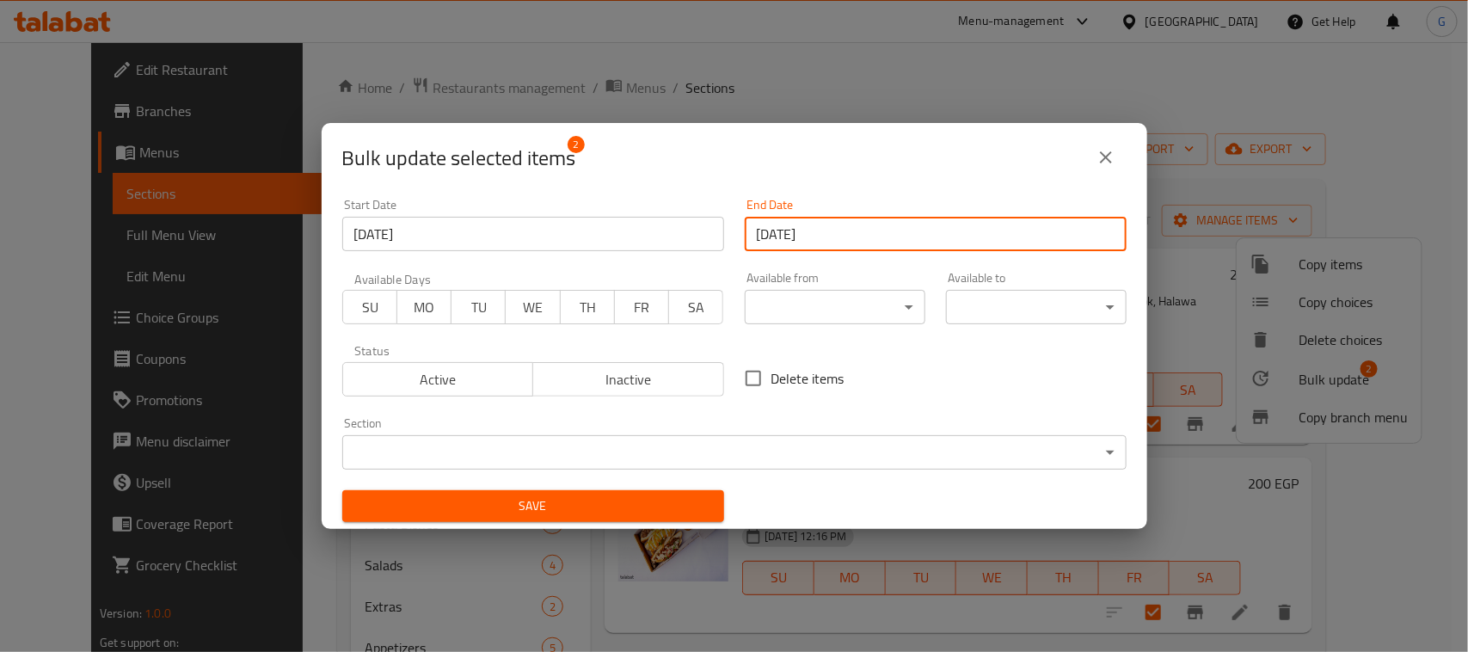
click at [583, 497] on span "Save" at bounding box center [533, 506] width 354 height 22
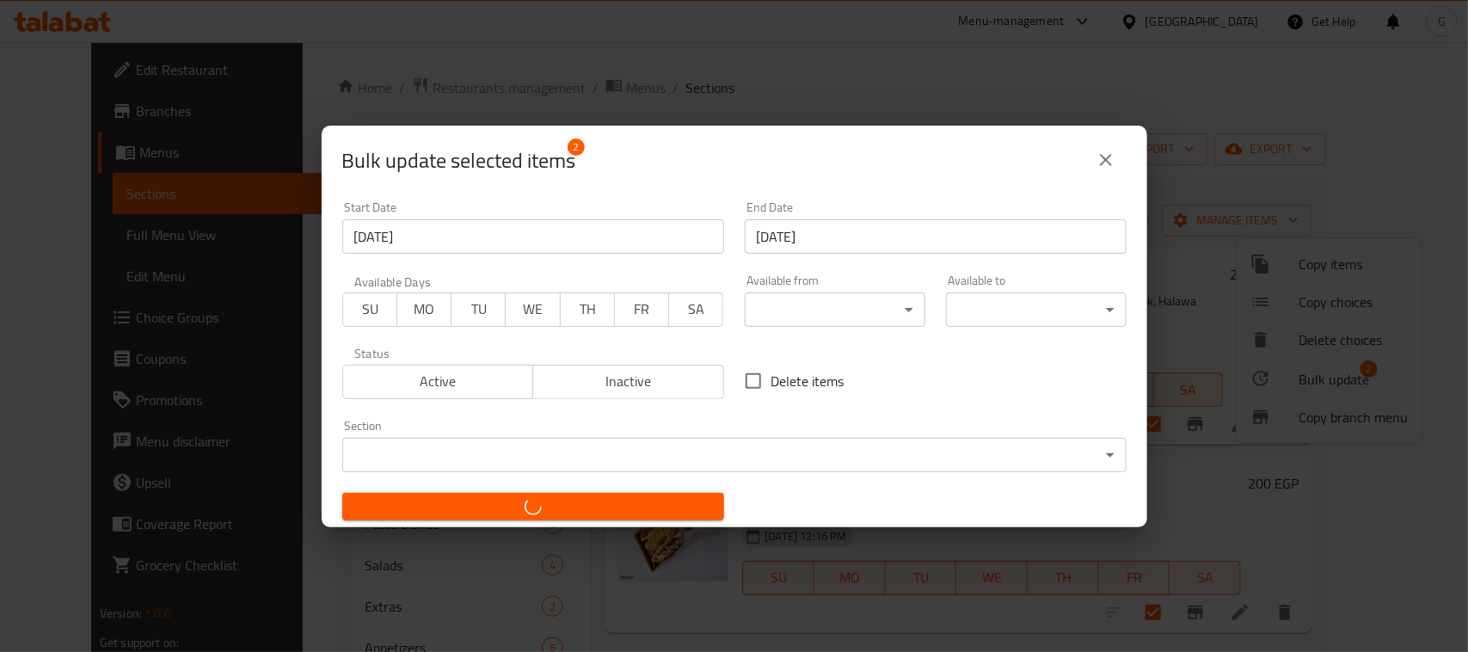
checkbox input "false"
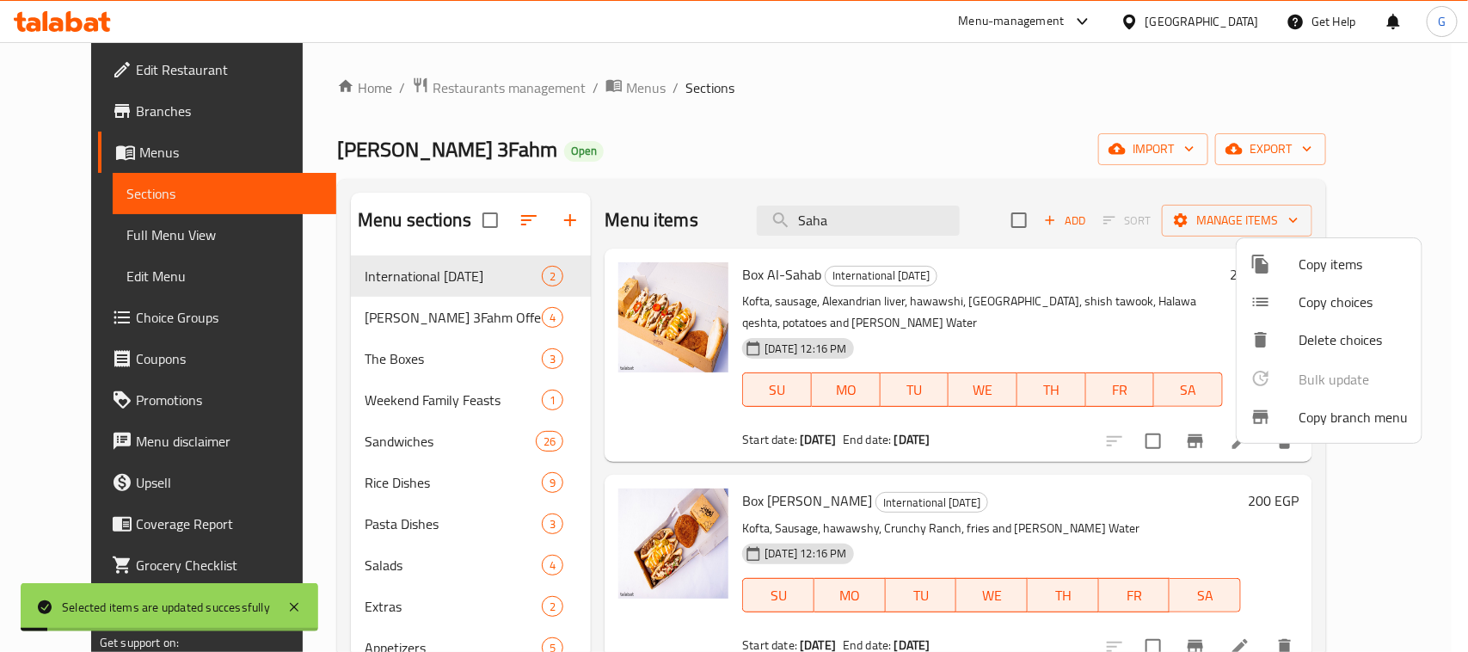
click at [876, 117] on div at bounding box center [734, 326] width 1468 height 652
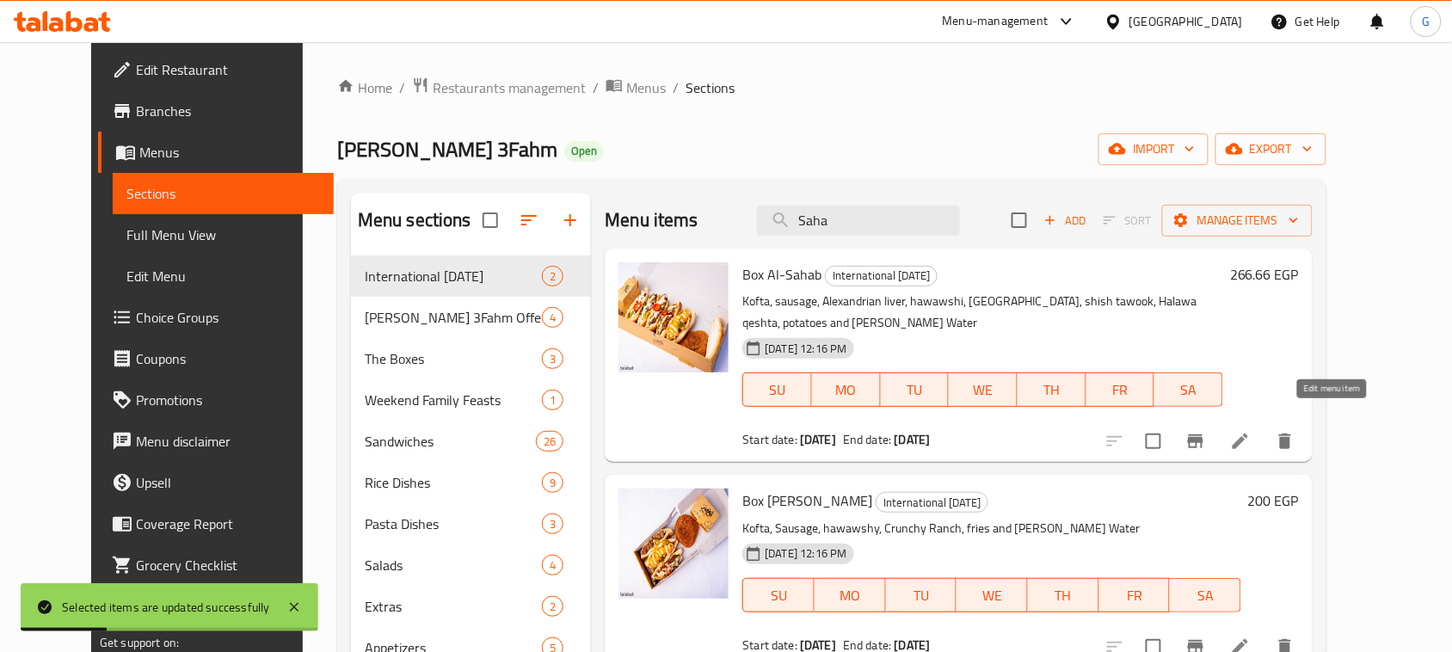
click at [1251, 431] on icon at bounding box center [1240, 441] width 21 height 21
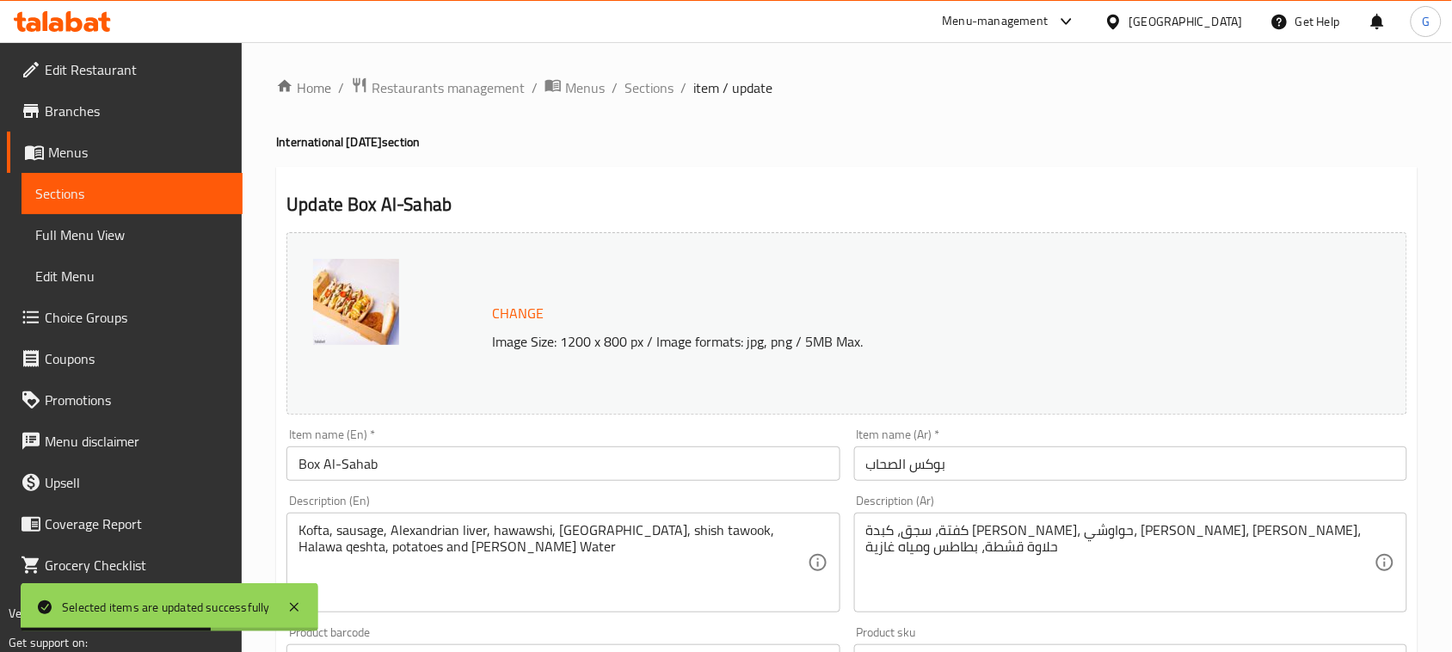
click at [521, 469] on input "Box Al-Sahab" at bounding box center [562, 463] width 553 height 34
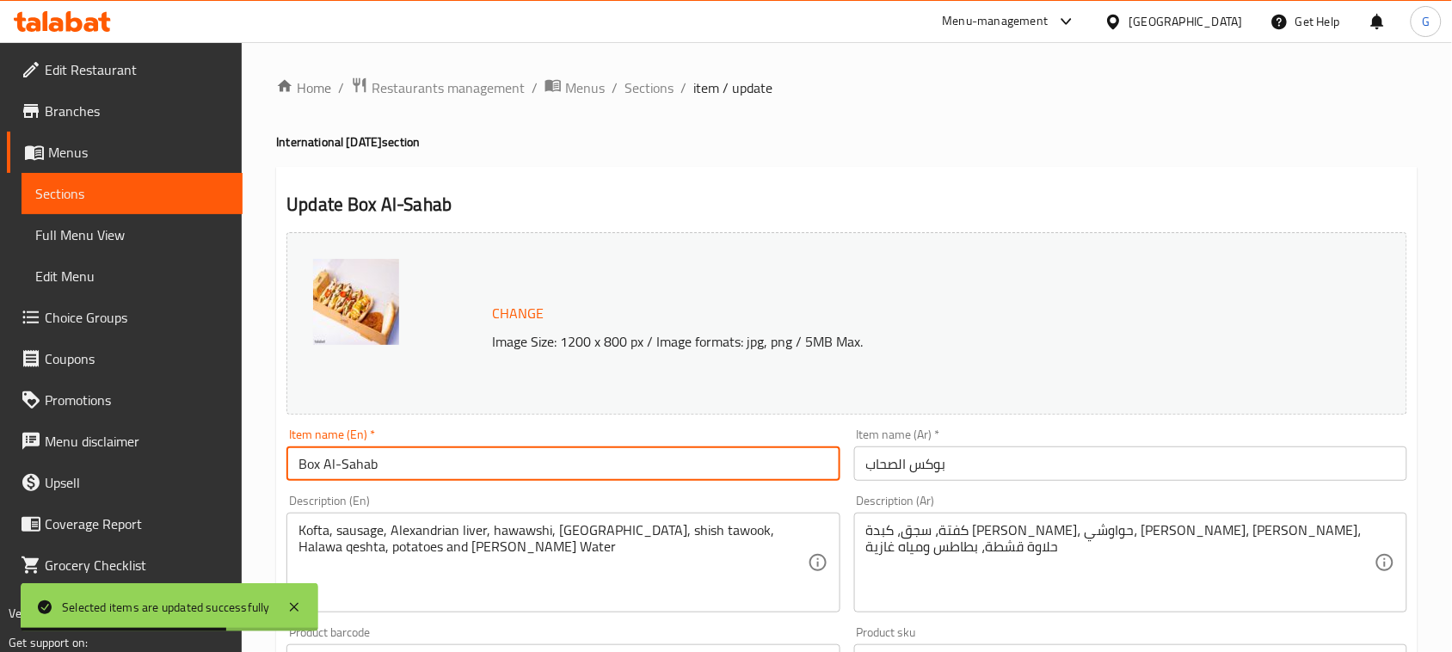
paste input "Comes with A Free Potato"
type input "Box Al-Sahab Comes with A Free Potato"
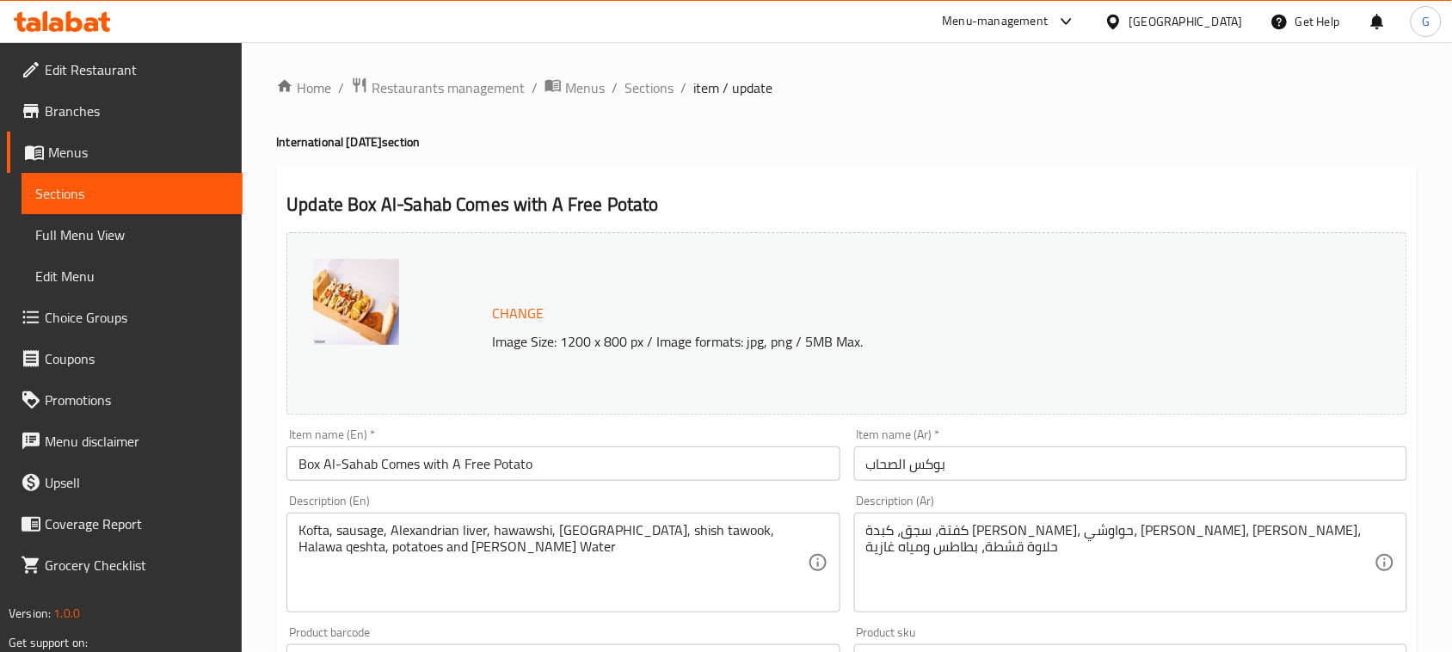
click at [1197, 443] on div "Item name (Ar)   * بوكس الصحاب Item name (Ar) *" at bounding box center [1130, 454] width 553 height 52
click at [1178, 461] on input "بوكس الصحاب" at bounding box center [1130, 463] width 553 height 34
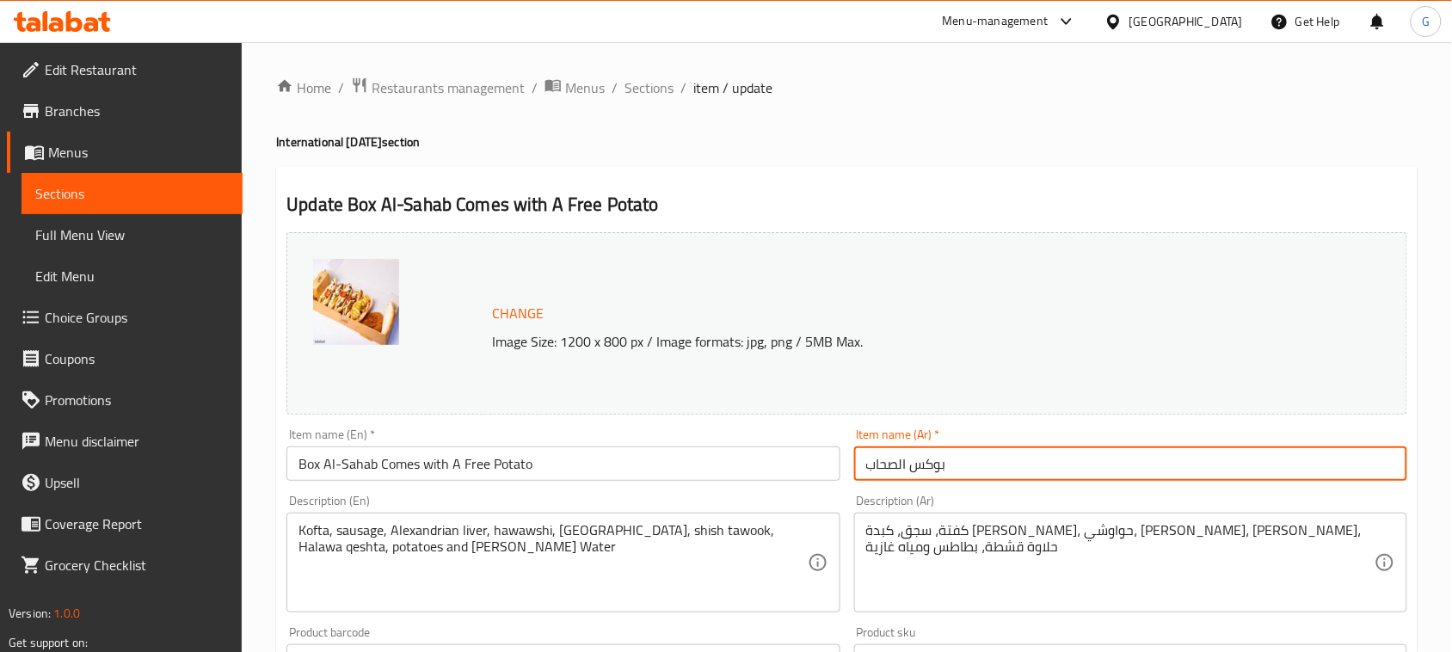
paste input "يأتي معه بطاطس مجانية"
type input "بوكس الصحاب يأتي معه بطاطس مجانية"
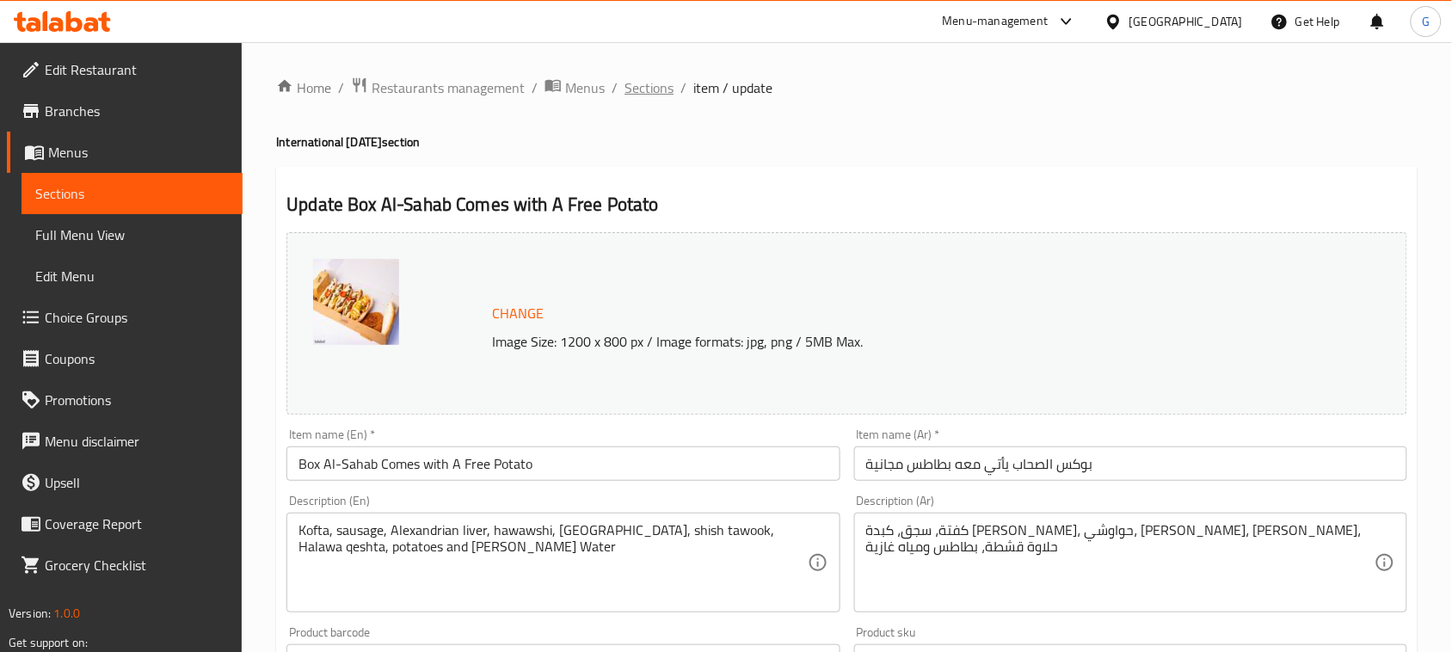
click at [642, 97] on span "Sections" at bounding box center [648, 87] width 49 height 21
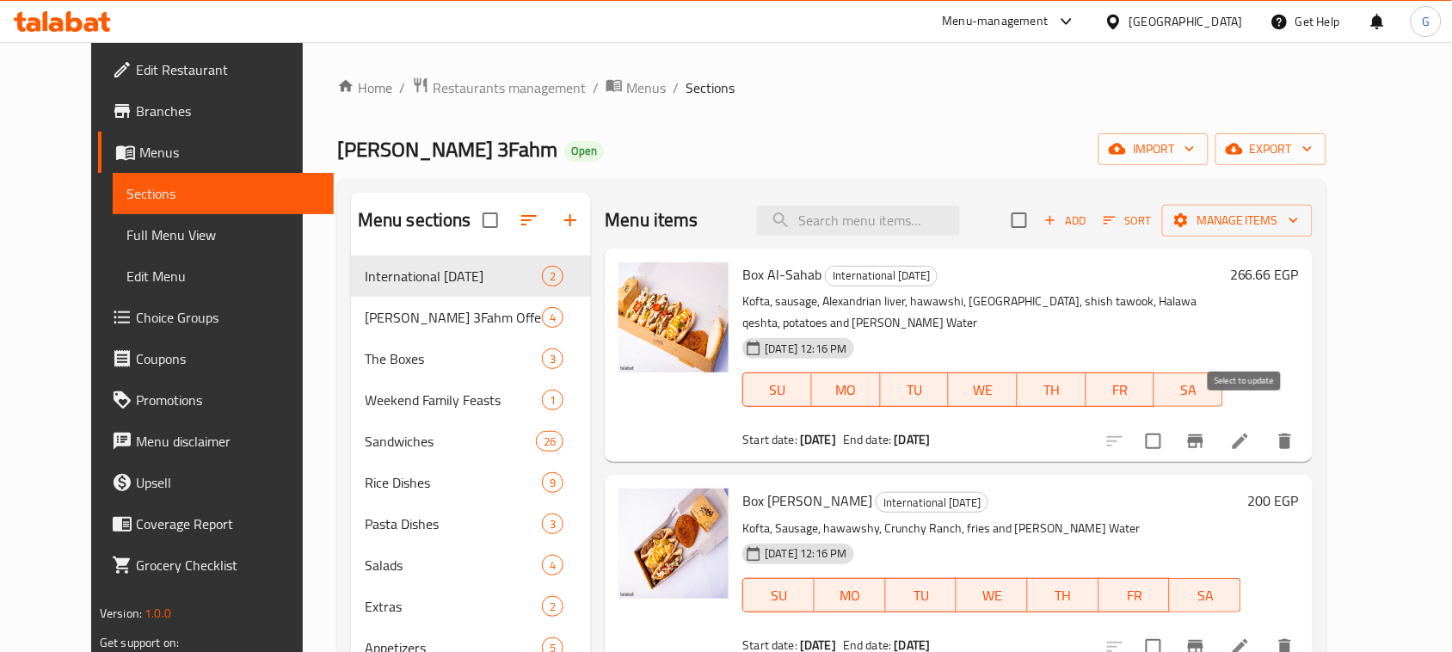
click at [1172, 423] on input "checkbox" at bounding box center [1153, 441] width 36 height 36
checkbox input "true"
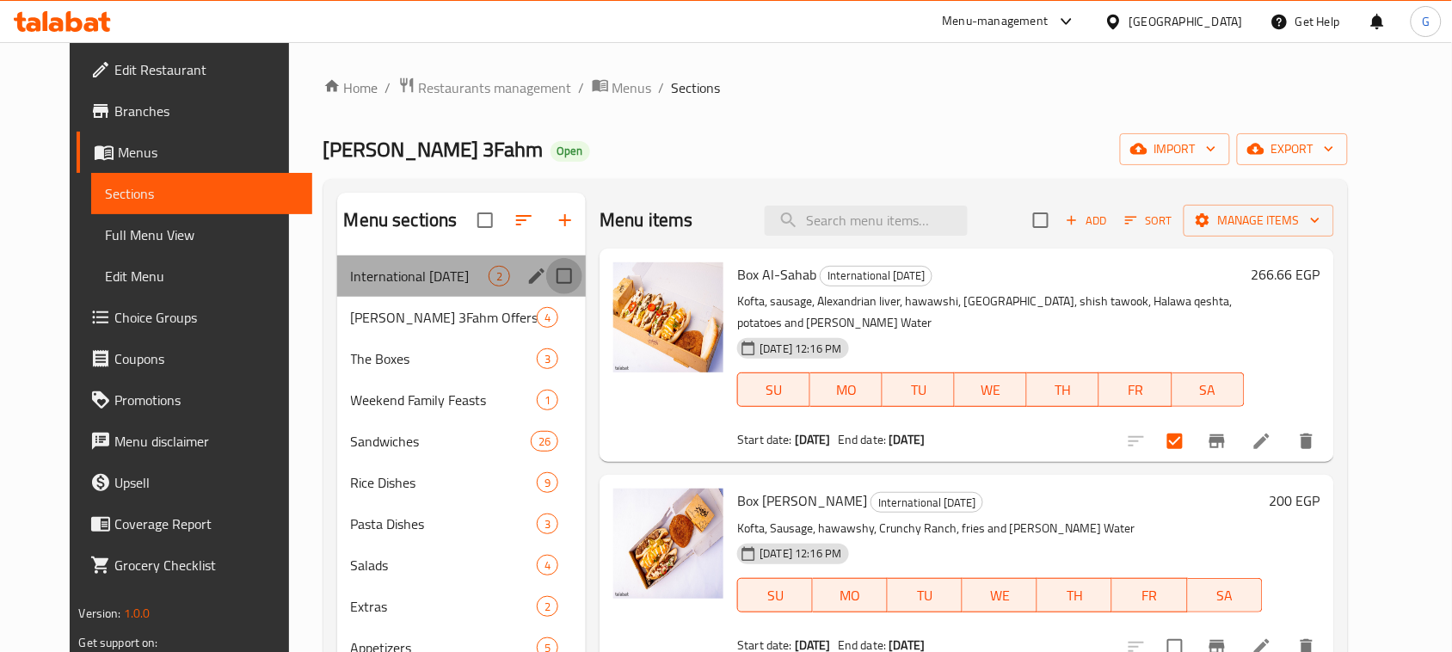
click at [546, 267] on input "Menu sections" at bounding box center [564, 276] width 36 height 36
checkbox input "true"
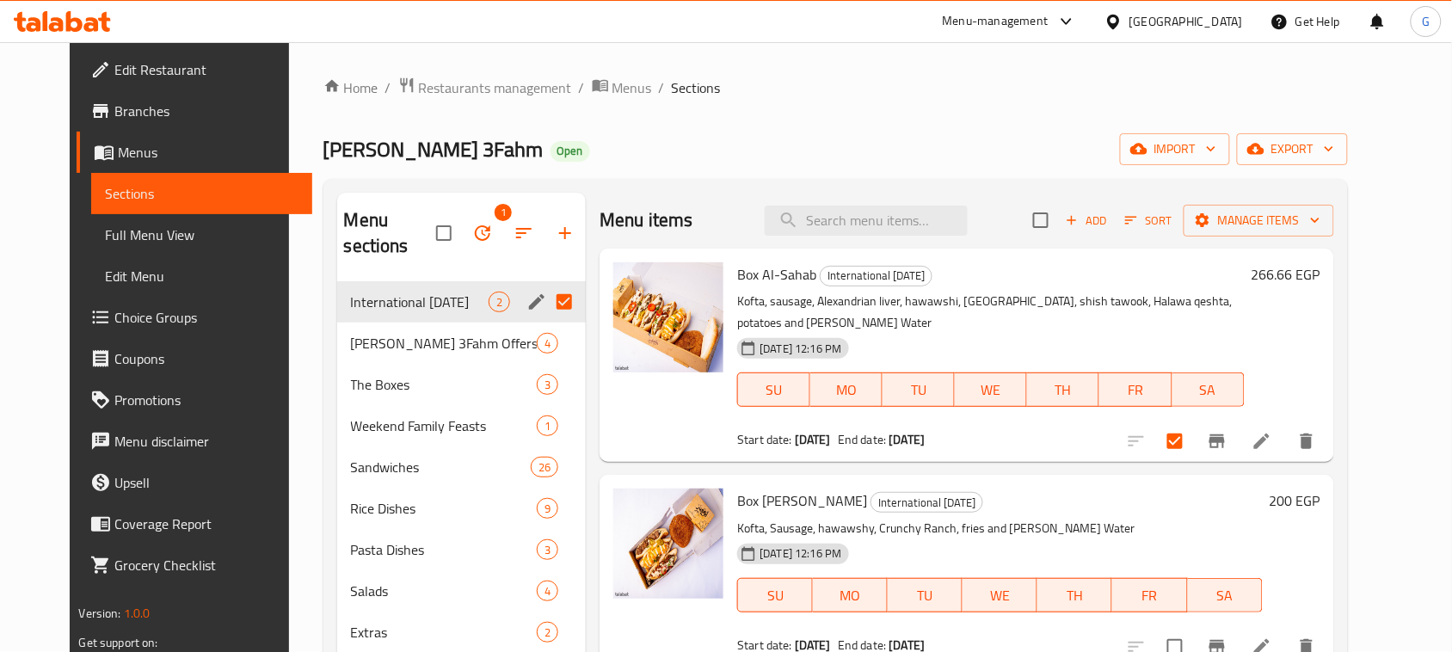
click at [526, 292] on icon "edit" at bounding box center [536, 302] width 21 height 21
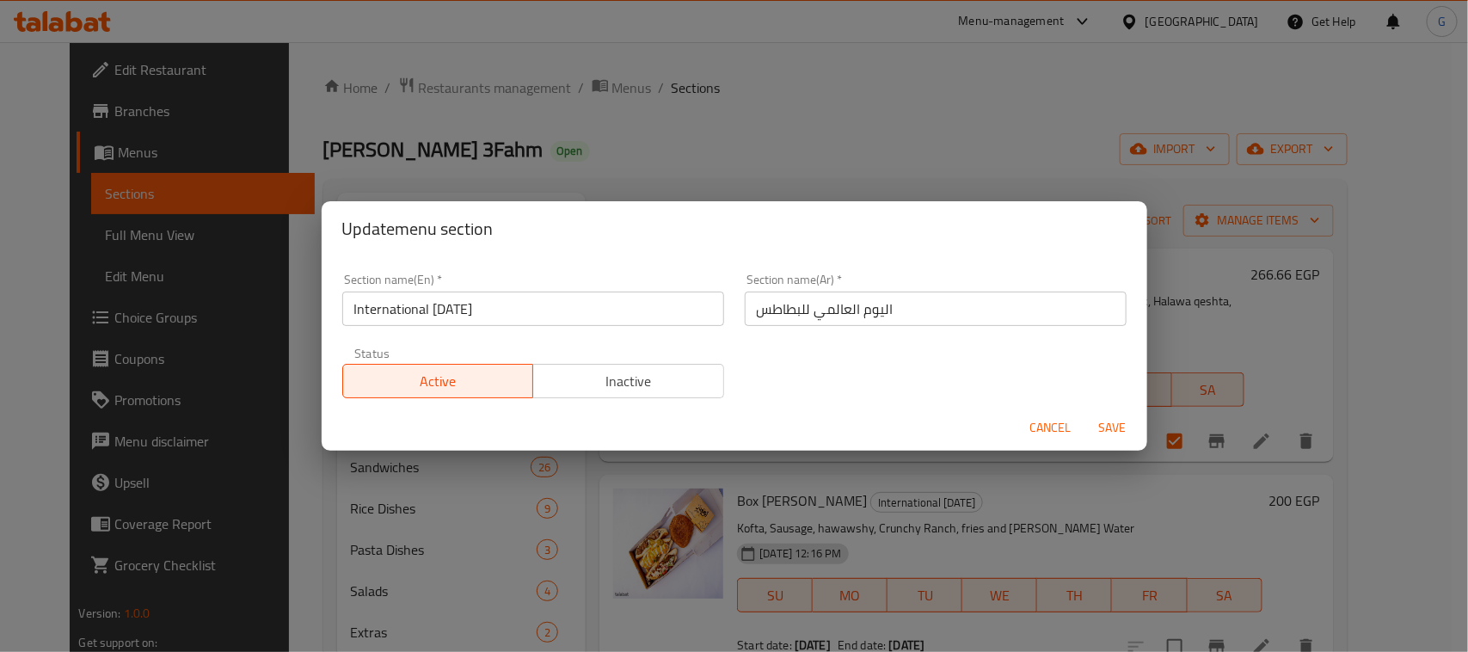
click at [1021, 426] on div "Cancel Save" at bounding box center [735, 428] width 826 height 46
click at [1037, 423] on span "Cancel" at bounding box center [1051, 428] width 41 height 22
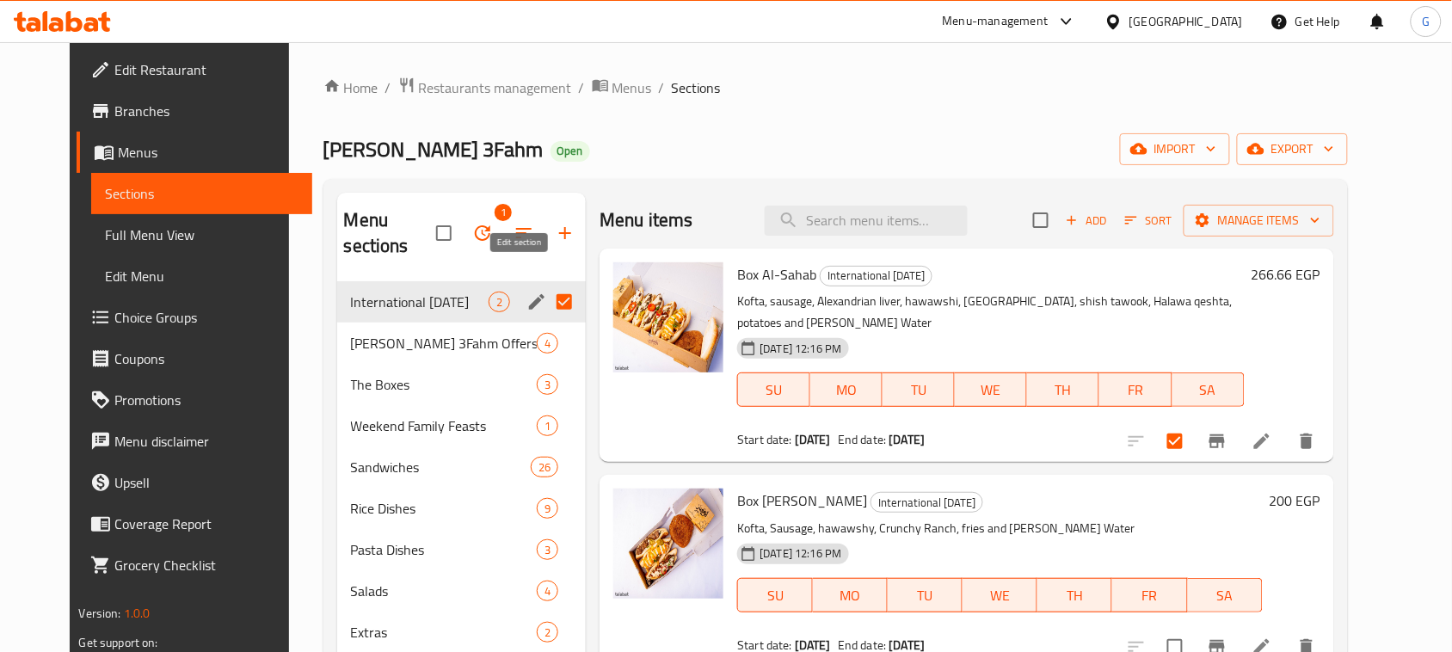
click at [526, 292] on icon "edit" at bounding box center [536, 302] width 21 height 21
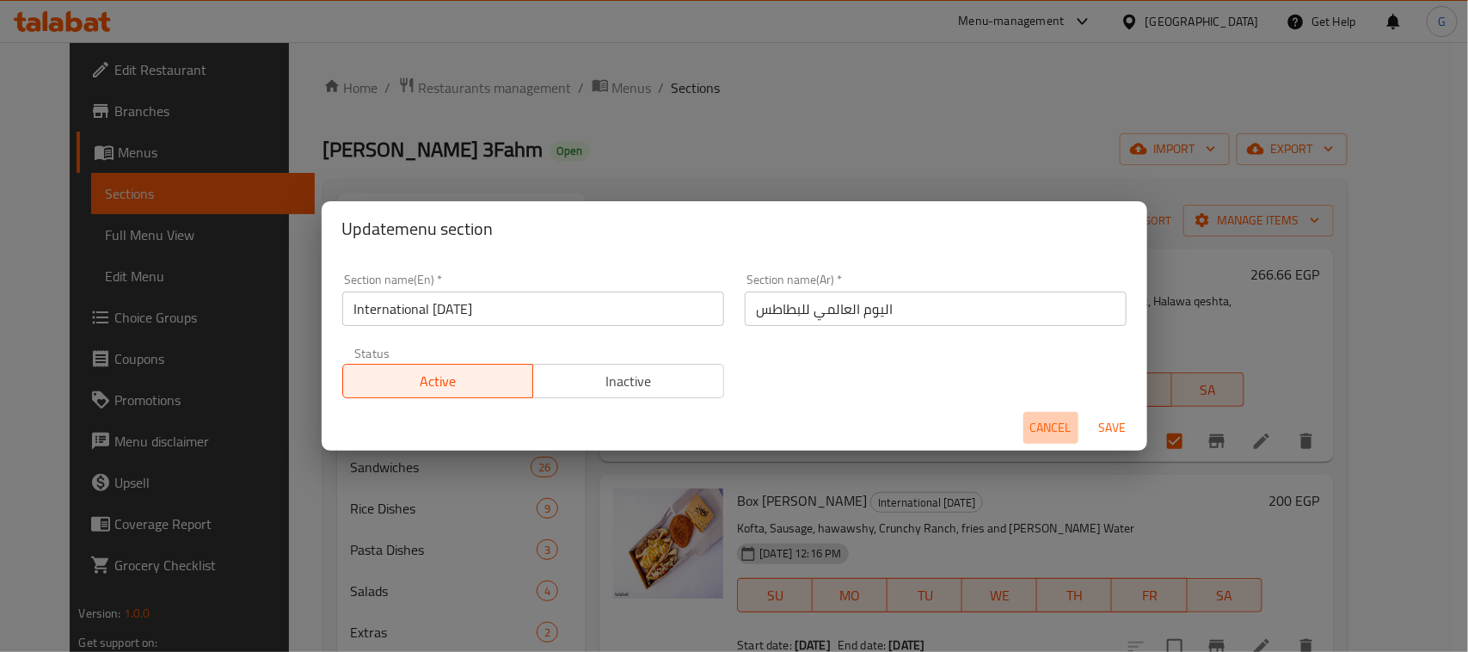
click at [1055, 427] on span "Cancel" at bounding box center [1051, 428] width 41 height 22
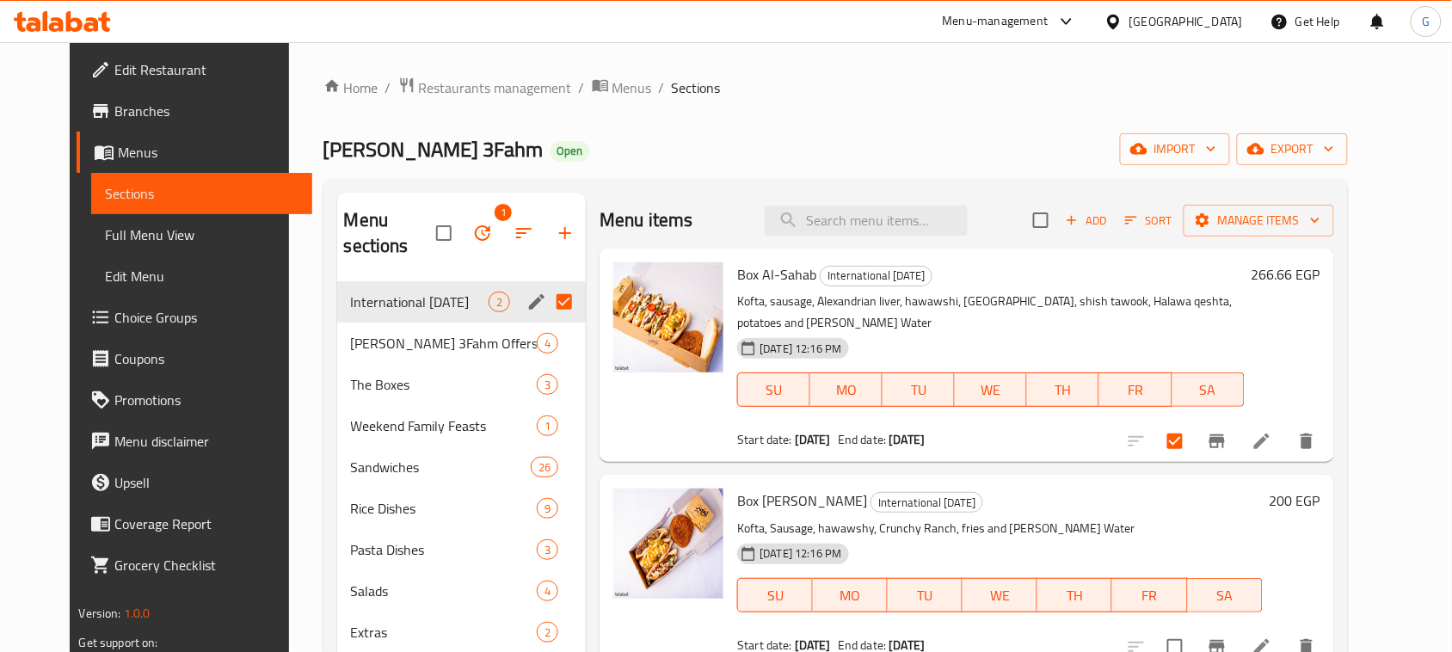
click at [472, 223] on icon "button" at bounding box center [482, 233] width 21 height 21
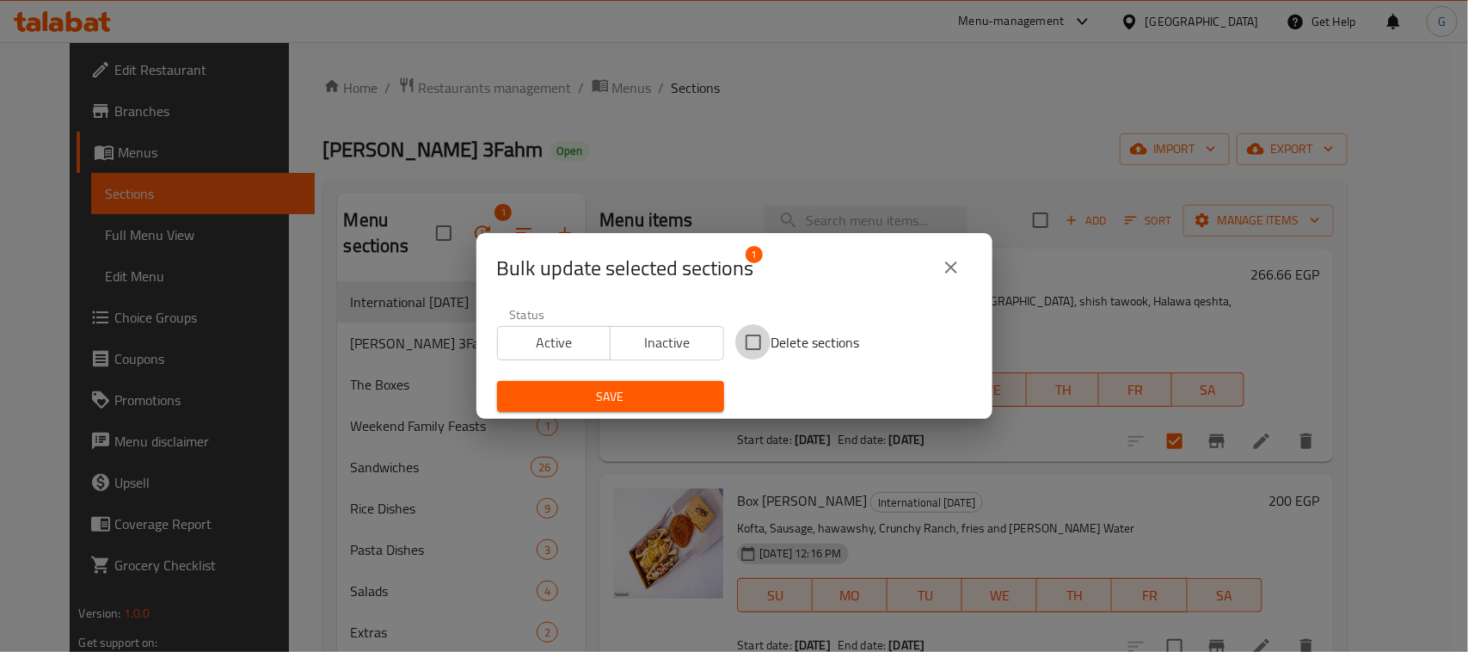
click at [761, 331] on input "Delete sections" at bounding box center [753, 342] width 36 height 36
checkbox input "true"
click at [665, 390] on span "Save" at bounding box center [611, 397] width 200 height 22
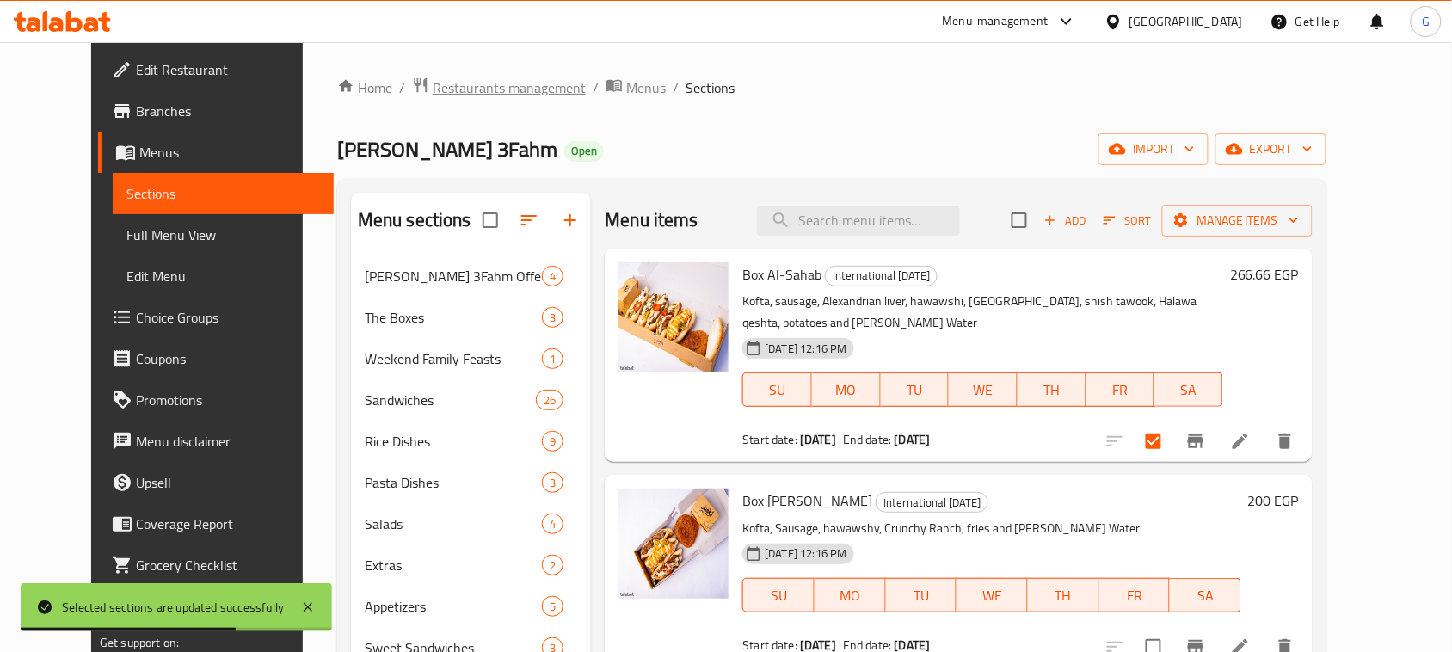
click at [480, 84] on span "Restaurants management" at bounding box center [509, 87] width 153 height 21
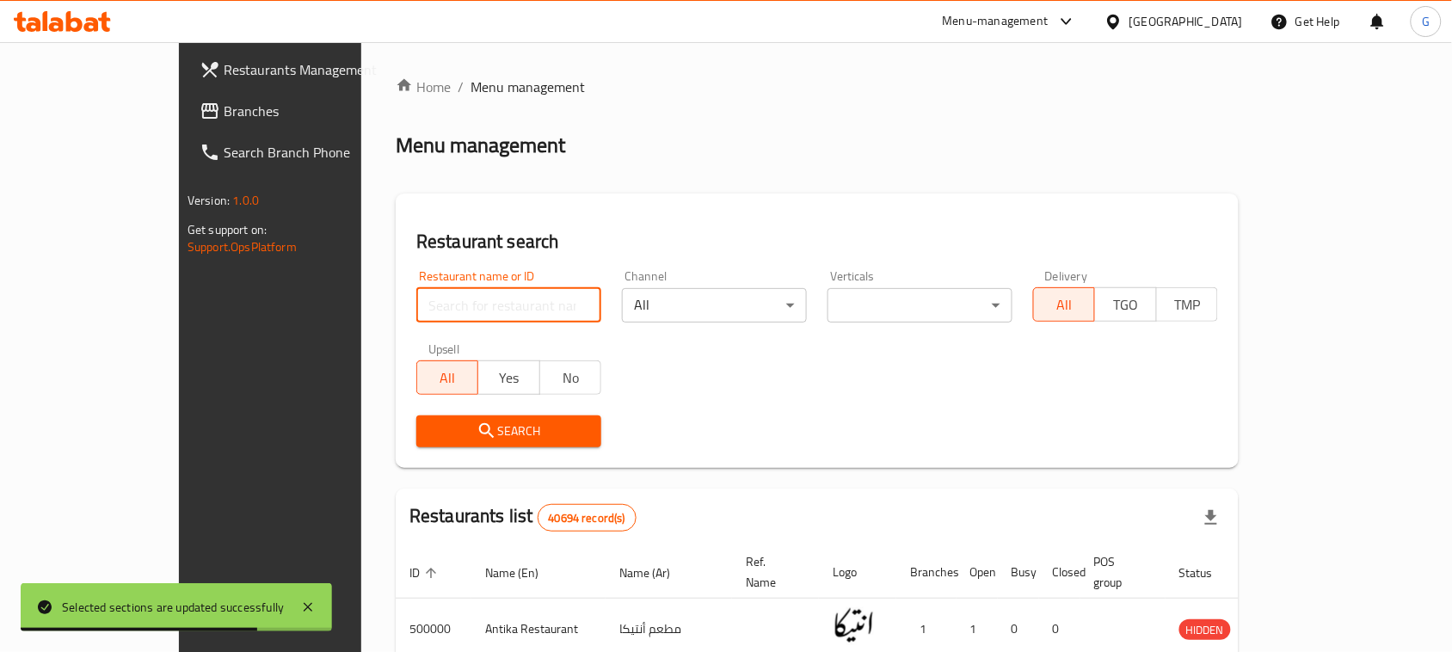
click at [416, 311] on input "search" at bounding box center [508, 305] width 185 height 34
paste input "688555"
type input "688555"
click button "Search" at bounding box center [508, 431] width 185 height 32
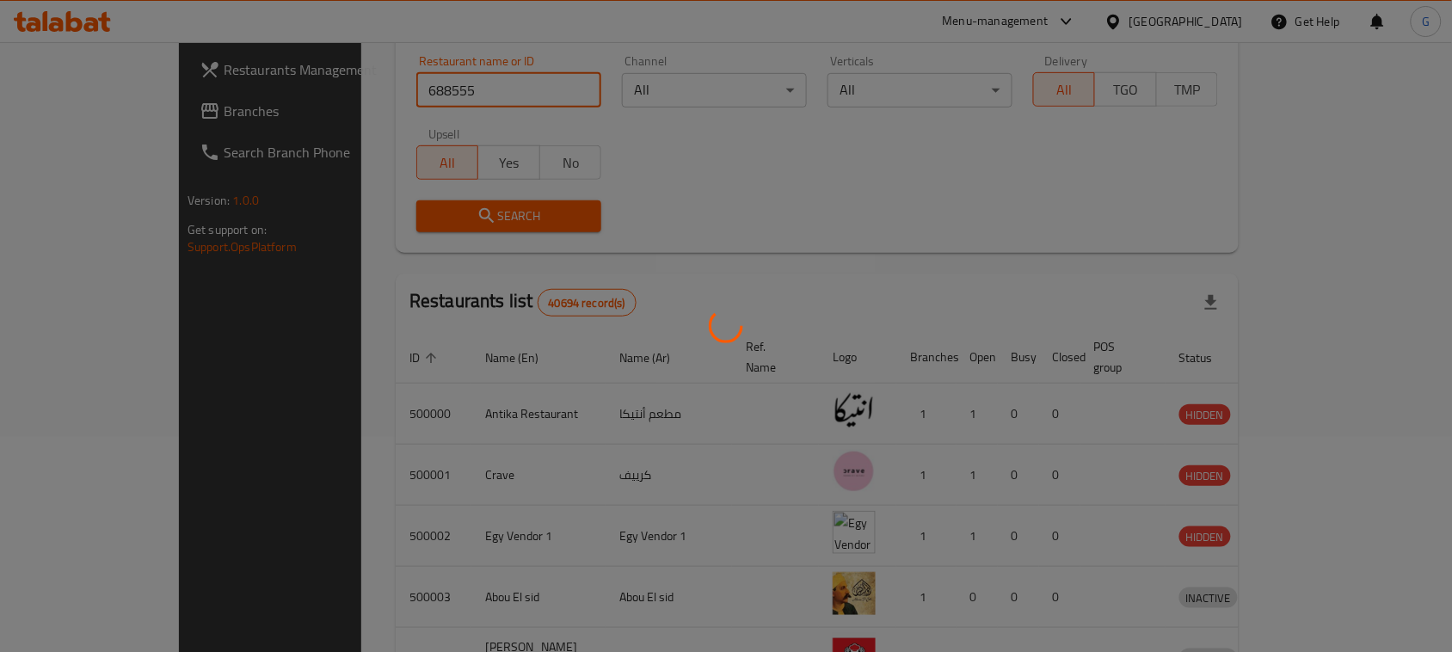
scroll to position [82, 0]
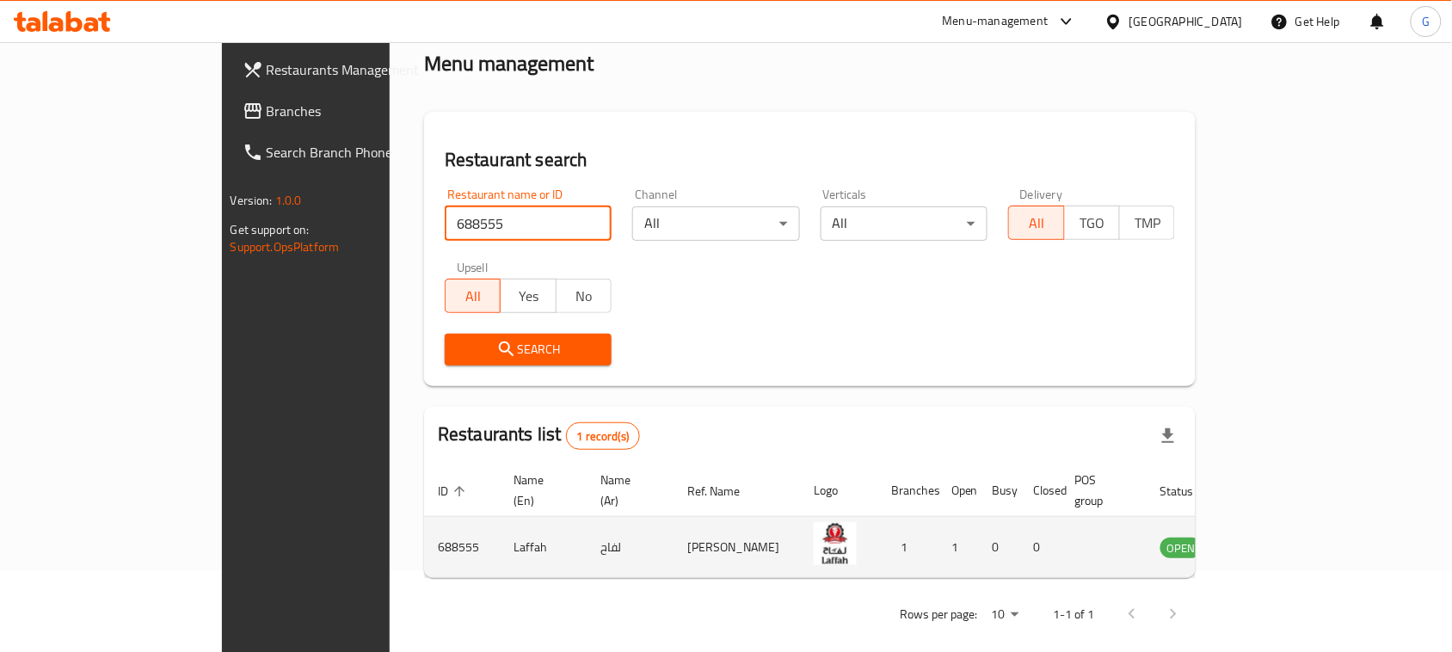
click at [1296, 517] on td "enhanced table" at bounding box center [1266, 547] width 59 height 61
click at [1271, 537] on icon "enhanced table" at bounding box center [1261, 547] width 21 height 21
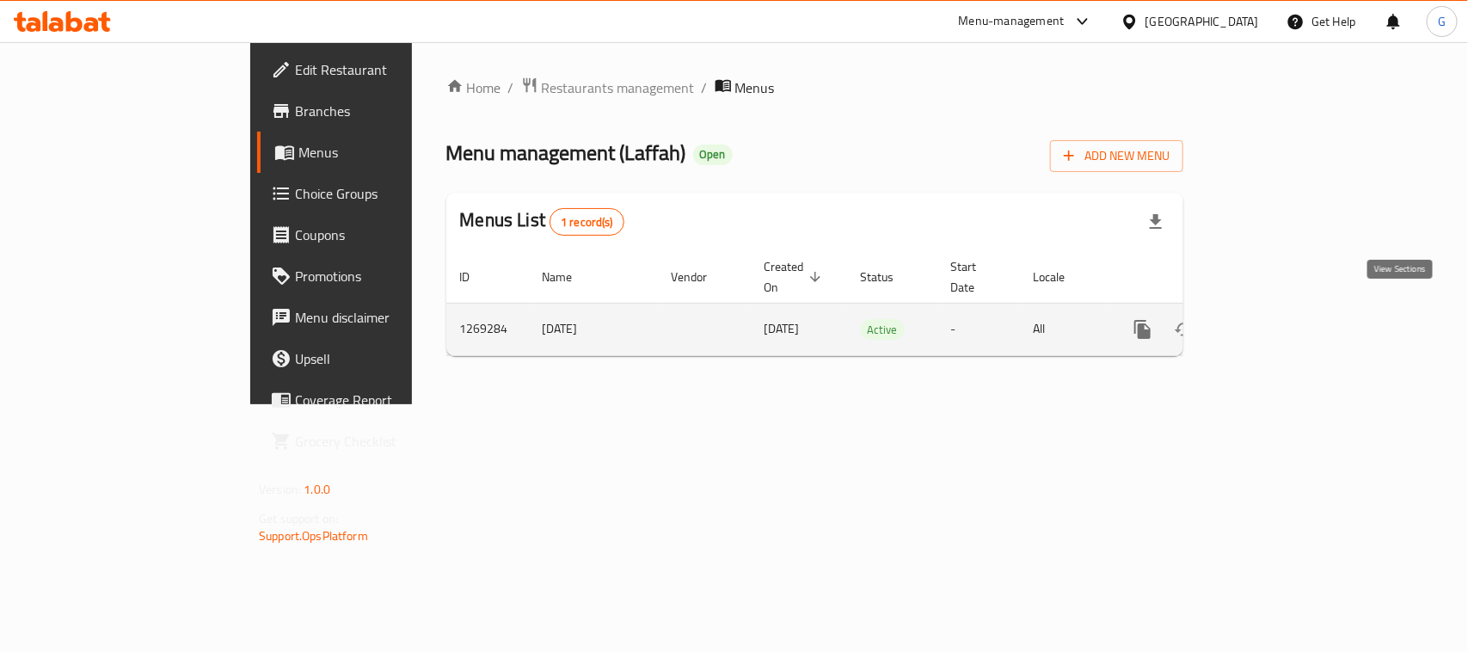
click at [1288, 309] on link "enhanced table" at bounding box center [1266, 329] width 41 height 41
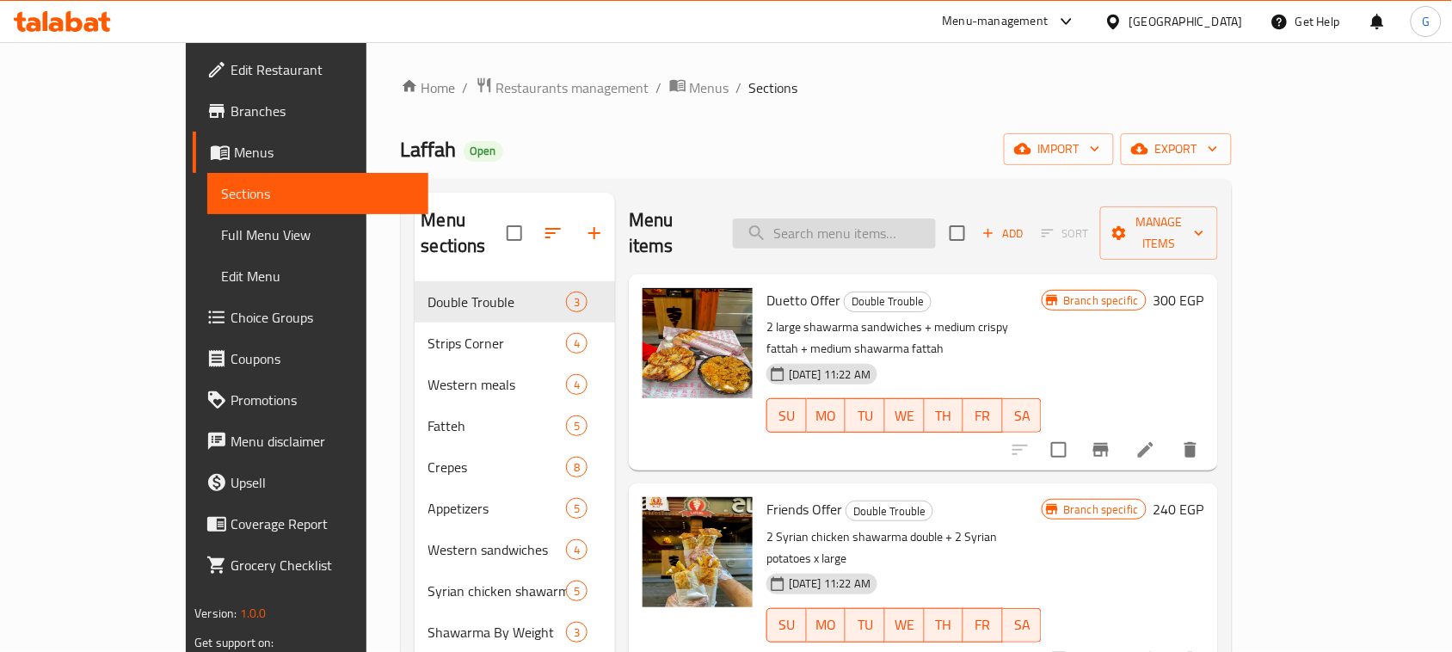
drag, startPoint x: 878, startPoint y: 242, endPoint x: 870, endPoint y: 225, distance: 18.5
click at [877, 239] on div "Menu items Add Sort Manage items" at bounding box center [923, 234] width 589 height 82
click at [870, 225] on input "search" at bounding box center [834, 233] width 203 height 30
paste input "Maria meal"
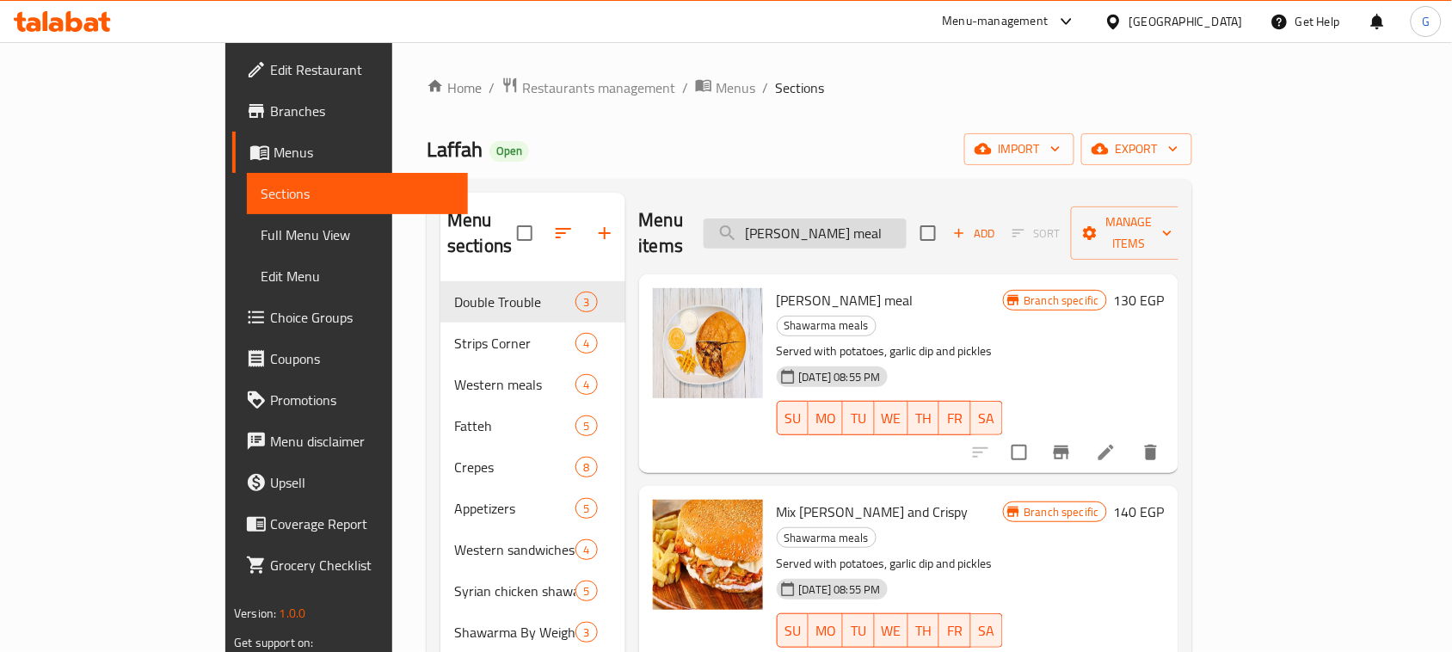
click at [848, 218] on input "Maria meal" at bounding box center [805, 233] width 203 height 30
paste input "Double Chicken Meal 16 Pieces"
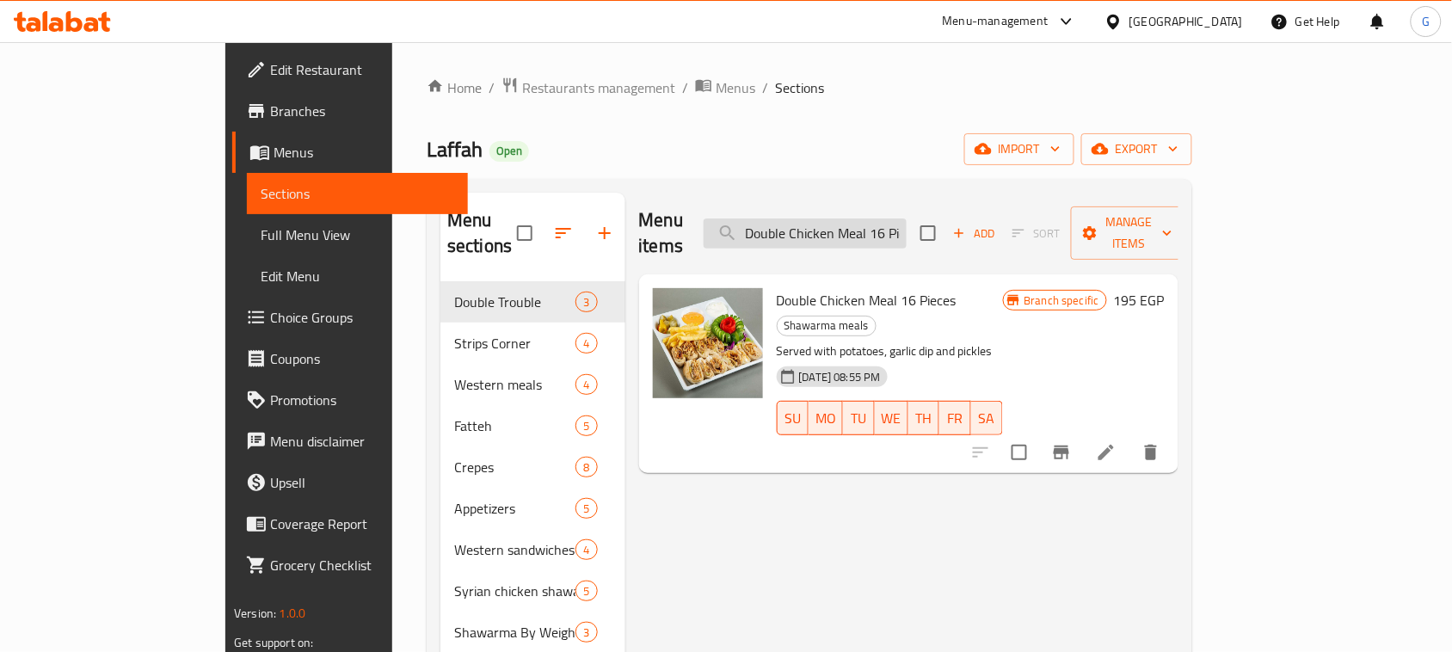
click at [907, 225] on input "Double Chicken Meal 16 Pieces" at bounding box center [805, 233] width 203 height 30
paste input "Whole Grilled Chicken With Basmati Rice"
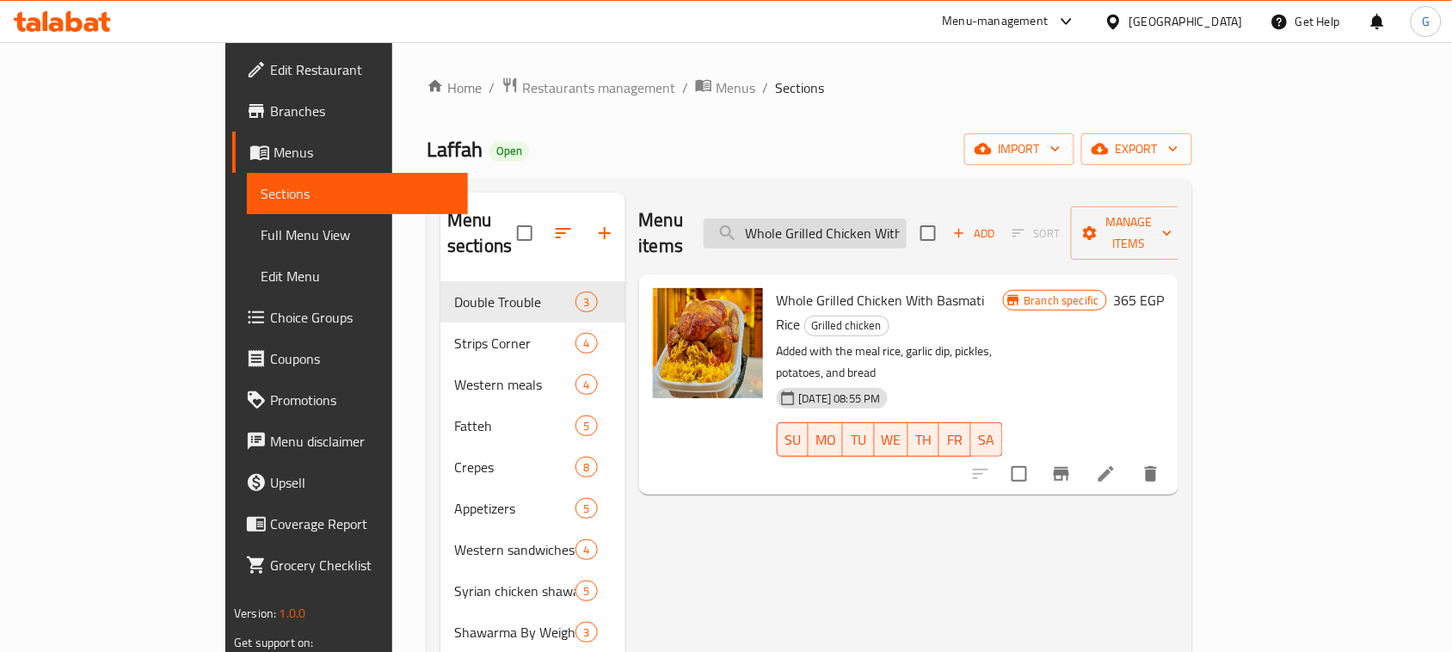
click at [861, 224] on input "Whole Grilled Chicken With Basmati Rice" at bounding box center [805, 233] width 203 height 30
paste input "Half"
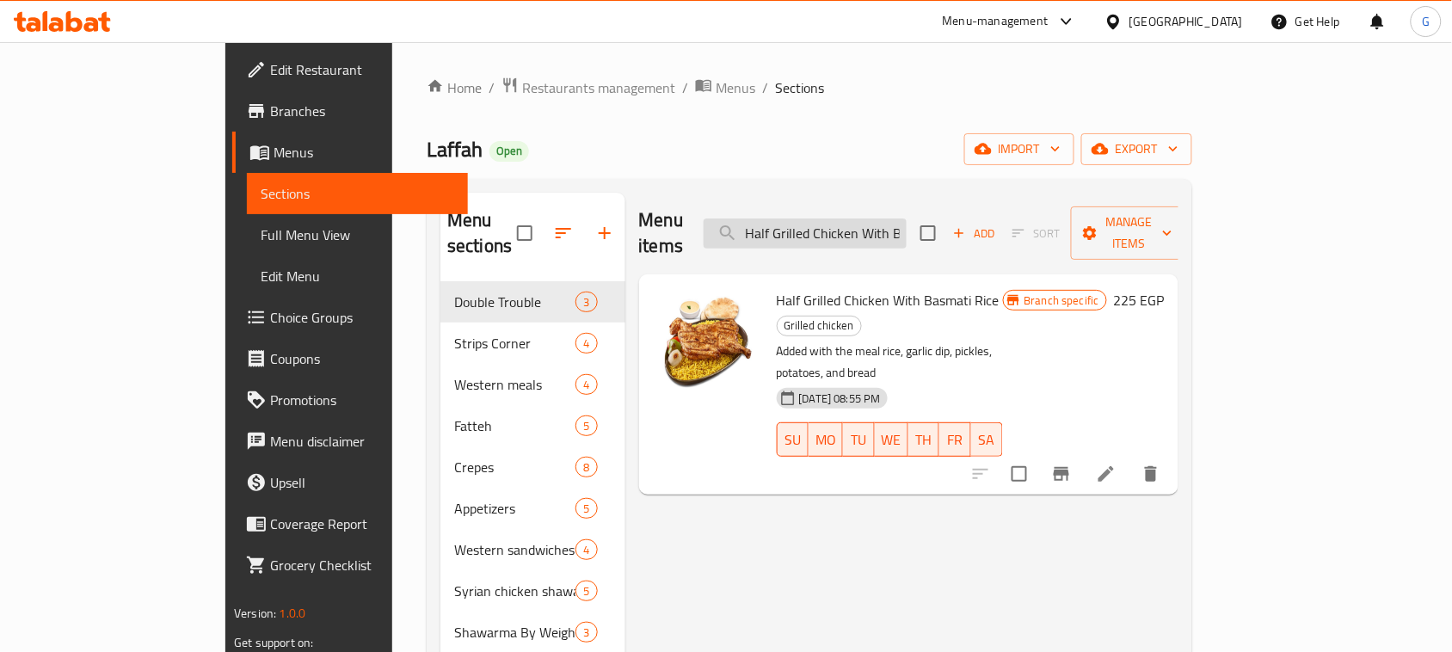
click at [882, 229] on input "Half Grilled Chicken With Basmati Rice" at bounding box center [805, 233] width 203 height 30
paste input "Quarter Grilled Chicken Breast"
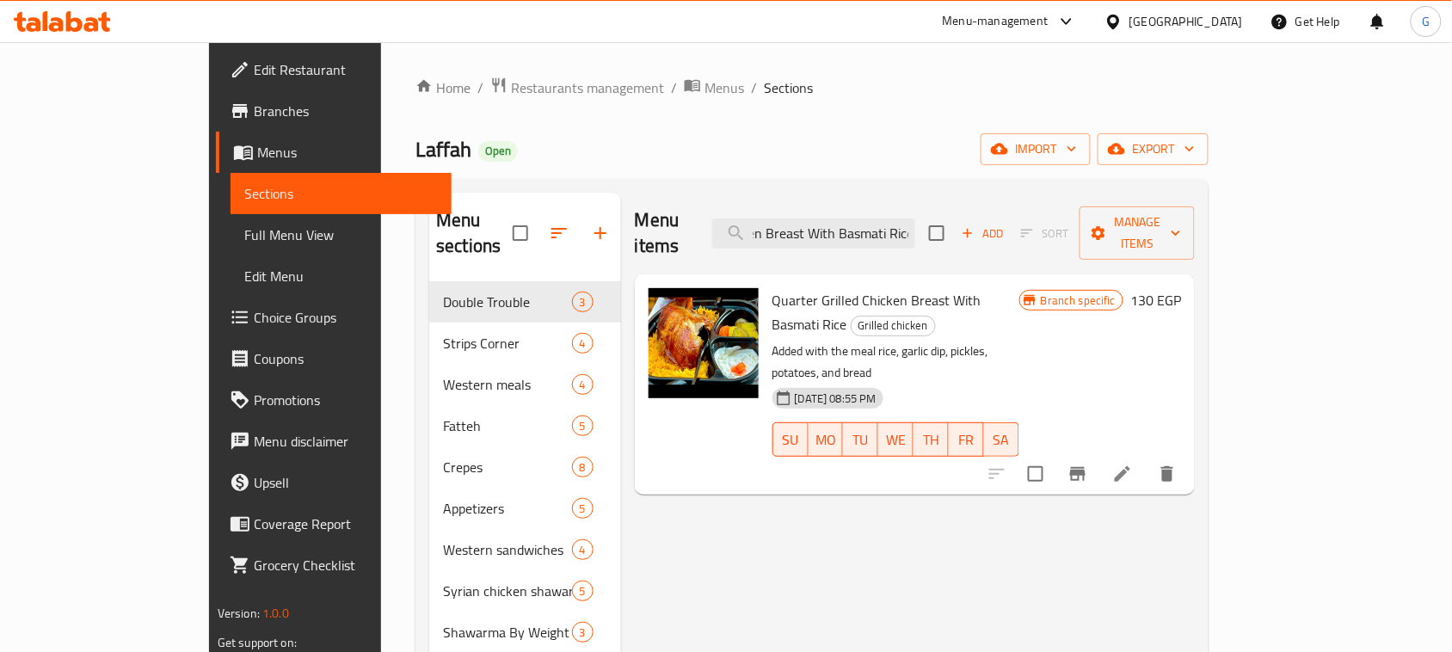
type input "Quarter Grilled Chicken Breast With Basmati Rice"
click at [511, 80] on span "Restaurants management" at bounding box center [587, 87] width 153 height 21
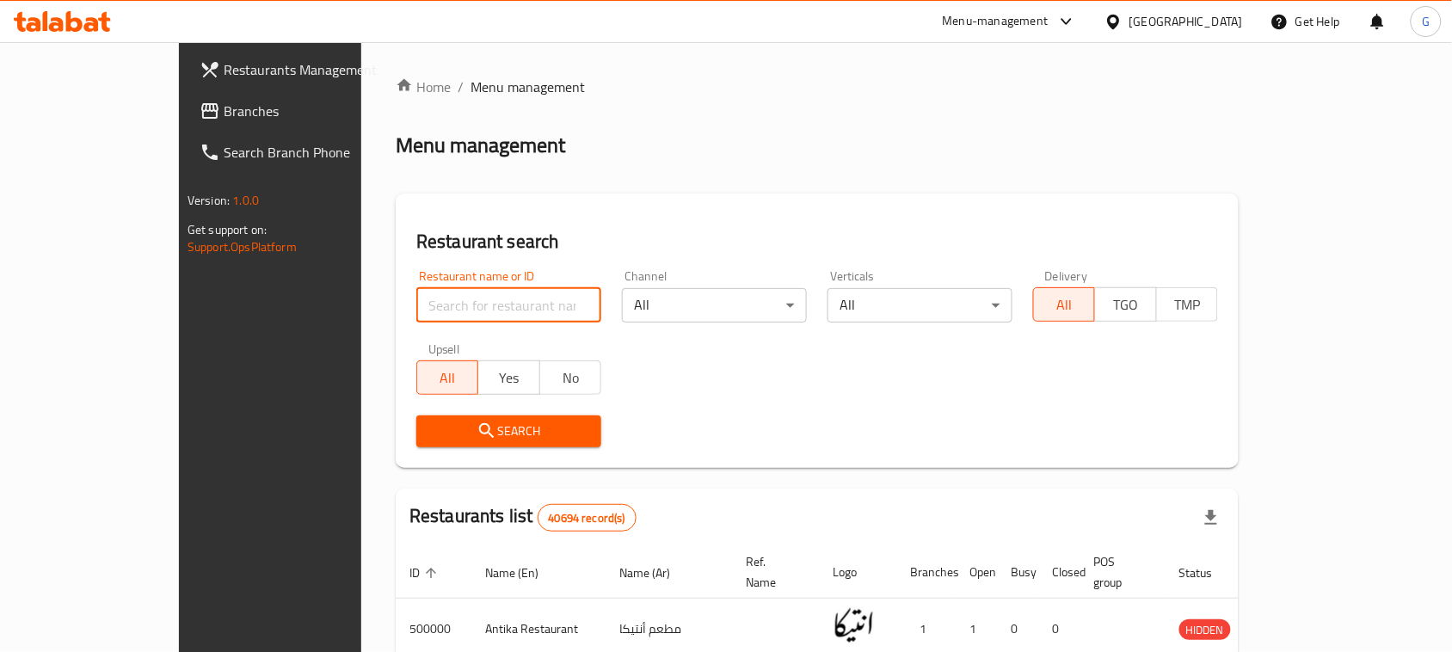
paste input "694951"
type input "694951"
click button "Search" at bounding box center [508, 431] width 185 height 32
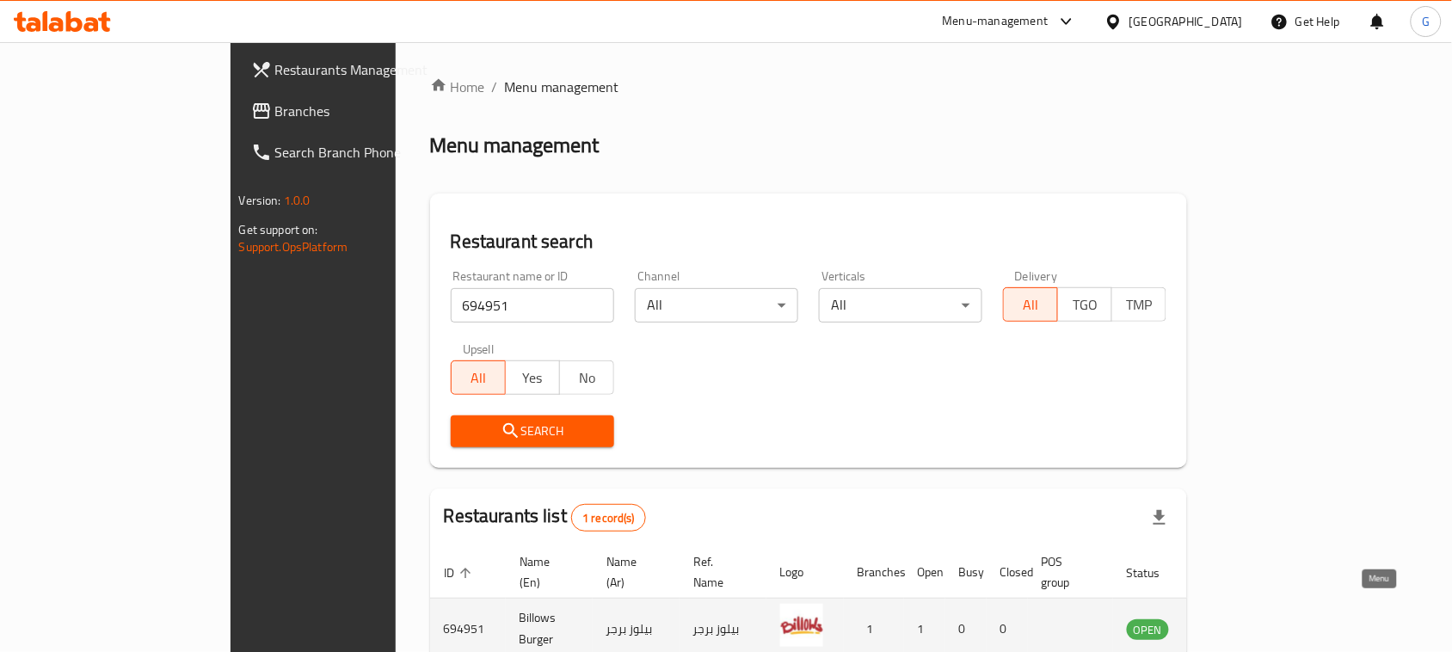
click at [1237, 623] on icon "enhanced table" at bounding box center [1227, 630] width 19 height 15
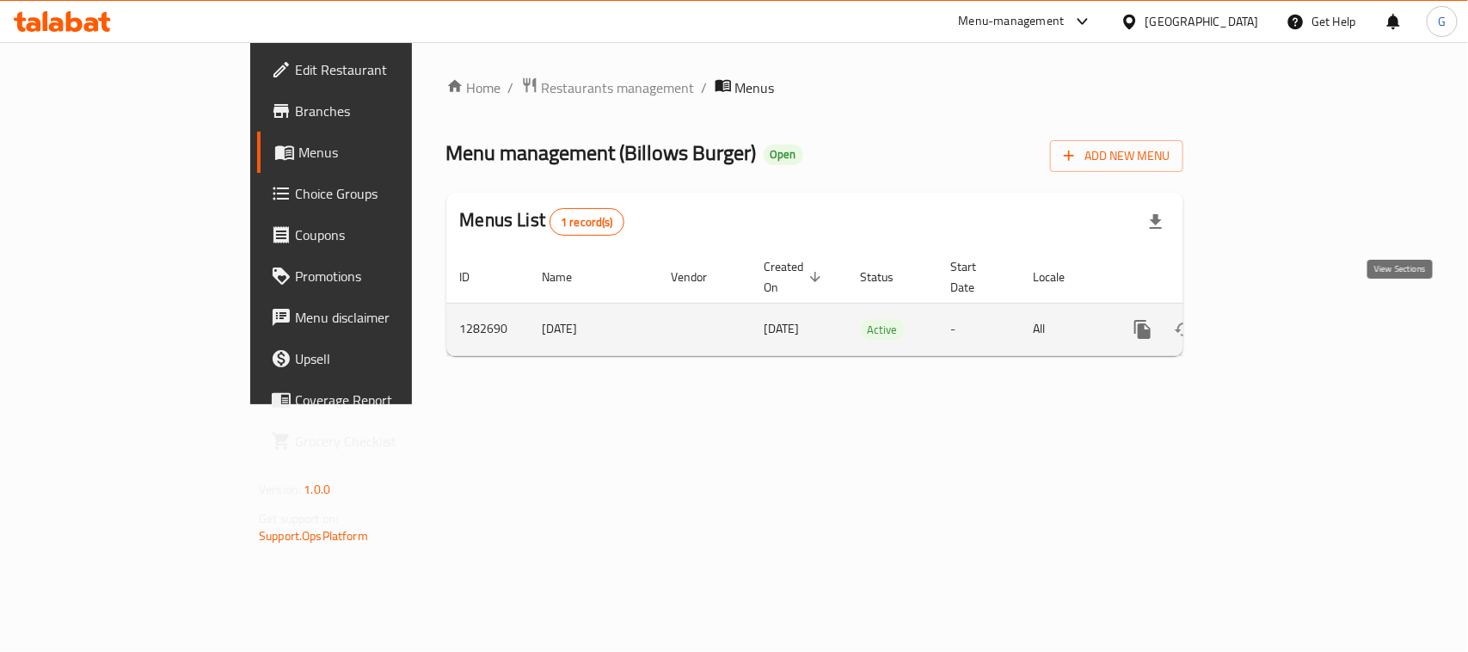
click at [1275, 322] on icon "enhanced table" at bounding box center [1266, 329] width 15 height 15
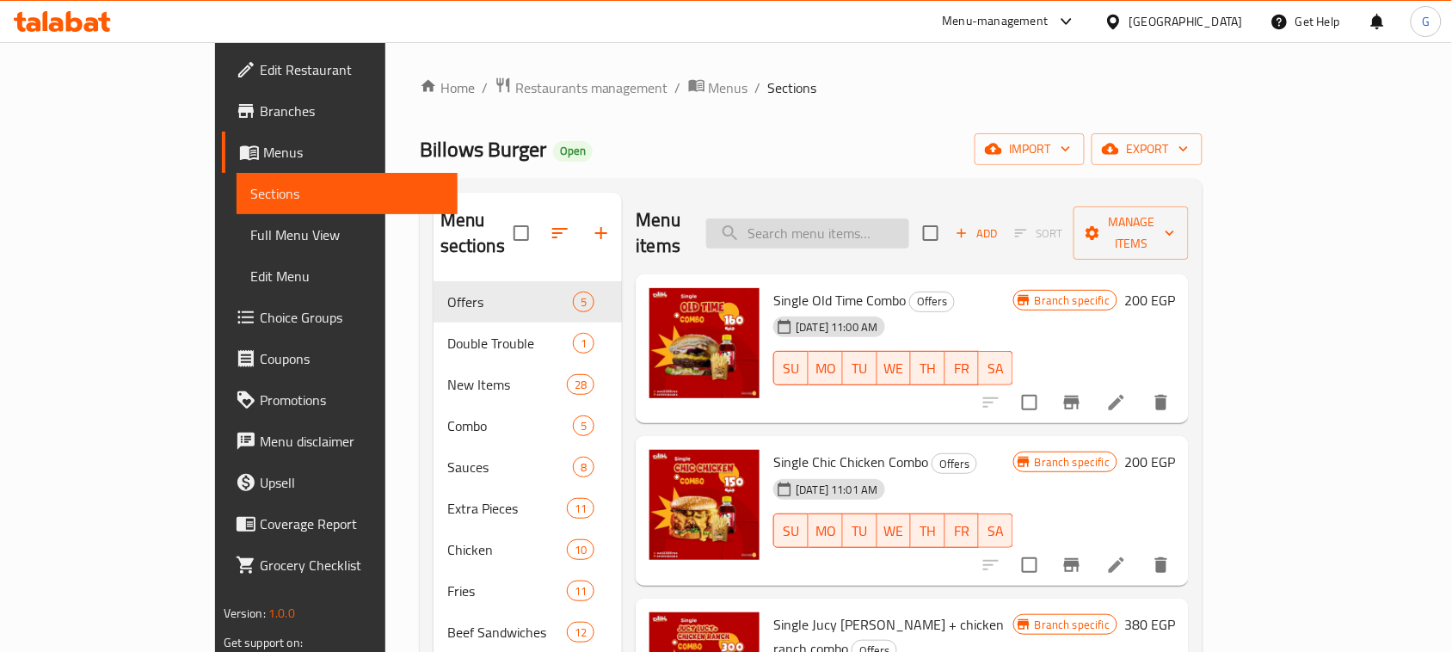
paste input "Chic Chicken"
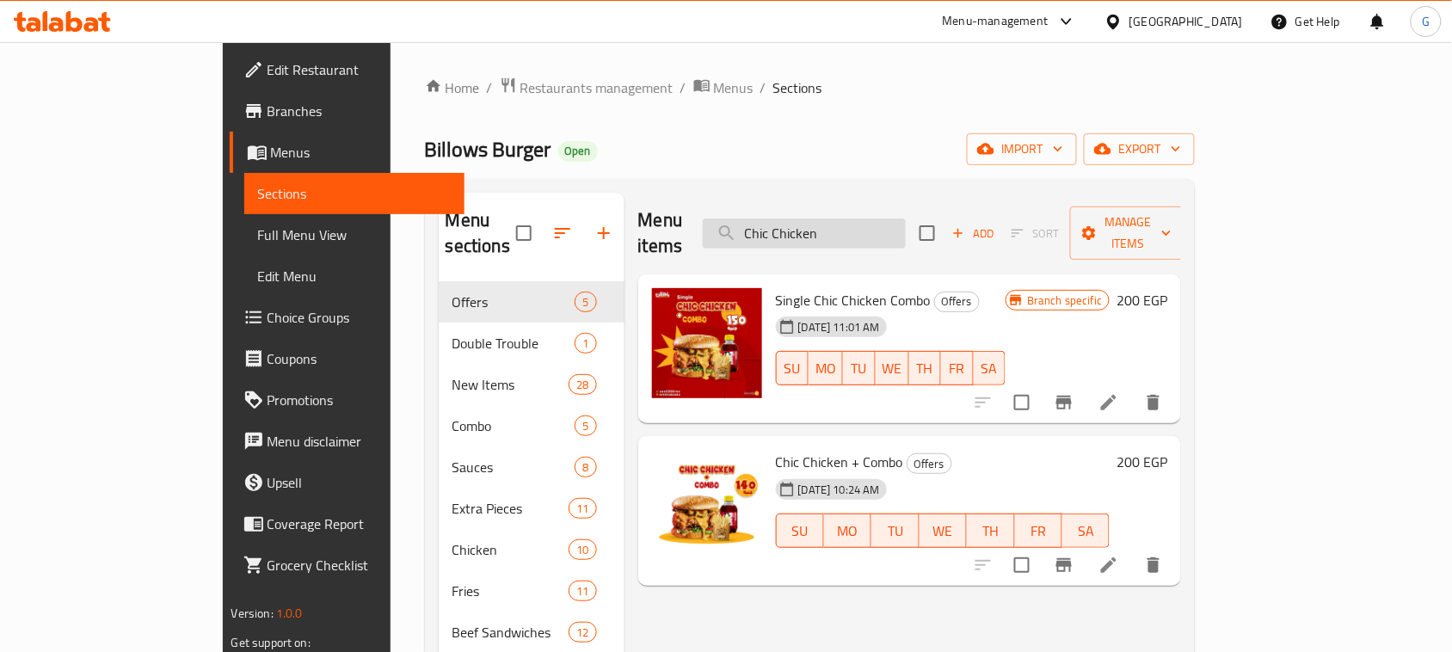
click at [861, 220] on input "Chic Chicken" at bounding box center [804, 233] width 203 height 30
click at [861, 219] on input "Chic Chicken" at bounding box center [804, 233] width 203 height 30
paste input "Jucy Lucy"
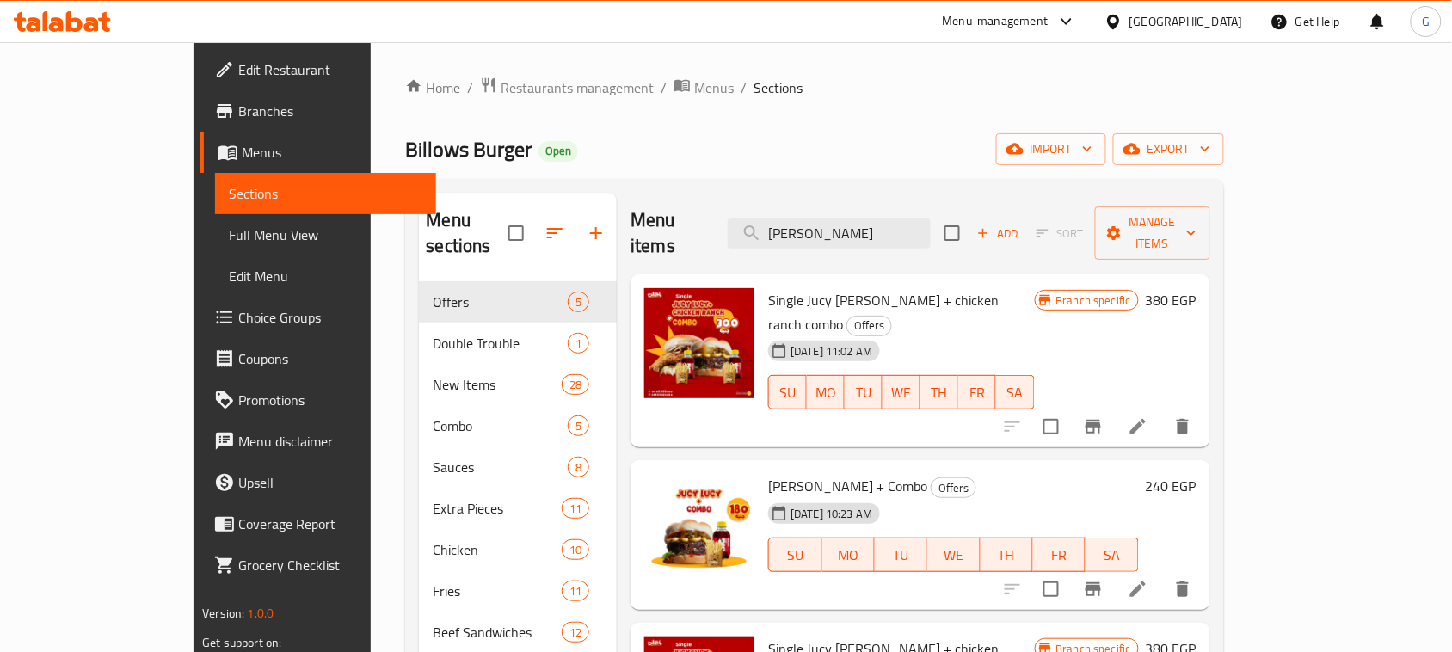
type input "Jucy Lucy"
click at [501, 91] on span "Restaurants management" at bounding box center [577, 87] width 153 height 21
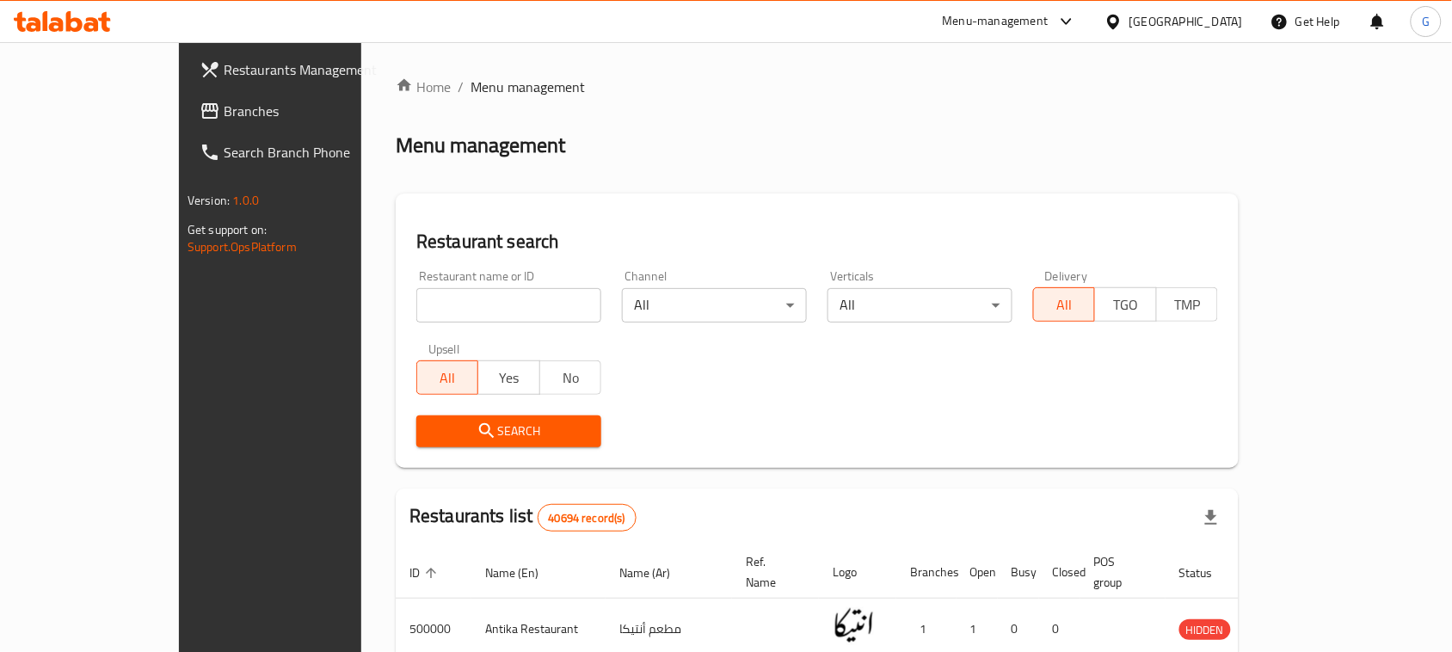
click at [416, 317] on input "search" at bounding box center [508, 305] width 185 height 34
paste input "501967"
type input "501967"
click button "Search" at bounding box center [508, 431] width 185 height 32
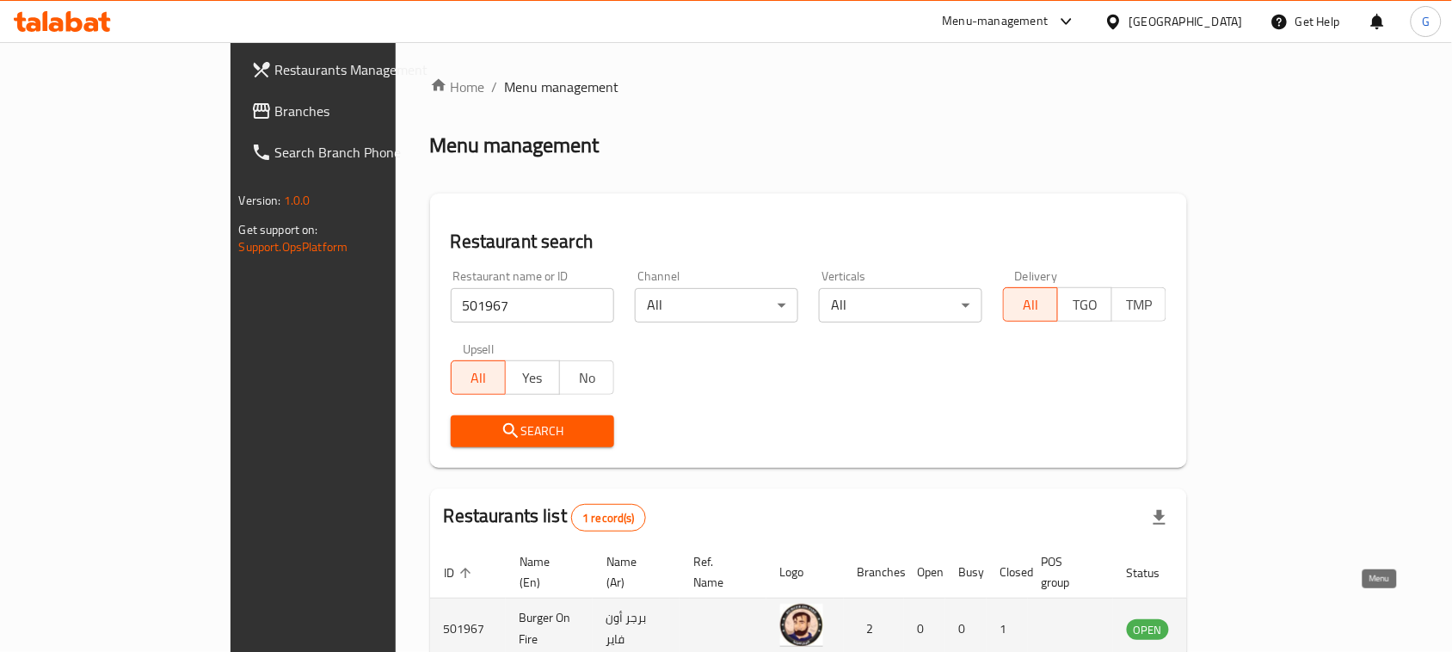
click at [1238, 620] on icon "enhanced table" at bounding box center [1227, 628] width 21 height 21
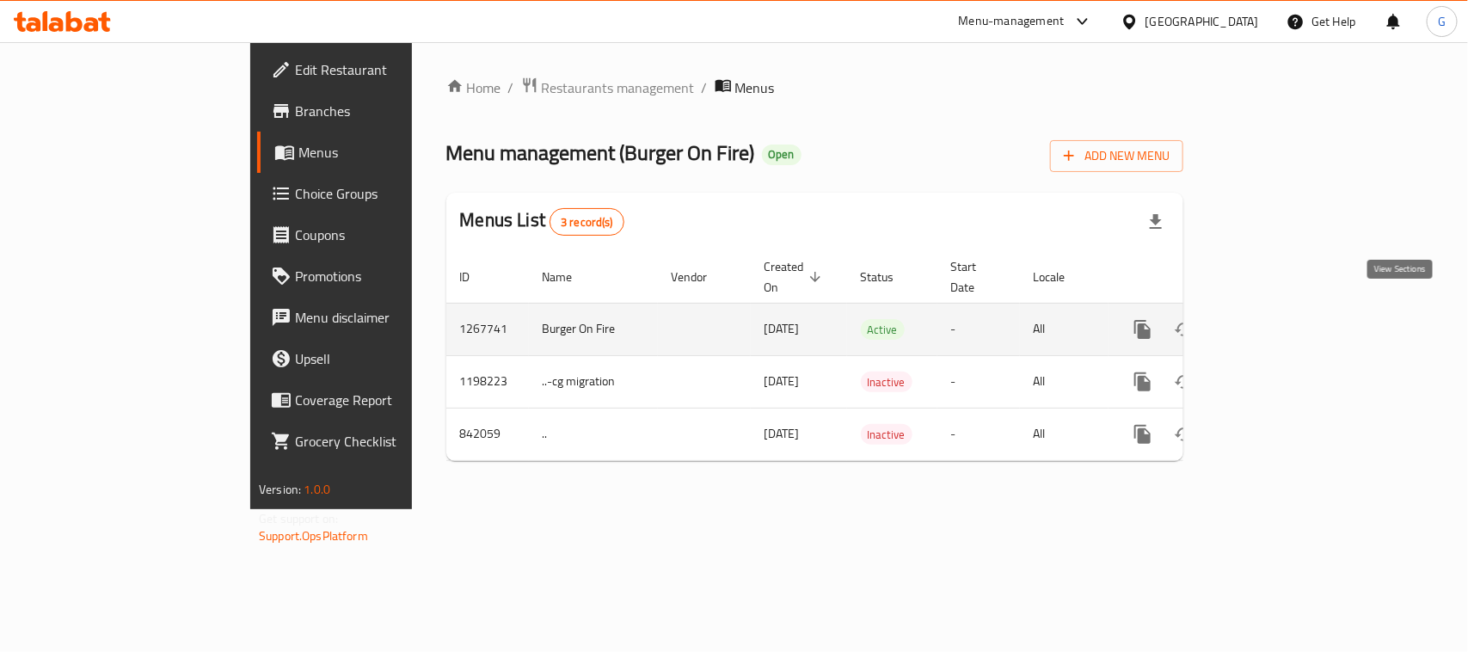
click at [1277, 319] on icon "enhanced table" at bounding box center [1267, 329] width 21 height 21
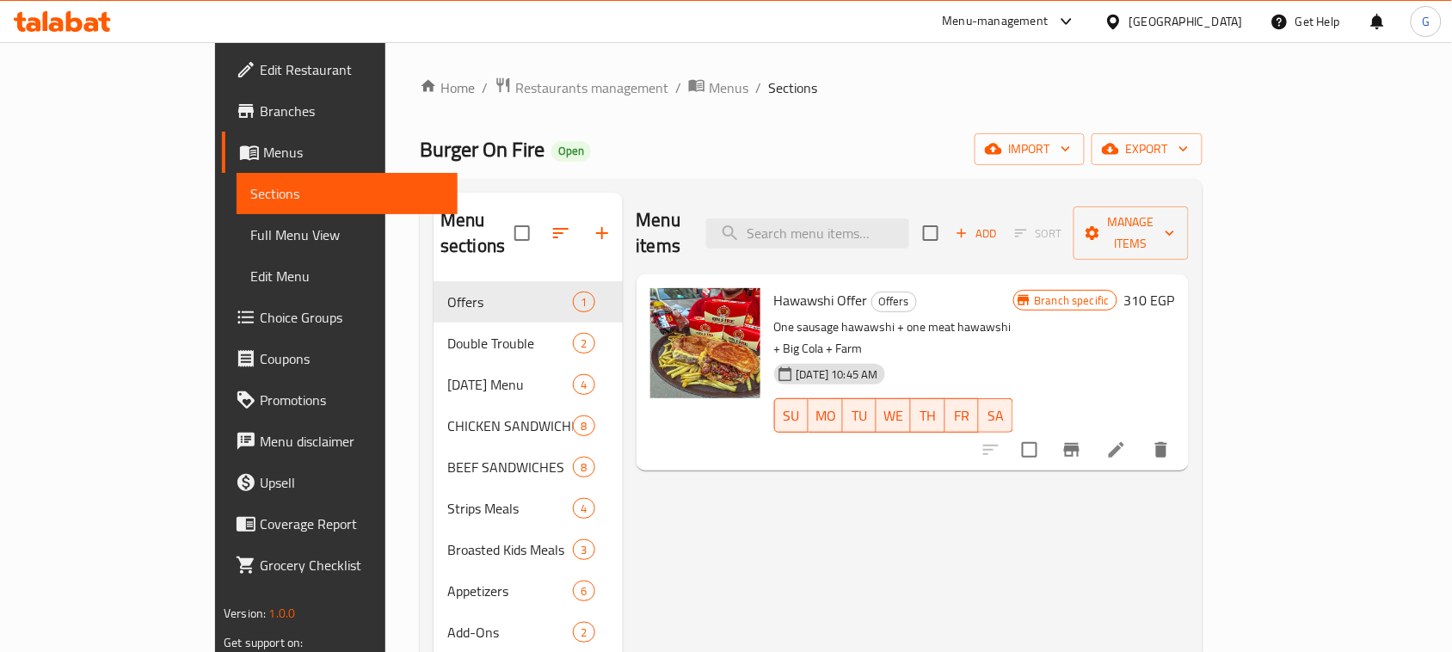
drag, startPoint x: 846, startPoint y: 242, endPoint x: 844, endPoint y: 225, distance: 16.4
click at [846, 241] on div "Menu items Add Sort Manage items" at bounding box center [913, 234] width 552 height 82
click at [844, 225] on input "search" at bounding box center [807, 233] width 203 height 30
paste input "Mix on fire"
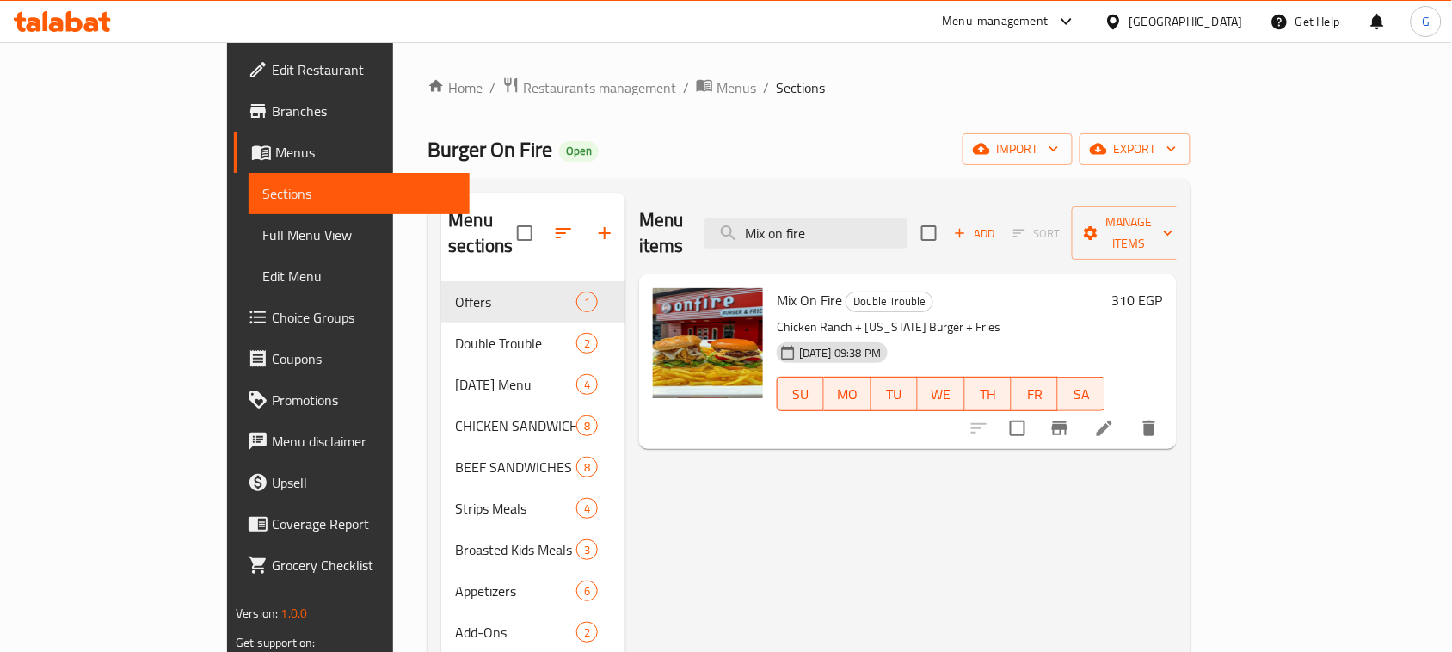
click at [922, 237] on div "Menu items Mix on fire Add Sort Manage items" at bounding box center [908, 234] width 538 height 82
click at [907, 225] on input "Mix on fire" at bounding box center [805, 233] width 203 height 30
paste input "Hawawshi Offer"
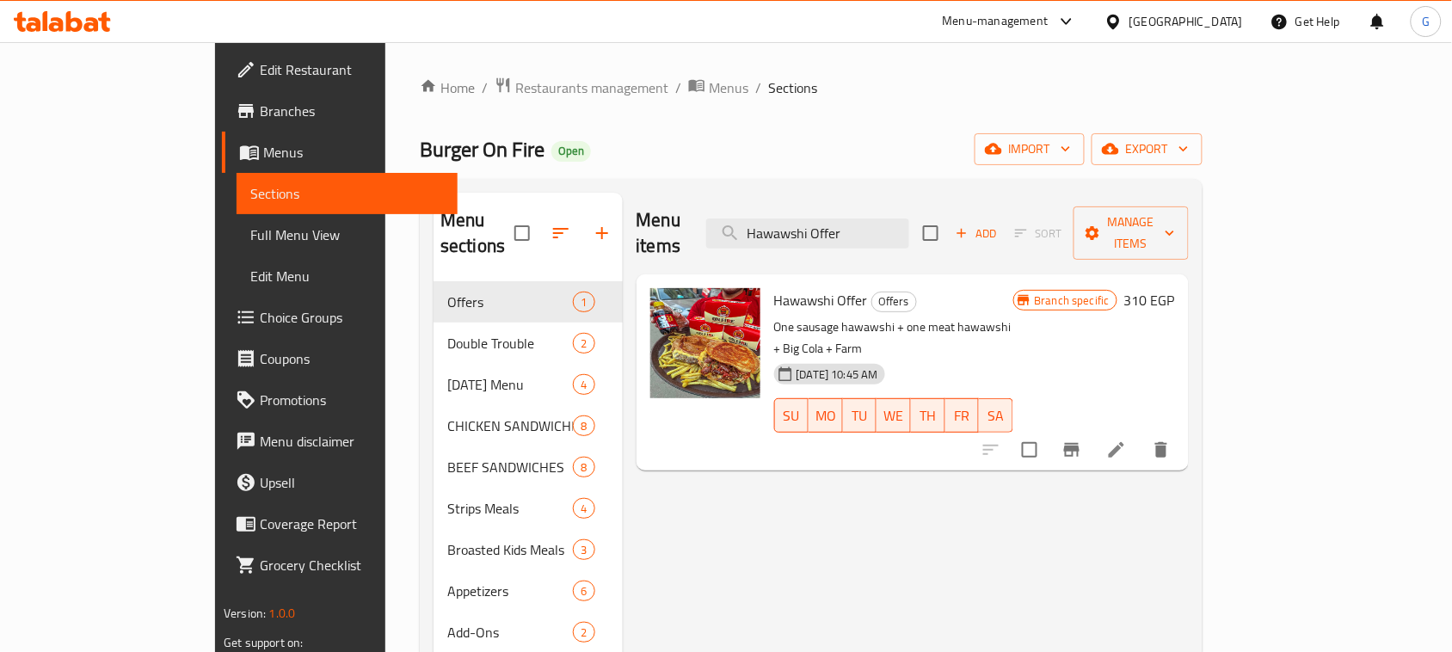
type input "Hawawshi Offer"
click at [1013, 317] on p "One sausage hawawshi + one meat hawawshi + Big Cola + Farm" at bounding box center [893, 338] width 239 height 43
click at [1127, 440] on icon at bounding box center [1116, 450] width 21 height 21
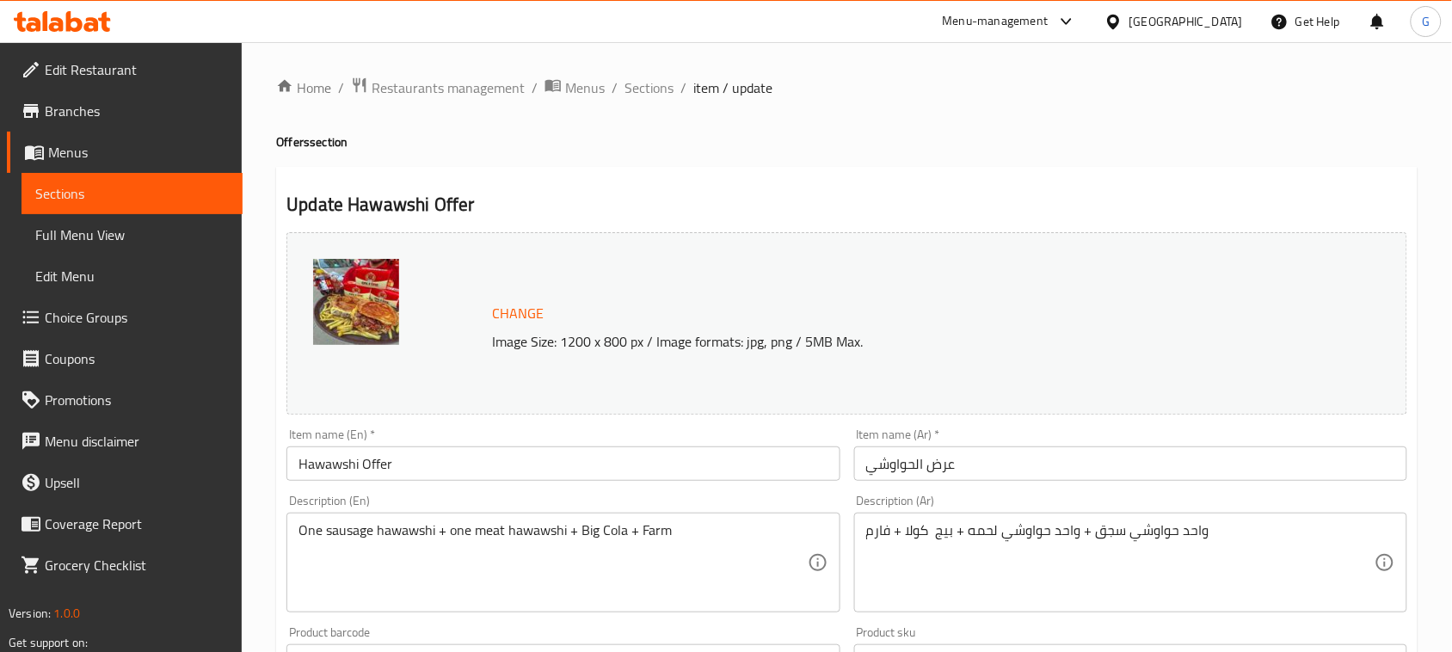
click at [501, 100] on div "Home / Restaurants management / Menus / Sections / item / update Offers section…" at bounding box center [846, 641] width 1141 height 1129
click at [500, 95] on span "Restaurants management" at bounding box center [448, 87] width 153 height 21
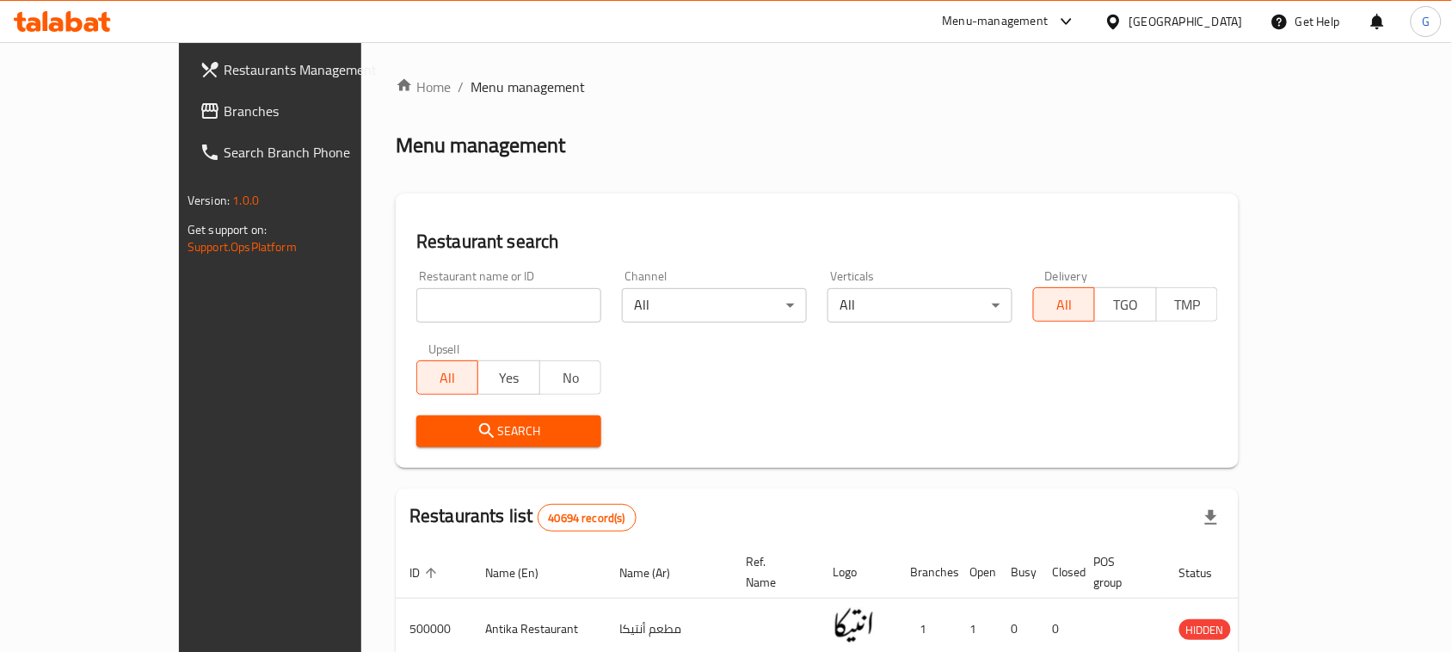
click at [495, 306] on input "search" at bounding box center [508, 305] width 185 height 34
paste input "700541"
type input "700541"
click button "Search" at bounding box center [508, 431] width 185 height 32
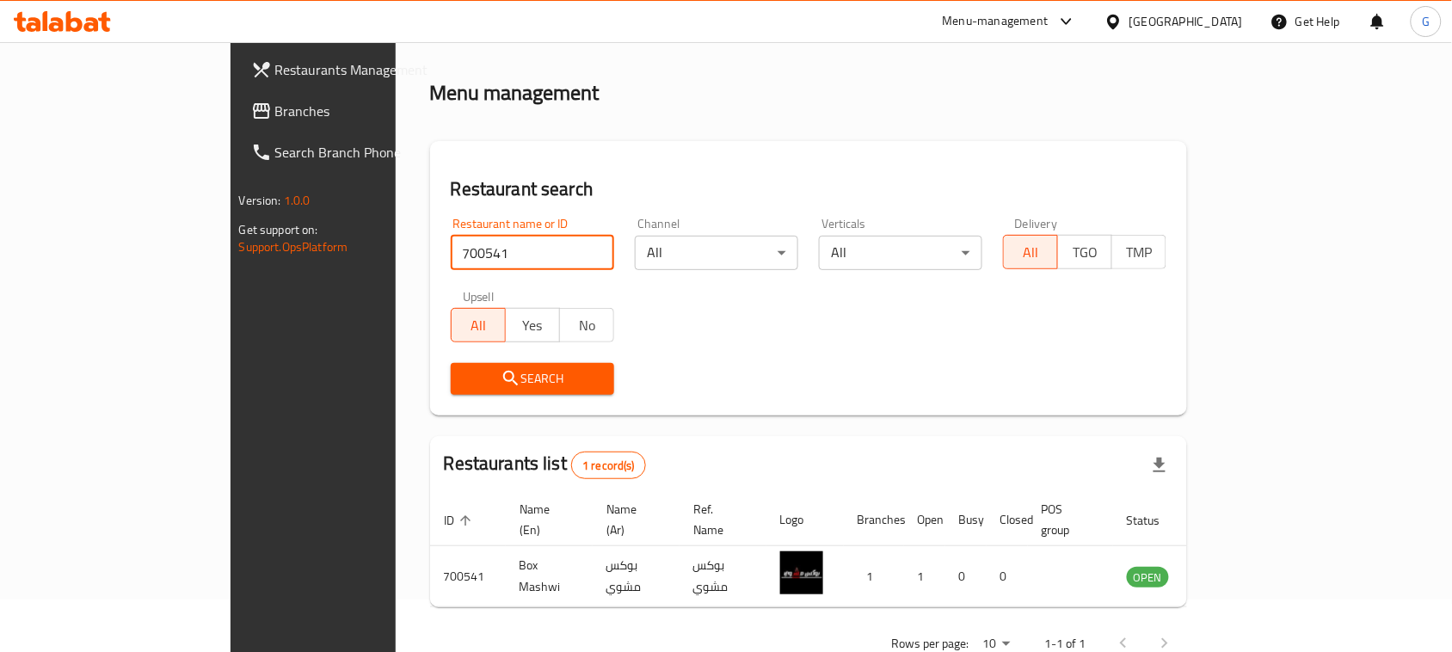
scroll to position [82, 0]
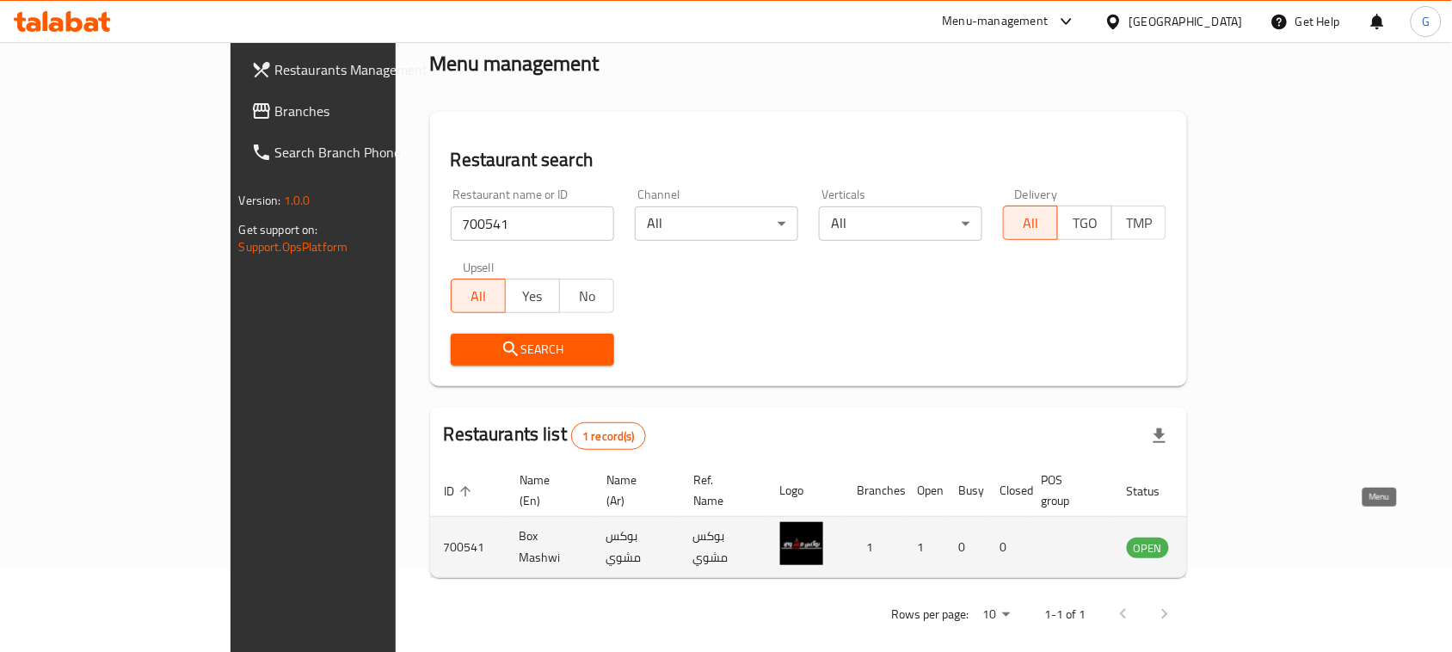
click at [1237, 541] on icon "enhanced table" at bounding box center [1227, 548] width 19 height 15
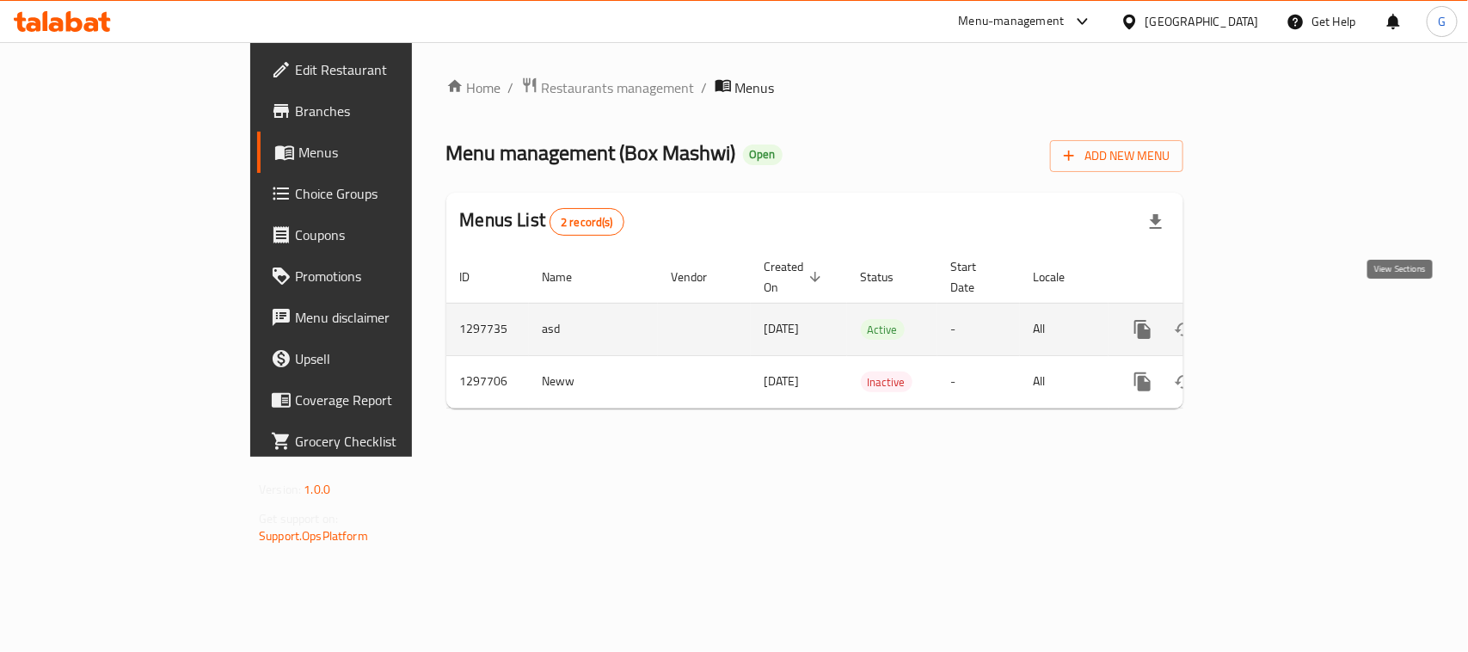
click at [1288, 309] on link "enhanced table" at bounding box center [1266, 329] width 41 height 41
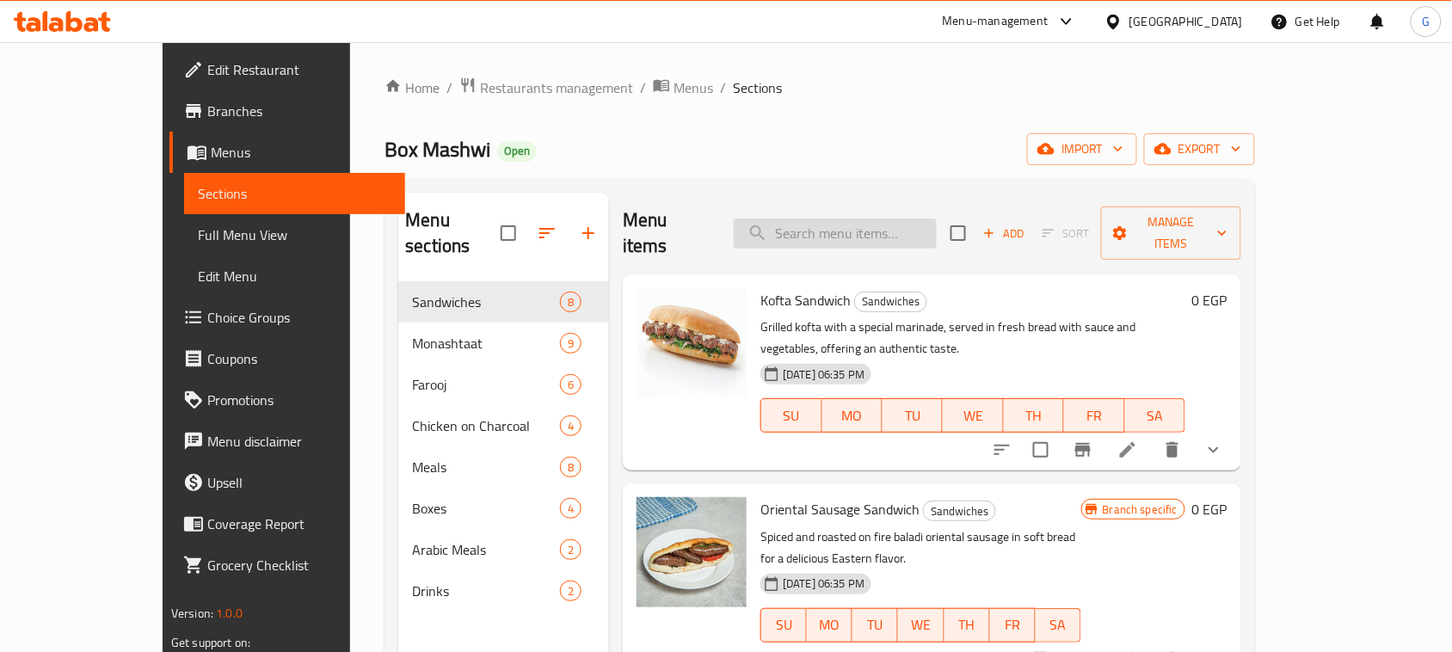
click at [863, 226] on input "search" at bounding box center [835, 233] width 203 height 30
paste input "Kofta Sandwich"
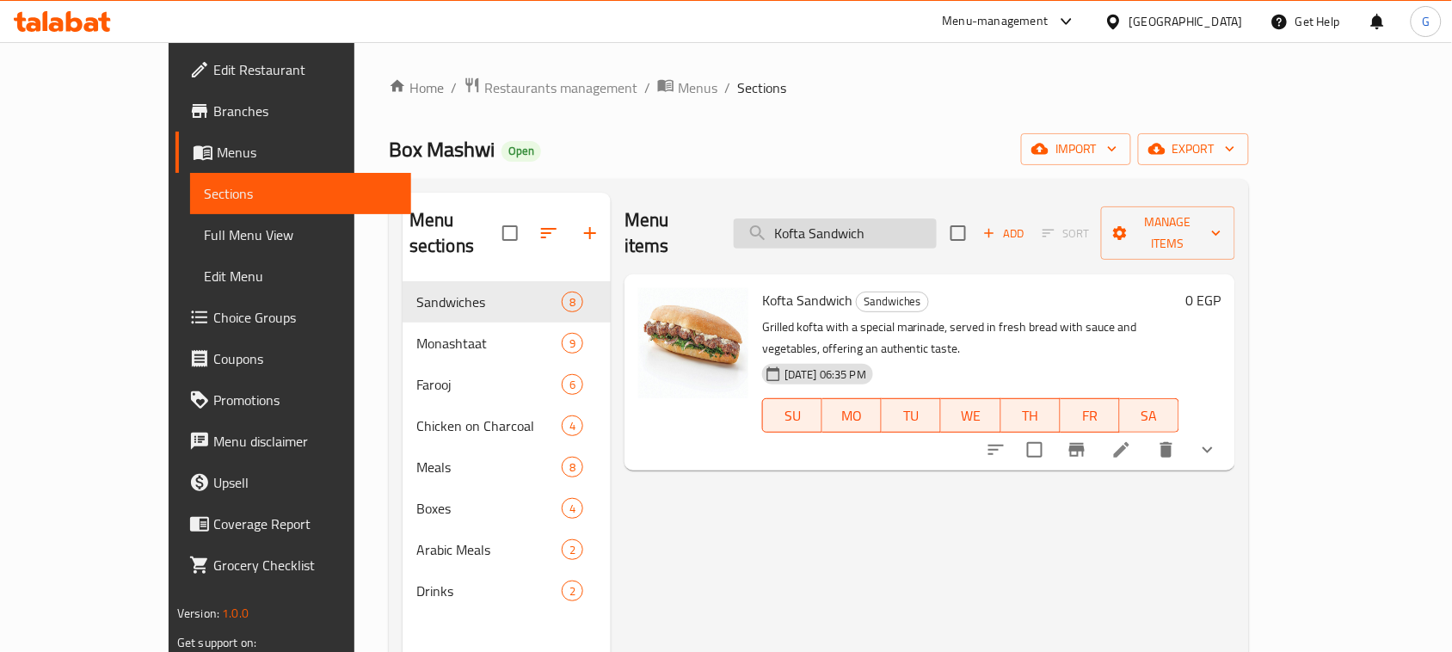
click at [871, 222] on input "Kofta Sandwich" at bounding box center [835, 233] width 203 height 30
paste input "Half Chicken Meal"
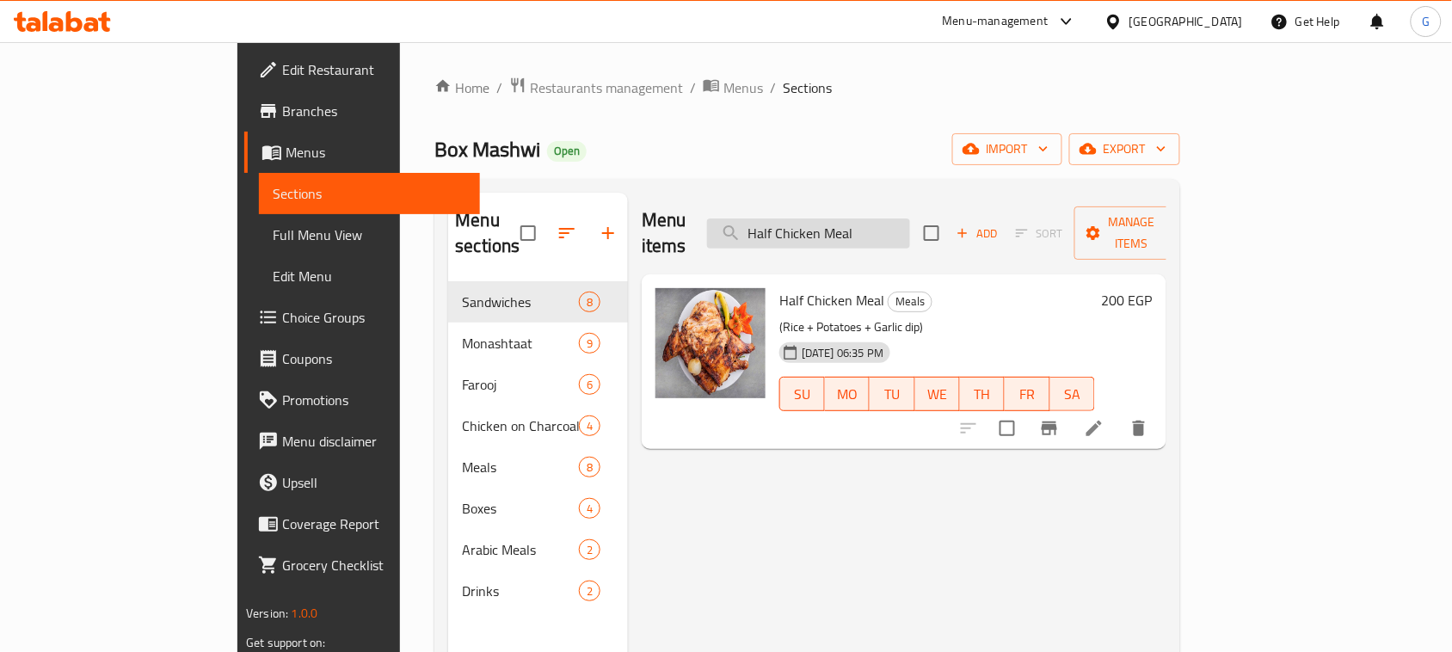
click at [854, 226] on input "Half Chicken Meal" at bounding box center [808, 233] width 203 height 30
paste input "Shish Tawook Sandwich"
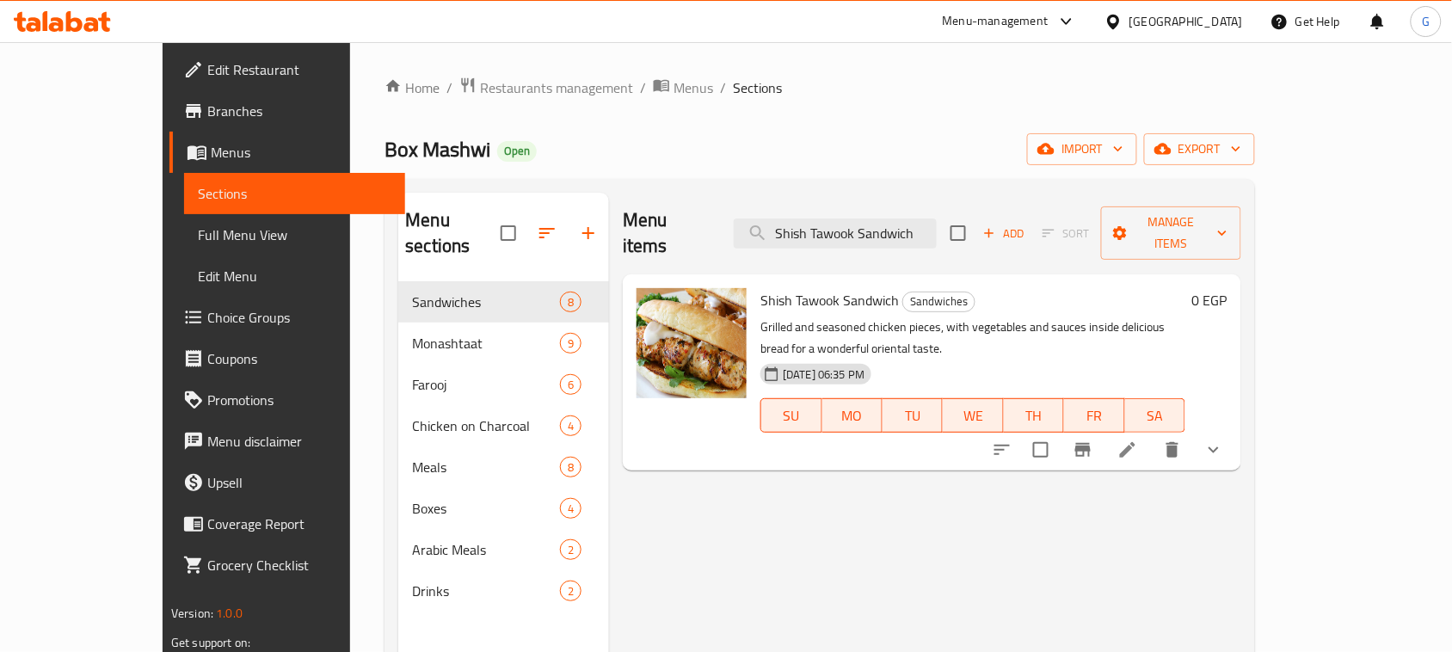
type input "Shish Tawook Sandwich"
click at [578, 223] on icon "button" at bounding box center [588, 233] width 21 height 21
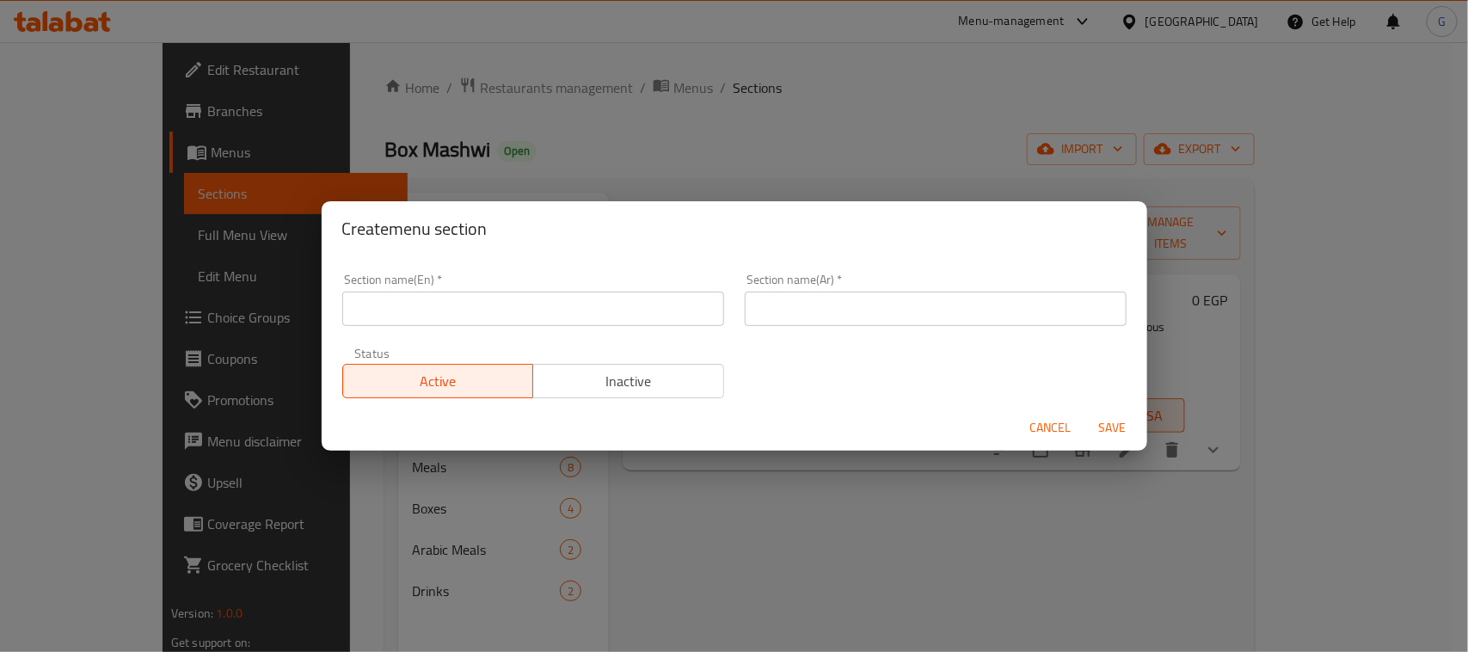
click at [488, 301] on input "text" at bounding box center [533, 309] width 382 height 34
paste input "International [DATE]"
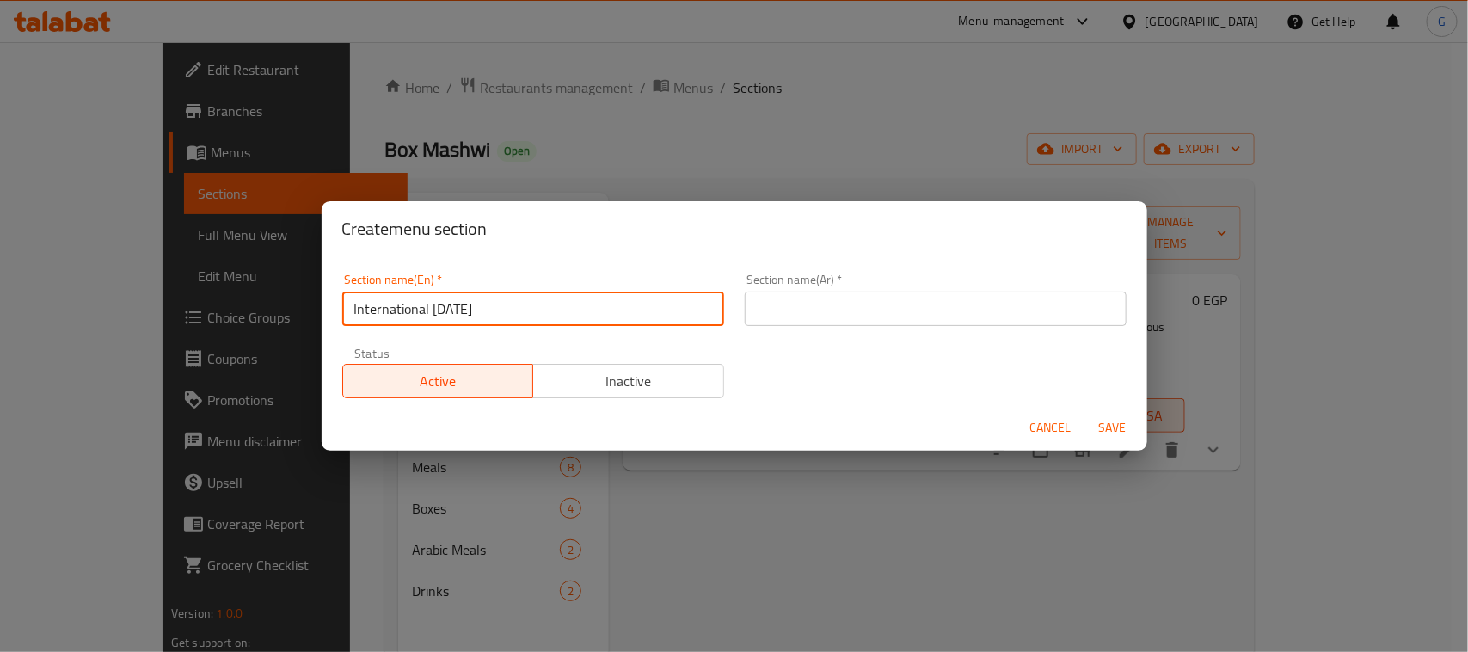
type input "International [DATE]"
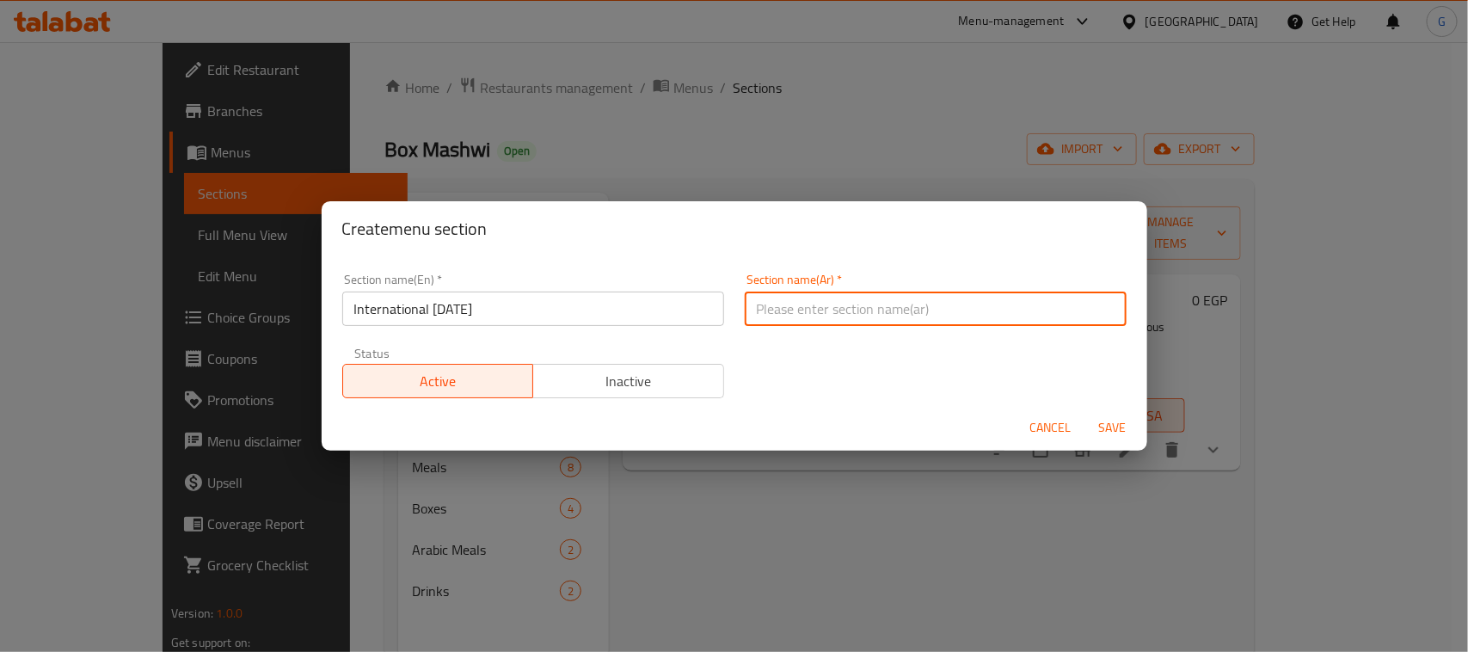
click at [845, 298] on input "text" at bounding box center [936, 309] width 382 height 34
paste input "اليوم العالمي للبطاطس"
type input "اليوم العالمي للبطاطس"
click at [1106, 434] on span "Save" at bounding box center [1112, 428] width 41 height 22
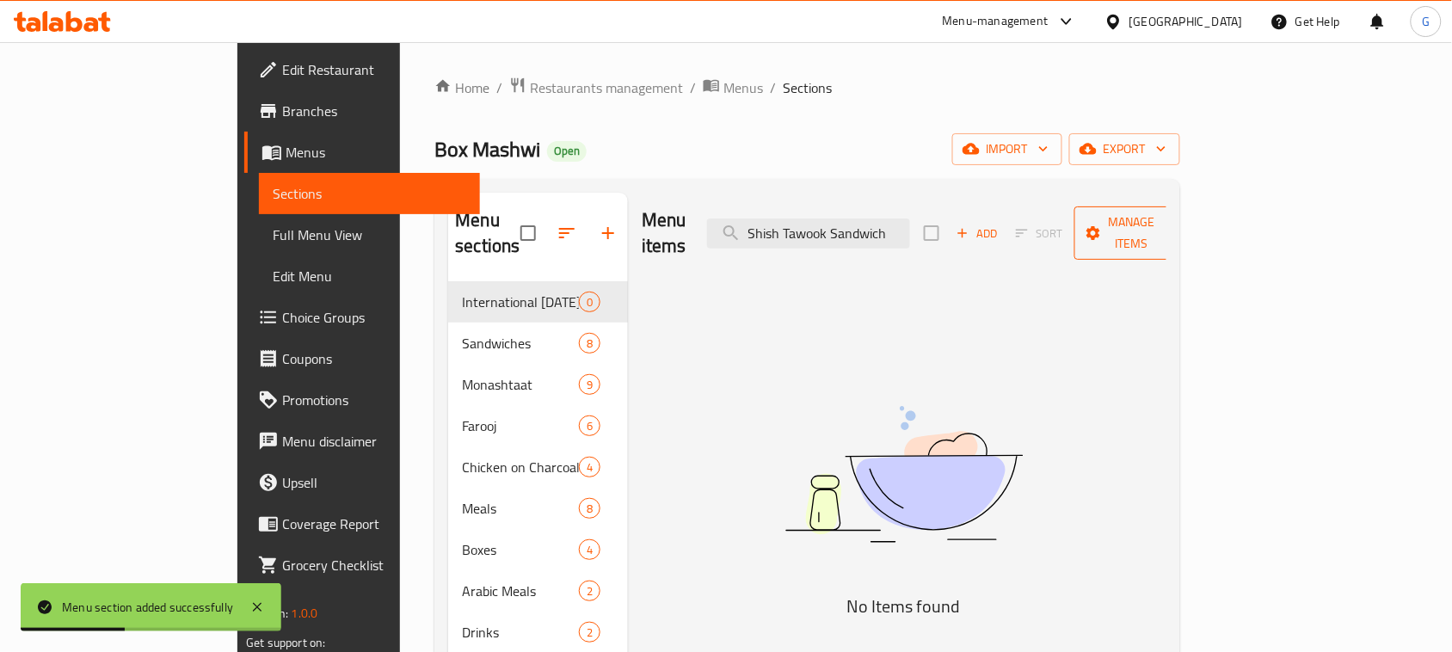
click at [1102, 225] on icon "button" at bounding box center [1093, 233] width 17 height 17
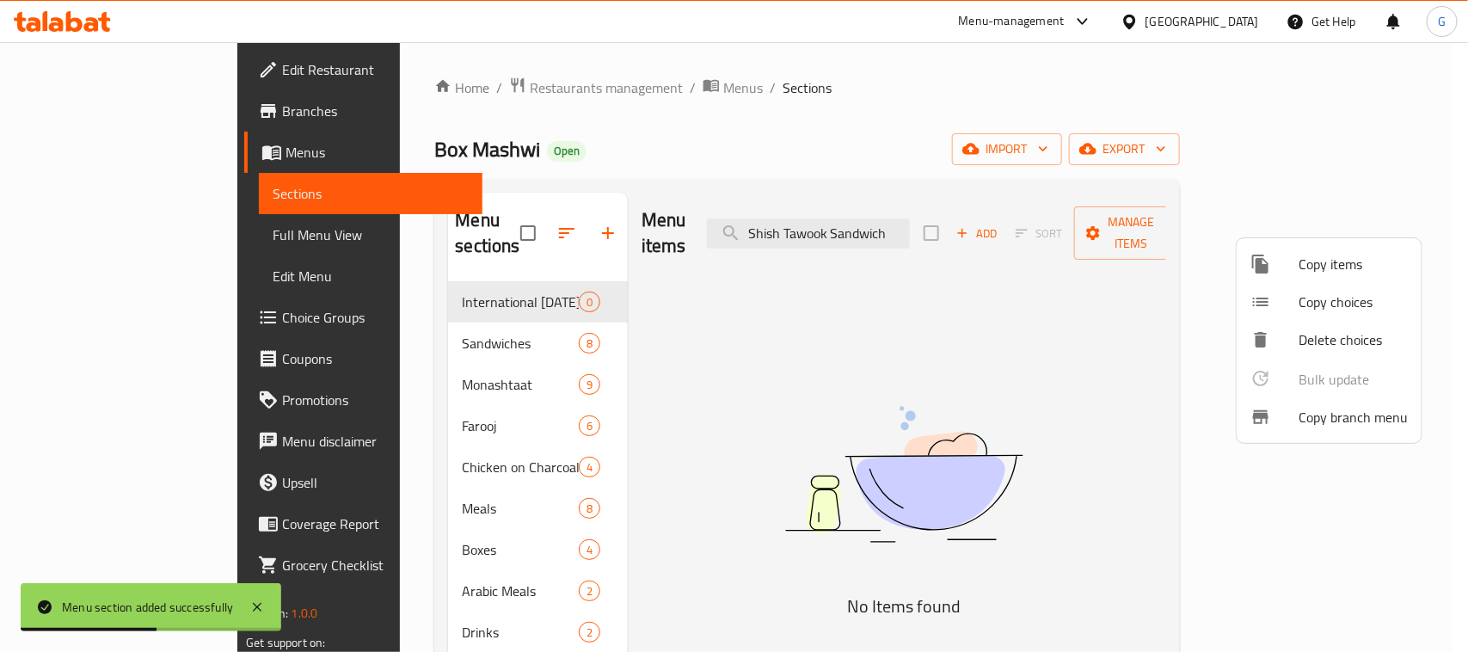
click at [1319, 269] on span "Copy items" at bounding box center [1353, 264] width 109 height 21
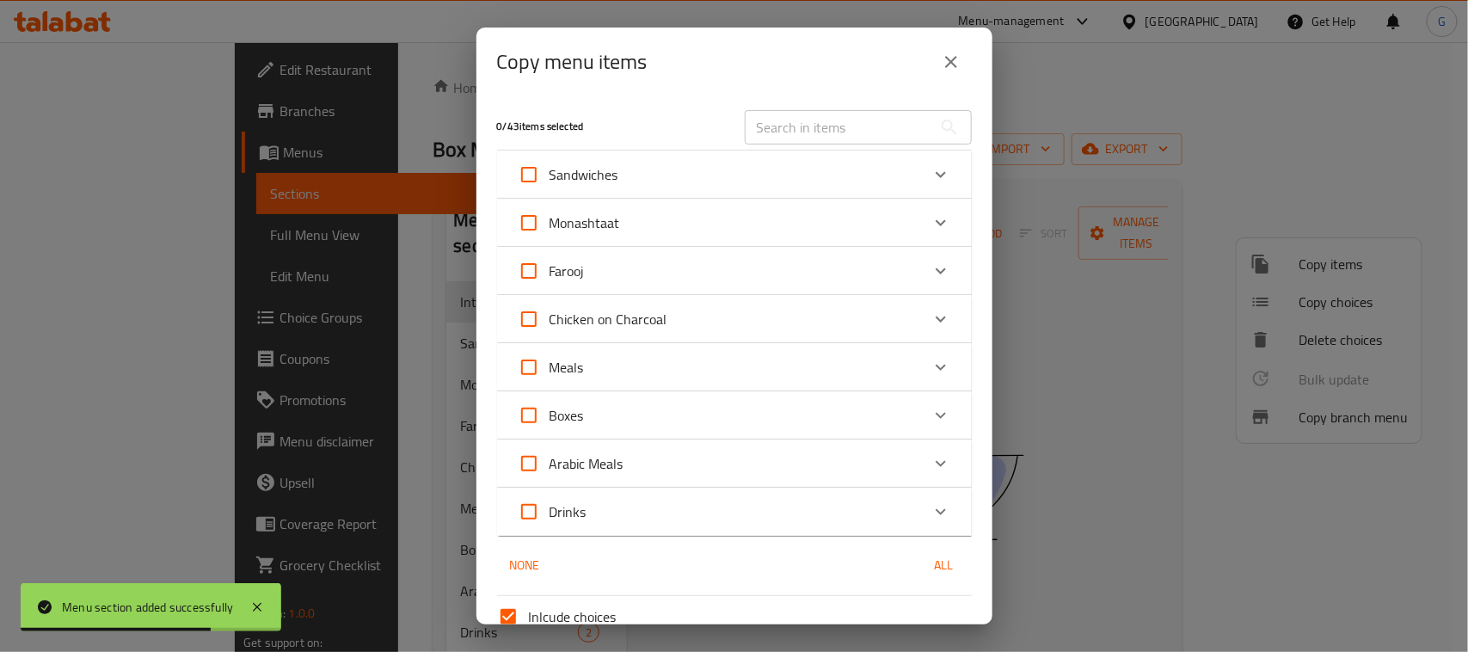
click at [866, 143] on input "text" at bounding box center [839, 127] width 188 height 34
paste input "Shish Tawook Sandwich"
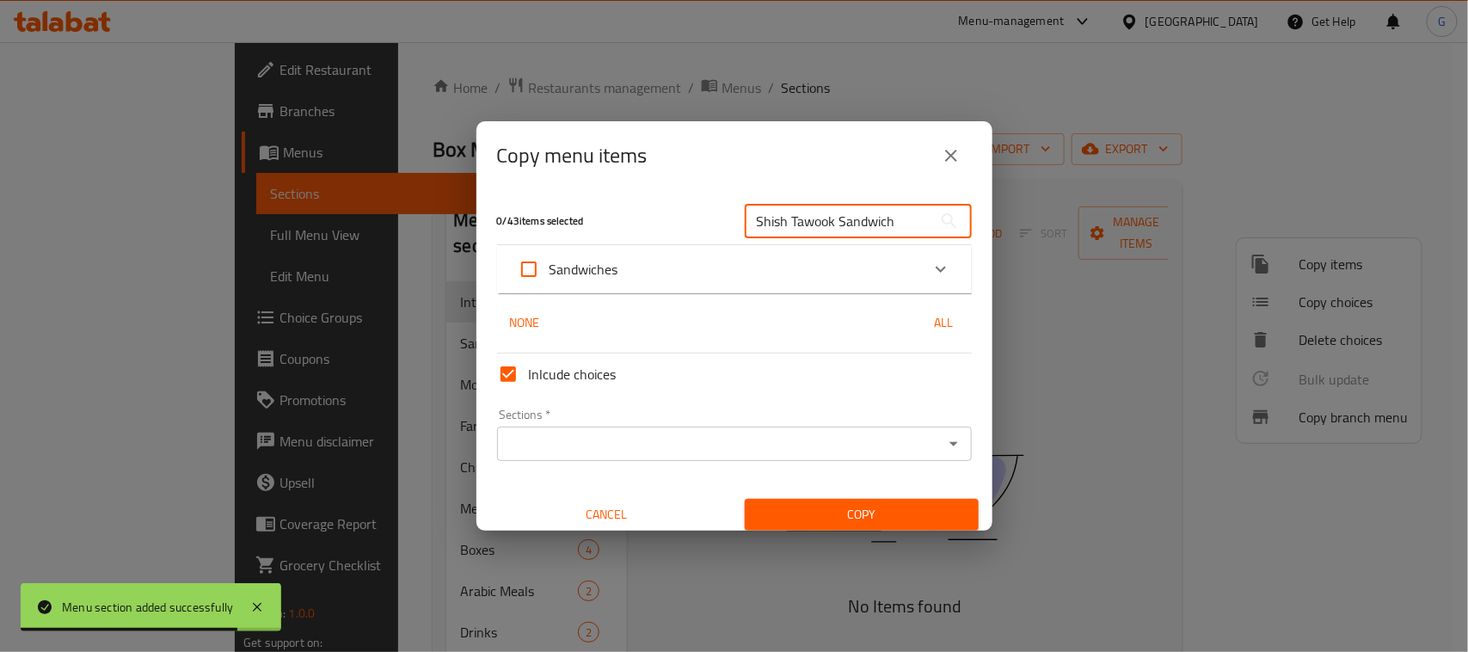
type input "Shish Tawook Sandwich"
click at [649, 282] on div "Sandwiches" at bounding box center [719, 269] width 403 height 41
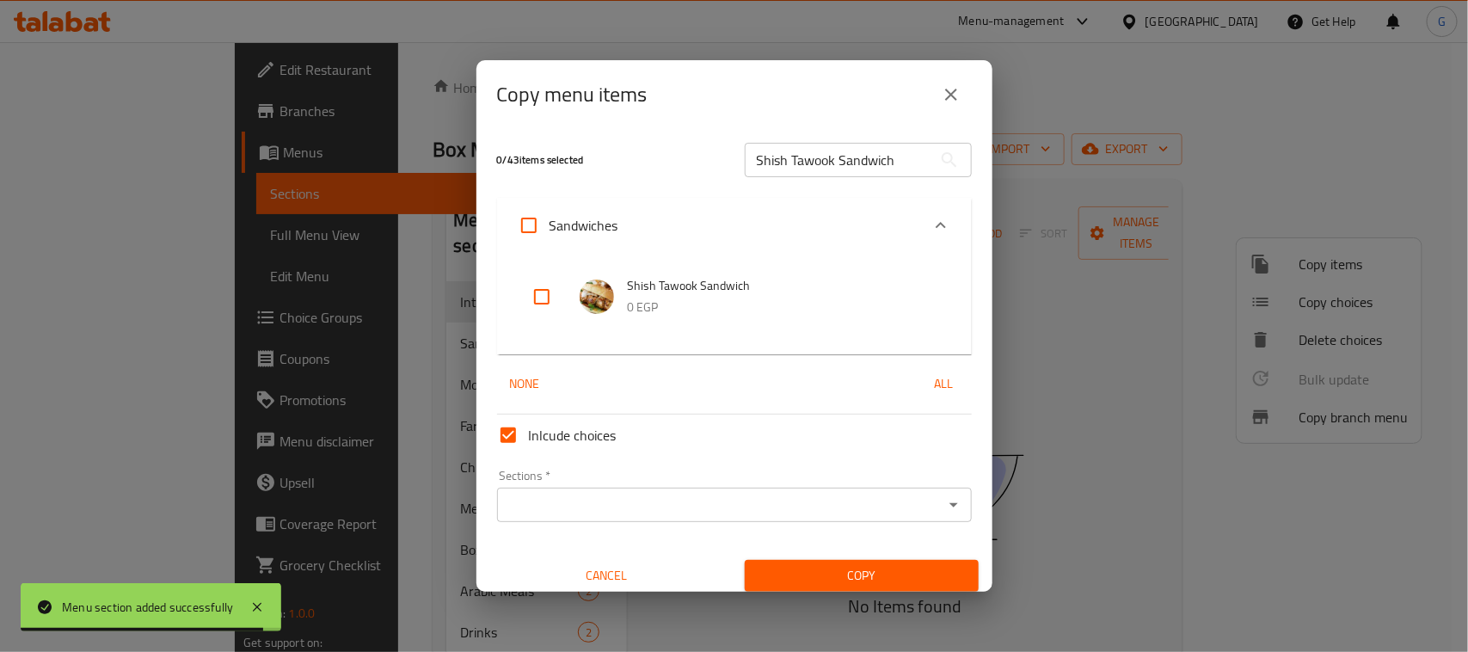
click at [536, 294] on input "checkbox" at bounding box center [541, 296] width 41 height 41
checkbox input "true"
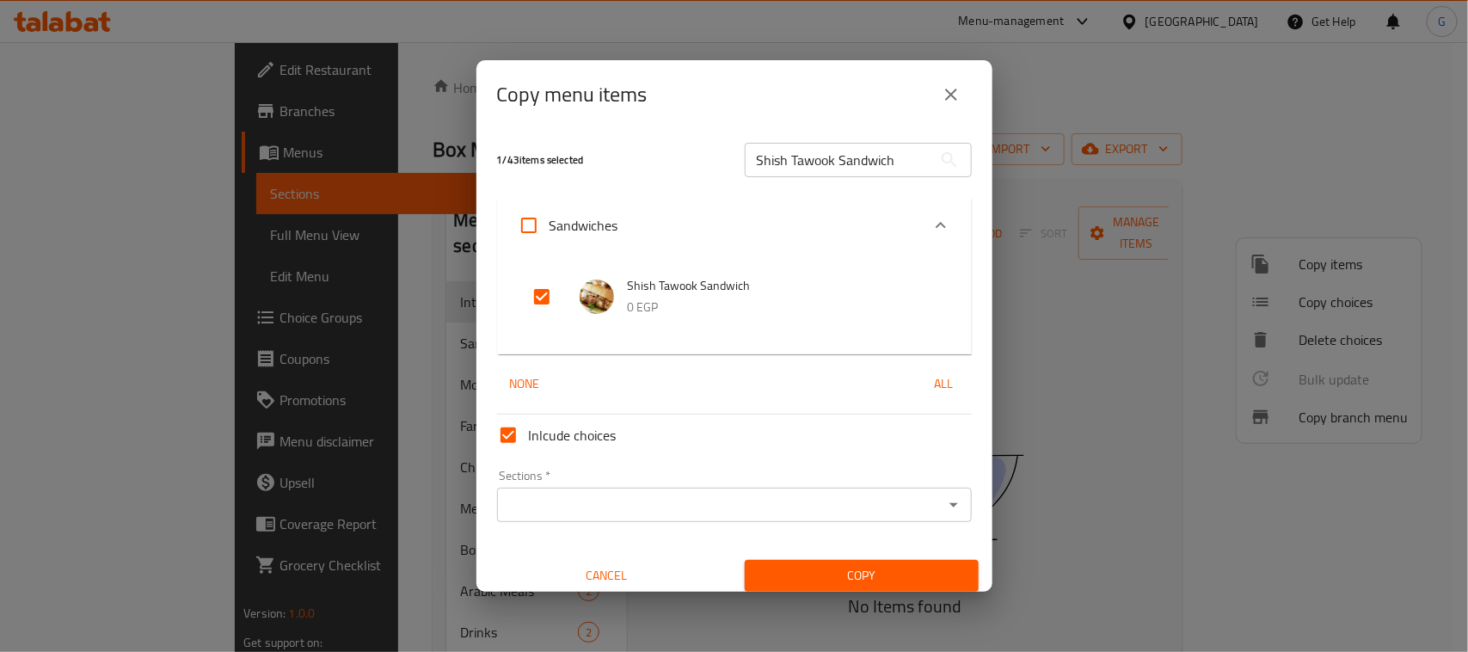
click at [806, 174] on input "Shish Tawook Sandwich" at bounding box center [839, 160] width 188 height 34
paste input "Kofta"
type input "Kofta Sandwich"
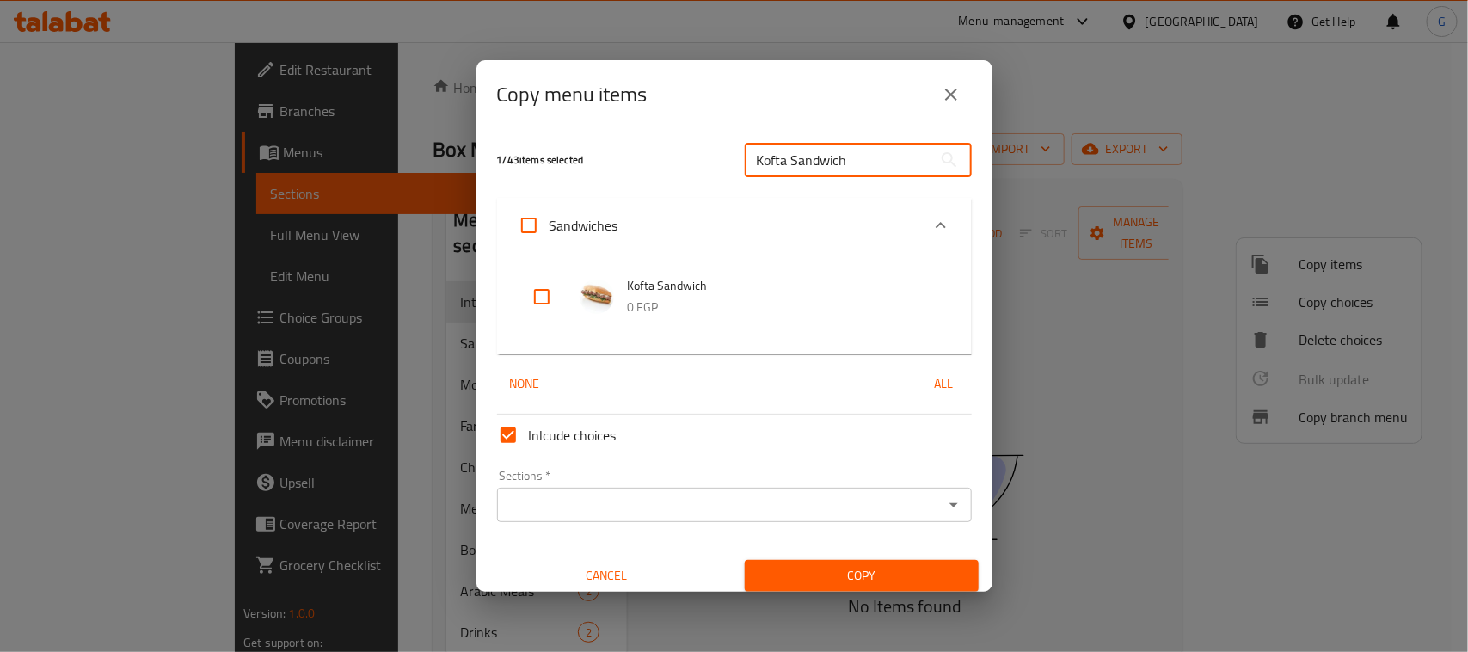
click at [538, 293] on input "checkbox" at bounding box center [541, 296] width 41 height 41
checkbox input "true"
click at [840, 583] on span "Copy" at bounding box center [862, 576] width 206 height 22
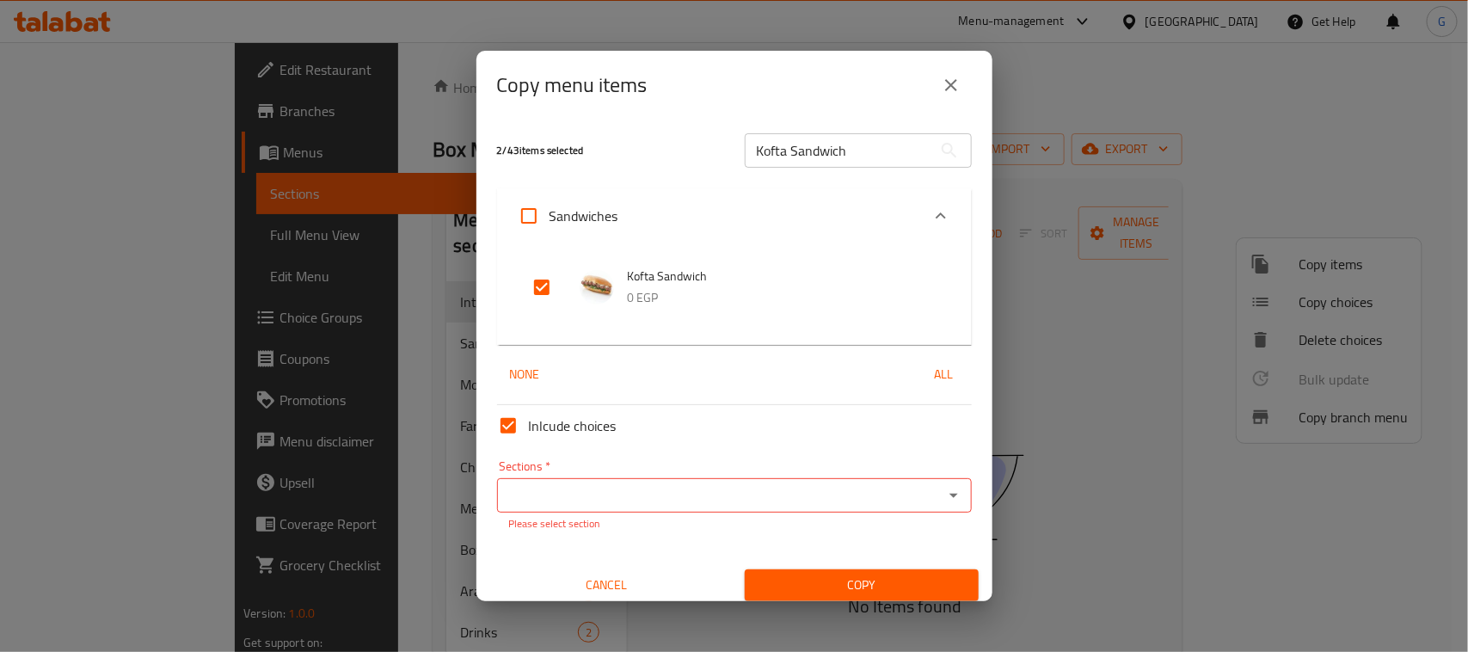
click at [755, 492] on input "Sections   *" at bounding box center [720, 495] width 436 height 24
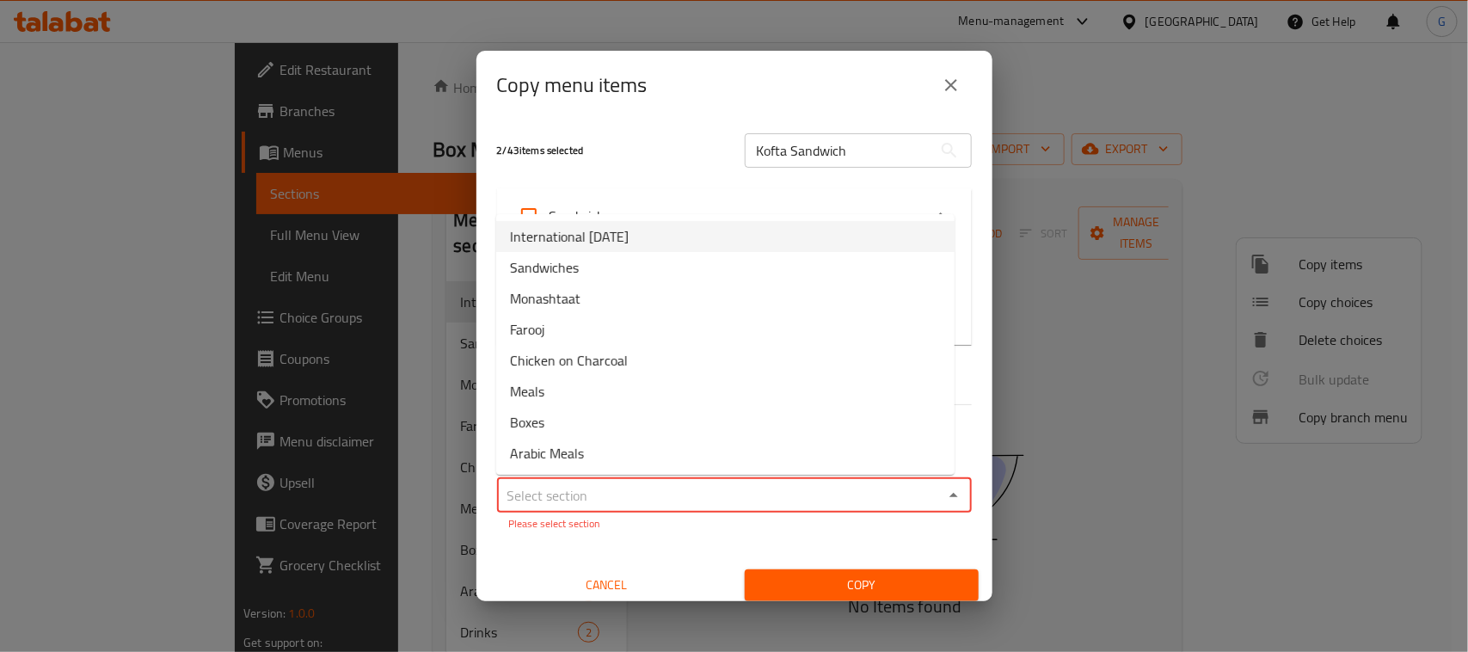
click at [689, 233] on li "International [DATE]" at bounding box center [725, 236] width 458 height 31
type input "International [DATE]"
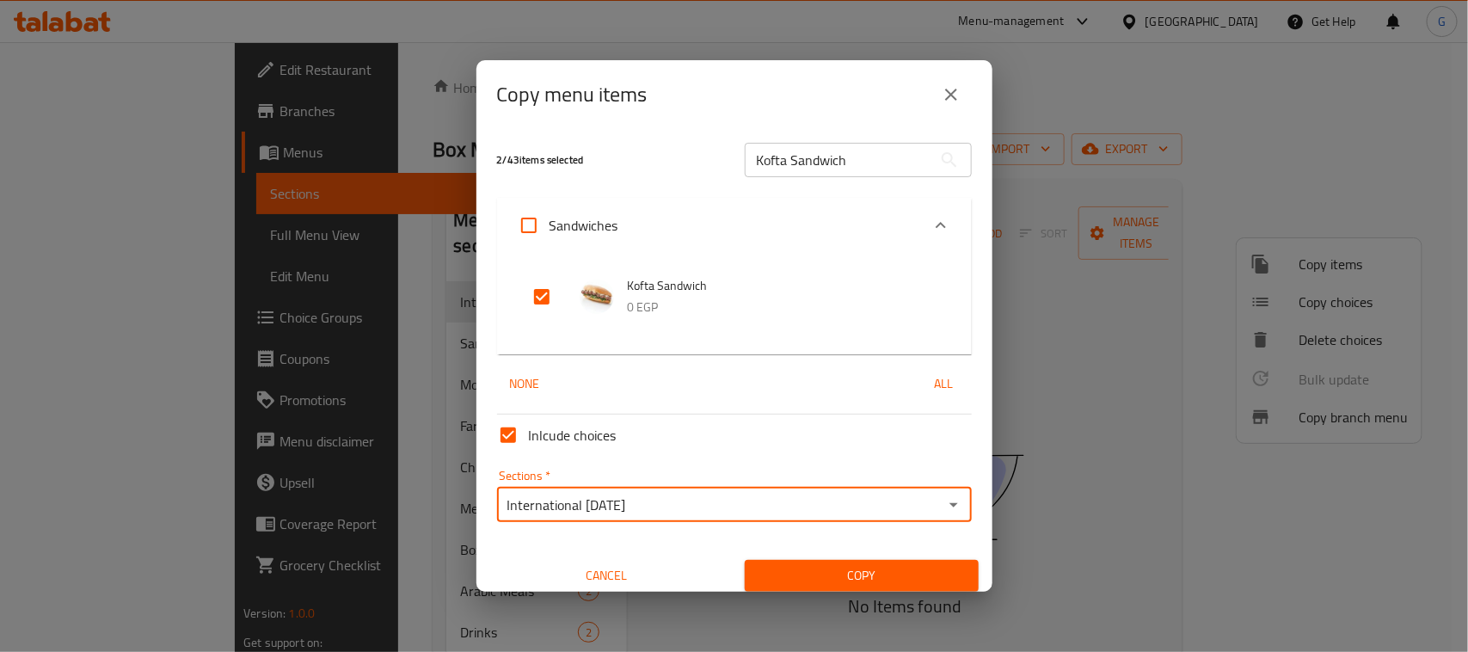
click at [853, 581] on span "Copy" at bounding box center [862, 576] width 206 height 22
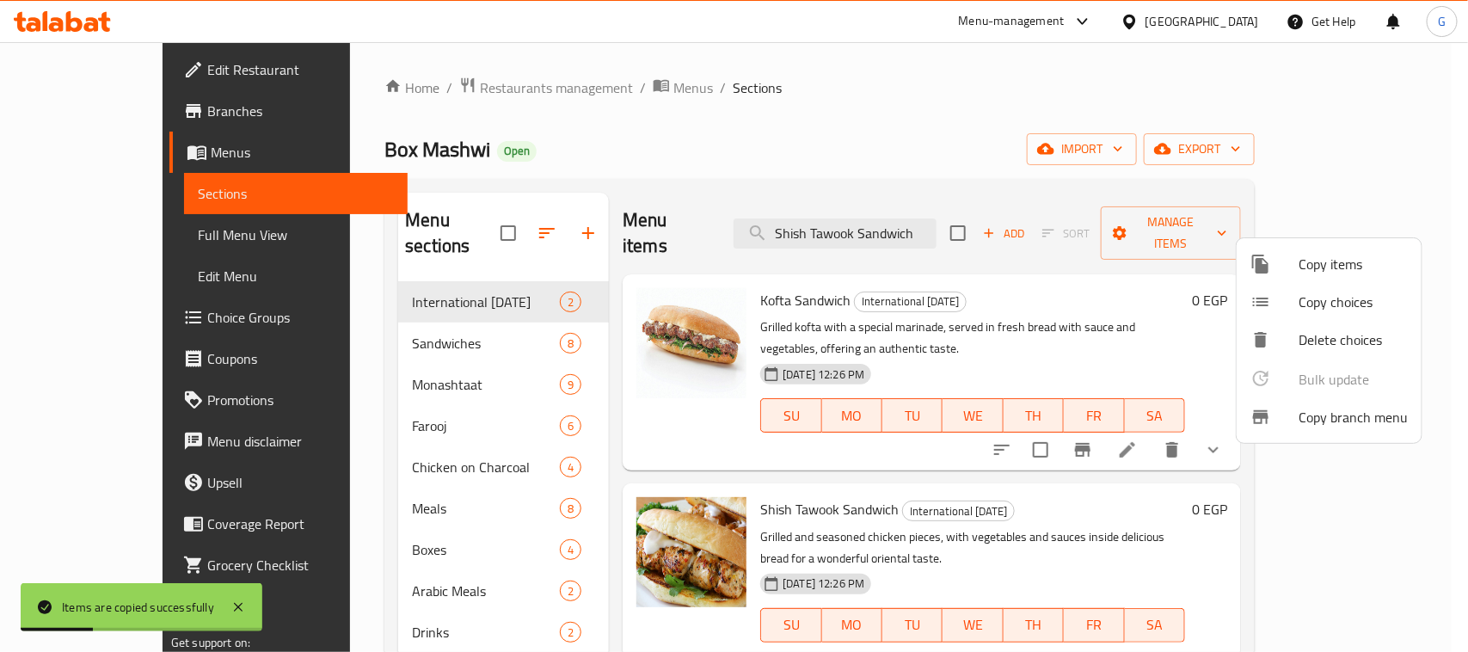
click at [1061, 178] on div at bounding box center [734, 326] width 1468 height 652
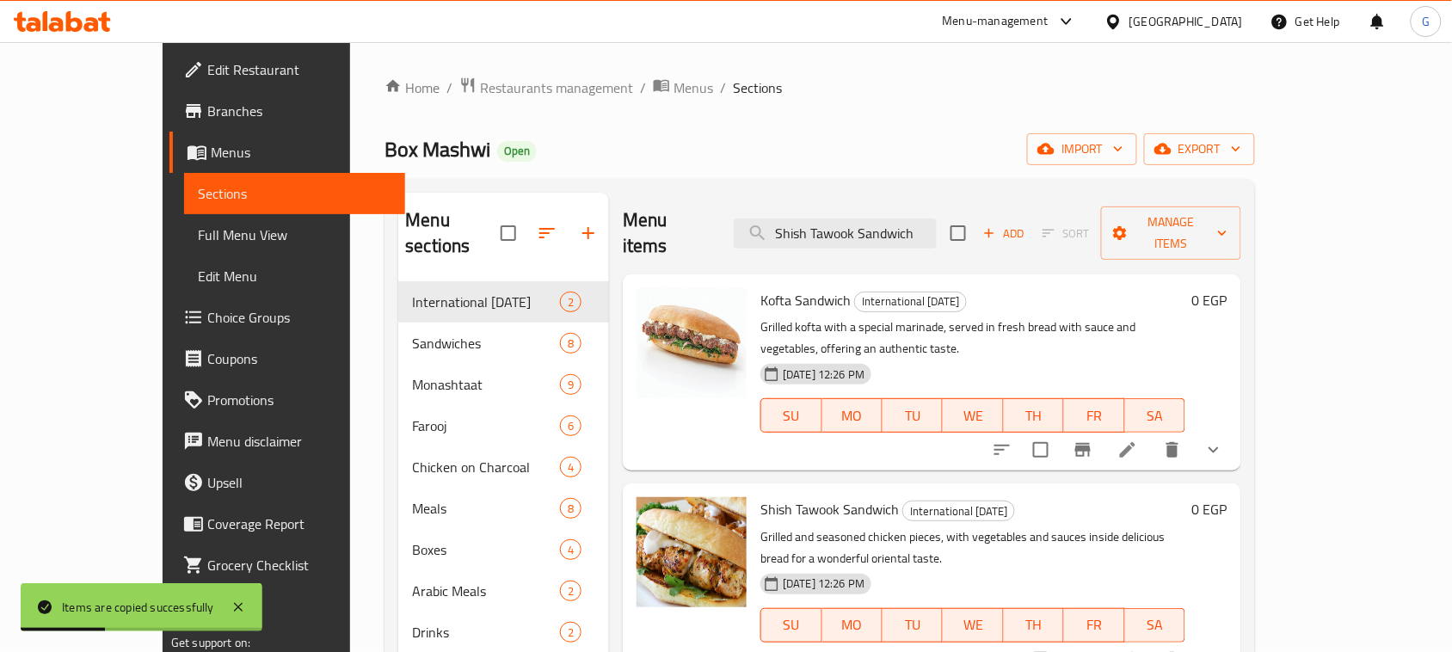
click at [1118, 241] on div "Menu items Shish Tawook Sandwich Add Sort Manage items" at bounding box center [932, 234] width 618 height 82
click at [976, 232] on input "checkbox" at bounding box center [958, 233] width 36 height 36
checkbox input "true"
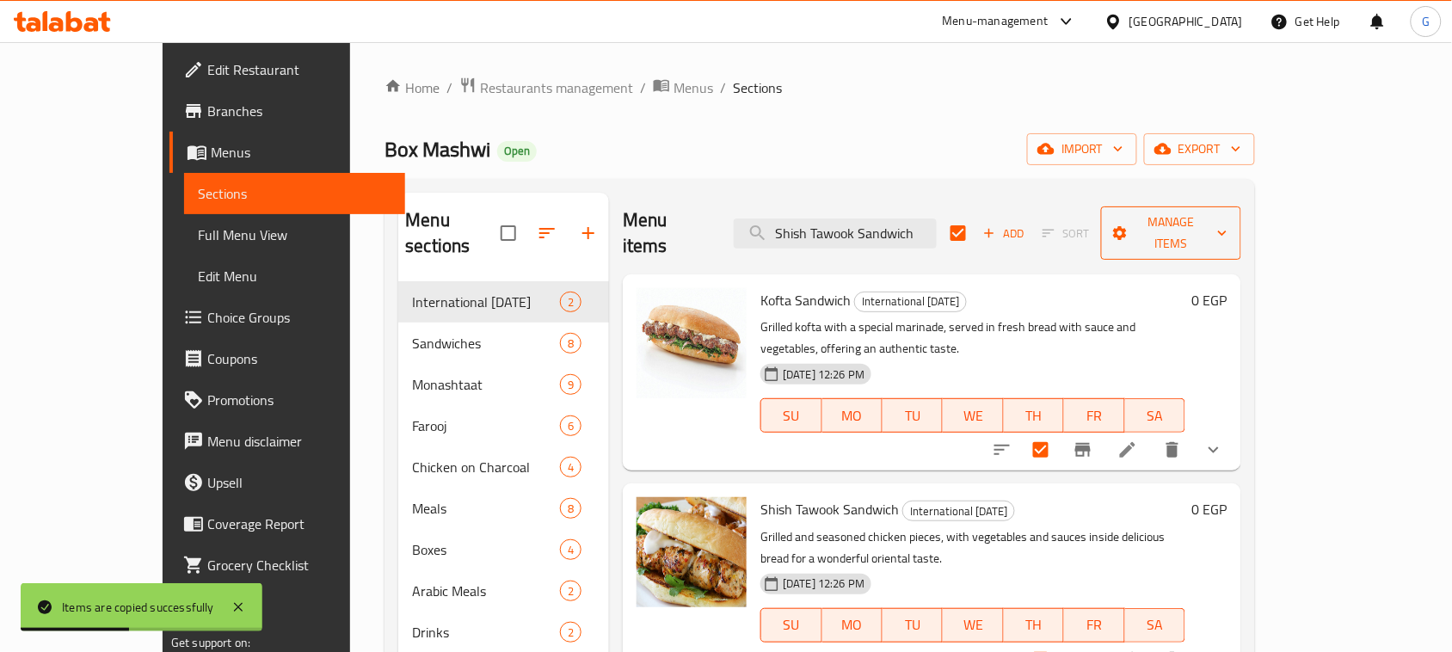
click at [1241, 234] on button "Manage items" at bounding box center [1171, 232] width 140 height 53
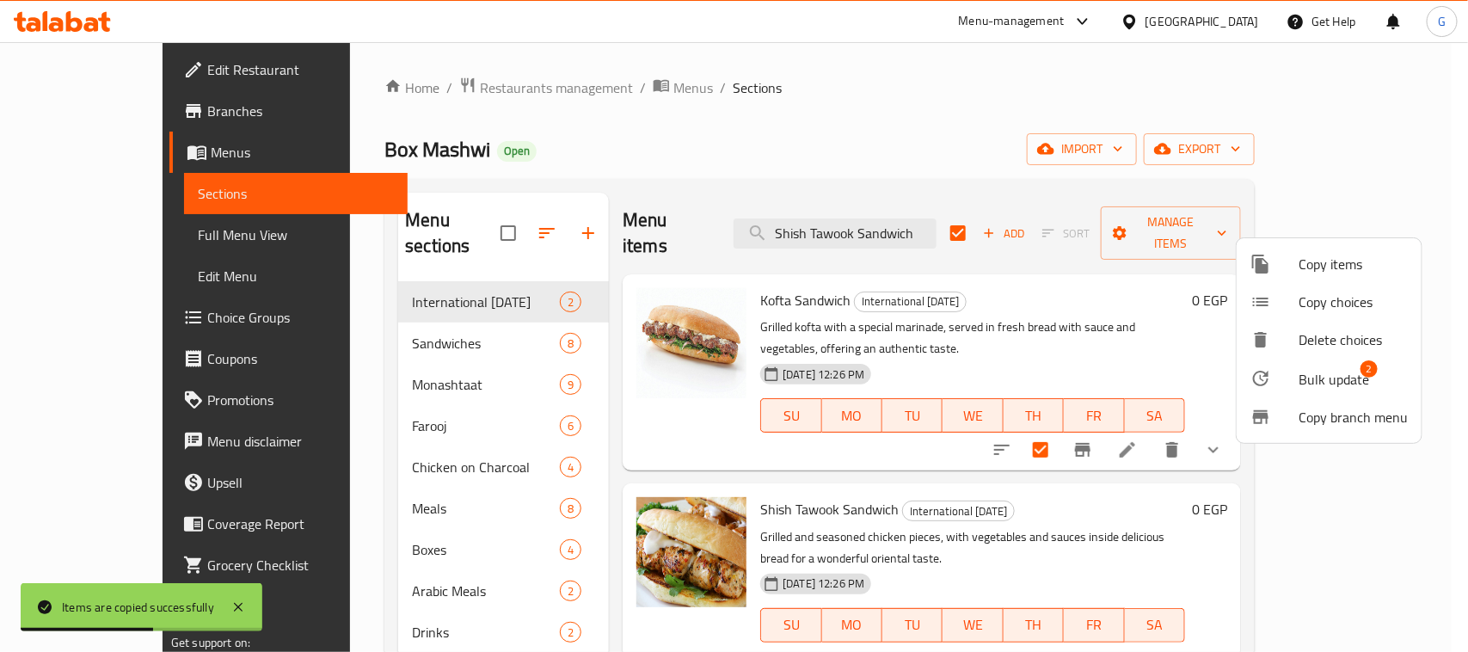
click at [1284, 372] on div at bounding box center [1275, 378] width 48 height 21
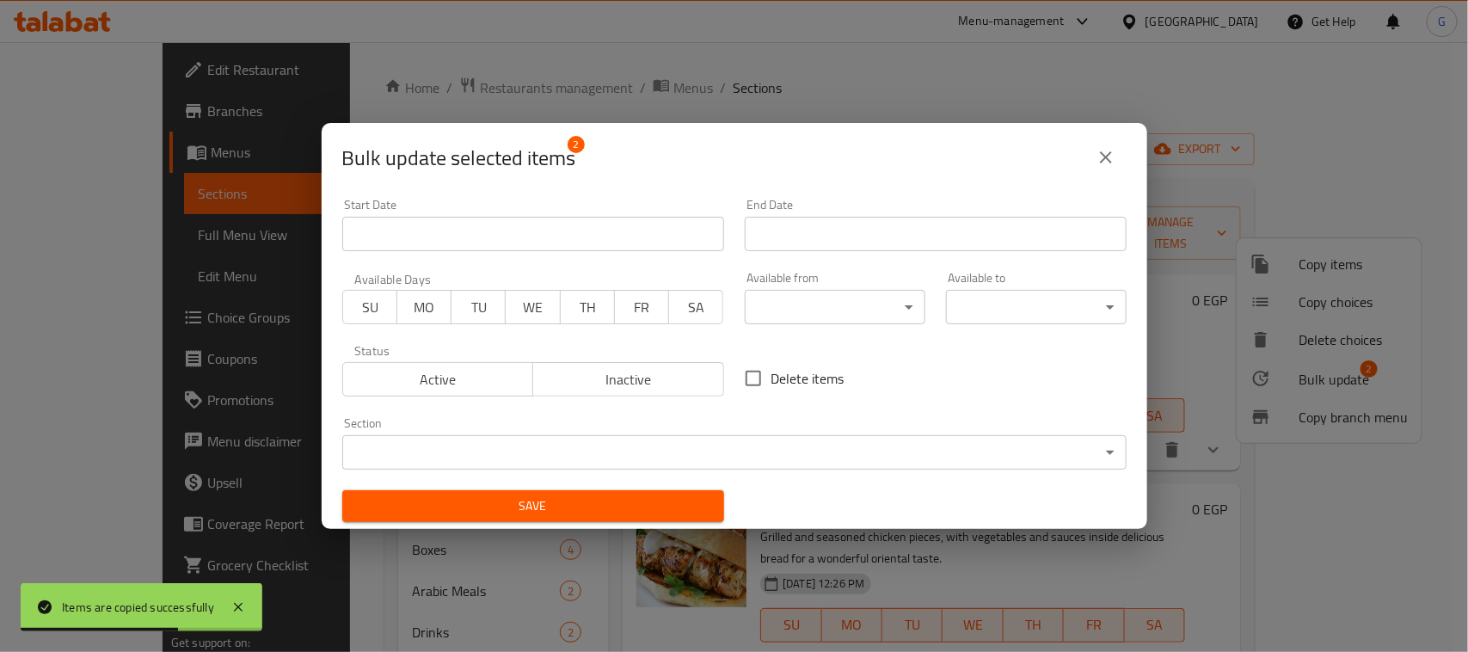
click at [680, 220] on input "Start Date" at bounding box center [533, 234] width 382 height 34
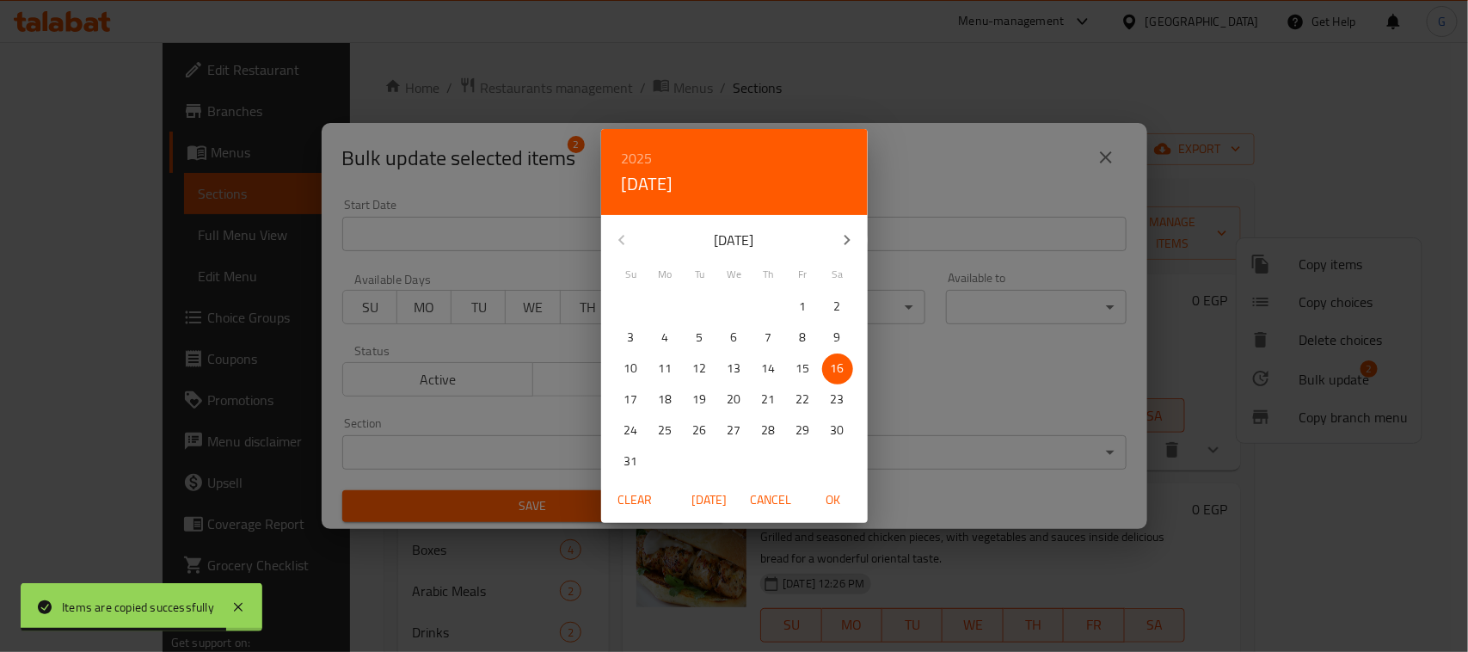
click at [698, 397] on p "19" at bounding box center [700, 400] width 14 height 22
click at [830, 505] on span "OK" at bounding box center [833, 500] width 41 height 22
type input "[DATE]"
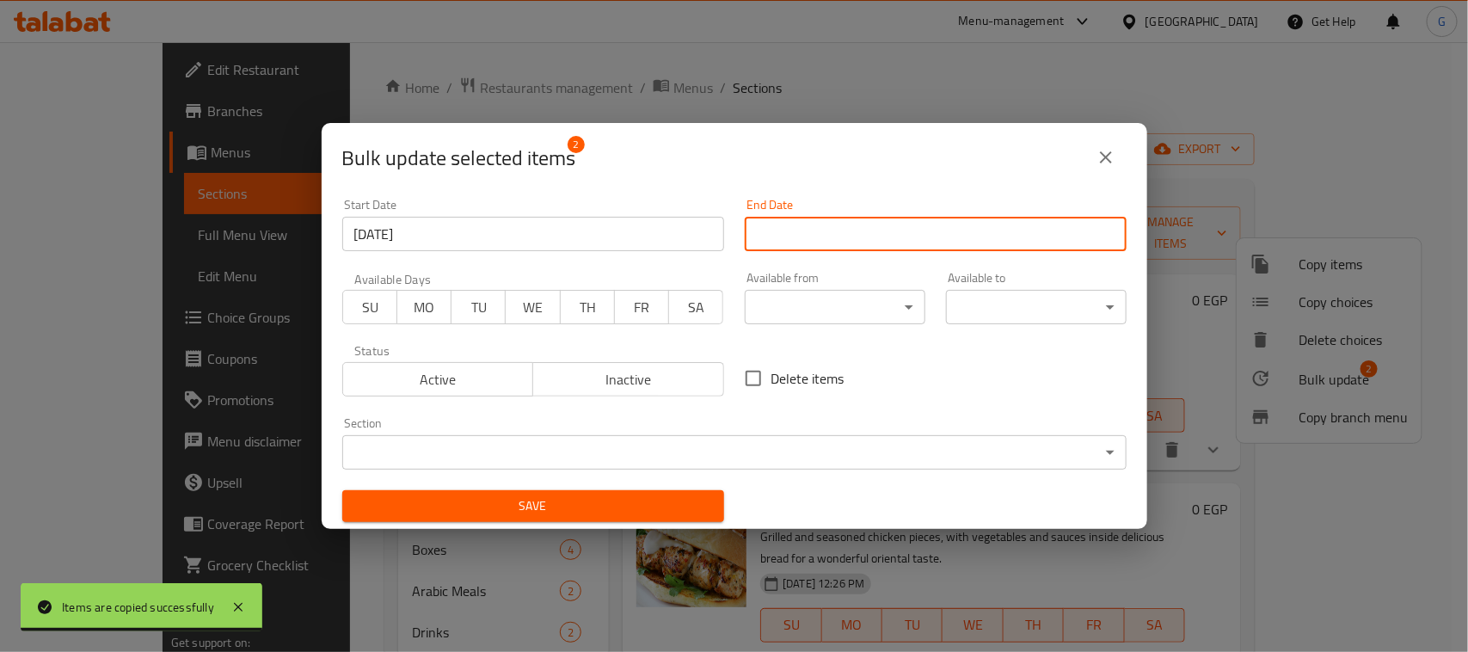
click at [938, 230] on input "Start Date" at bounding box center [936, 234] width 382 height 34
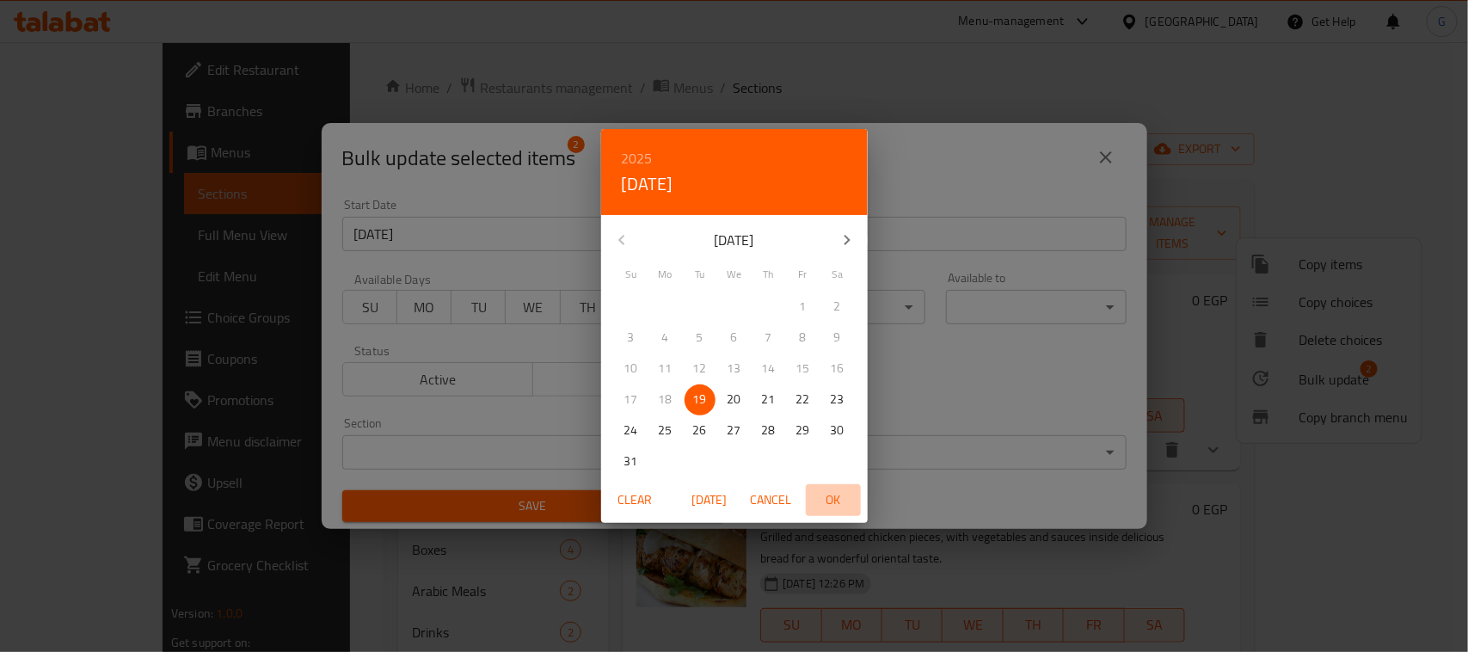
click at [844, 497] on span "OK" at bounding box center [833, 500] width 41 height 22
type input "[DATE]"
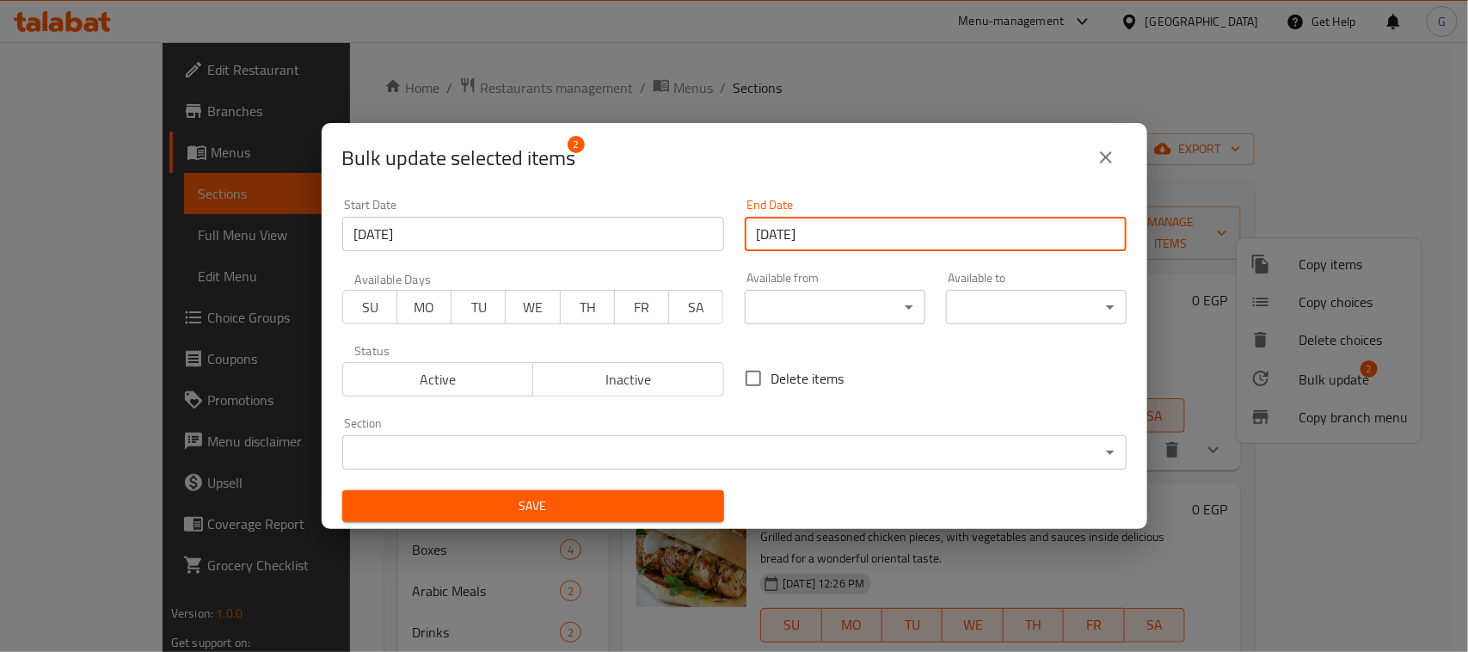
click at [642, 508] on span "Save" at bounding box center [533, 506] width 354 height 22
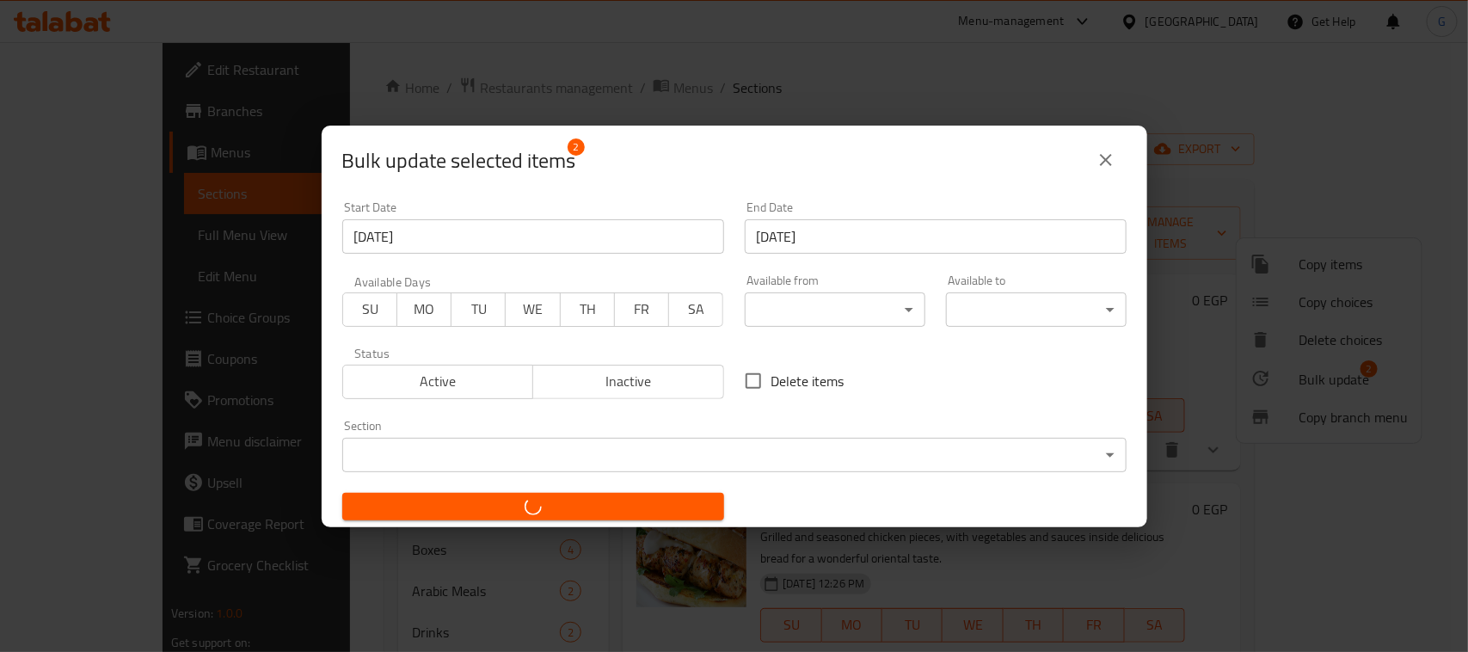
checkbox input "false"
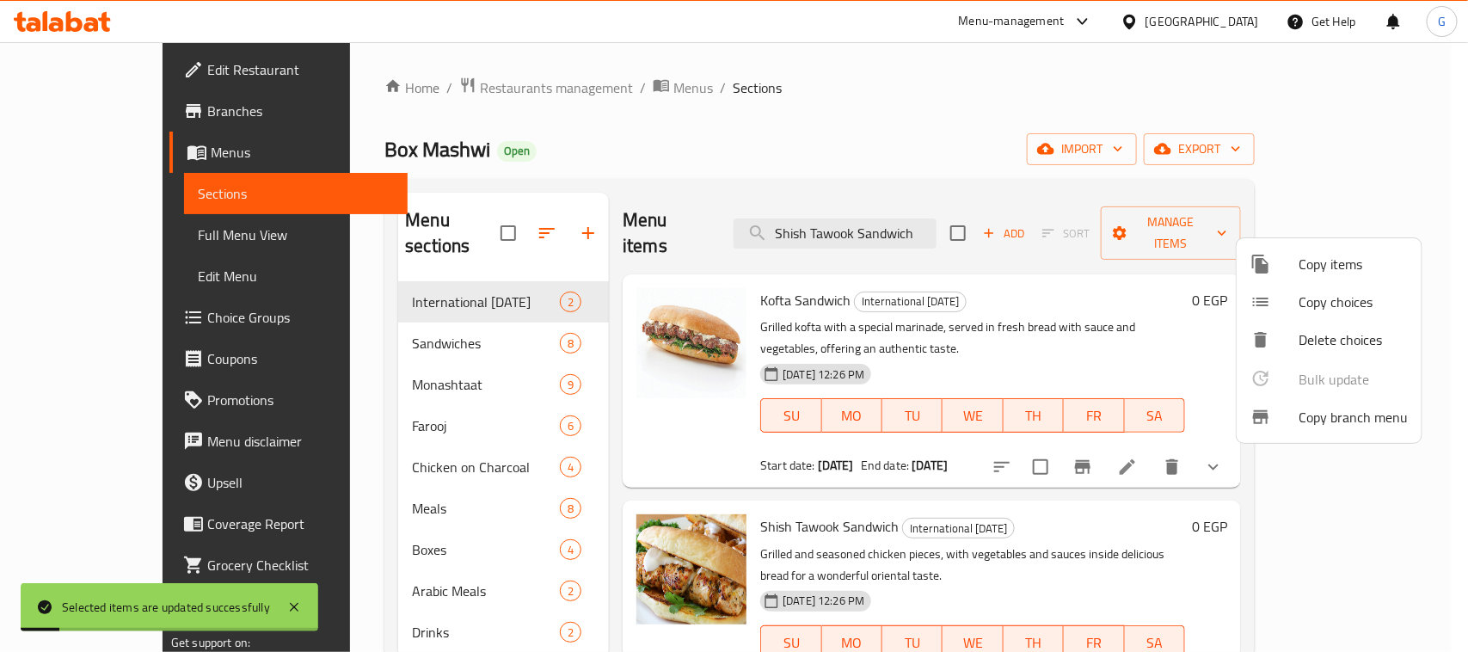
click at [1017, 152] on div at bounding box center [734, 326] width 1468 height 652
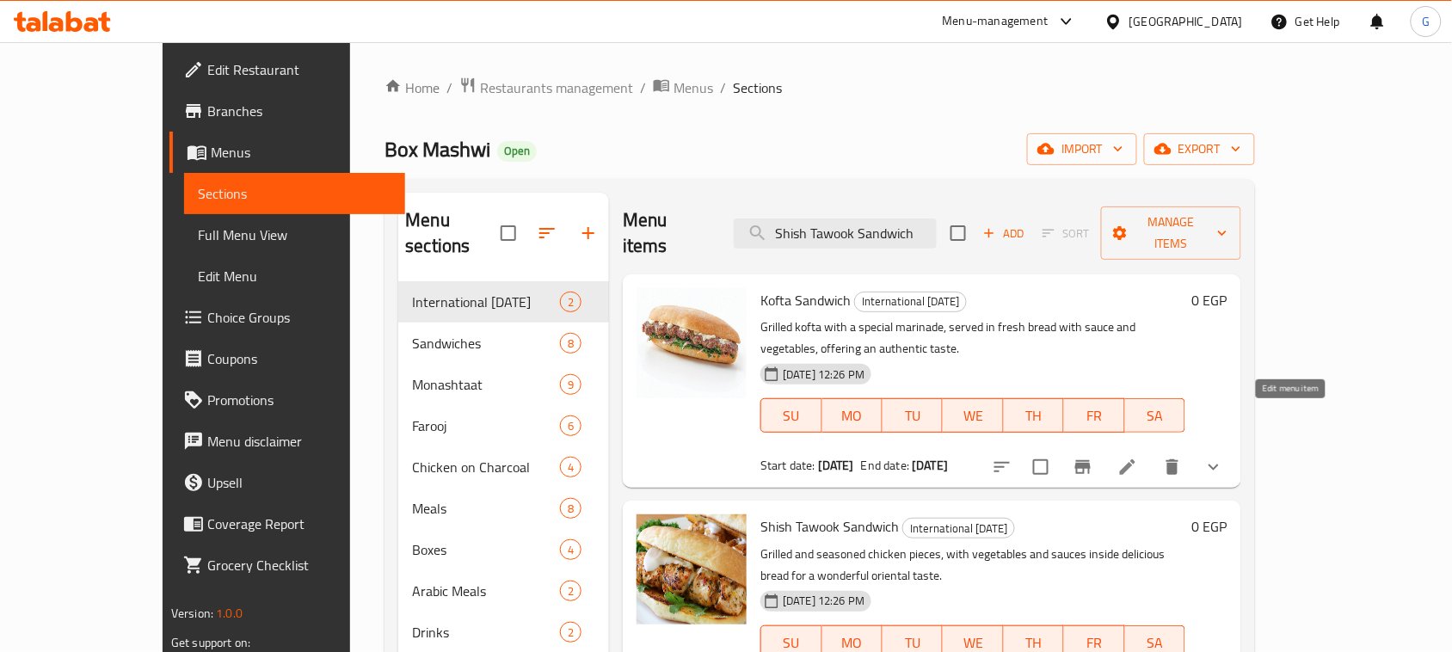
click at [1135, 459] on icon at bounding box center [1127, 466] width 15 height 15
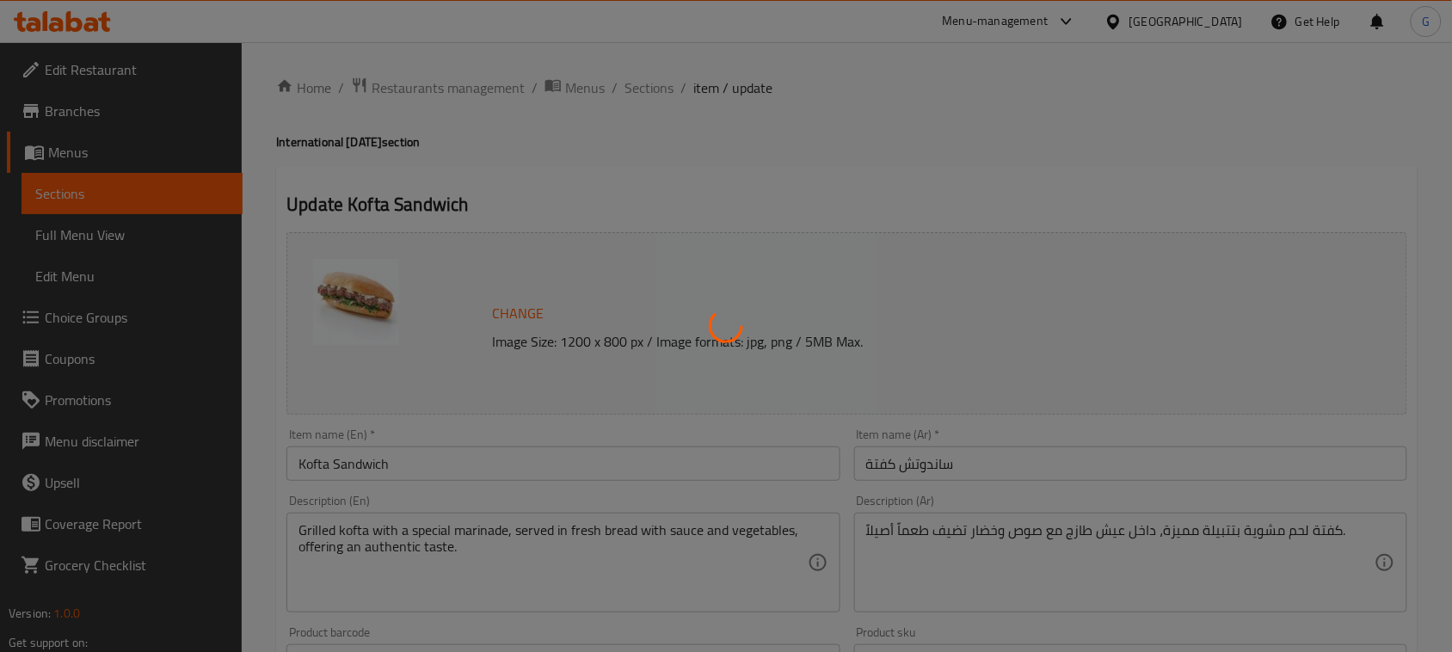
click at [590, 454] on div at bounding box center [726, 326] width 1452 height 652
drag, startPoint x: 590, startPoint y: 454, endPoint x: 563, endPoint y: 460, distance: 27.3
click at [590, 453] on div at bounding box center [726, 326] width 1452 height 652
click at [563, 460] on div at bounding box center [726, 326] width 1452 height 652
click at [556, 463] on div at bounding box center [726, 326] width 1452 height 652
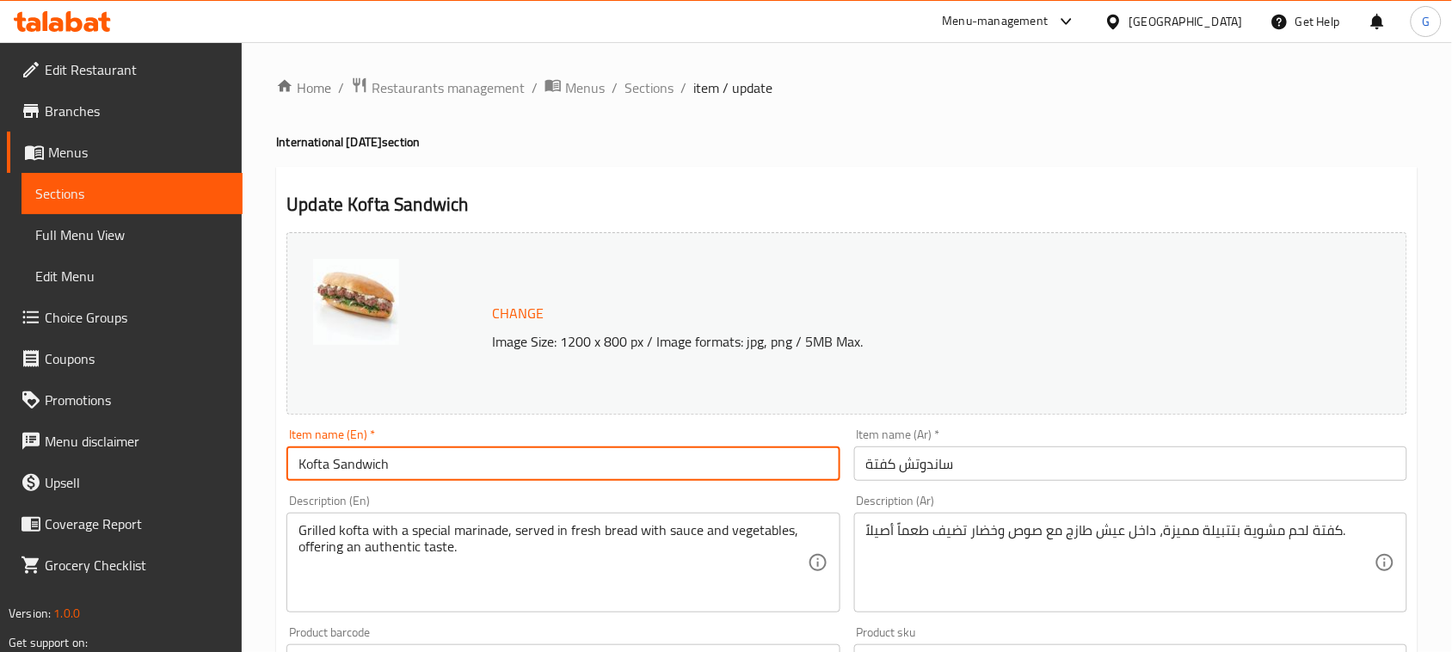
click at [556, 463] on input "Kofta Sandwich" at bounding box center [562, 463] width 553 height 34
paste input "Comes with A Free Potato"
type input "Kofta Sandwich Comes with A Free Potato"
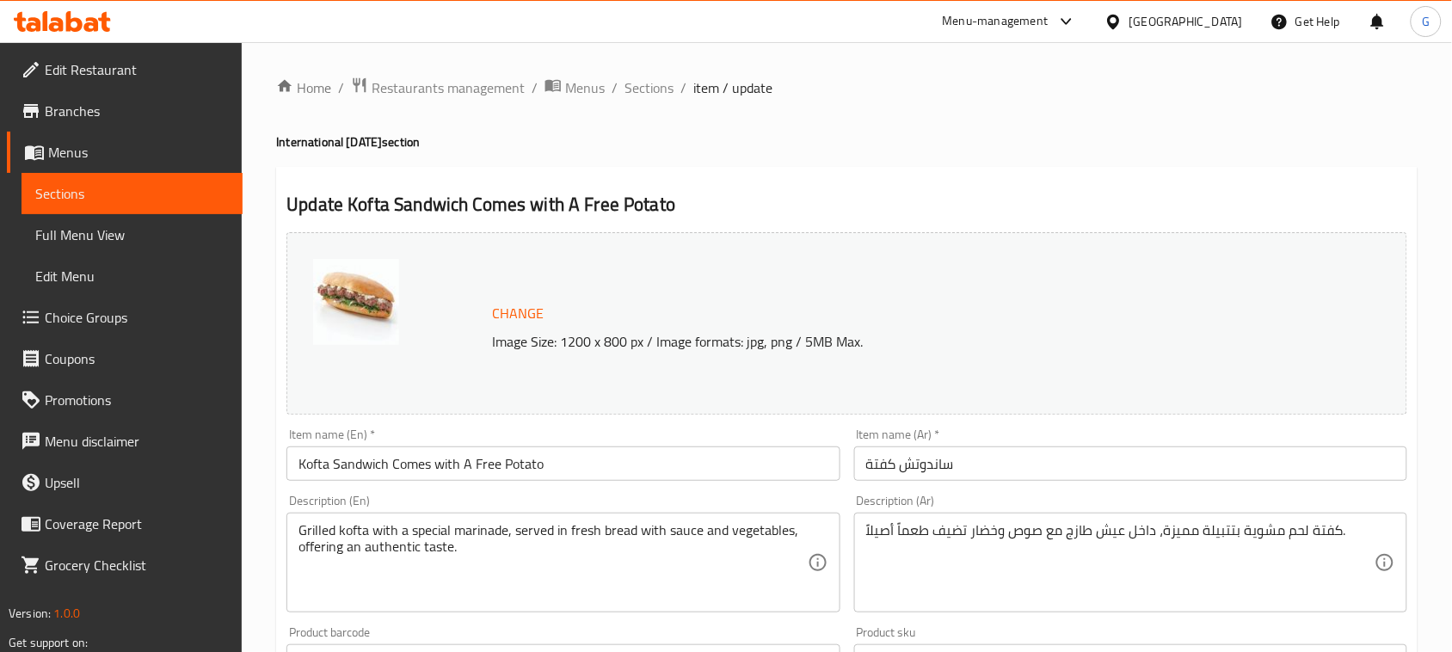
click at [1201, 456] on input "ساندوتش كفتة" at bounding box center [1130, 463] width 553 height 34
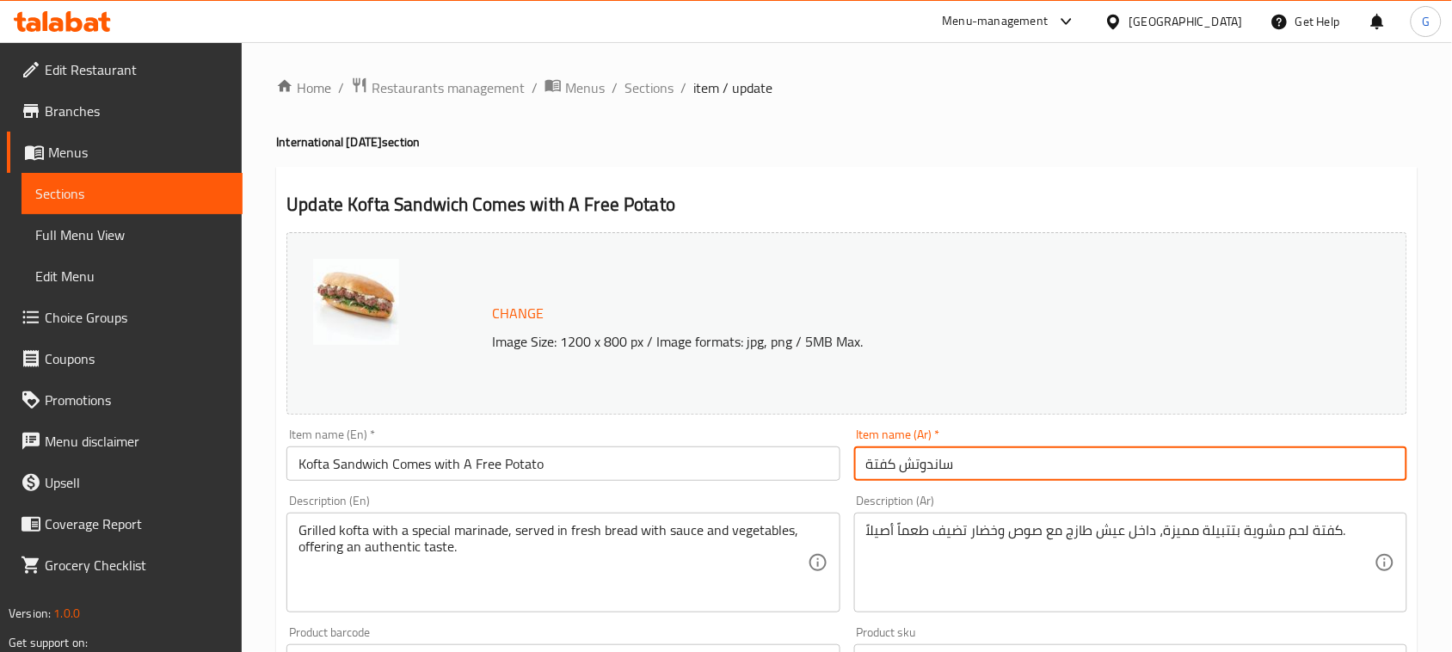
paste input "يأتي معه بطاطس مجانية"
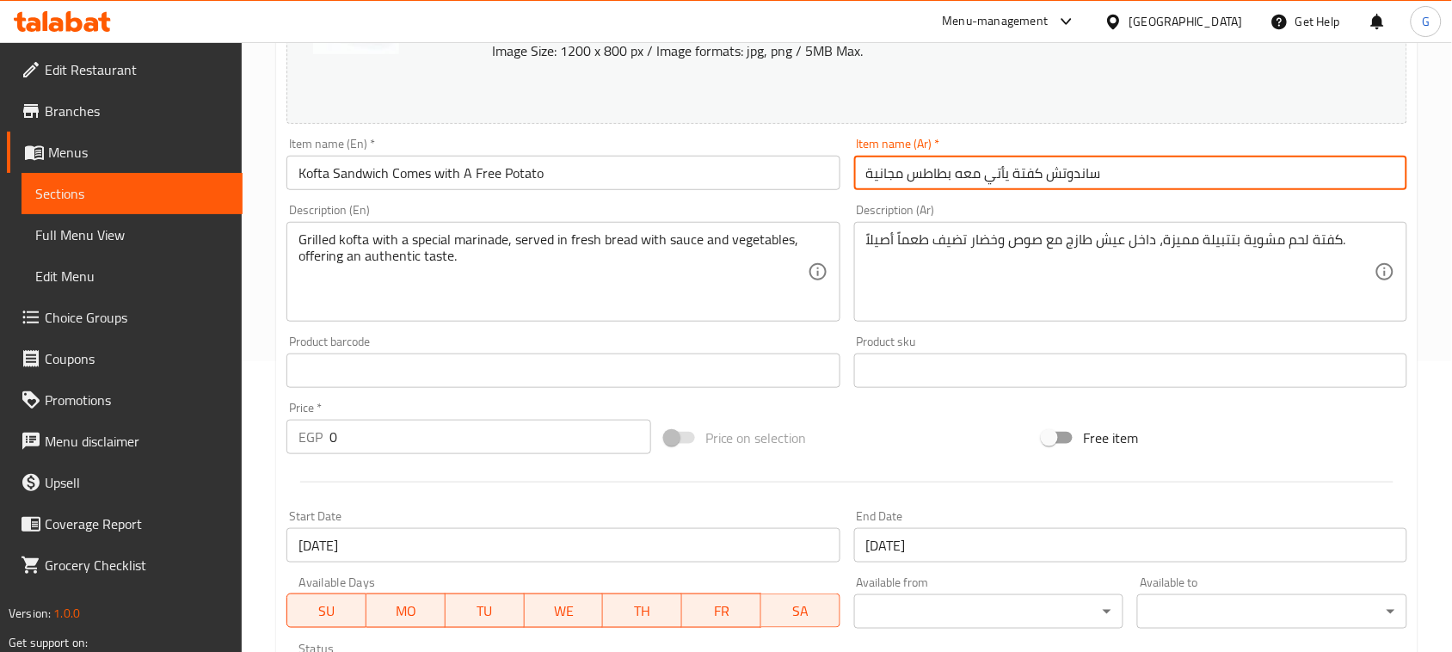
scroll to position [628, 0]
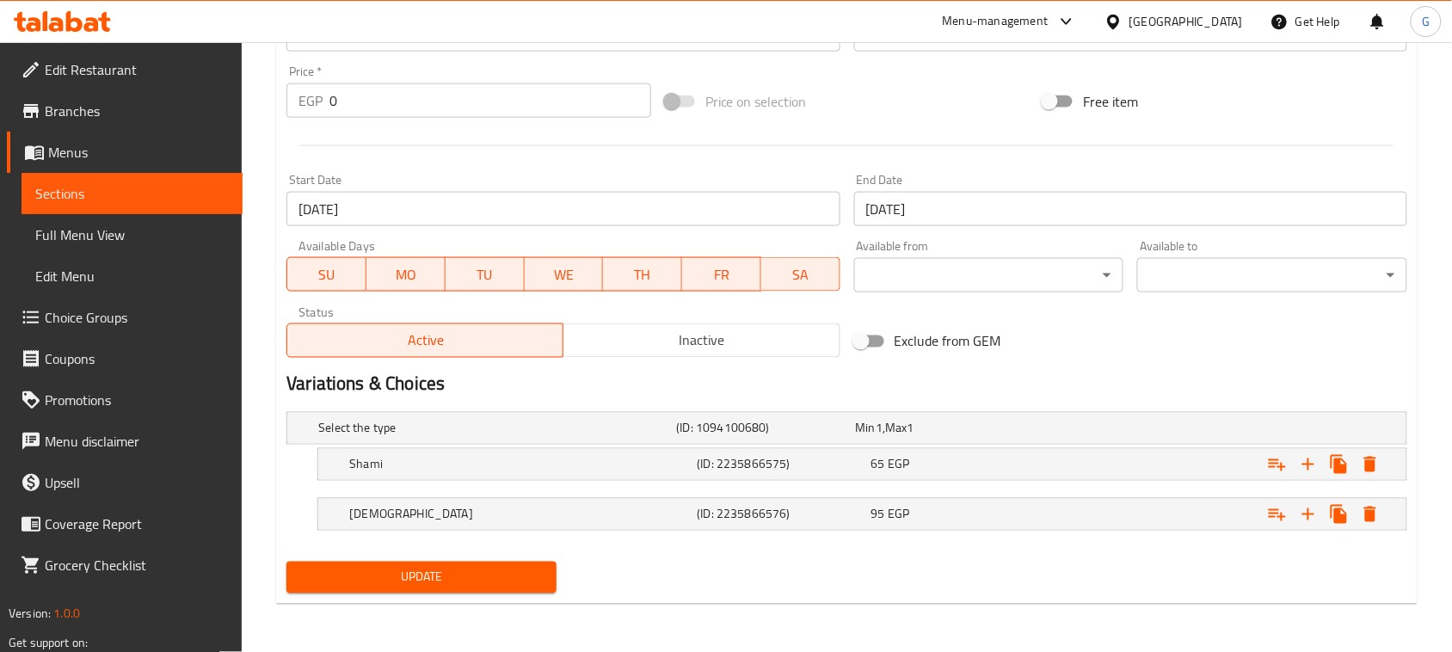
type input "ساندوتش كفتة يأتي معه بطاطس مجانية"
click at [518, 569] on span "Update" at bounding box center [421, 578] width 243 height 22
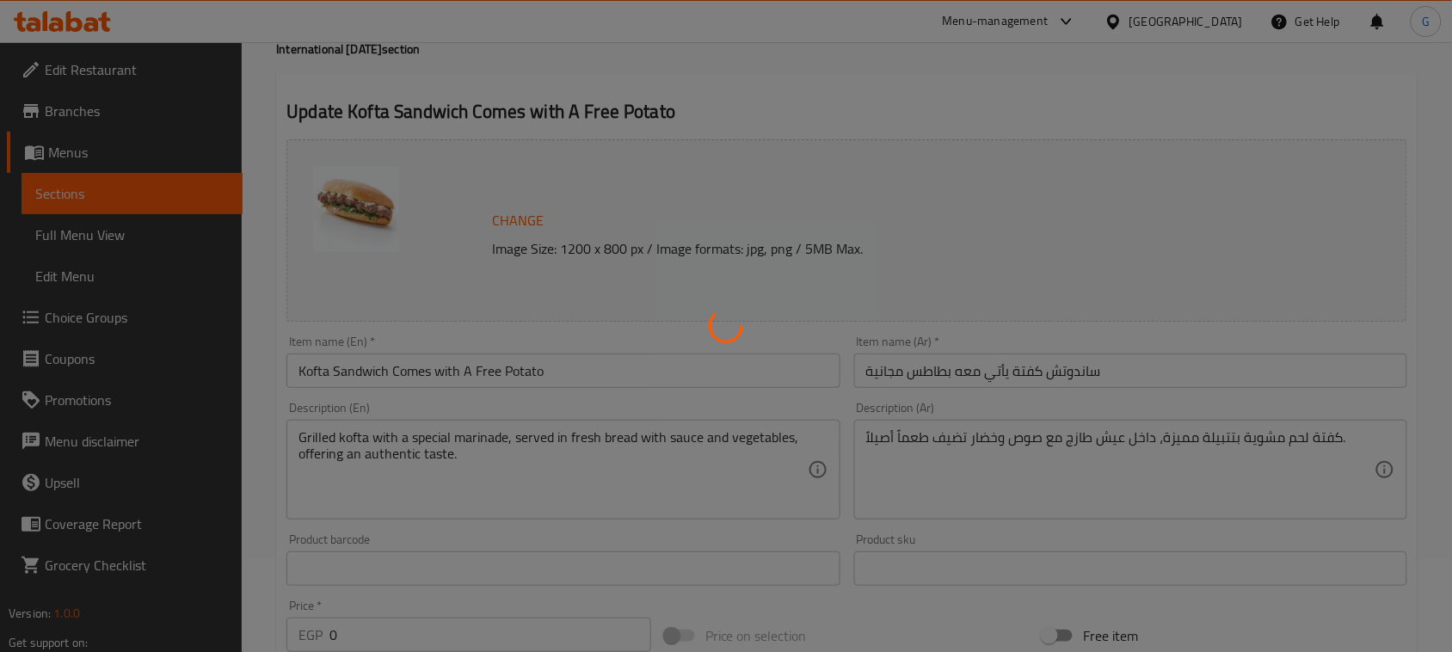
scroll to position [0, 0]
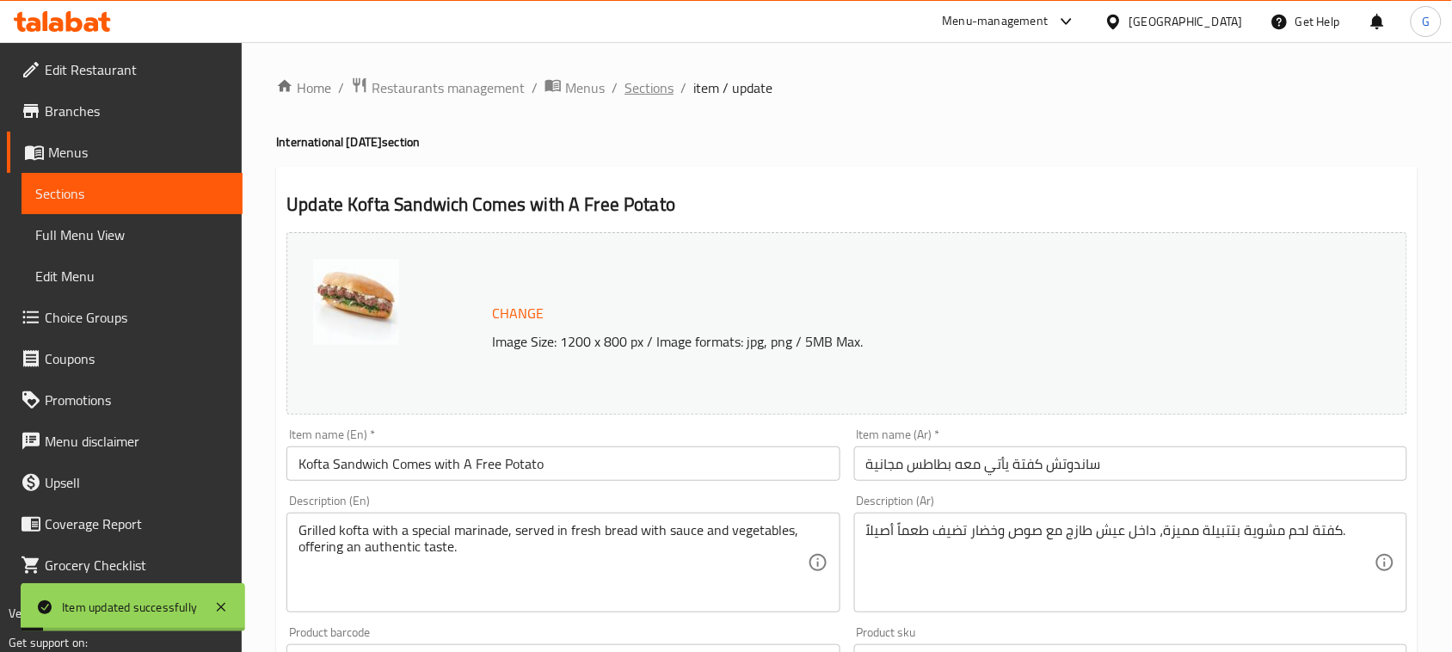
click at [651, 79] on span "Sections" at bounding box center [648, 87] width 49 height 21
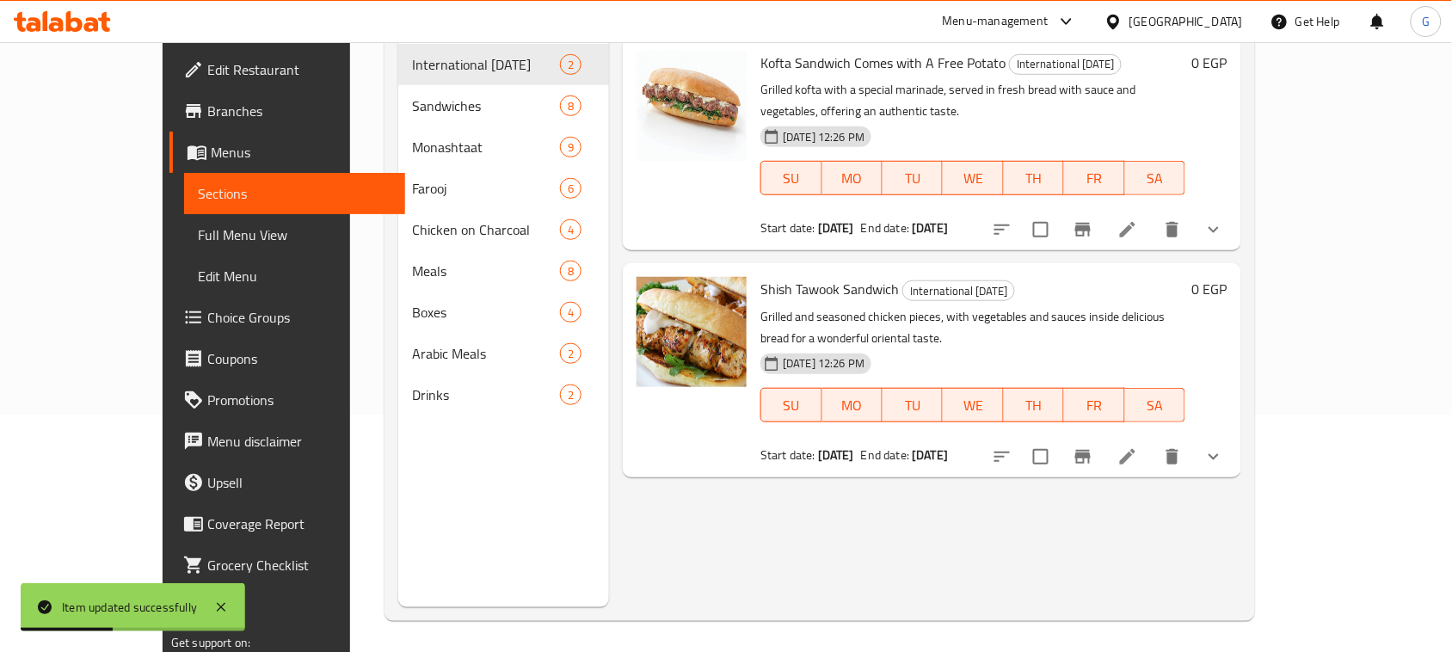
scroll to position [242, 0]
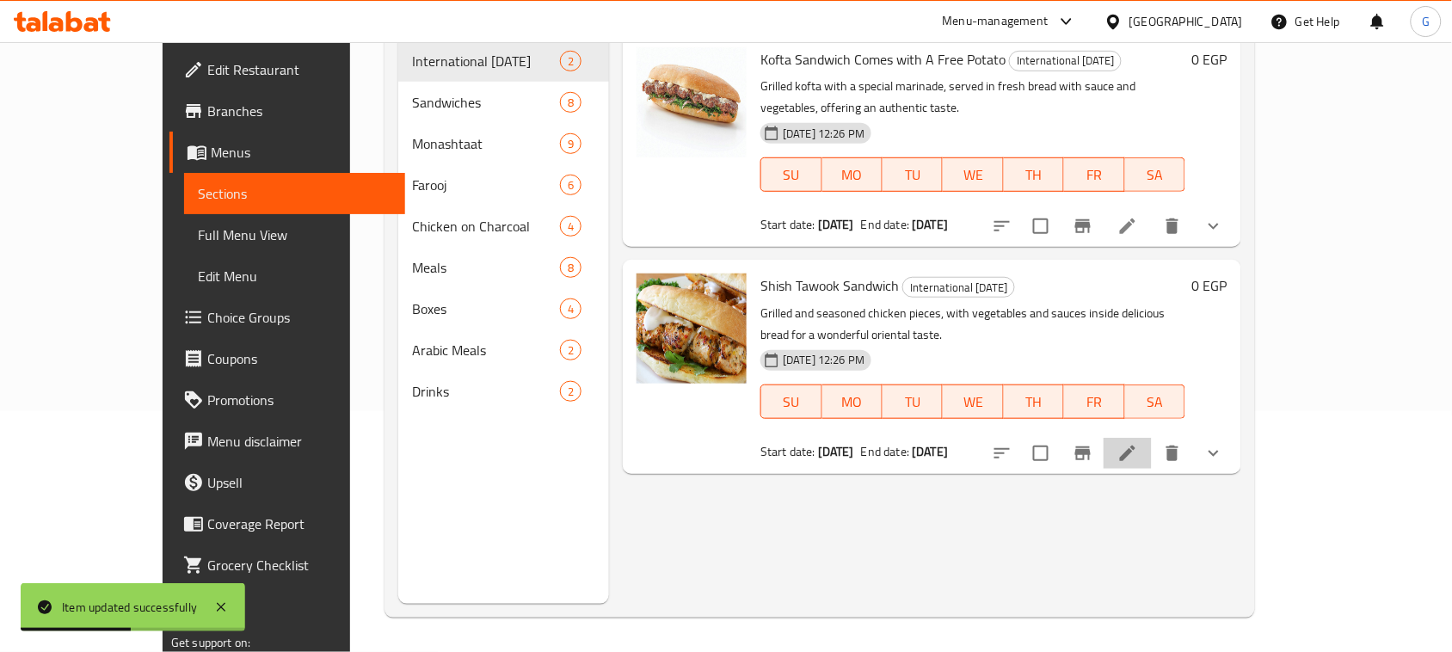
click at [1152, 438] on li at bounding box center [1128, 453] width 48 height 31
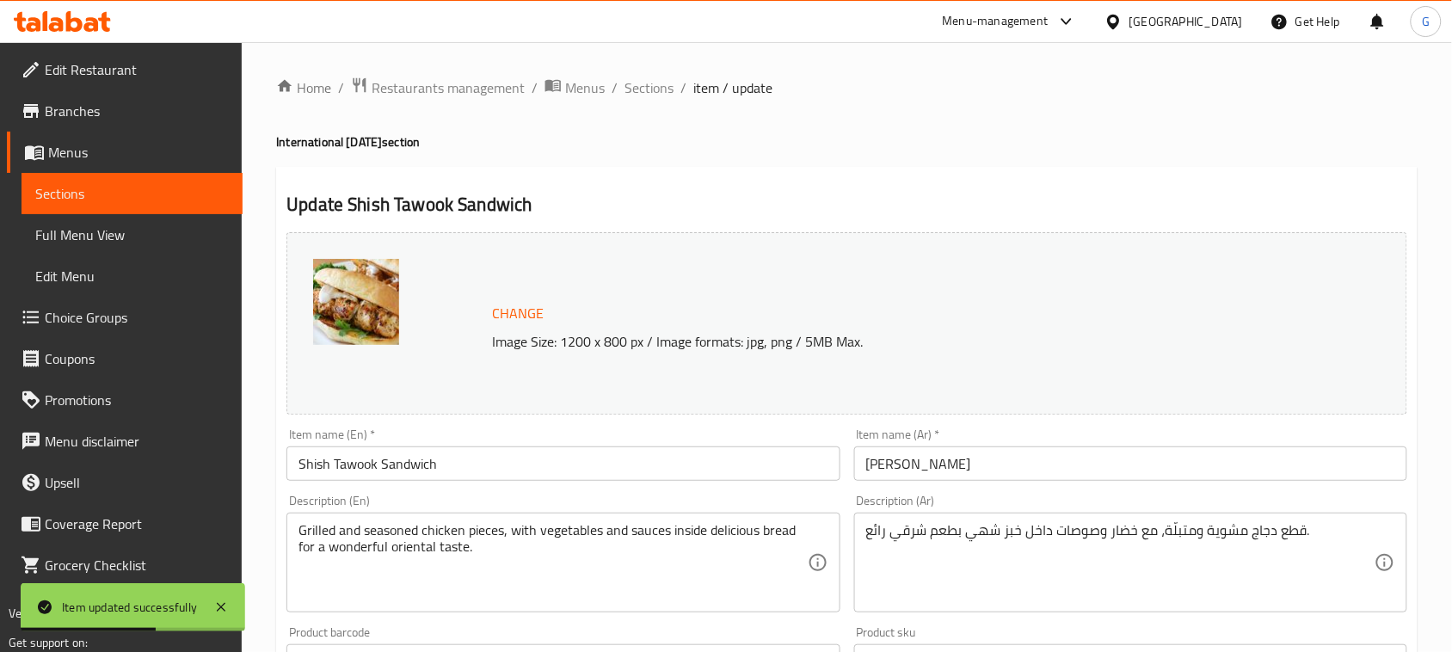
click at [1064, 460] on input "ساندوتش شيش طاووق" at bounding box center [1130, 463] width 553 height 34
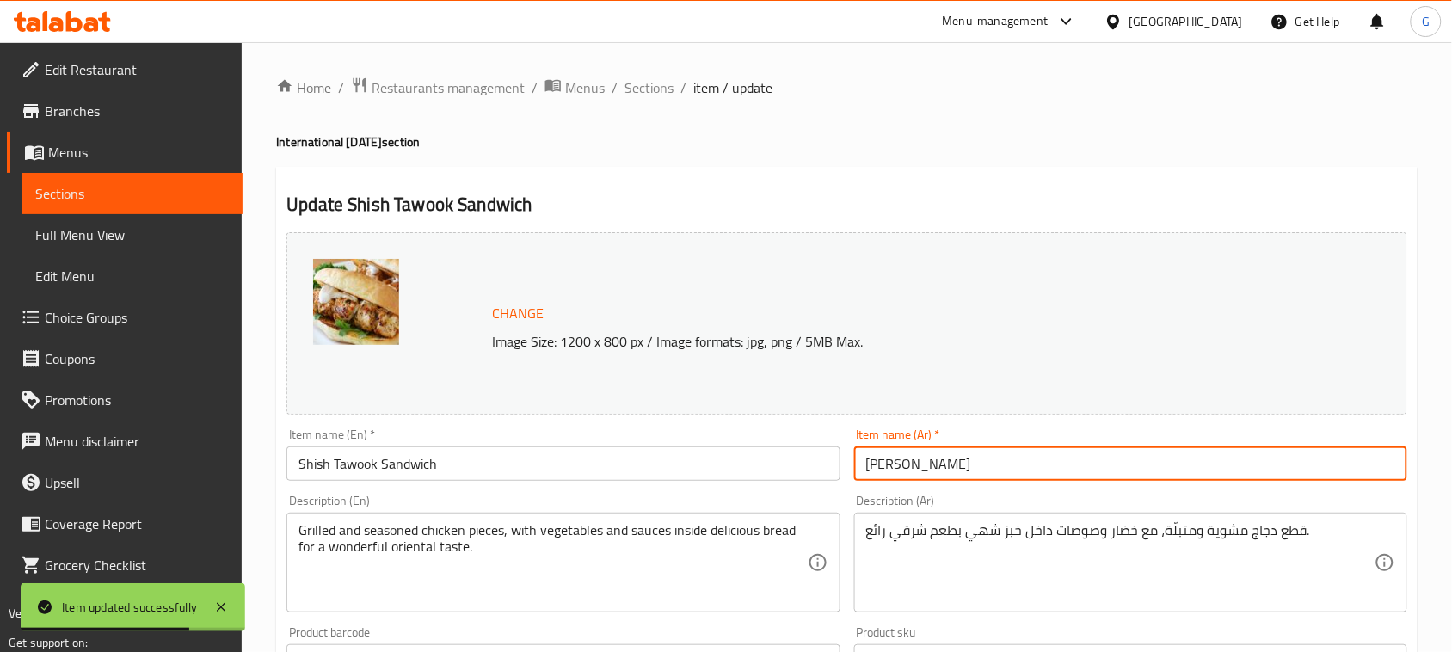
paste input "يأتي معه بطاطس مجانية"
type input "ساندوتش شيش طاووق يأتي معه بطاطس مجانية"
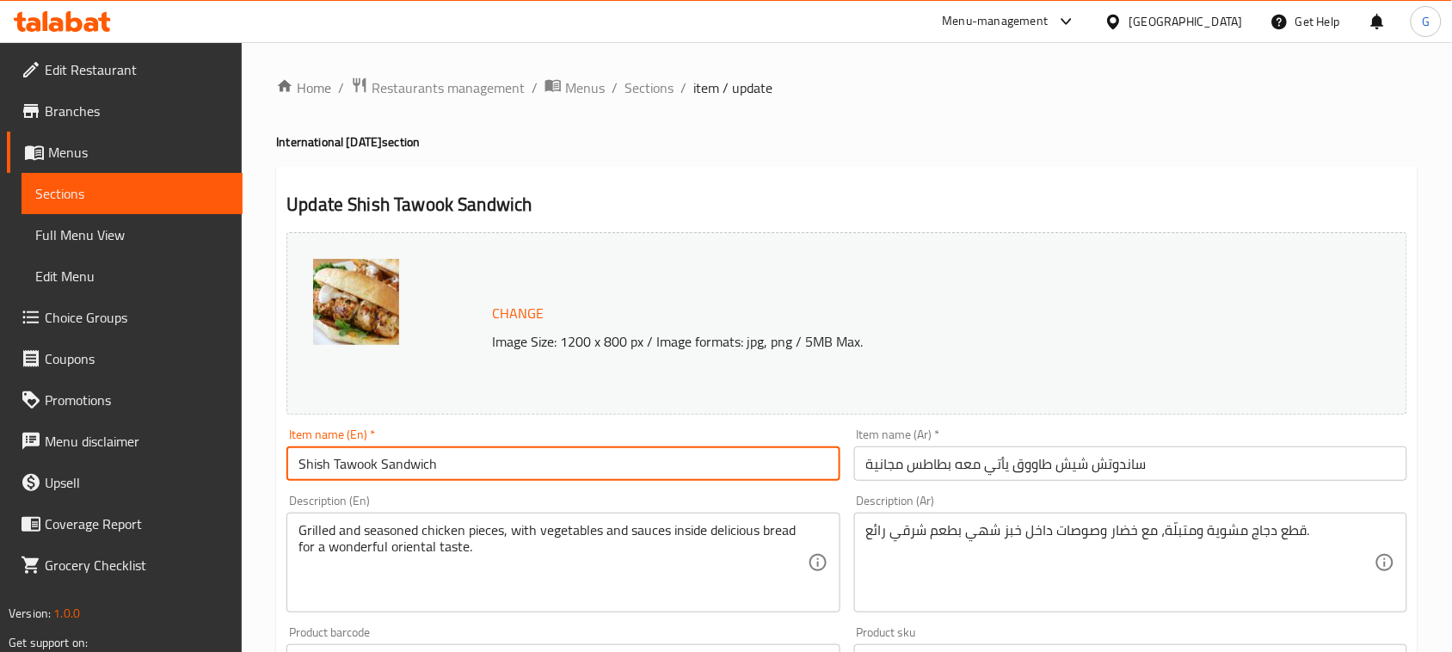
click at [570, 457] on input "Shish Tawook Sandwich" at bounding box center [562, 463] width 553 height 34
paste input "Comes with A Free Potato"
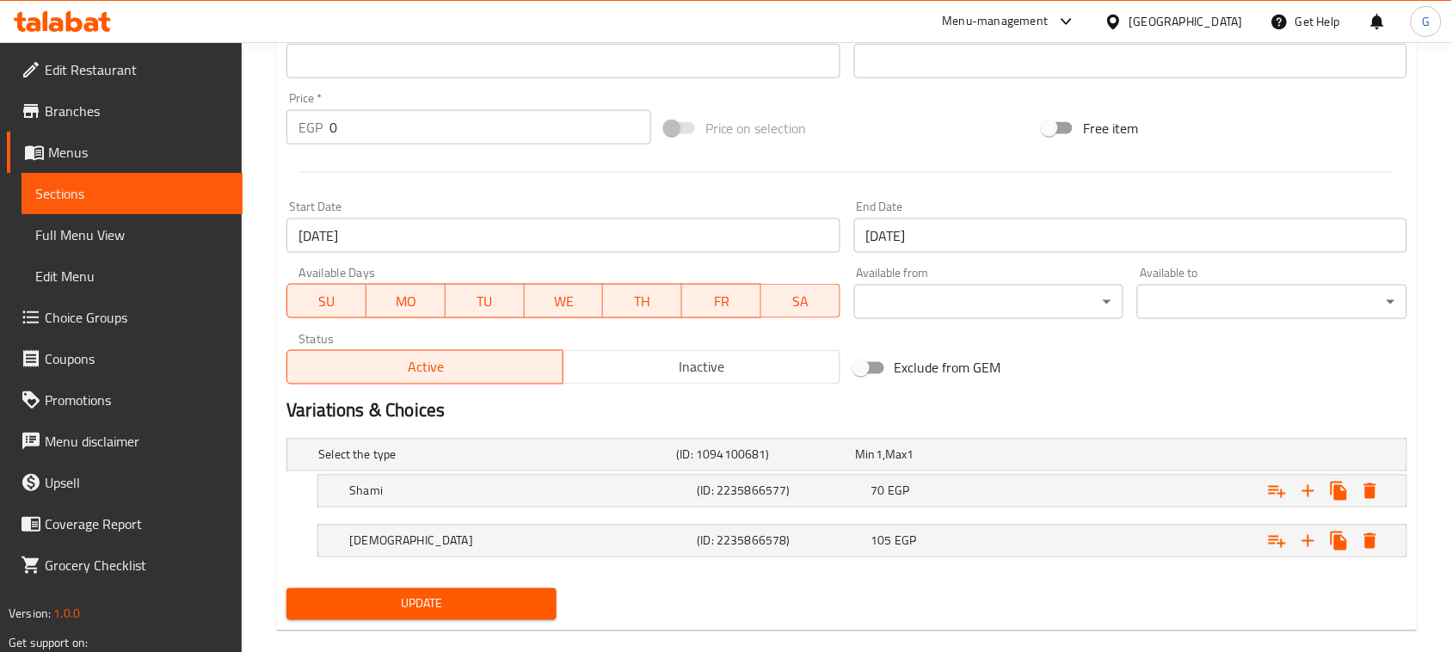
scroll to position [628, 0]
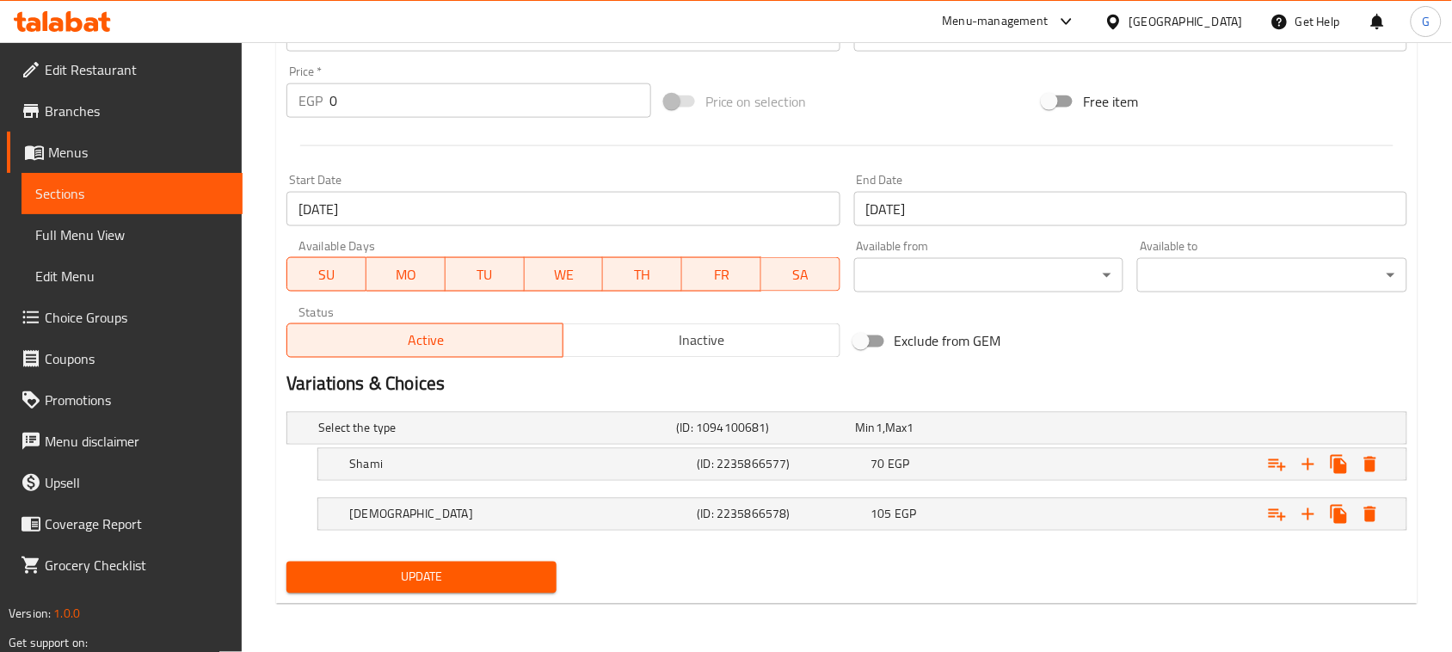
type input "Shish Tawook Sandwich Comes with A Free Potato"
click at [428, 583] on span "Update" at bounding box center [421, 578] width 243 height 22
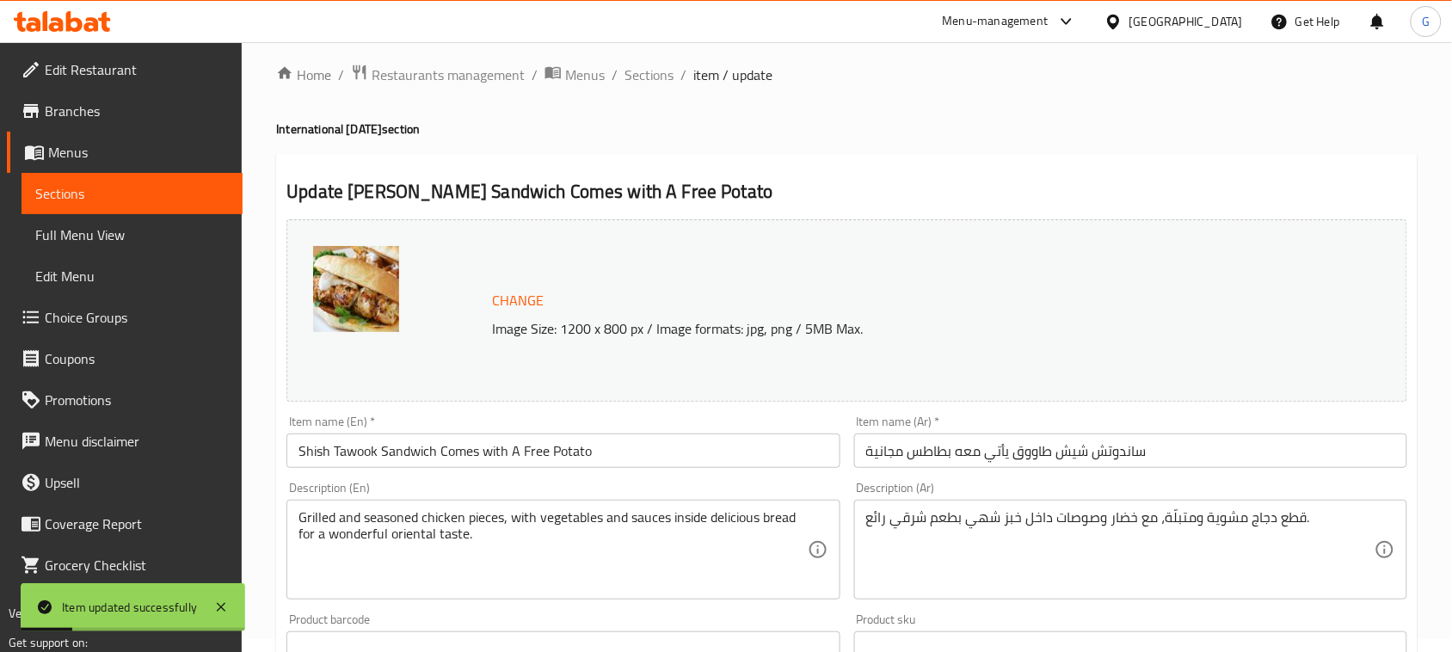
scroll to position [0, 0]
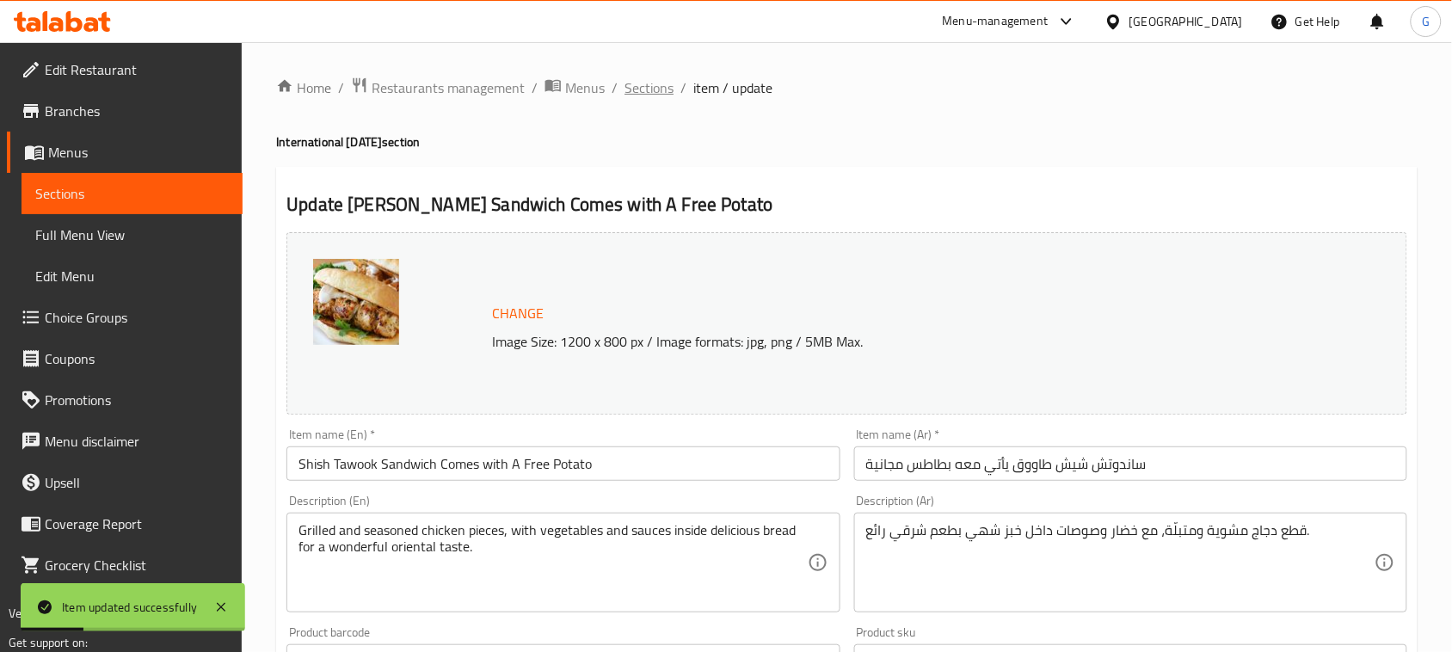
click at [649, 88] on span "Sections" at bounding box center [648, 87] width 49 height 21
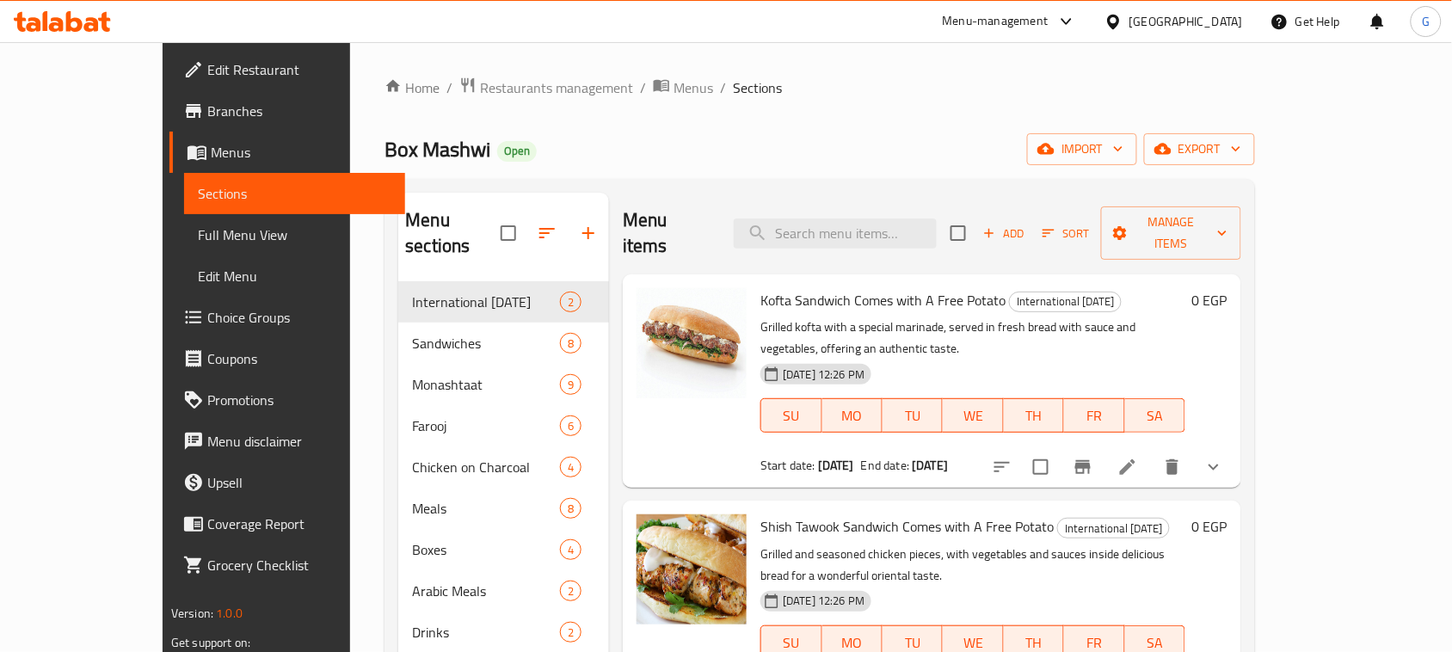
click at [519, 160] on div "Box Mashwi Open import export" at bounding box center [820, 149] width 871 height 32
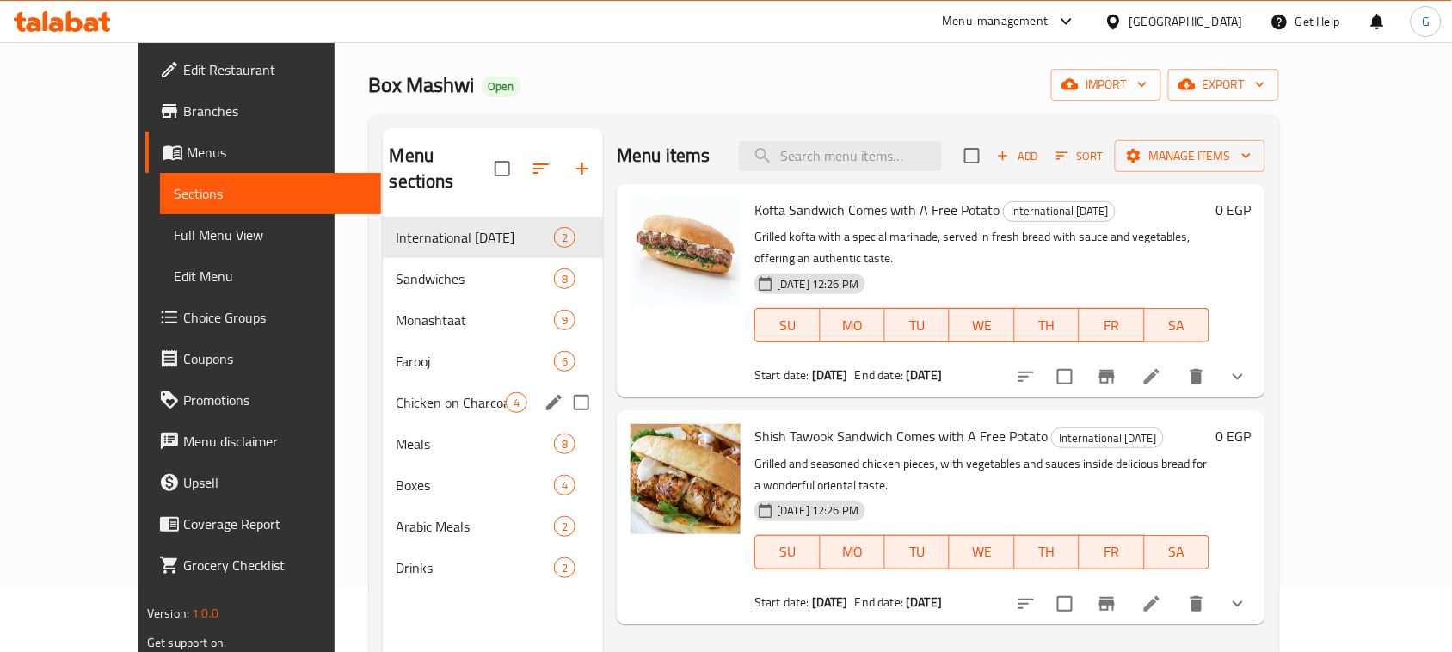
scroll to position [27, 0]
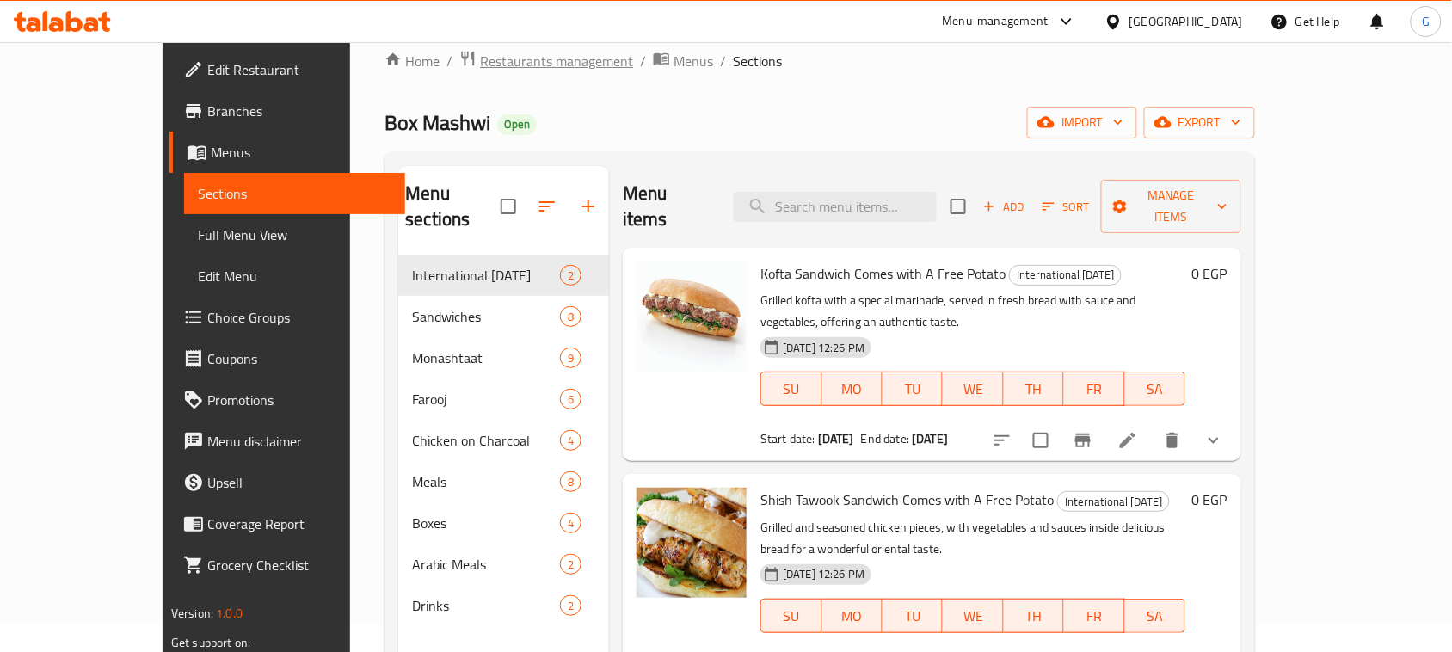
click at [480, 61] on span "Restaurants management" at bounding box center [556, 61] width 153 height 21
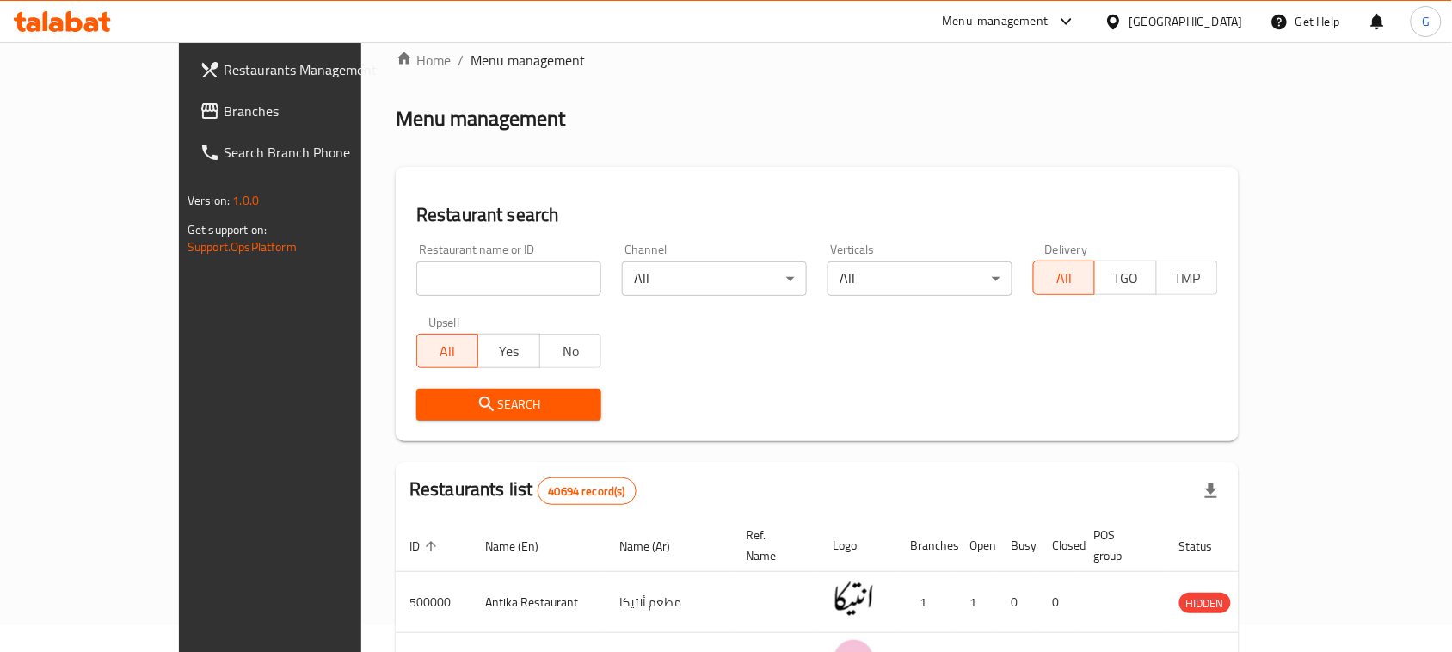
click at [444, 289] on div at bounding box center [726, 326] width 1452 height 652
click at [444, 288] on input "search" at bounding box center [508, 278] width 185 height 34
paste input "688201"
type input "688201"
click button "Search" at bounding box center [508, 405] width 185 height 32
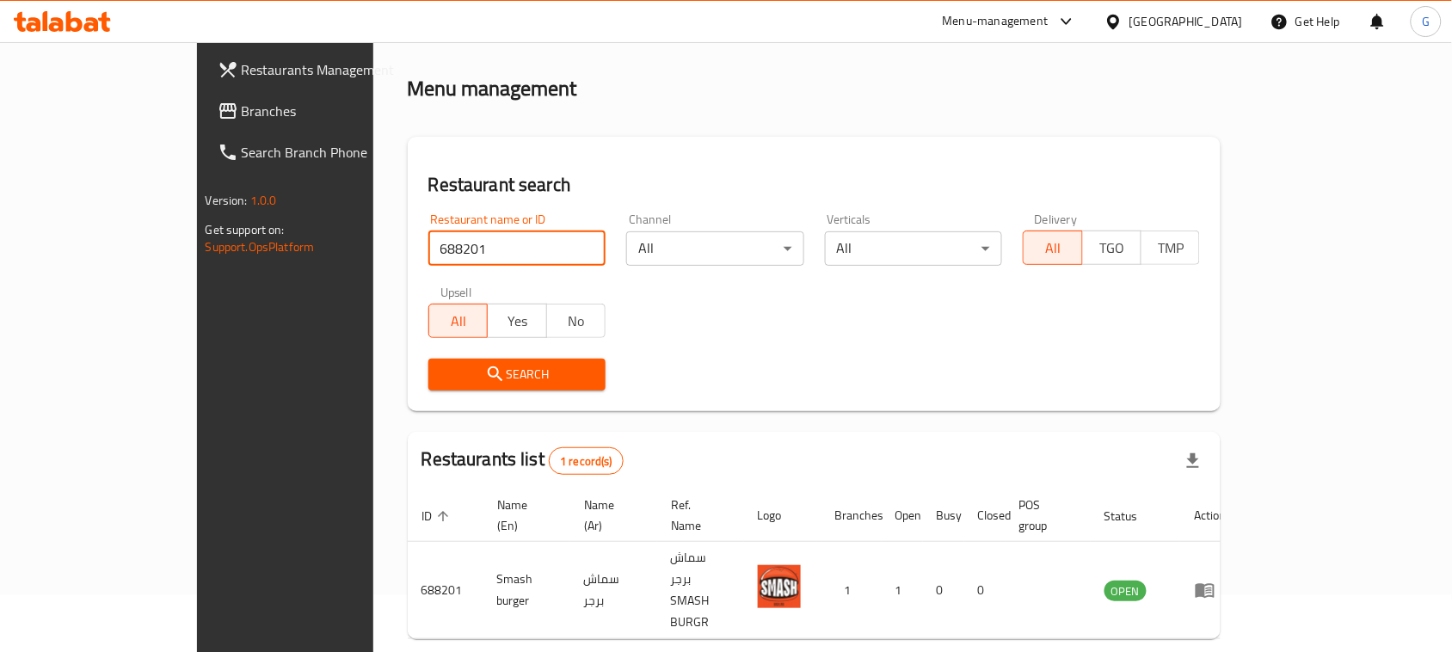
scroll to position [82, 0]
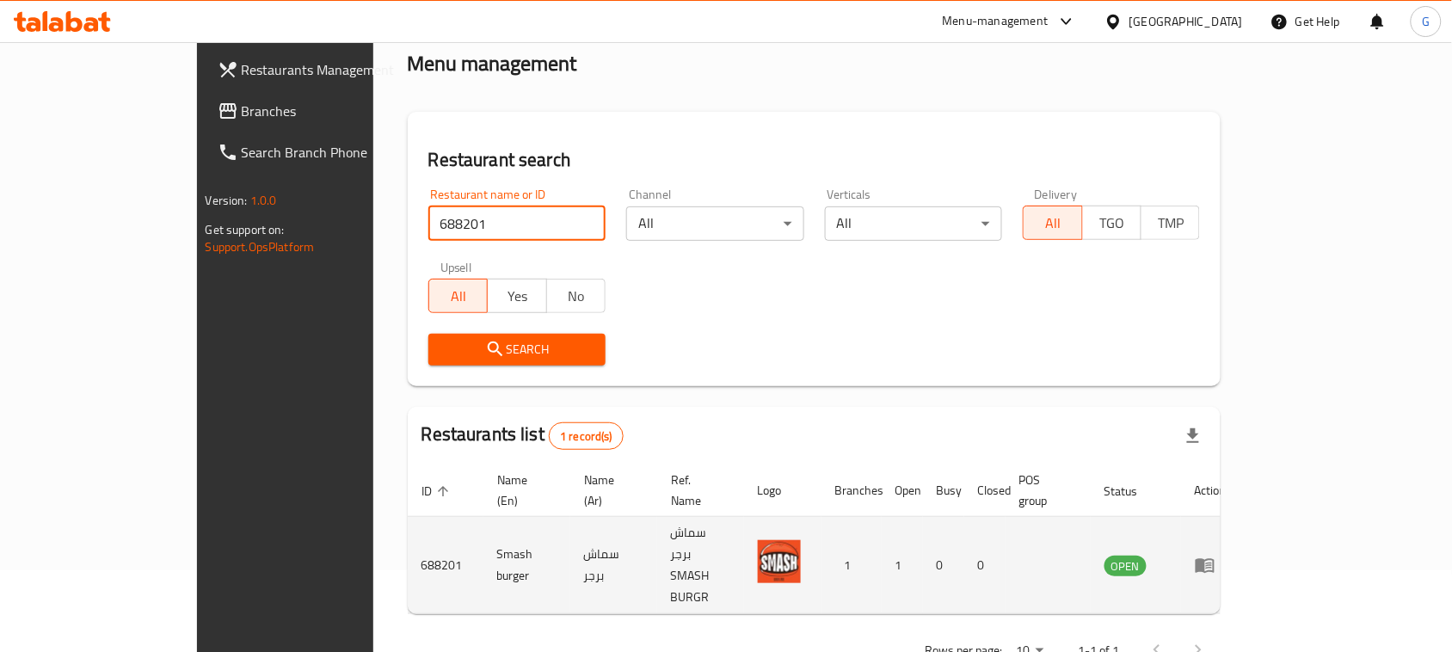
click at [1215, 559] on icon "enhanced table" at bounding box center [1205, 566] width 19 height 15
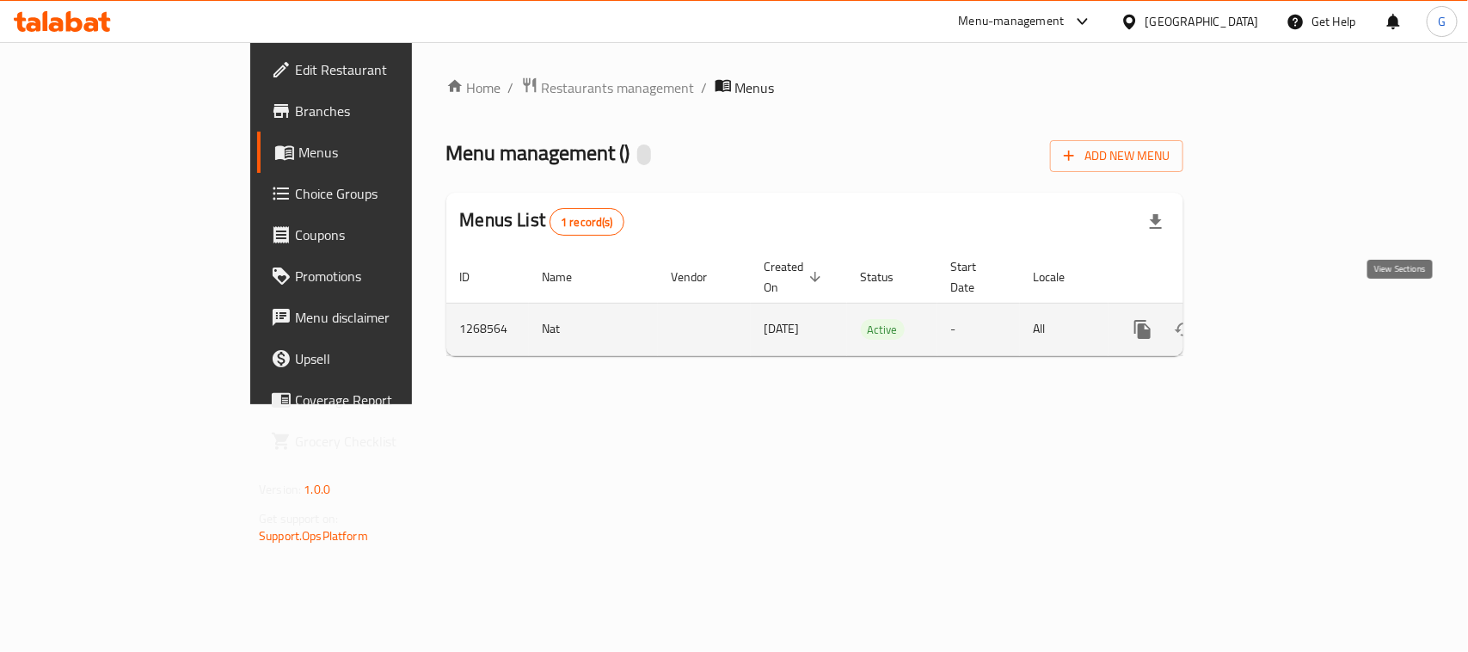
click at [1288, 309] on link "enhanced table" at bounding box center [1266, 329] width 41 height 41
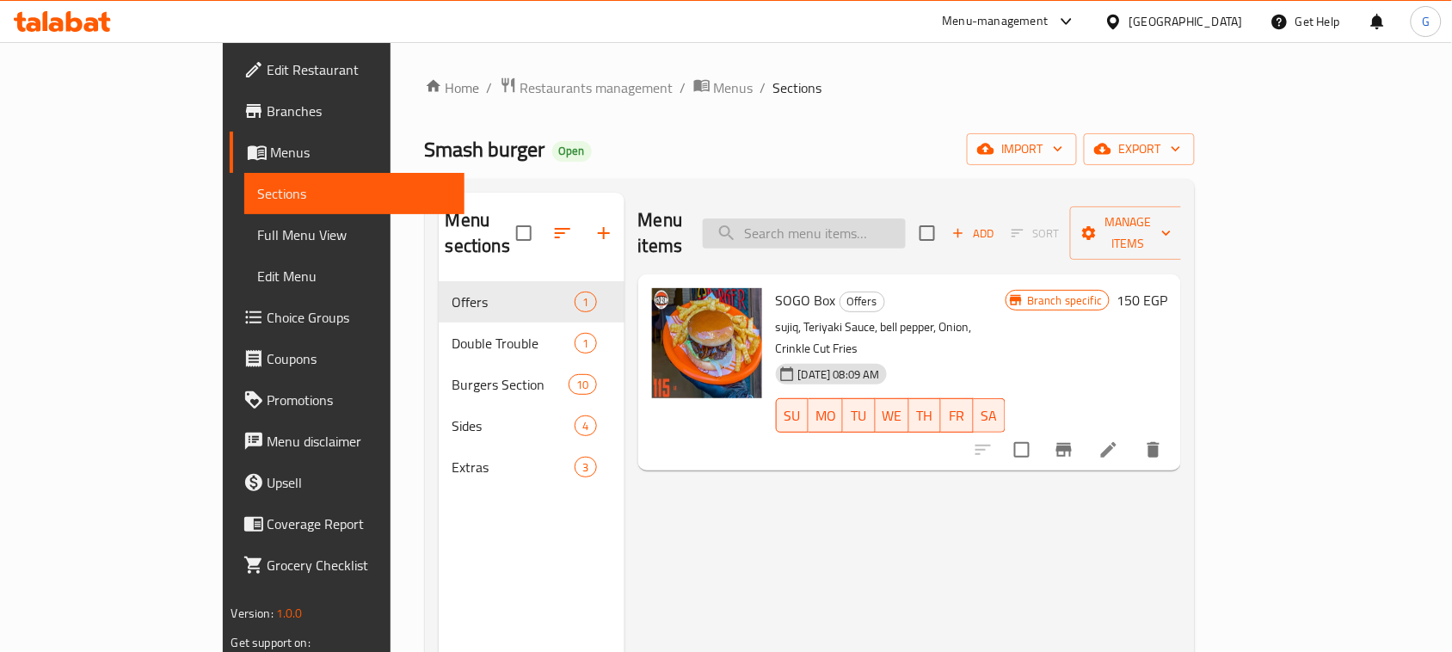
click at [888, 225] on input "search" at bounding box center [804, 233] width 203 height 30
paste input "Smash Offer"
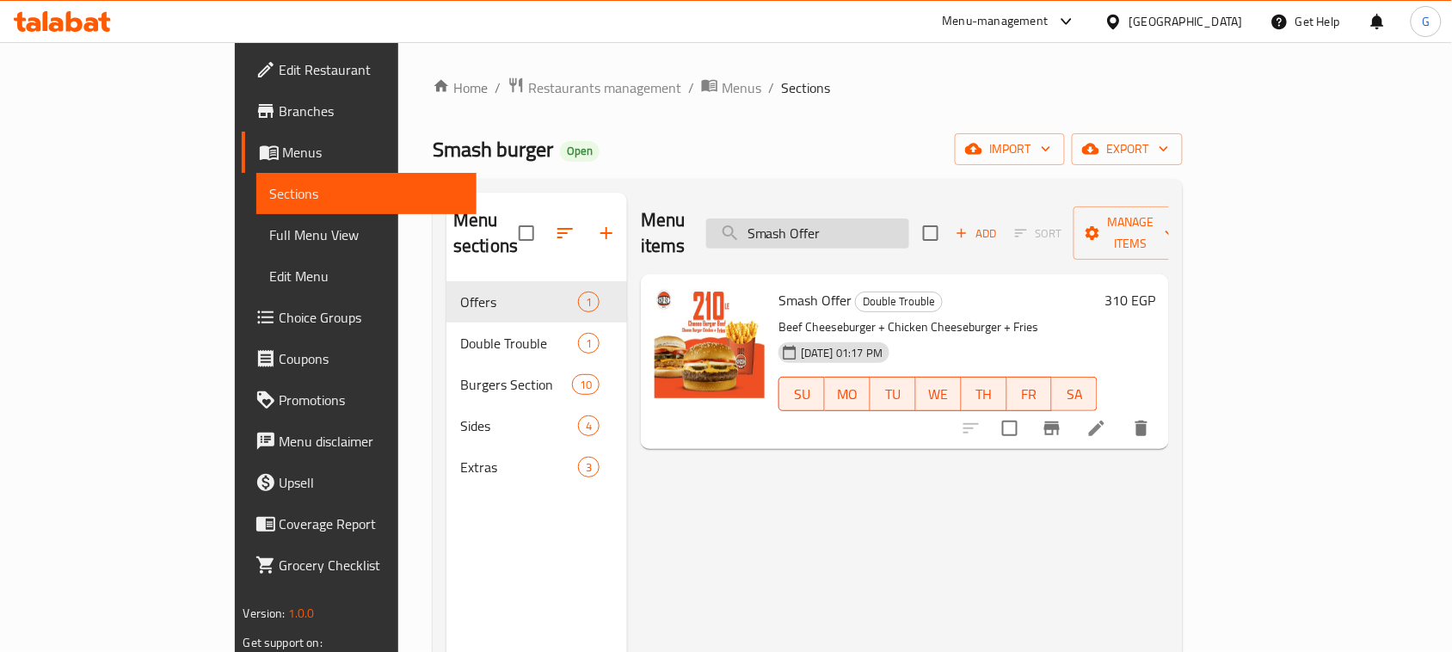
click at [863, 230] on input "Smash Offer" at bounding box center [807, 233] width 203 height 30
paste input "OGO Box"
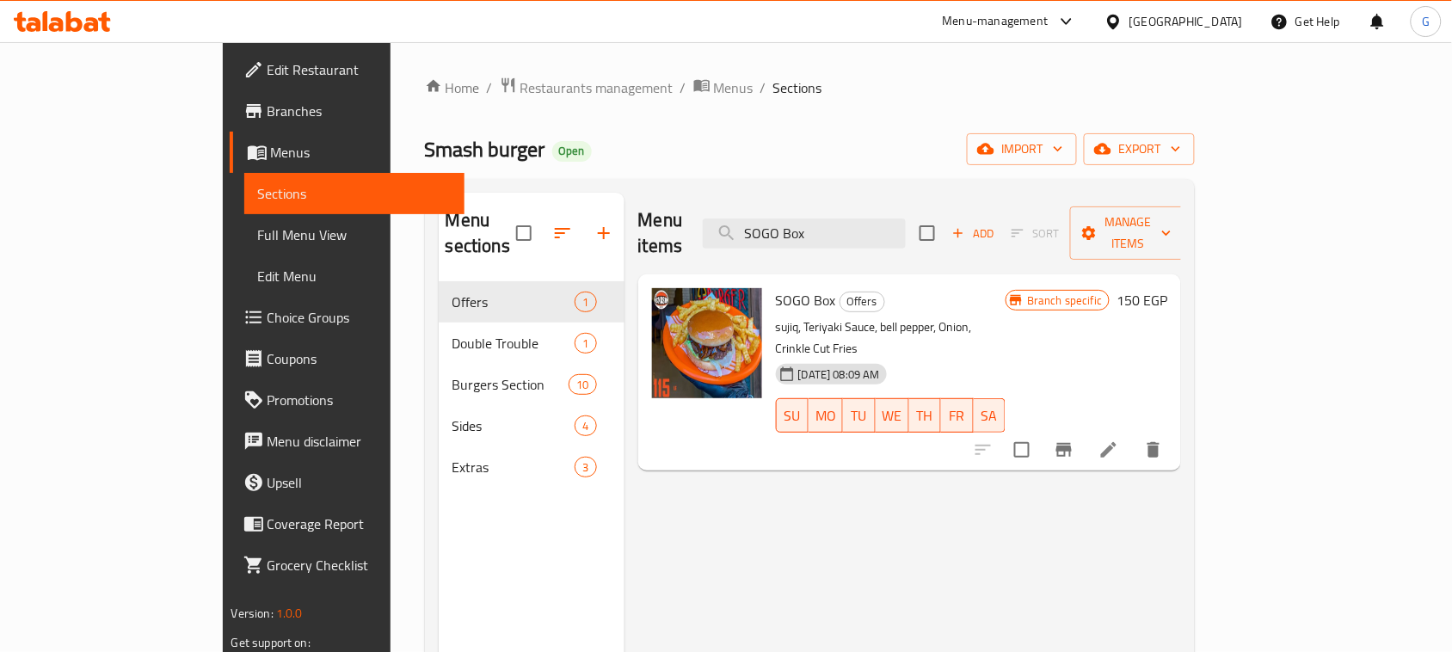
type input "SOGO Box"
click at [520, 77] on span "Restaurants management" at bounding box center [596, 87] width 153 height 21
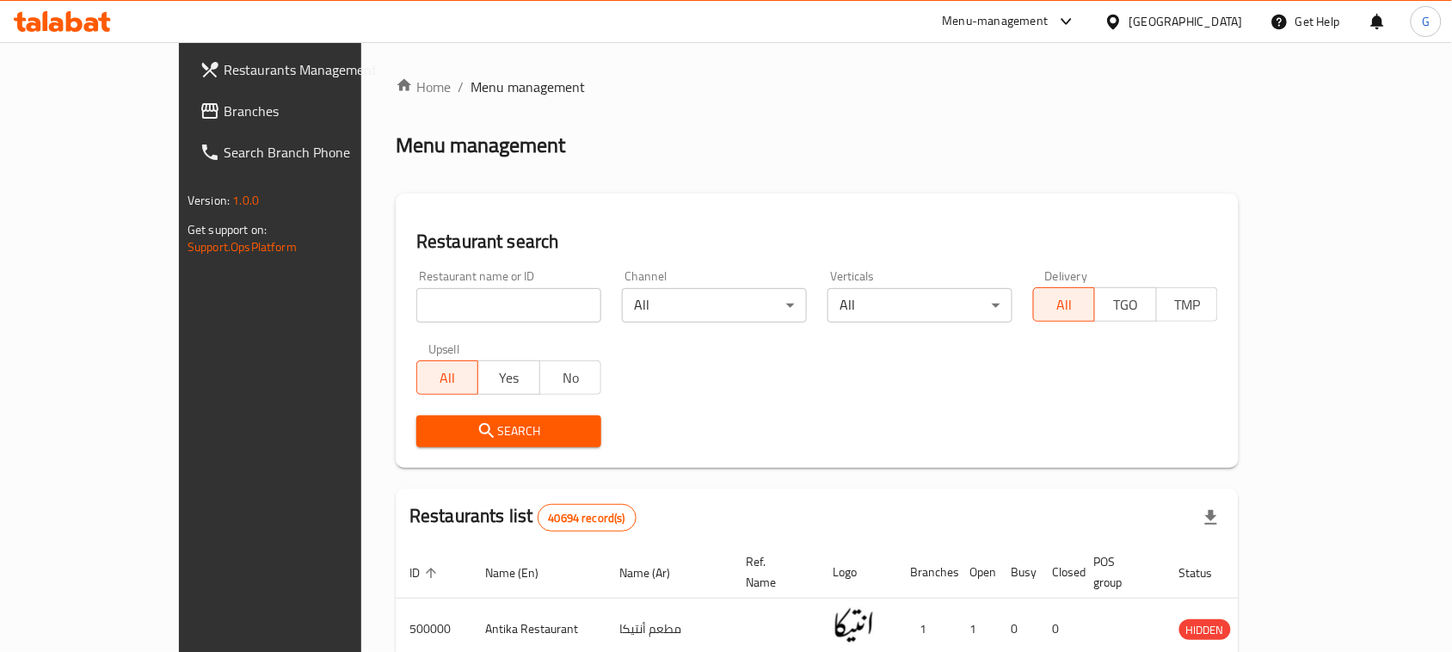
click at [469, 310] on input "search" at bounding box center [508, 305] width 185 height 34
paste input "686402"
type input "686402"
click button "Search" at bounding box center [508, 431] width 185 height 32
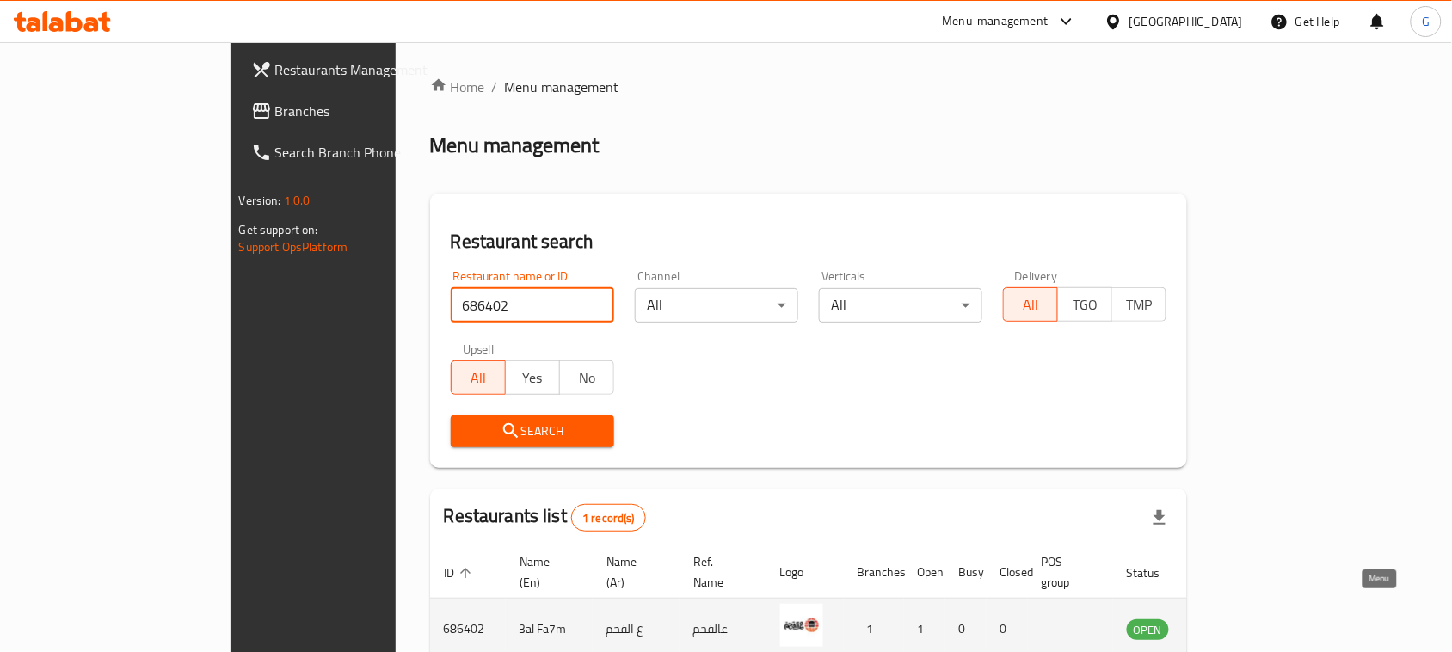
click at [1238, 618] on icon "enhanced table" at bounding box center [1227, 628] width 21 height 21
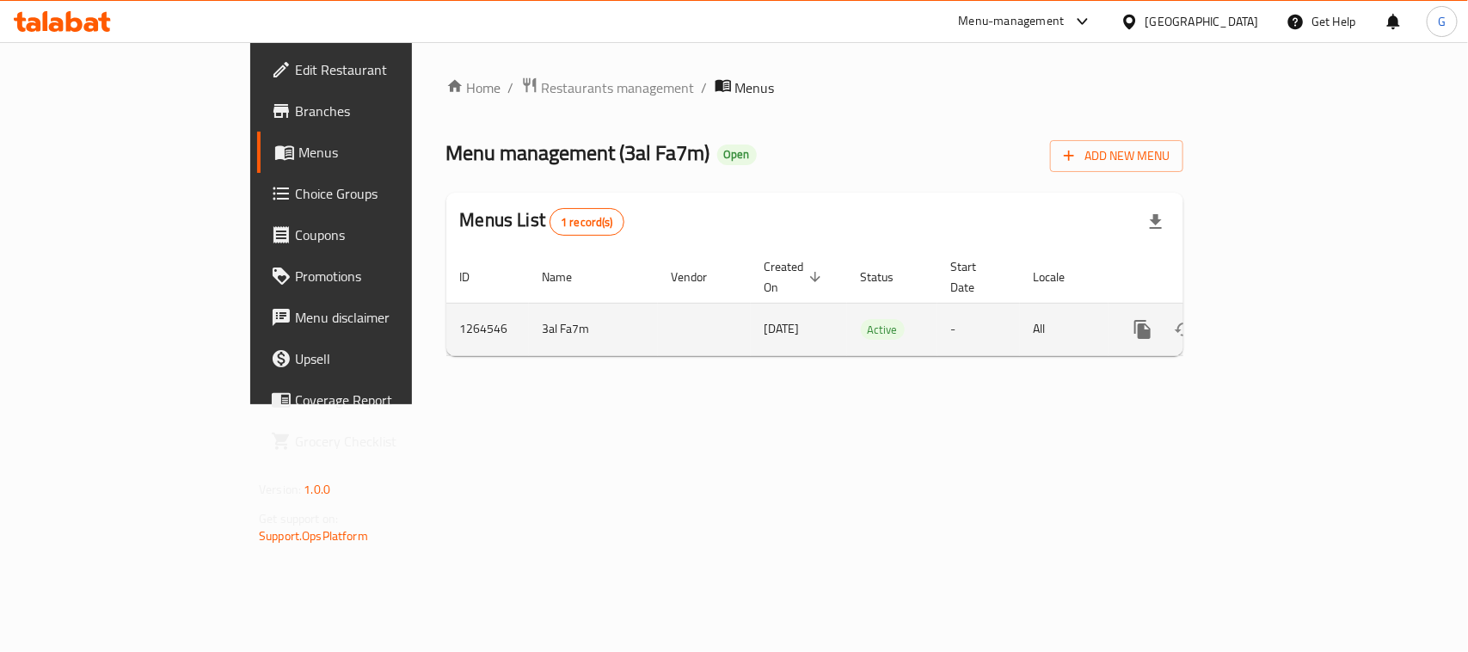
click at [1301, 303] on td "enhanced table" at bounding box center [1205, 329] width 193 height 52
click at [1277, 319] on icon "enhanced table" at bounding box center [1267, 329] width 21 height 21
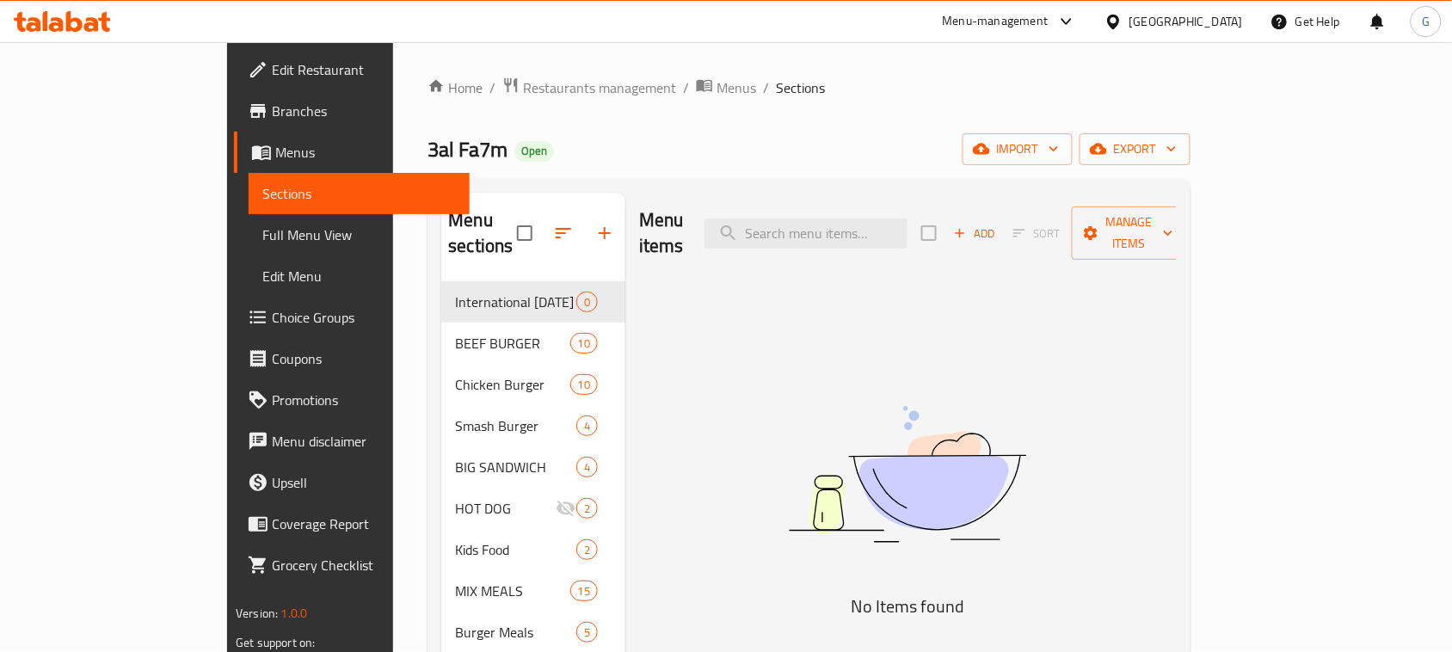
click at [863, 237] on div "Menu items Add Sort Manage items" at bounding box center [908, 234] width 538 height 82
click at [863, 226] on input "search" at bounding box center [805, 233] width 203 height 30
paste input "mix chicken meal"
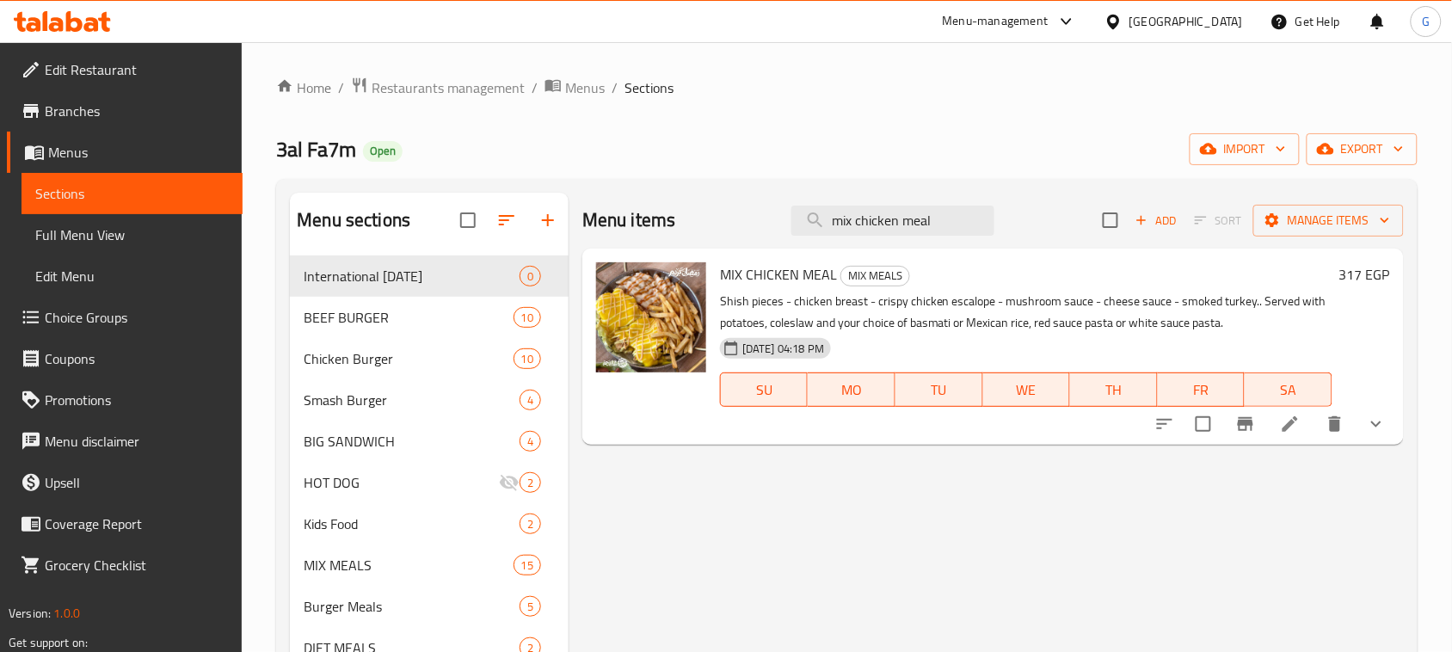
type input "mix chicken meal"
click at [482, 100] on div "Home / Restaurants management / Menus / Sections 3al Fa7m Open import export Me…" at bounding box center [846, 486] width 1141 height 819
click at [482, 92] on span "Restaurants management" at bounding box center [448, 87] width 153 height 21
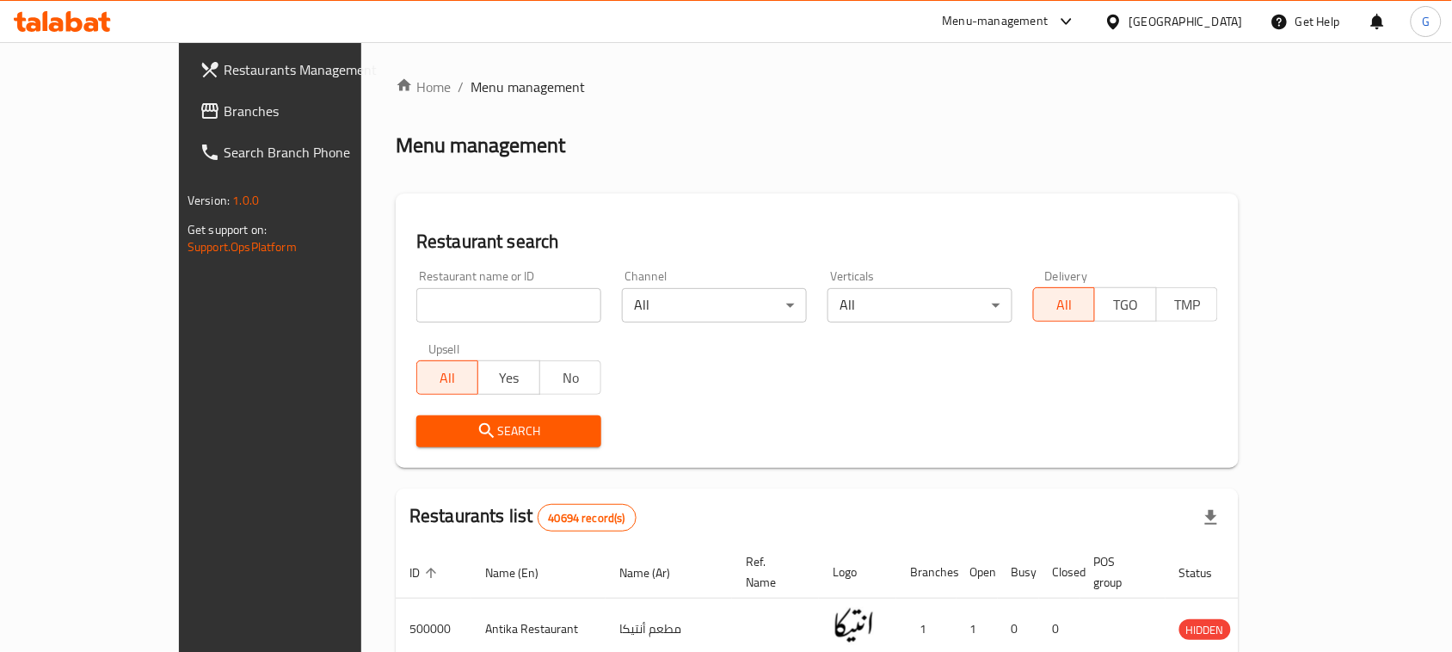
click at [419, 292] on input "search" at bounding box center [508, 305] width 185 height 34
paste input "502613"
type input "502613"
click button "Search" at bounding box center [508, 431] width 185 height 32
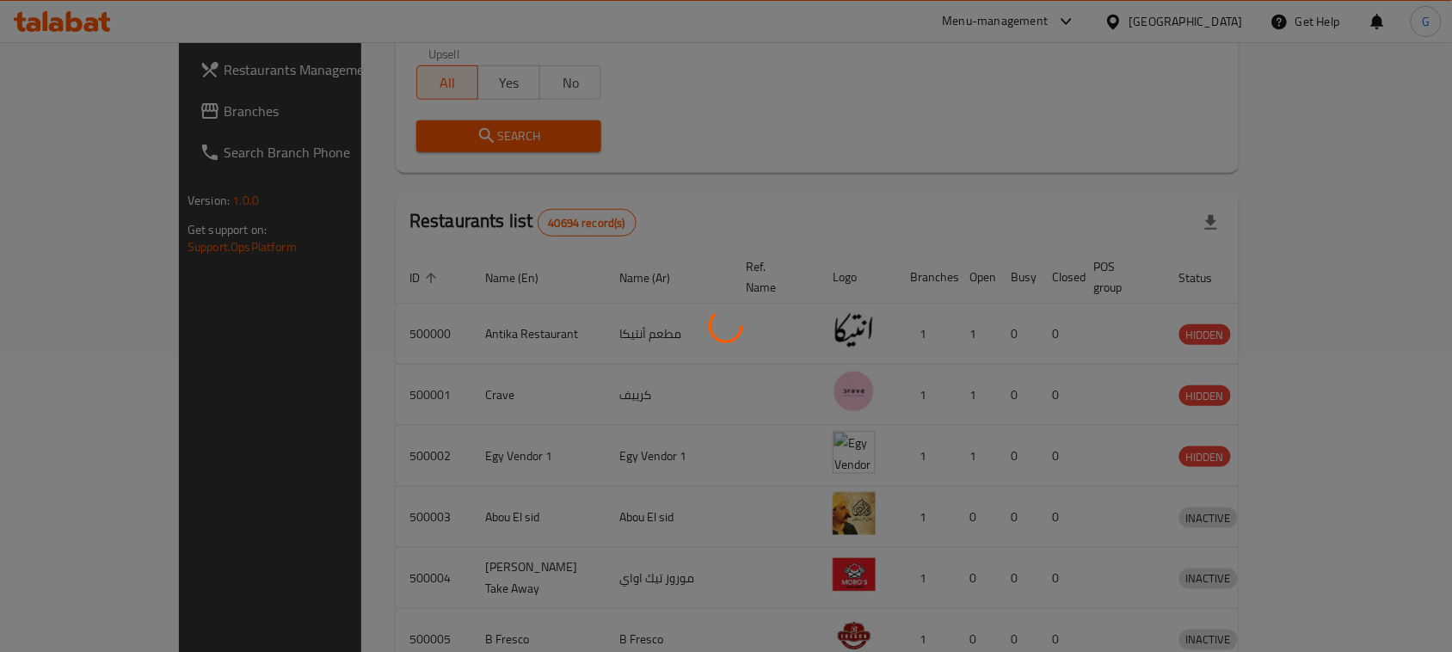
scroll to position [82, 0]
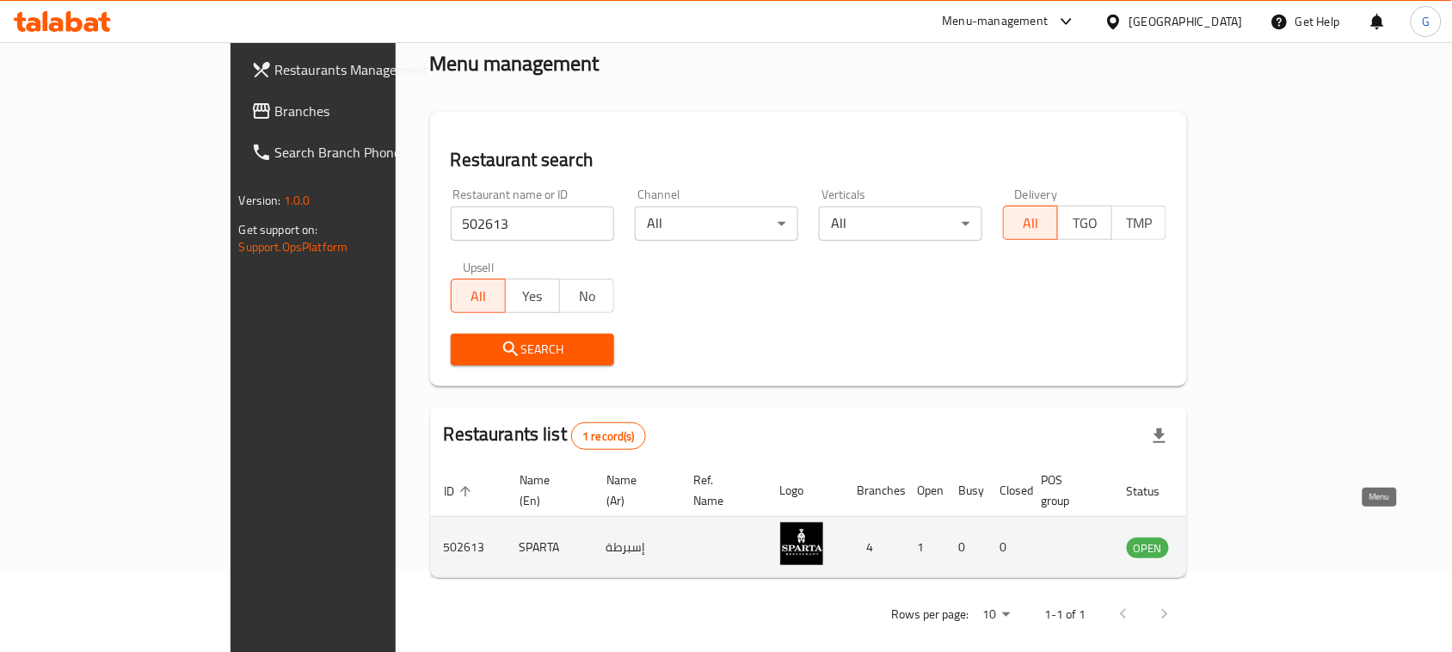
click at [1237, 541] on icon "enhanced table" at bounding box center [1227, 548] width 19 height 15
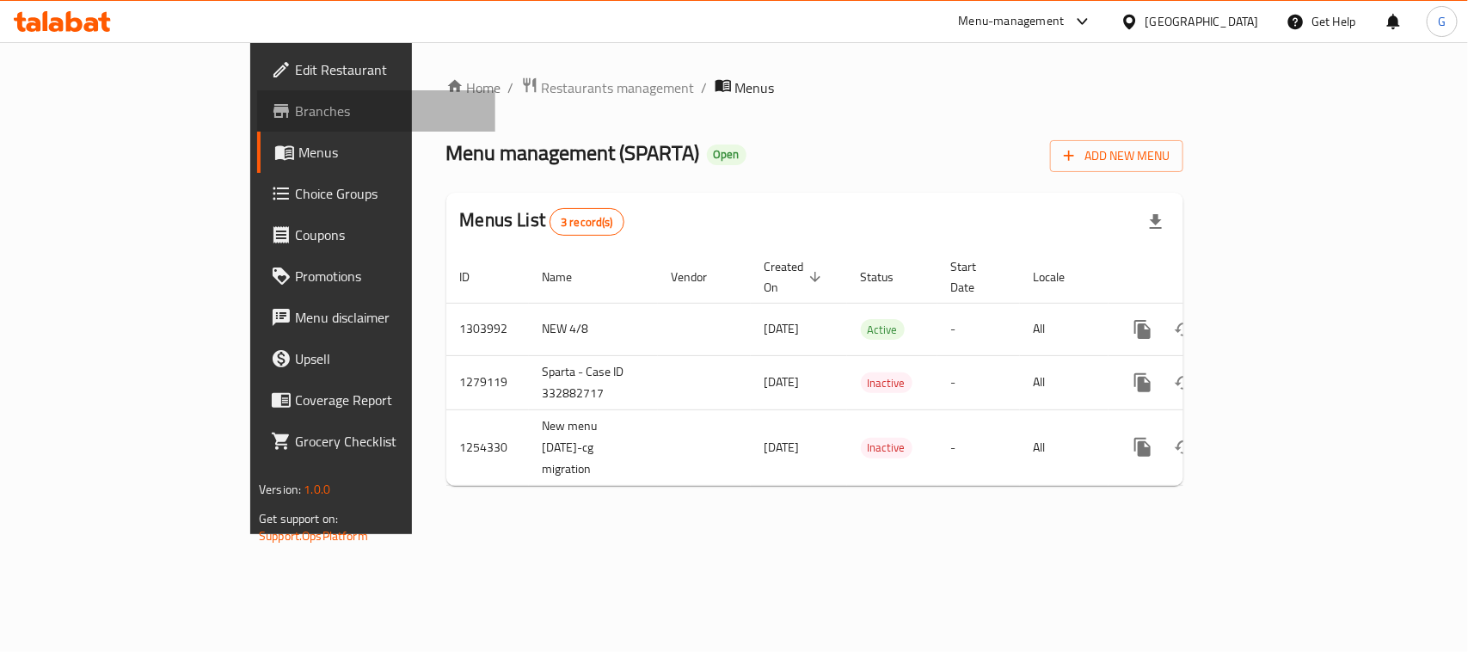
click at [295, 117] on span "Branches" at bounding box center [388, 111] width 187 height 21
